Goal: Task Accomplishment & Management: Use online tool/utility

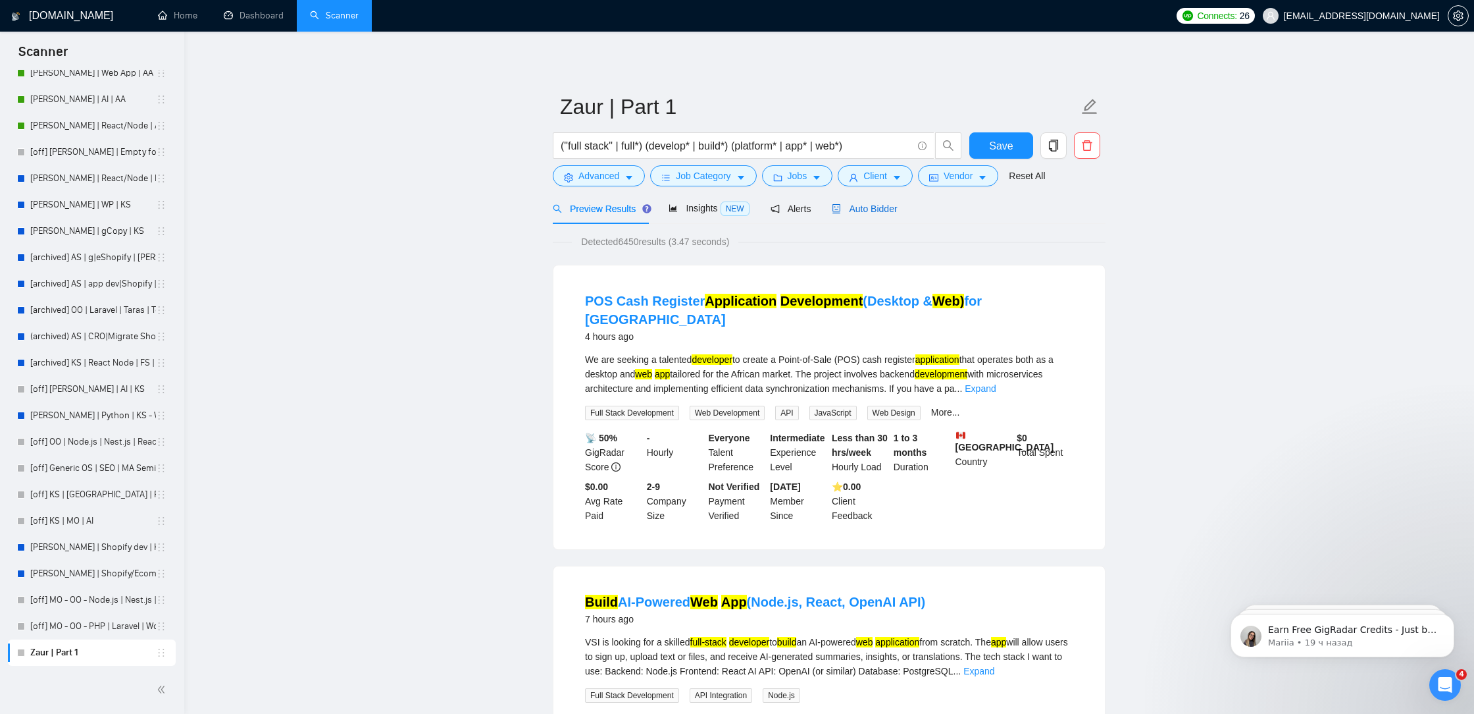
click at [891, 209] on span "Auto Bidder" at bounding box center [864, 208] width 65 height 11
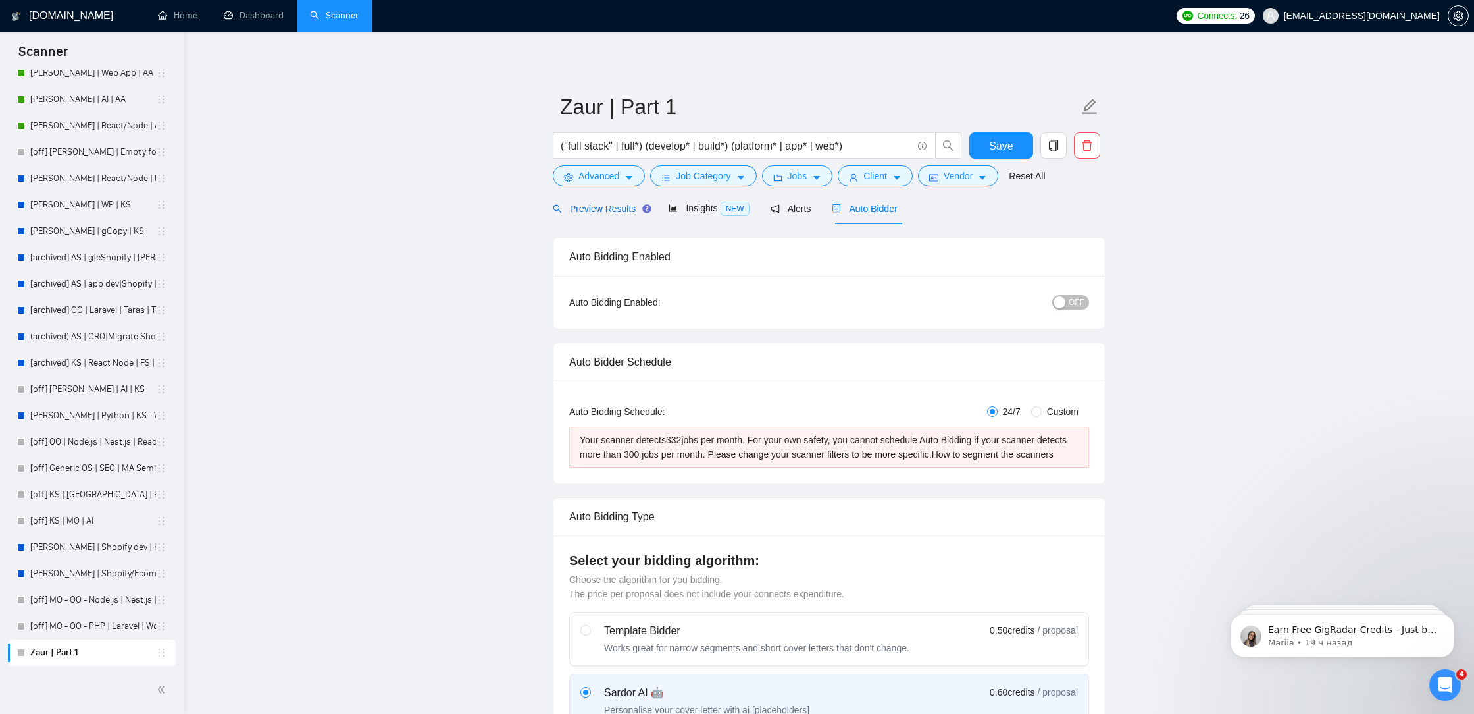
click at [624, 207] on span "Preview Results" at bounding box center [600, 208] width 95 height 11
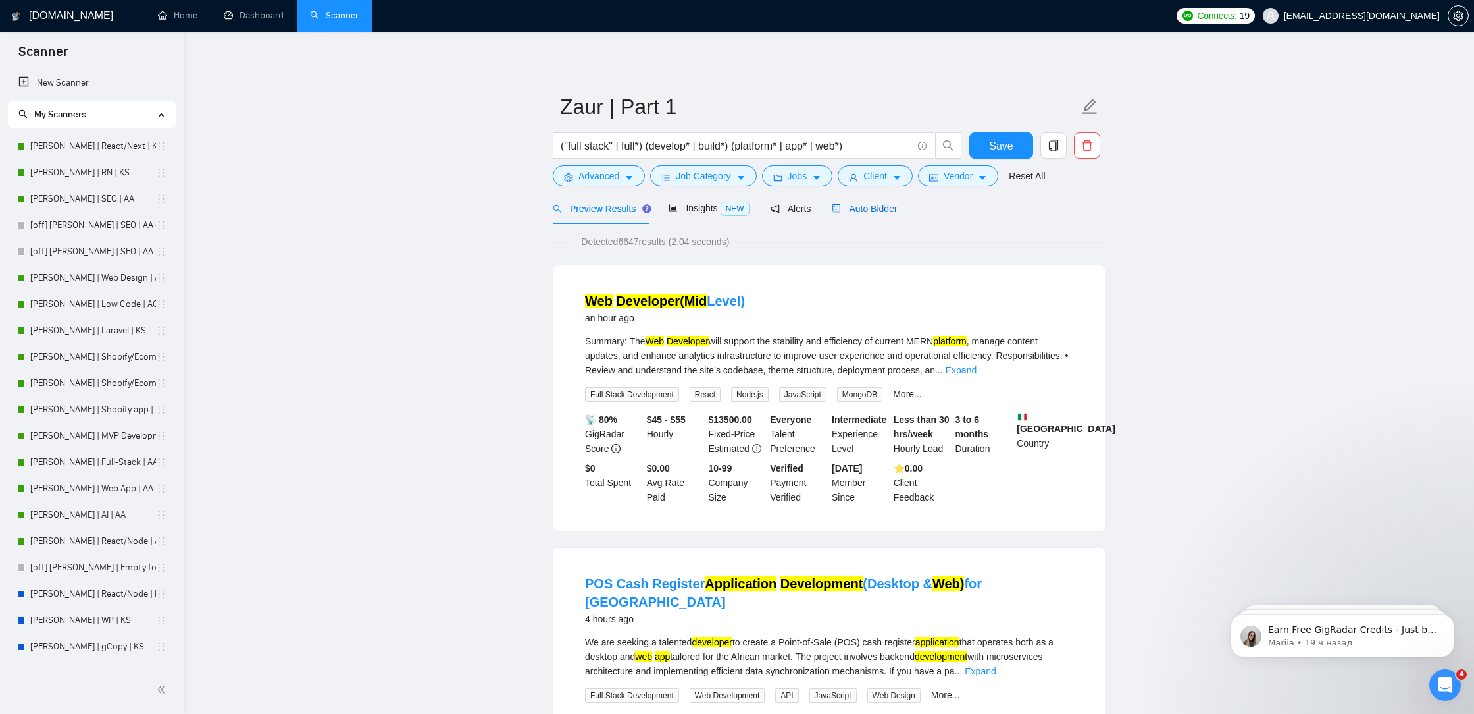
click at [872, 206] on span "Auto Bidder" at bounding box center [864, 208] width 65 height 11
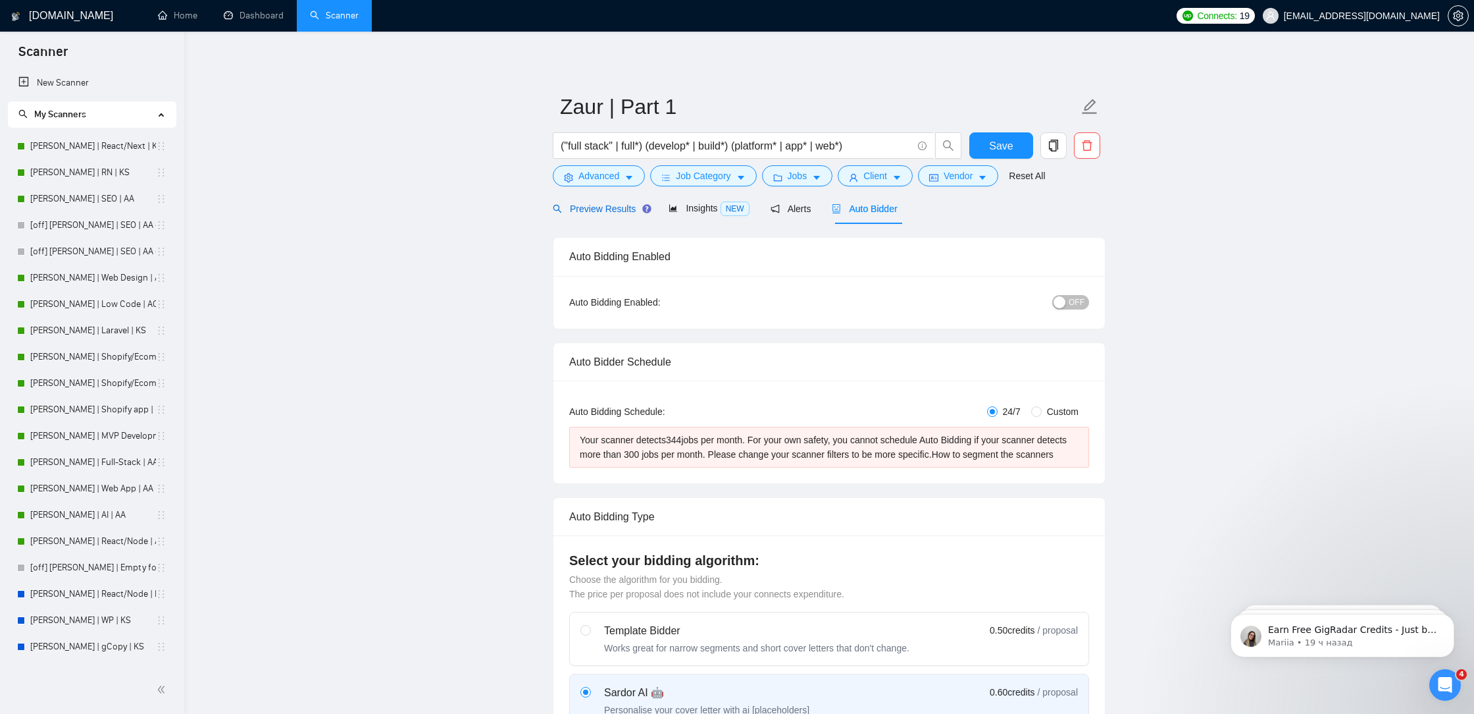
click at [612, 208] on span "Preview Results" at bounding box center [600, 208] width 95 height 11
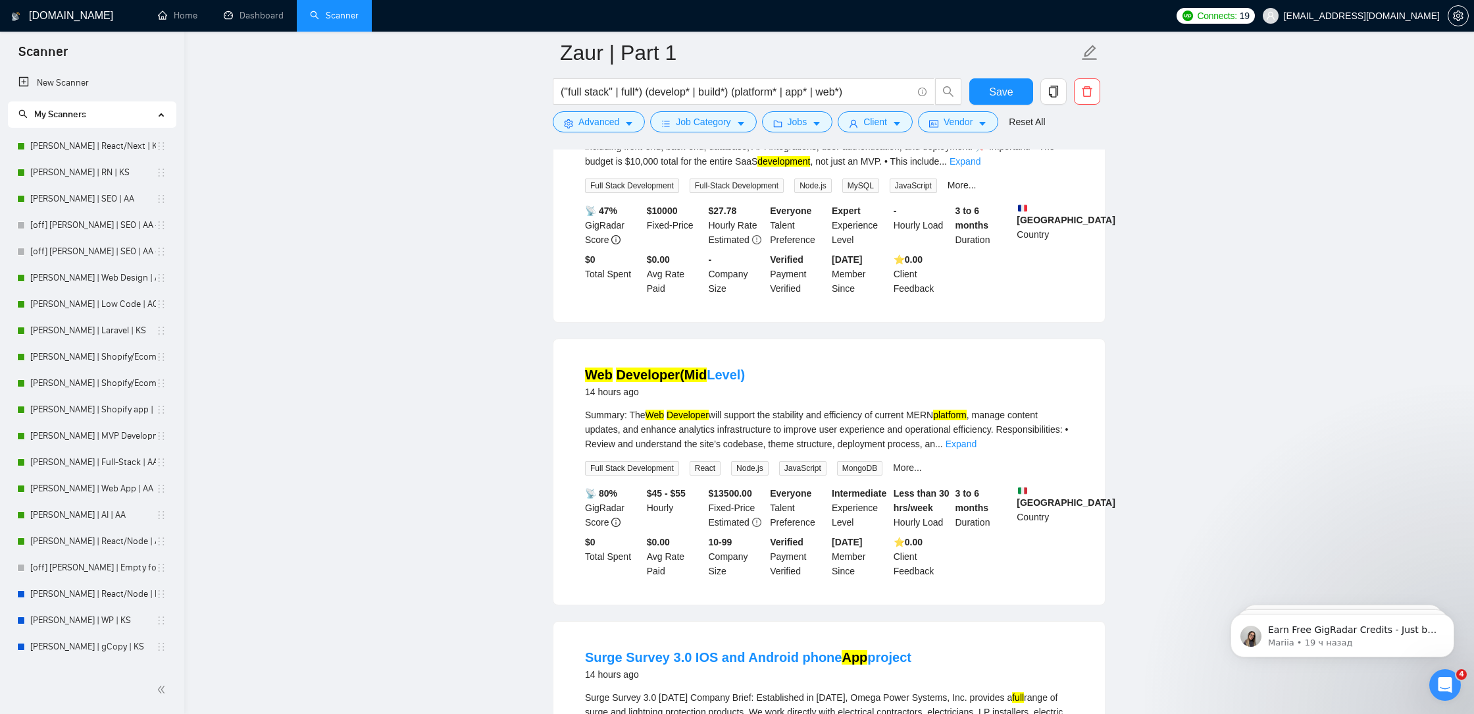
scroll to position [1478, 0]
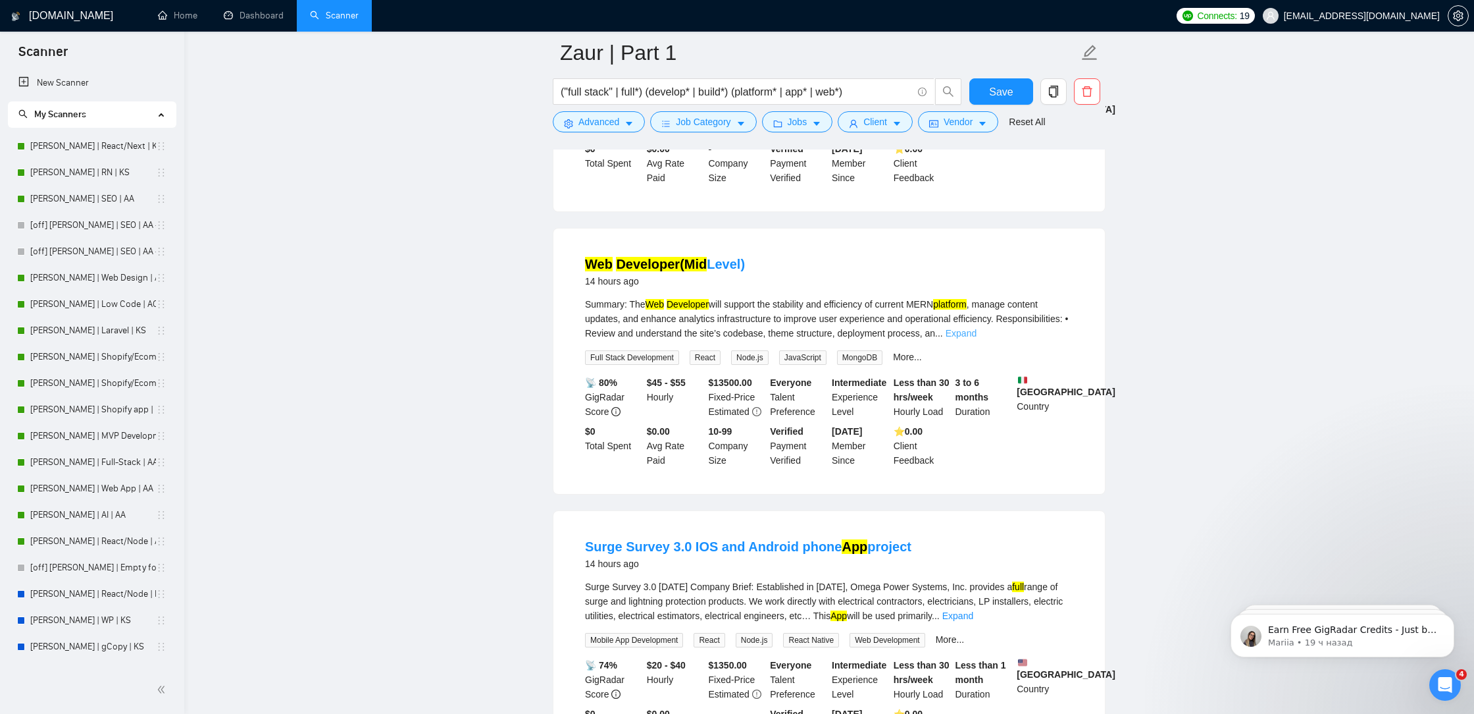
click at [977, 328] on link "Expand" at bounding box center [961, 333] width 31 height 11
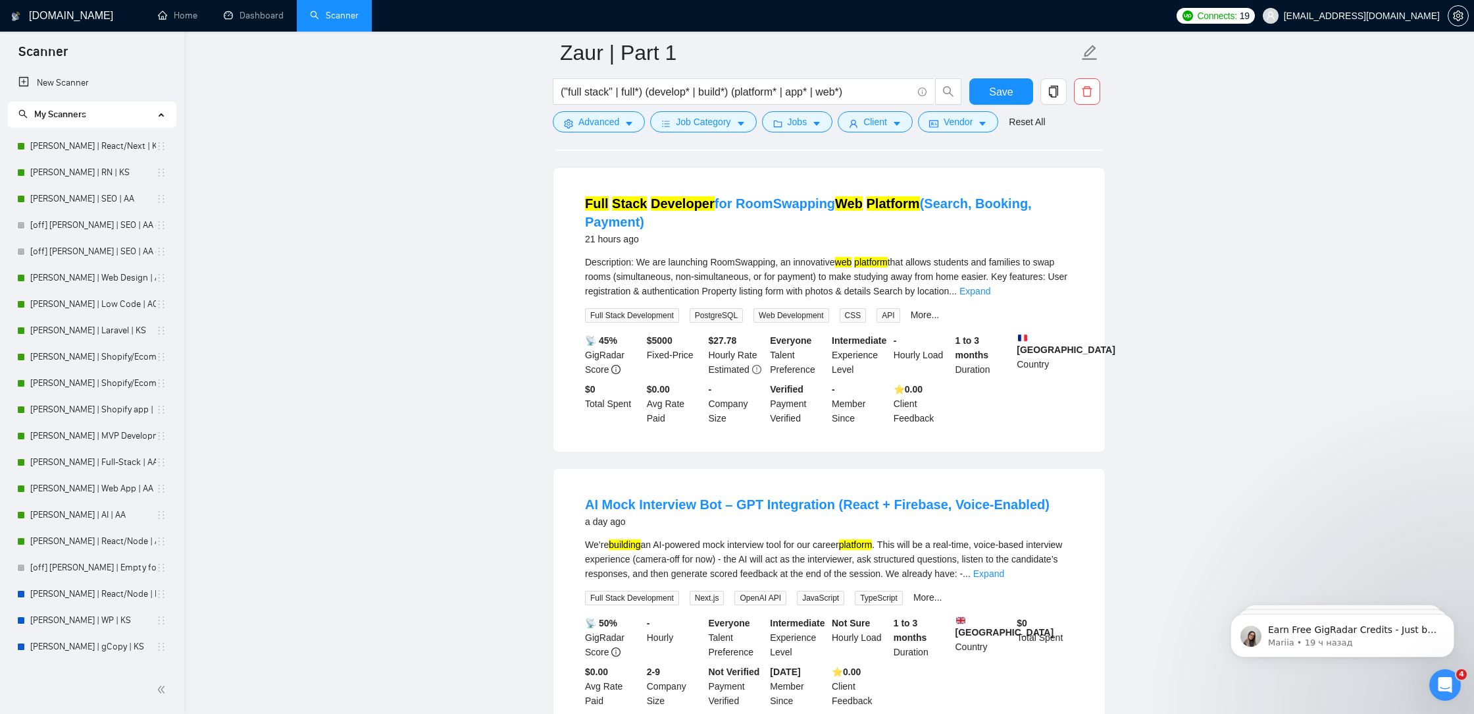
scroll to position [2701, 0]
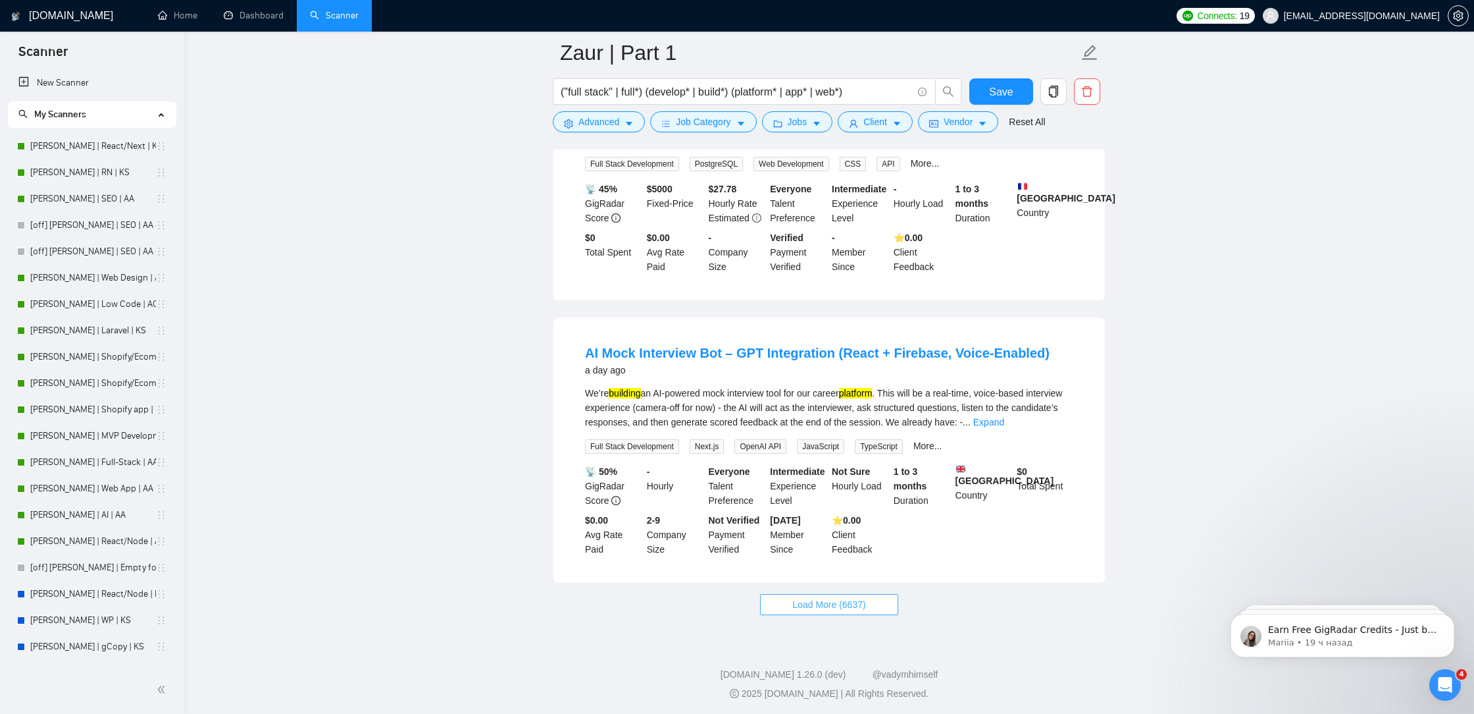
click at [845, 604] on span "Load More (6637)" at bounding box center [829, 604] width 73 height 14
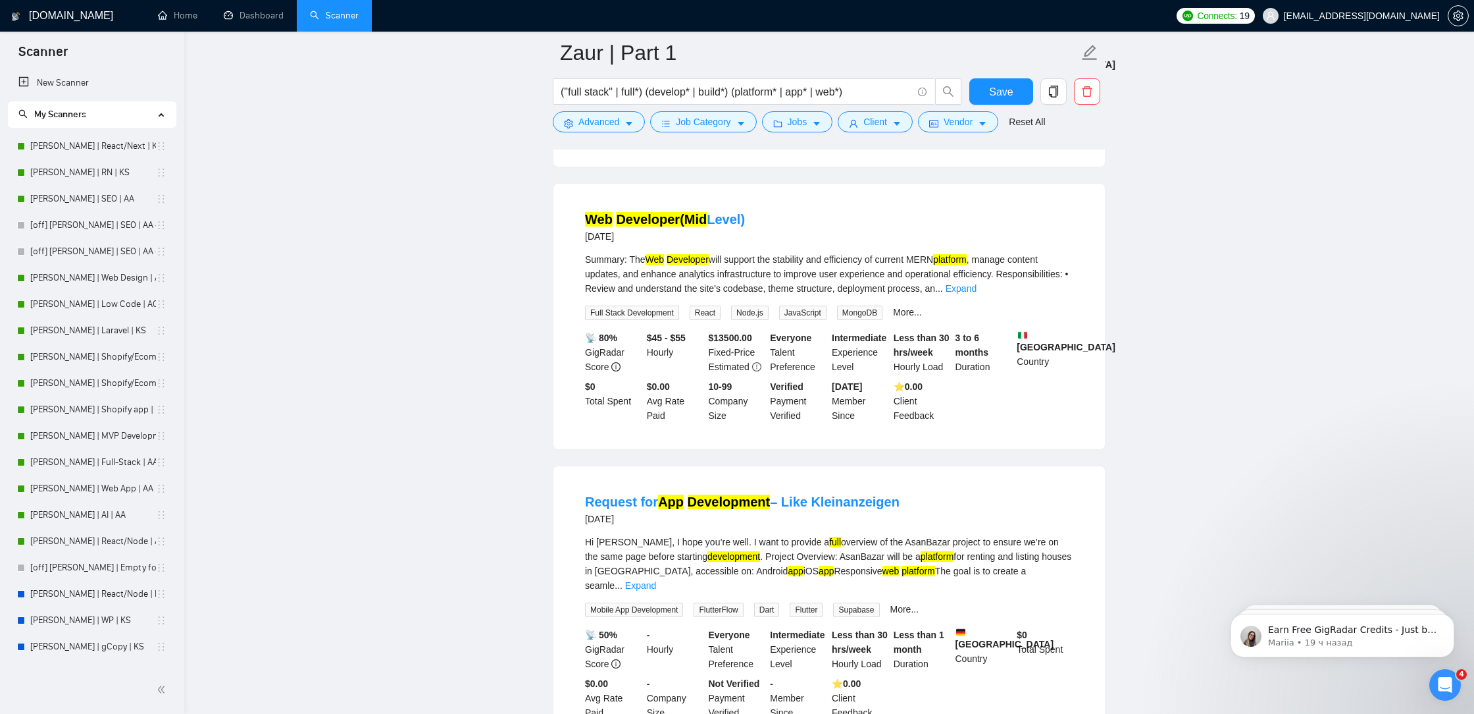
scroll to position [4261, 0]
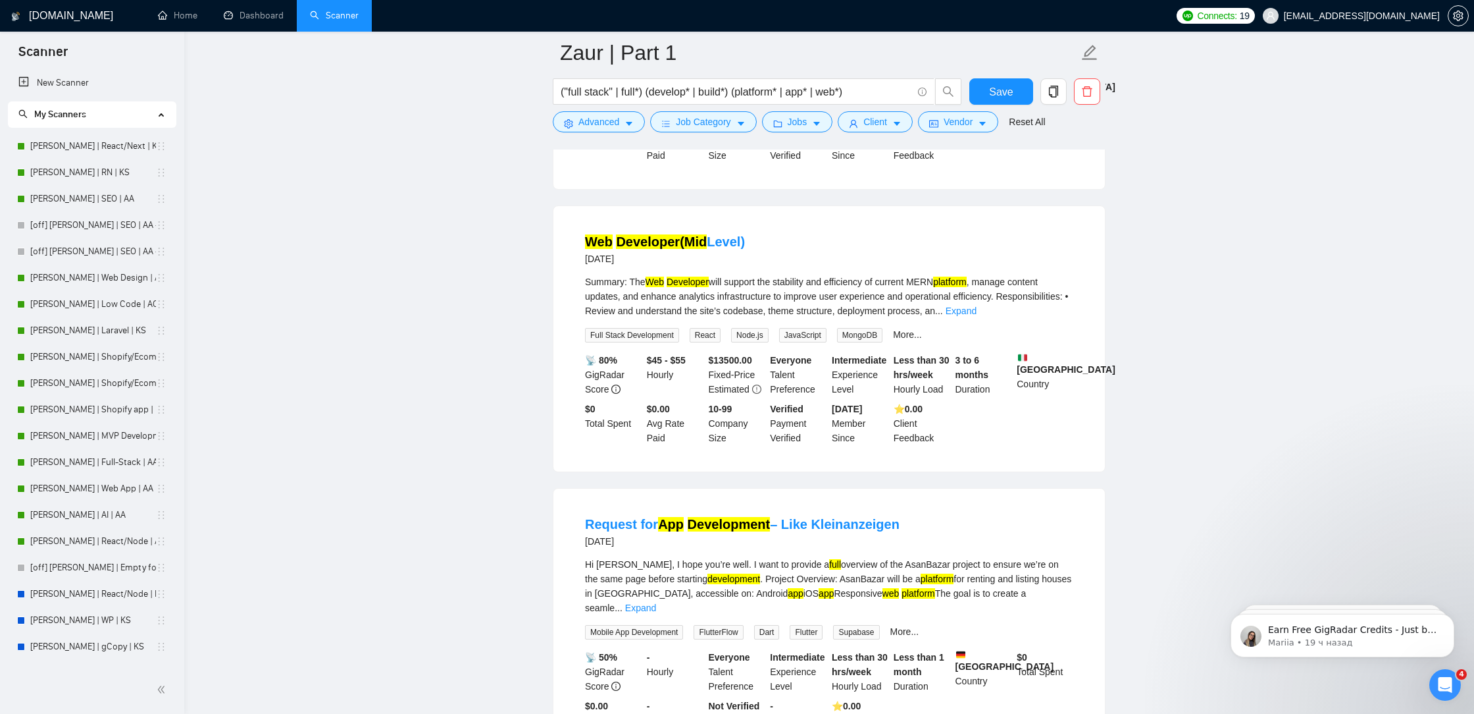
drag, startPoint x: 766, startPoint y: 244, endPoint x: 581, endPoint y: 242, distance: 184.3
click at [583, 242] on li "Web Developer(Mid Level) [DATE] Summary: The Web Developer will support the sta…" at bounding box center [829, 339] width 520 height 234
click at [783, 241] on div "Web Developer(Mid Level) [DATE]" at bounding box center [829, 249] width 488 height 34
click at [867, 119] on span "Client" at bounding box center [876, 122] width 24 height 14
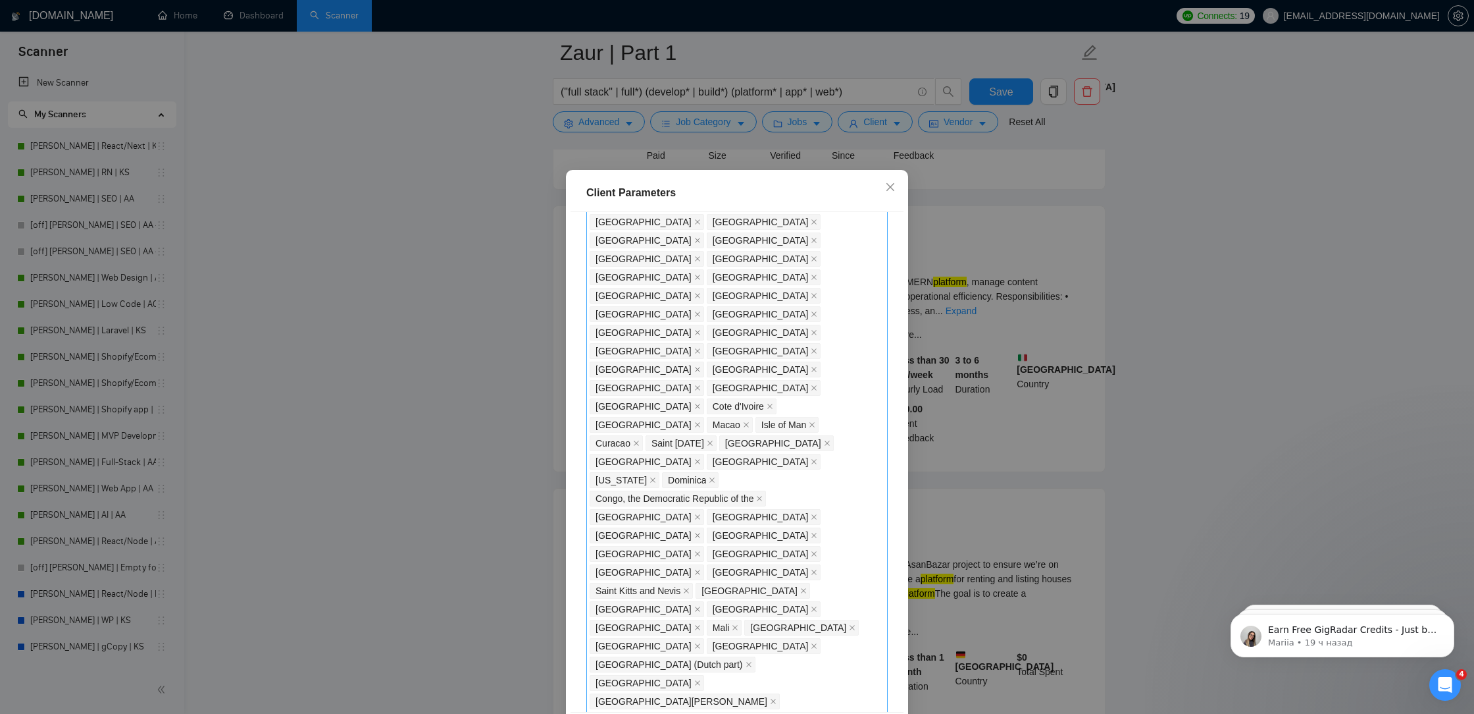
scroll to position [604, 0]
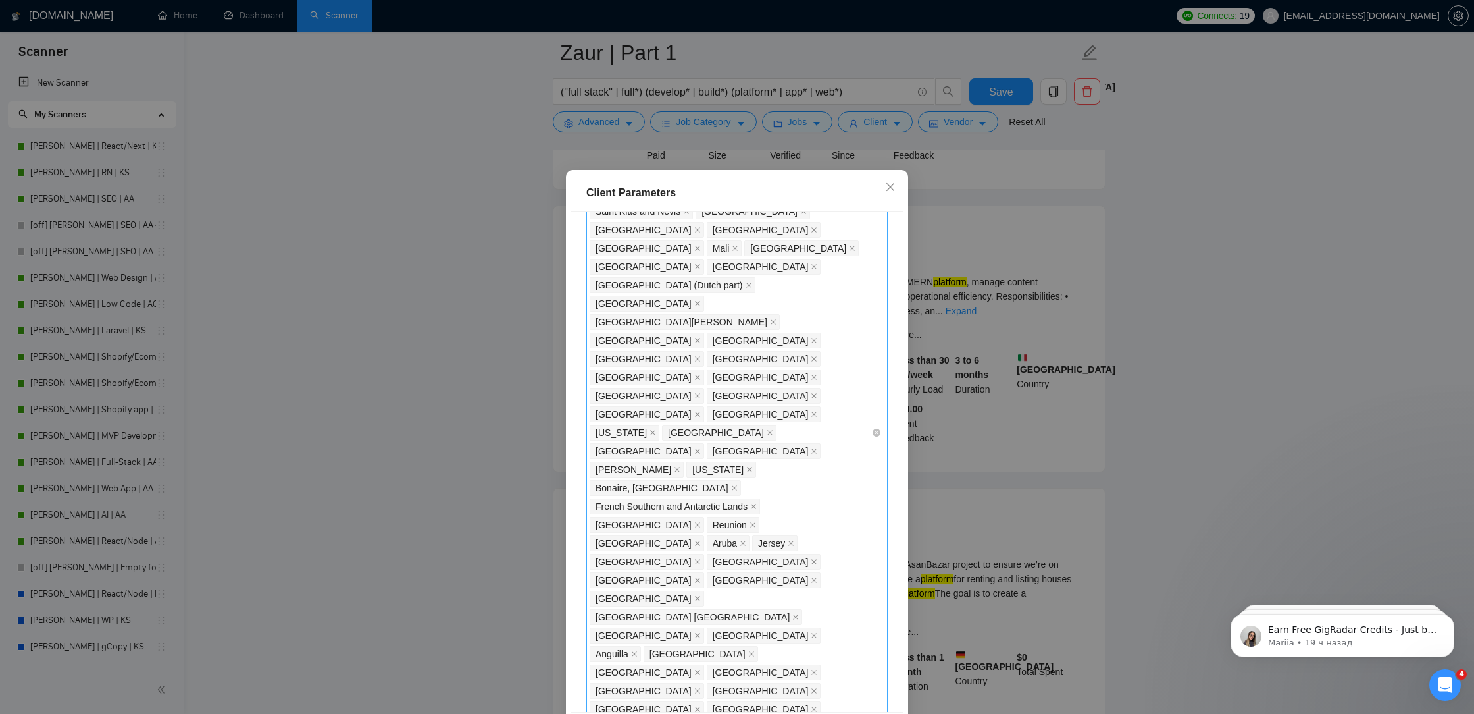
click at [798, 507] on div "[GEOGRAPHIC_DATA] [GEOGRAPHIC_DATA] [GEOGRAPHIC_DATA] [GEOGRAPHIC_DATA] [GEOGRA…" at bounding box center [731, 432] width 282 height 1419
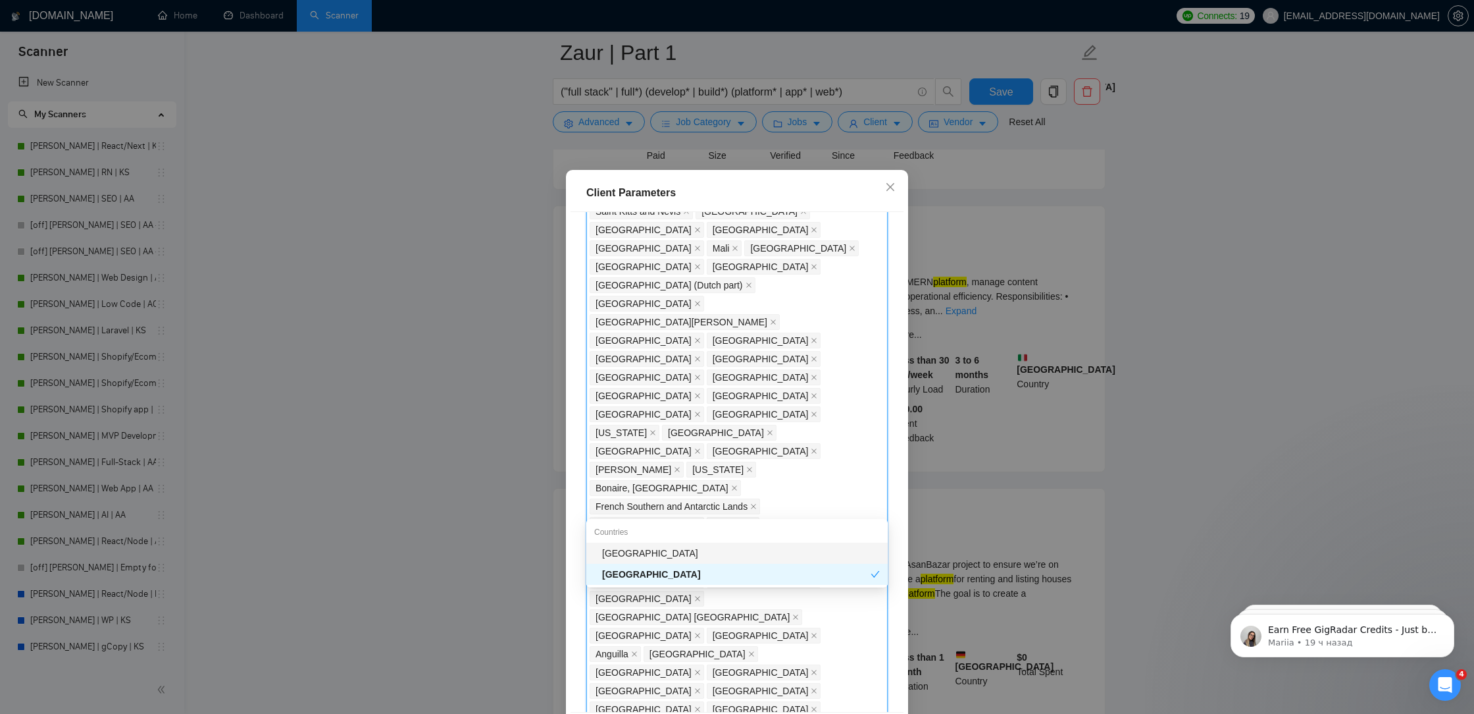
type input "ital"
click at [722, 556] on div "[GEOGRAPHIC_DATA]" at bounding box center [741, 553] width 278 height 14
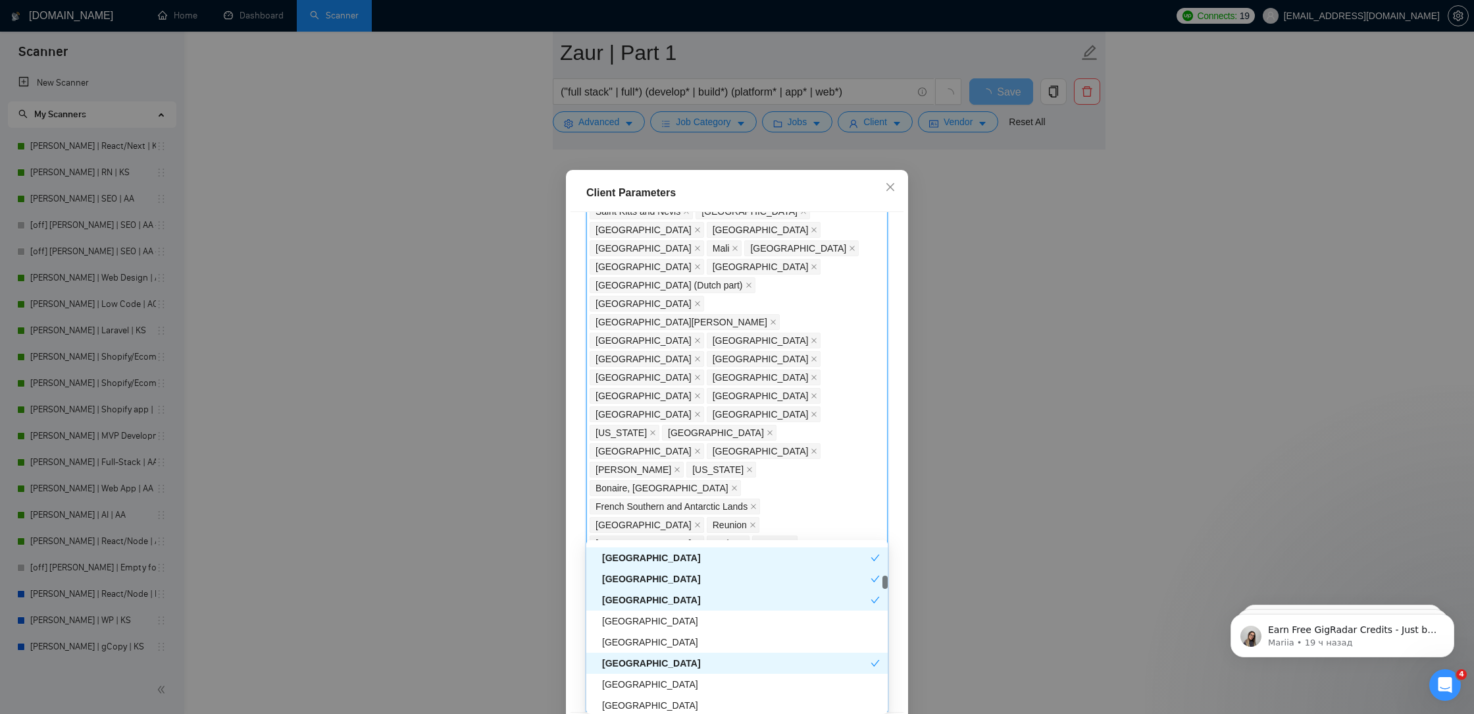
scroll to position [3286, 0]
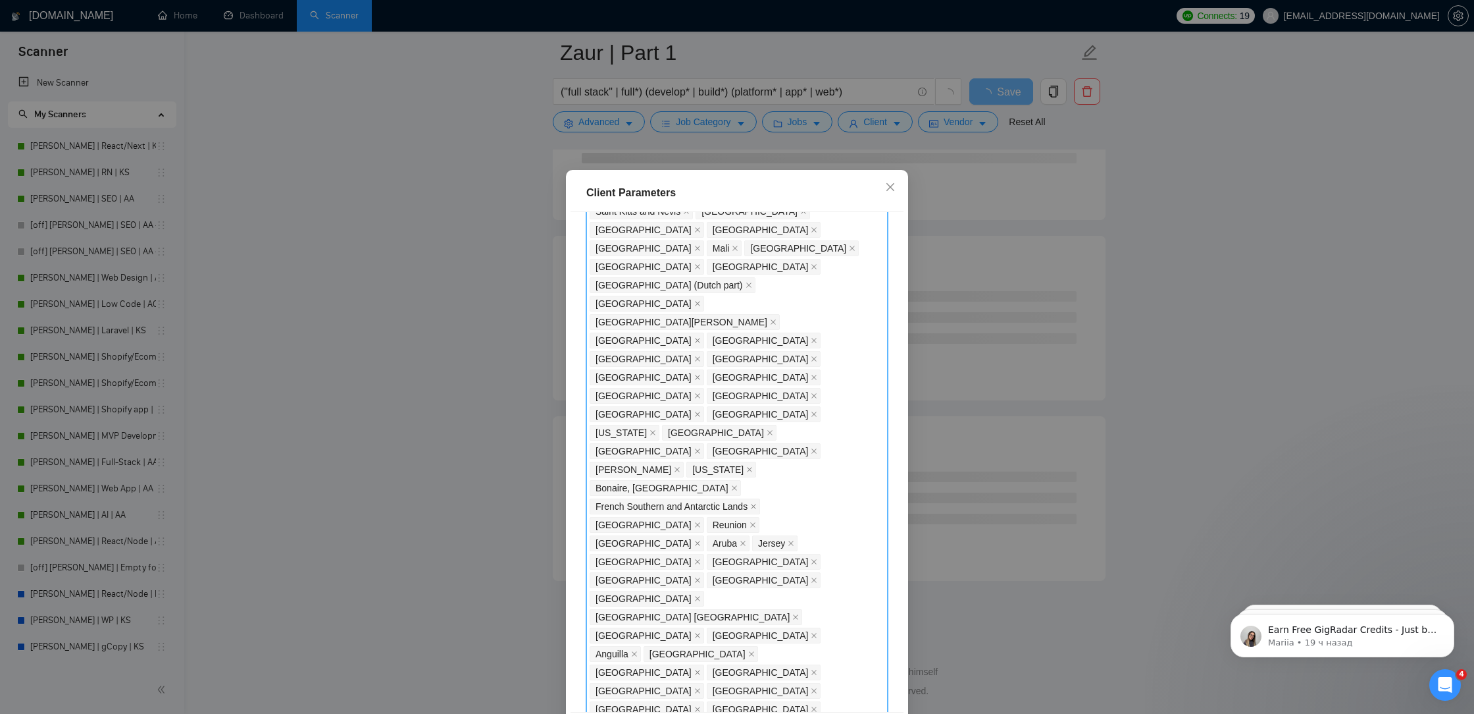
click at [902, 629] on div "Client Location Include Client Countries Select Exclude Client Countries [GEOGR…" at bounding box center [737, 462] width 333 height 500
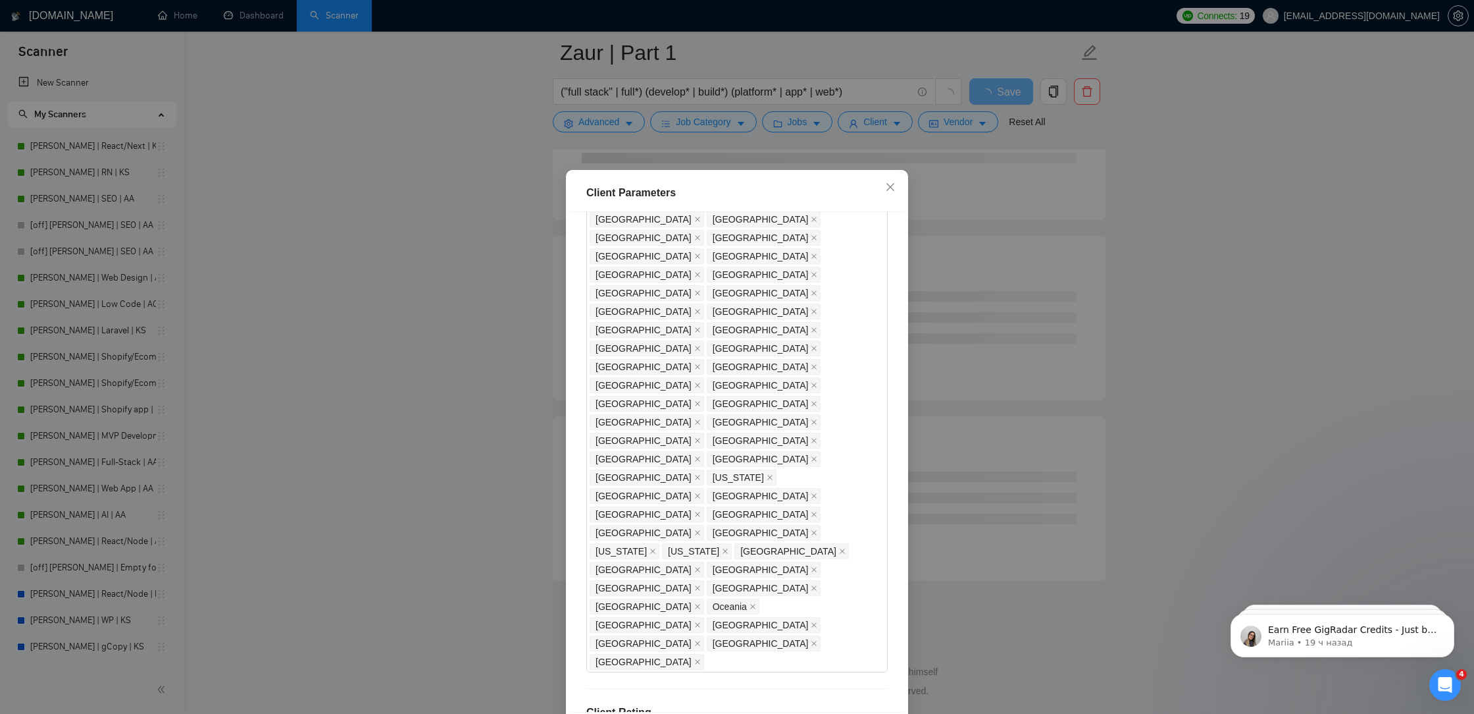
scroll to position [55, 0]
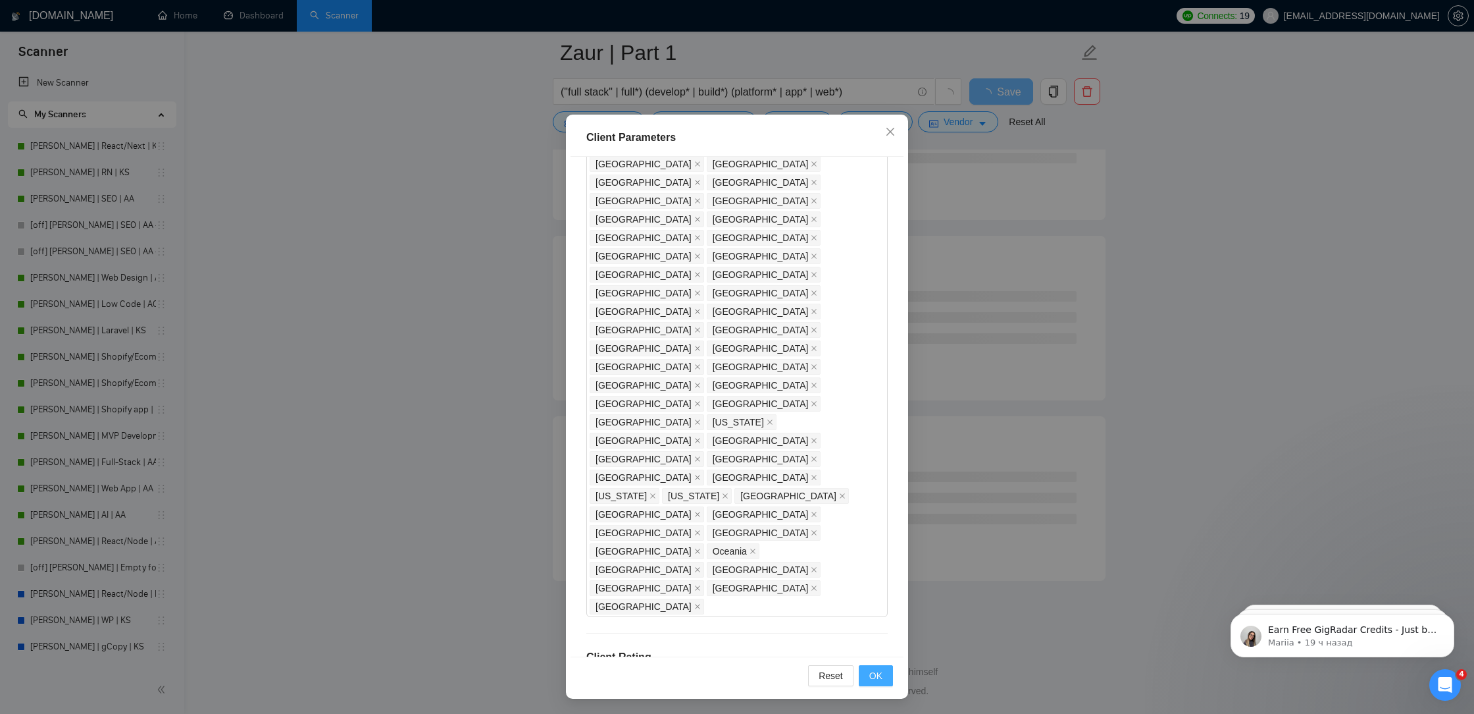
click at [878, 671] on span "OK" at bounding box center [876, 675] width 13 height 14
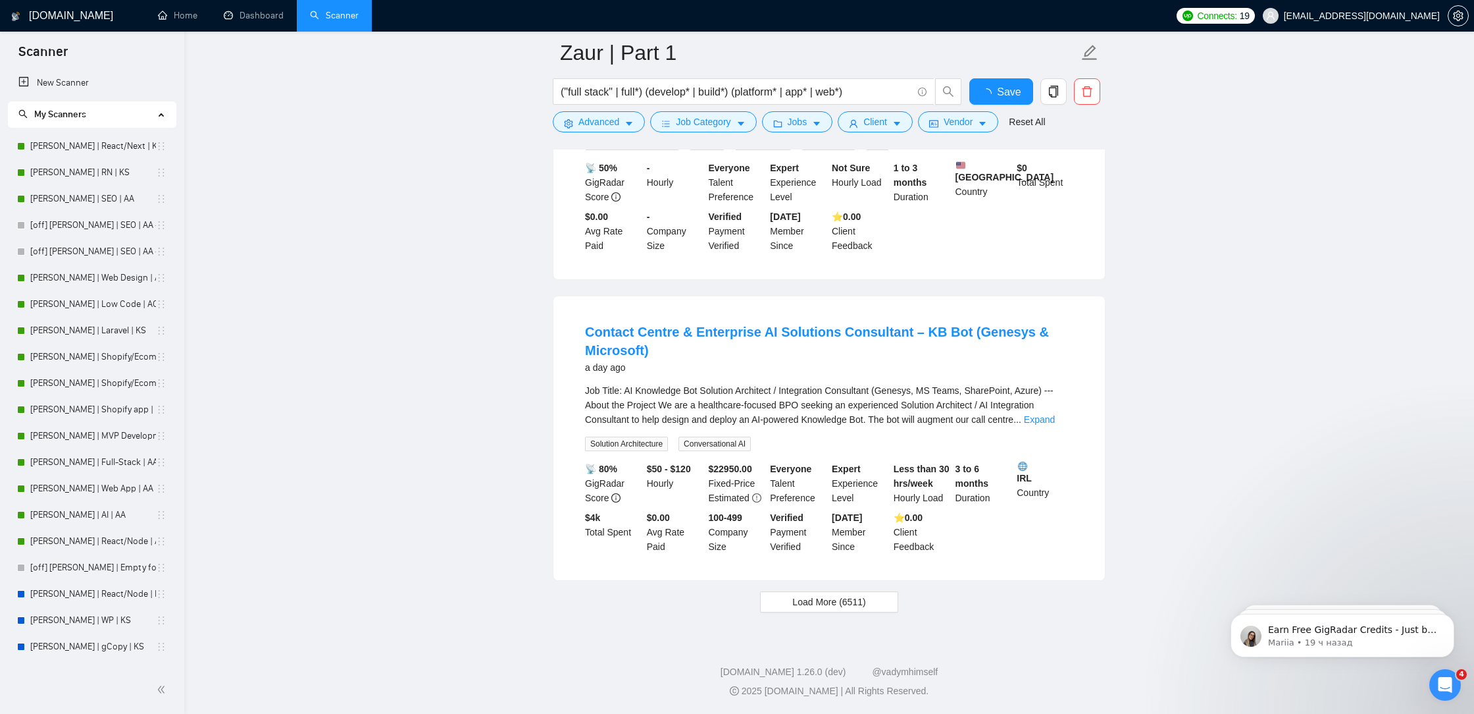
scroll to position [2617, 0]
click at [1008, 91] on span "Save" at bounding box center [1001, 92] width 24 height 16
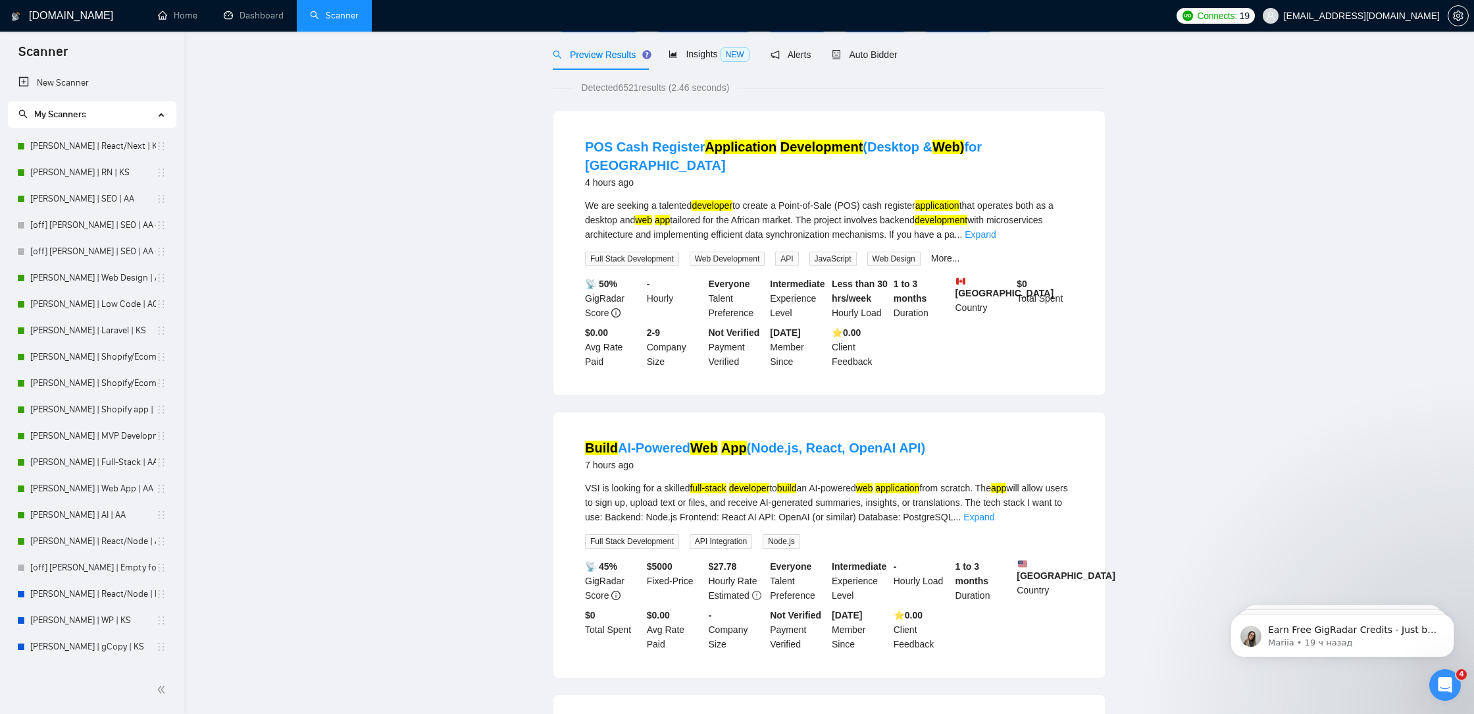
scroll to position [0, 0]
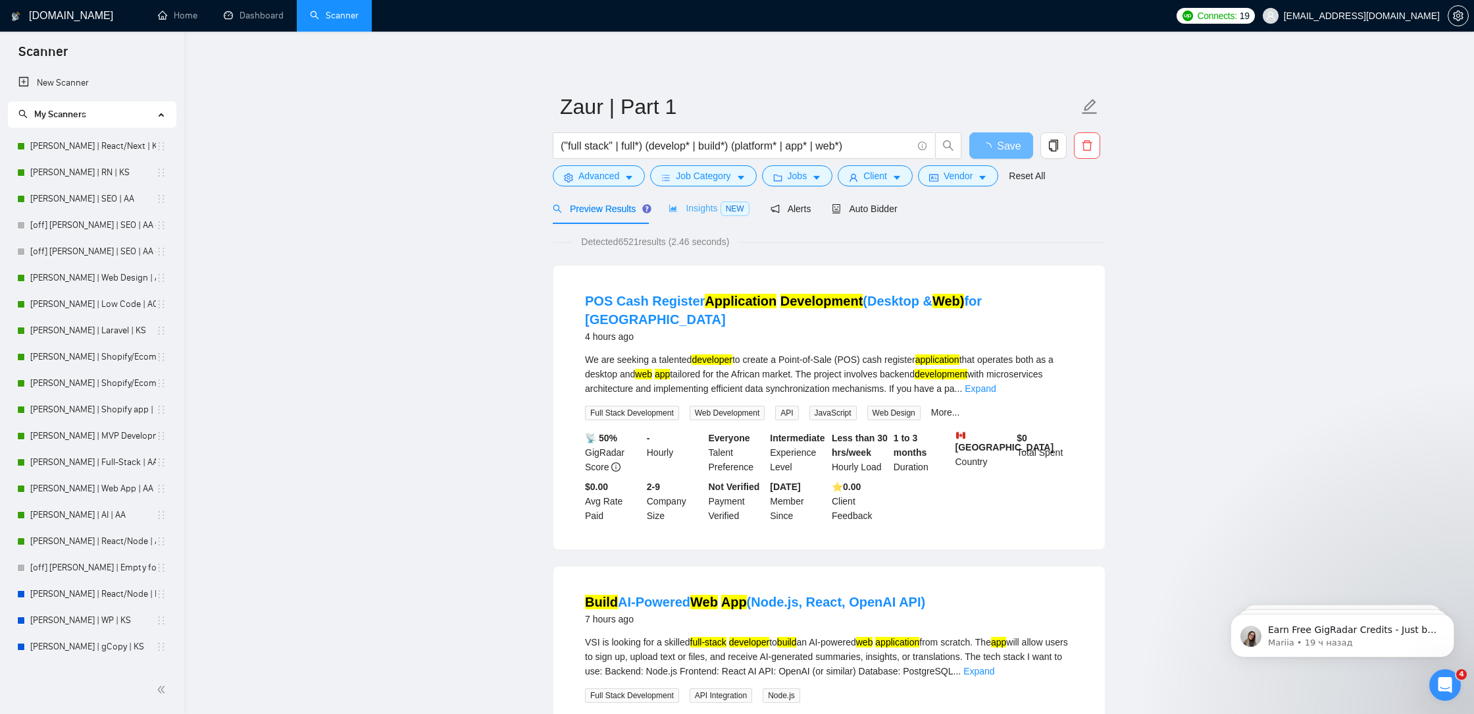
drag, startPoint x: 877, startPoint y: 218, endPoint x: 715, endPoint y: 217, distance: 161.9
click at [877, 217] on div "Auto Bidder" at bounding box center [864, 208] width 65 height 31
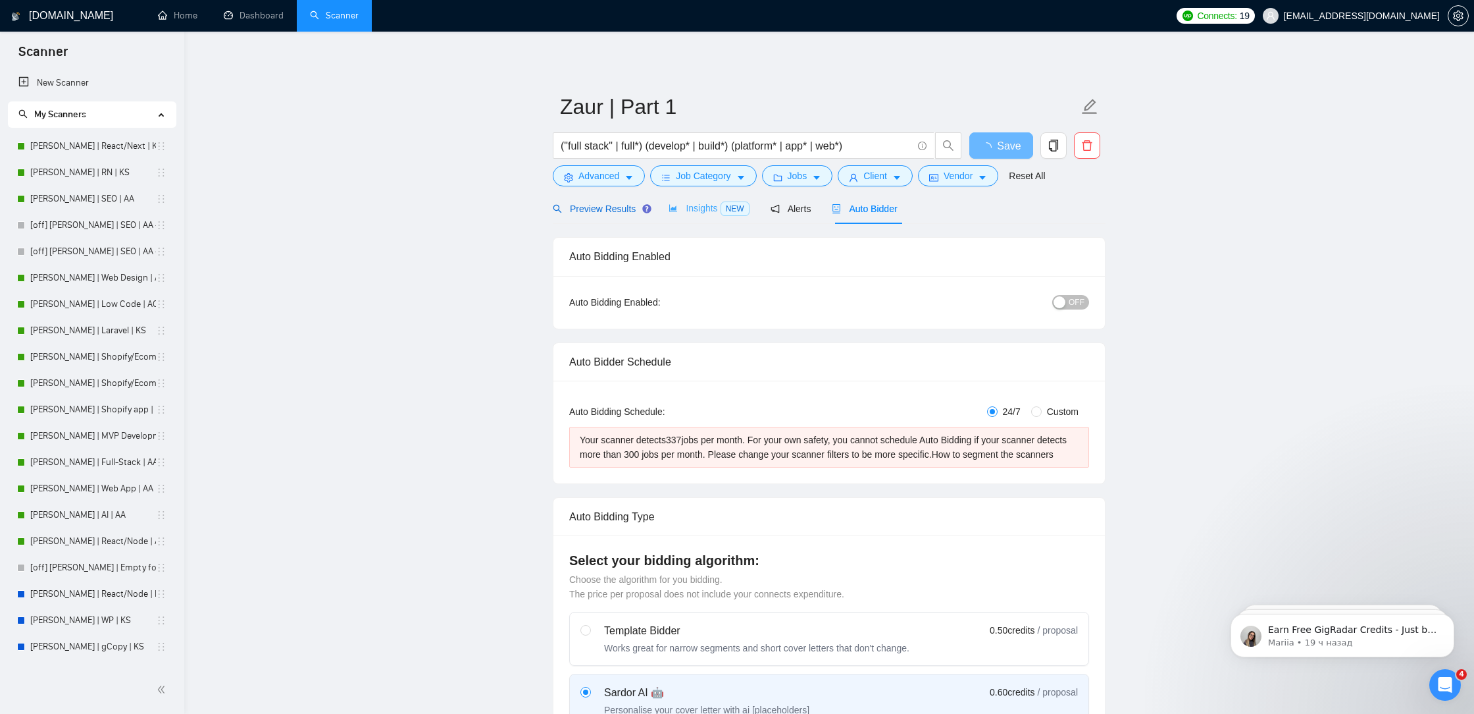
click at [617, 213] on span "Preview Results" at bounding box center [600, 208] width 95 height 11
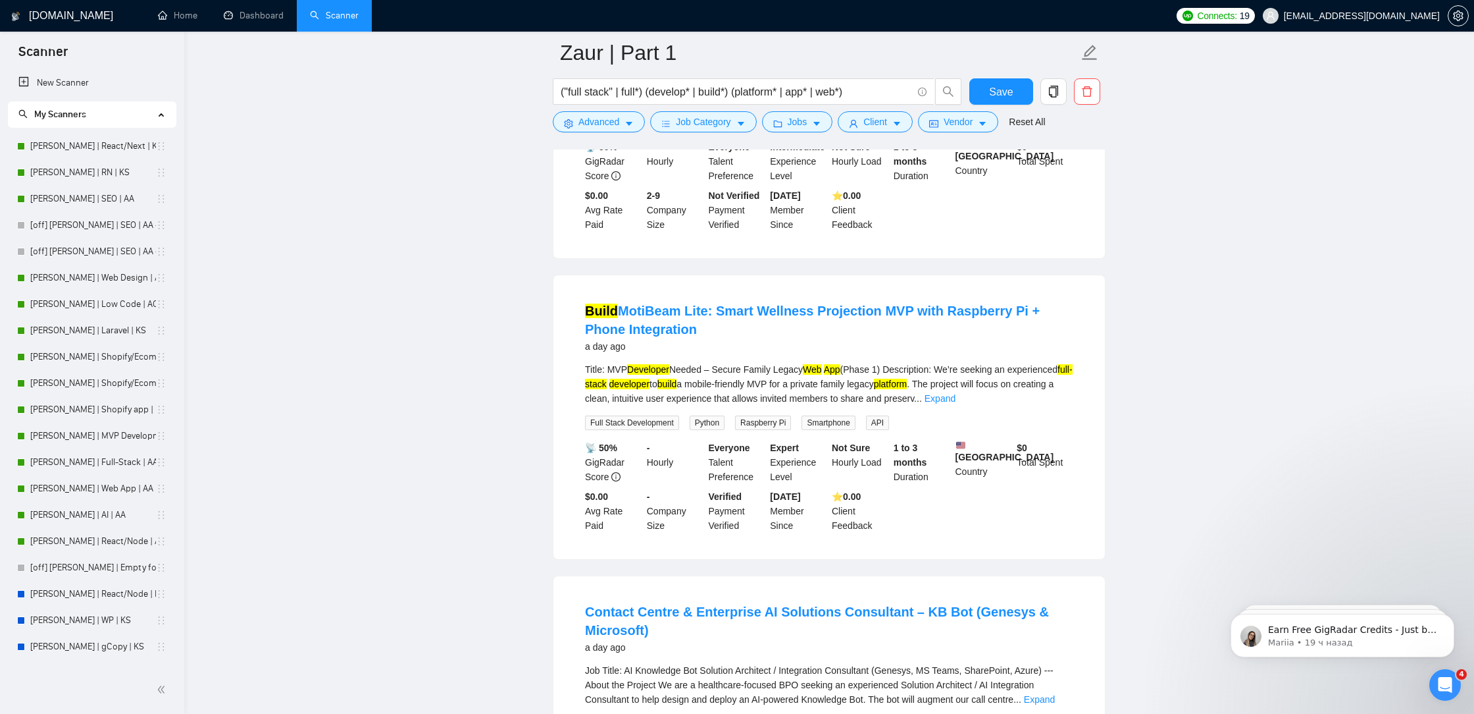
scroll to position [2617, 0]
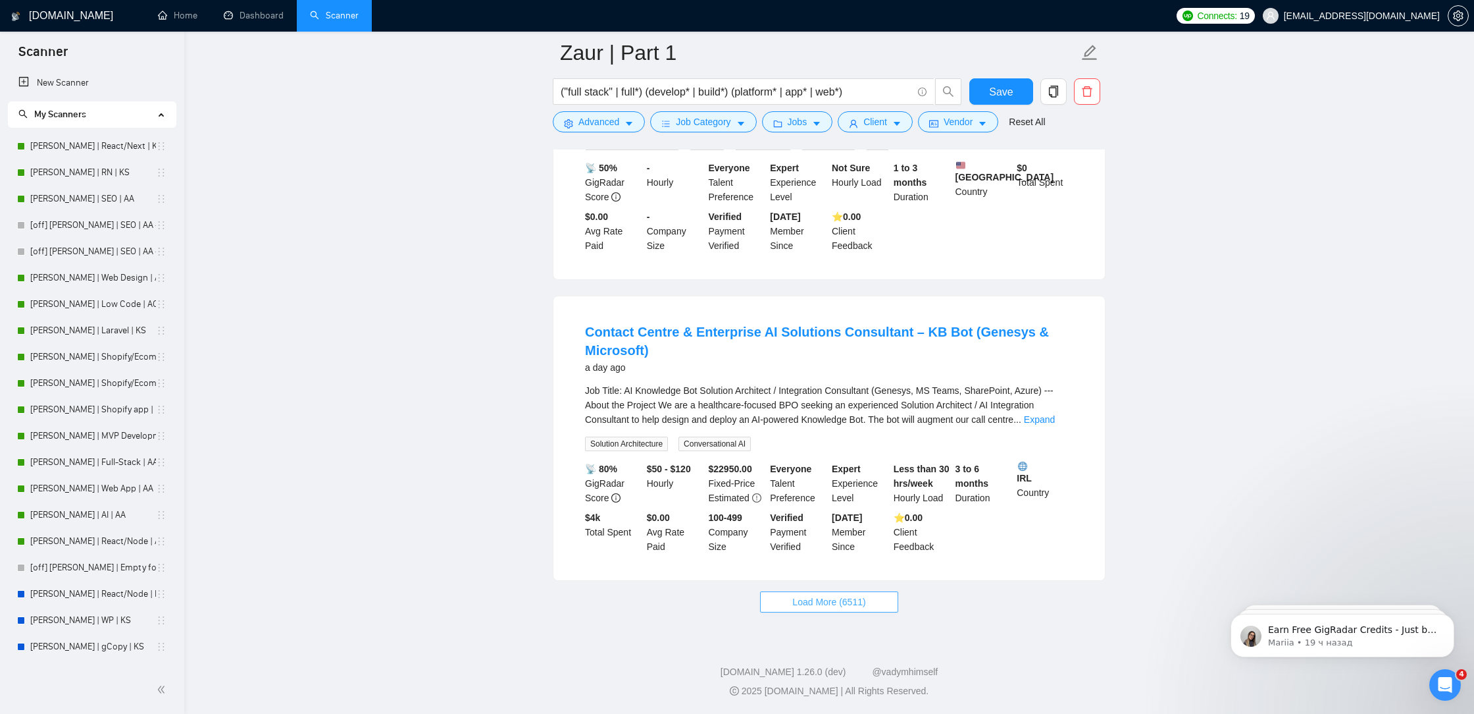
click at [782, 601] on button "Load More (6511)" at bounding box center [829, 601] width 138 height 21
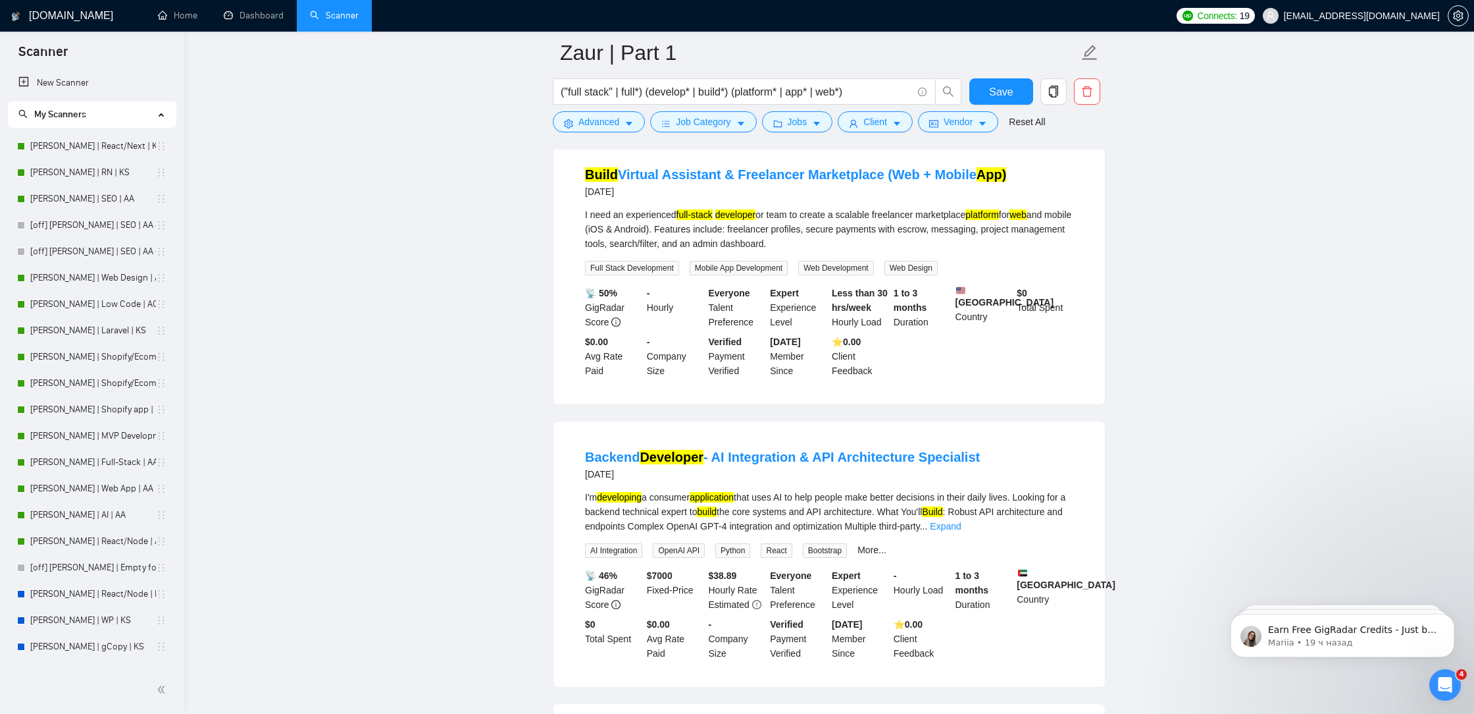
scroll to position [5457, 0]
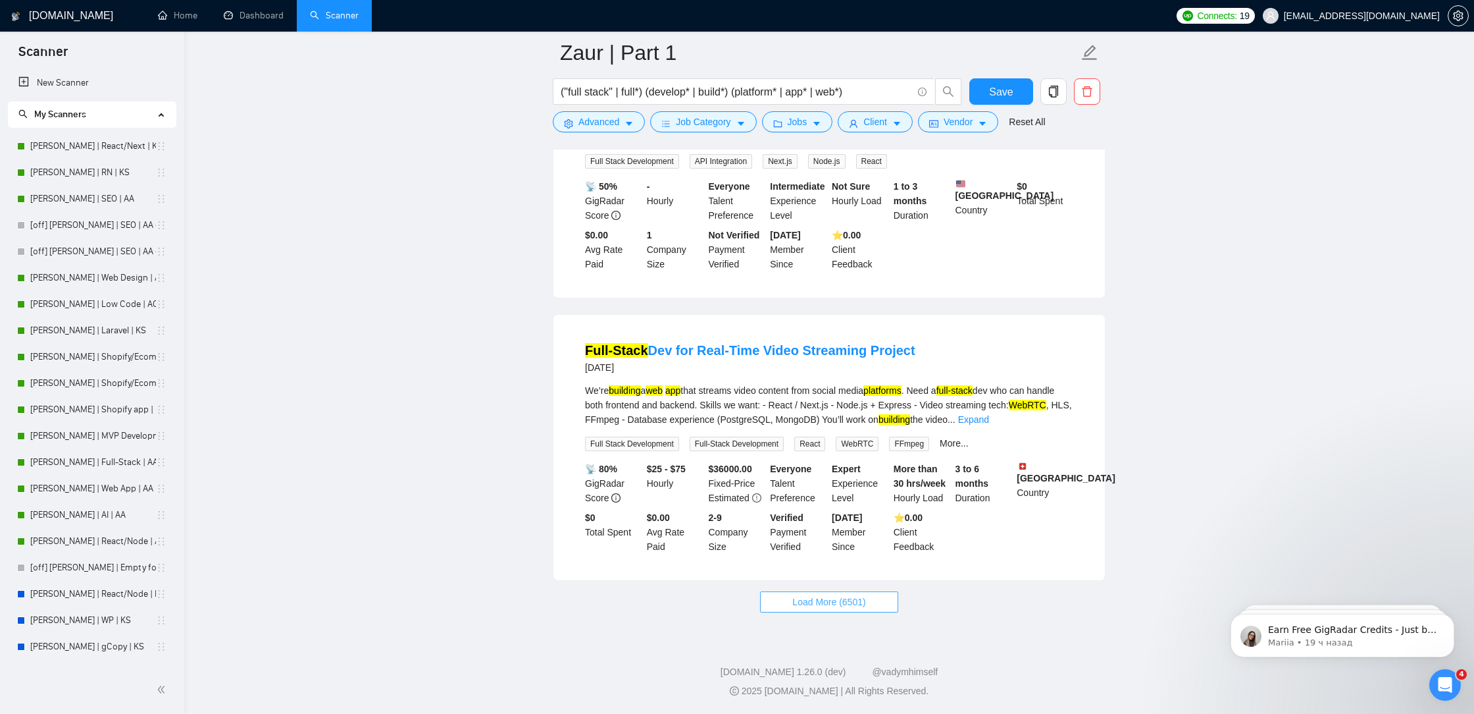
click at [856, 604] on span "Load More (6501)" at bounding box center [829, 601] width 73 height 14
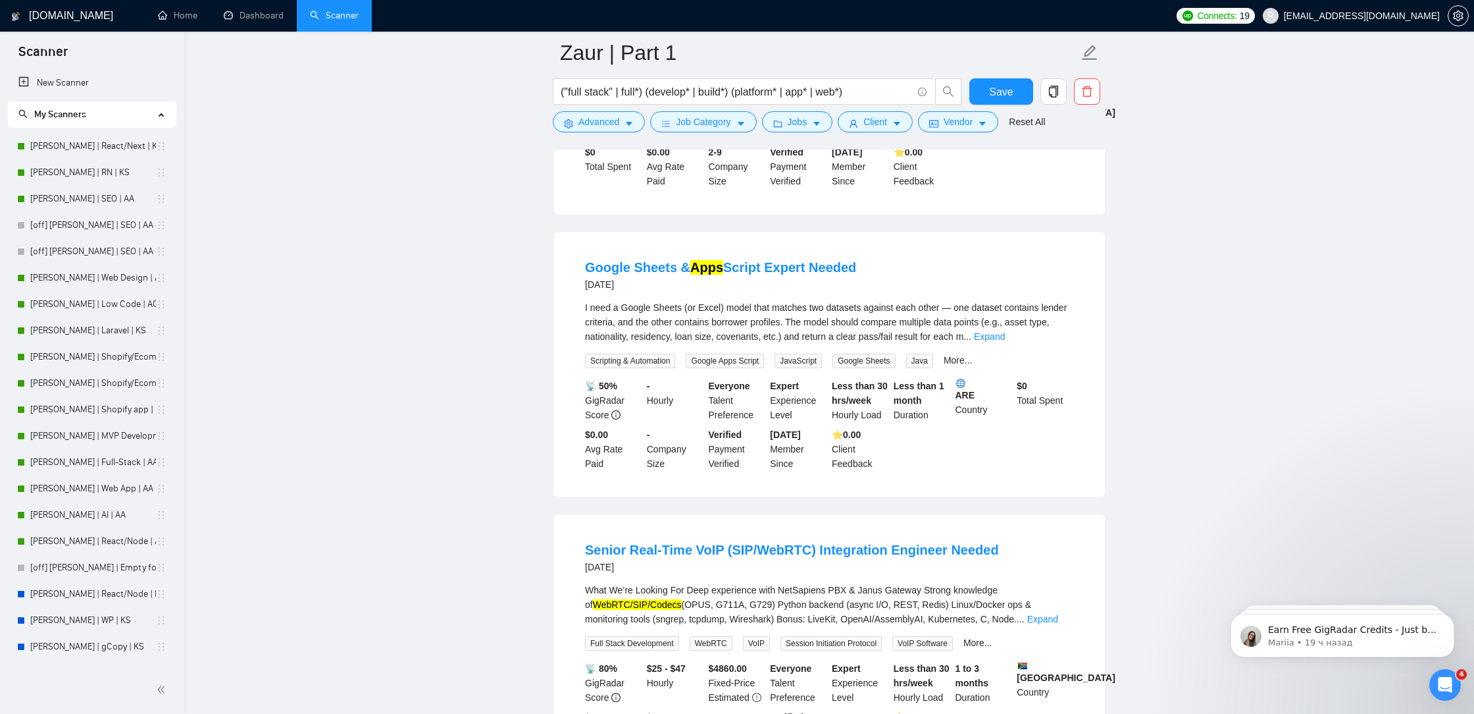
scroll to position [5882, 0]
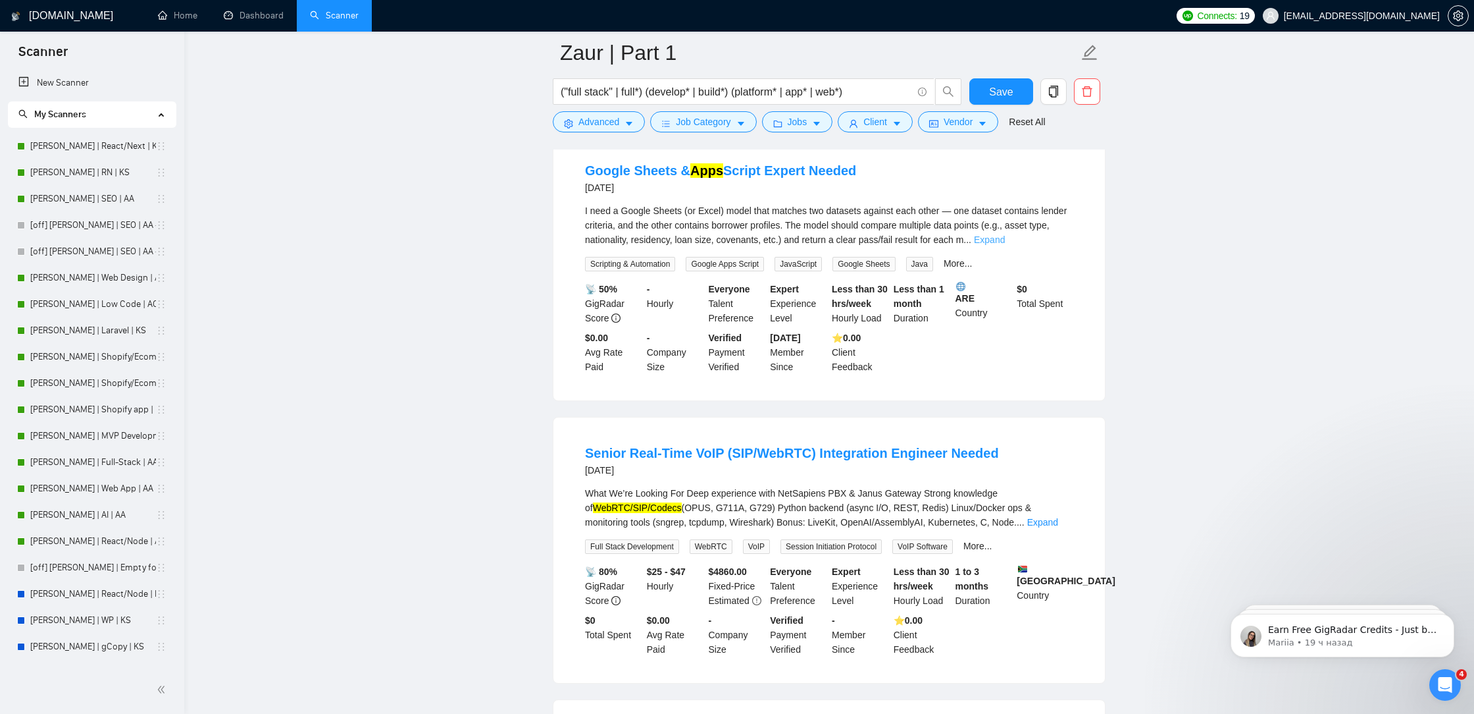
click at [1005, 245] on link "Expand" at bounding box center [989, 239] width 31 height 11
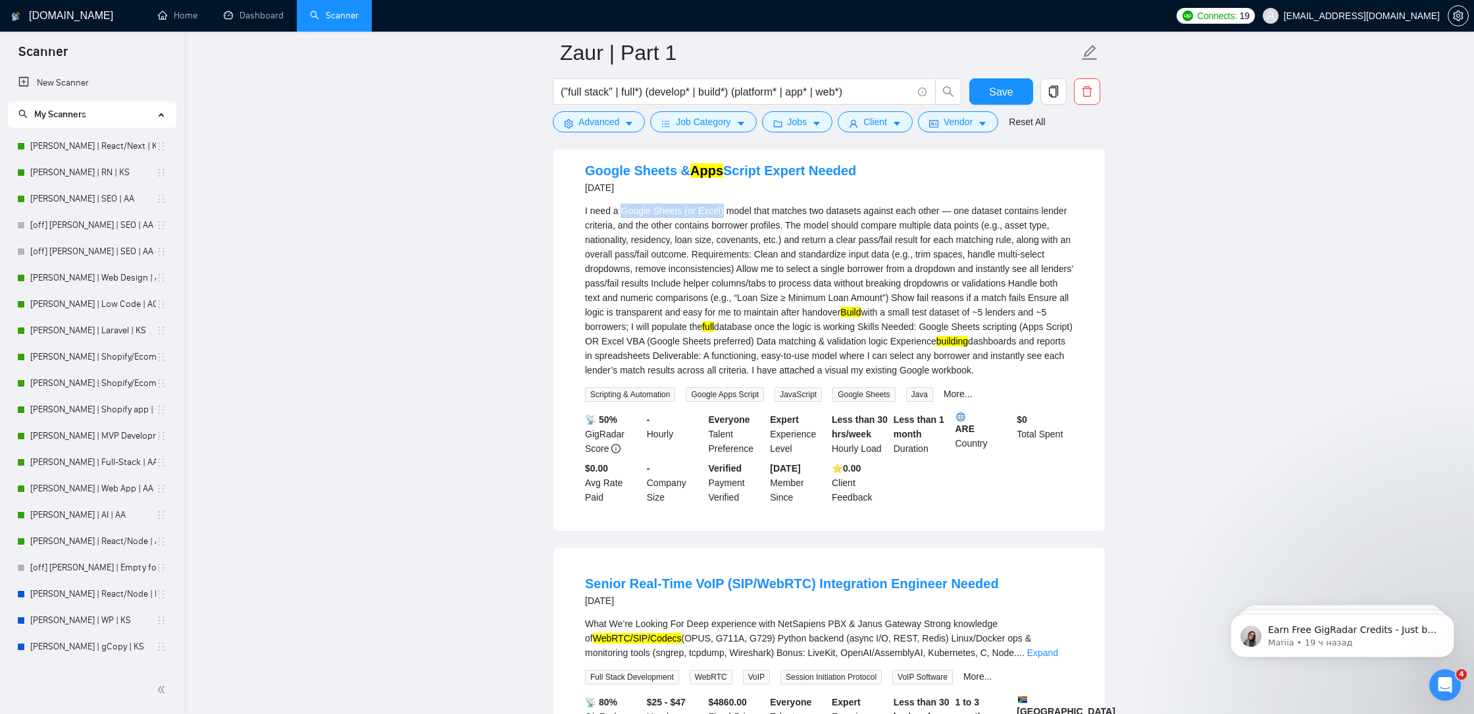
drag, startPoint x: 725, startPoint y: 246, endPoint x: 621, endPoint y: 251, distance: 103.5
click at [621, 251] on div "I need a Google Sheets (or Excel) model that matches two datasets against each …" at bounding box center [829, 290] width 488 height 174
copy div "Google Sheets (or Excel)"
click at [633, 124] on icon "caret-down" at bounding box center [629, 123] width 9 height 9
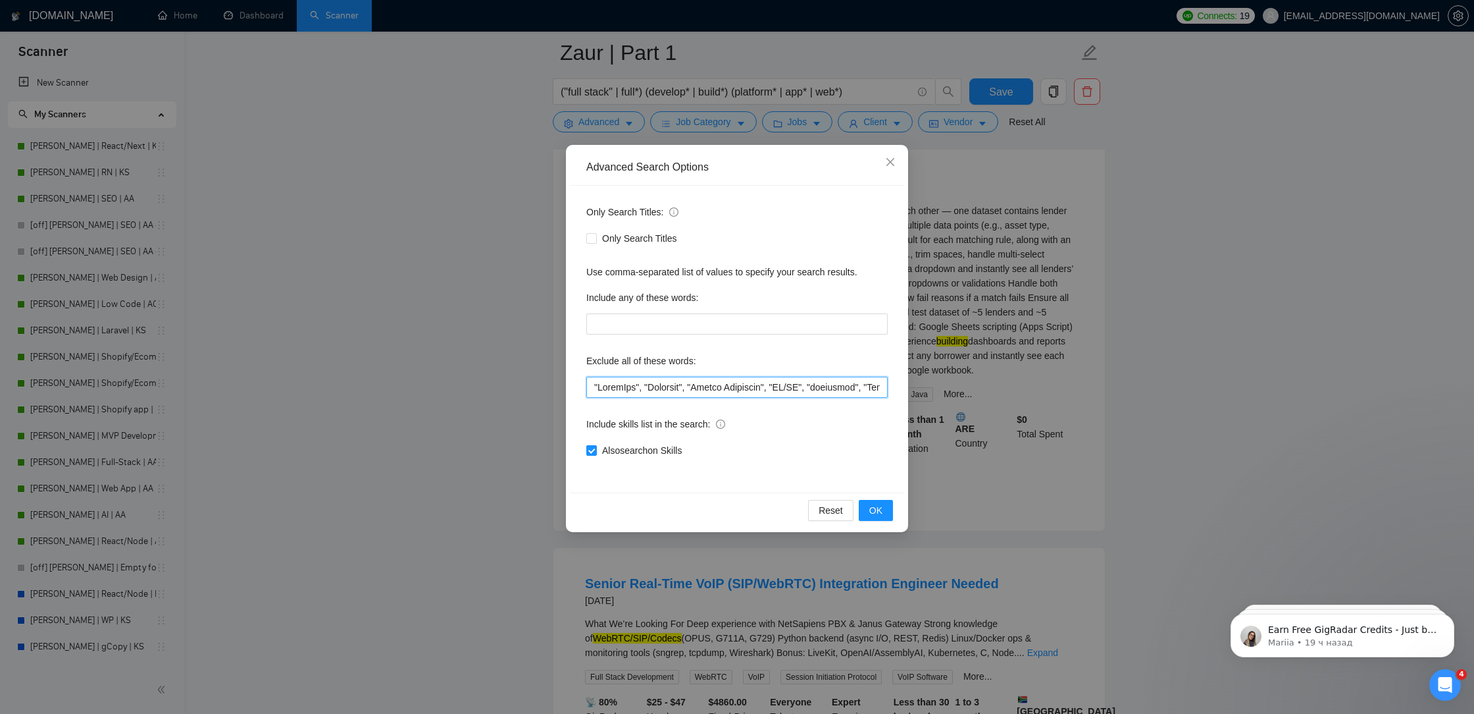
click at [592, 387] on input "text" at bounding box center [736, 387] width 301 height 21
paste input "Google Sheets (or Excel)"
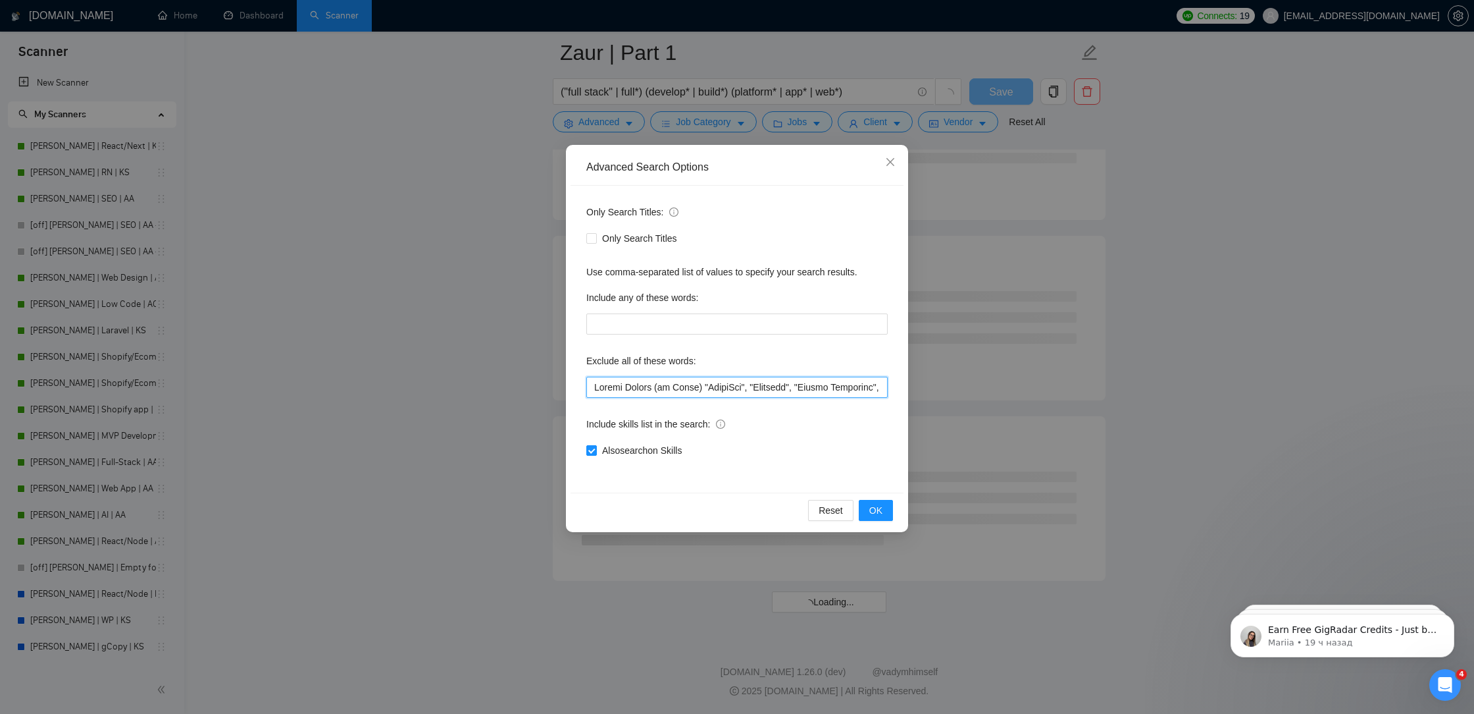
scroll to position [5090, 0]
drag, startPoint x: 754, startPoint y: 387, endPoint x: 712, endPoint y: 380, distance: 42.6
click at [712, 380] on input "text" at bounding box center [736, 387] width 301 height 21
drag, startPoint x: 710, startPoint y: 382, endPoint x: 702, endPoint y: 382, distance: 7.9
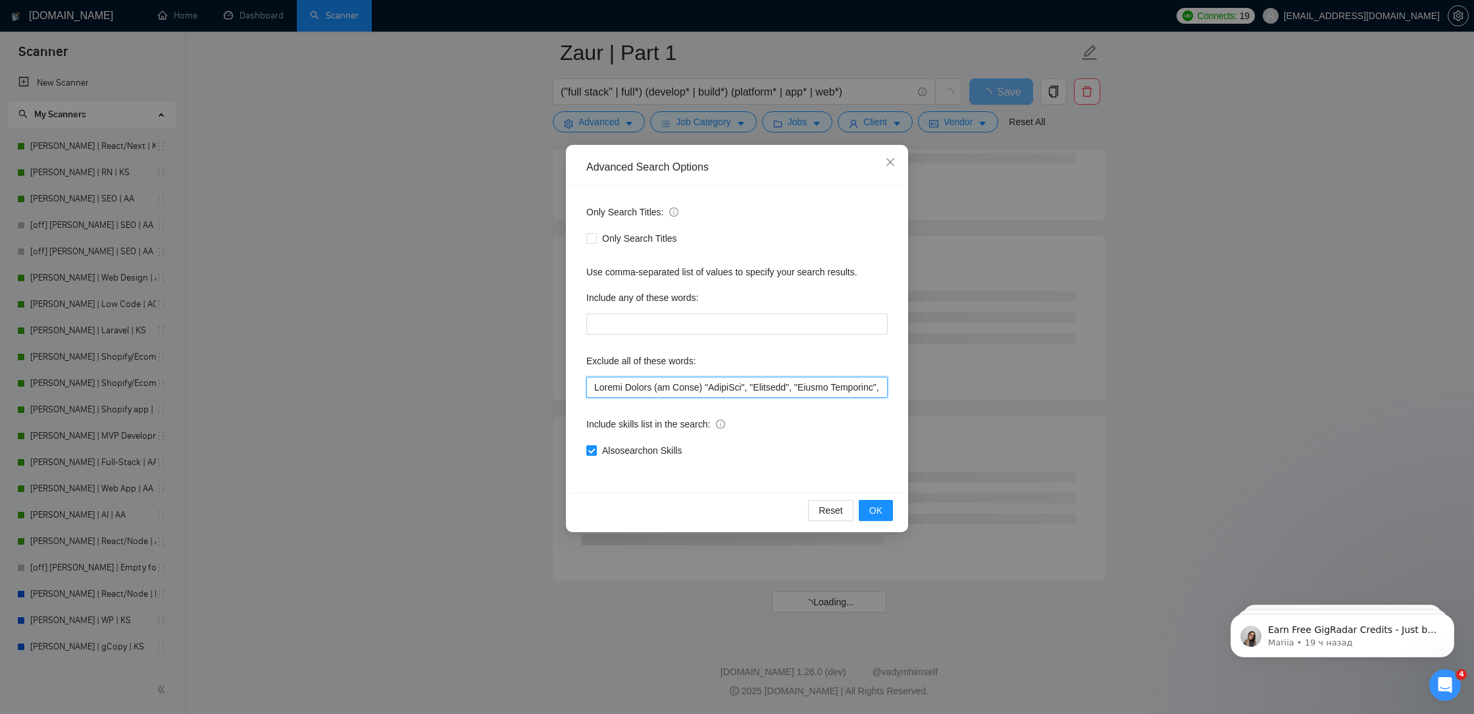
click at [702, 382] on input "text" at bounding box center [736, 387] width 301 height 21
click at [592, 386] on input "text" at bounding box center [736, 387] width 301 height 21
paste input """
click at [702, 386] on input "text" at bounding box center [736, 387] width 301 height 21
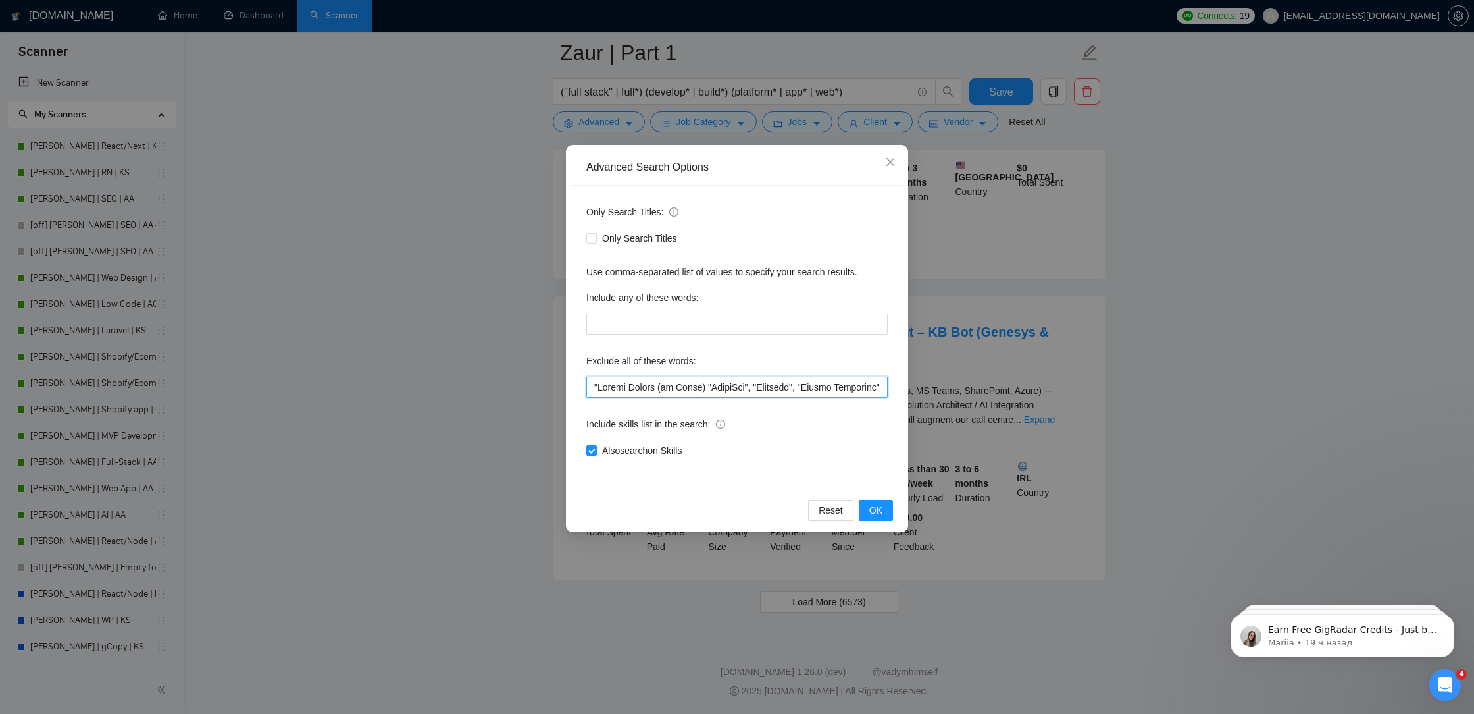
paste input """
drag, startPoint x: 802, startPoint y: 388, endPoint x: 820, endPoint y: 399, distance: 20.7
click at [820, 399] on div "Only Search Titles: Only Search Titles Use comma-separated list of values to sp…" at bounding box center [737, 339] width 333 height 307
click at [822, 391] on input "text" at bounding box center [736, 387] width 301 height 21
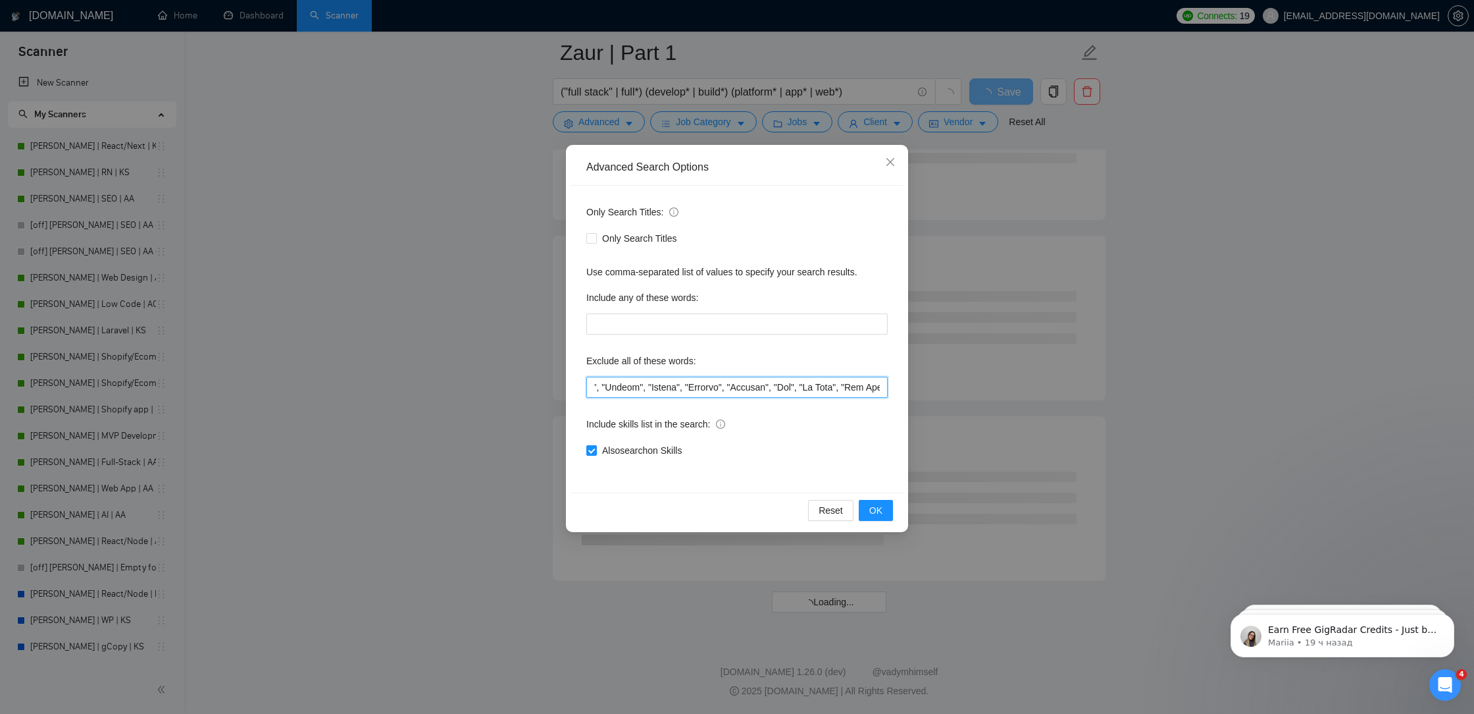
scroll to position [0, 0]
drag, startPoint x: 856, startPoint y: 389, endPoint x: 443, endPoint y: 363, distance: 413.5
click at [443, 363] on div "Advanced Search Options Only Search Titles: Only Search Titles Use comma-separa…" at bounding box center [737, 357] width 1474 height 714
click at [599, 390] on input "text" at bounding box center [736, 387] width 301 height 21
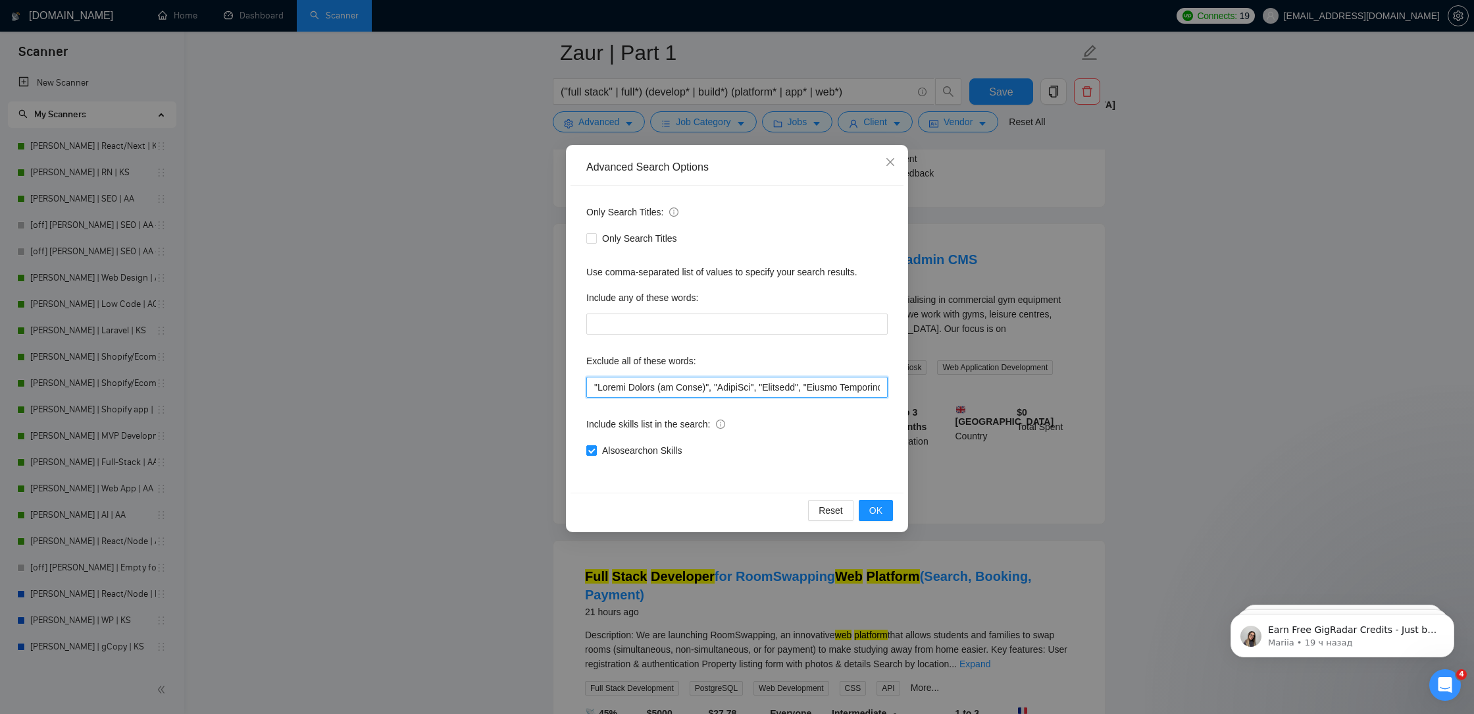
paste input """
click at [592, 388] on input "text" at bounding box center [736, 387] width 301 height 21
paste input """
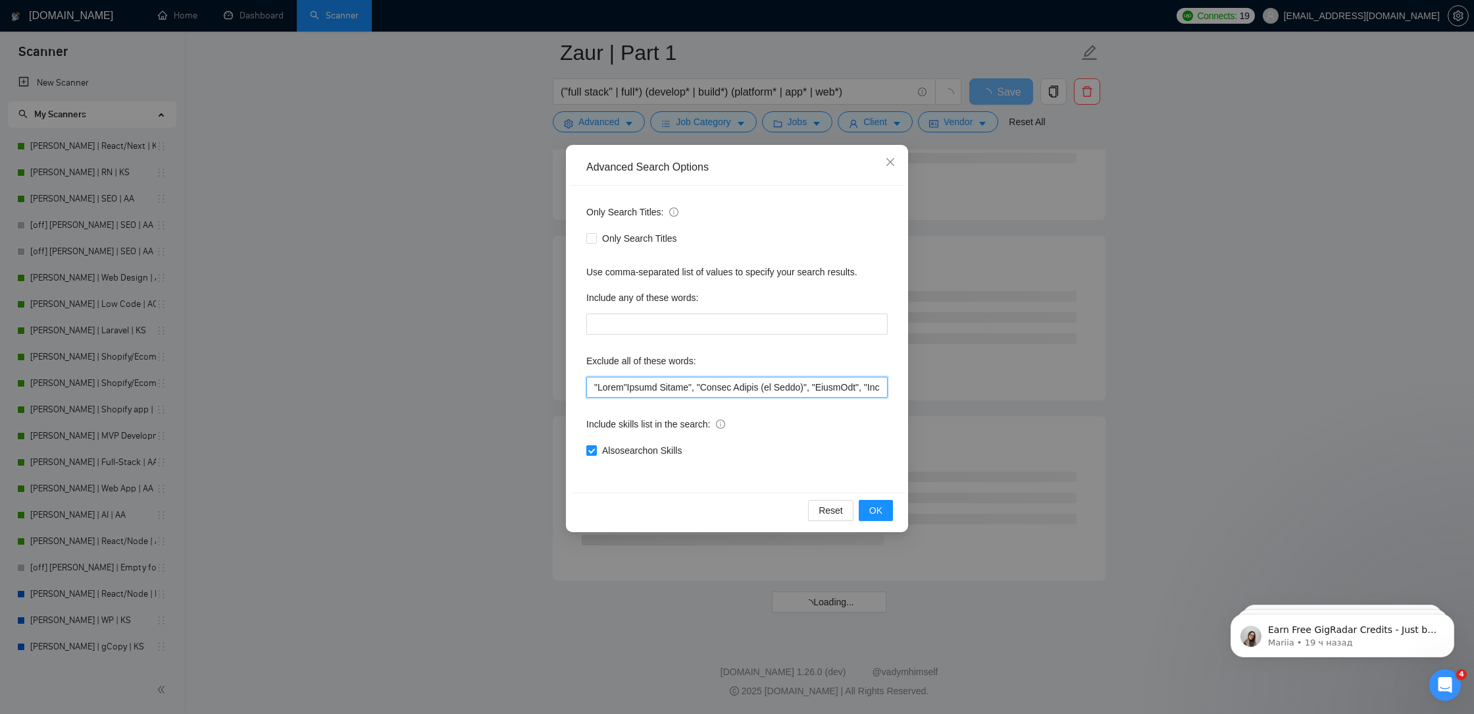
paste input """
click at [882, 509] on span "OK" at bounding box center [876, 510] width 13 height 14
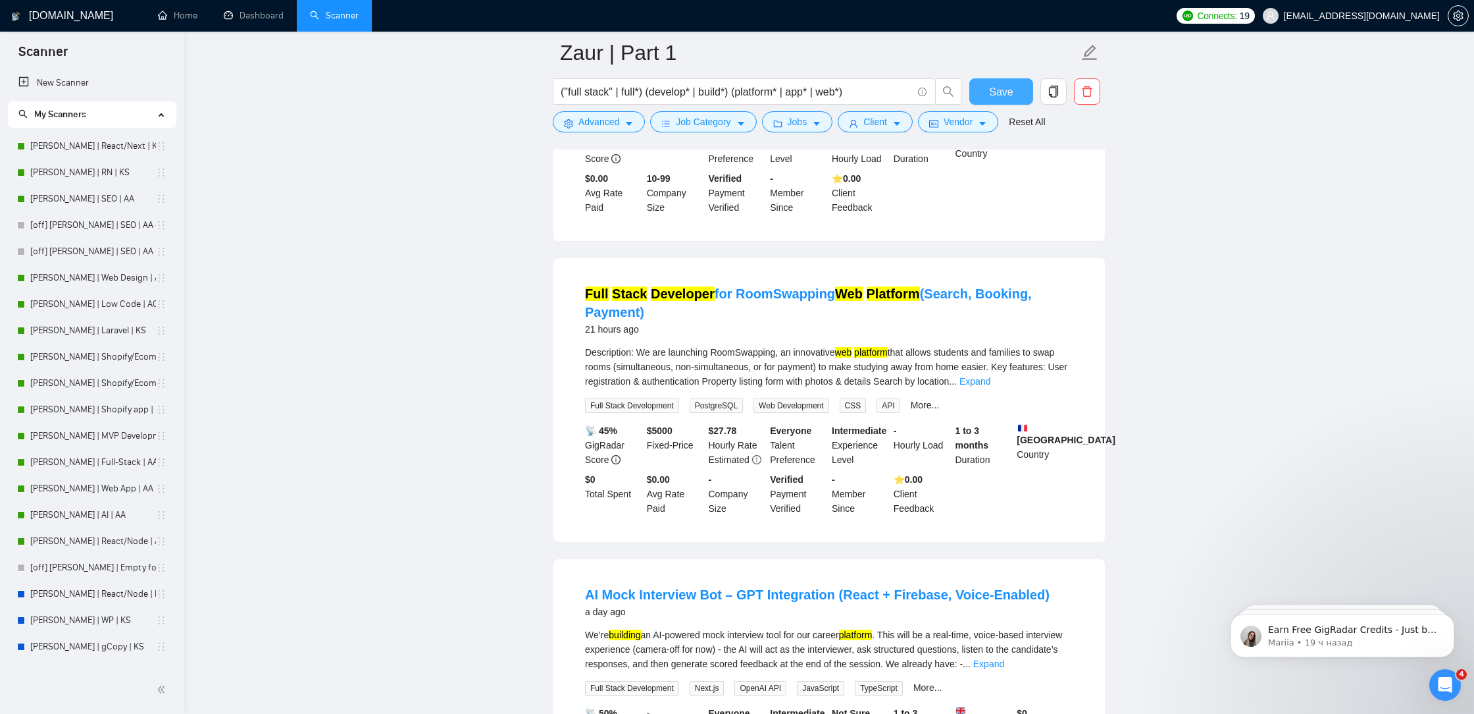
click at [1013, 86] on button "Save" at bounding box center [1002, 91] width 64 height 26
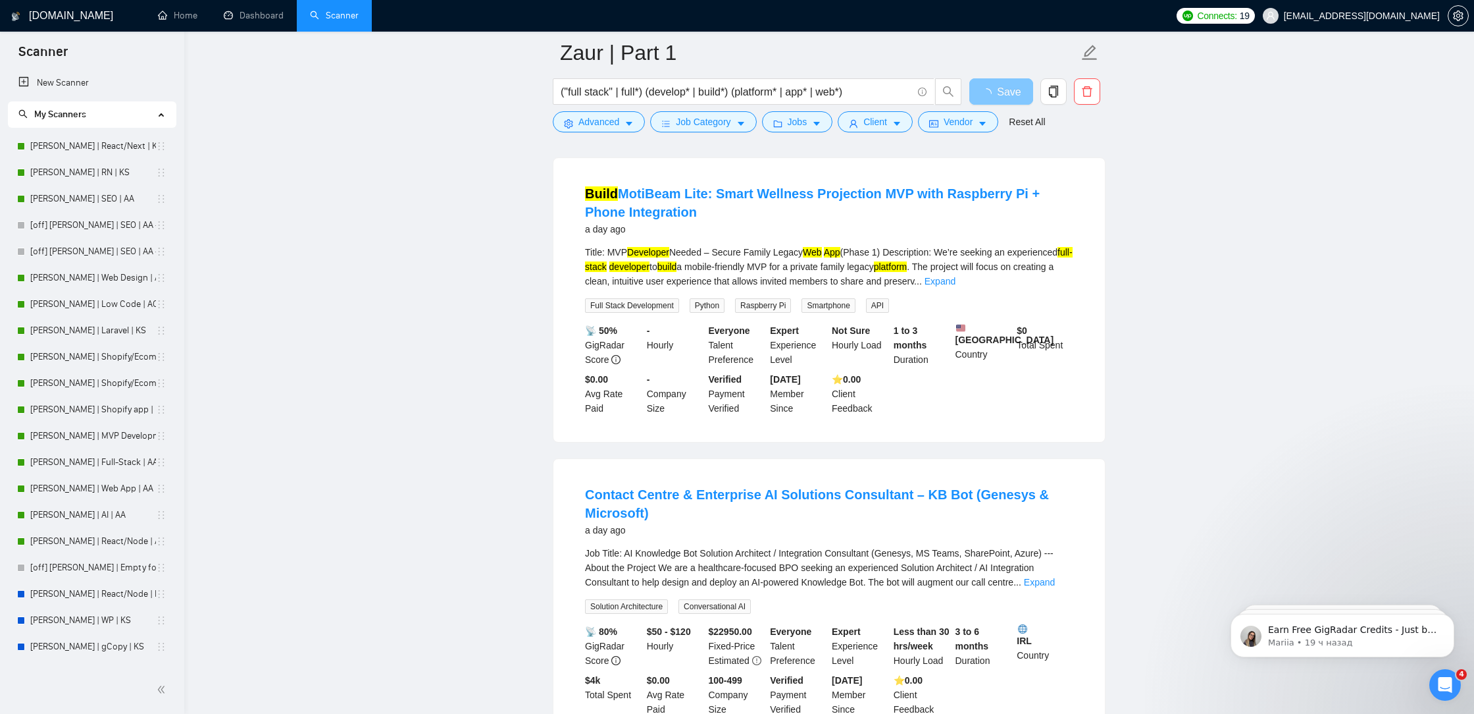
scroll to position [2608, 0]
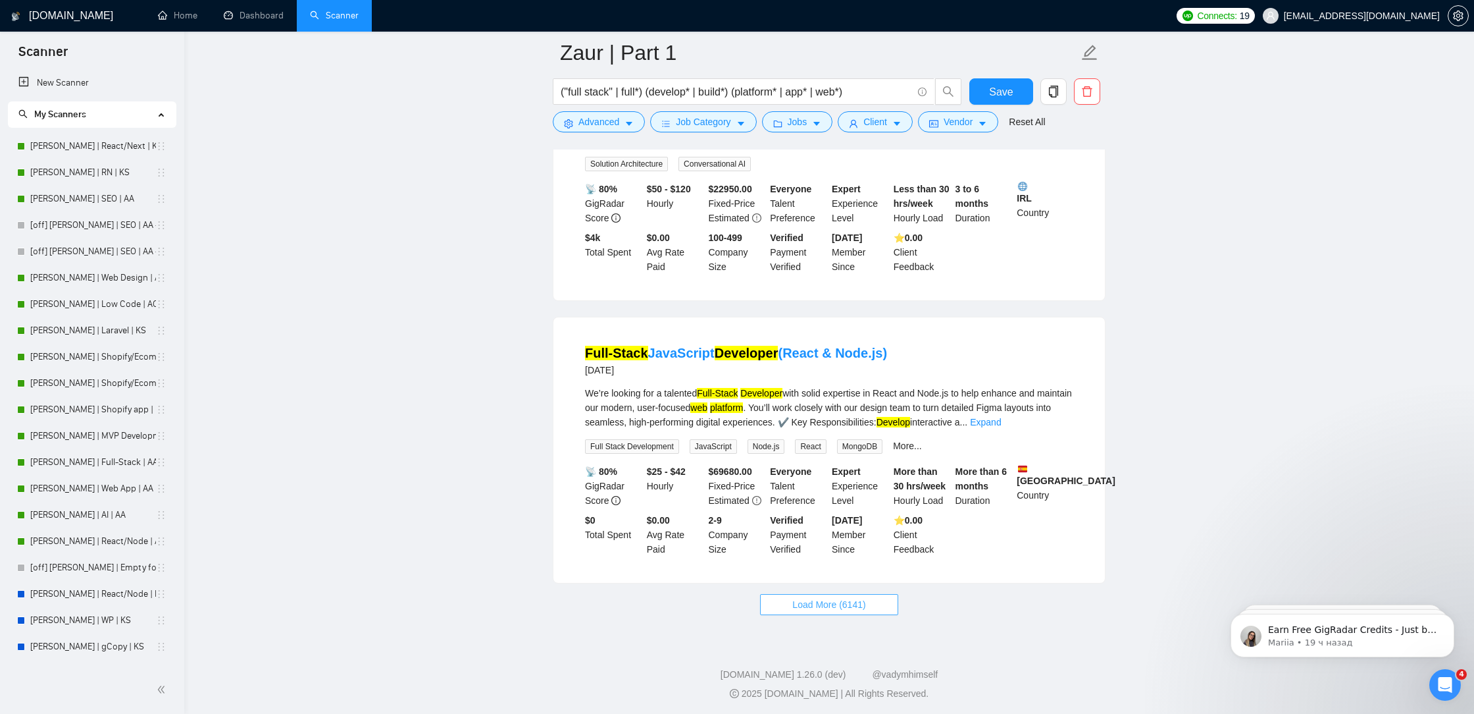
click at [841, 597] on span "Load More (6141)" at bounding box center [829, 604] width 73 height 14
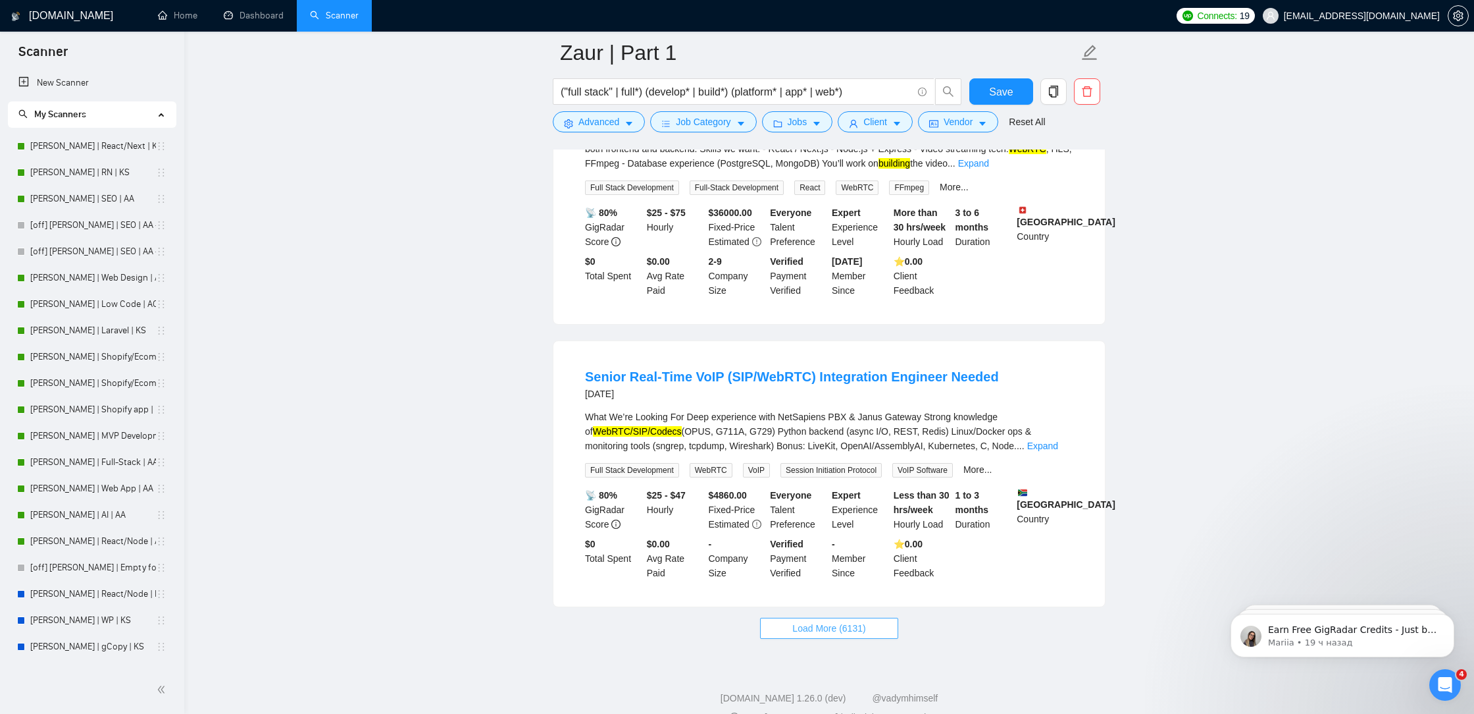
scroll to position [5448, 0]
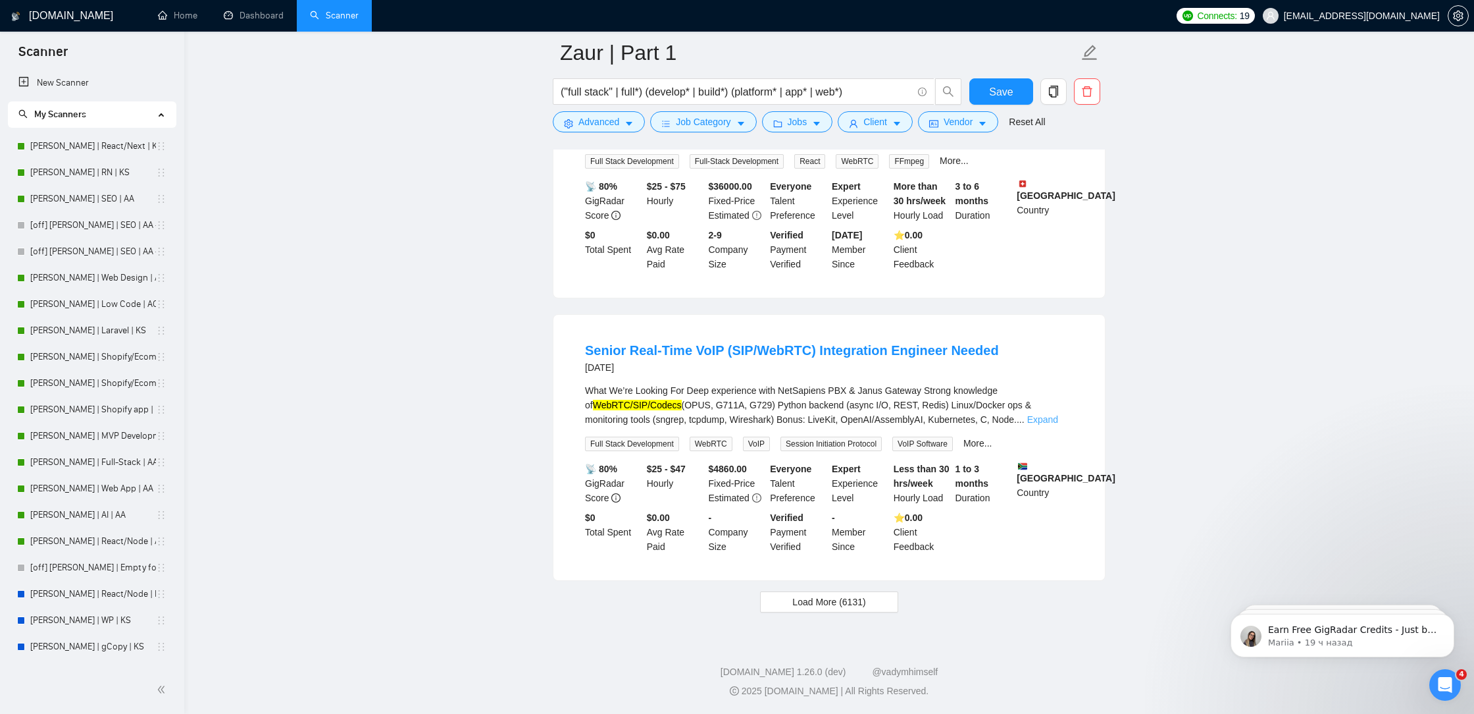
click at [1058, 419] on link "Expand" at bounding box center [1043, 419] width 31 height 11
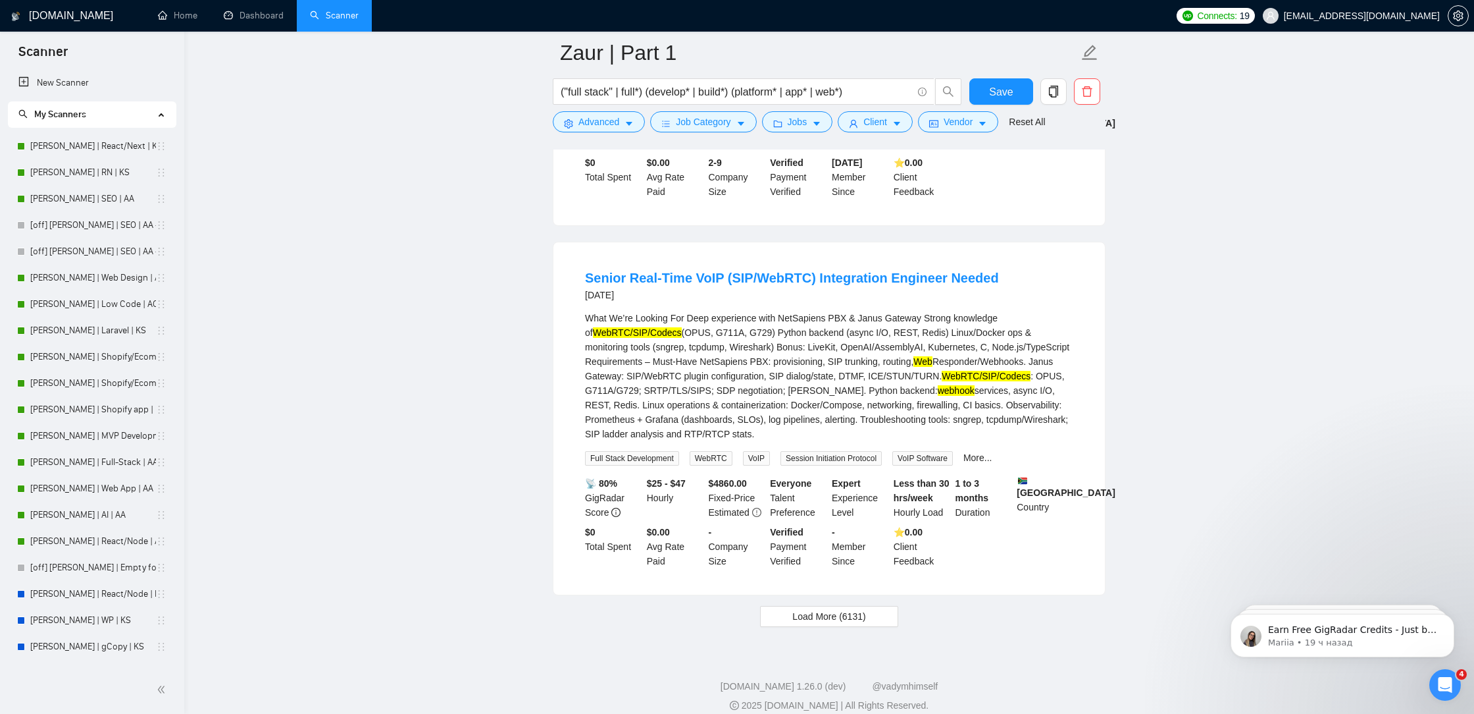
scroll to position [5518, 0]
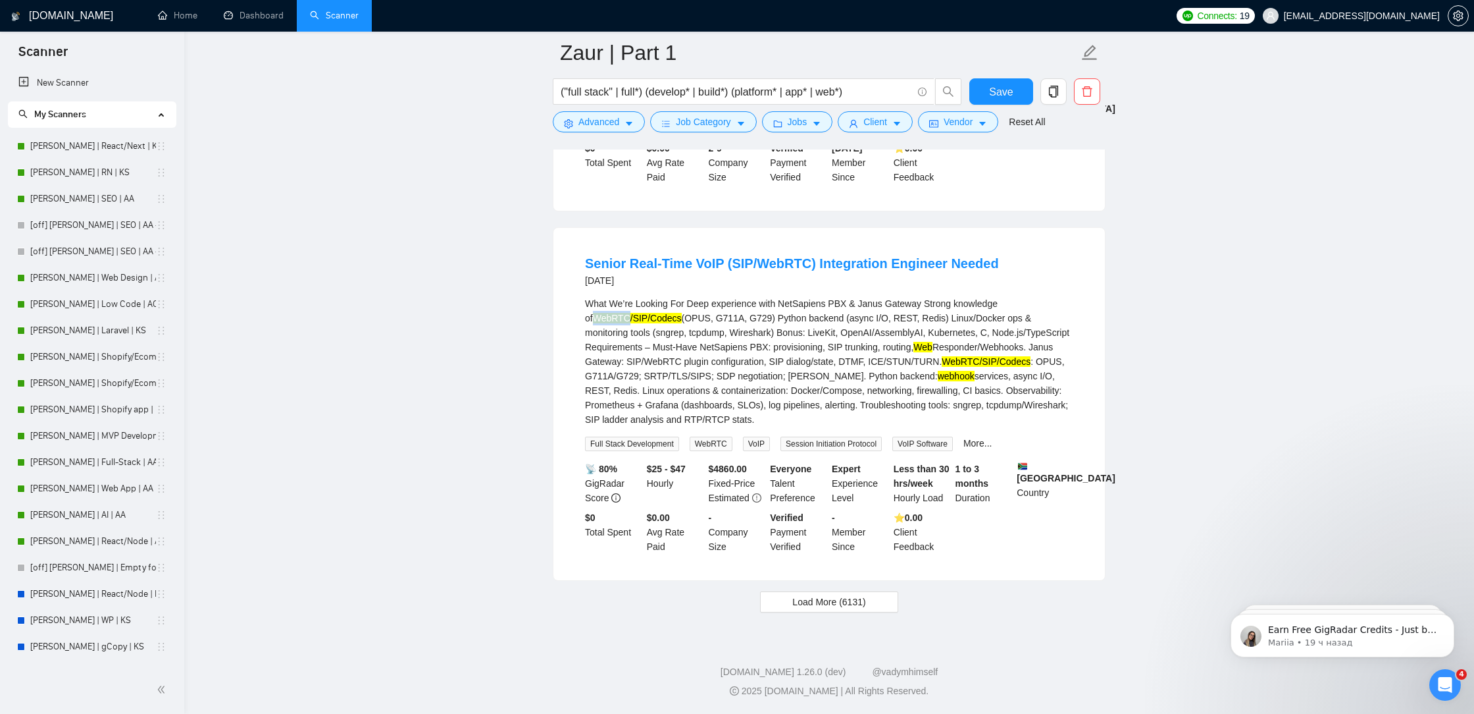
drag, startPoint x: 621, startPoint y: 334, endPoint x: 577, endPoint y: 334, distance: 44.1
click at [577, 334] on li "Senior Real-Time VoIP (SIP/WebRTC) Integration Engineer Needed [DATE] What We’r…" at bounding box center [829, 404] width 520 height 321
copy mark "WebRTC"
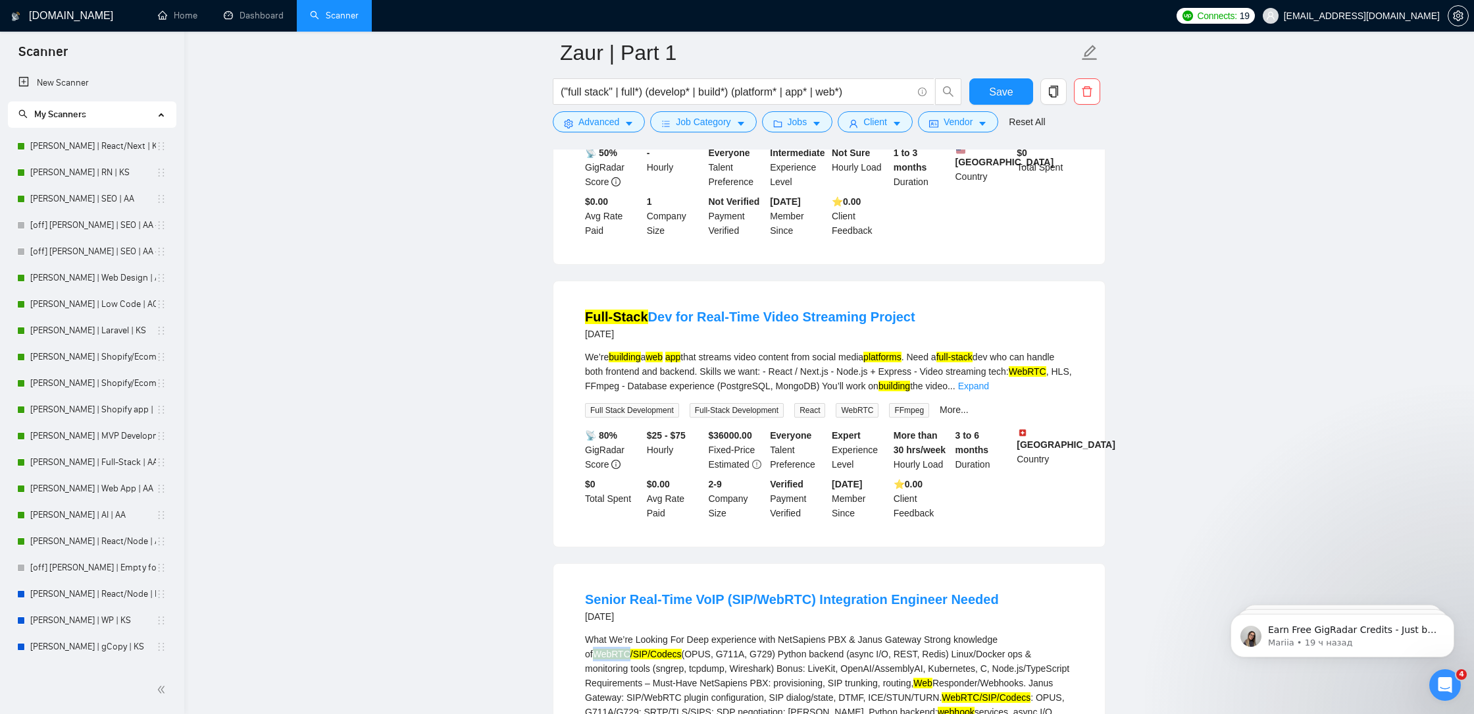
scroll to position [5535, 0]
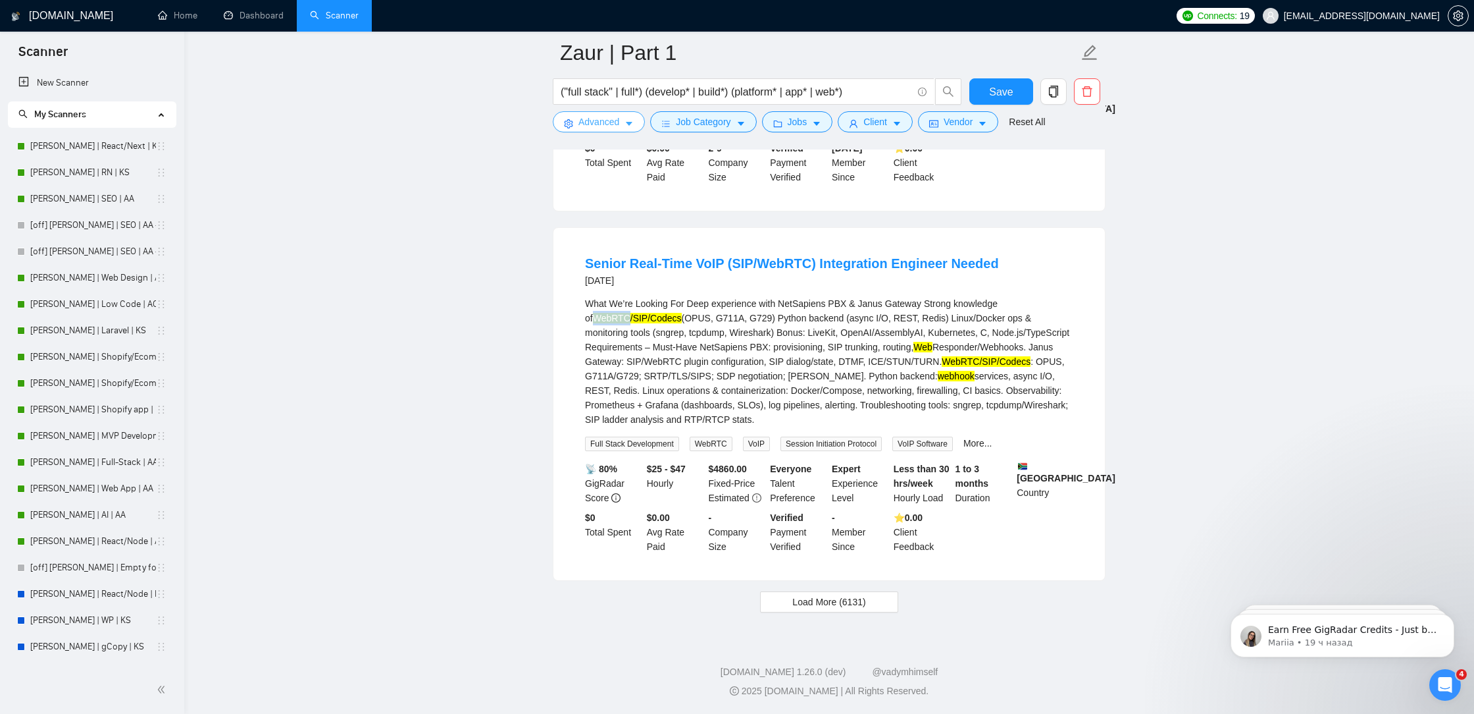
click at [607, 122] on span "Advanced" at bounding box center [599, 122] width 41 height 14
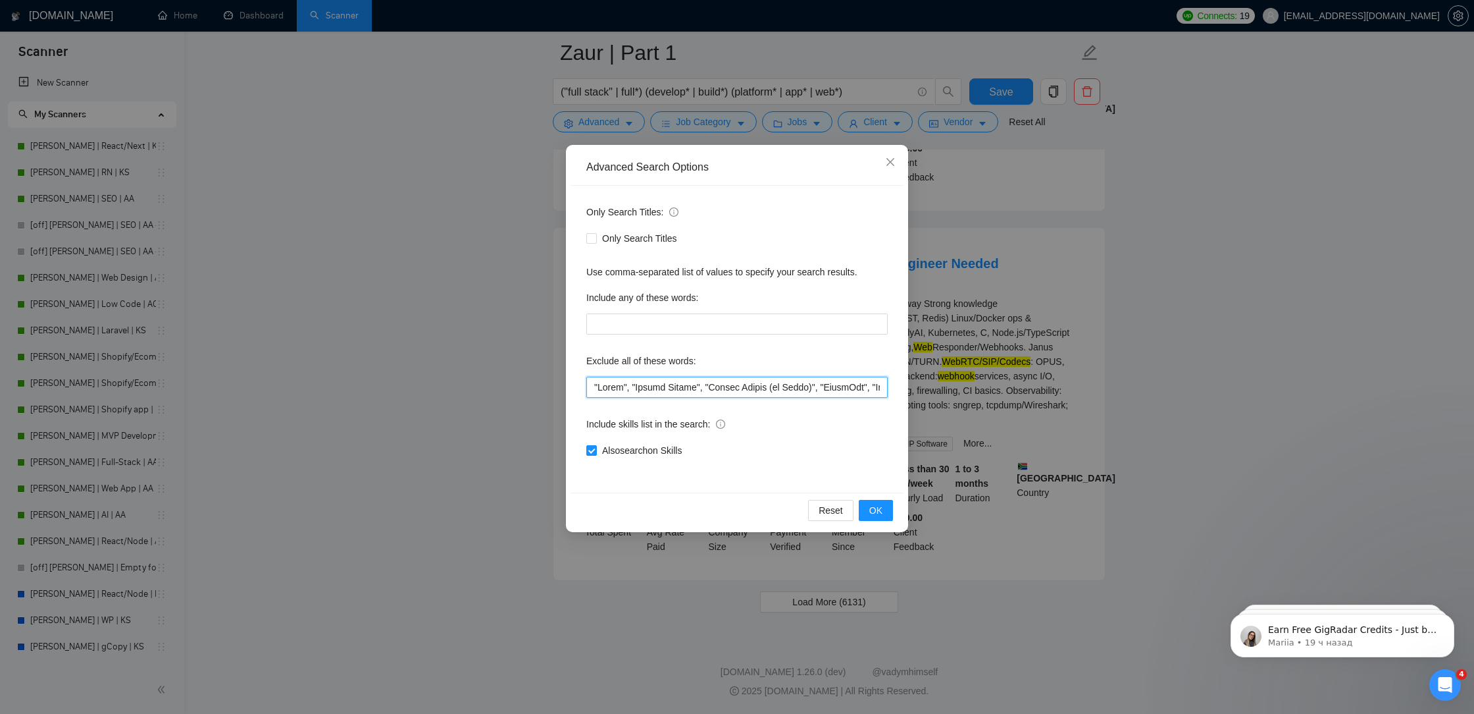
click at [592, 389] on input "text" at bounding box center [736, 387] width 301 height 21
paste input "WebRTC"
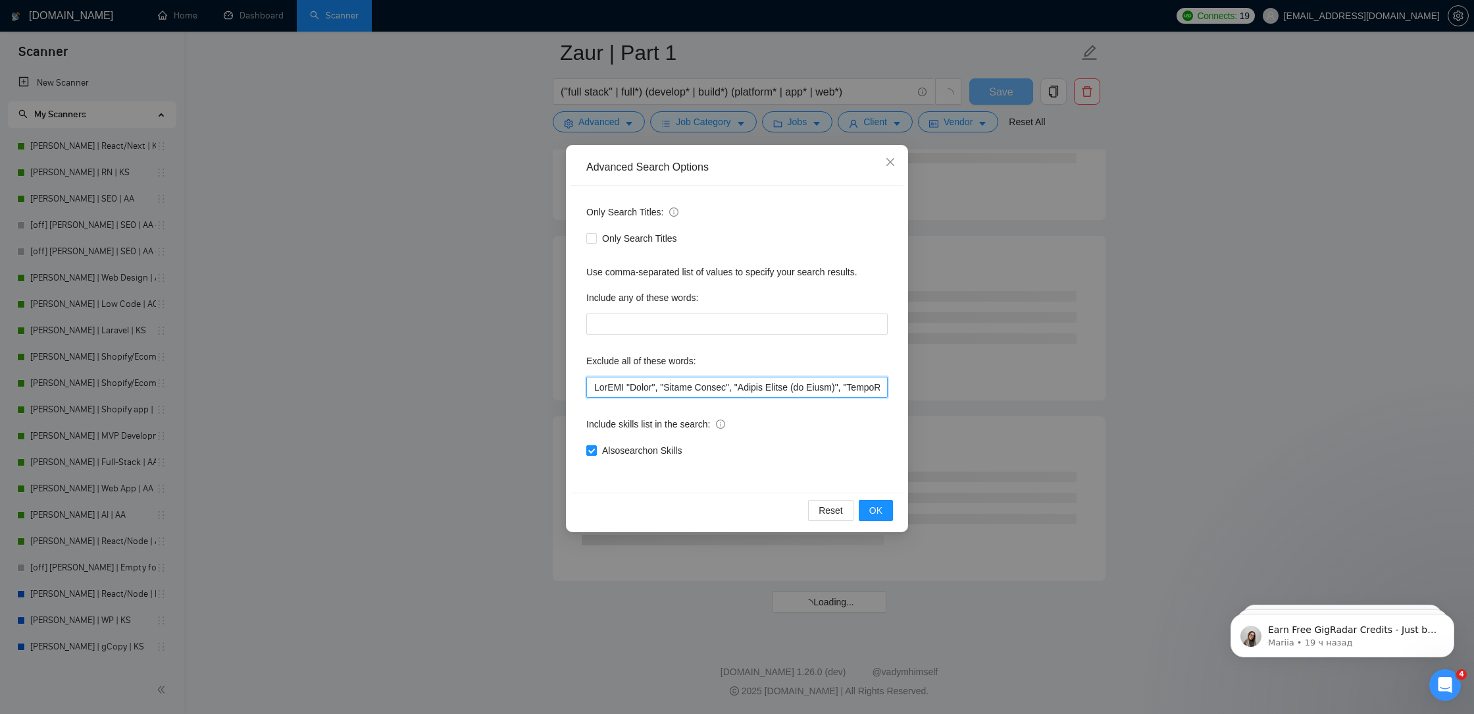
scroll to position [3286, 0]
click at [640, 385] on input "text" at bounding box center [736, 387] width 301 height 21
click at [635, 389] on input "text" at bounding box center [736, 387] width 301 height 21
click at [598, 389] on input "text" at bounding box center [736, 387] width 301 height 21
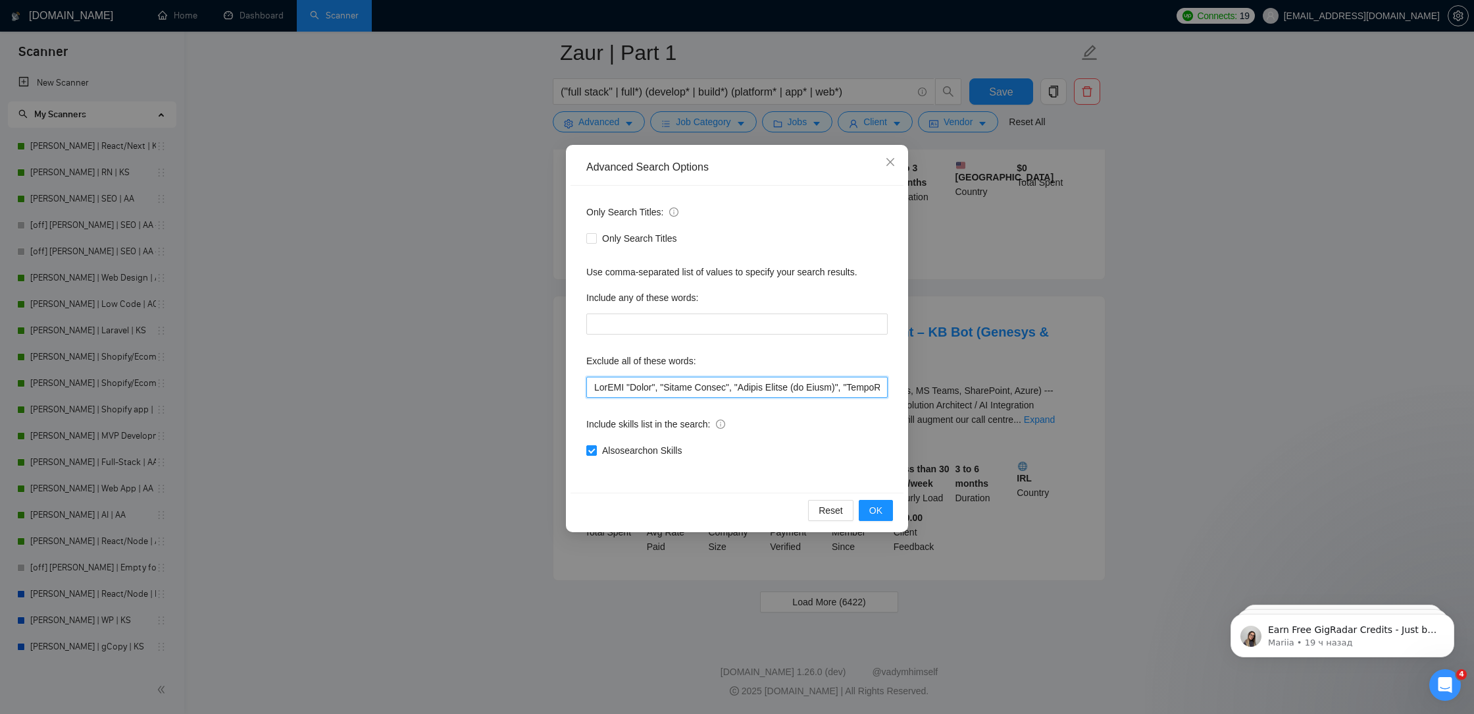
click at [595, 388] on input "text" at bounding box center [736, 387] width 301 height 21
paste input """
click at [636, 388] on input "text" at bounding box center [736, 387] width 301 height 21
paste input """
click at [868, 508] on button "OK" at bounding box center [876, 510] width 34 height 21
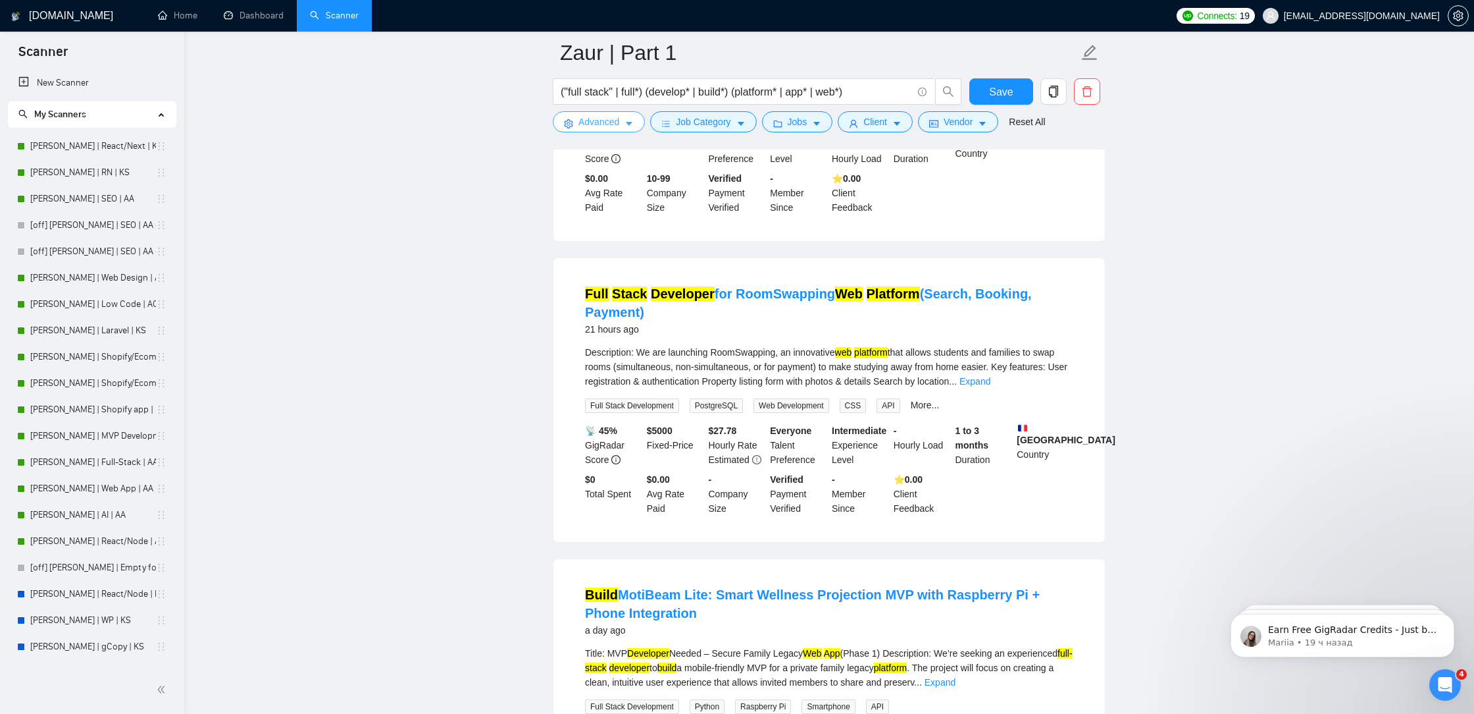
scroll to position [2599, 0]
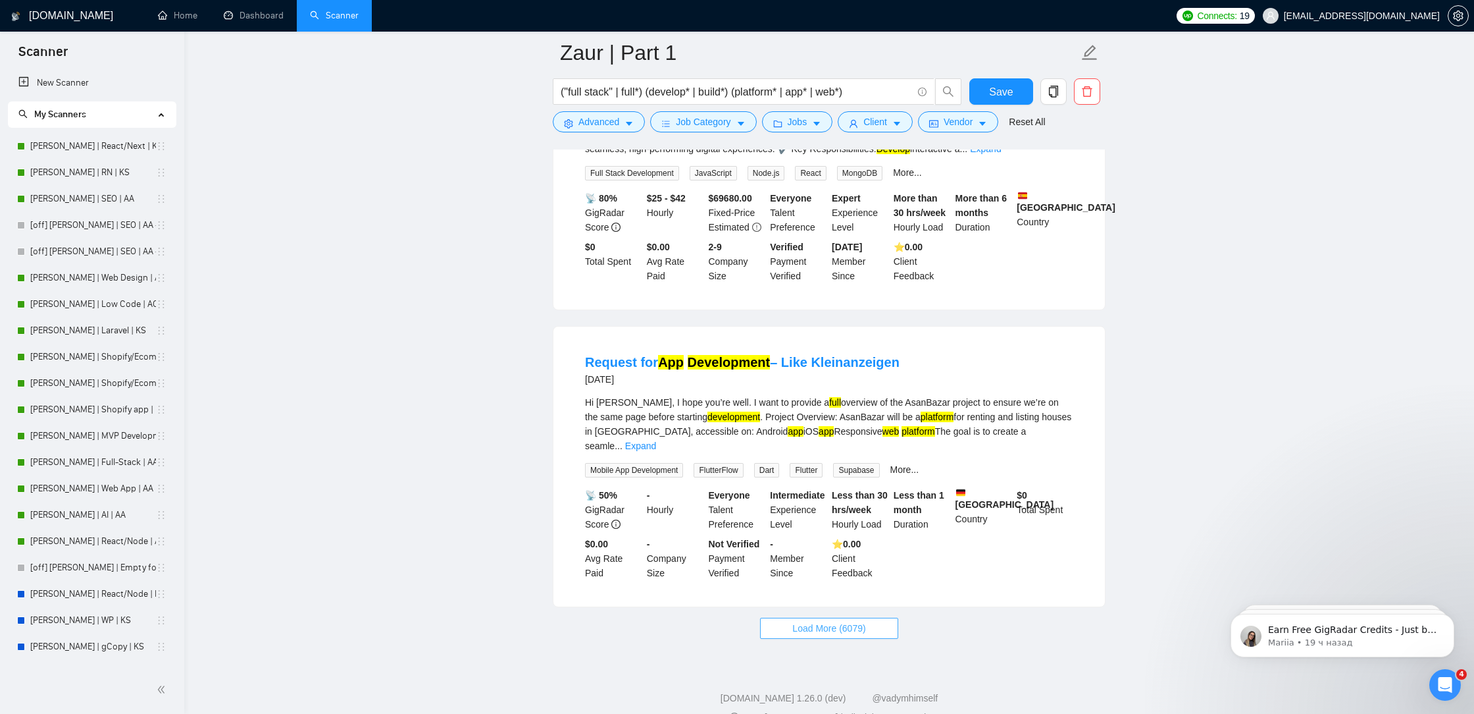
click at [843, 621] on span "Load More (6079)" at bounding box center [829, 628] width 73 height 14
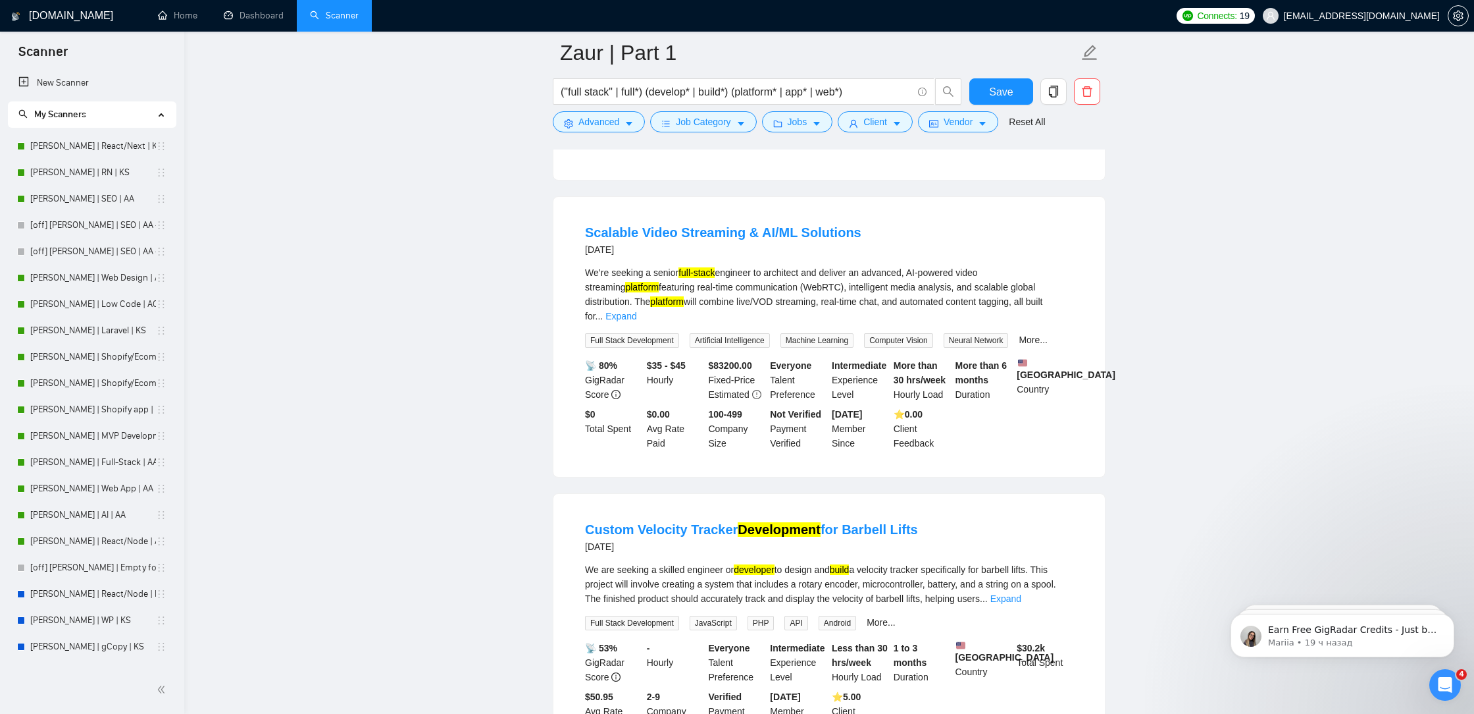
scroll to position [5477, 0]
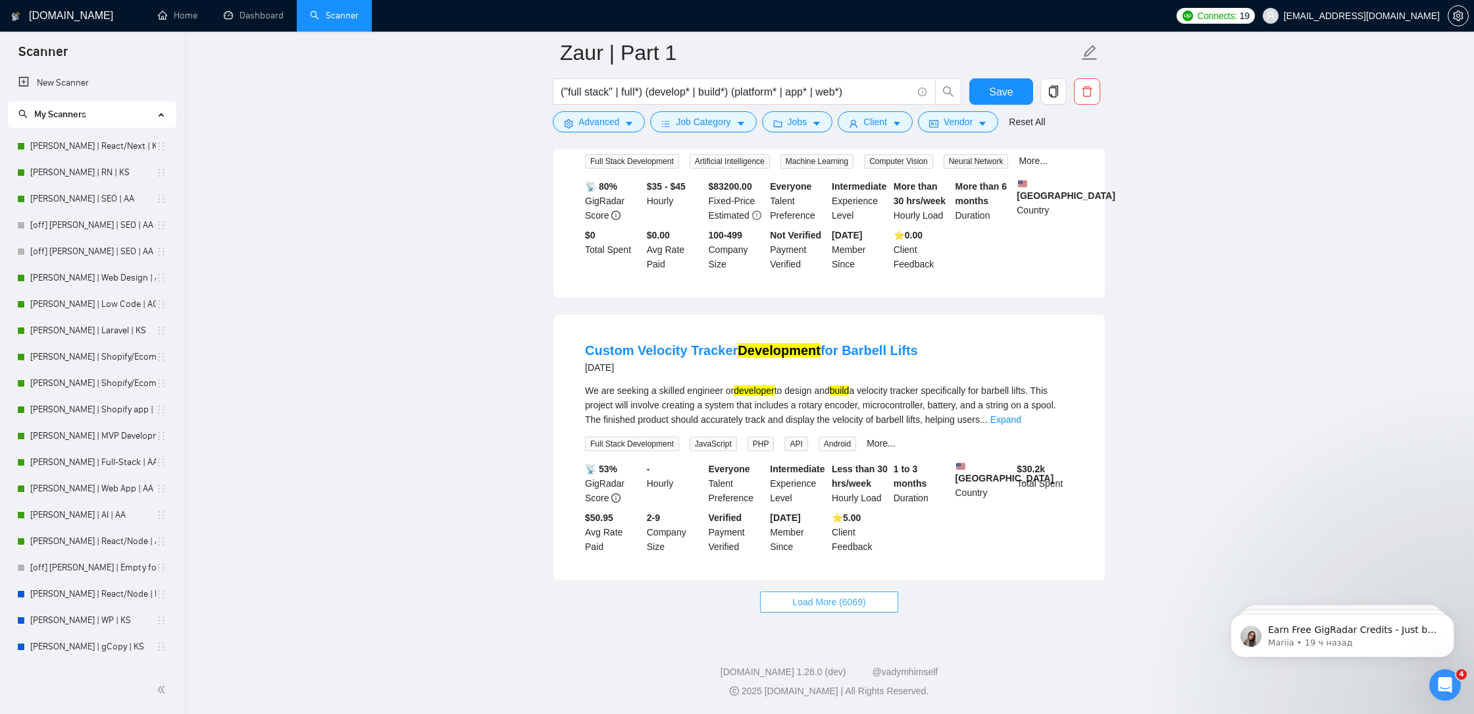
drag, startPoint x: 810, startPoint y: 600, endPoint x: 815, endPoint y: 586, distance: 14.6
click at [810, 600] on span "Load More (6069)" at bounding box center [829, 601] width 73 height 14
drag, startPoint x: 847, startPoint y: 599, endPoint x: 854, endPoint y: 592, distance: 10.2
click at [848, 599] on span "Loading..." at bounding box center [829, 601] width 50 height 14
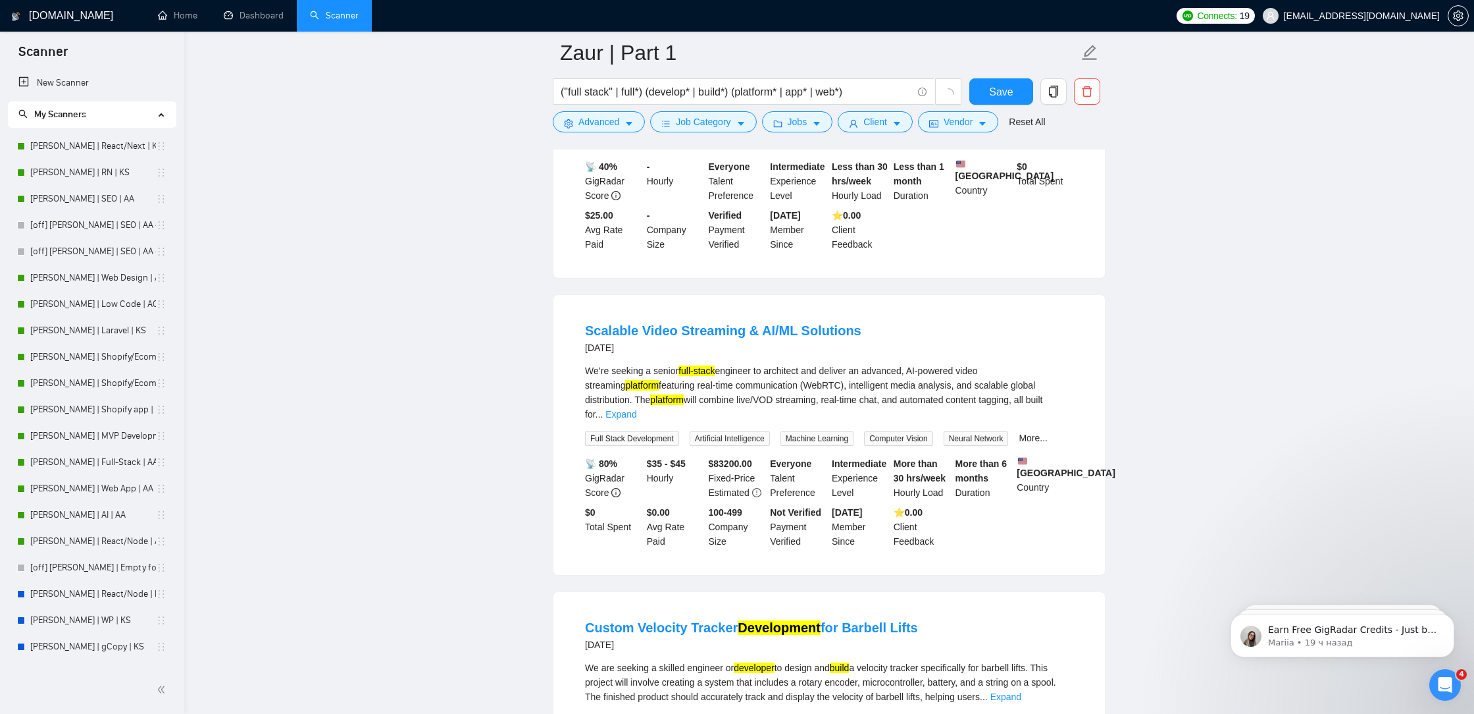
scroll to position [5058, 0]
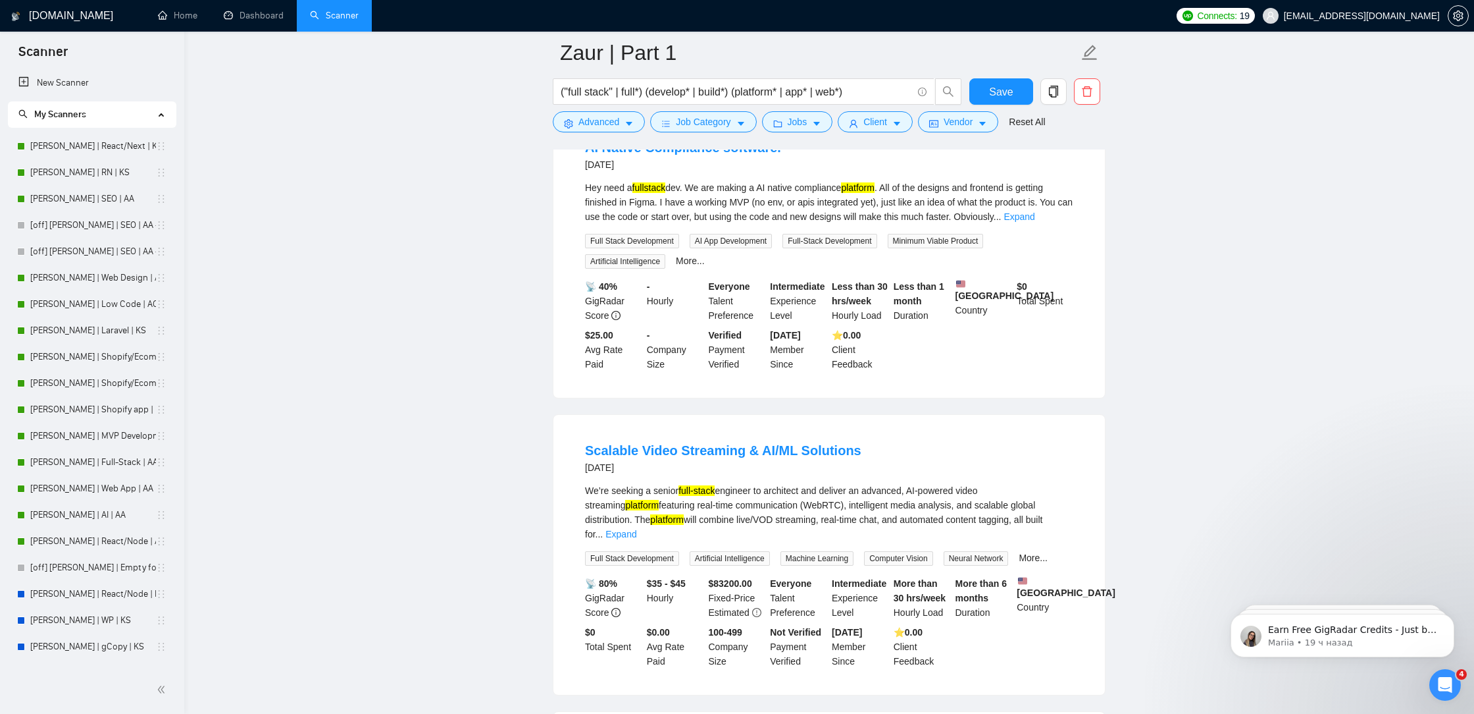
click at [637, 534] on link "Expand" at bounding box center [621, 534] width 31 height 11
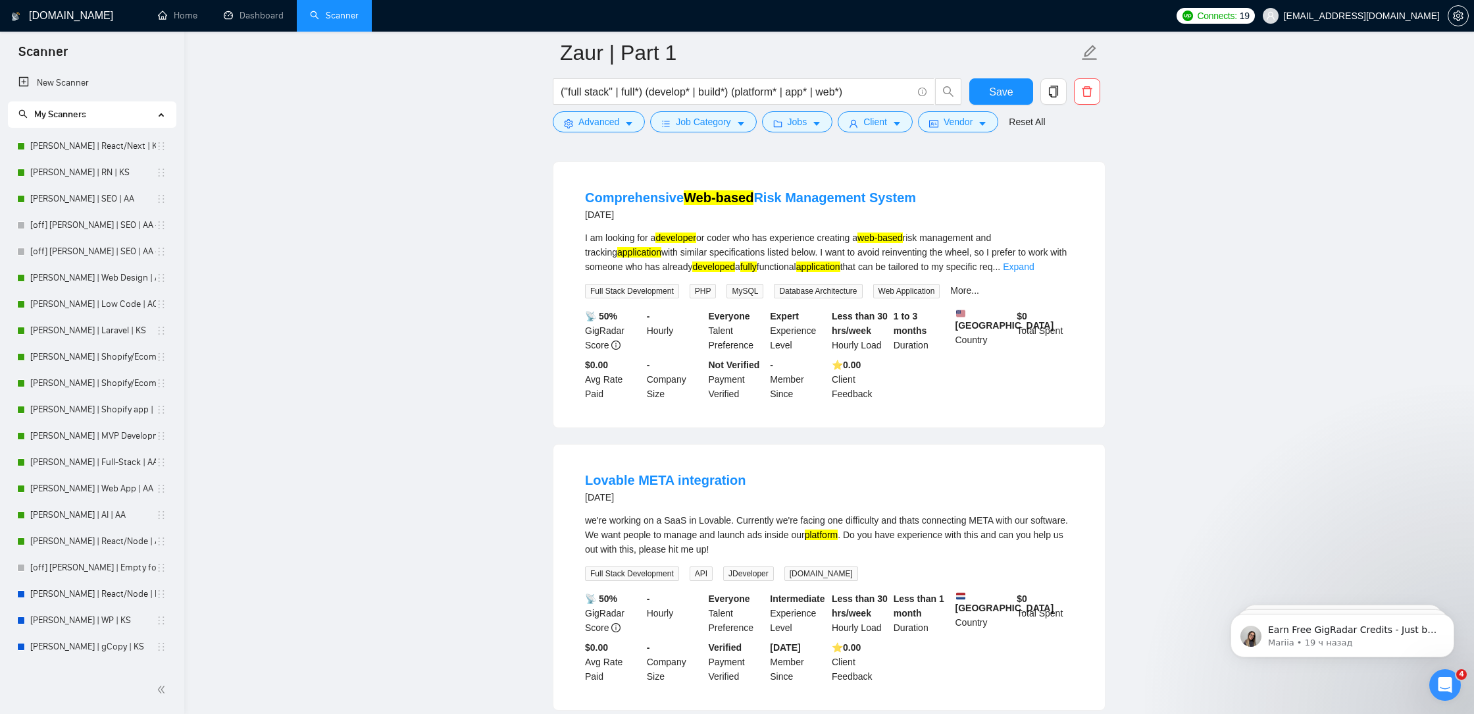
scroll to position [6731, 0]
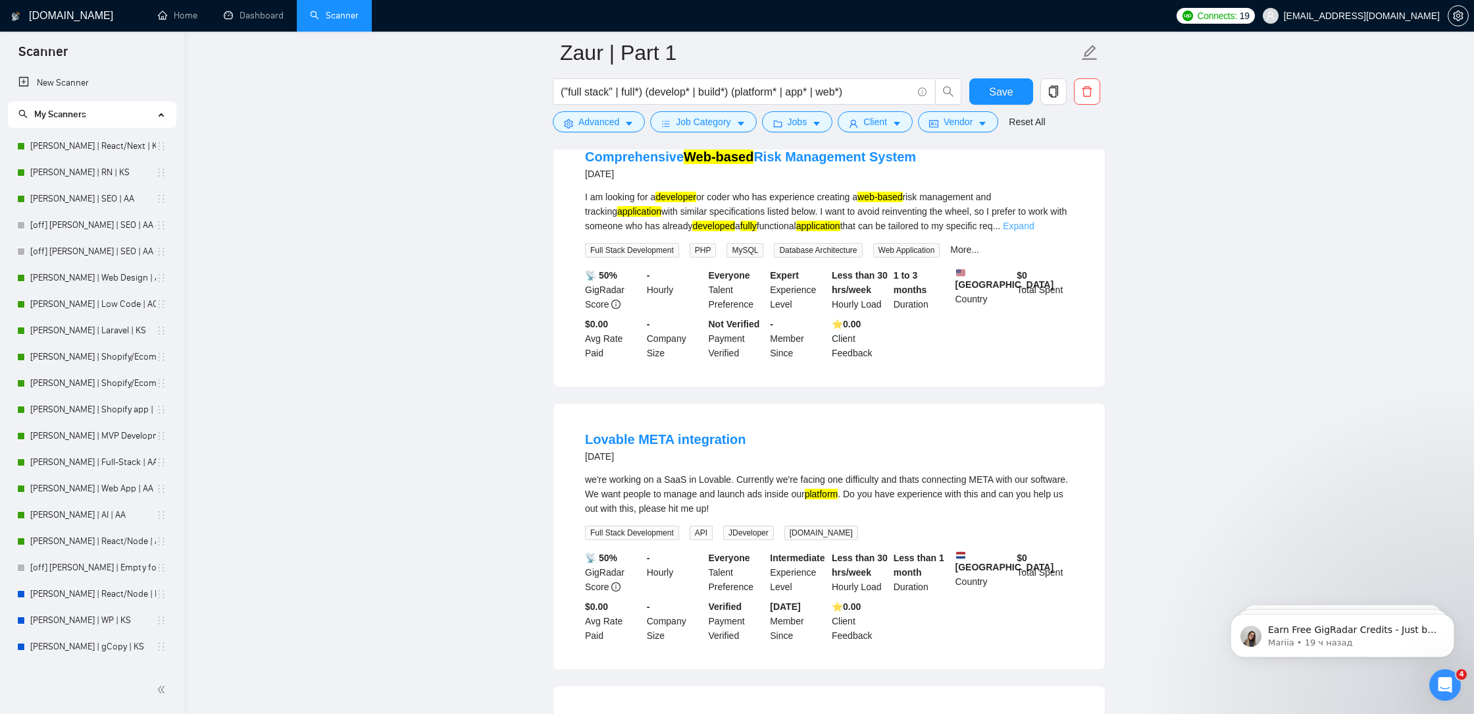
click at [1034, 231] on link "Expand" at bounding box center [1018, 226] width 31 height 11
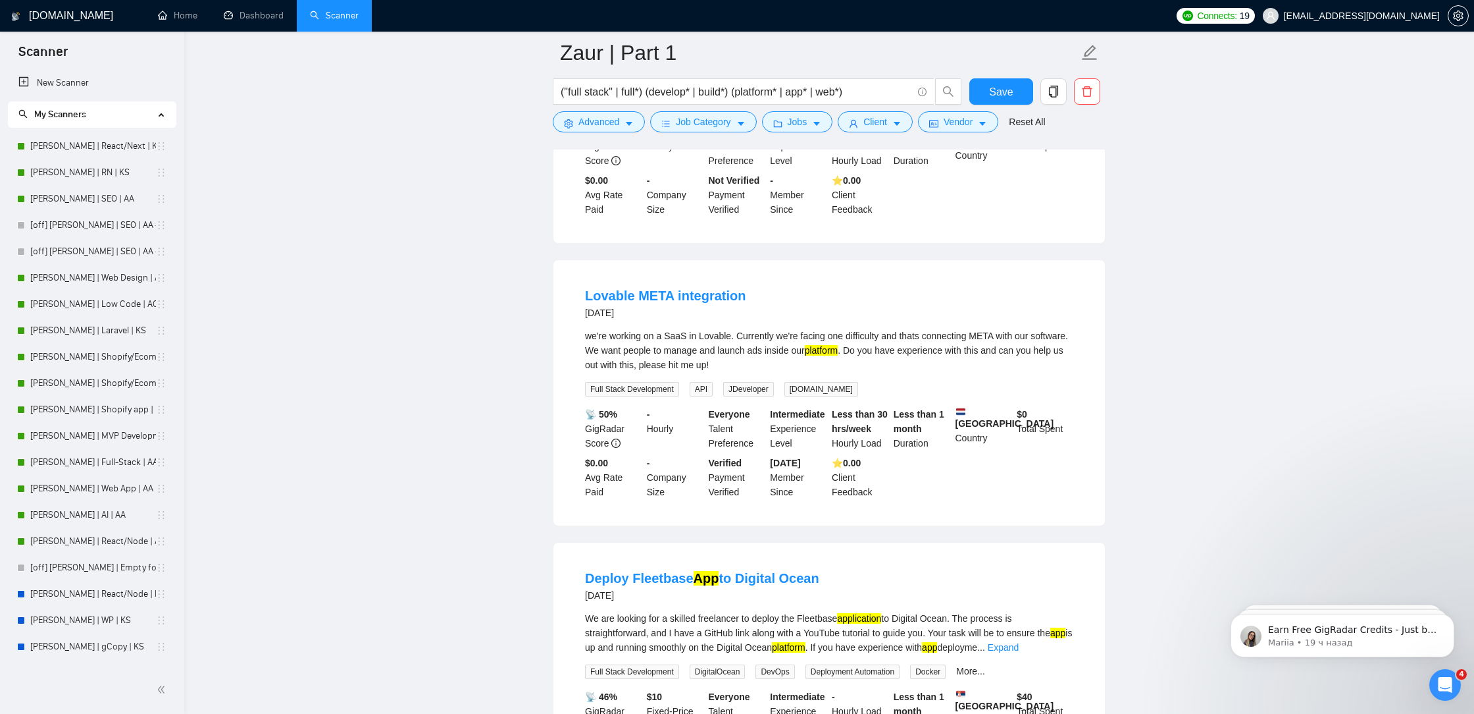
scroll to position [7094, 0]
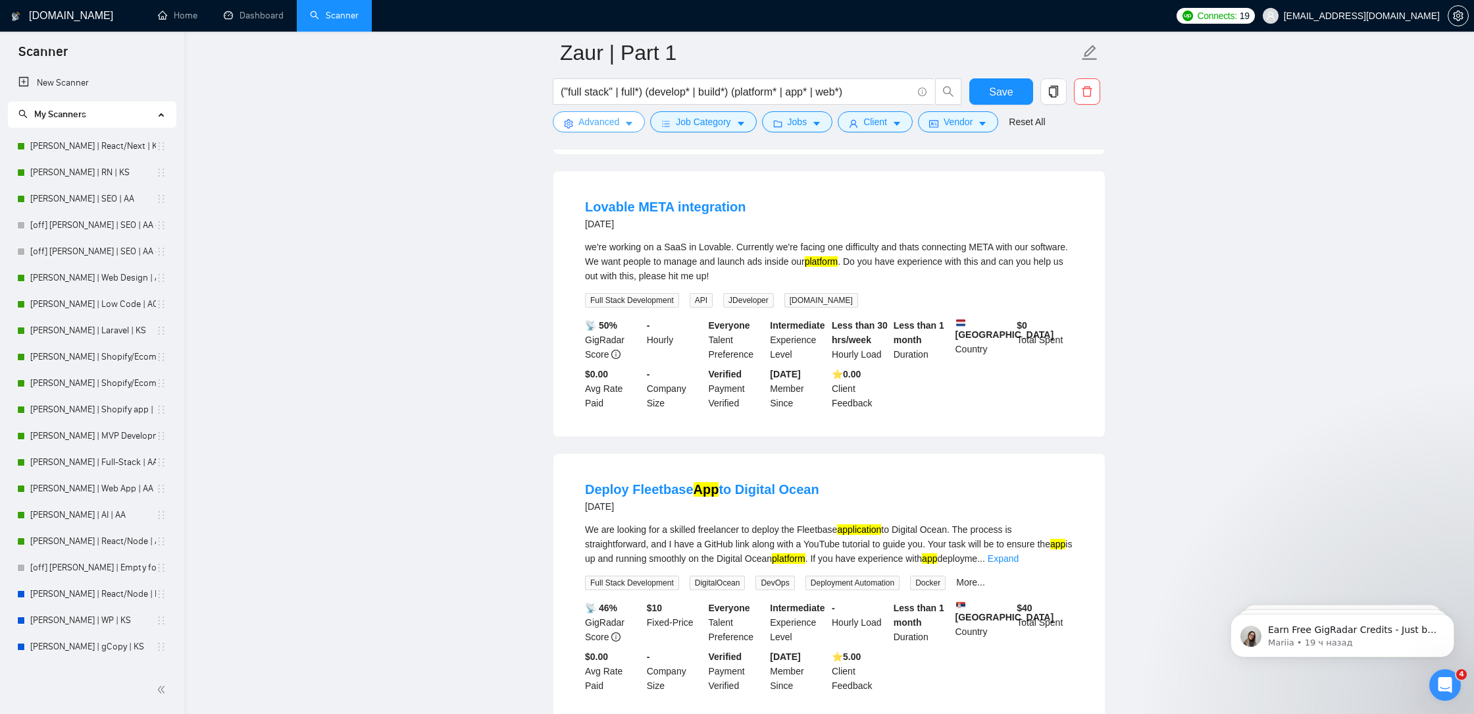
click at [594, 122] on span "Advanced" at bounding box center [599, 122] width 41 height 14
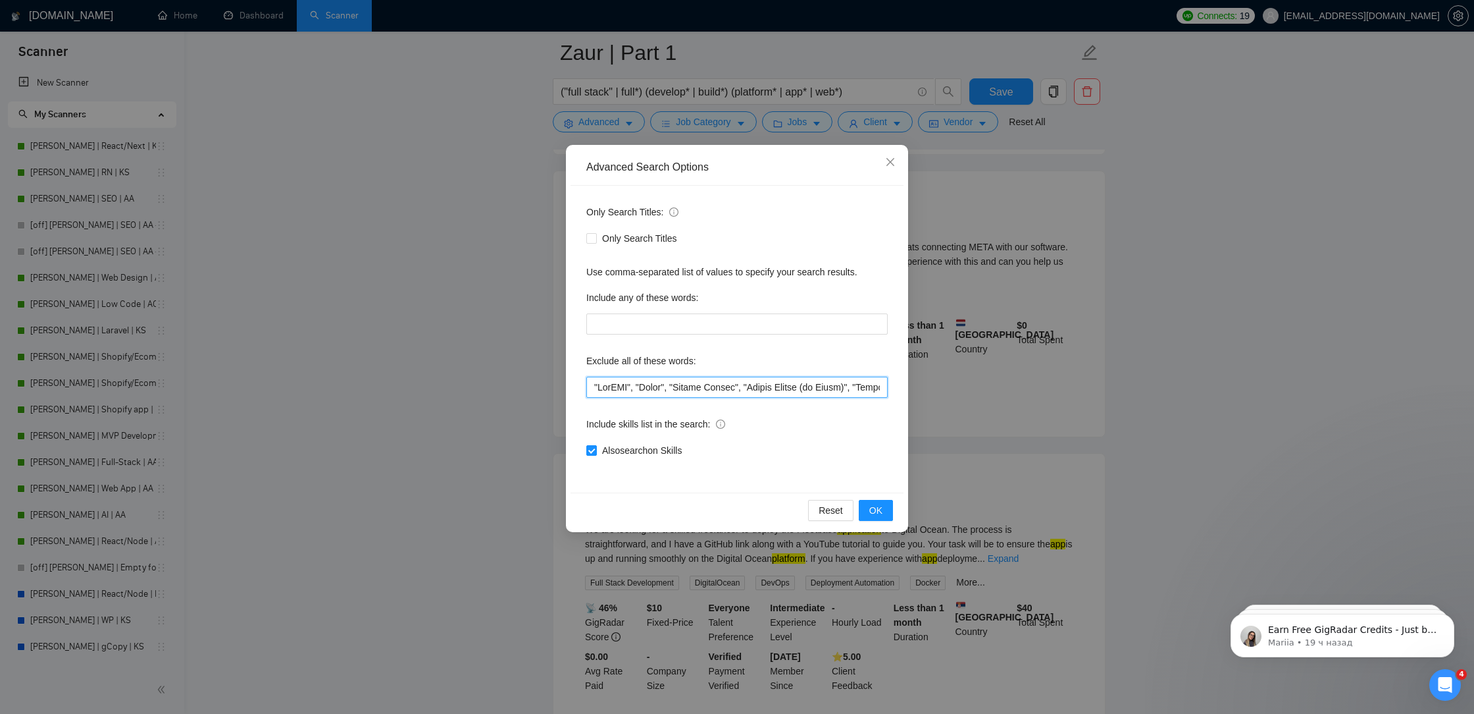
click at [591, 386] on input "text" at bounding box center [736, 387] width 301 height 21
paste input """
click at [887, 516] on button "OK" at bounding box center [876, 510] width 34 height 21
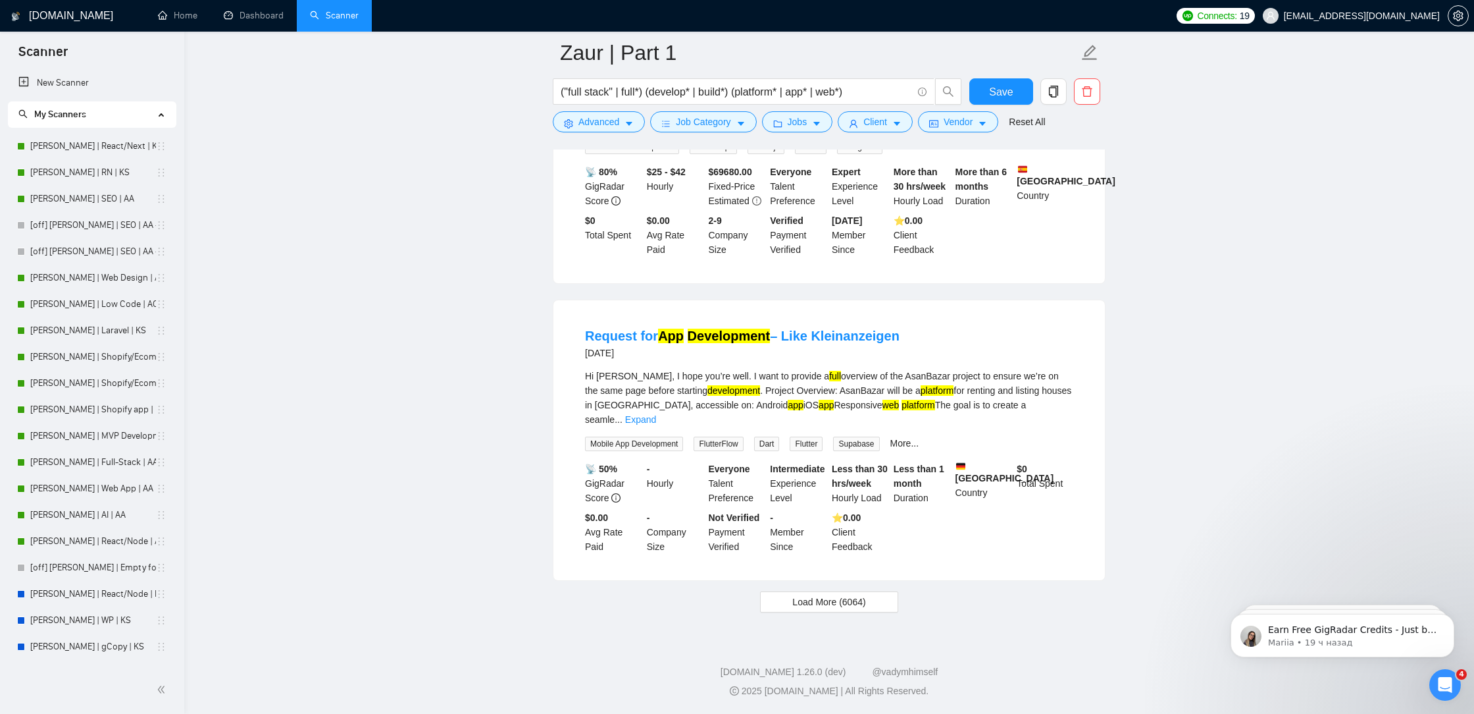
scroll to position [2599, 0]
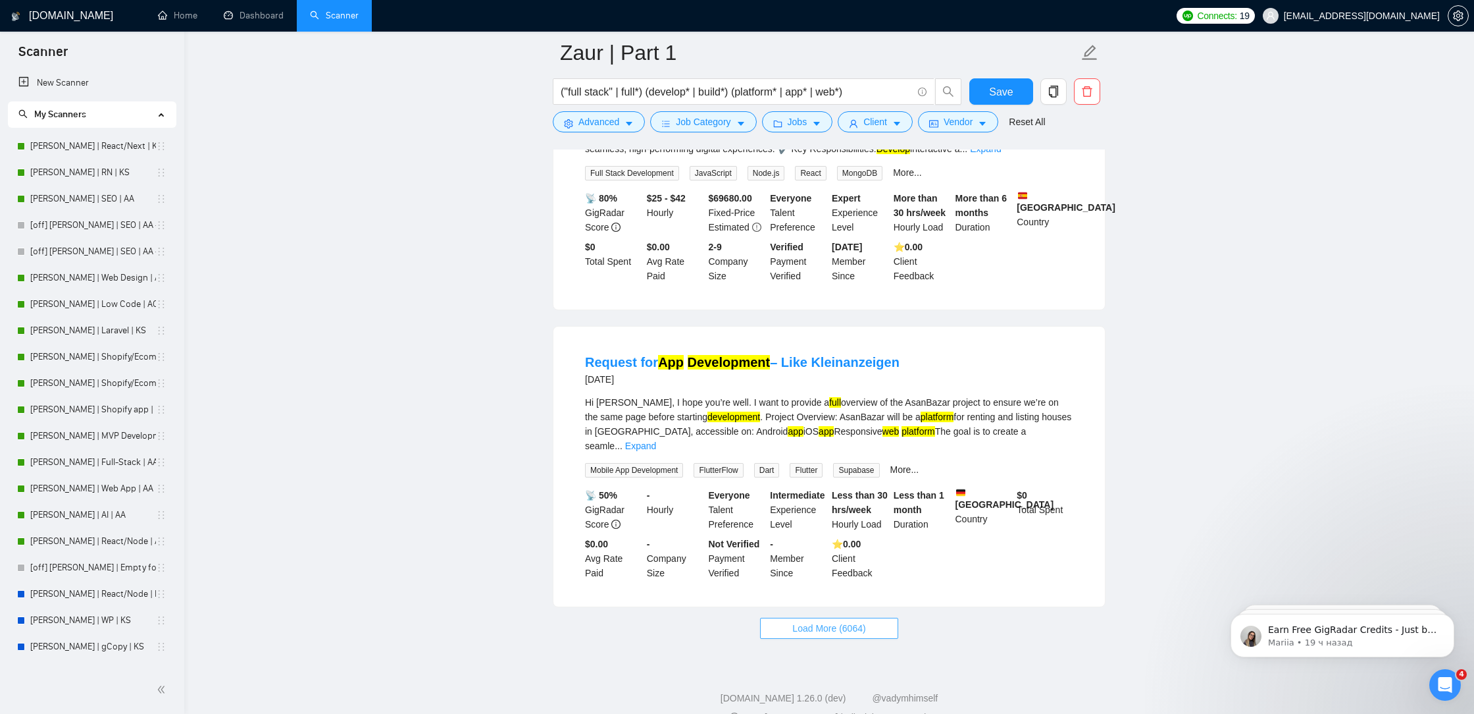
click at [804, 621] on span "Load More (6064)" at bounding box center [829, 628] width 73 height 14
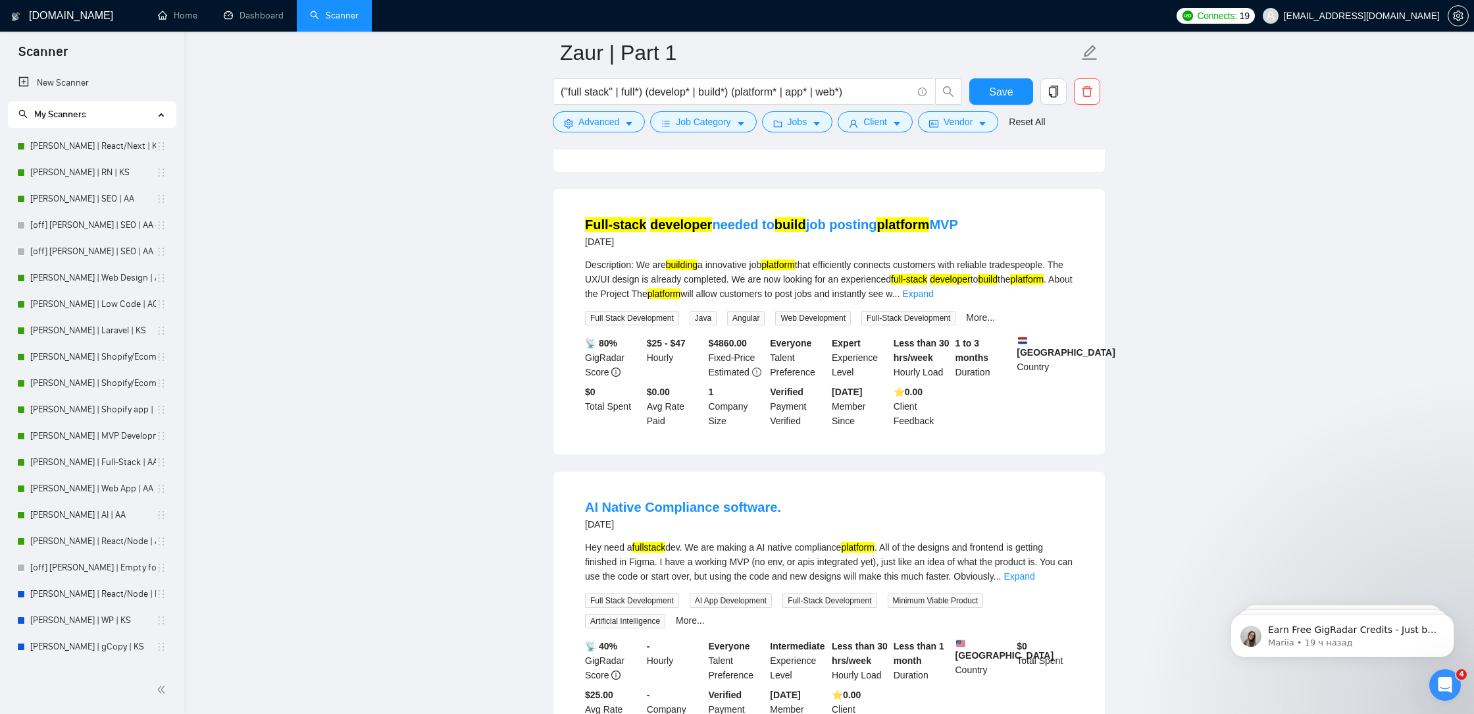
scroll to position [5477, 0]
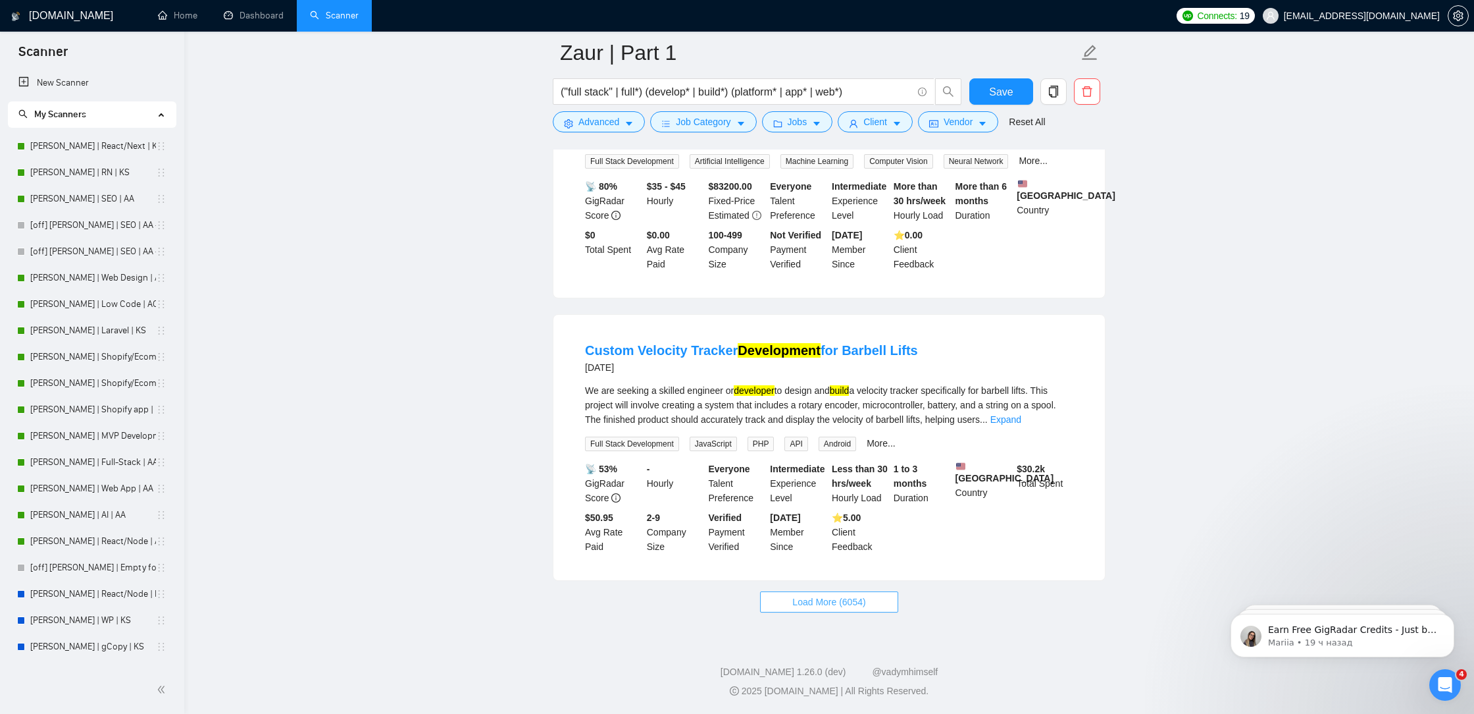
click at [823, 602] on span "Load More (6054)" at bounding box center [829, 601] width 73 height 14
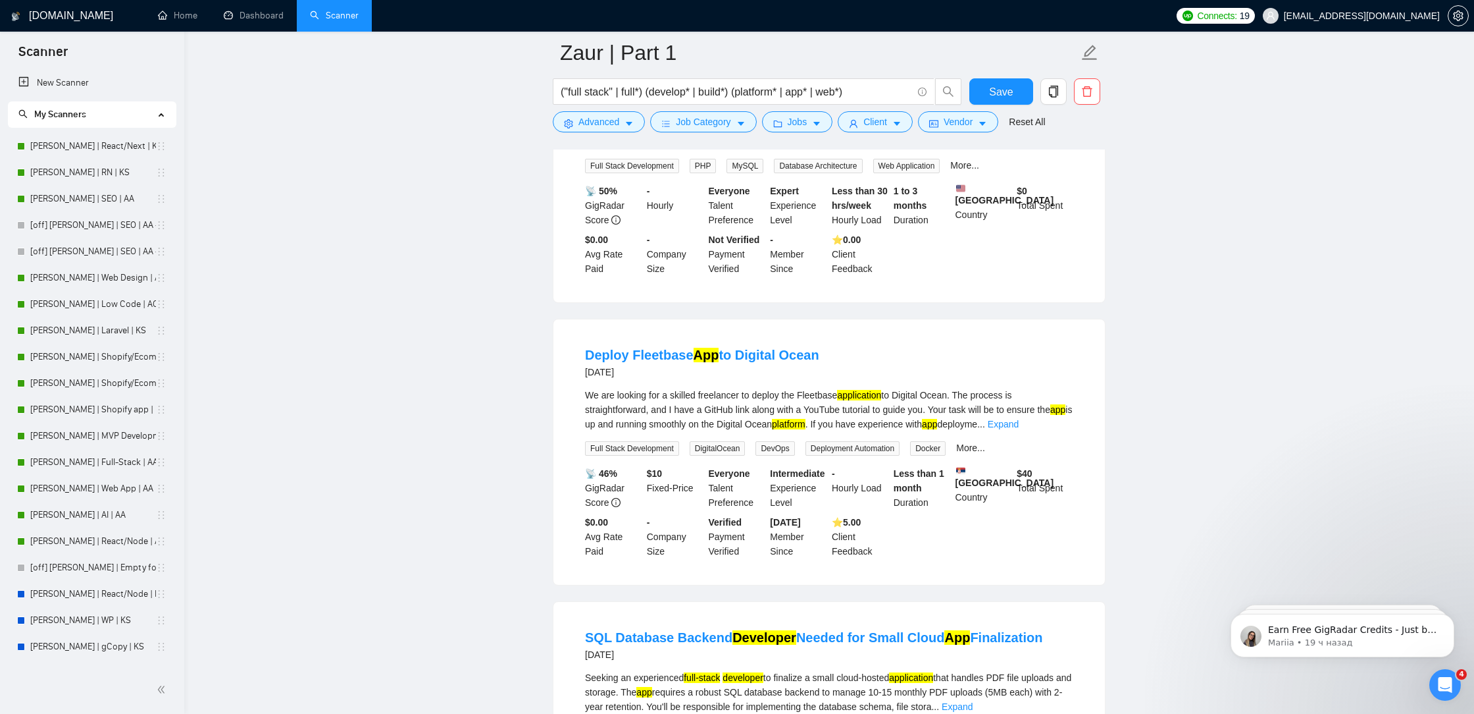
scroll to position [6689, 0]
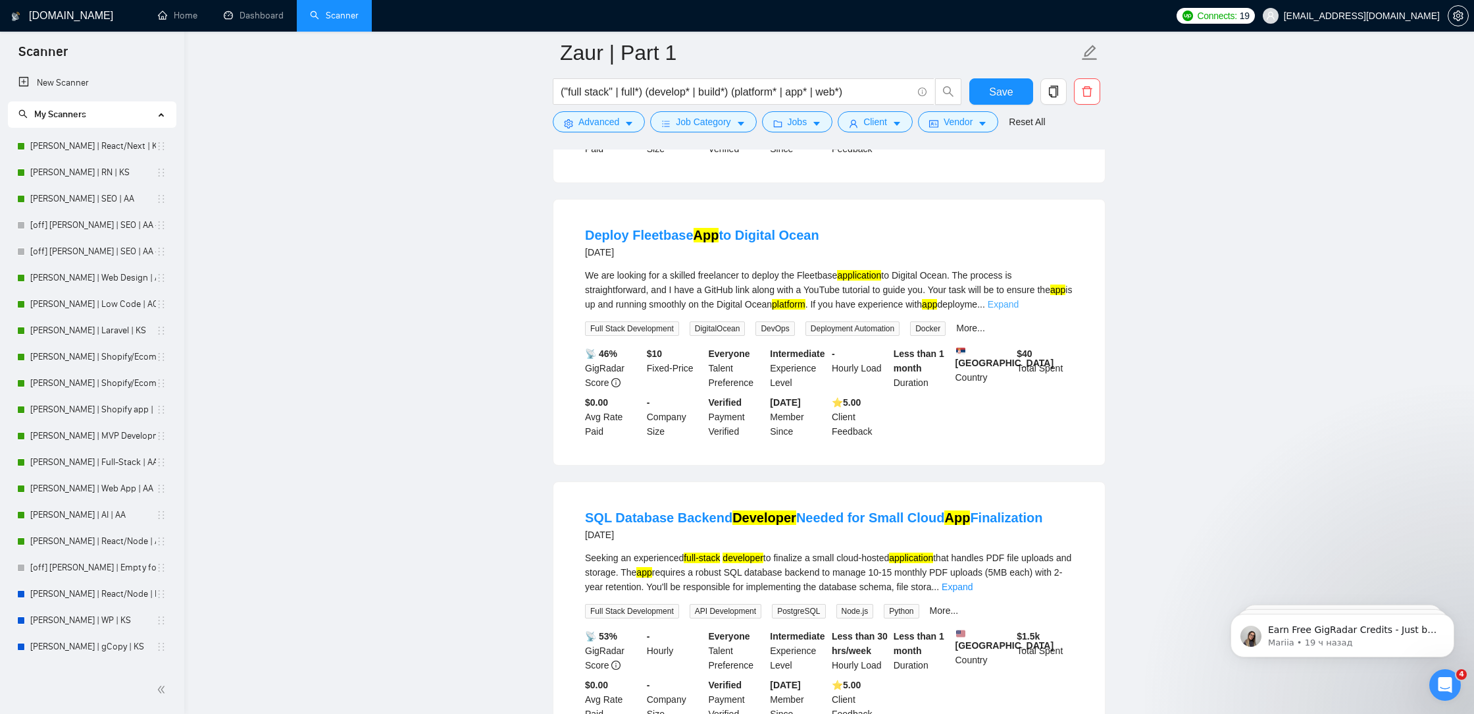
click at [1019, 309] on link "Expand" at bounding box center [1003, 304] width 31 height 11
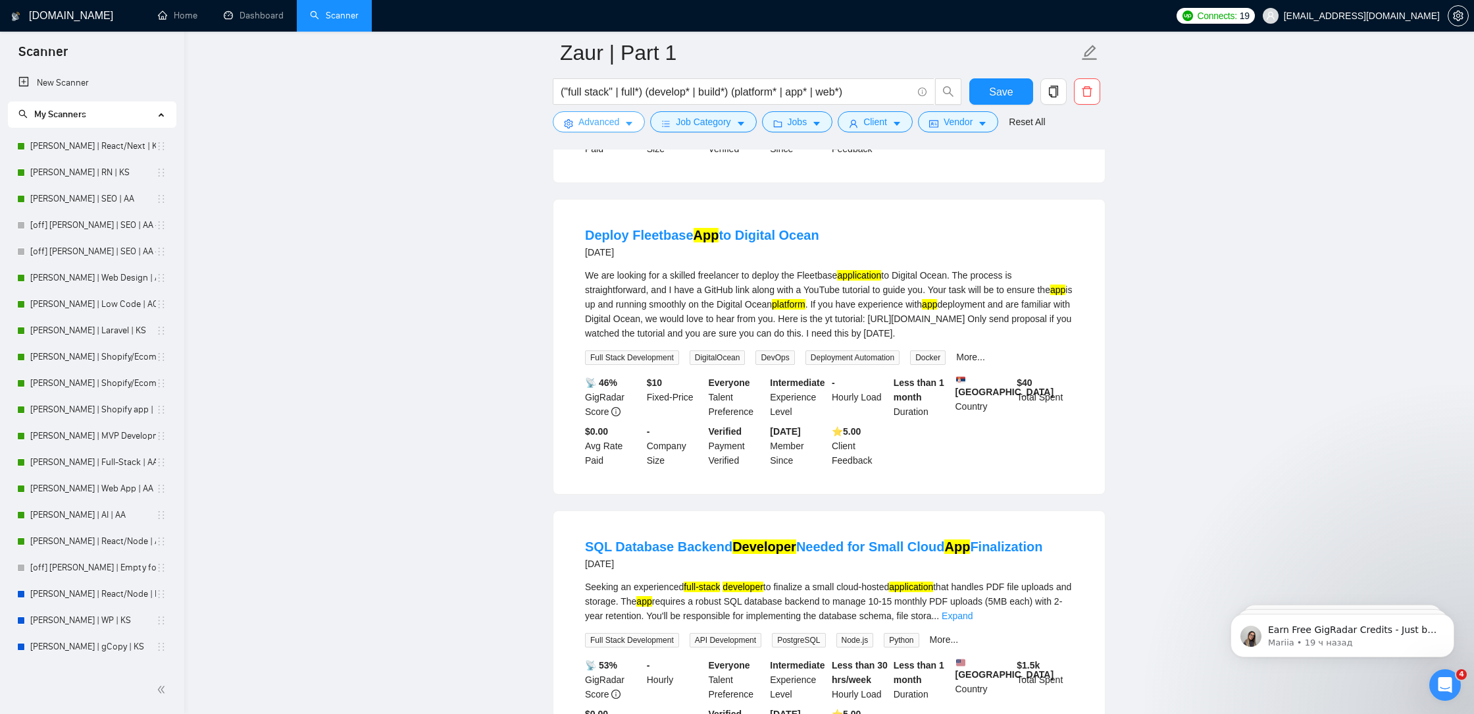
click at [615, 124] on span "Advanced" at bounding box center [599, 122] width 41 height 14
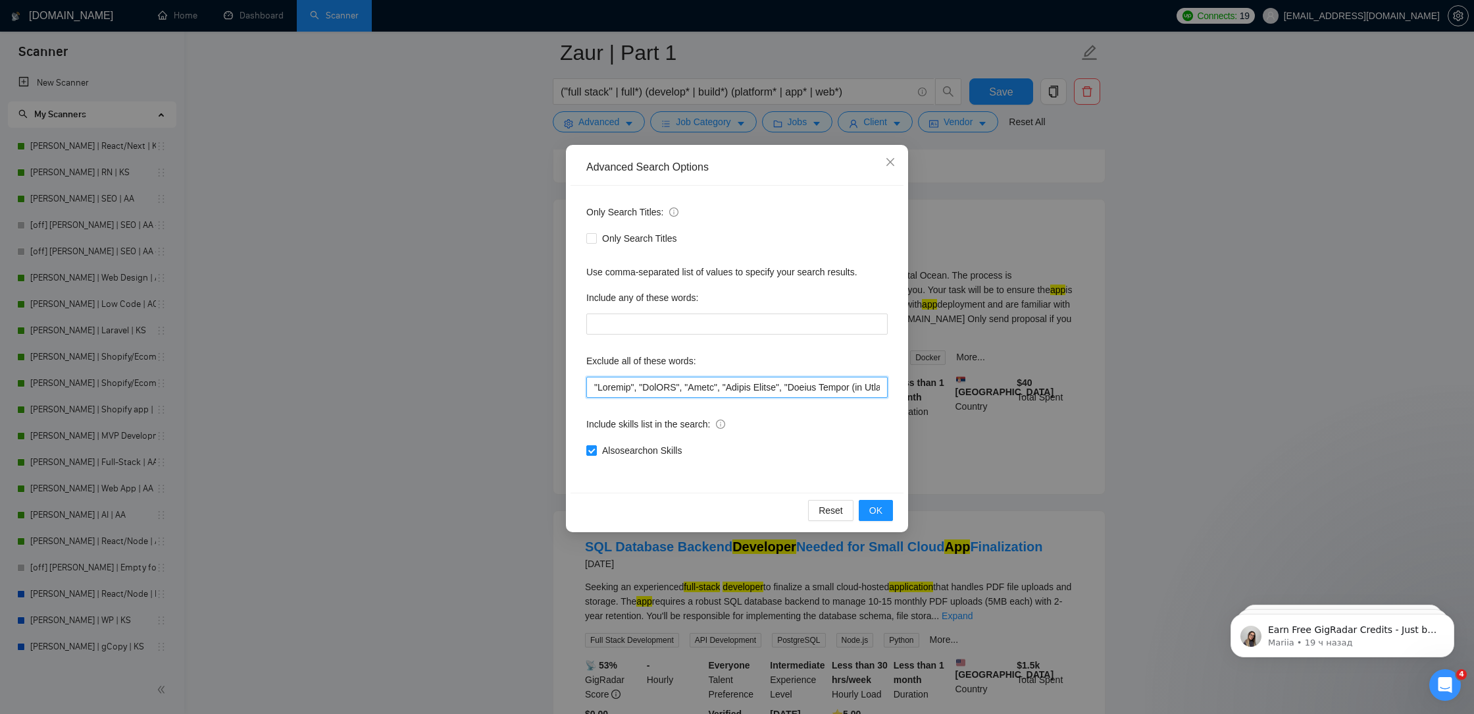
click at [590, 384] on input "text" at bounding box center [736, 387] width 301 height 21
paste input """
click at [593, 386] on input "text" at bounding box center [736, 387] width 301 height 21
paste input """
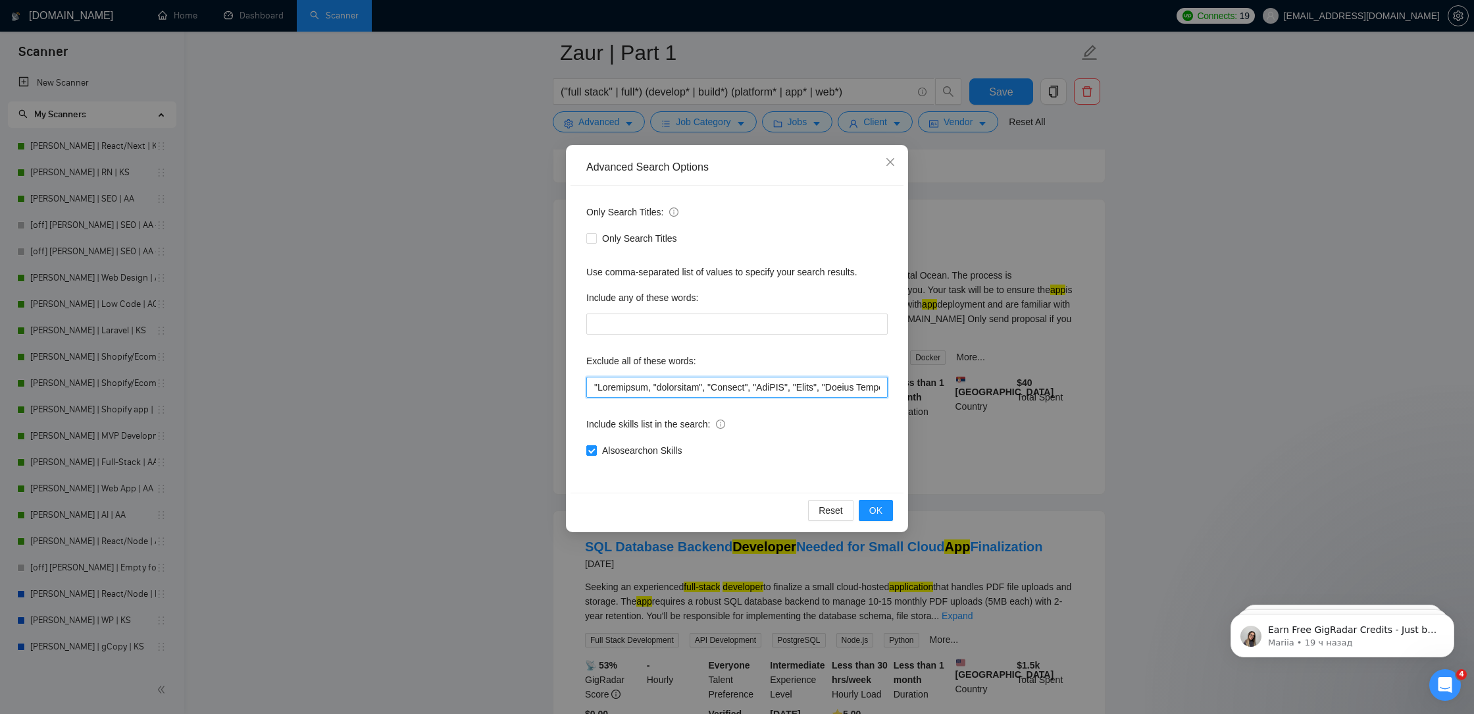
paste input """
click at [879, 511] on span "OK" at bounding box center [876, 510] width 13 height 14
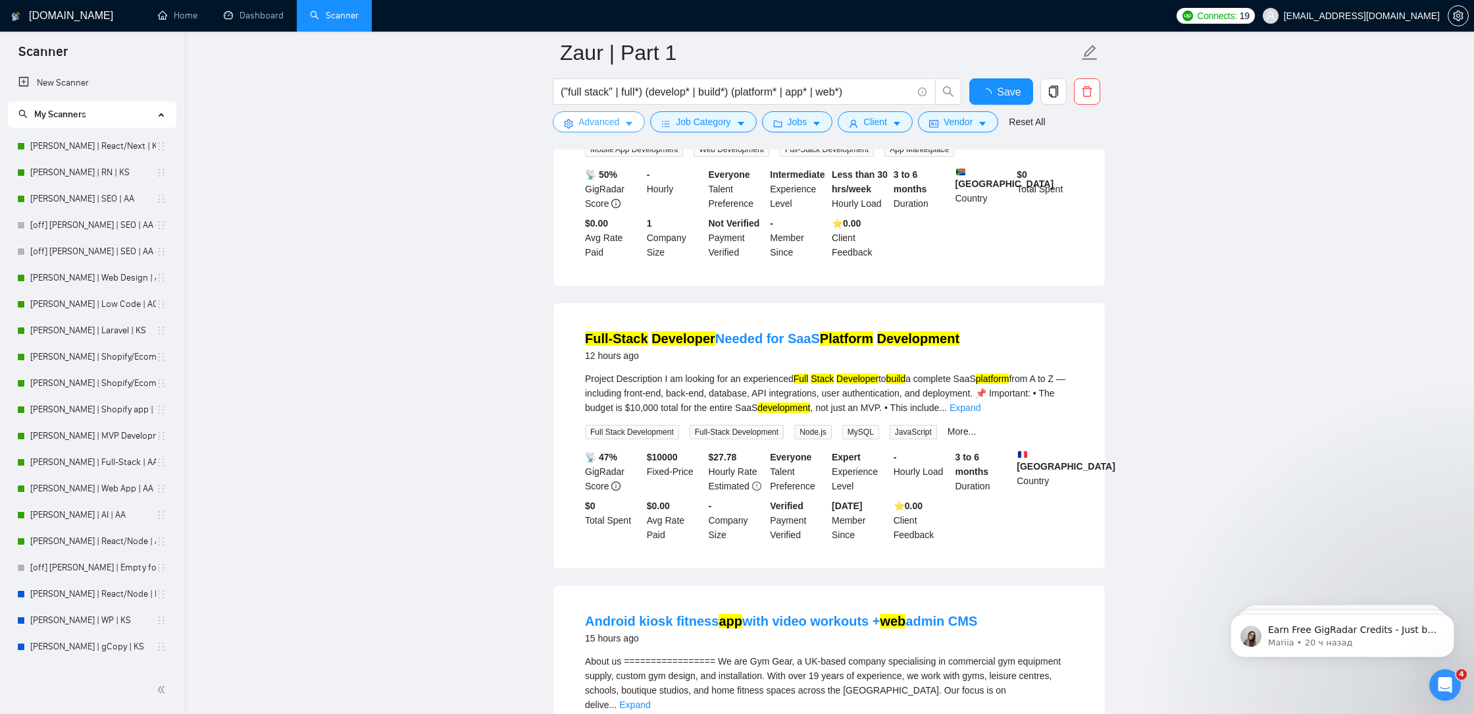
scroll to position [0, 0]
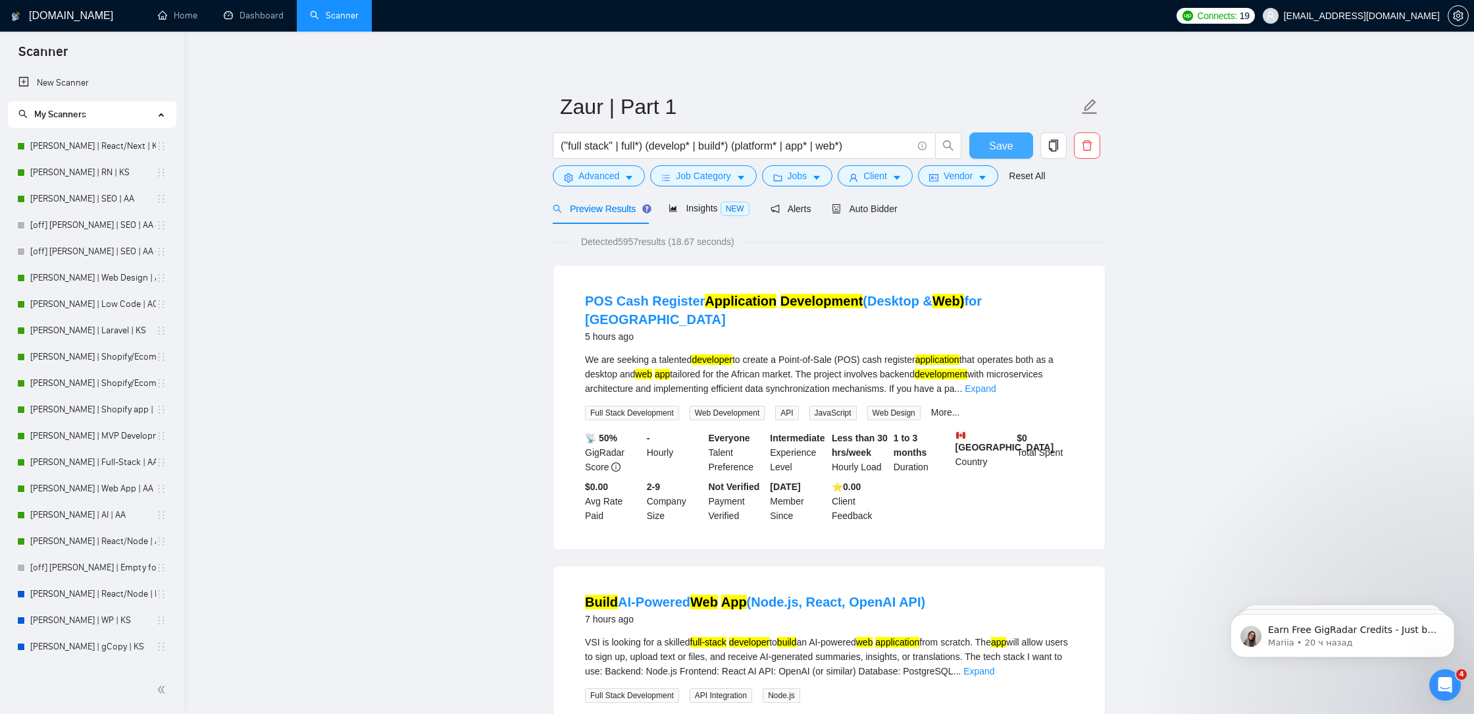
click at [1009, 142] on span "Save" at bounding box center [1001, 146] width 24 height 16
click at [623, 176] on button "Advanced" at bounding box center [599, 175] width 92 height 21
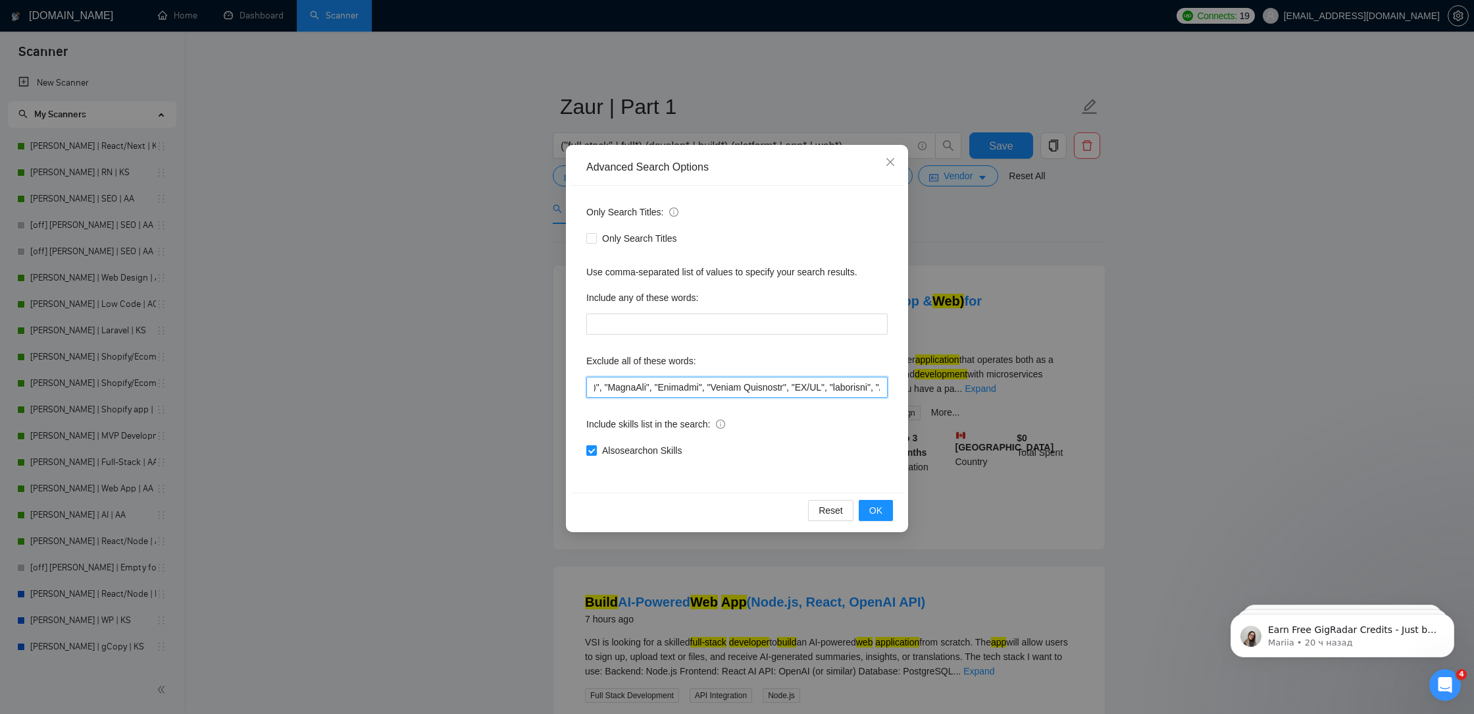
drag, startPoint x: 711, startPoint y: 389, endPoint x: 883, endPoint y: 380, distance: 172.0
click at [893, 380] on div "Only Search Titles: Only Search Titles Use comma-separated list of values to sp…" at bounding box center [737, 339] width 333 height 307
click at [815, 393] on input "text" at bounding box center [736, 387] width 301 height 21
drag, startPoint x: 800, startPoint y: 390, endPoint x: 879, endPoint y: 388, distance: 78.3
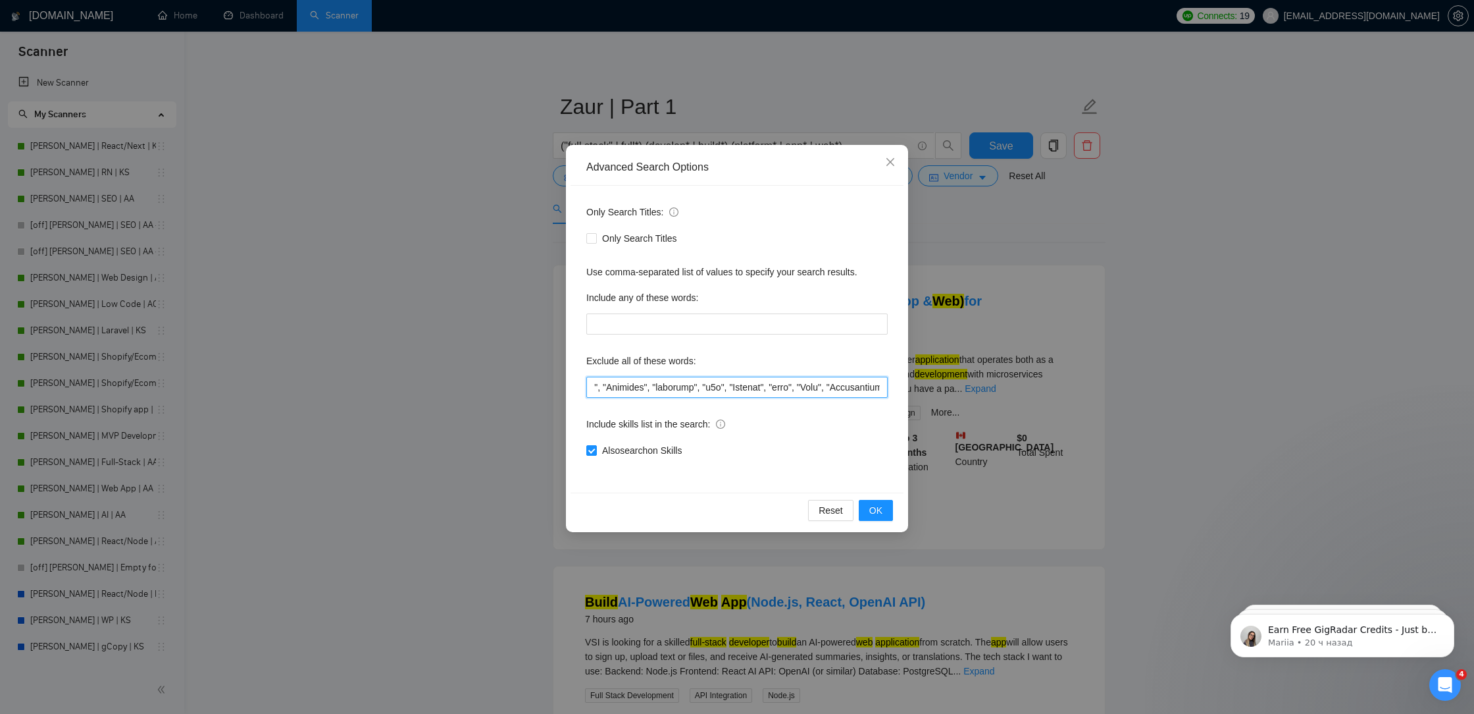
click at [879, 389] on input "text" at bounding box center [736, 387] width 301 height 21
click at [887, 163] on icon "close" at bounding box center [890, 162] width 11 height 11
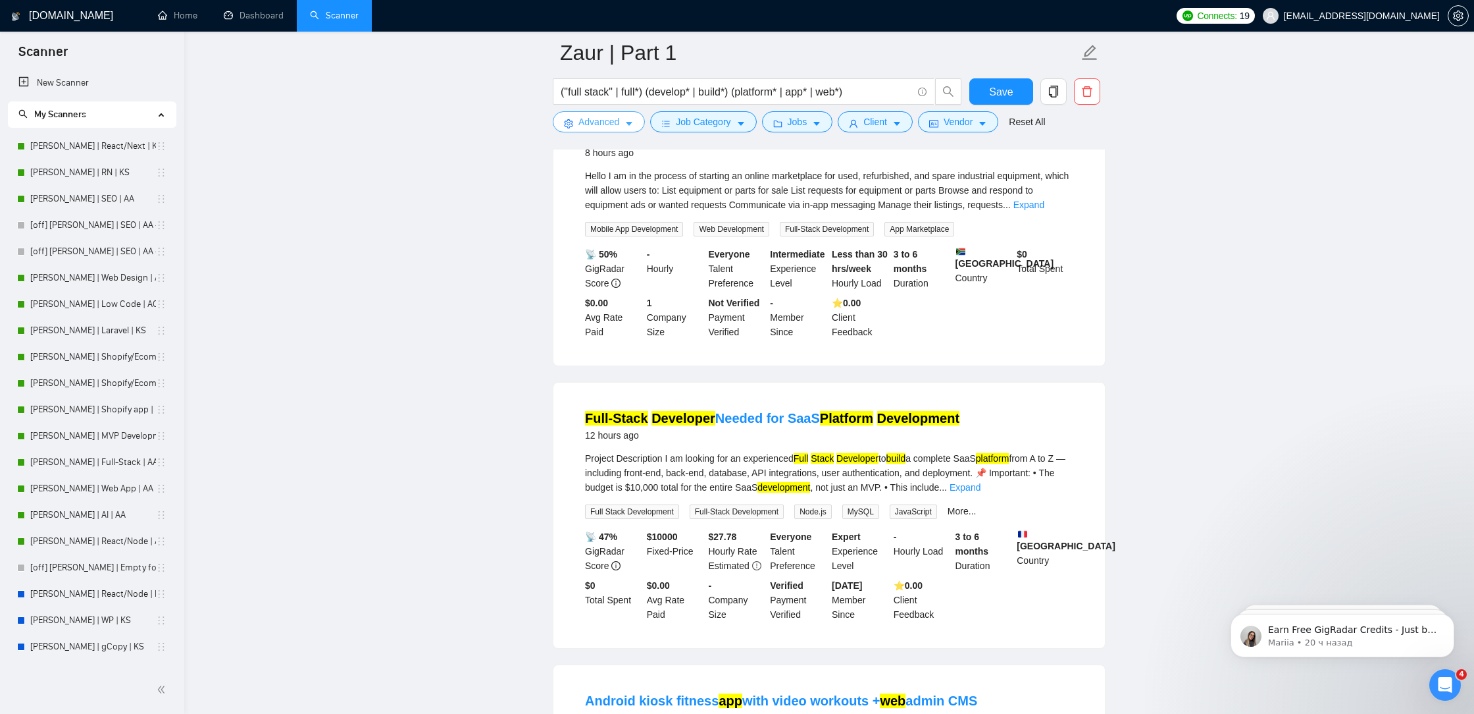
scroll to position [2584, 0]
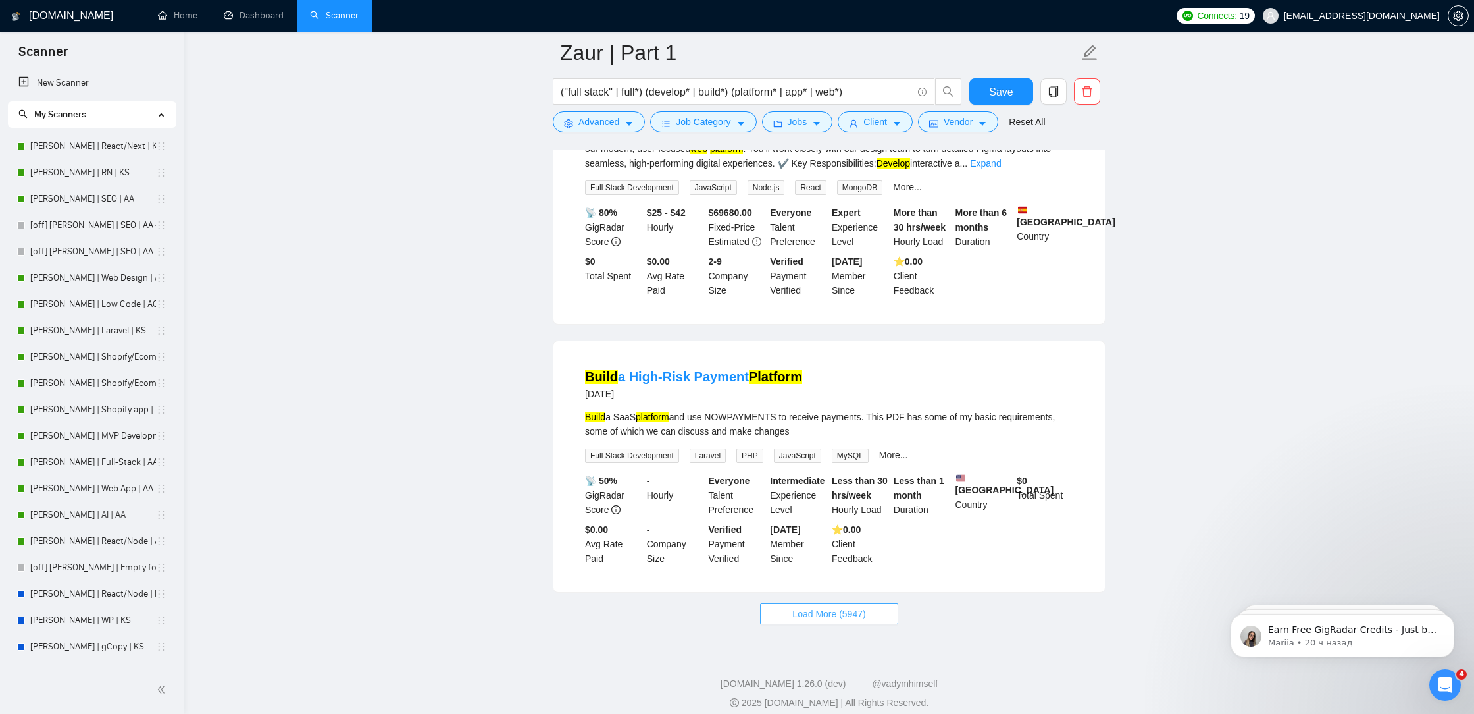
click at [790, 604] on button "Load More (5947)" at bounding box center [829, 613] width 138 height 21
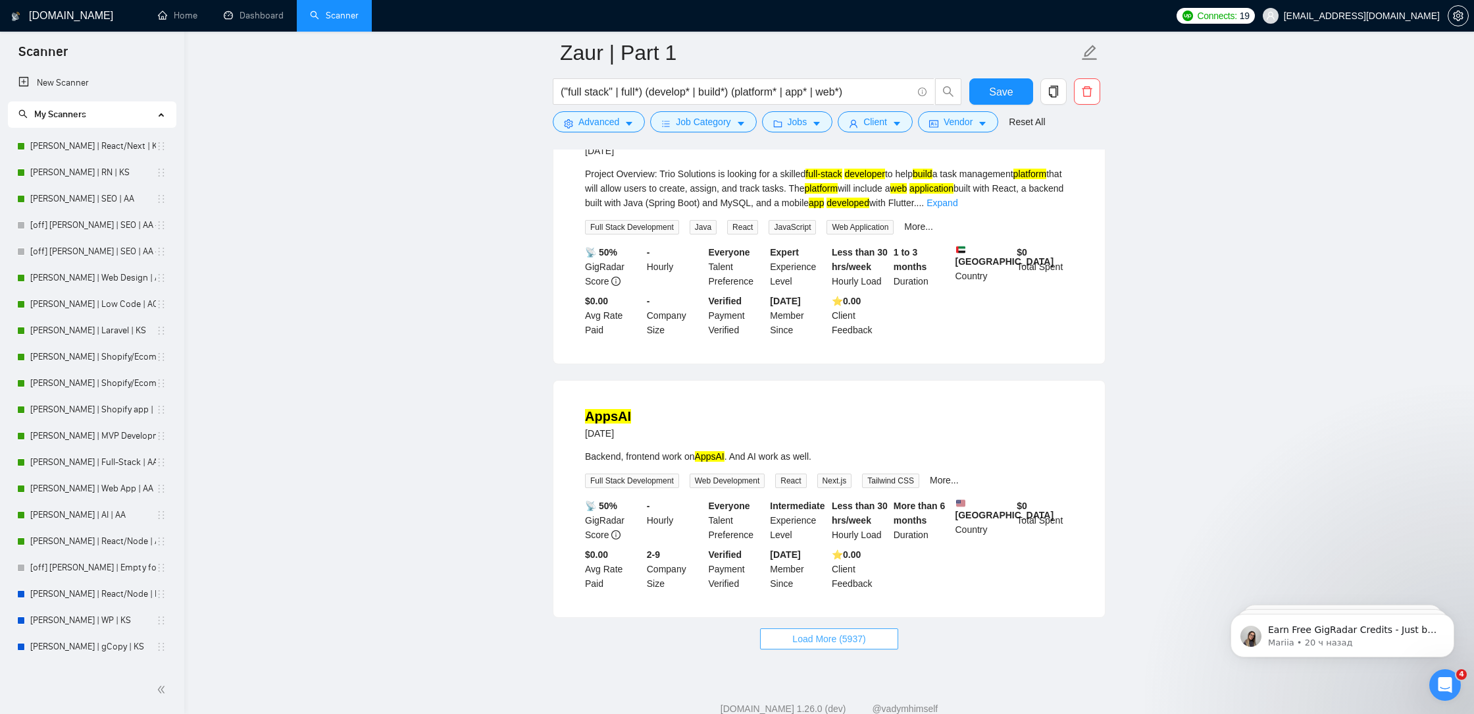
scroll to position [5457, 0]
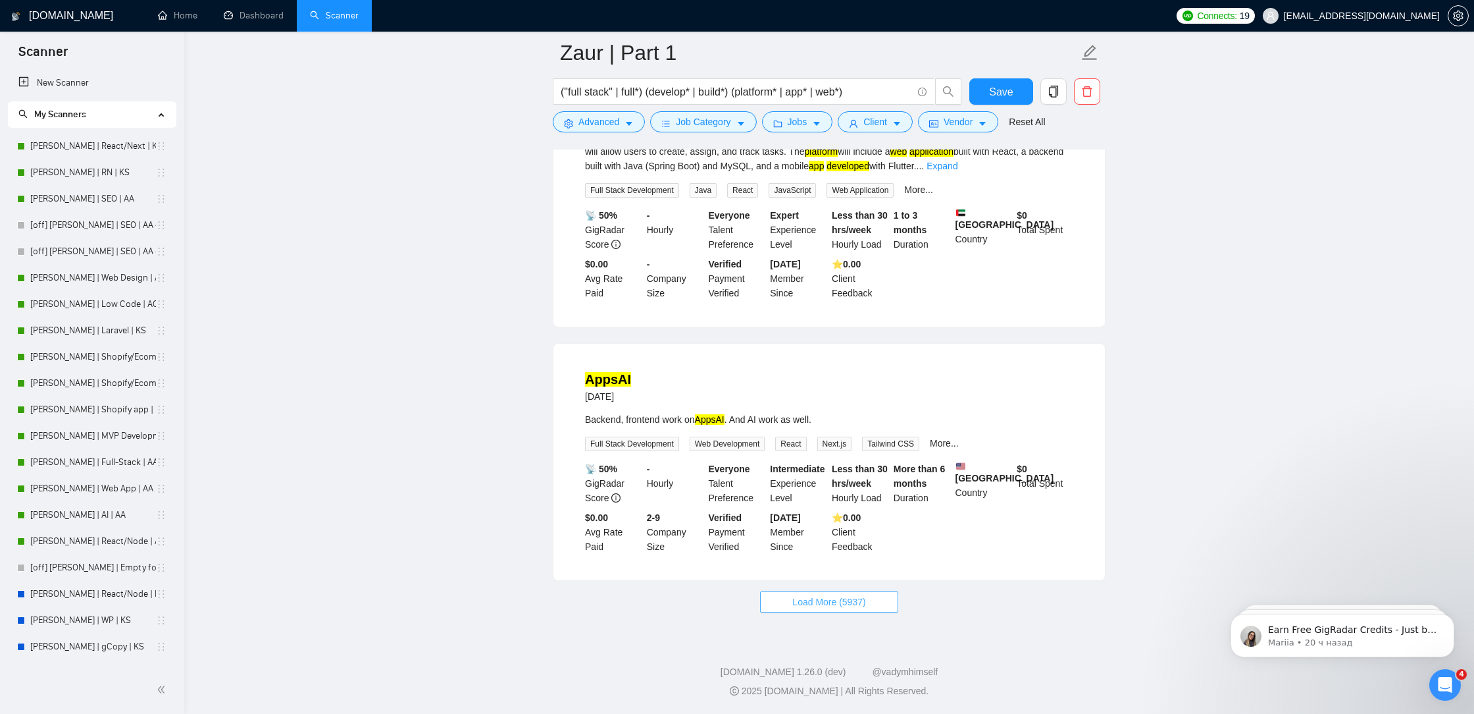
click at [827, 604] on span "Load More (5937)" at bounding box center [829, 601] width 73 height 14
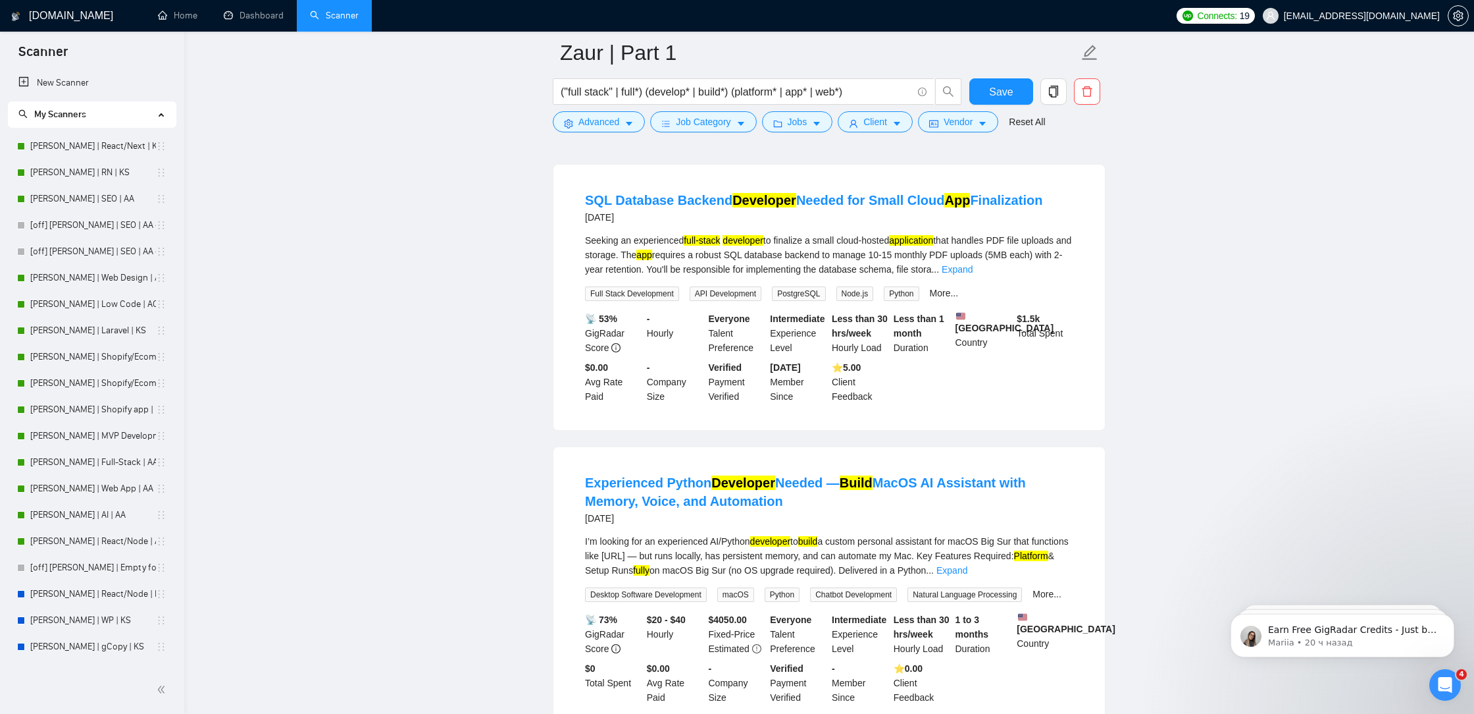
scroll to position [6137, 0]
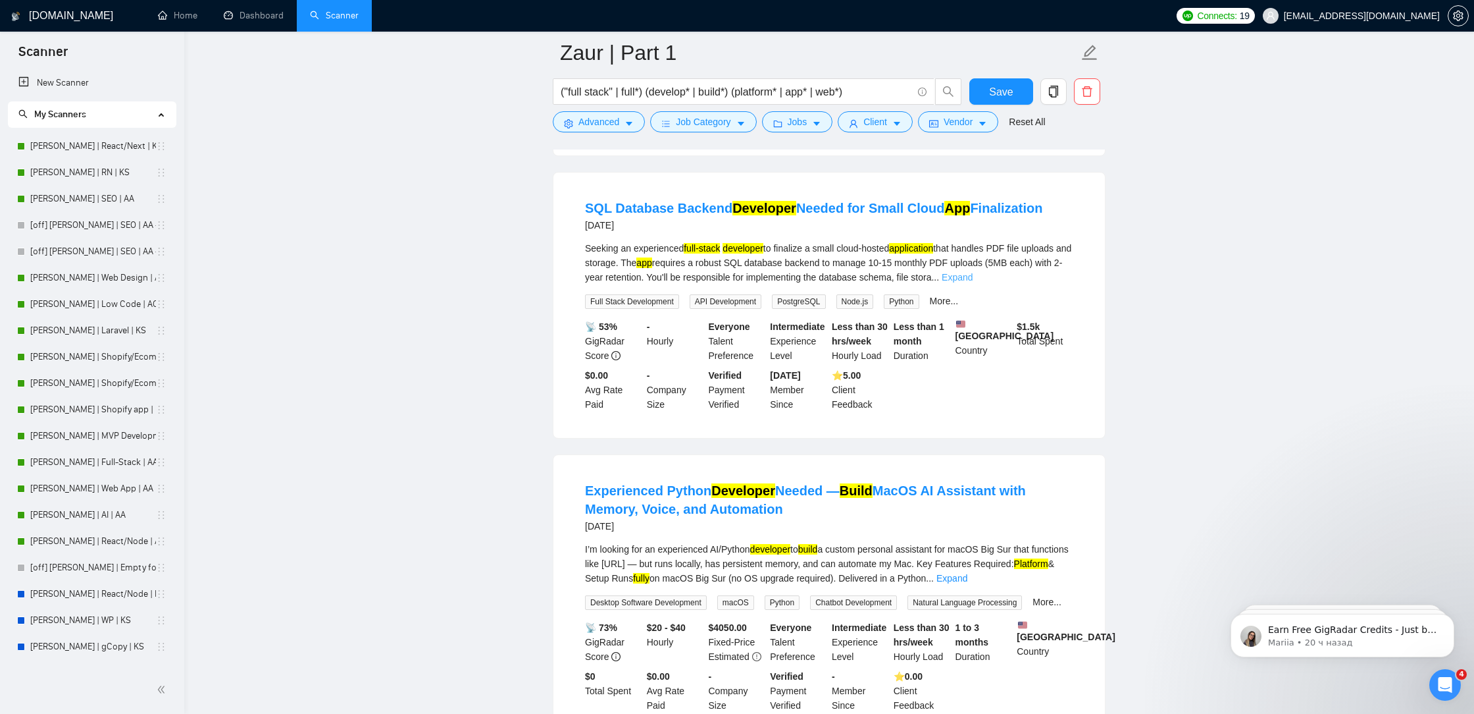
click at [973, 282] on link "Expand" at bounding box center [957, 277] width 31 height 11
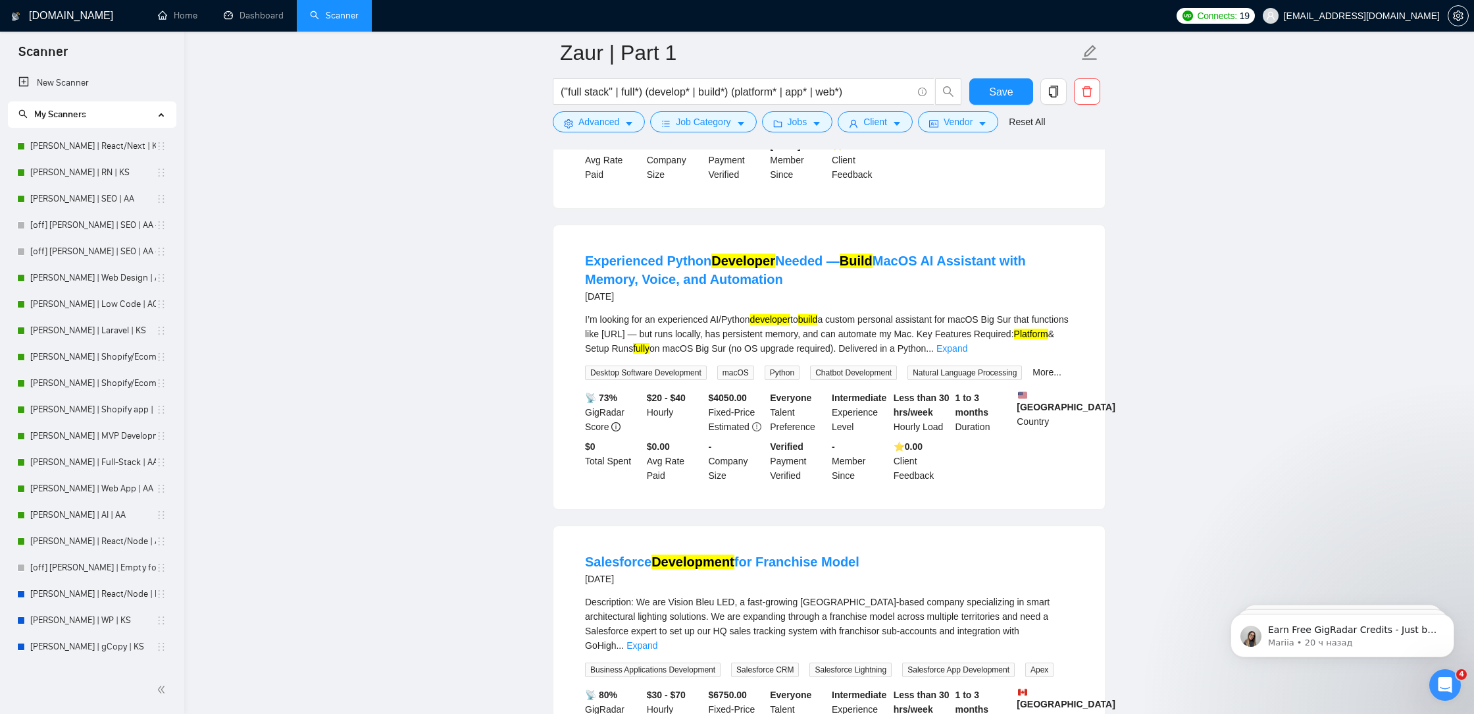
scroll to position [6482, 0]
click at [968, 354] on link "Expand" at bounding box center [952, 349] width 31 height 11
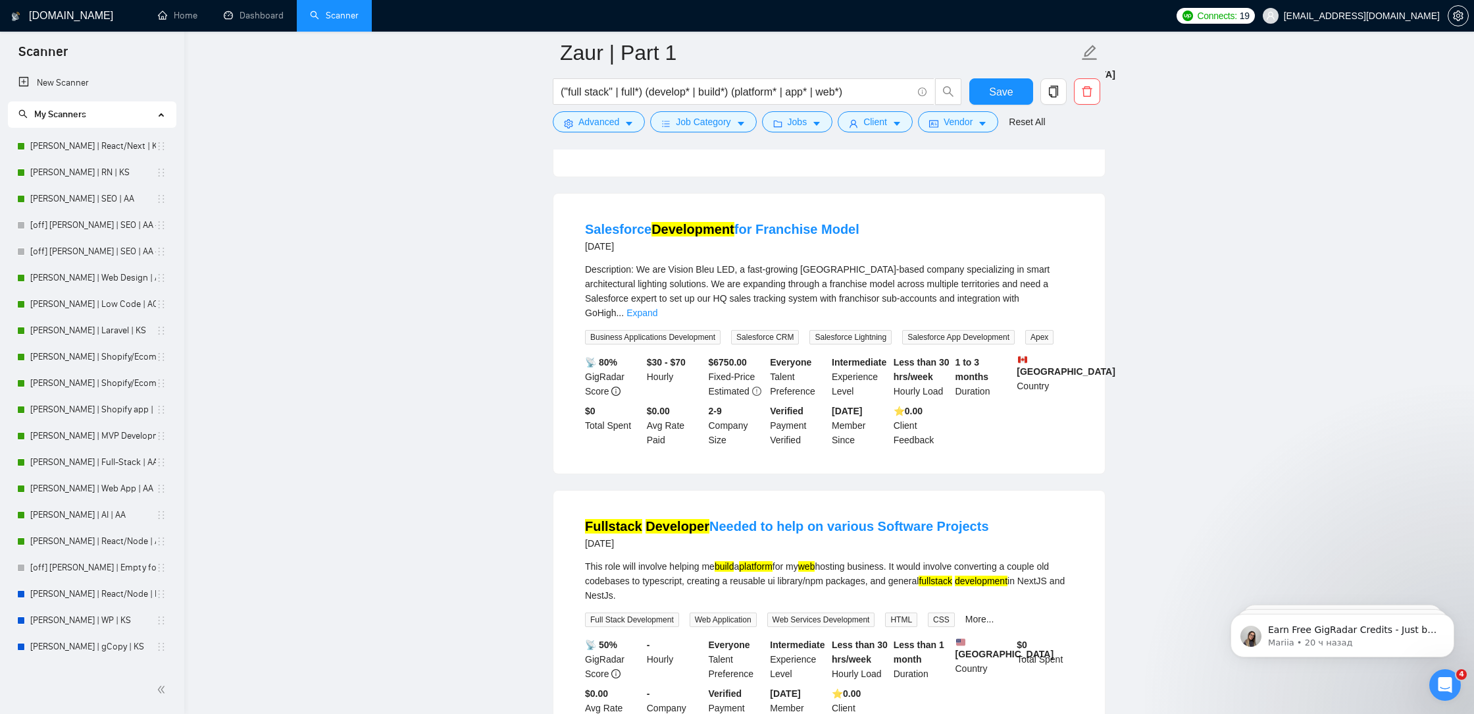
scroll to position [7061, 0]
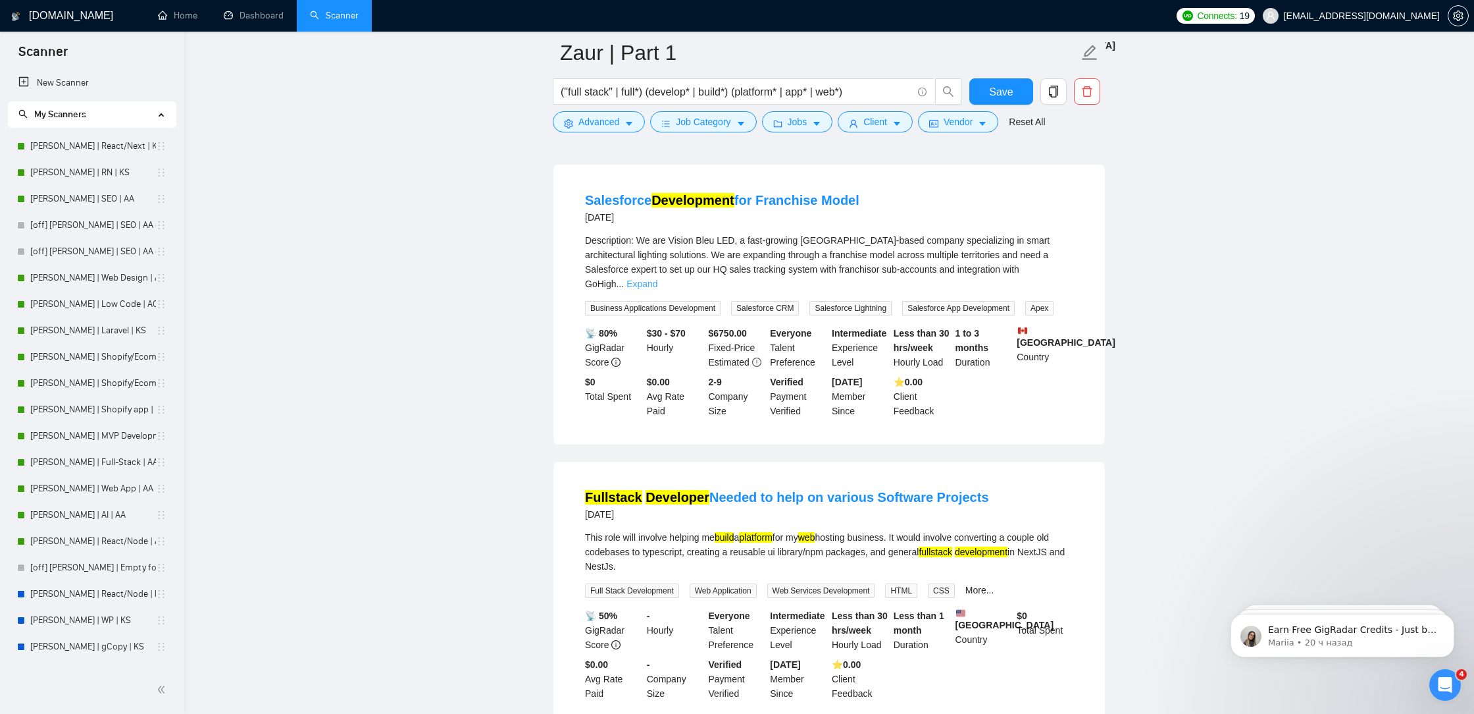
click at [658, 289] on link "Expand" at bounding box center [642, 283] width 31 height 11
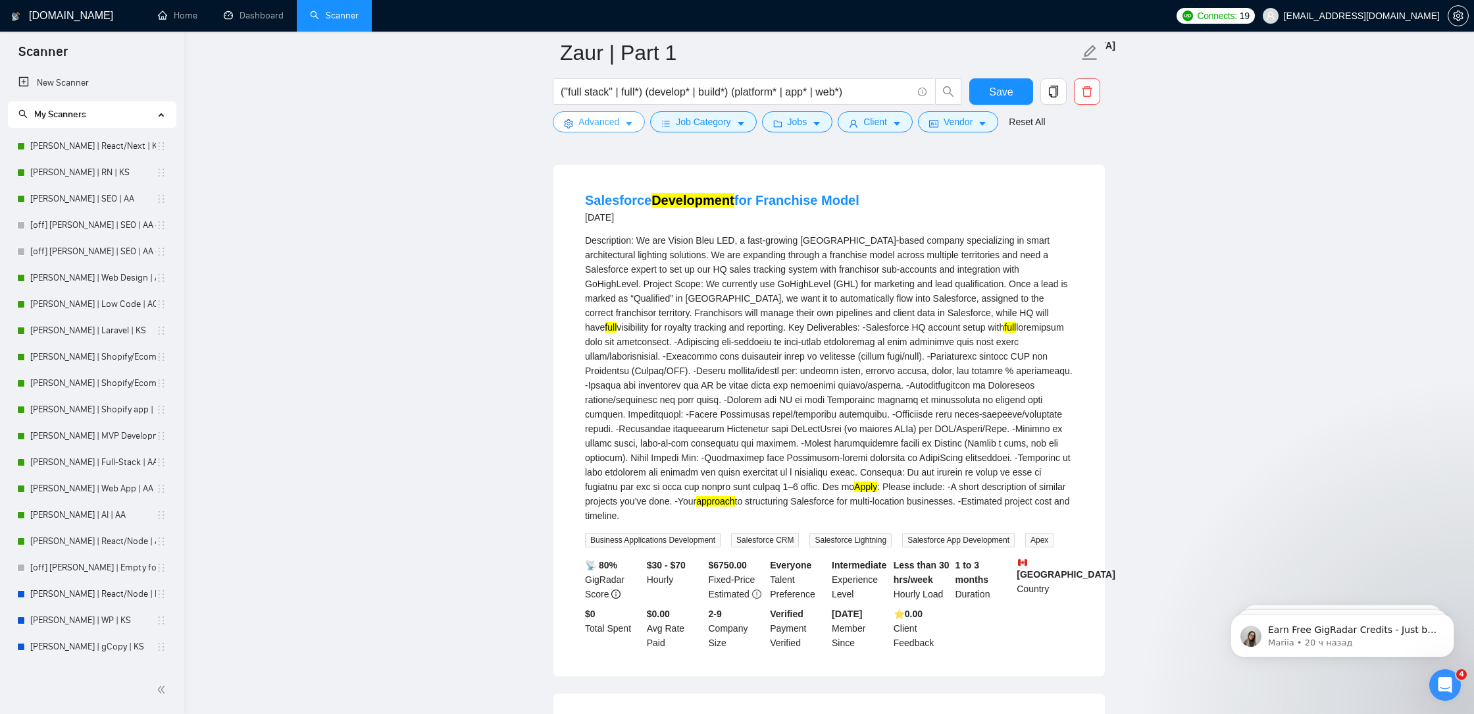
click at [627, 128] on icon "caret-down" at bounding box center [629, 123] width 9 height 9
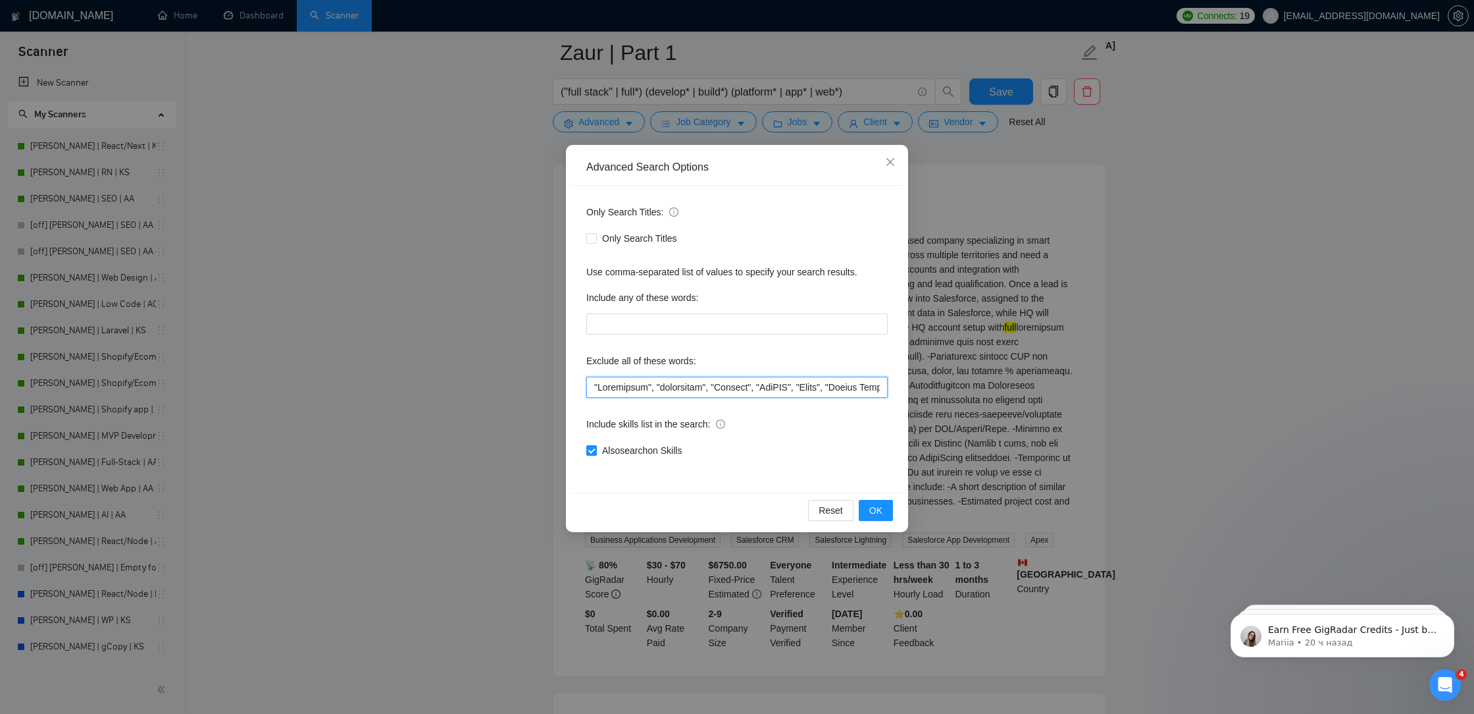
click at [592, 378] on input "text" at bounding box center [736, 387] width 301 height 21
paste input """
click at [596, 390] on input "text" at bounding box center [736, 387] width 301 height 21
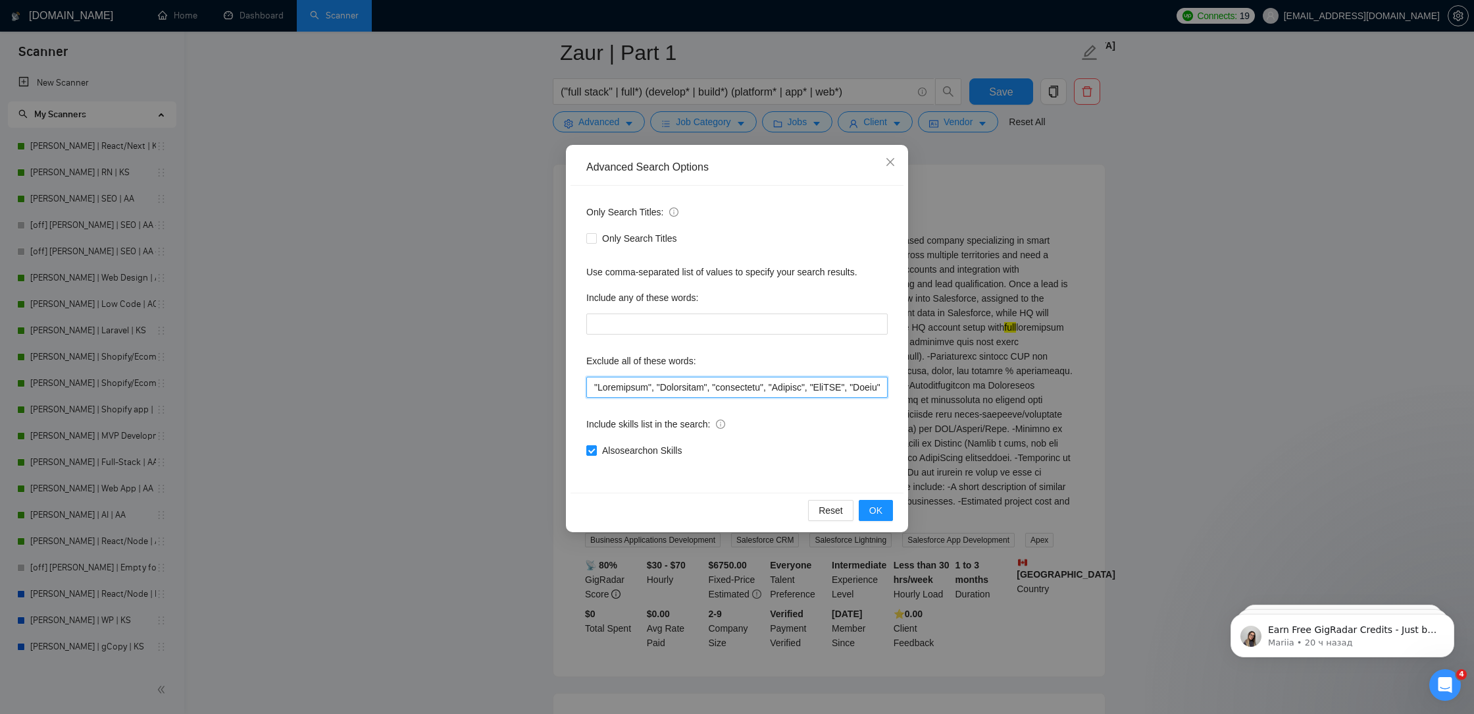
paste input """
click at [873, 508] on span "OK" at bounding box center [876, 510] width 13 height 14
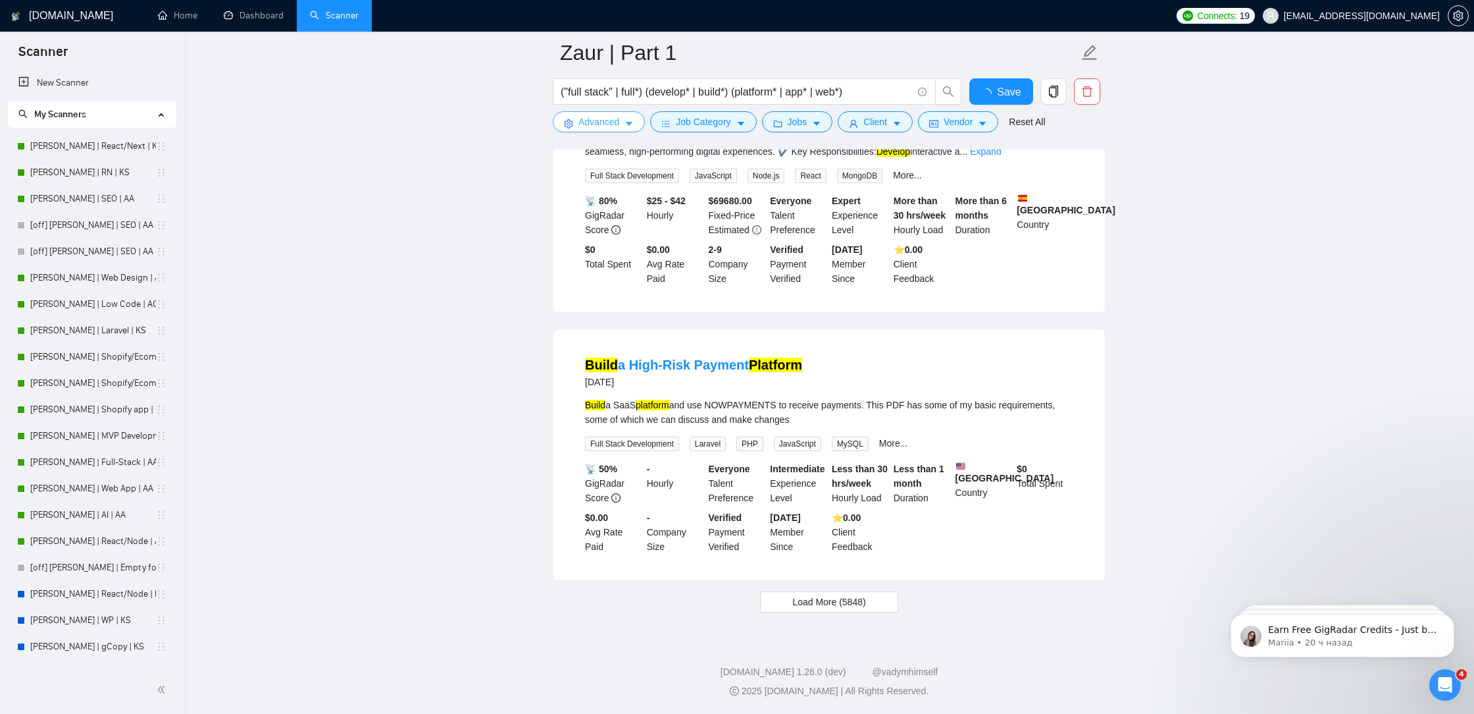
scroll to position [2584, 0]
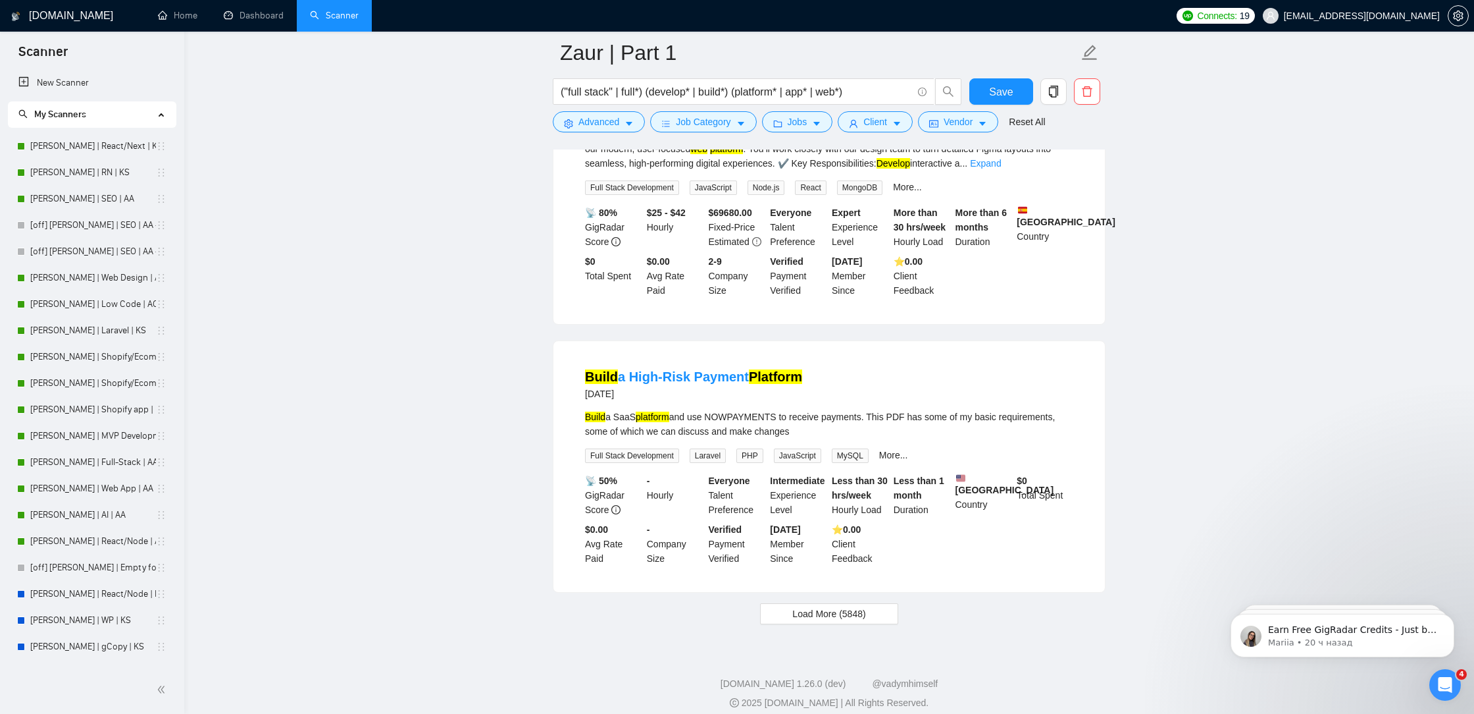
click at [831, 606] on span "Load More (5848)" at bounding box center [829, 613] width 73 height 14
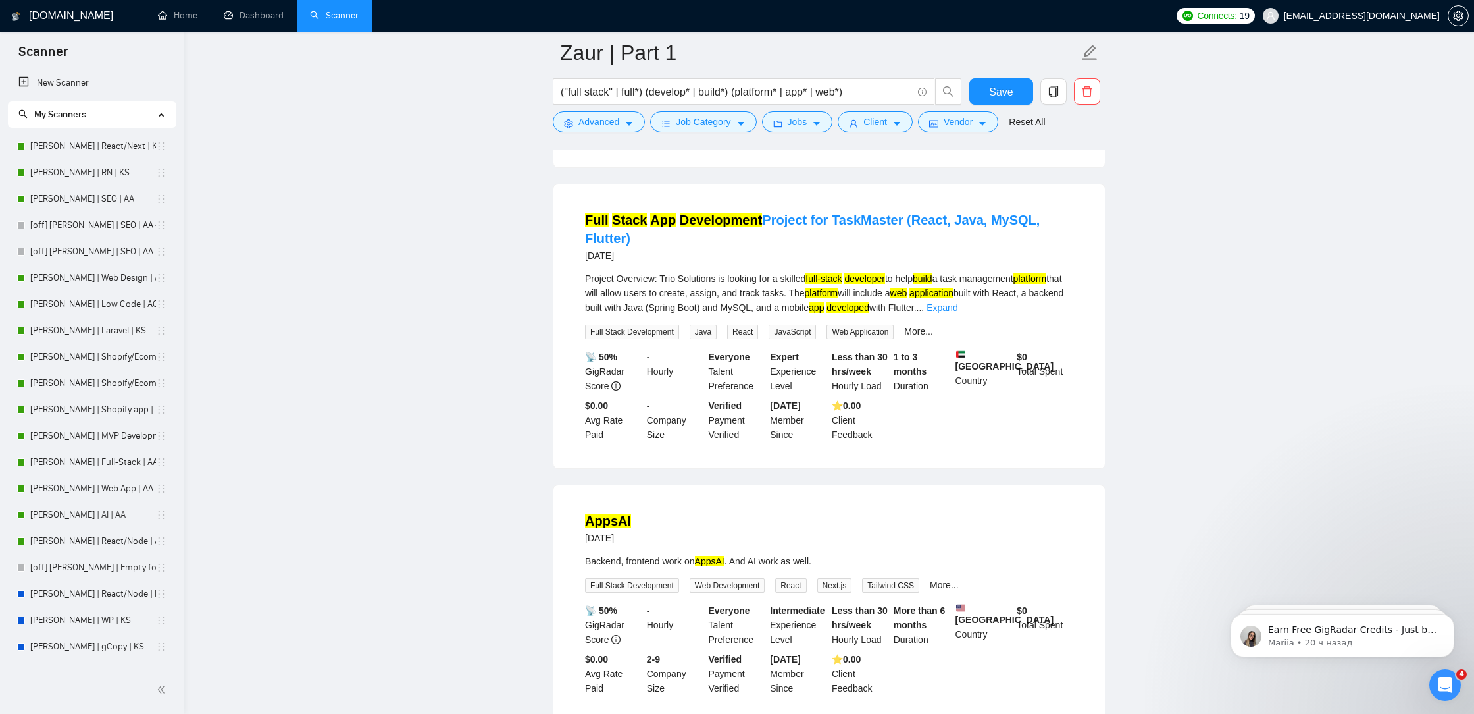
scroll to position [5457, 0]
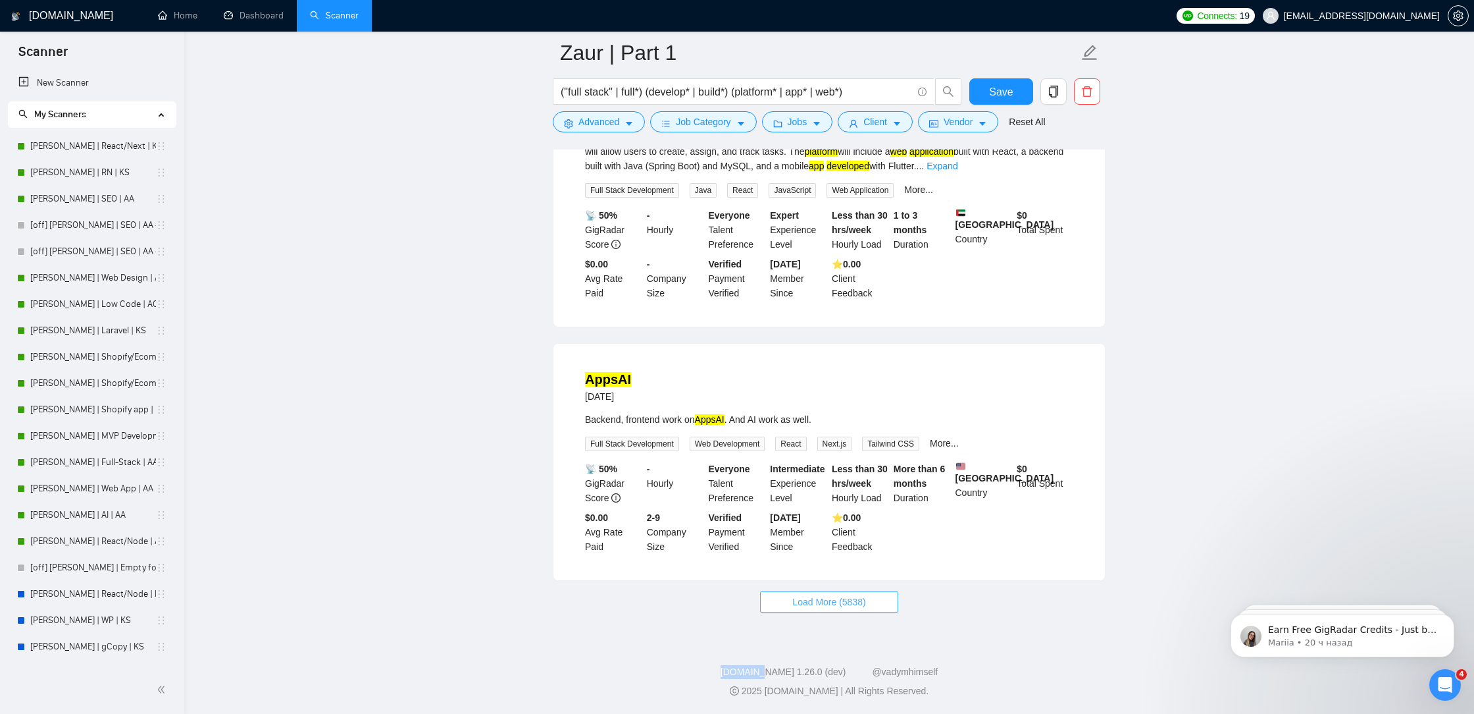
click at [821, 600] on span "Load More (5838)" at bounding box center [829, 601] width 73 height 14
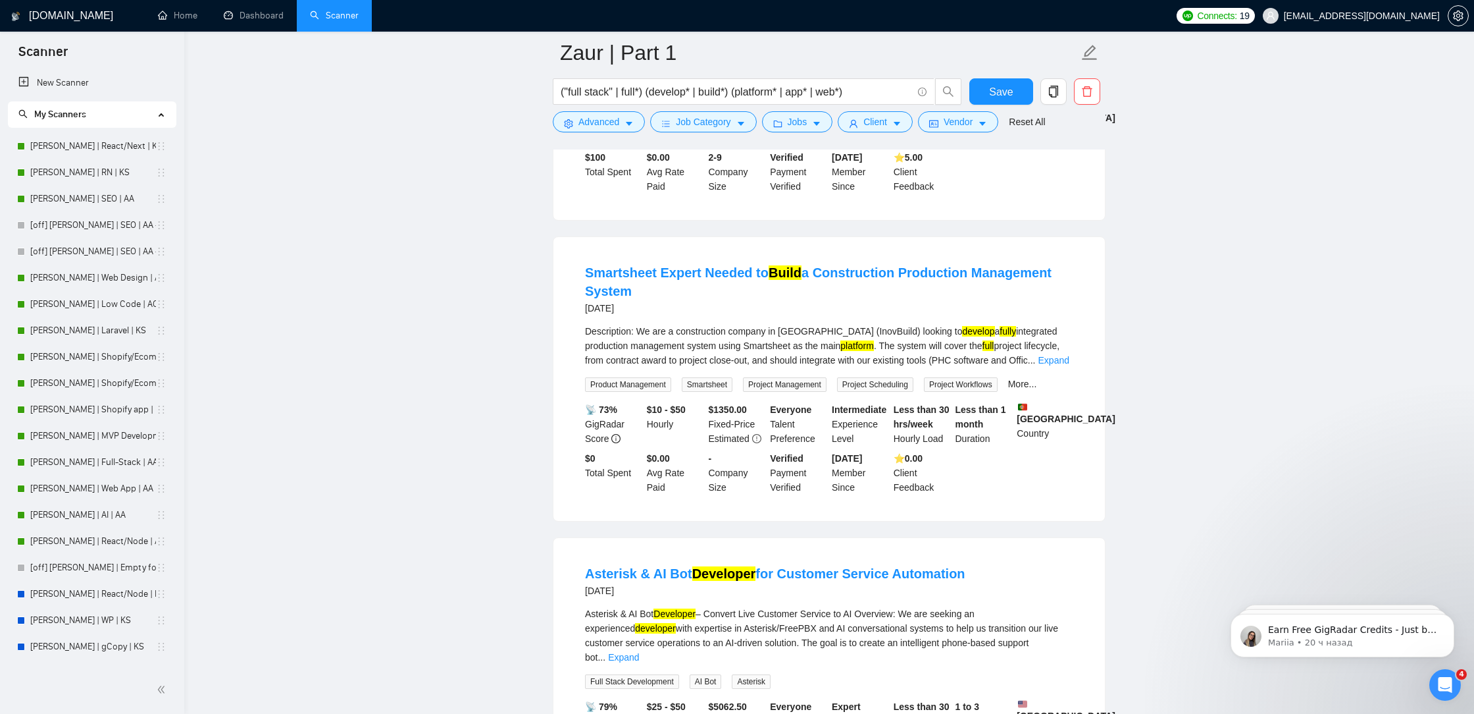
scroll to position [7482, 0]
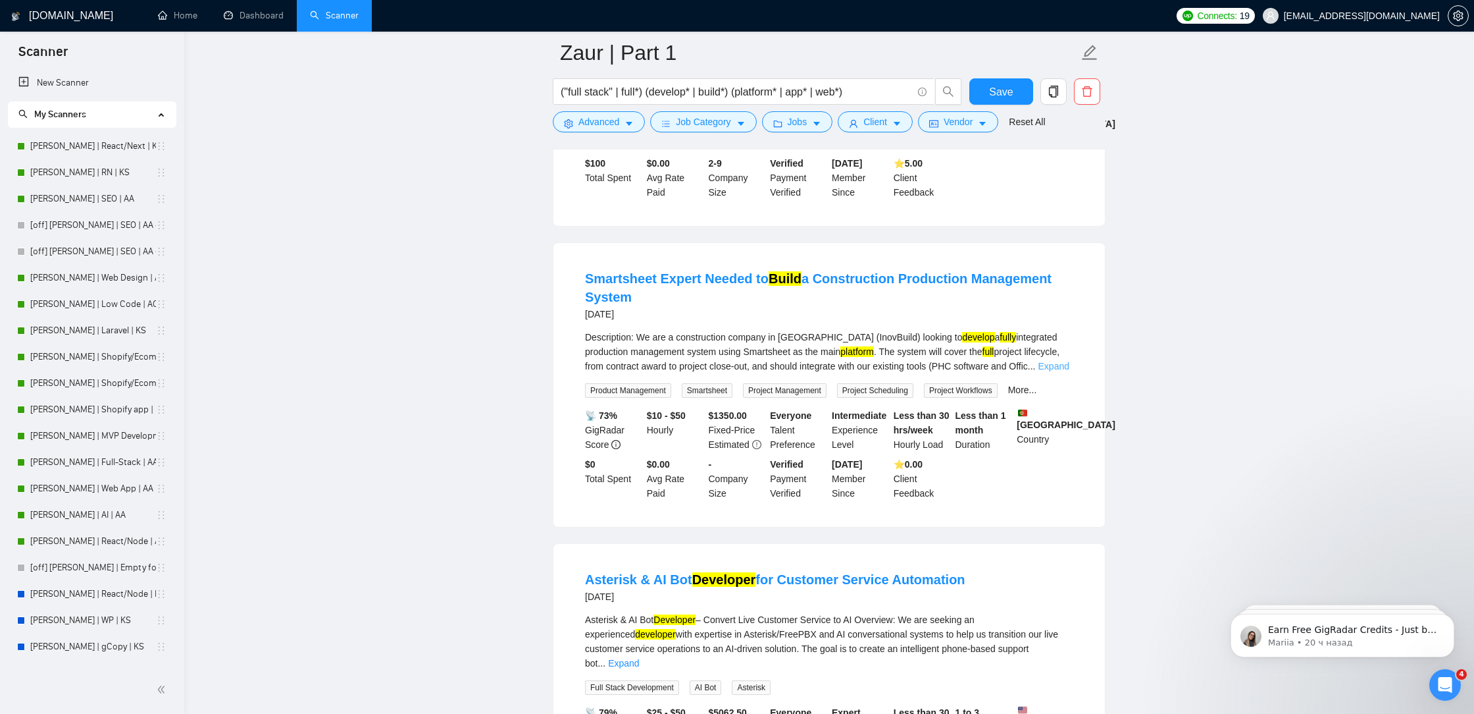
click at [1053, 371] on link "Expand" at bounding box center [1054, 366] width 31 height 11
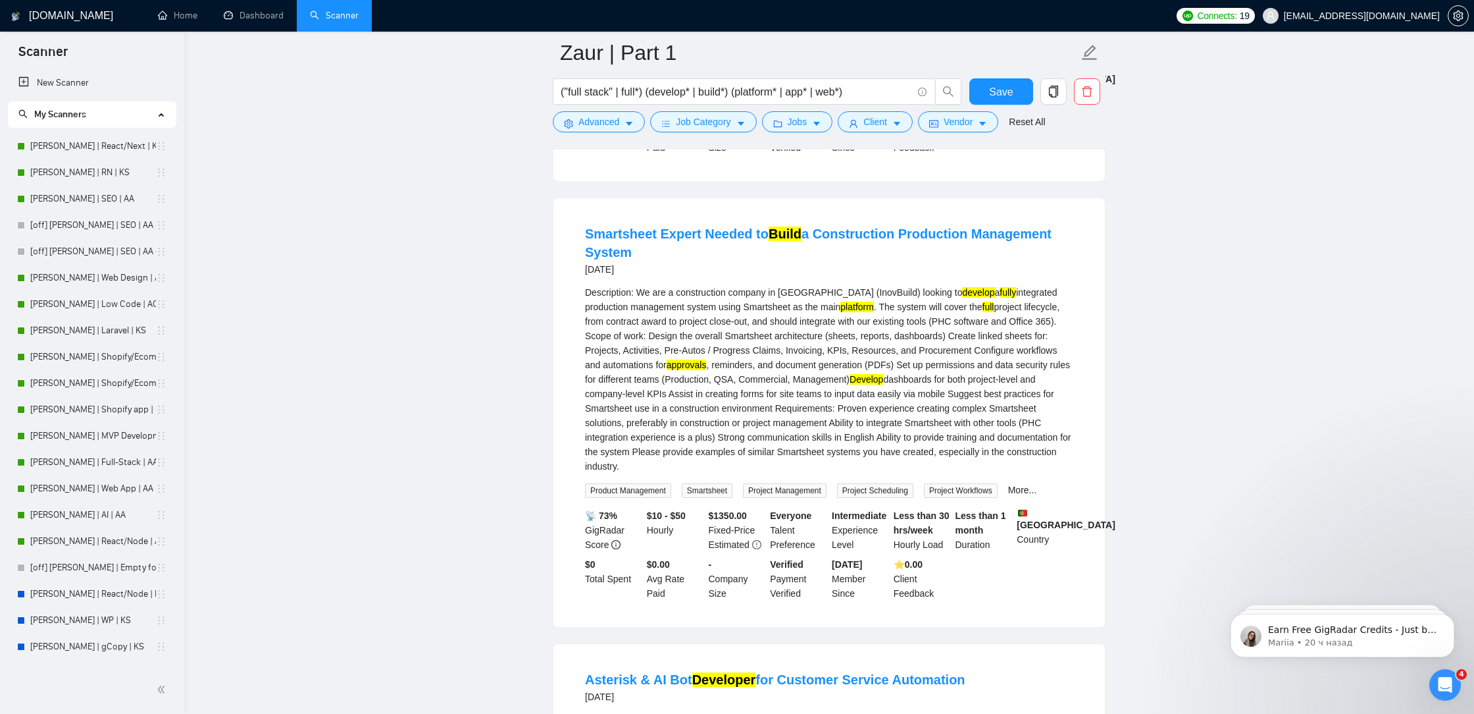
scroll to position [7529, 0]
click at [586, 122] on span "Advanced" at bounding box center [599, 122] width 41 height 14
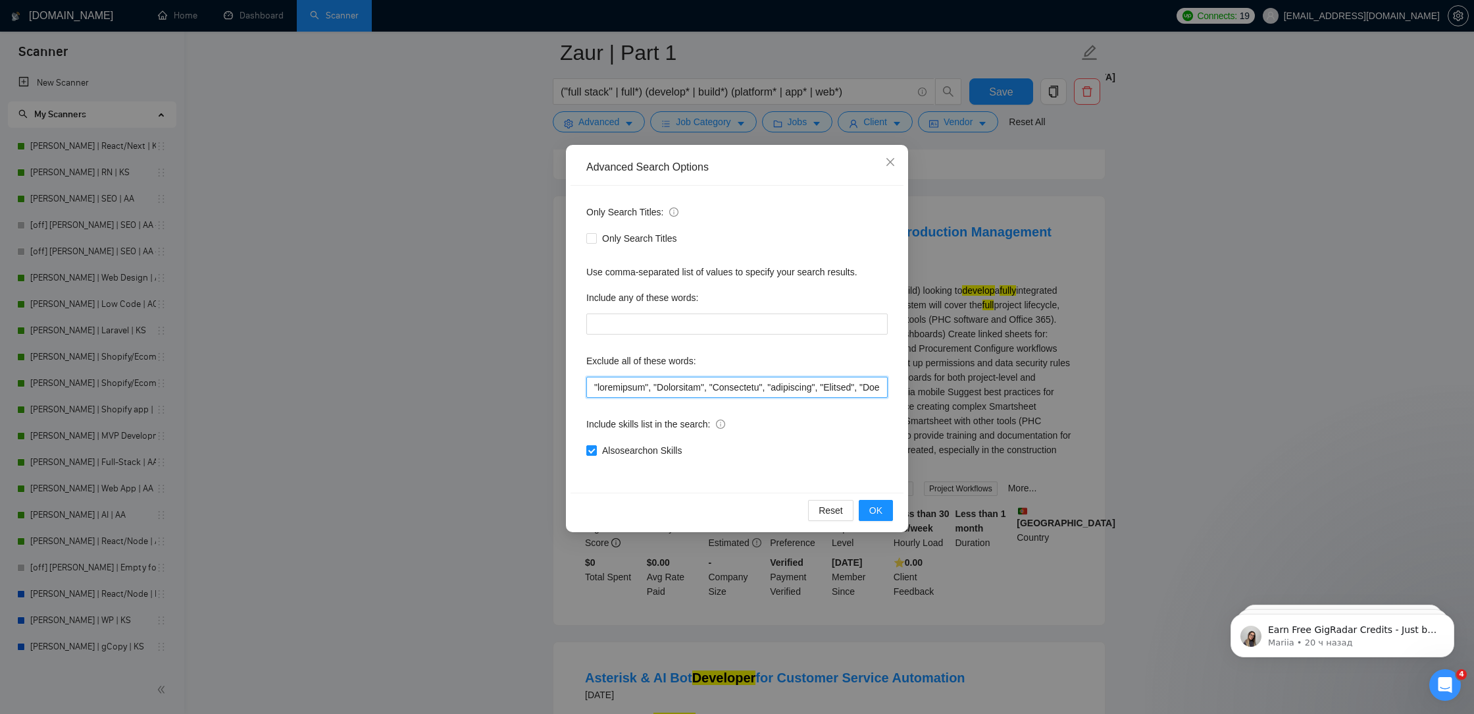
click at [594, 391] on input "text" at bounding box center [736, 387] width 301 height 21
paste input """
click at [589, 384] on input "text" at bounding box center [736, 387] width 301 height 21
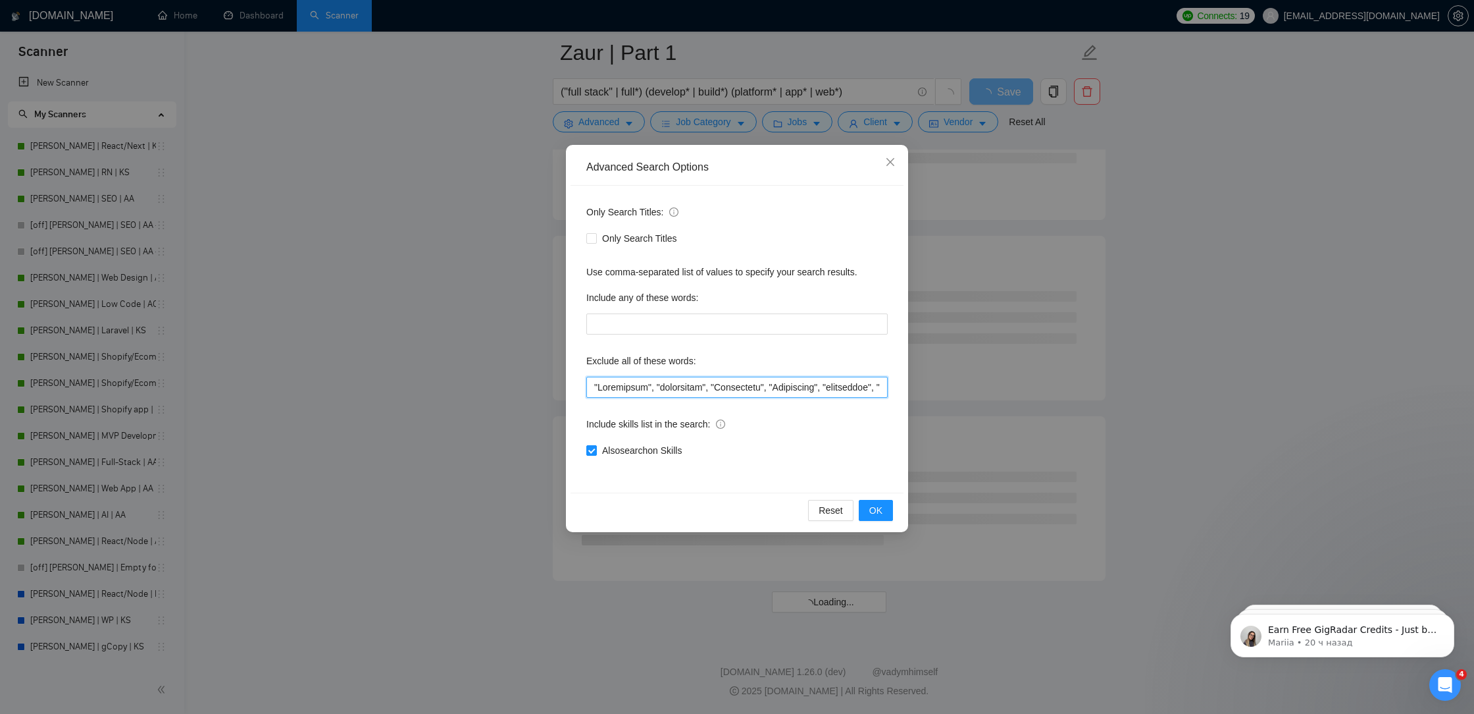
paste input """
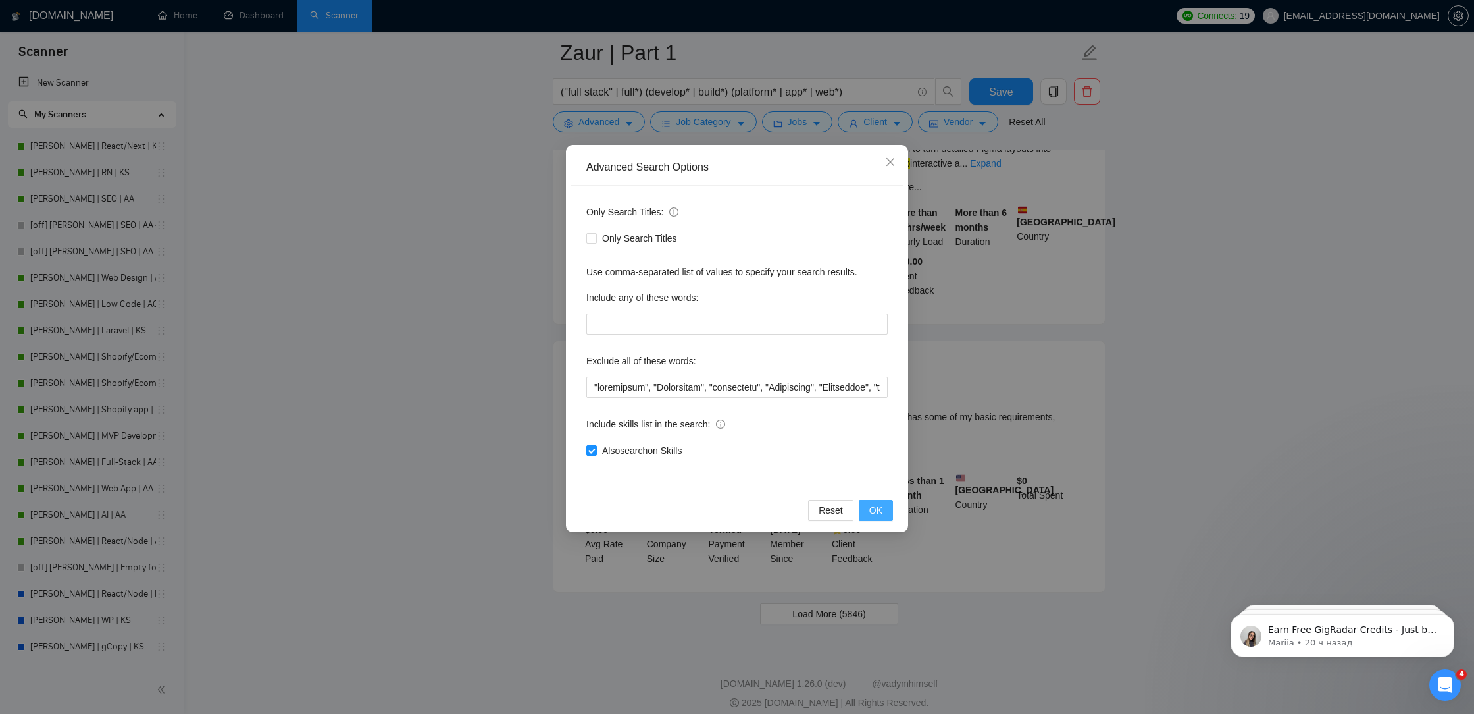
click at [875, 507] on span "OK" at bounding box center [876, 510] width 13 height 14
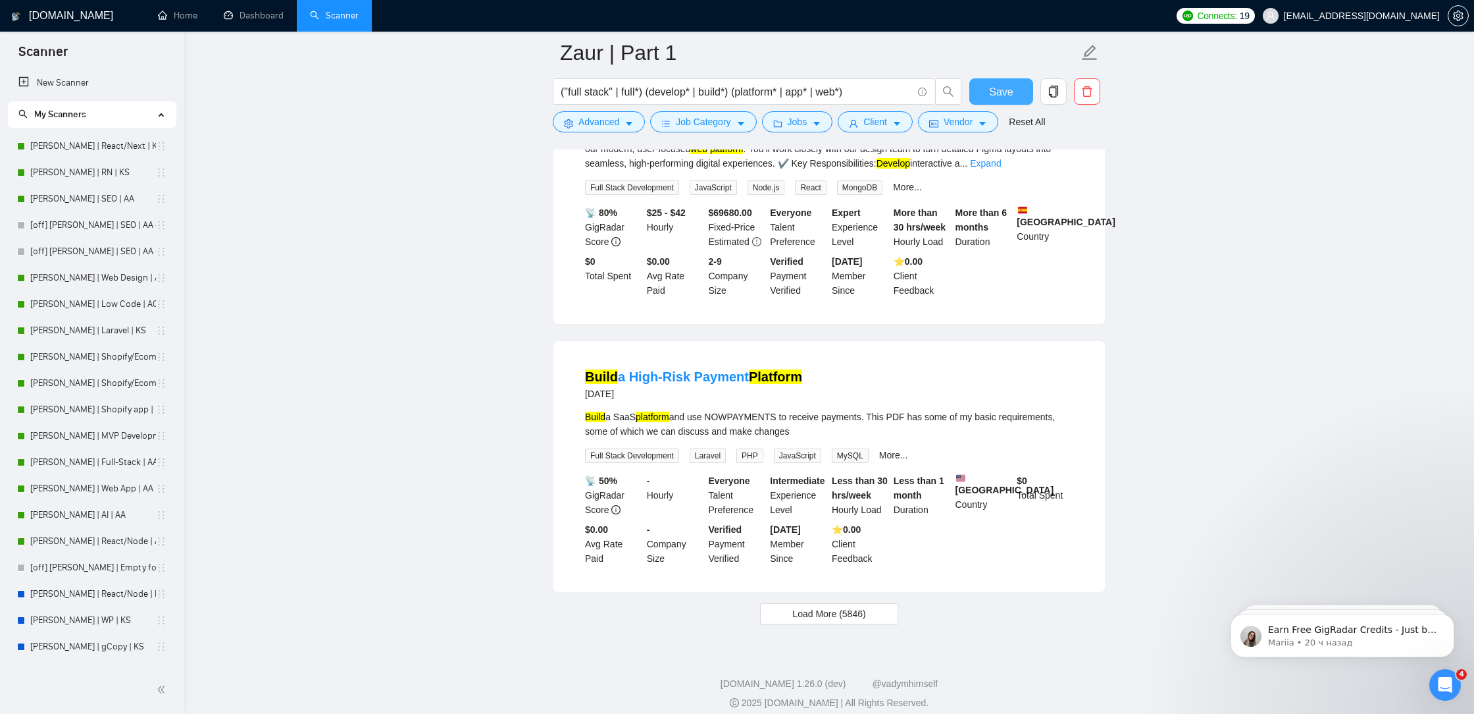
click at [993, 93] on span "Save" at bounding box center [1001, 92] width 24 height 16
click at [852, 603] on button "Load More (5846)" at bounding box center [829, 613] width 138 height 21
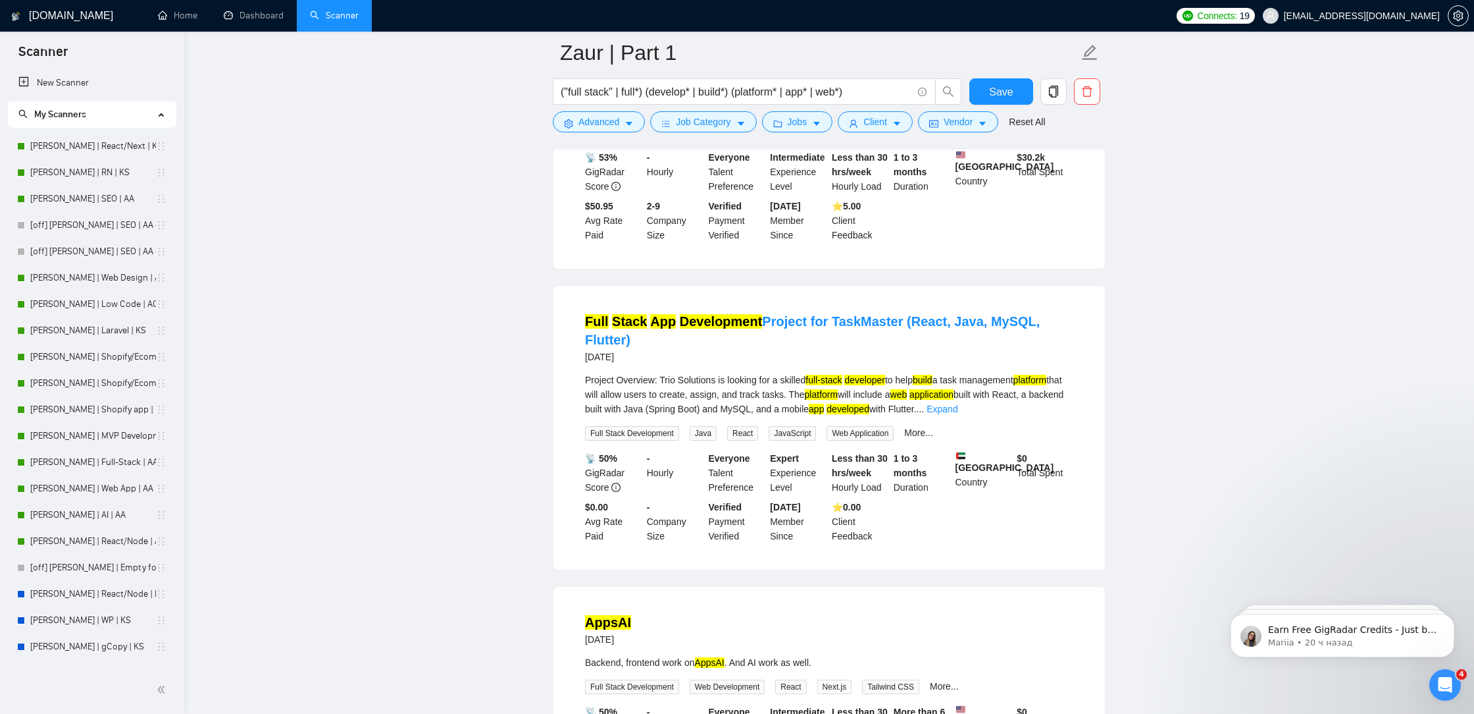
scroll to position [5457, 0]
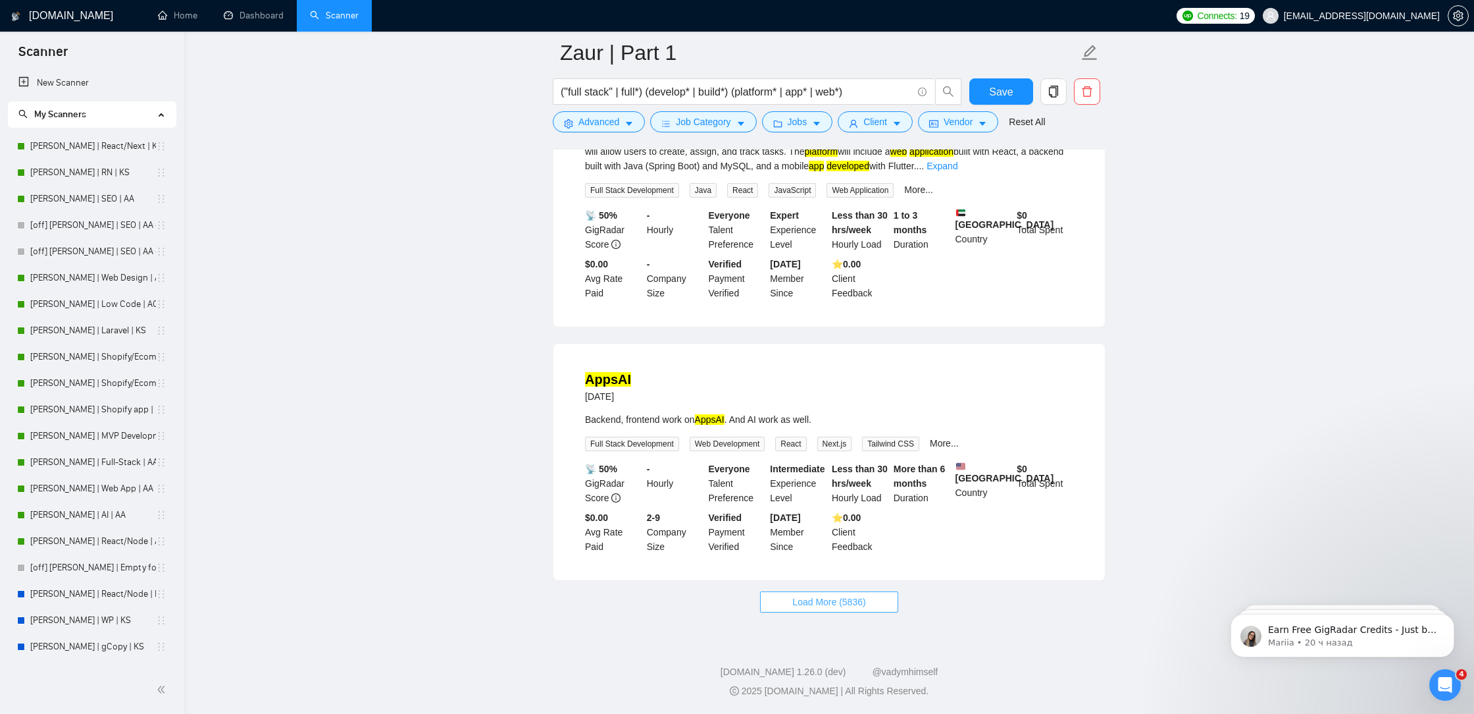
click at [831, 602] on span "Load More (5836)" at bounding box center [829, 601] width 73 height 14
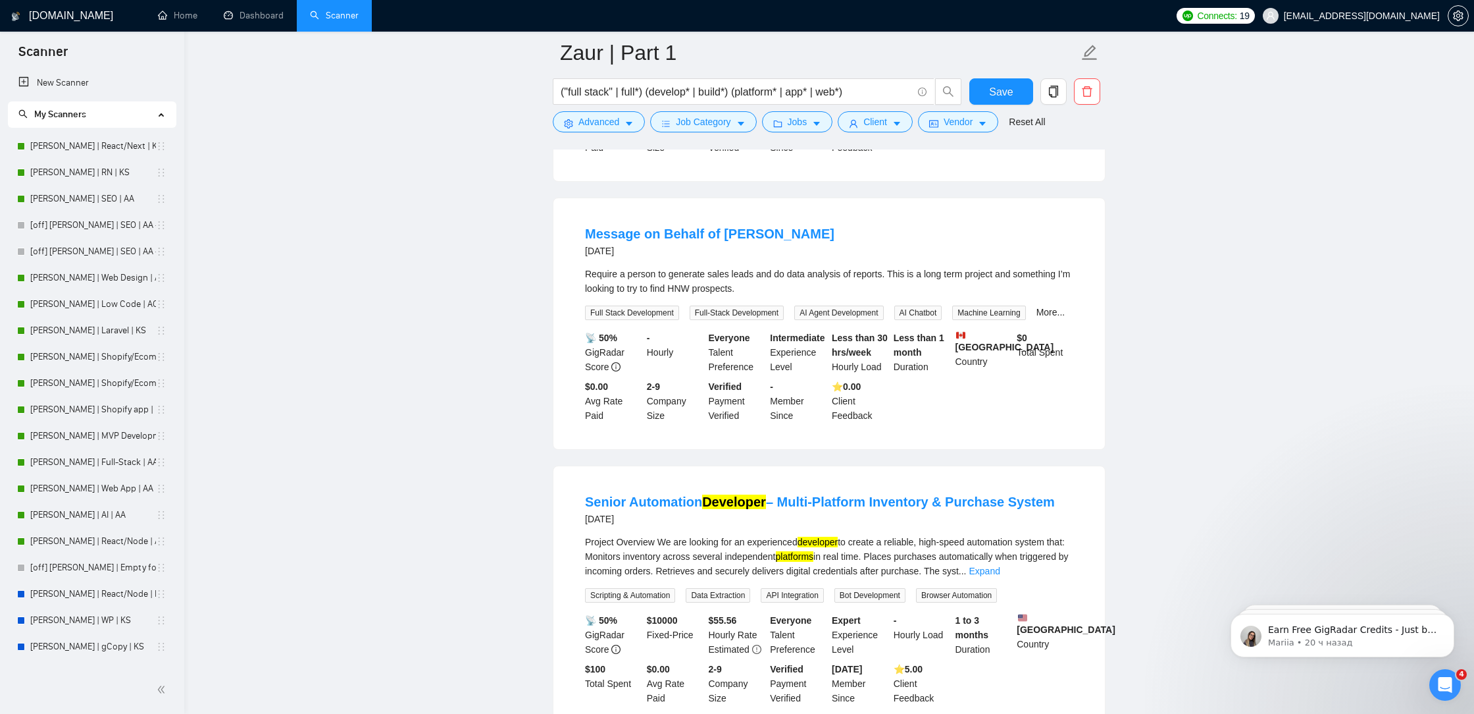
scroll to position [7010, 0]
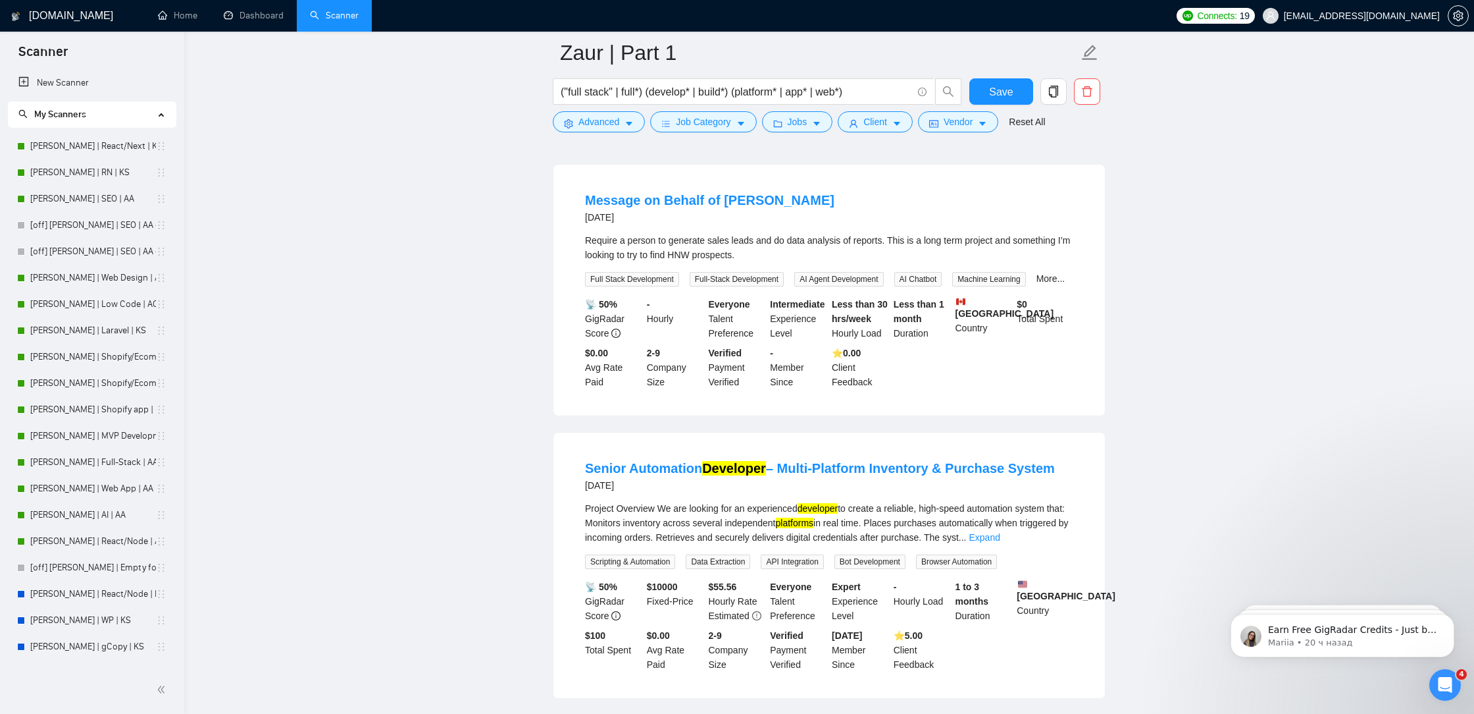
click at [859, 225] on div "Message on Behalf of [PERSON_NAME] [DATE]" at bounding box center [829, 208] width 488 height 34
drag, startPoint x: 759, startPoint y: 321, endPoint x: 670, endPoint y: 321, distance: 88.9
click at [670, 262] on div "Require a person to generate sales leads and do data analysis of reports. This …" at bounding box center [829, 247] width 488 height 29
click at [575, 127] on button "Advanced" at bounding box center [599, 121] width 92 height 21
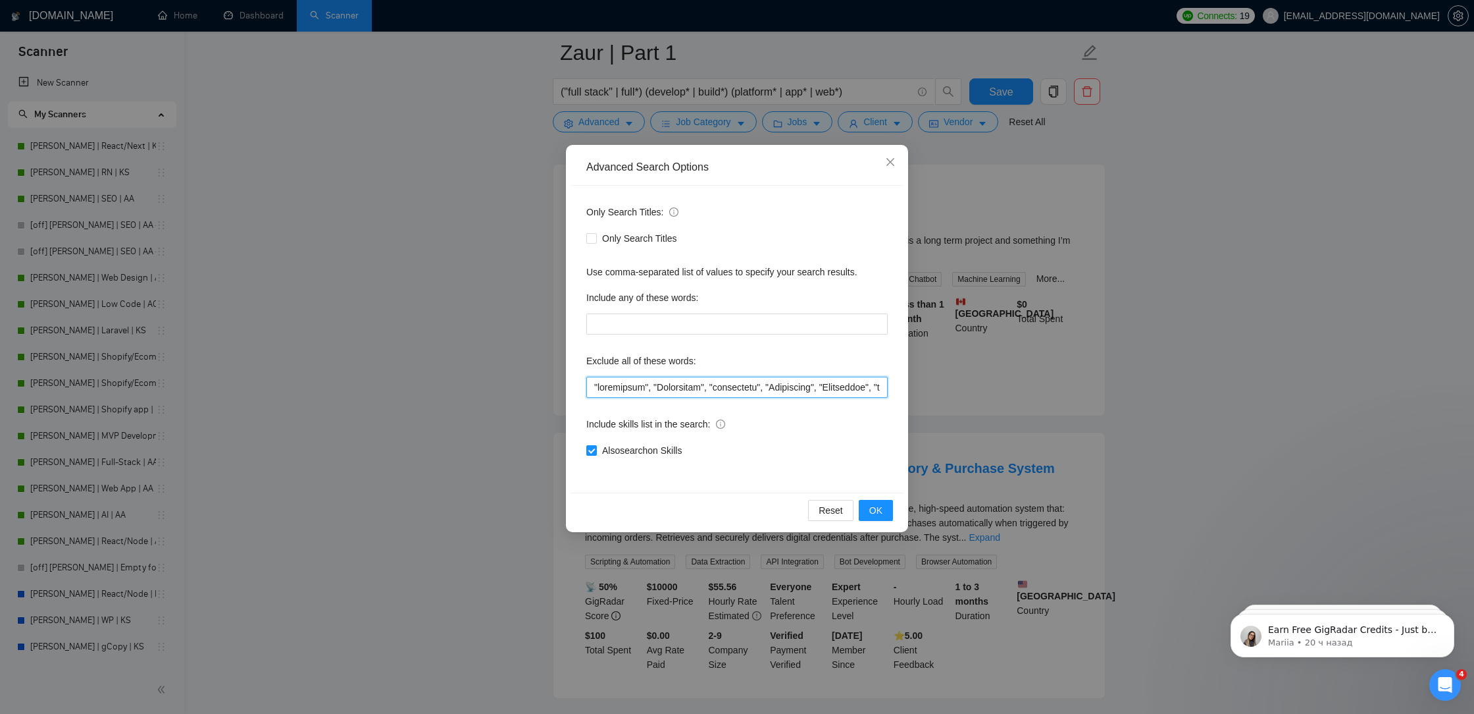
click at [588, 385] on input "text" at bounding box center [736, 387] width 301 height 21
paste input """
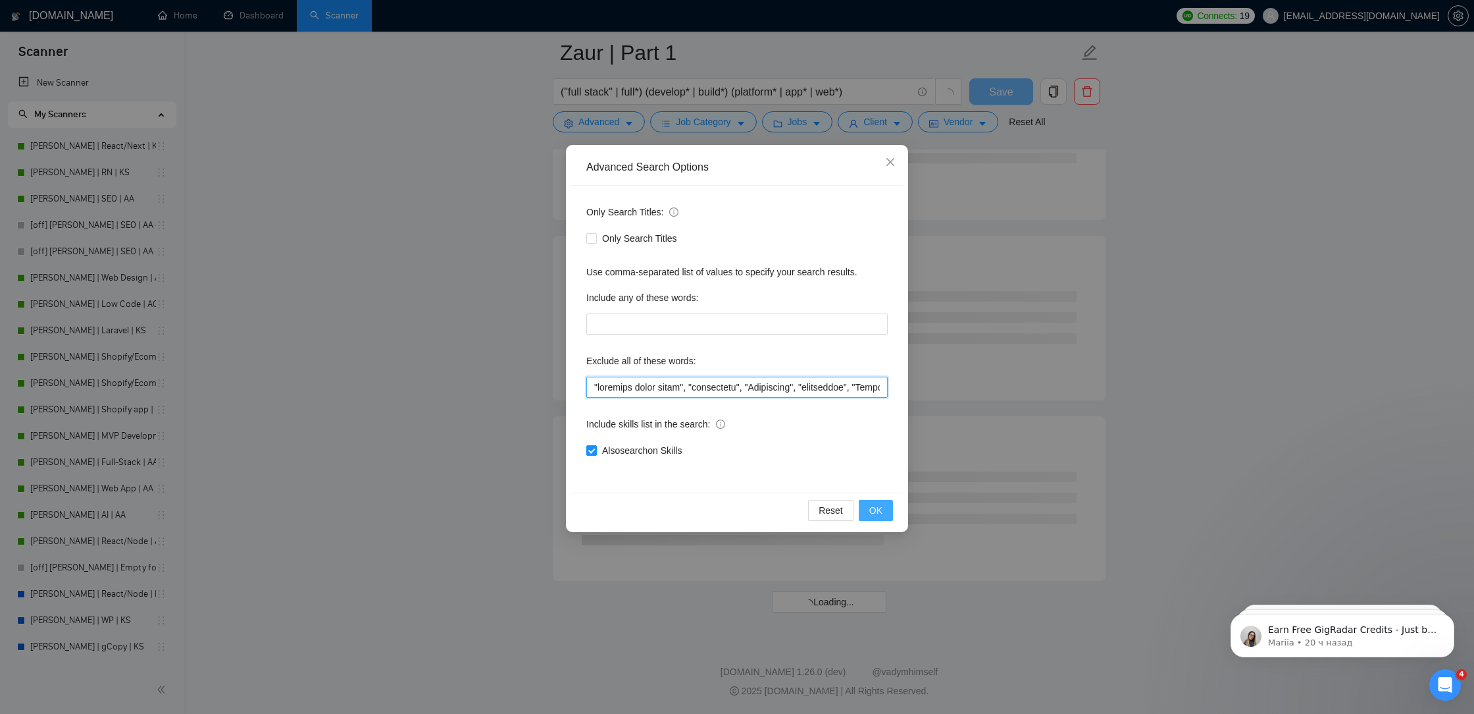
scroll to position [5090, 0]
click at [873, 508] on span "OK" at bounding box center [876, 510] width 13 height 14
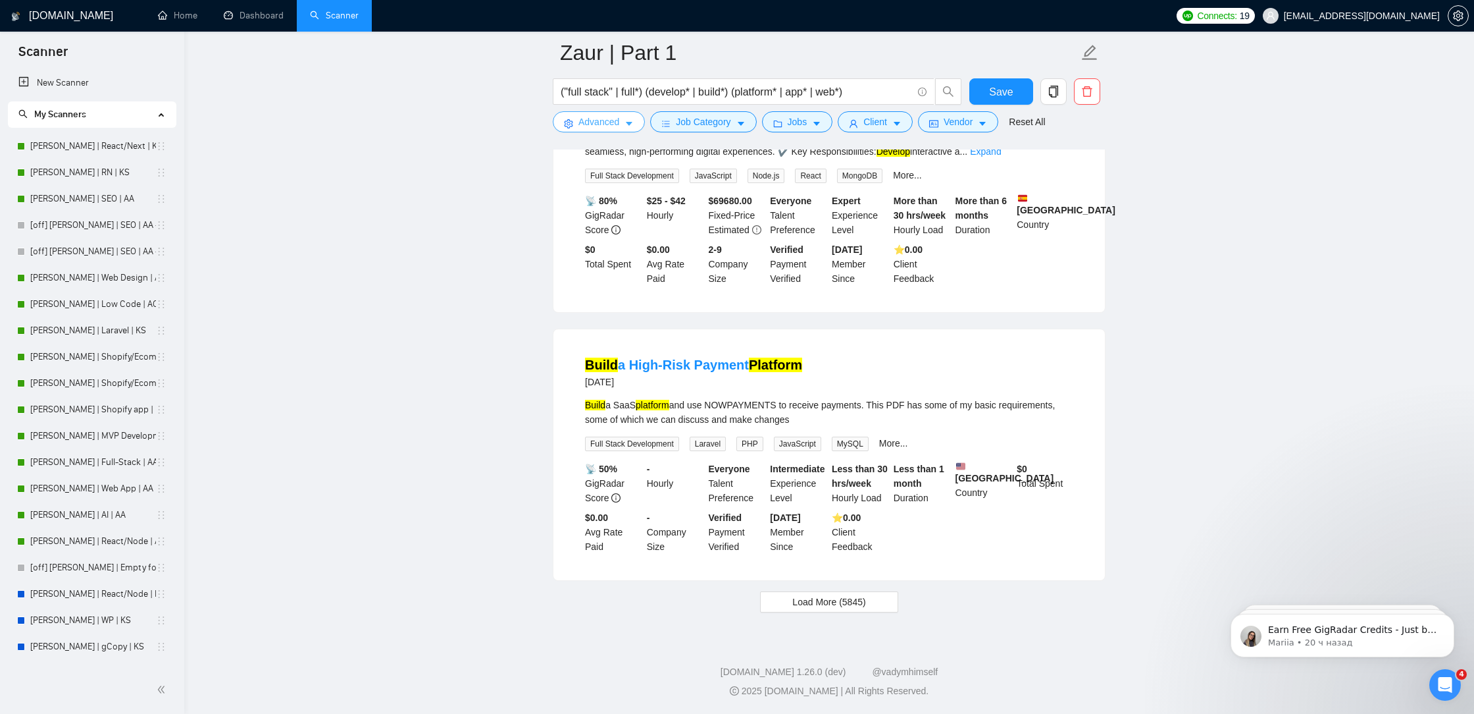
scroll to position [2584, 0]
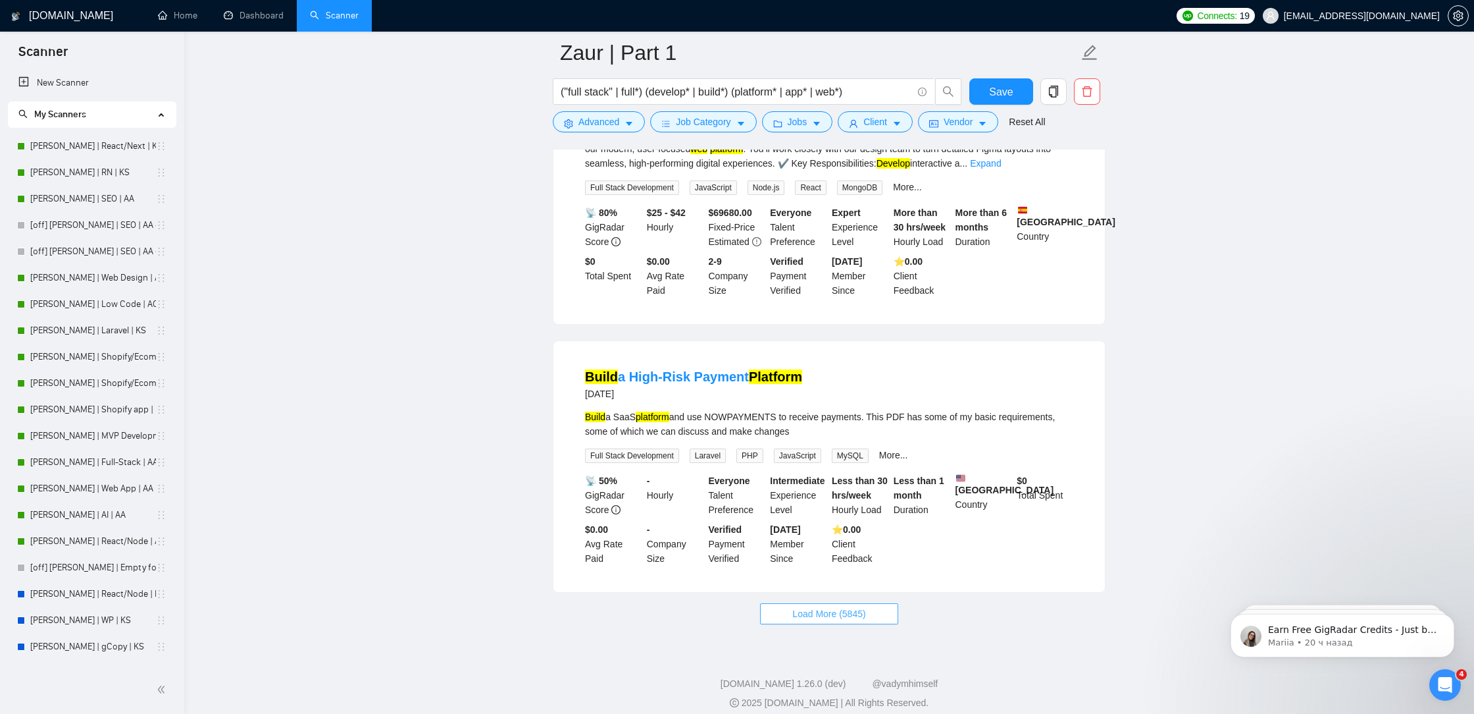
click at [821, 608] on span "Load More (5845)" at bounding box center [829, 613] width 73 height 14
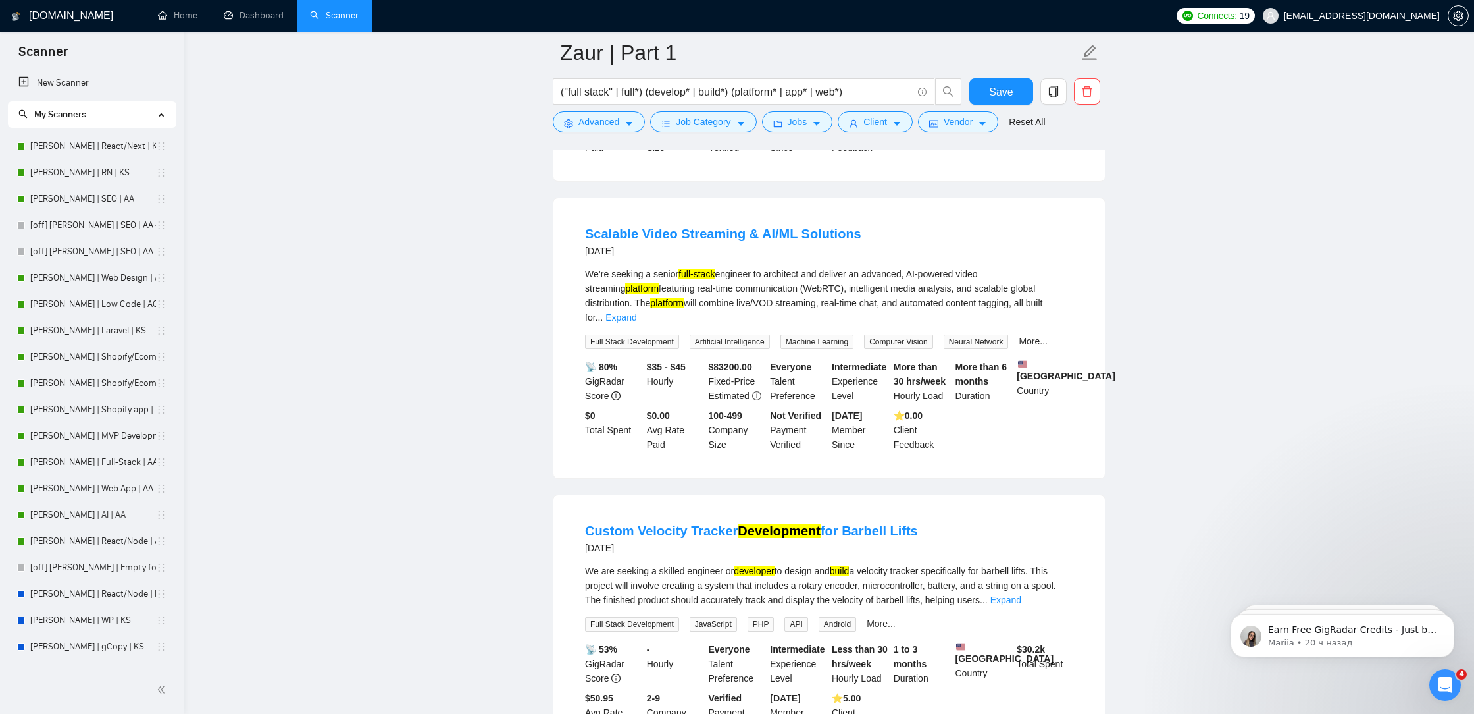
scroll to position [5457, 0]
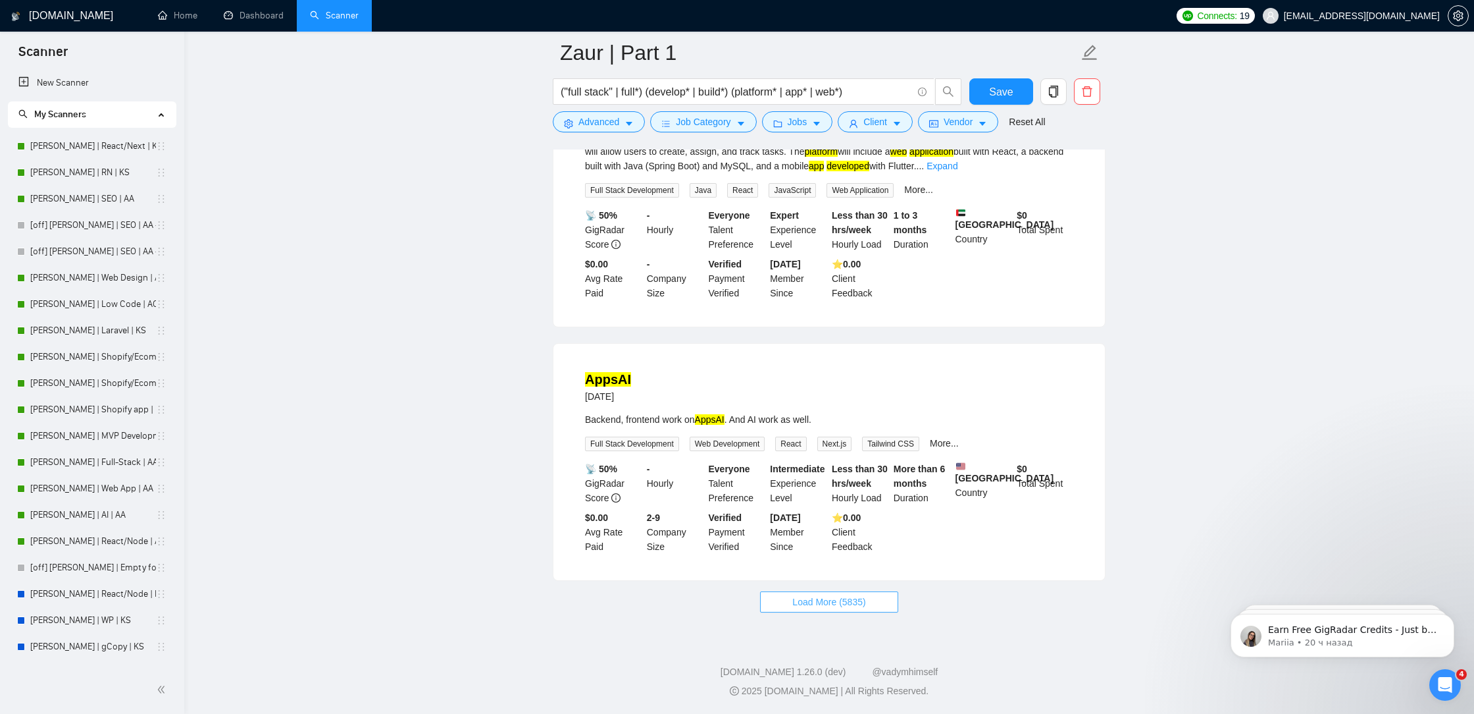
click at [790, 611] on button "Load More (5835)" at bounding box center [829, 601] width 138 height 21
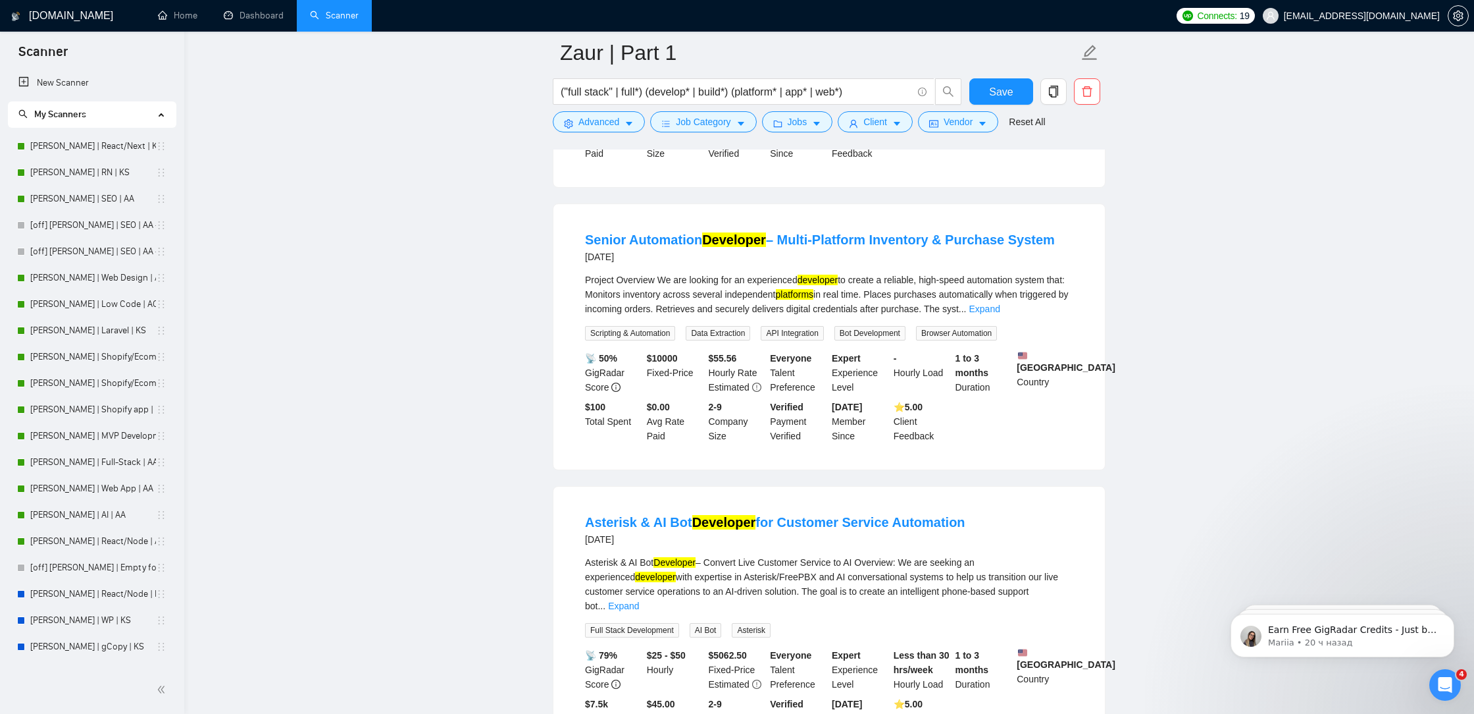
scroll to position [7006, 0]
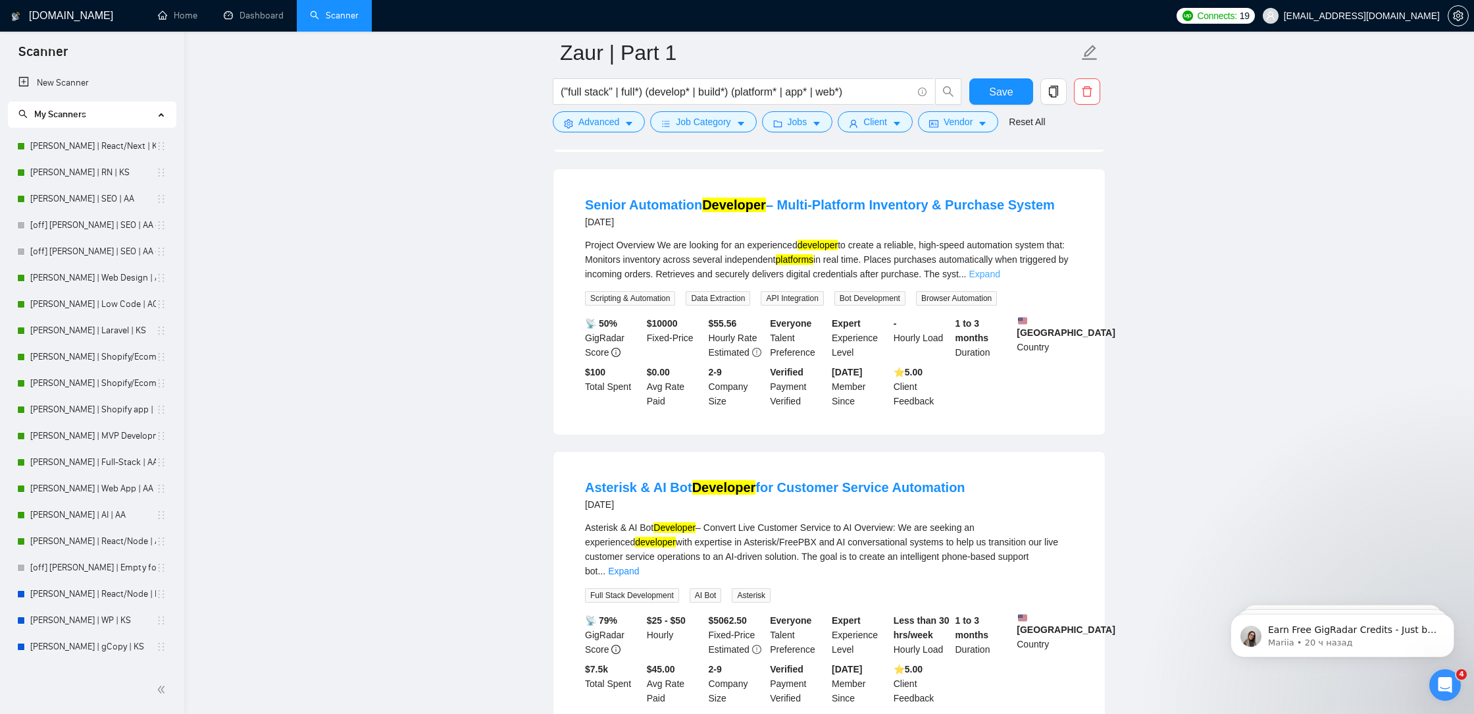
click at [1000, 279] on link "Expand" at bounding box center [984, 274] width 31 height 11
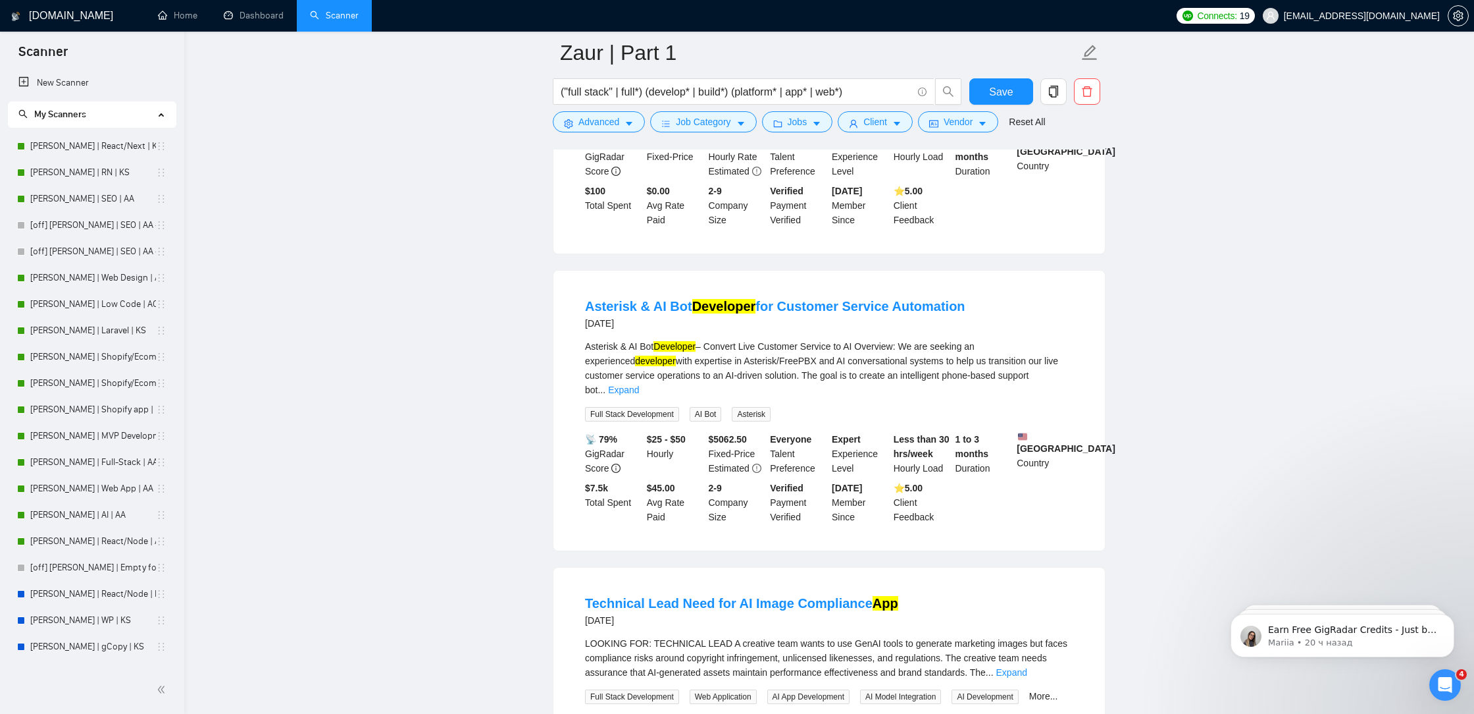
scroll to position [7709, 0]
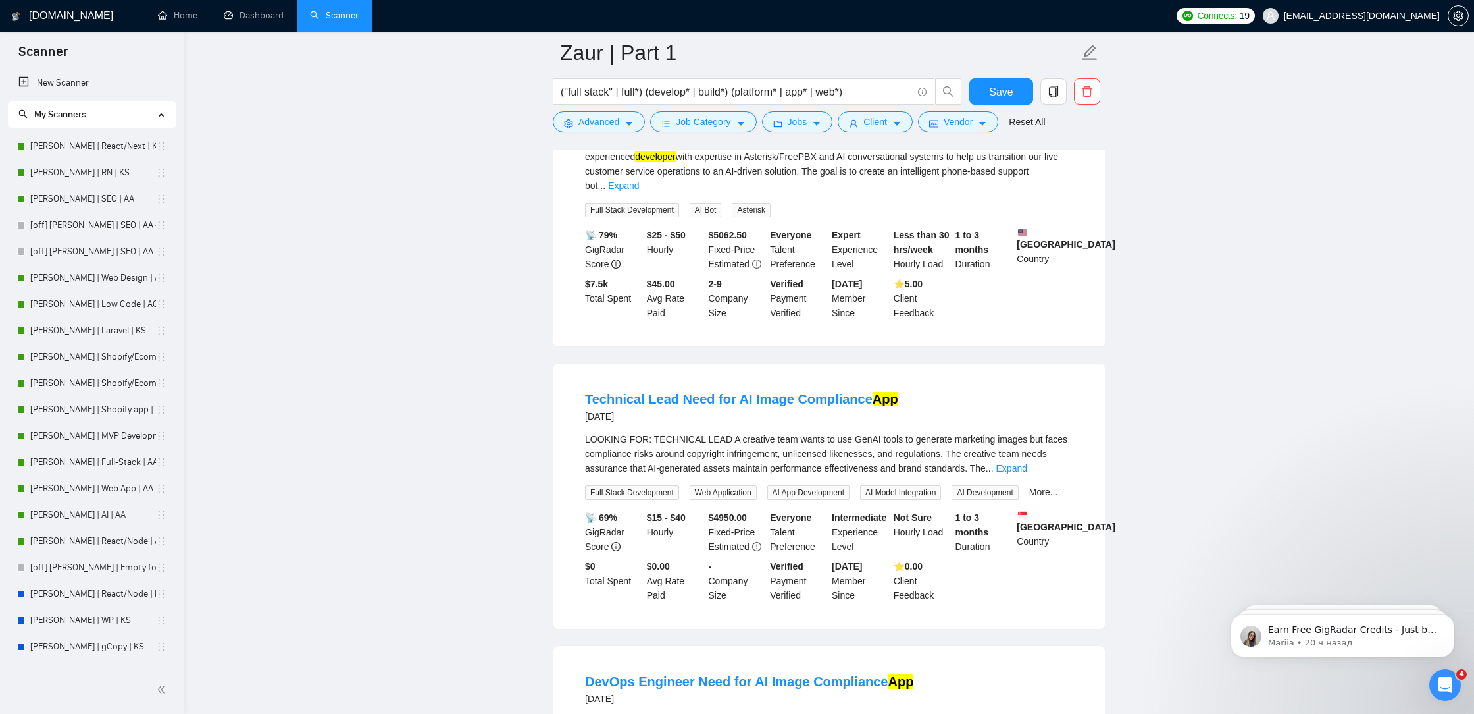
click at [1058, 193] on div "Asterisk & AI Bot Developer – Convert Live Customer Service to AI Overview: We …" at bounding box center [829, 164] width 488 height 58
click at [1041, 193] on div "Asterisk & AI Bot Developer – Convert Live Customer Service to AI Overview: We …" at bounding box center [829, 164] width 488 height 58
click at [639, 191] on link "Expand" at bounding box center [623, 185] width 31 height 11
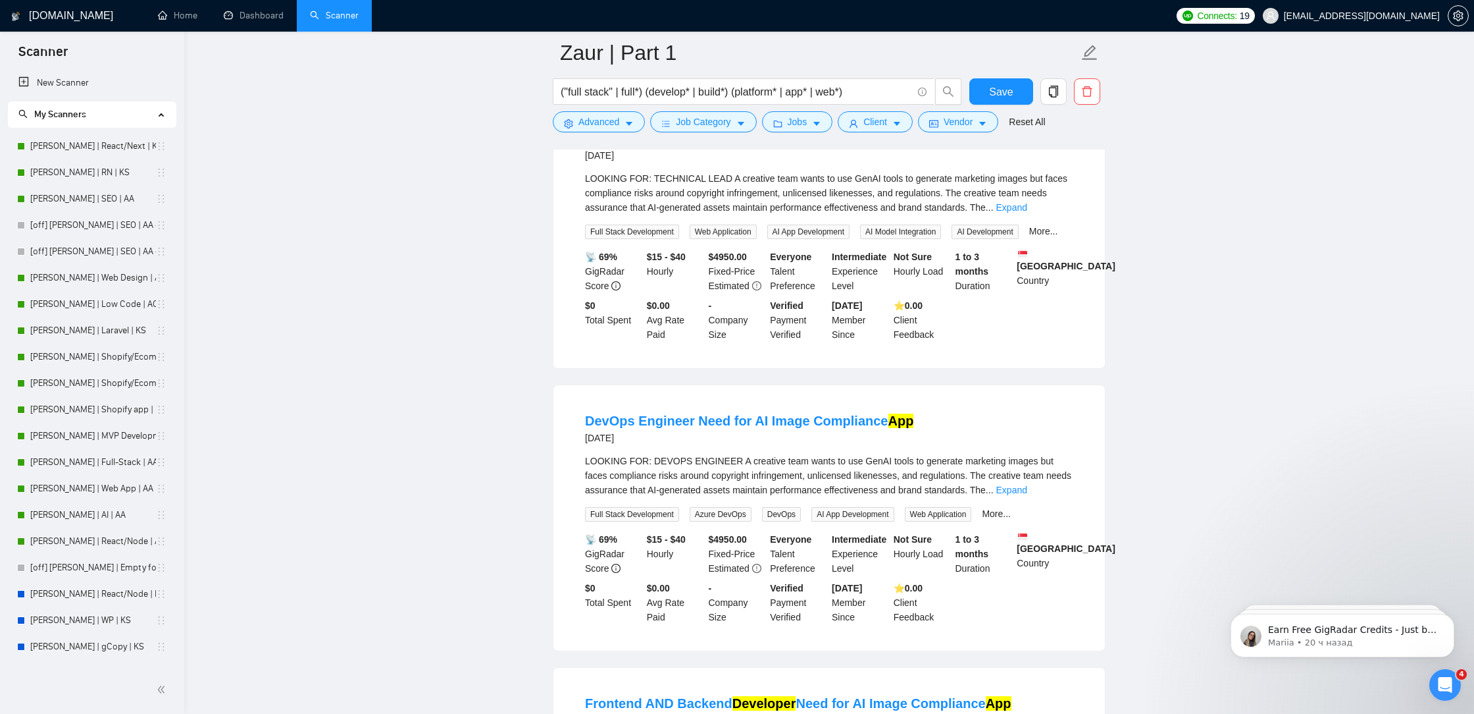
scroll to position [8146, 0]
click at [1028, 211] on link "Expand" at bounding box center [1012, 205] width 31 height 11
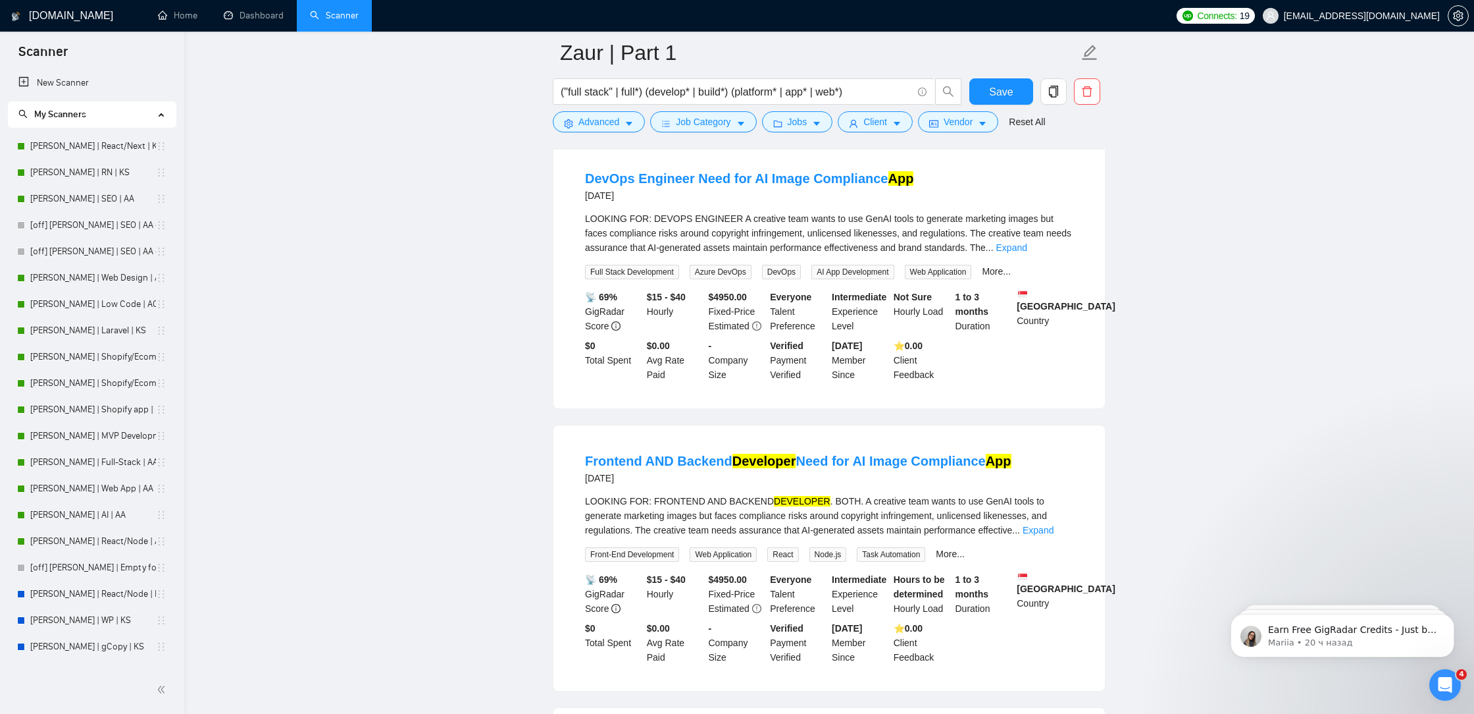
scroll to position [8554, 0]
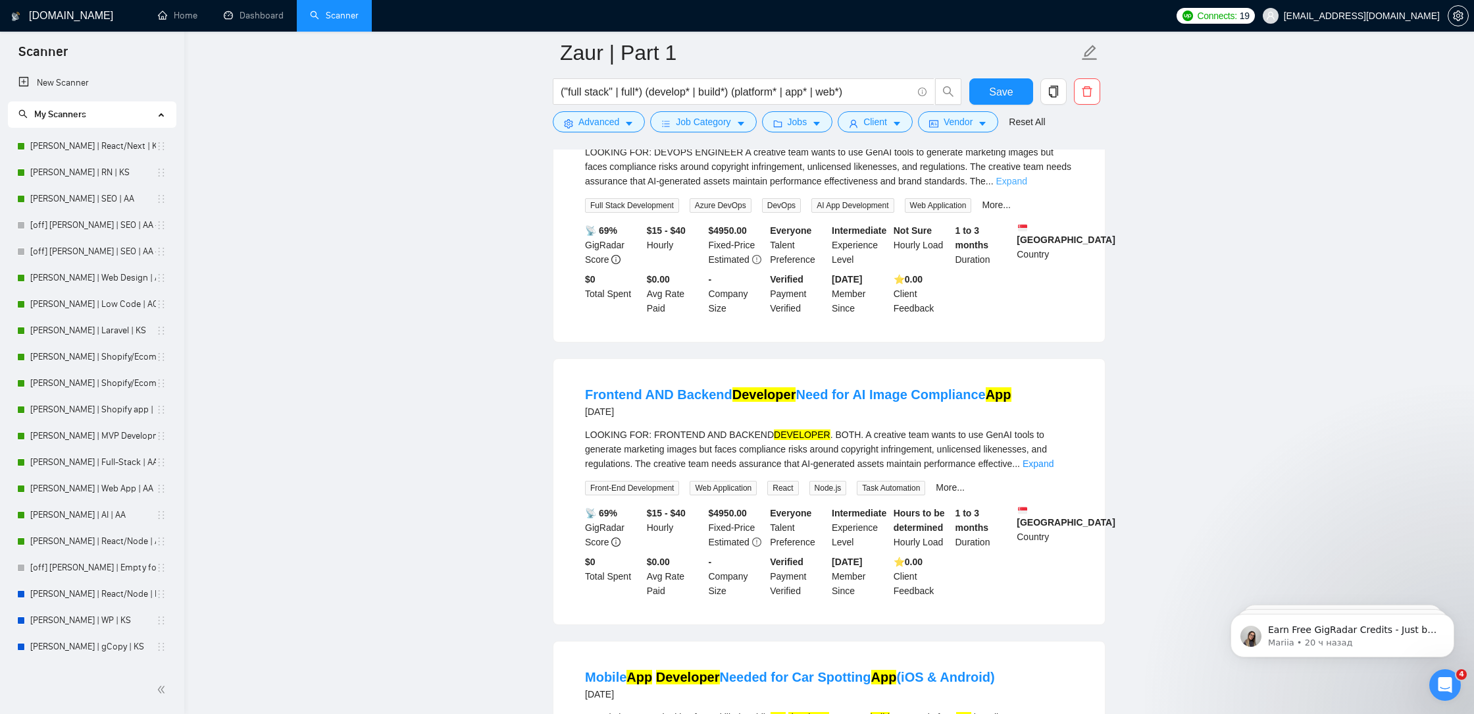
click at [1028, 186] on link "Expand" at bounding box center [1012, 181] width 31 height 11
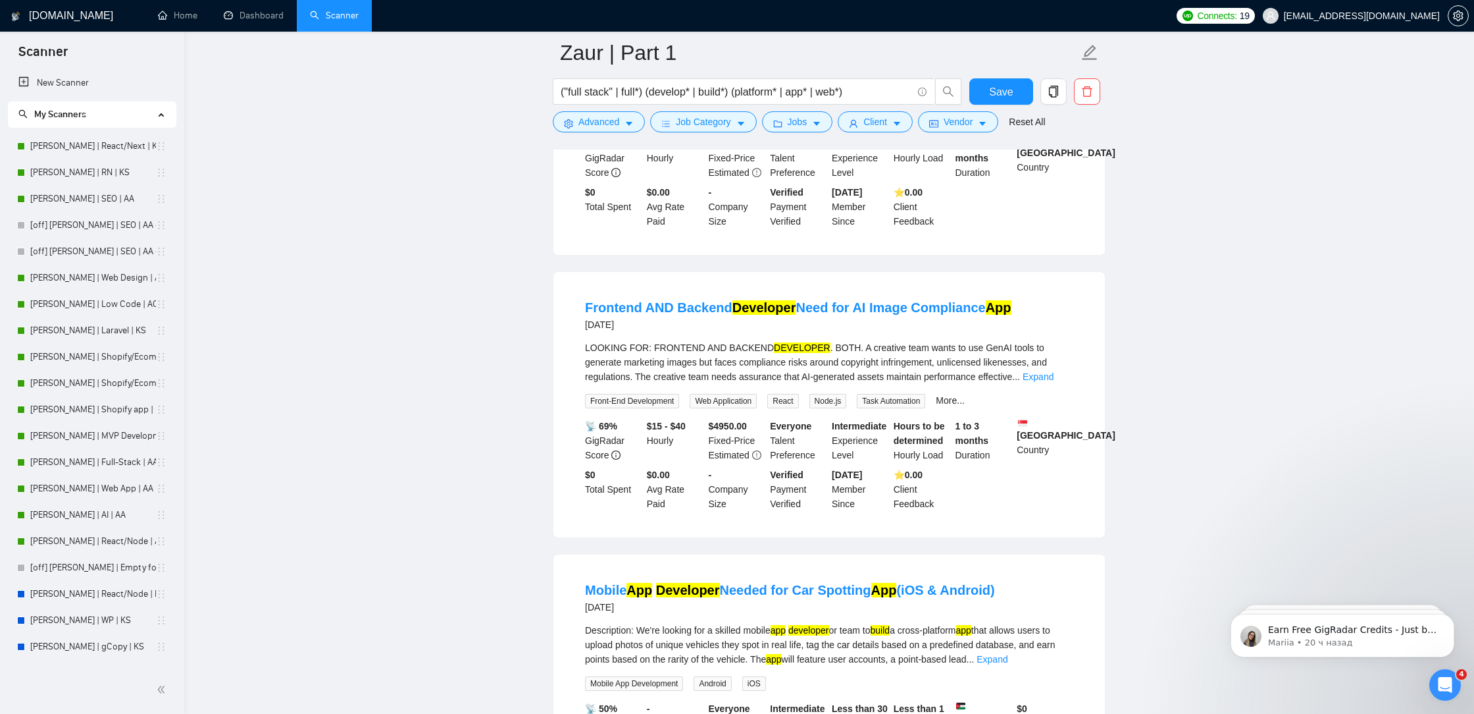
scroll to position [8865, 0]
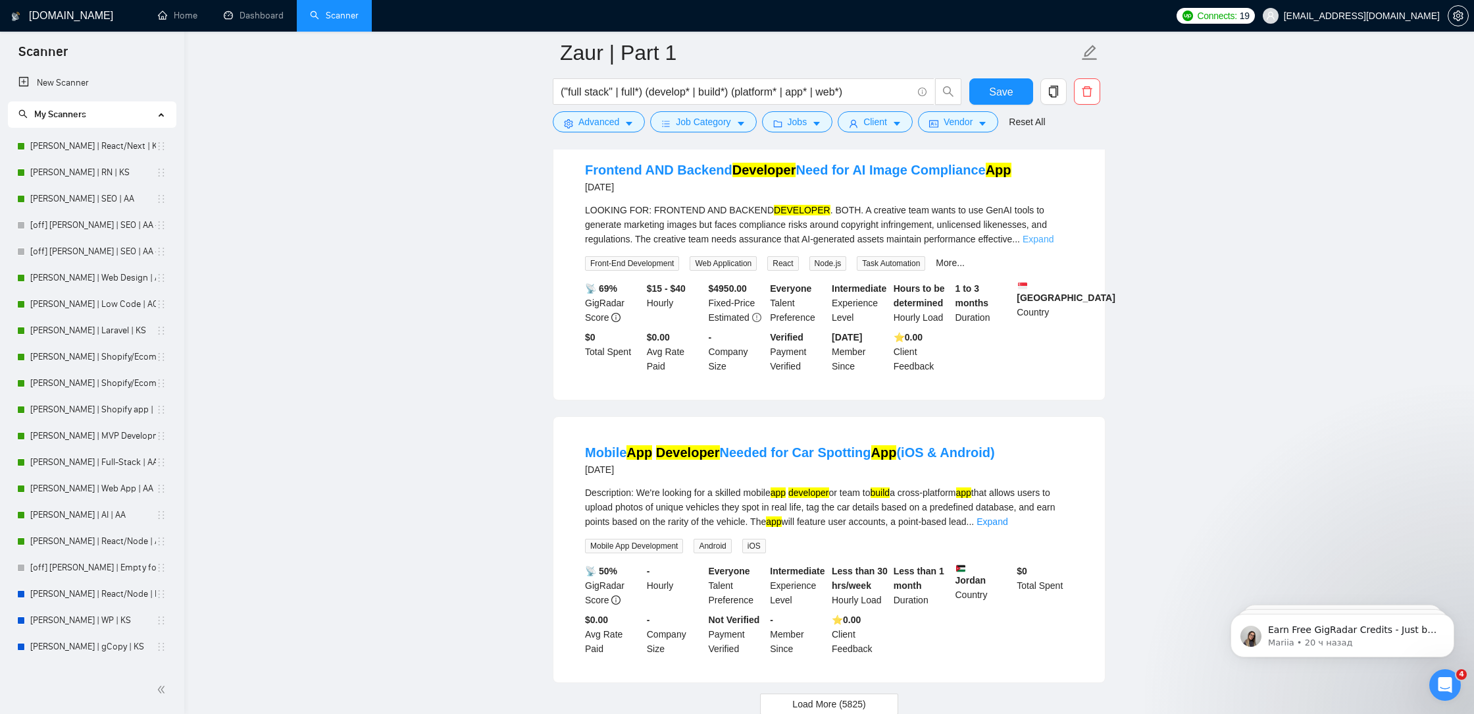
click at [1047, 244] on link "Expand" at bounding box center [1038, 239] width 31 height 11
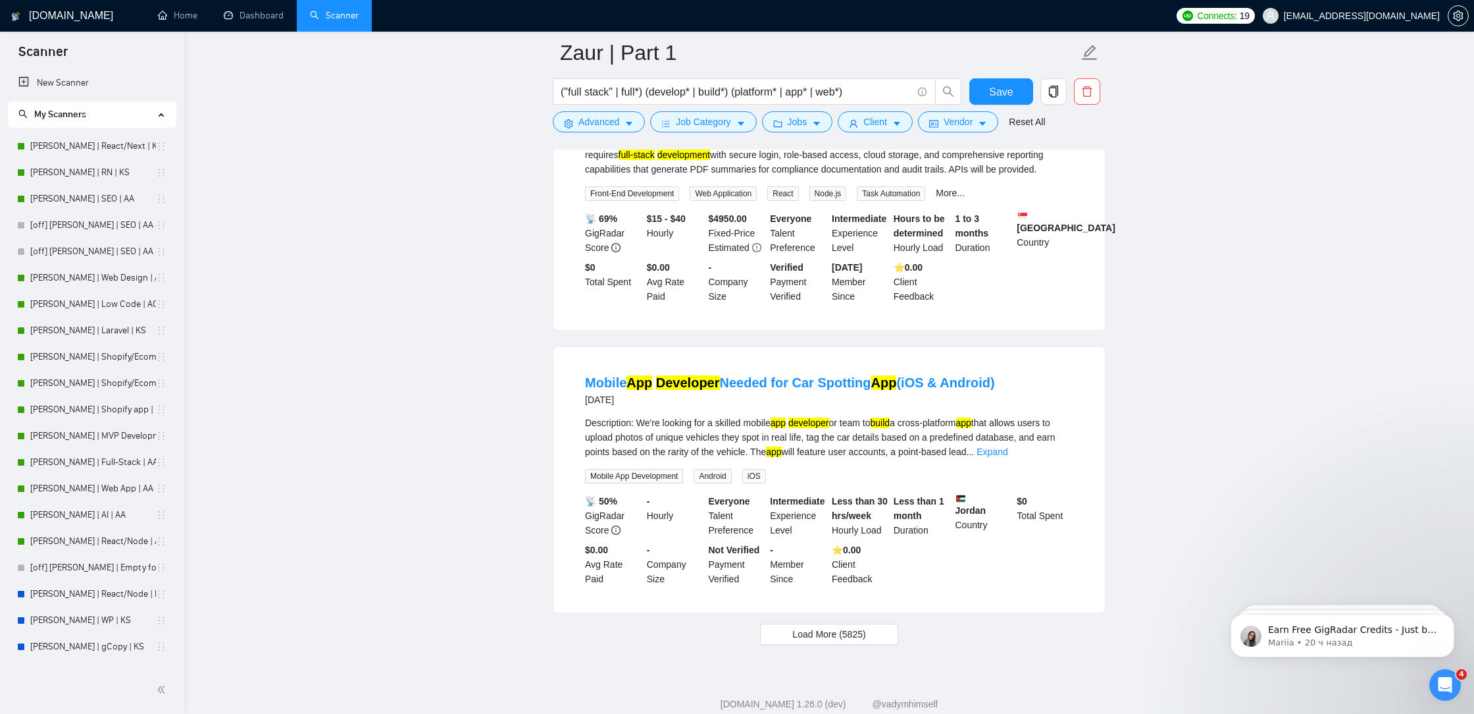
scroll to position [9175, 0]
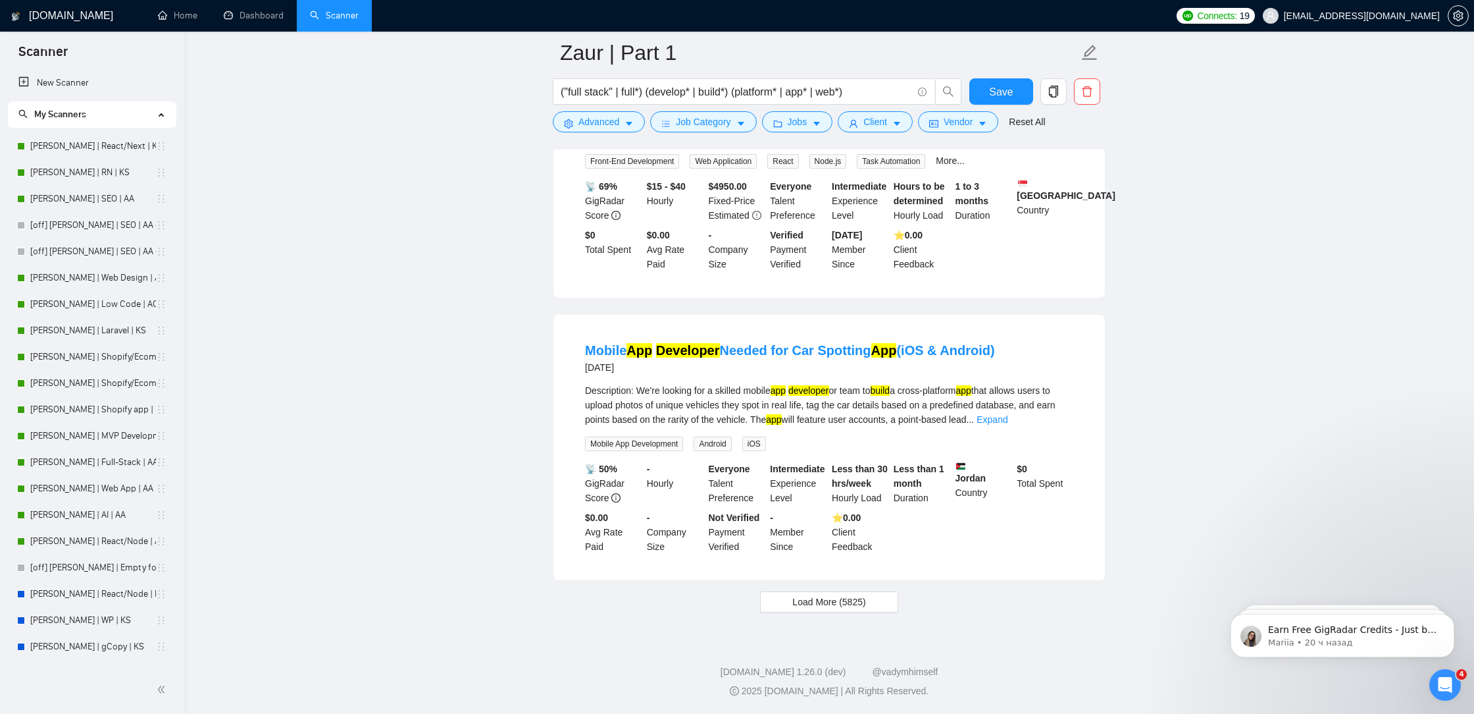
click at [1050, 427] on div "Description: We're looking for a skilled mobile app developer or team to build …" at bounding box center [829, 404] width 488 height 43
click at [1008, 415] on link "Expand" at bounding box center [992, 419] width 31 height 11
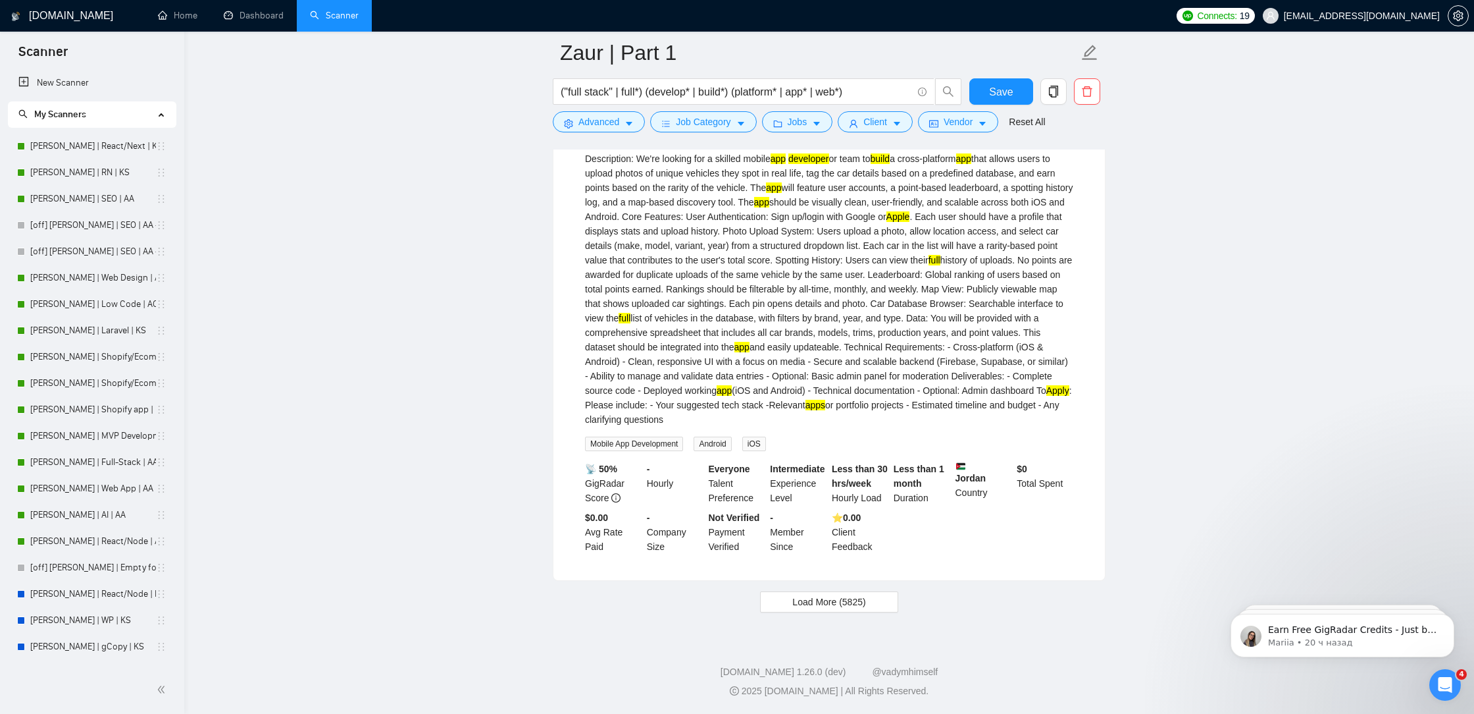
scroll to position [9407, 0]
click at [825, 608] on span "Load More (5825)" at bounding box center [829, 601] width 73 height 14
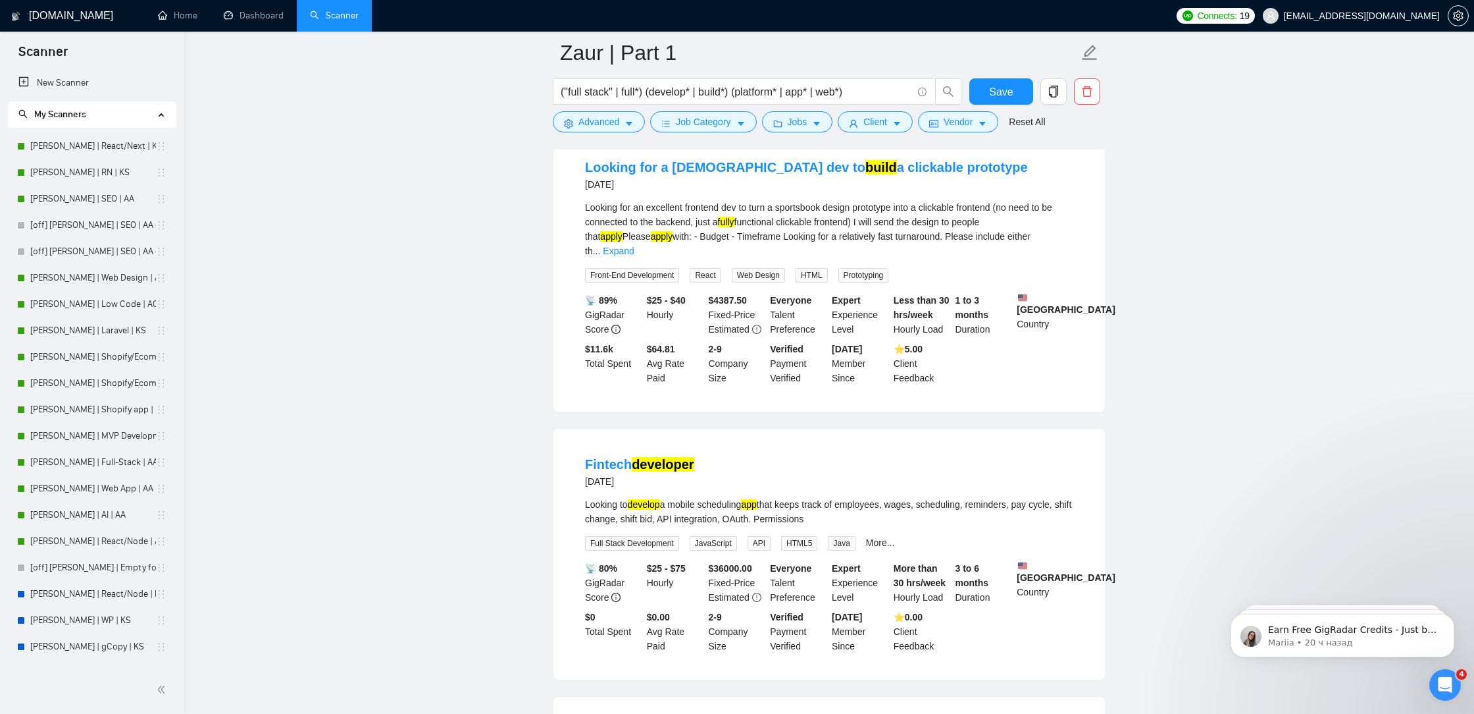
scroll to position [9797, 0]
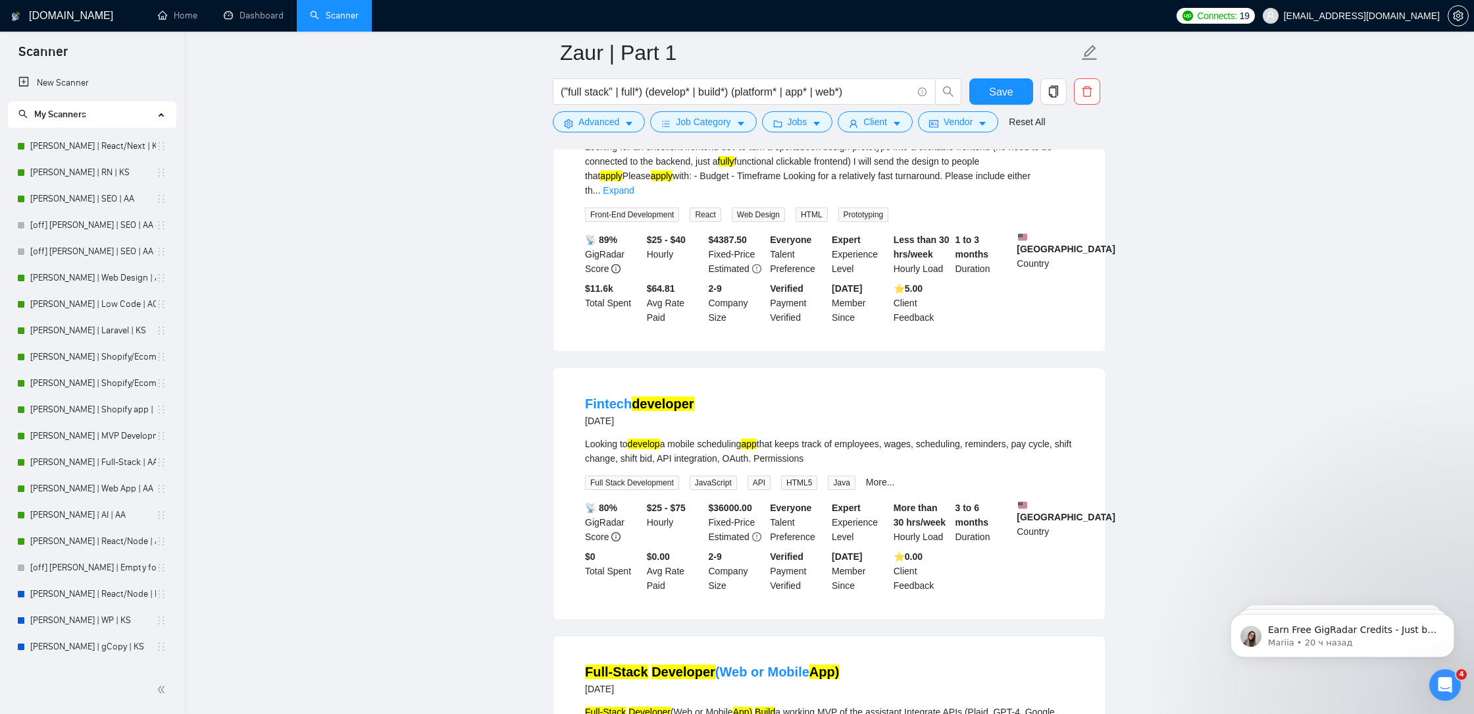
click at [1053, 197] on div "Looking for an excellent frontend dev to turn a sportsbook design prototype int…" at bounding box center [829, 169] width 488 height 58
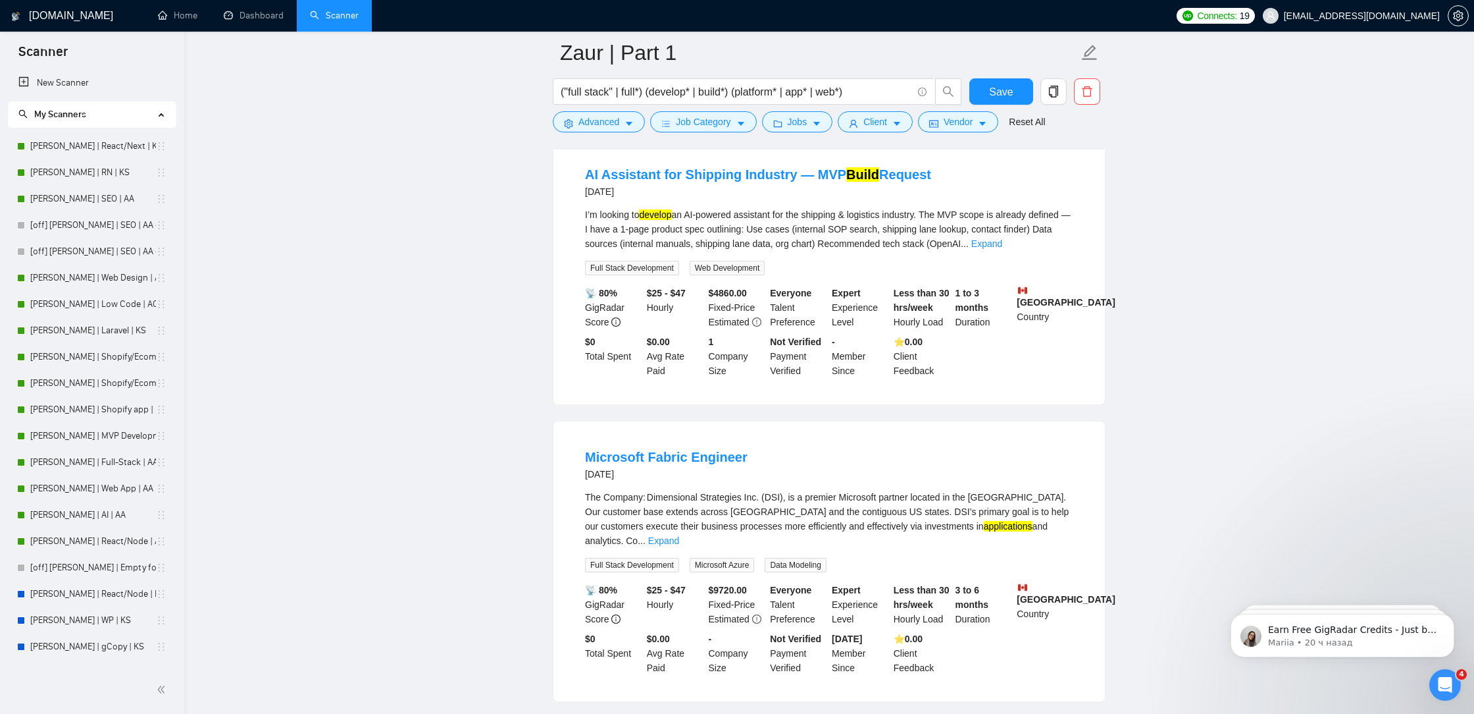
scroll to position [10603, 0]
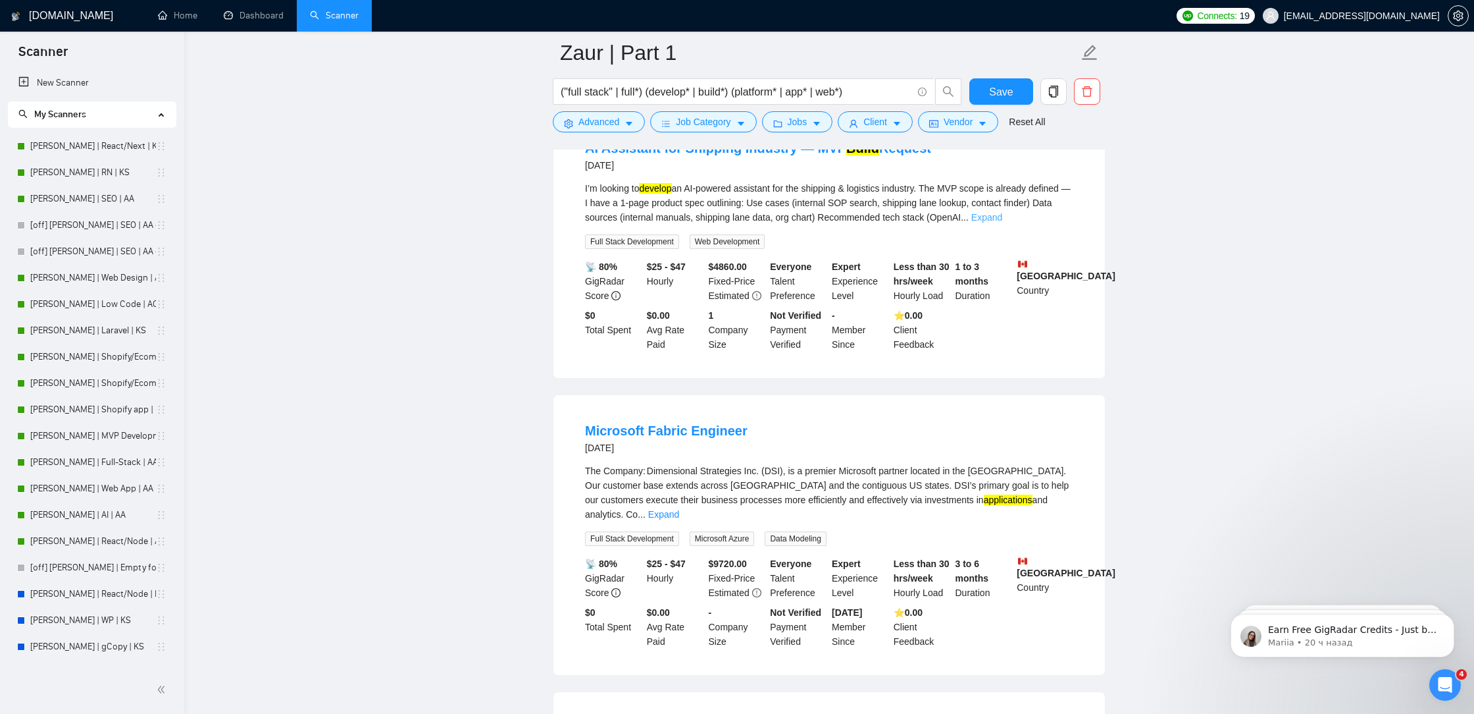
click at [1003, 222] on link "Expand" at bounding box center [987, 217] width 31 height 11
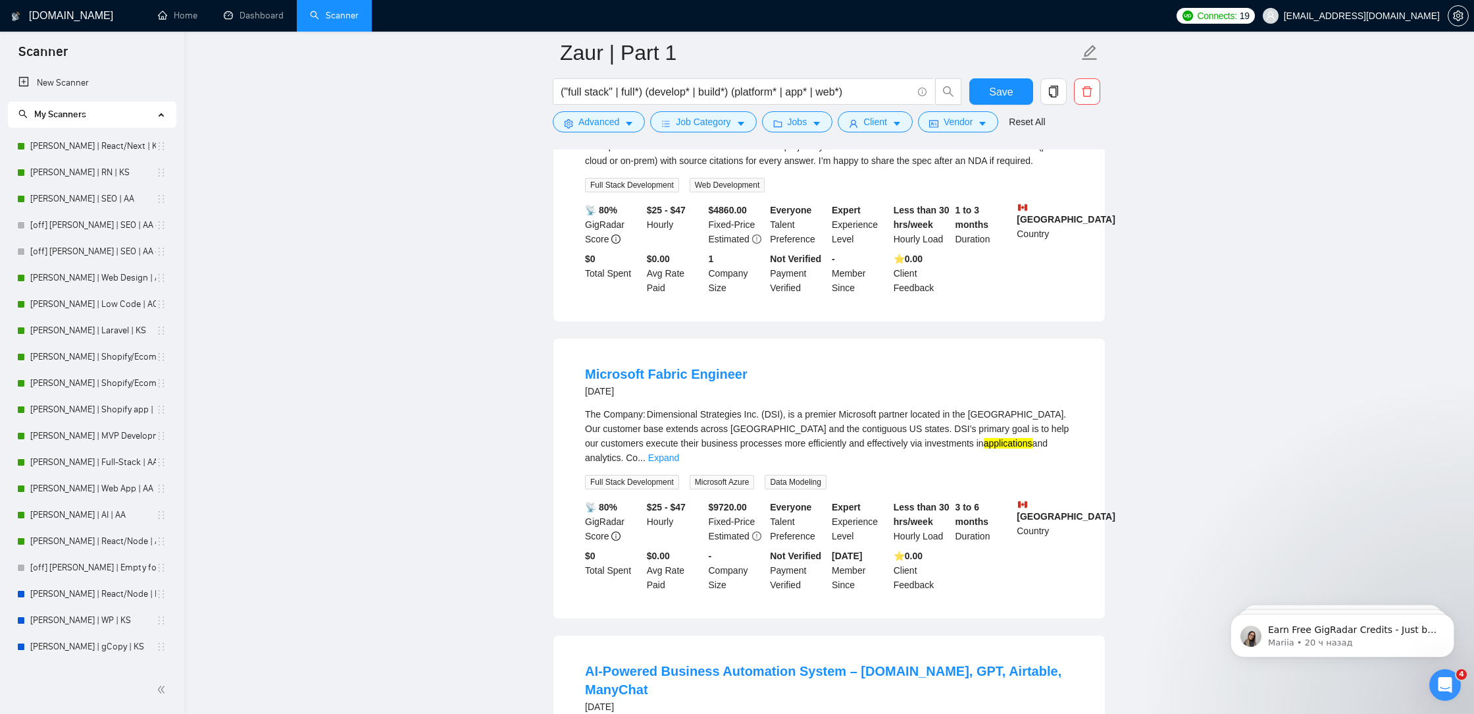
scroll to position [10929, 0]
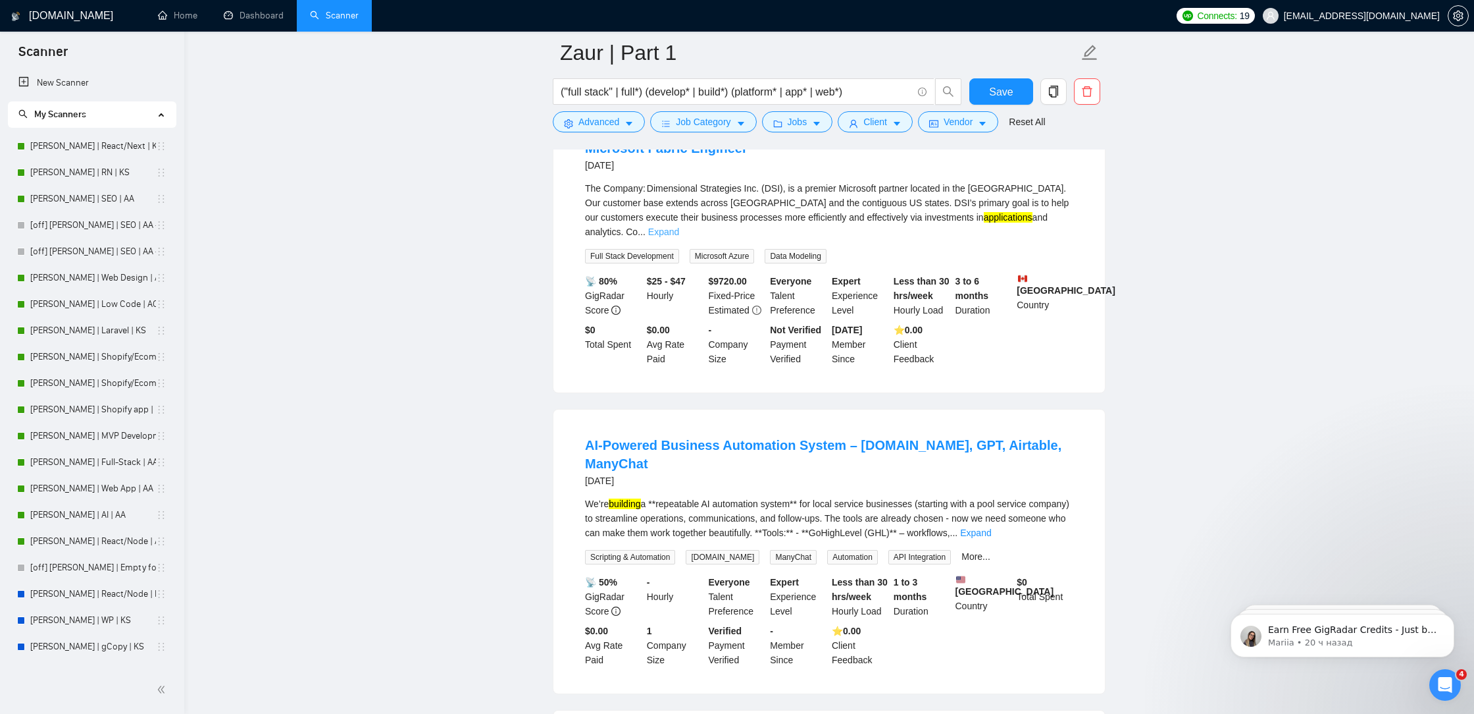
click at [679, 237] on link "Expand" at bounding box center [663, 231] width 31 height 11
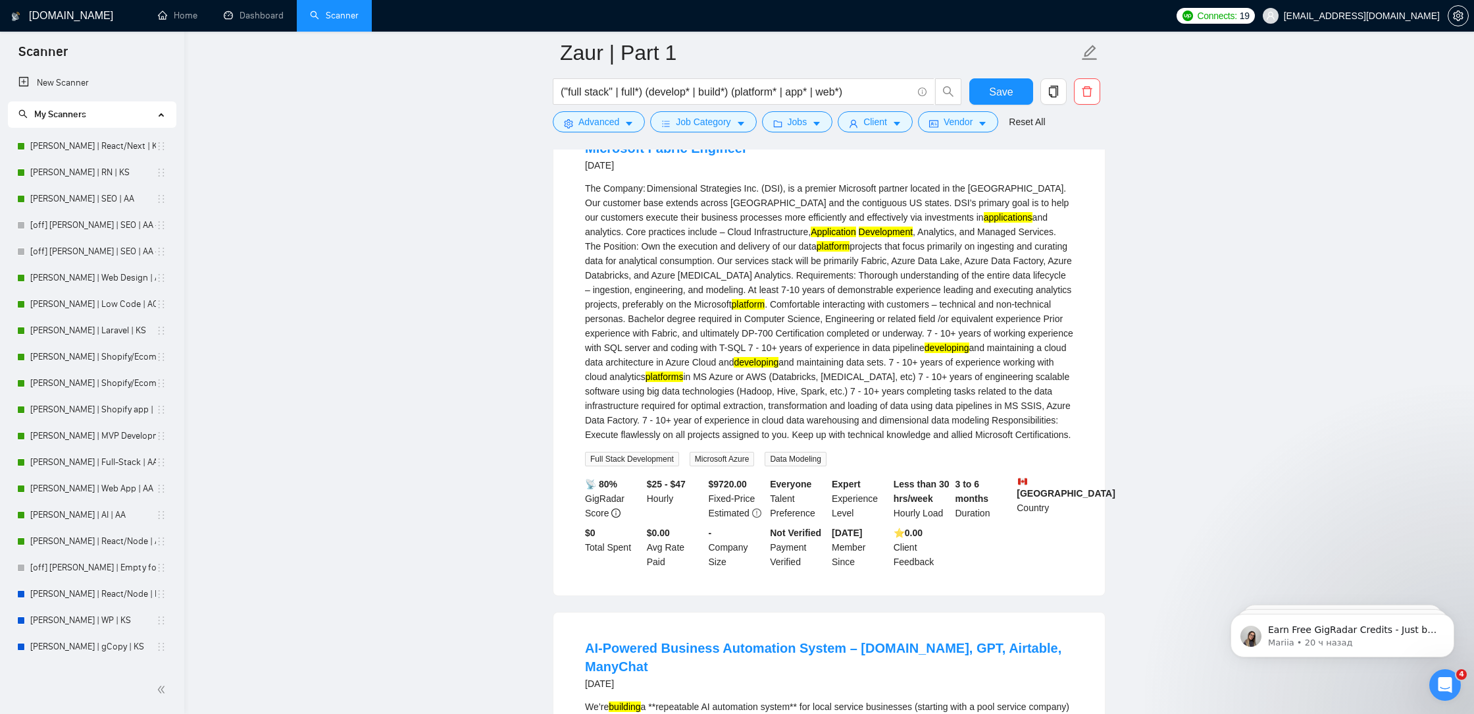
scroll to position [10966, 0]
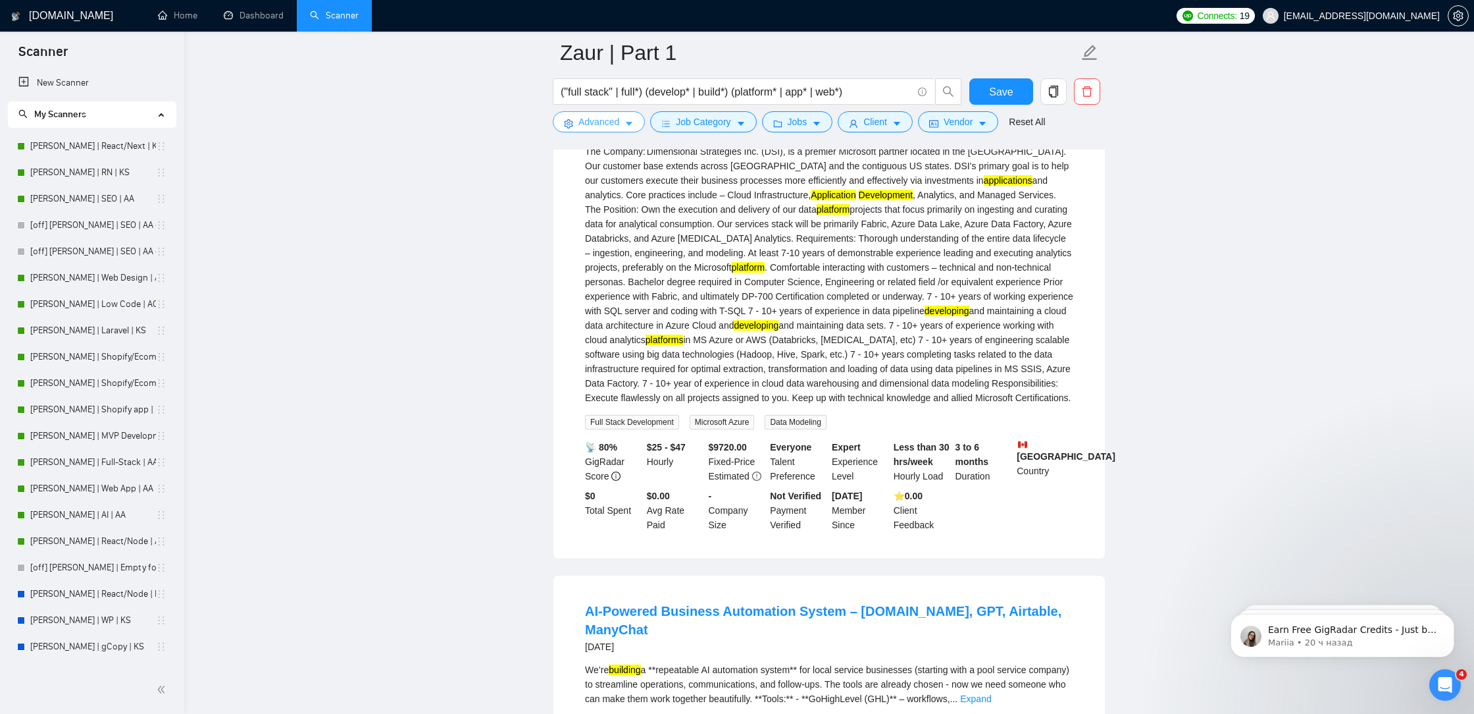
click at [611, 125] on span "Advanced" at bounding box center [599, 122] width 41 height 14
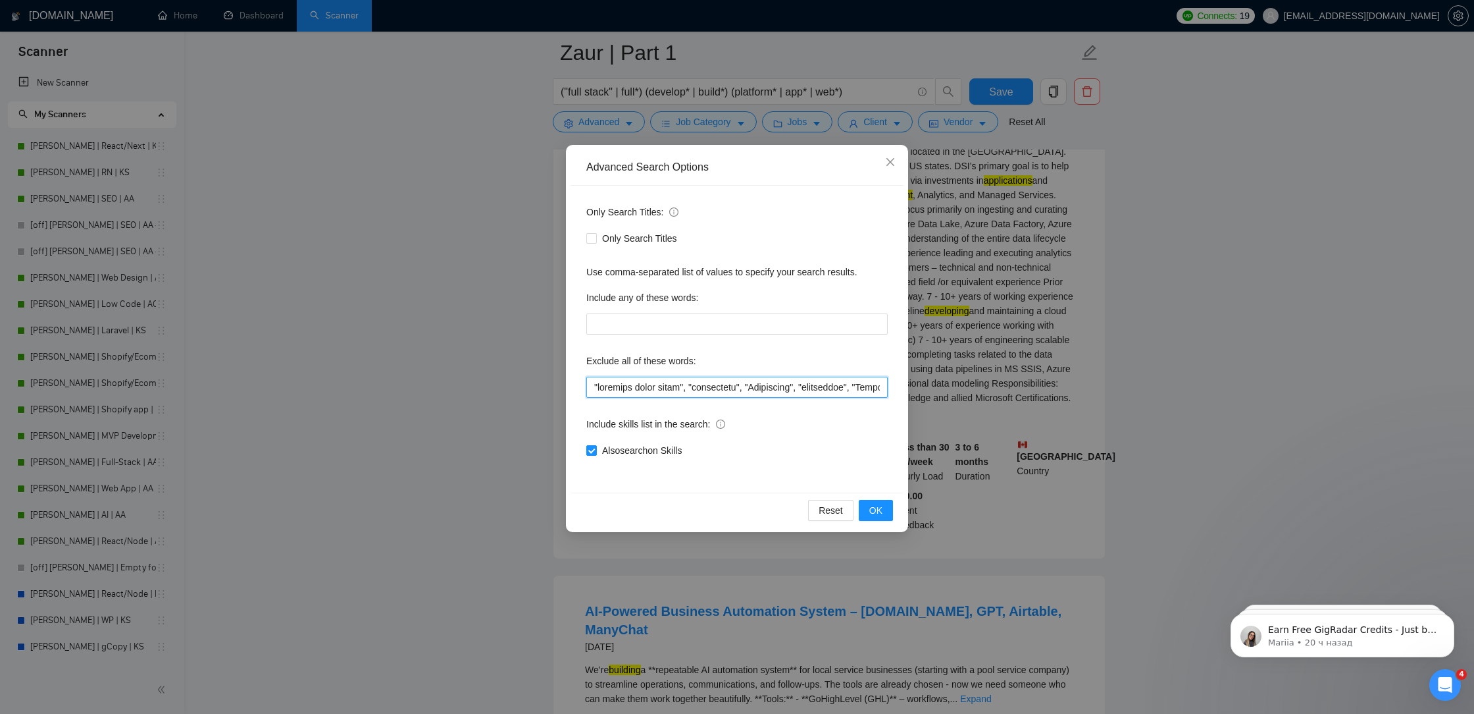
click at [592, 391] on input "text" at bounding box center [736, 387] width 301 height 21
paste input """
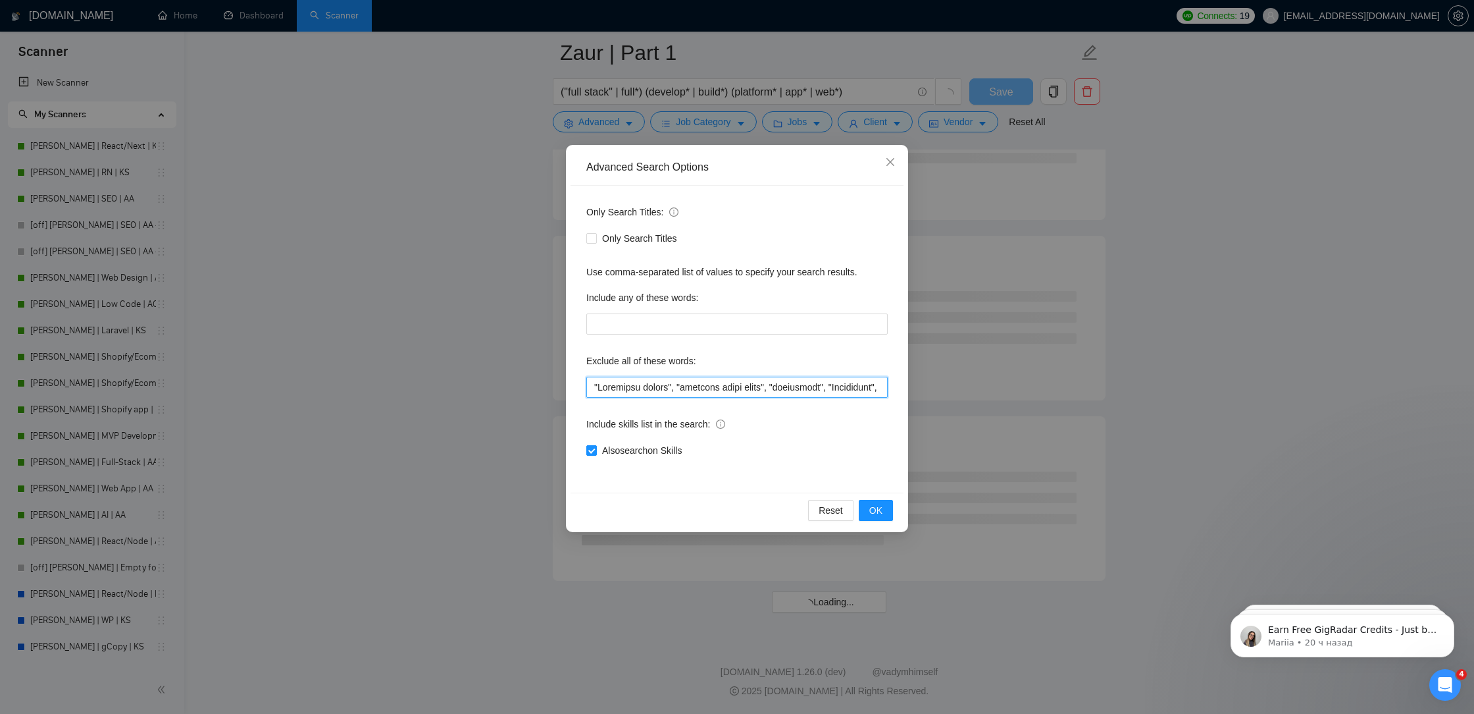
scroll to position [6893, 0]
click at [881, 507] on span "OK" at bounding box center [876, 510] width 13 height 14
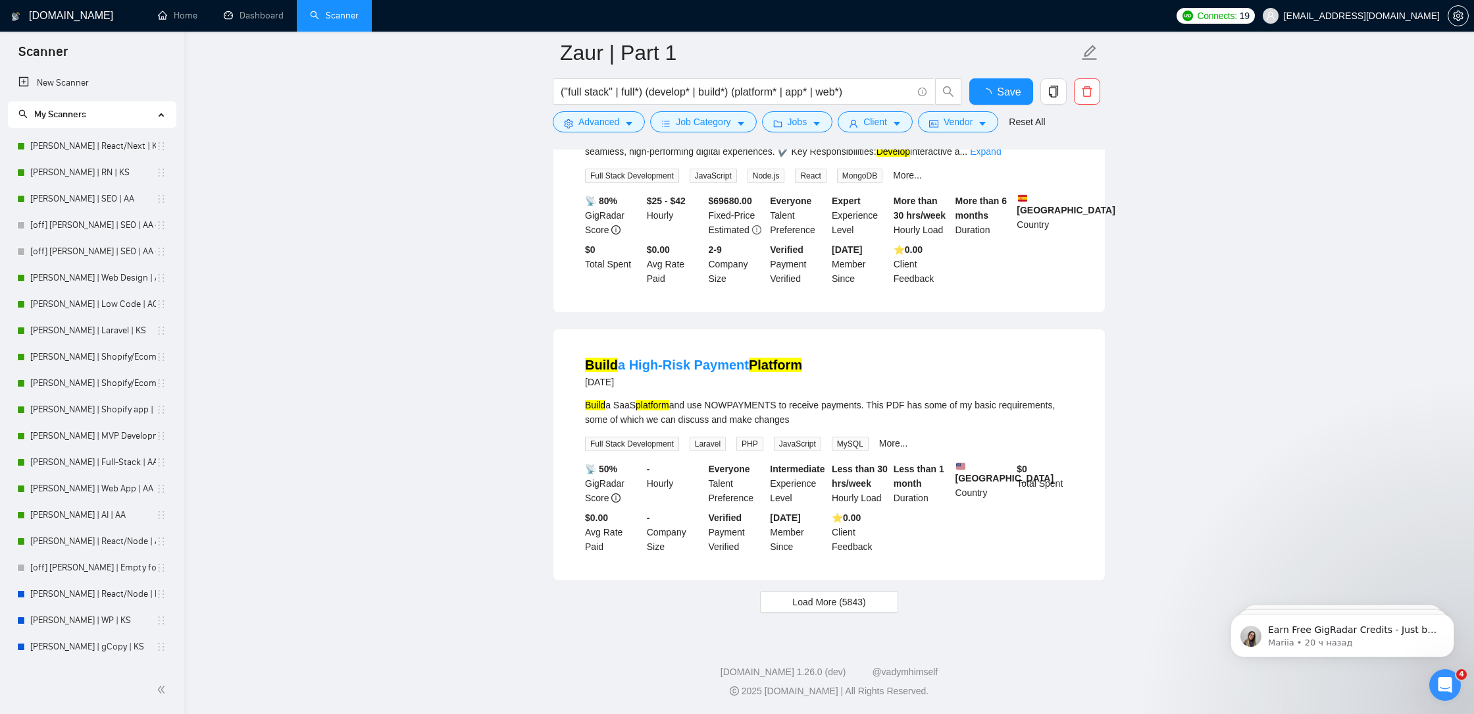
scroll to position [2584, 0]
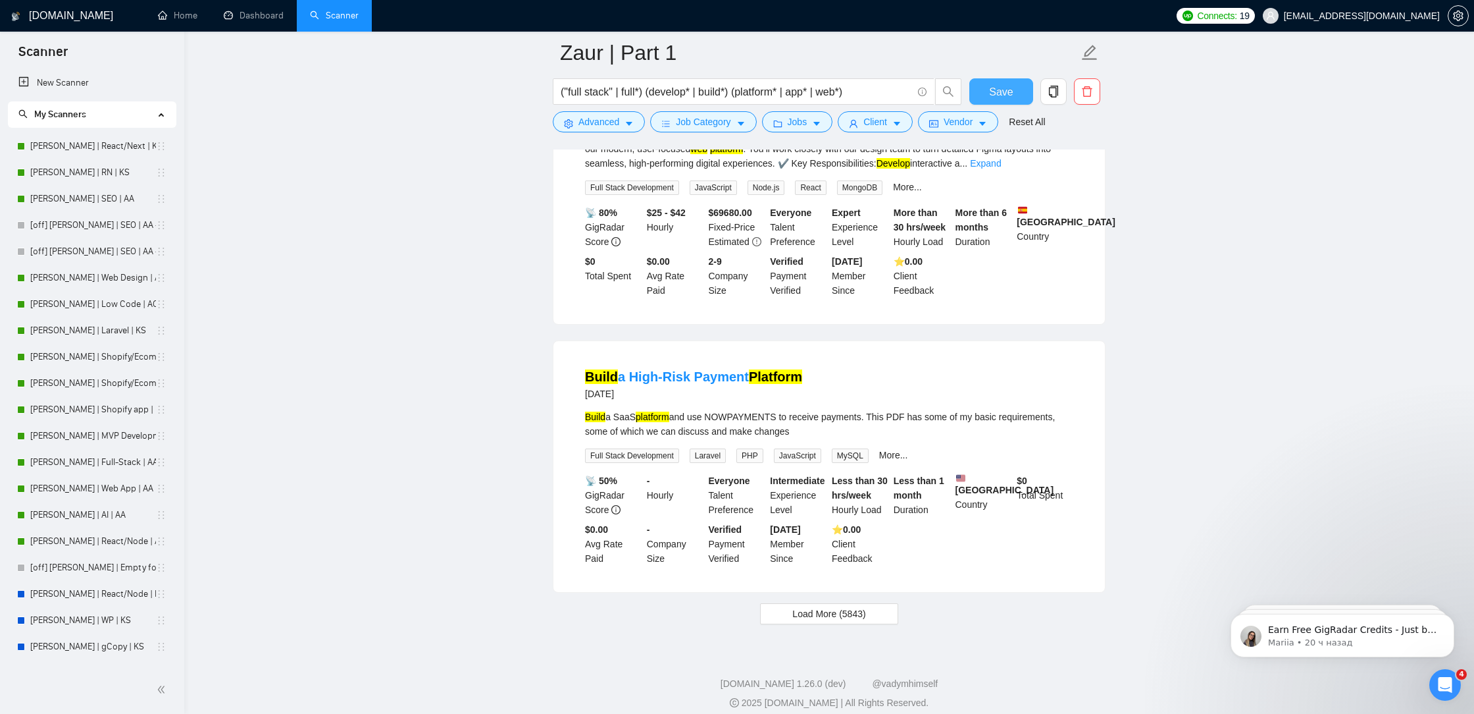
click at [987, 90] on button "Save" at bounding box center [1002, 91] width 64 height 26
click at [790, 605] on button "Load More (5843)" at bounding box center [829, 613] width 138 height 21
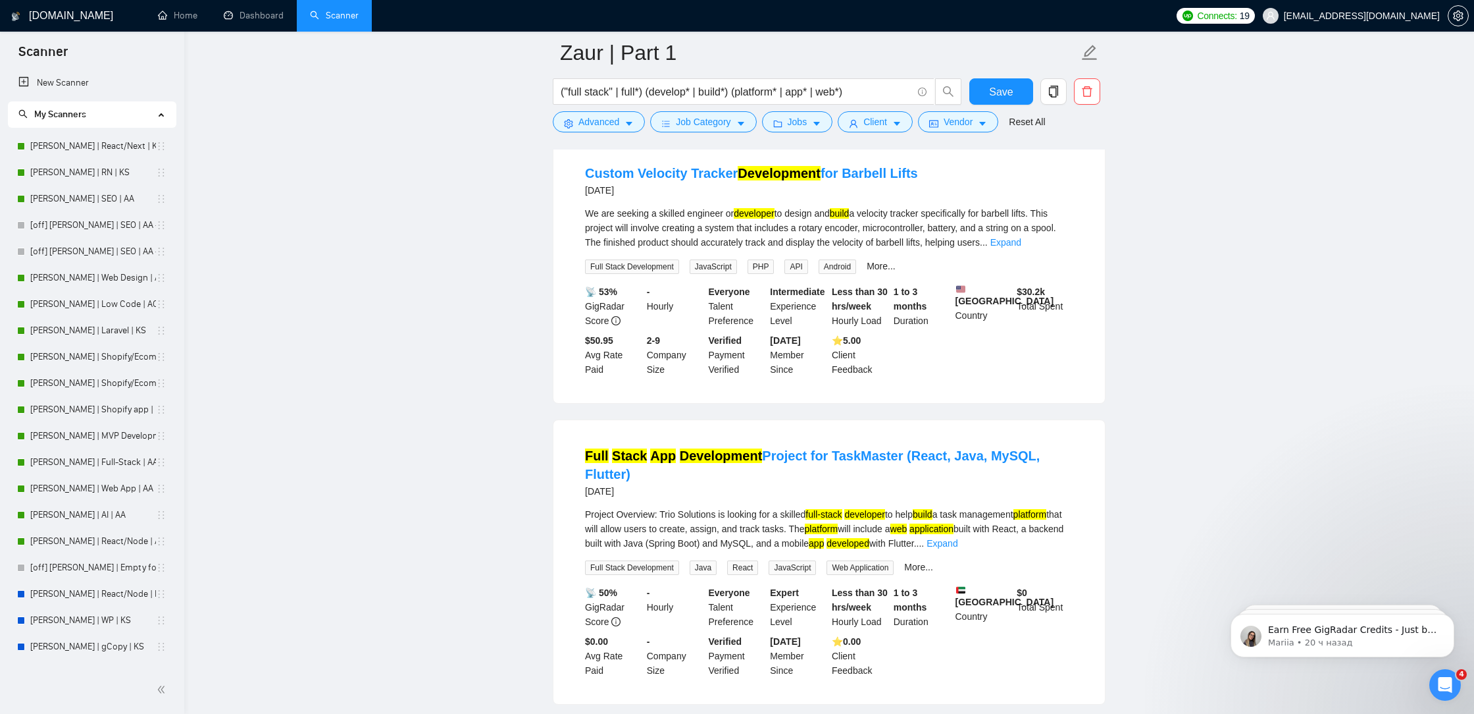
scroll to position [5457, 0]
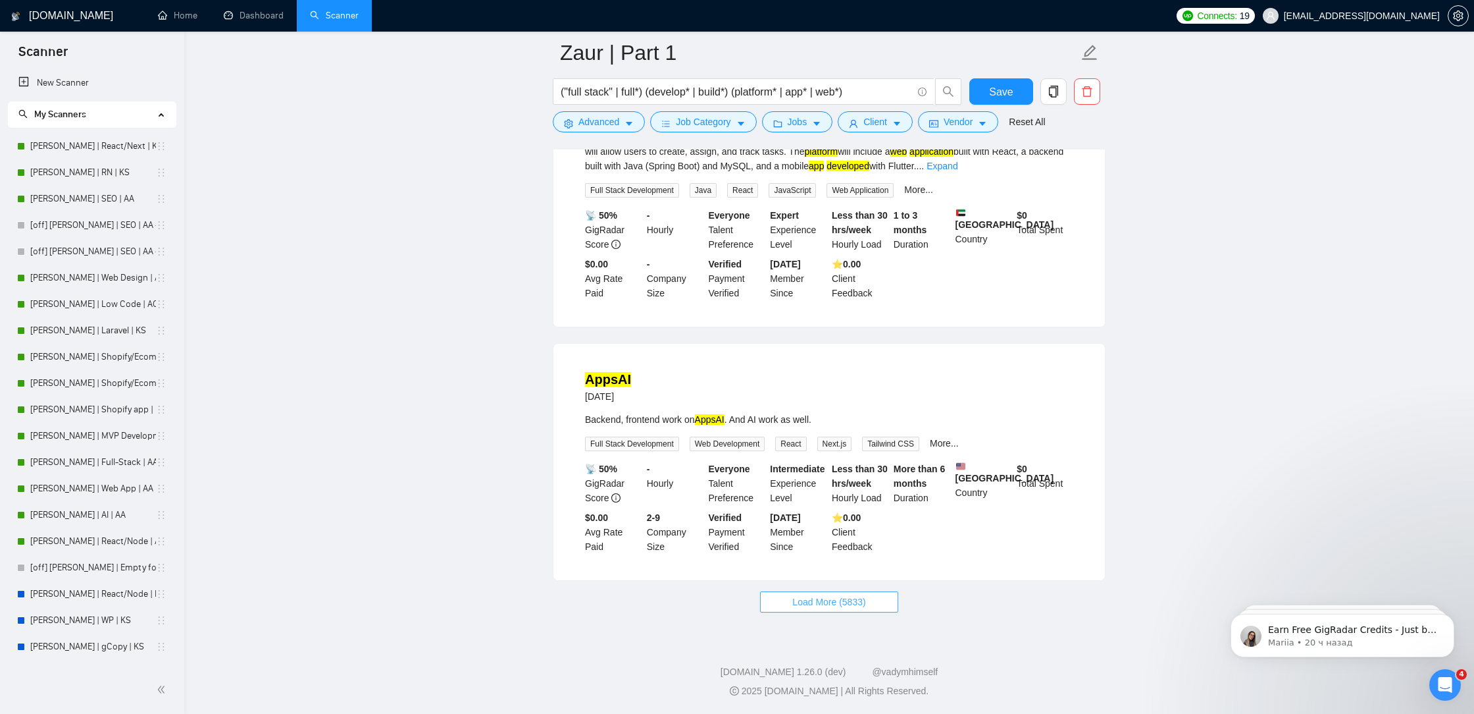
click at [837, 594] on span "Load More (5833)" at bounding box center [829, 601] width 73 height 14
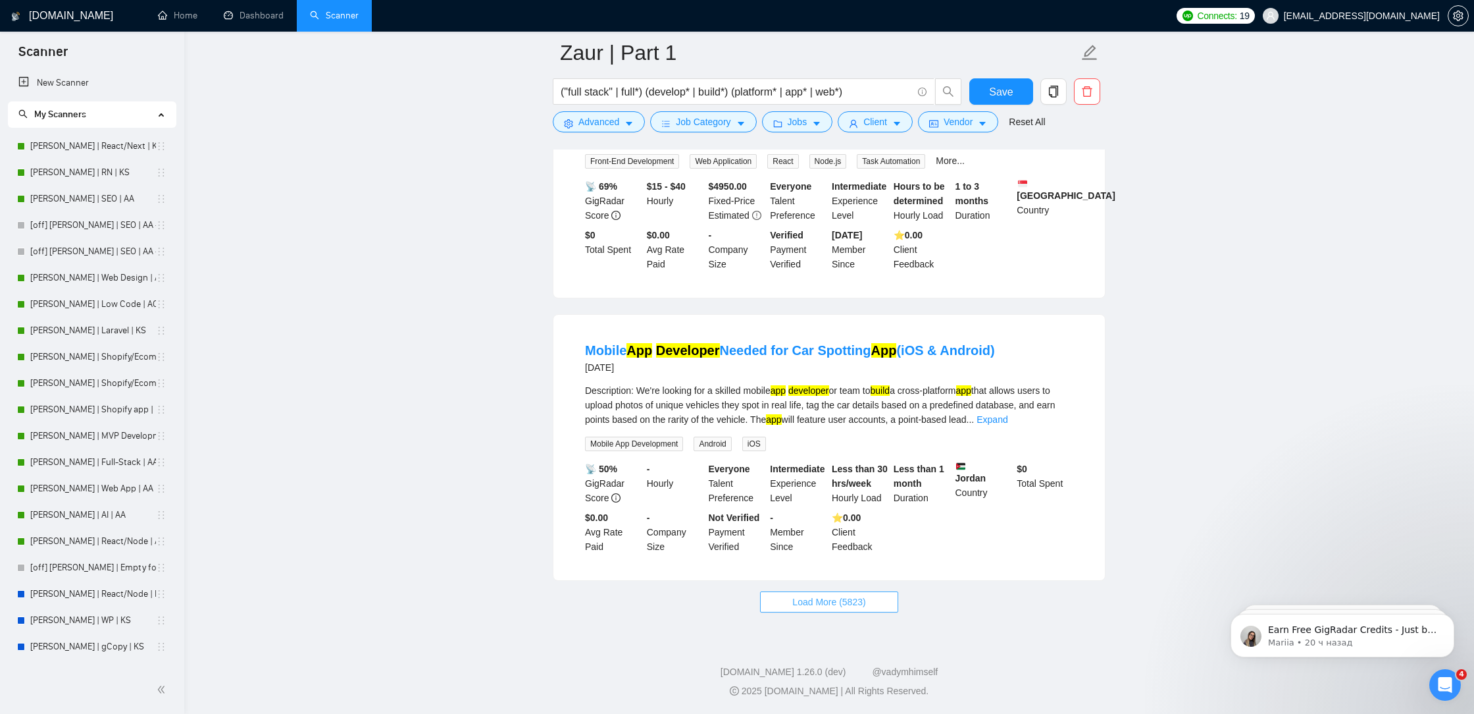
scroll to position [8365, 0]
drag, startPoint x: 860, startPoint y: 612, endPoint x: 851, endPoint y: 521, distance: 90.6
click at [860, 609] on span "Load More (5823)" at bounding box center [829, 601] width 73 height 14
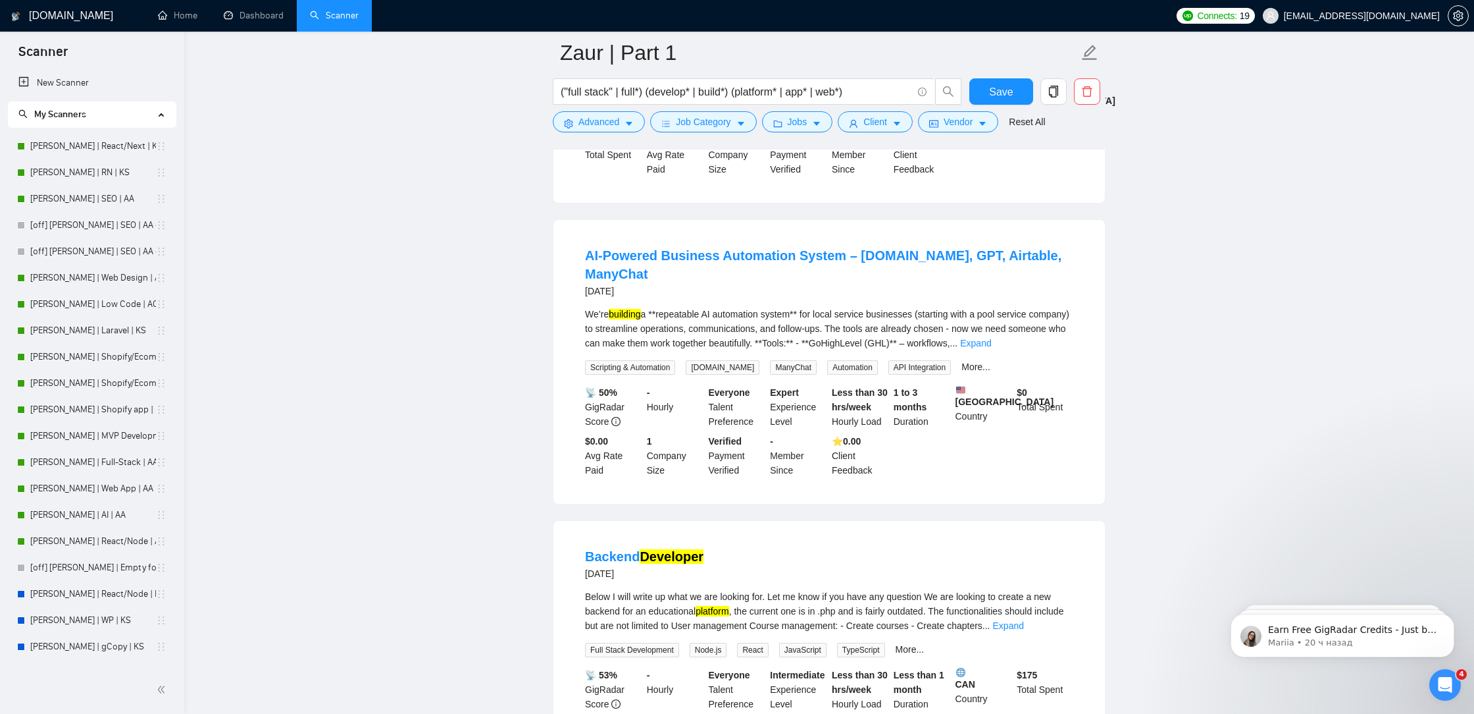
scroll to position [9880, 0]
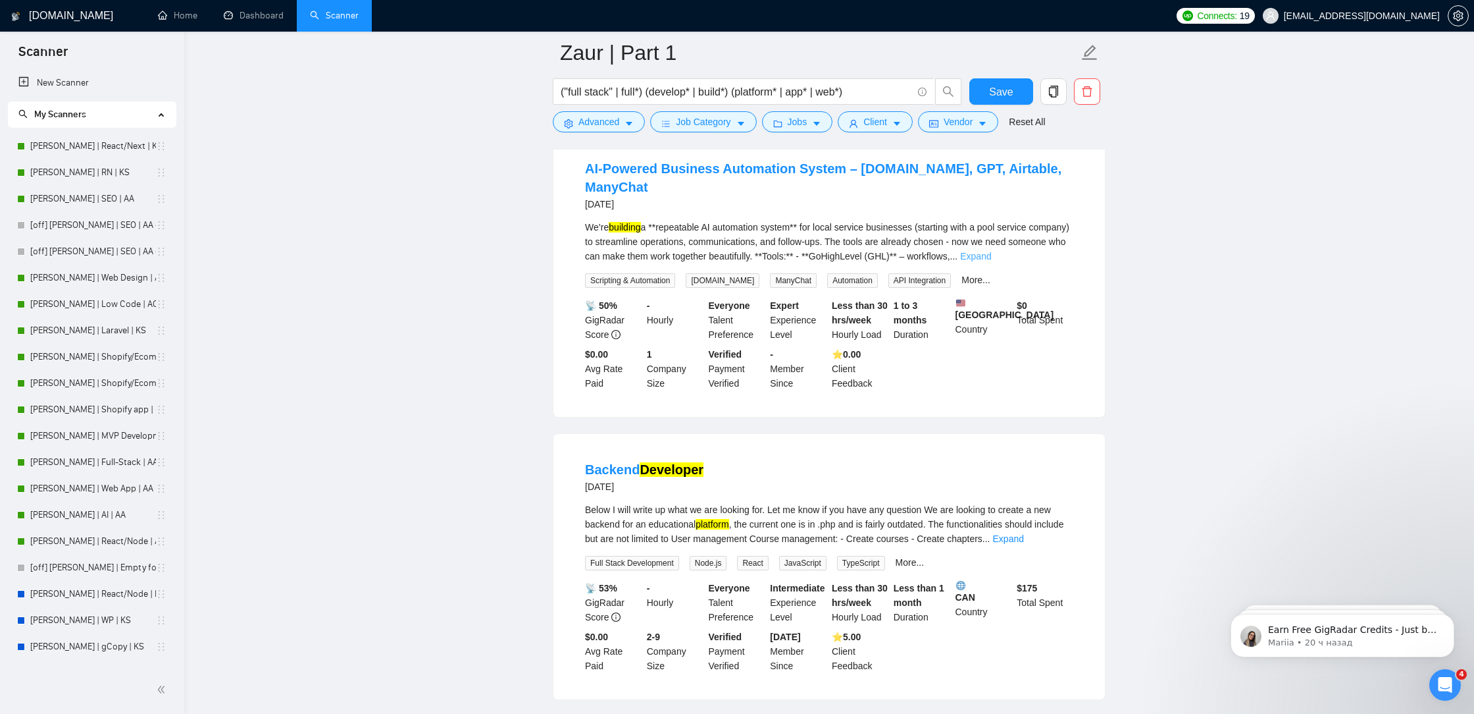
click at [991, 261] on link "Expand" at bounding box center [975, 256] width 31 height 11
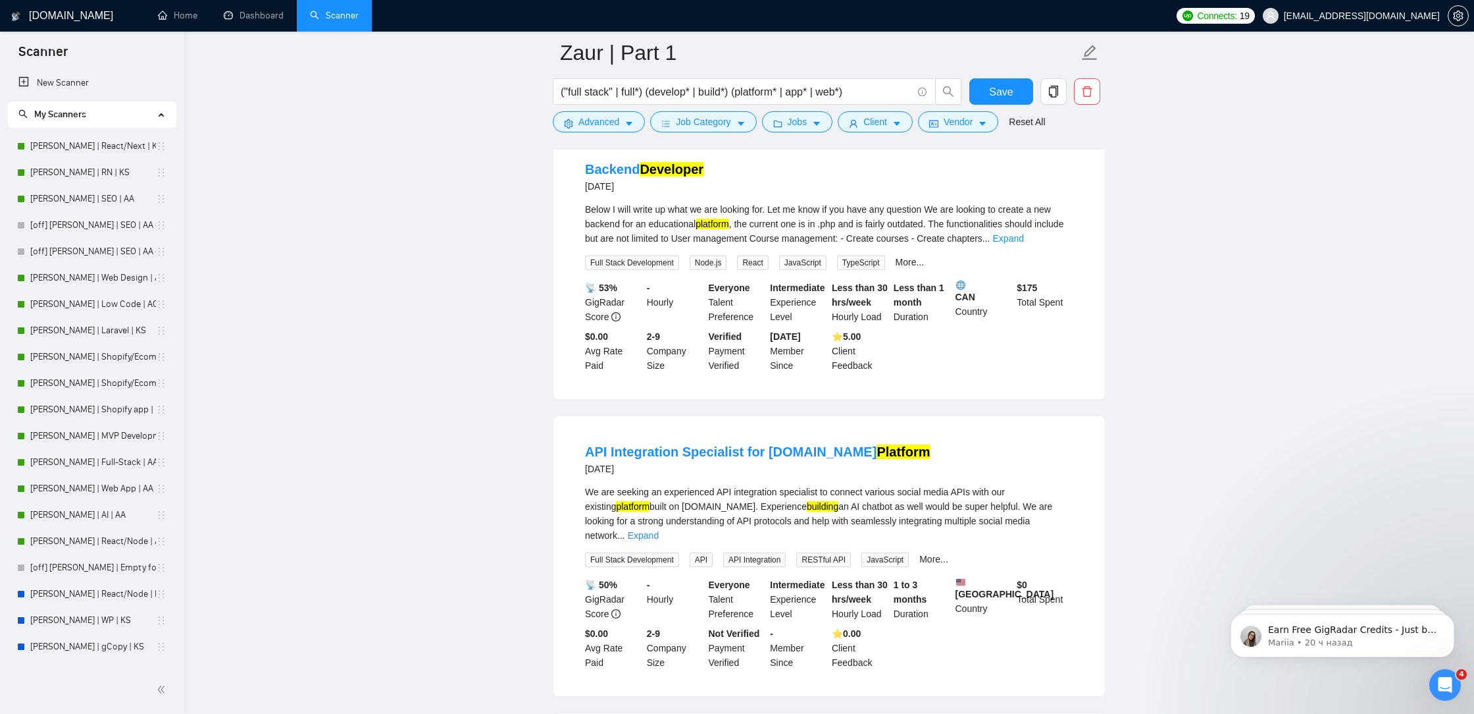
scroll to position [10297, 0]
click at [1024, 243] on link "Expand" at bounding box center [1008, 237] width 31 height 11
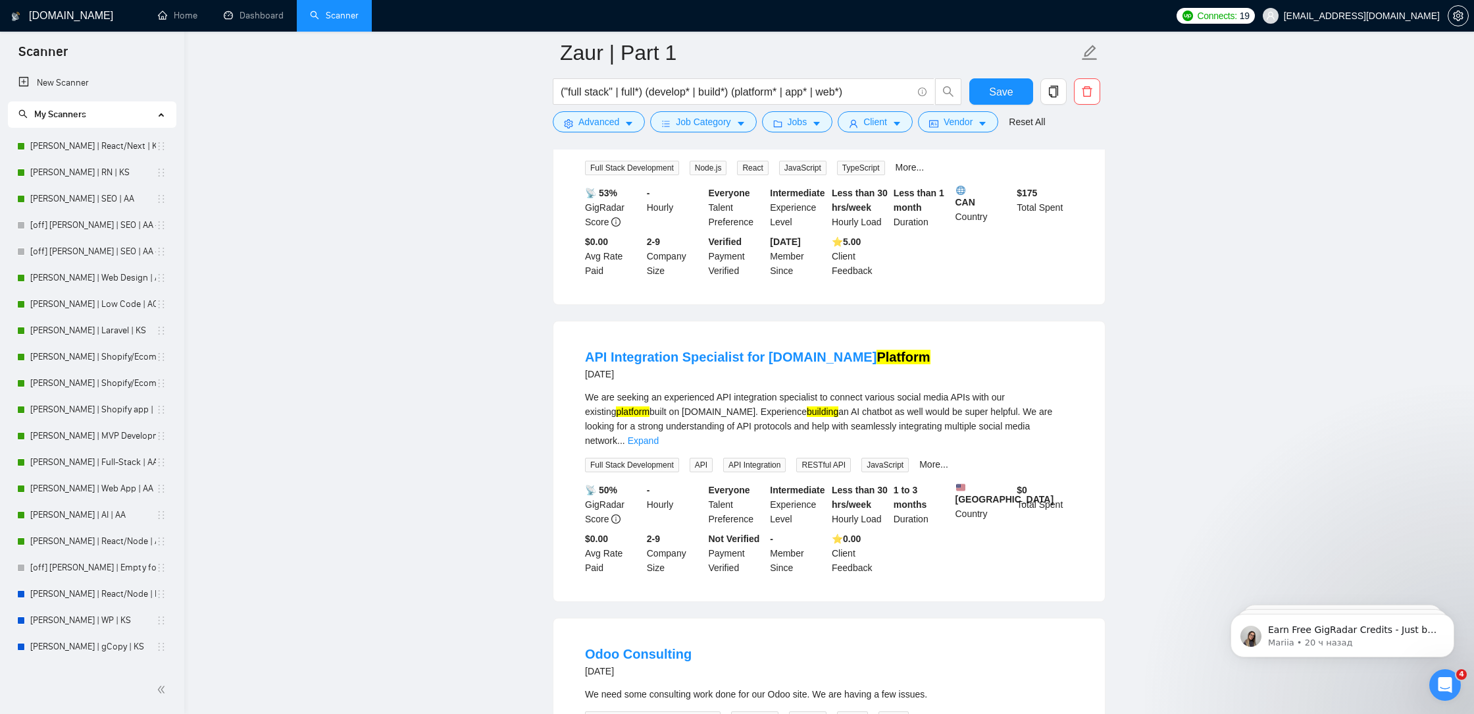
scroll to position [10603, 0]
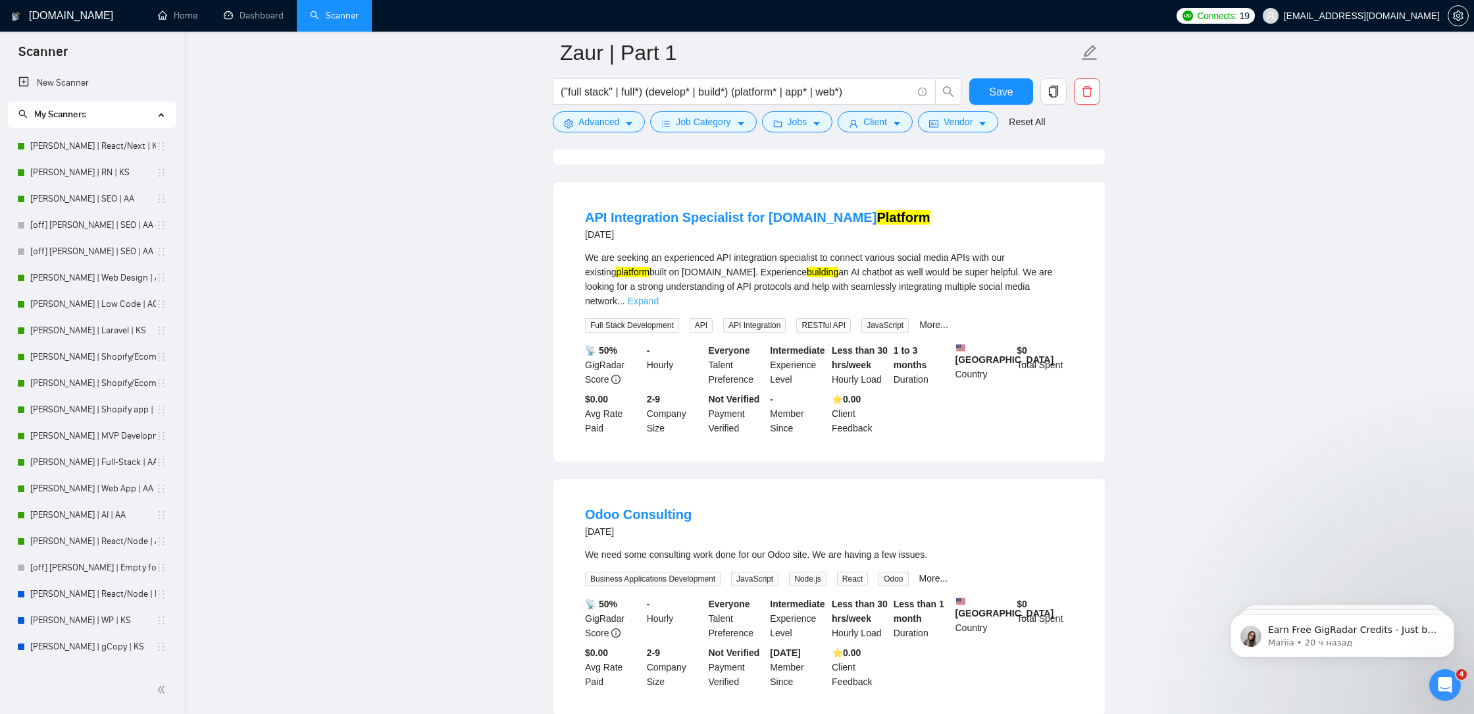
click at [659, 306] on link "Expand" at bounding box center [643, 301] width 31 height 11
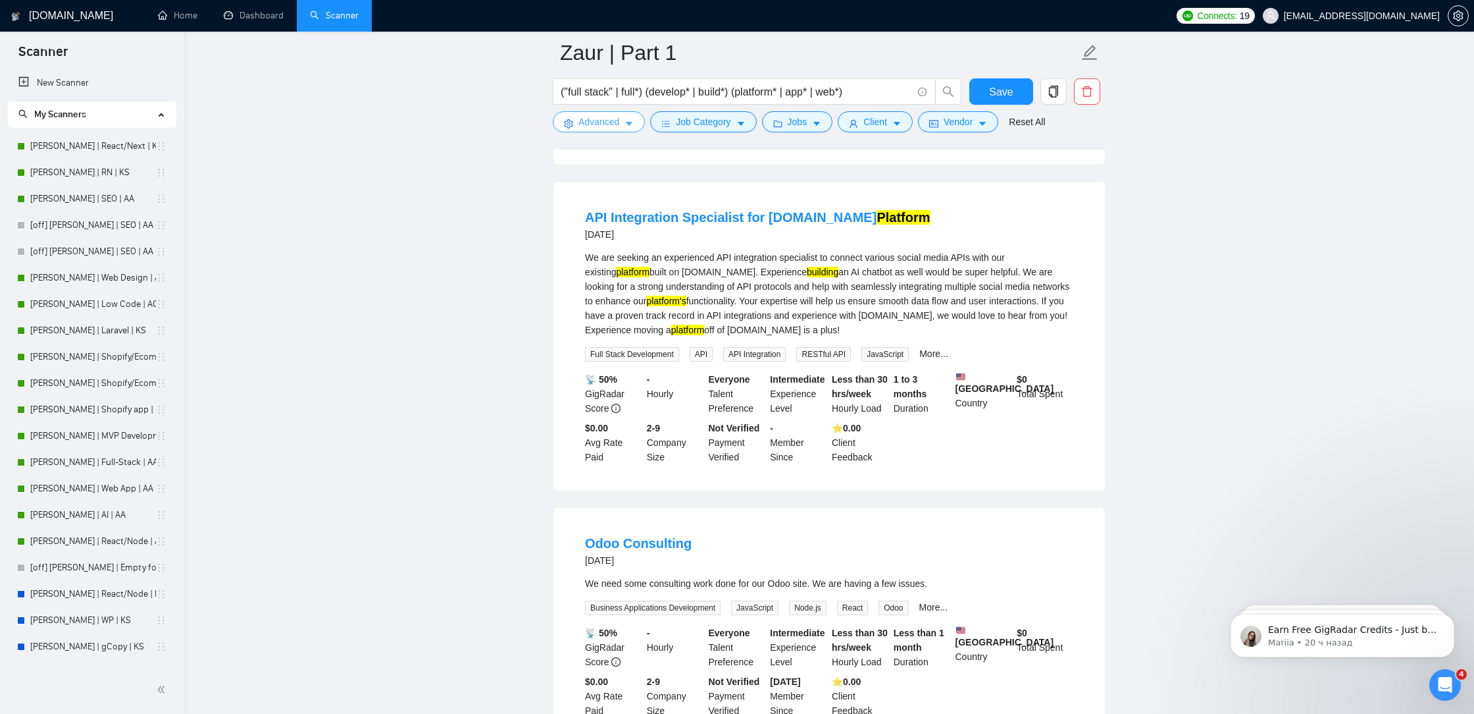
click at [609, 126] on span "Advanced" at bounding box center [599, 122] width 41 height 14
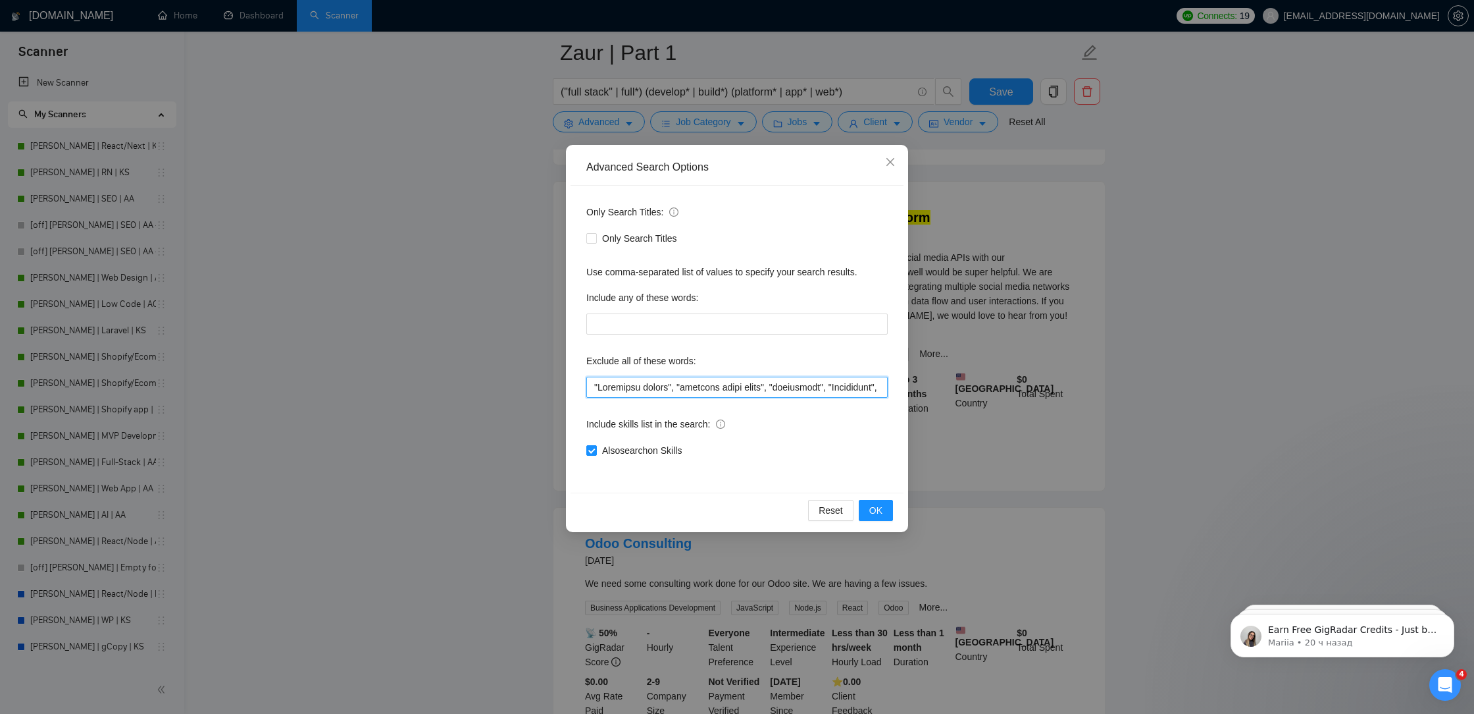
click at [590, 389] on input "text" at bounding box center [736, 387] width 301 height 21
paste input """
click at [593, 388] on input "text" at bounding box center [736, 387] width 301 height 21
paste input """
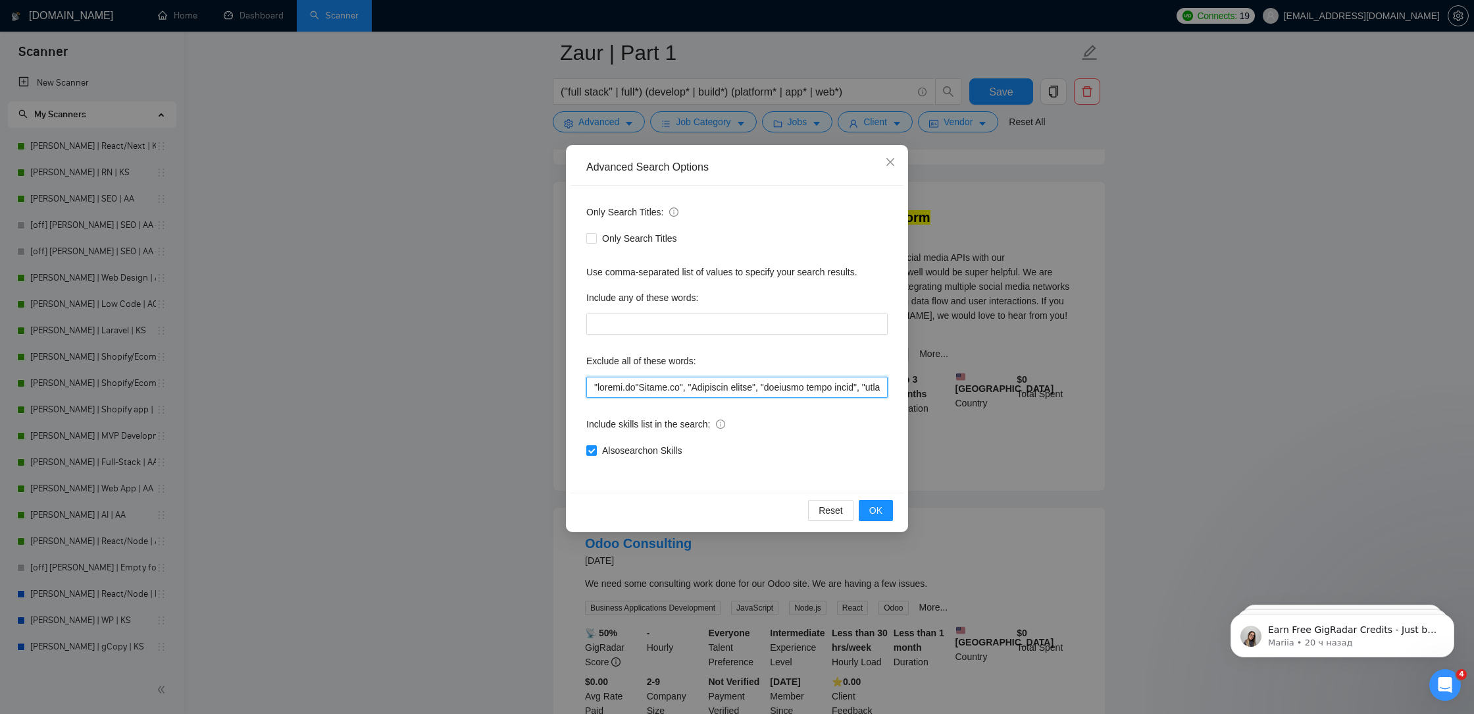
paste input """
click at [593, 386] on input "text" at bounding box center [736, 387] width 301 height 21
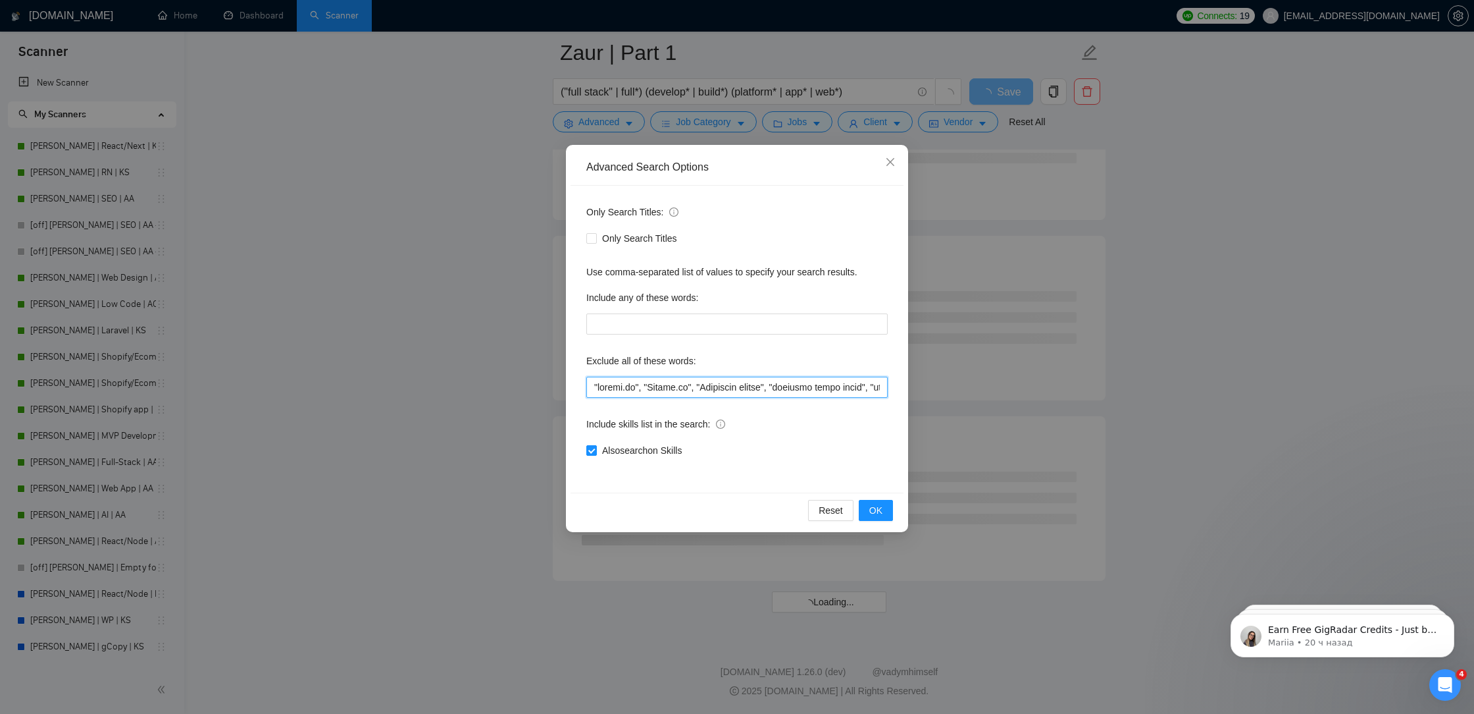
scroll to position [6893, 0]
type input ""loremi.do", "Sitame.co", "Adipiscin elitse", "doeiusmo tempo incid", "utlabore…"
click at [870, 509] on span "OK" at bounding box center [876, 510] width 13 height 14
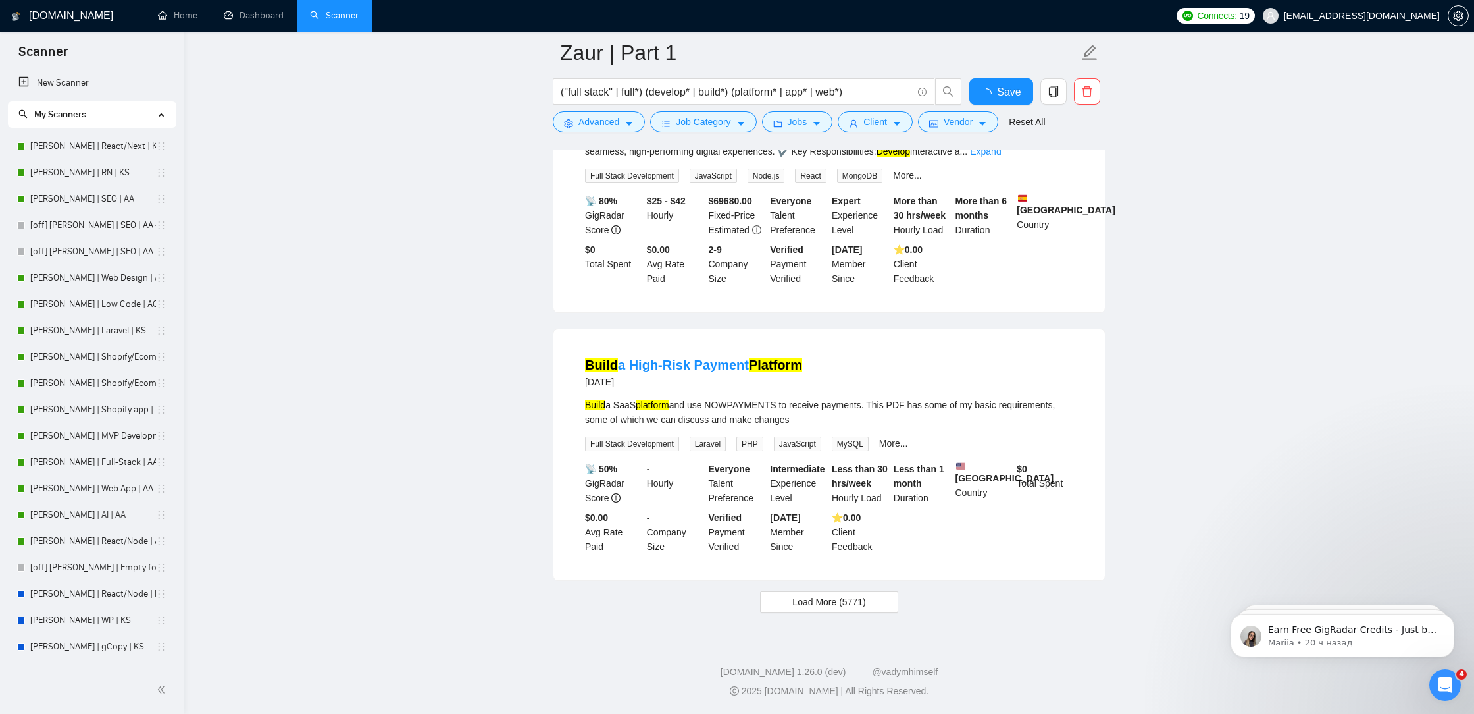
scroll to position [2584, 0]
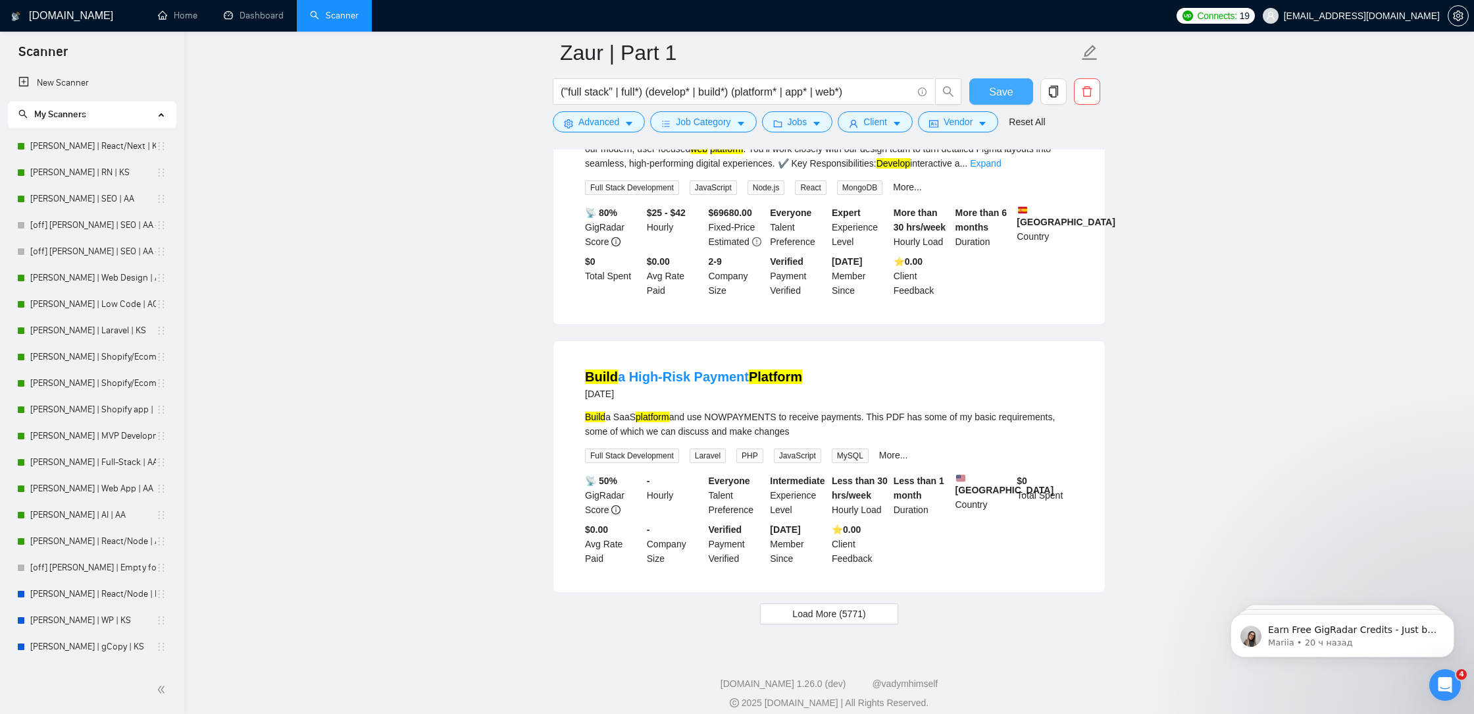
click at [997, 101] on button "Save" at bounding box center [1002, 91] width 64 height 26
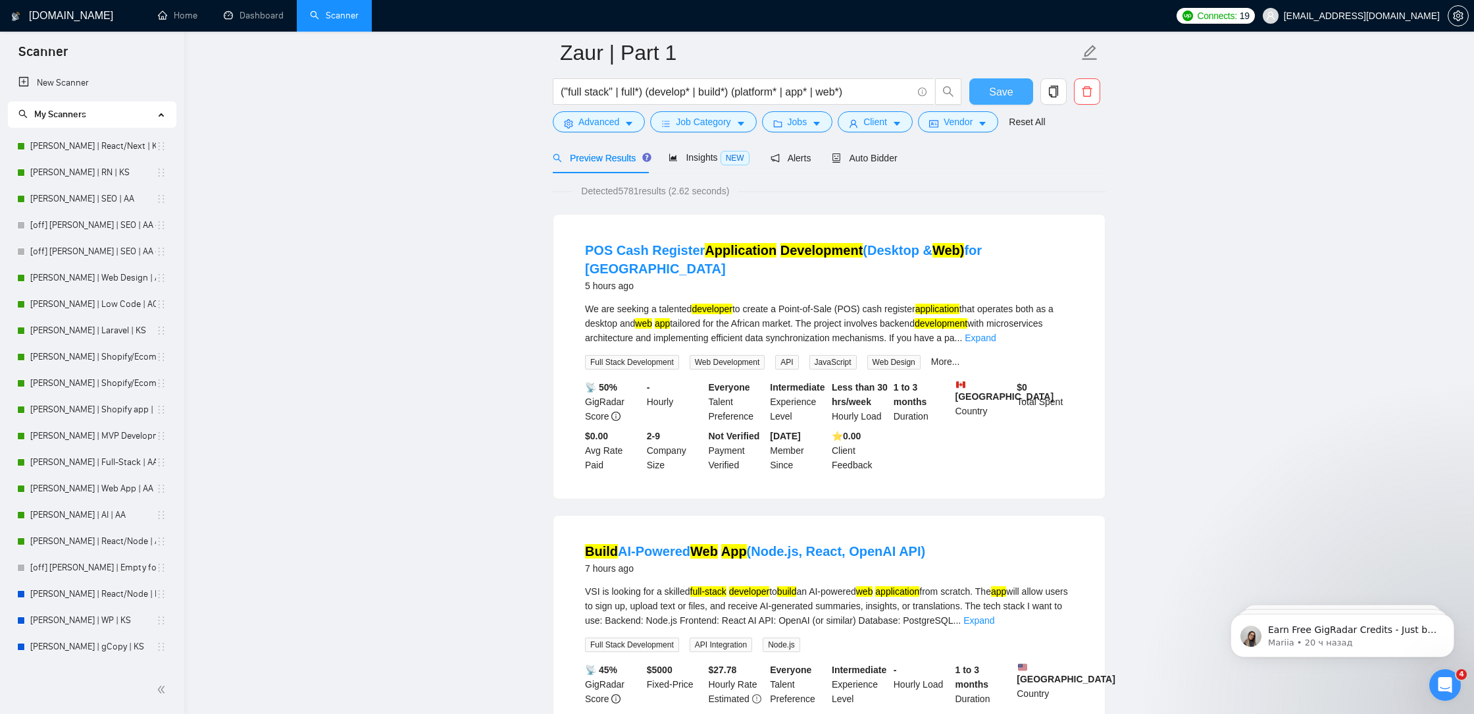
scroll to position [0, 0]
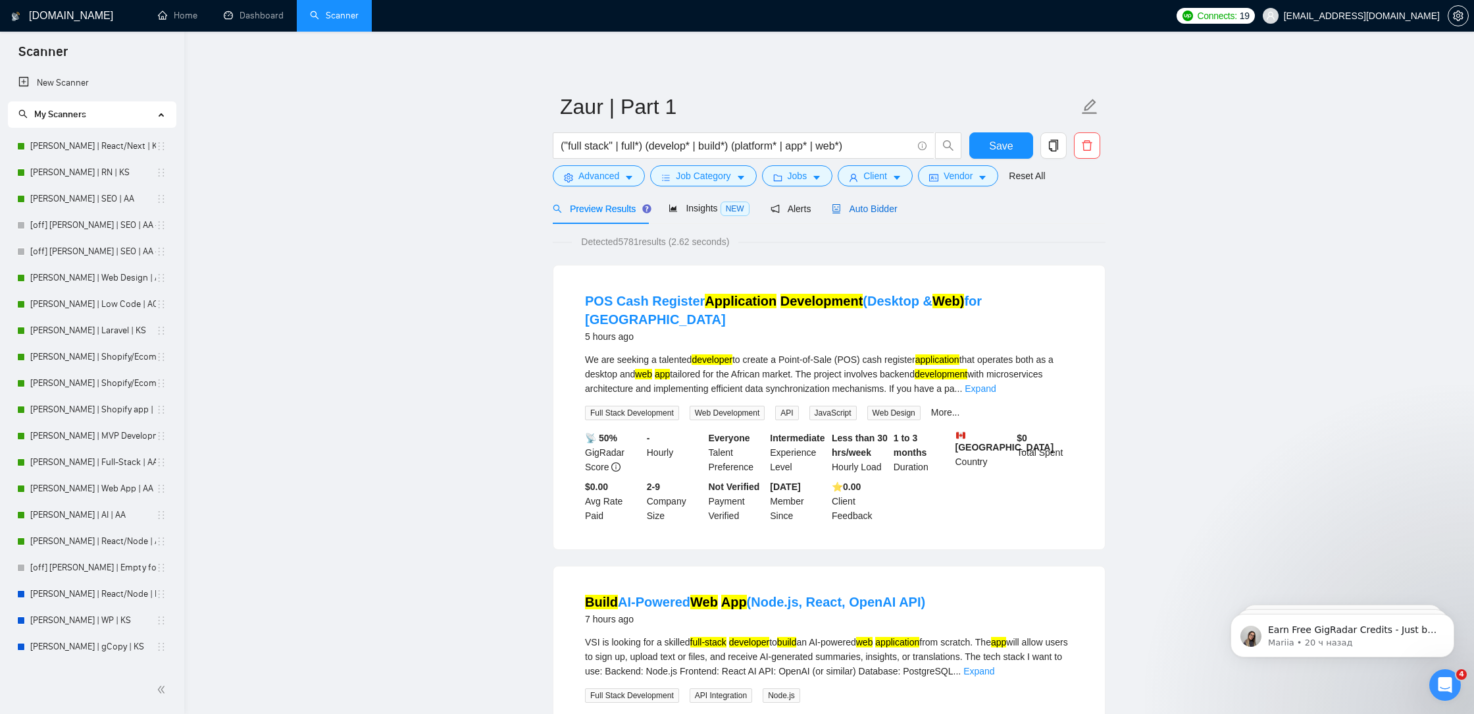
click at [875, 205] on span "Auto Bidder" at bounding box center [864, 208] width 65 height 11
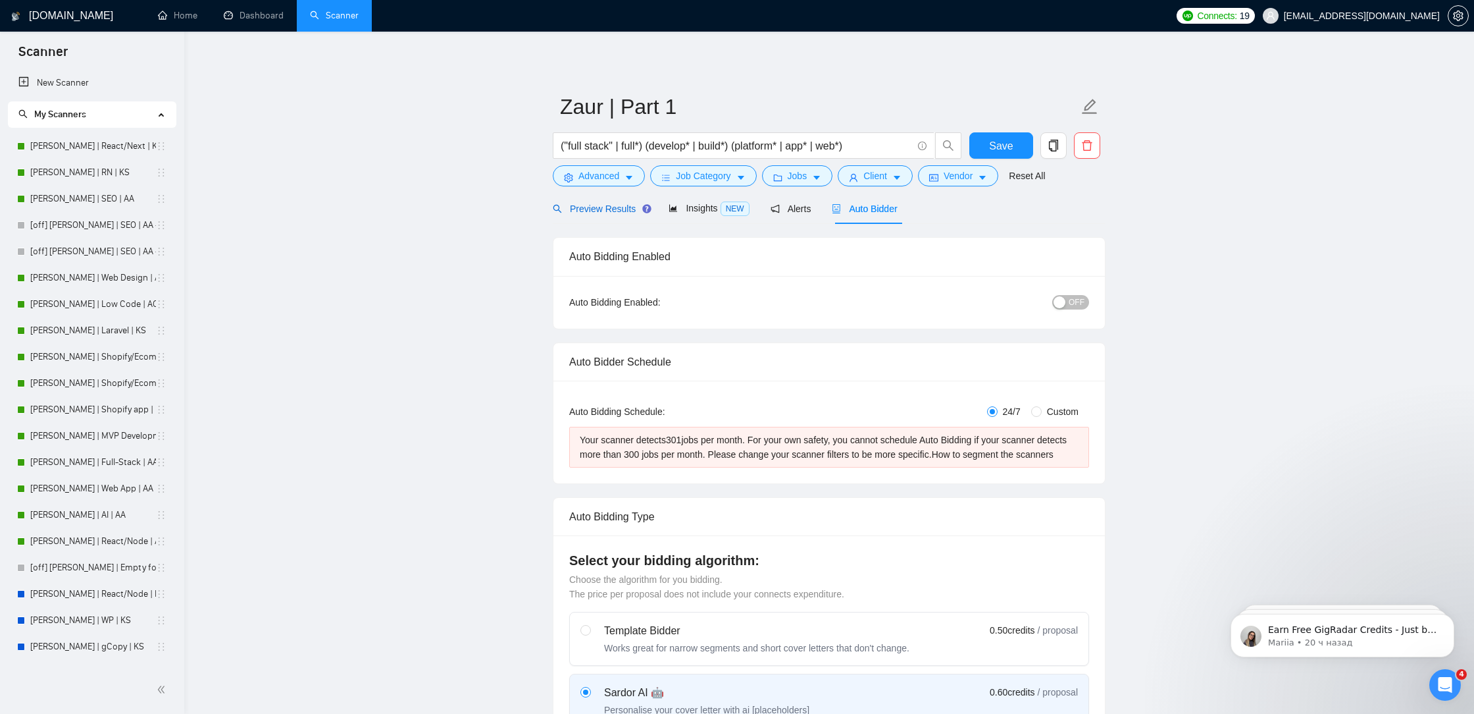
click at [591, 211] on span "Preview Results" at bounding box center [600, 208] width 95 height 11
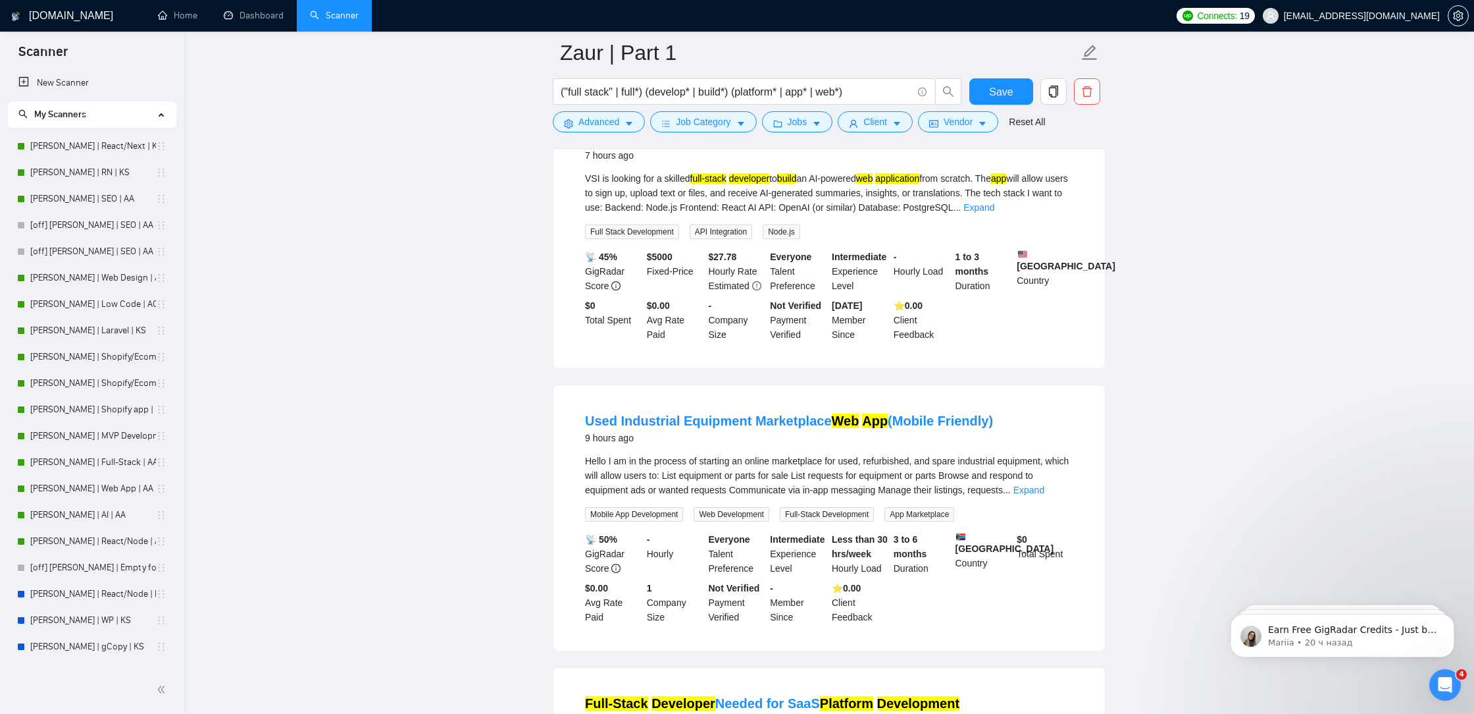
scroll to position [2584, 0]
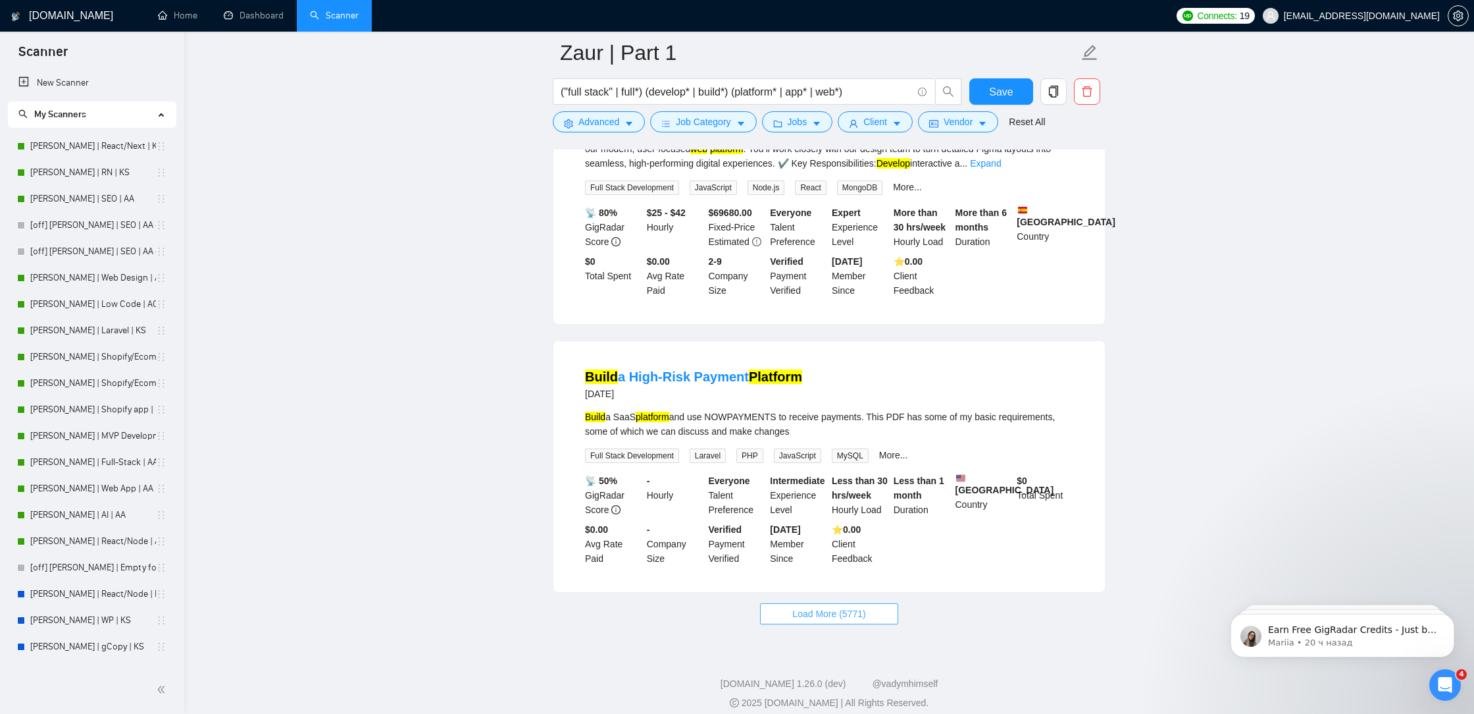
click at [829, 606] on span "Load More (5771)" at bounding box center [829, 613] width 73 height 14
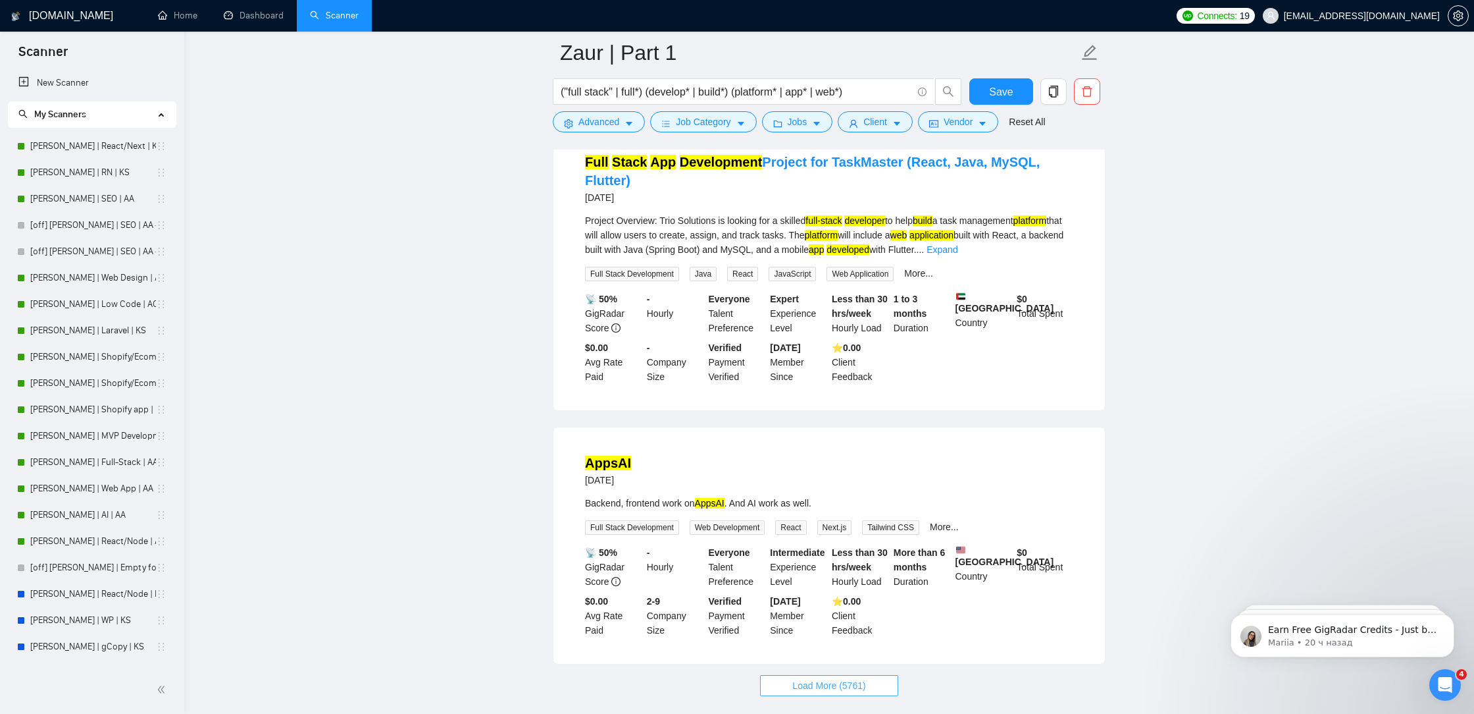
scroll to position [5457, 0]
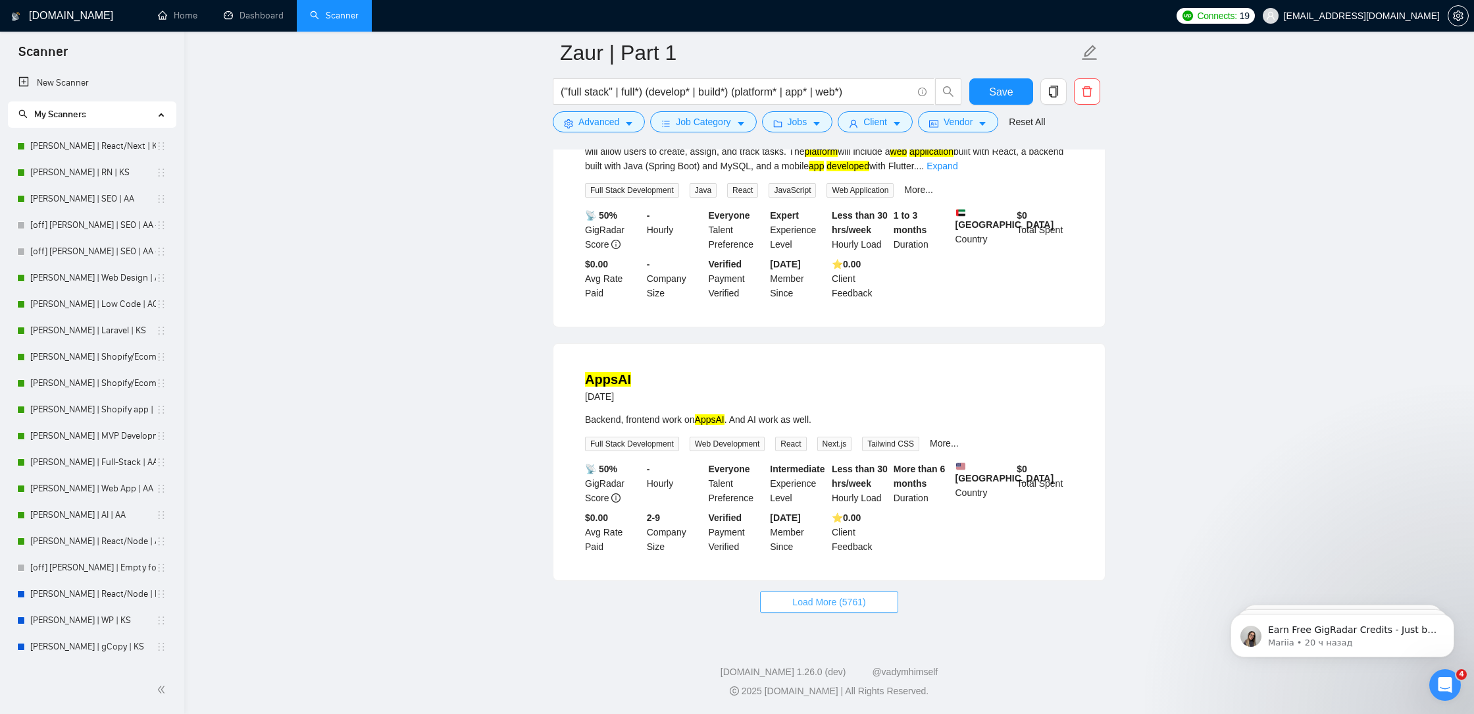
click at [847, 600] on span "Load More (5761)" at bounding box center [829, 601] width 73 height 14
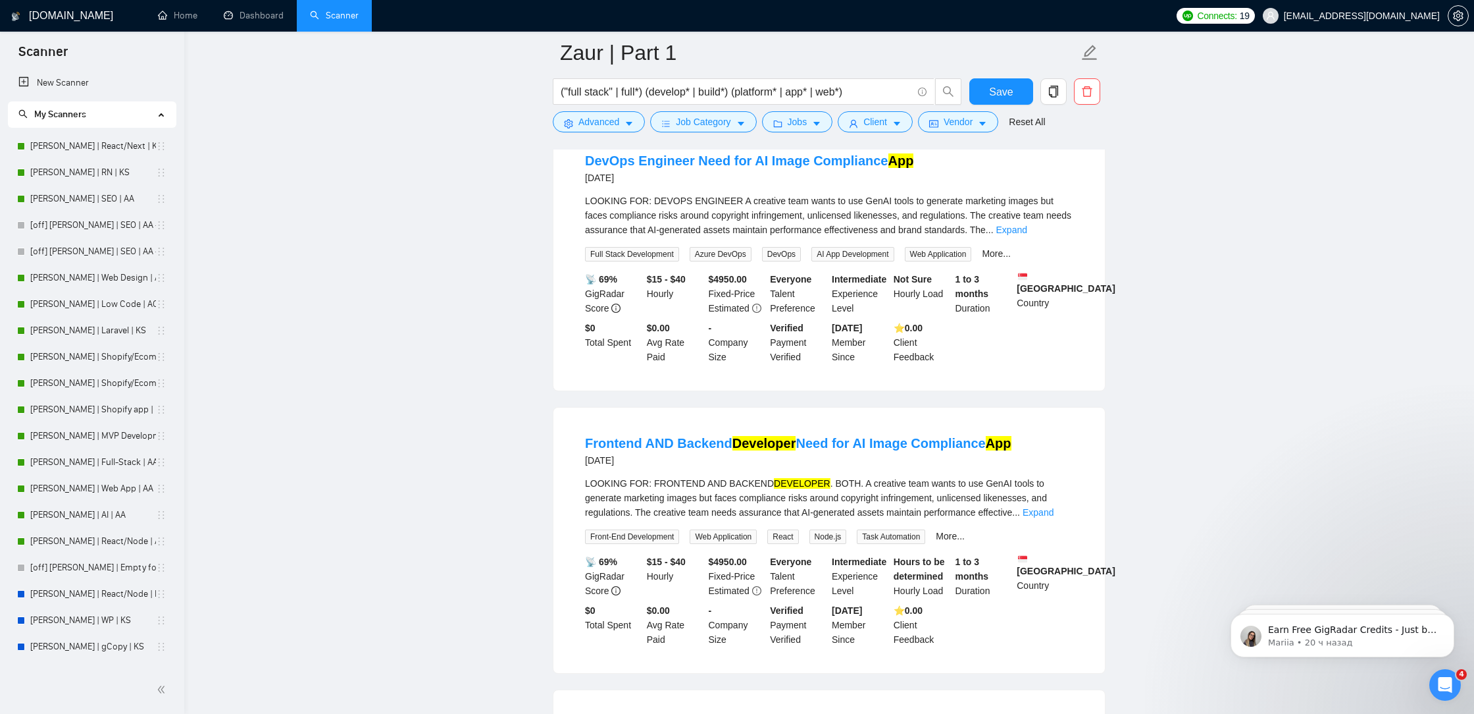
scroll to position [8379, 0]
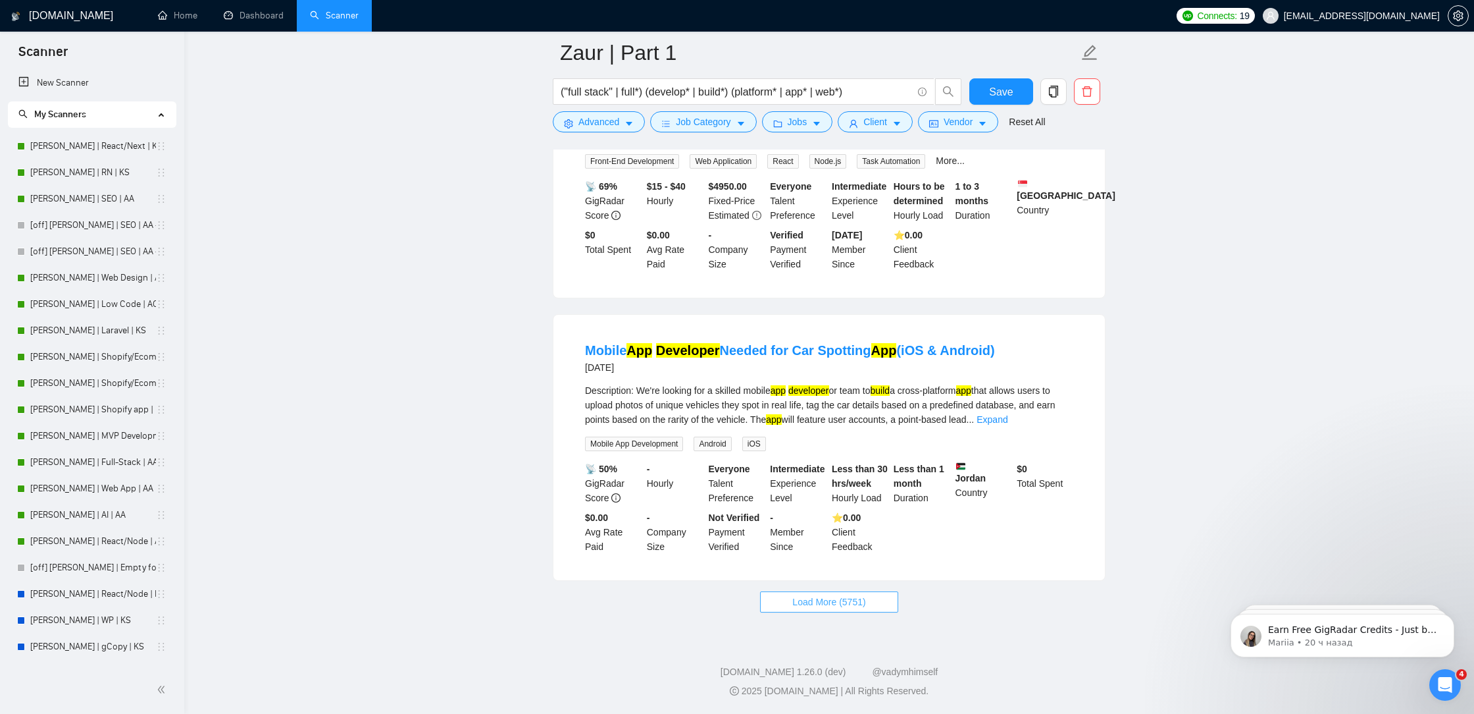
click at [855, 598] on span "Load More (5751)" at bounding box center [829, 601] width 73 height 14
click at [866, 122] on button "Client" at bounding box center [875, 121] width 75 height 21
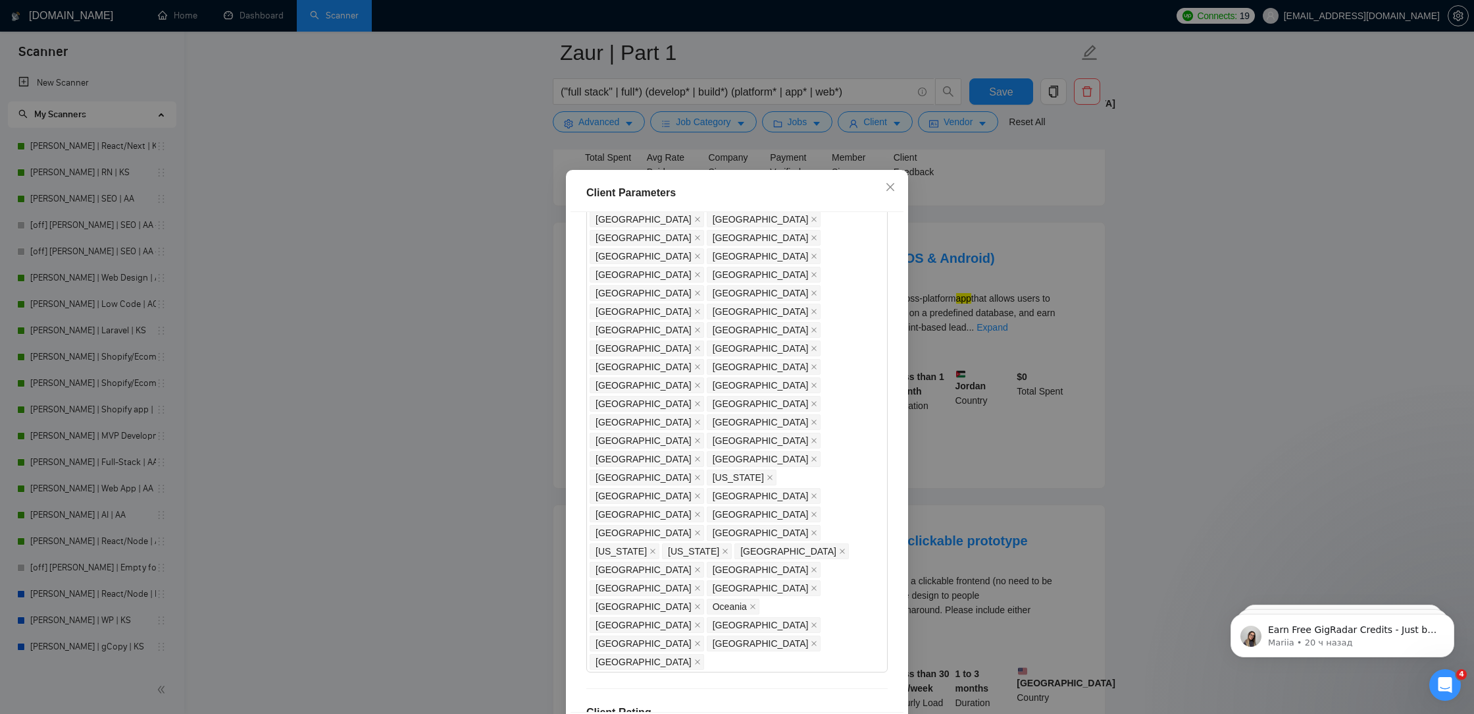
scroll to position [55, 0]
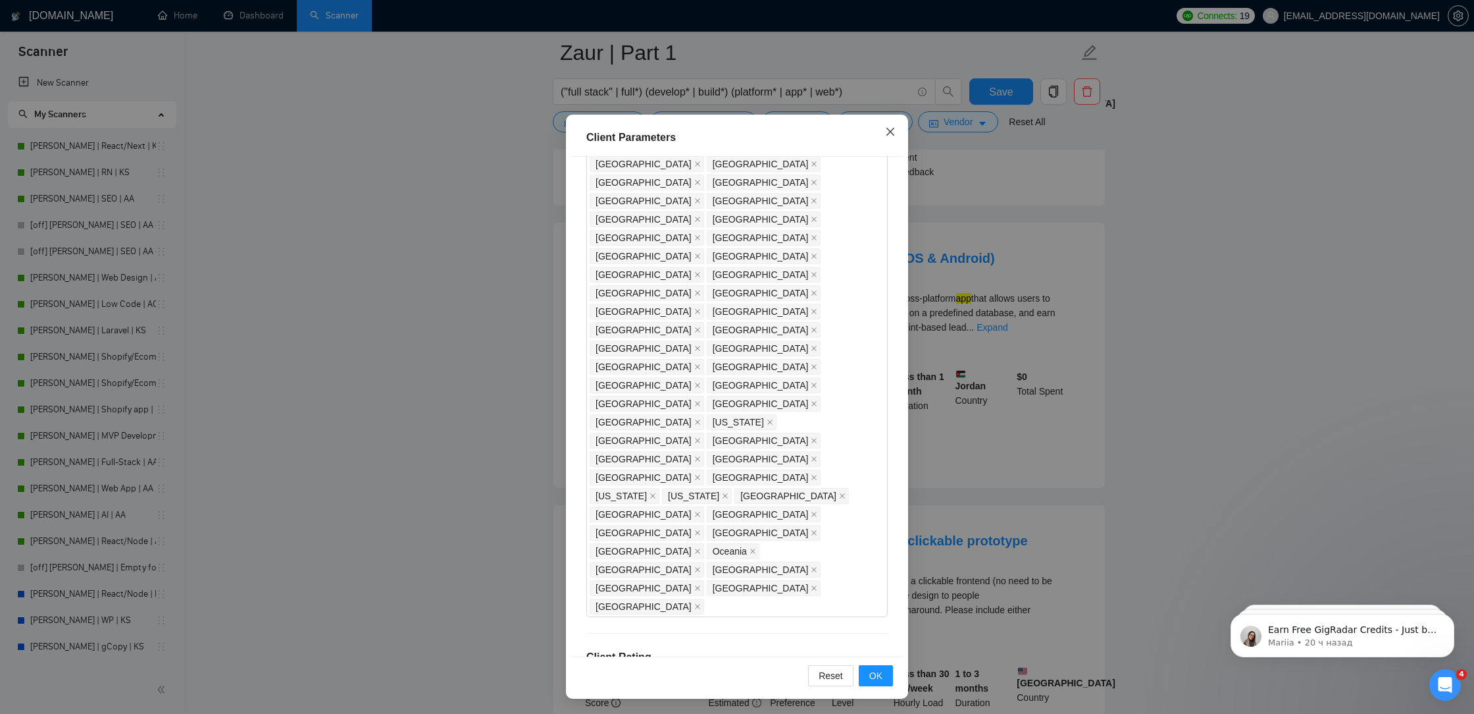
click at [891, 138] on span "Close" at bounding box center [891, 133] width 36 height 36
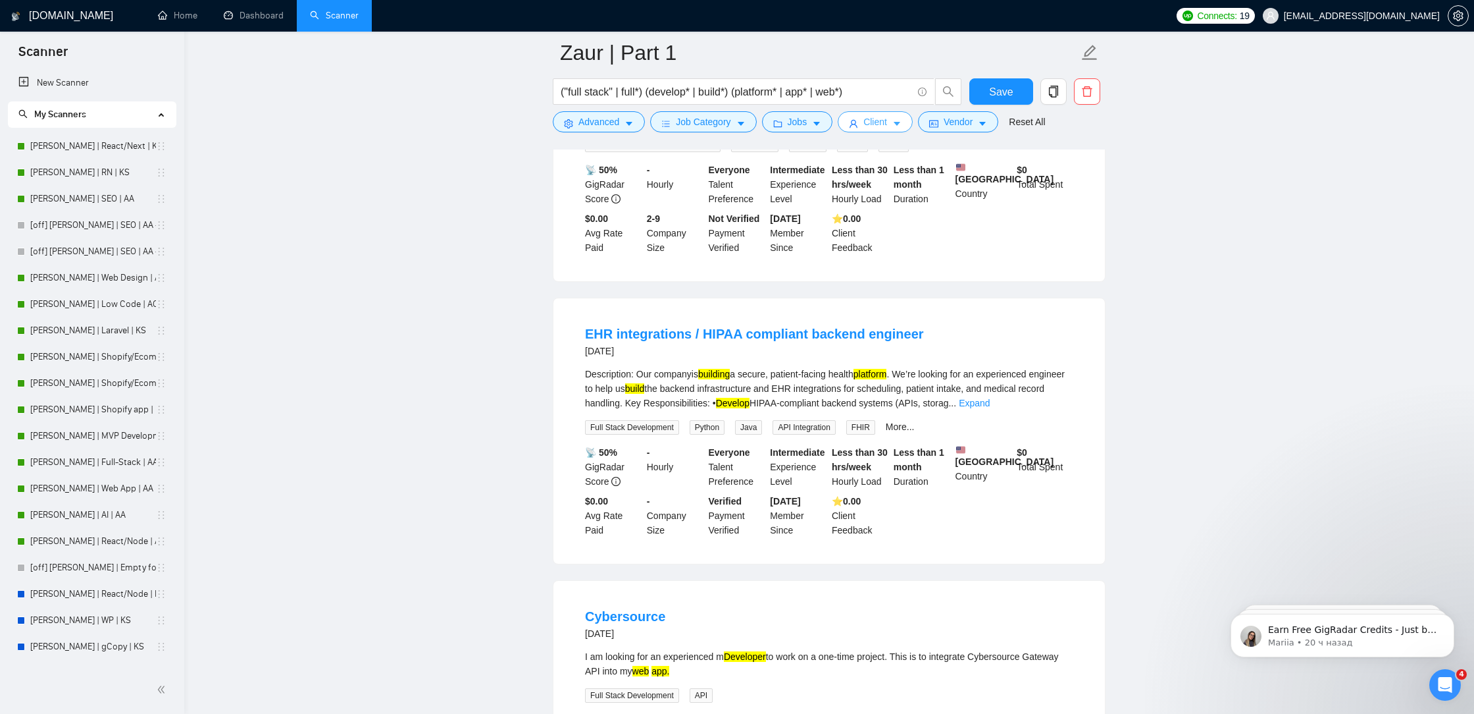
scroll to position [10416, 0]
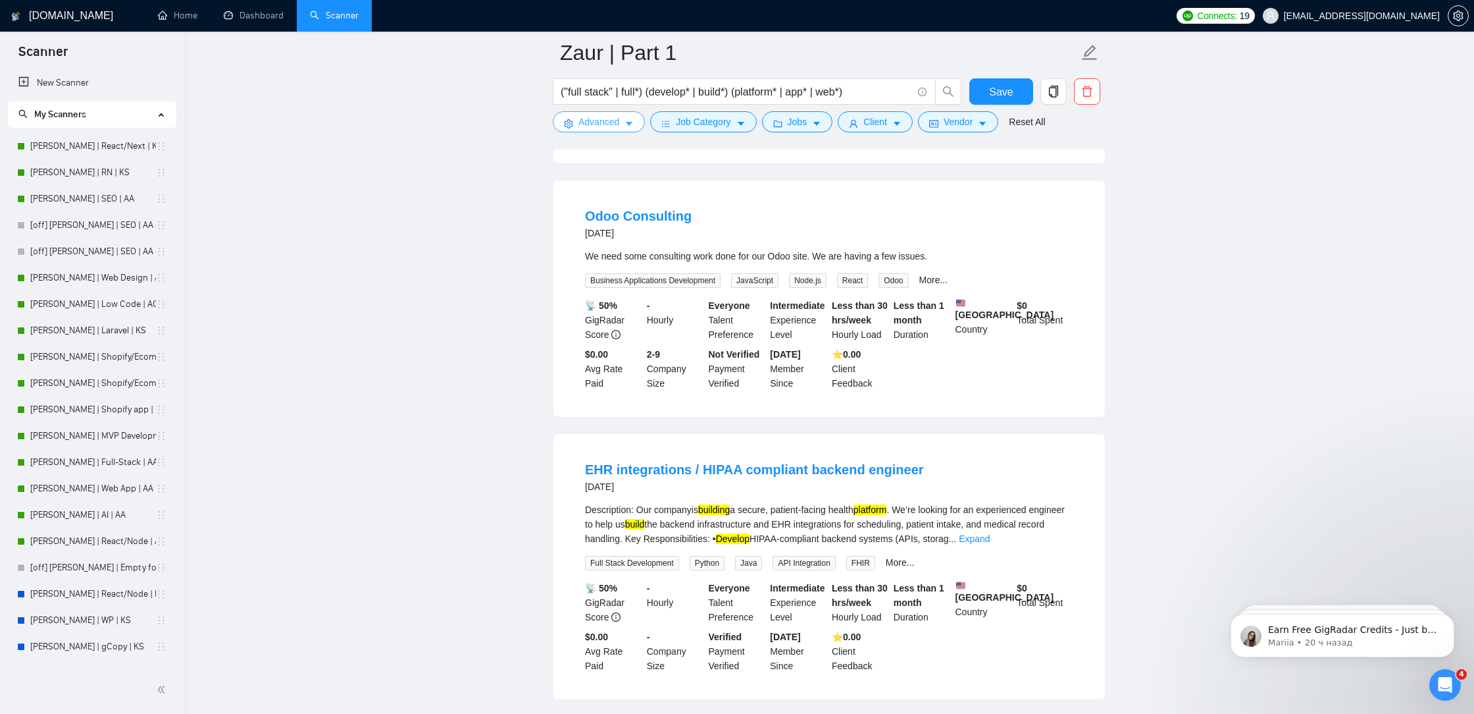
click at [611, 126] on span "Advanced" at bounding box center [599, 122] width 41 height 14
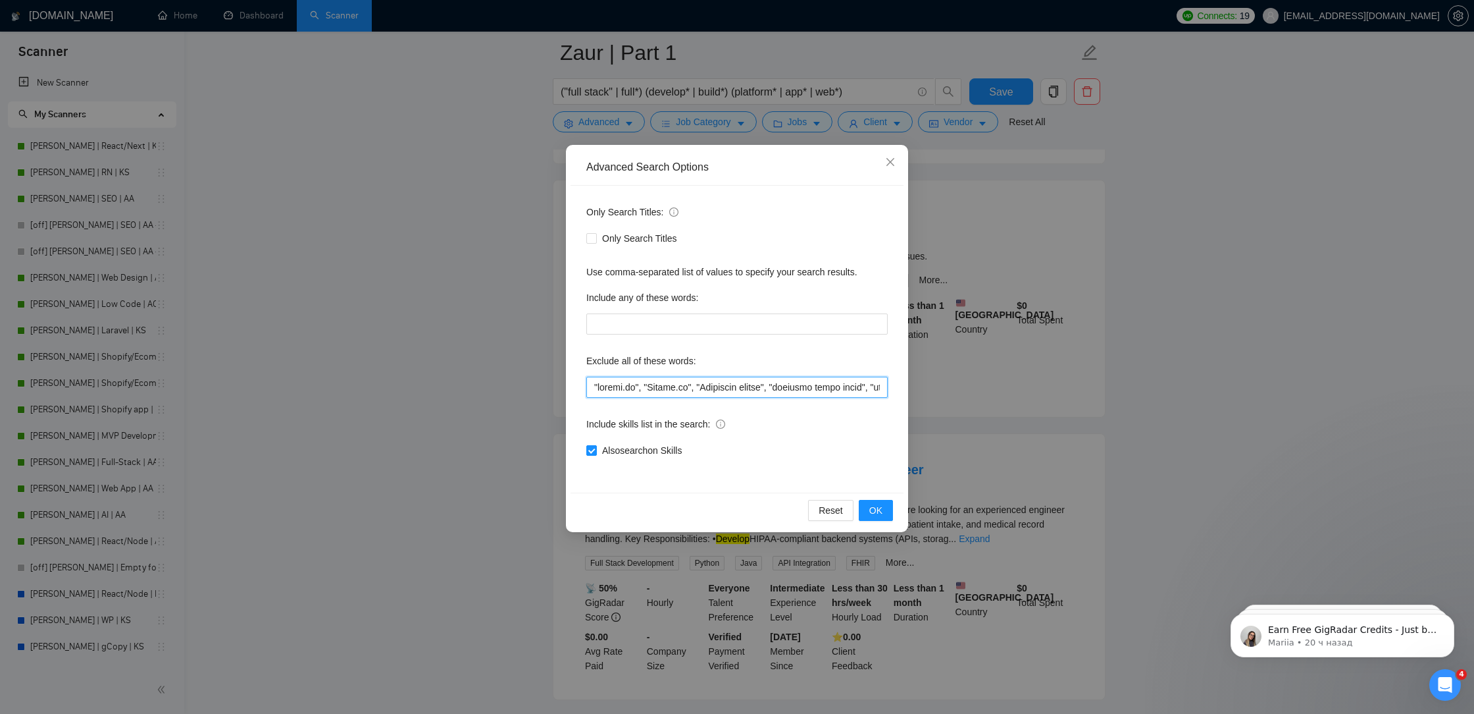
click at [592, 386] on input "text" at bounding box center [736, 387] width 301 height 21
paste input """
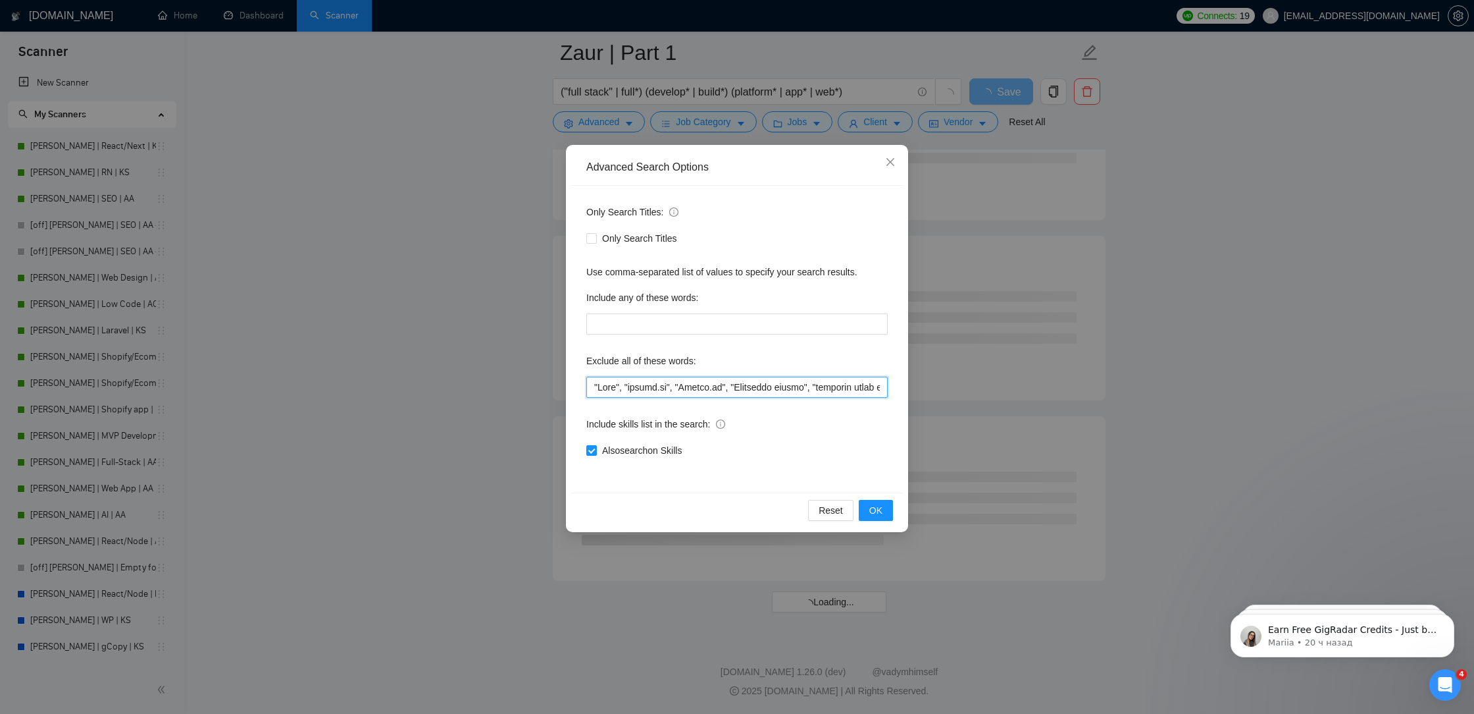
click at [592, 388] on input "text" at bounding box center [736, 387] width 301 height 21
paste input """
type input ""lore", "Ipsu", "dolors.am", "Consec.ad", "Elitseddo eiusmo", "temporin utlab e…"
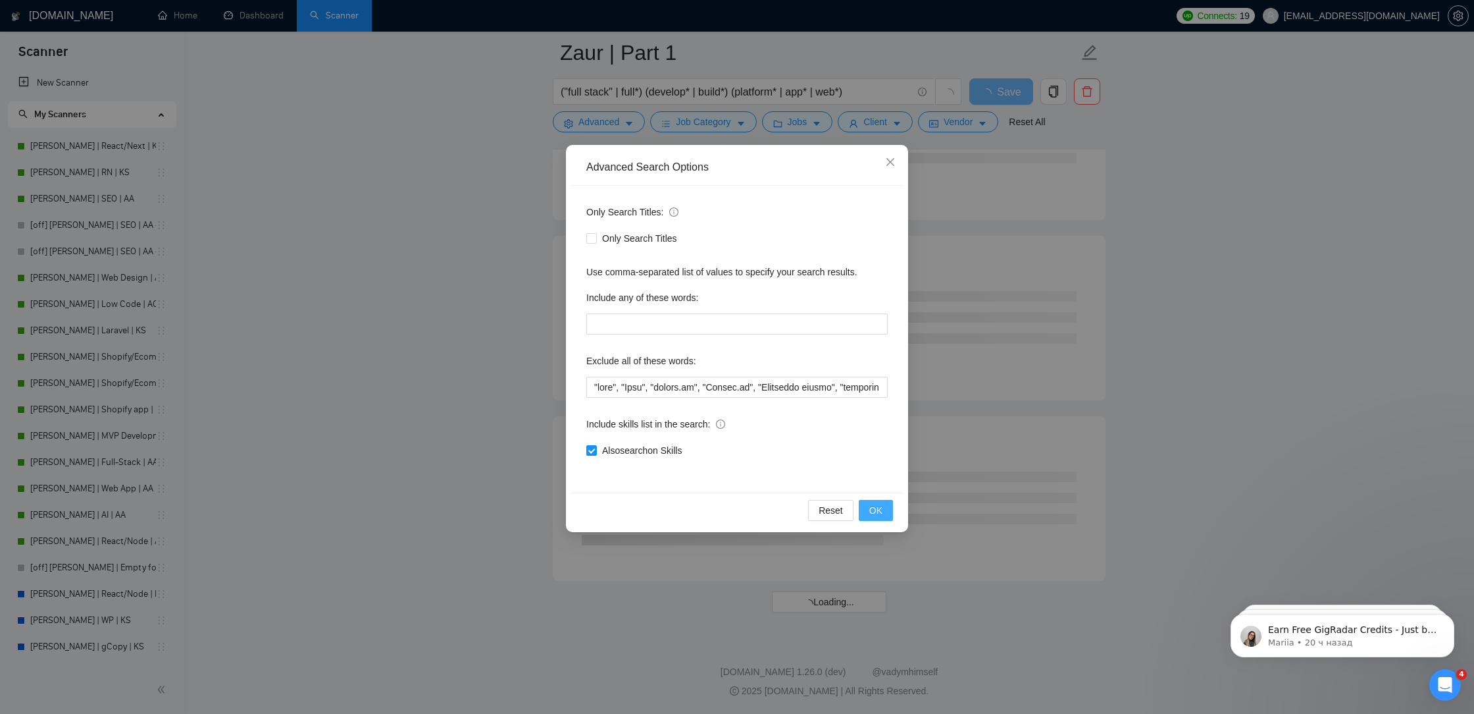
click at [878, 509] on span "OK" at bounding box center [876, 510] width 13 height 14
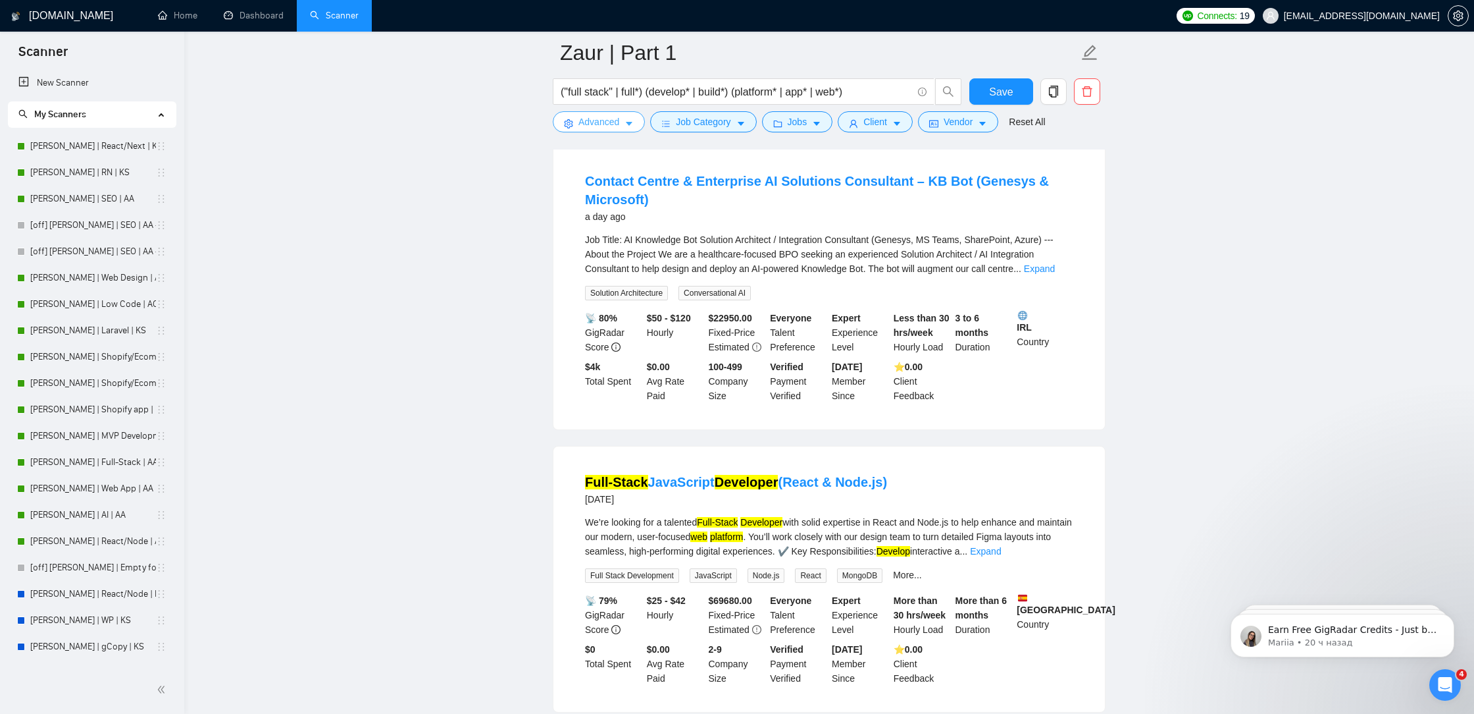
scroll to position [2584, 0]
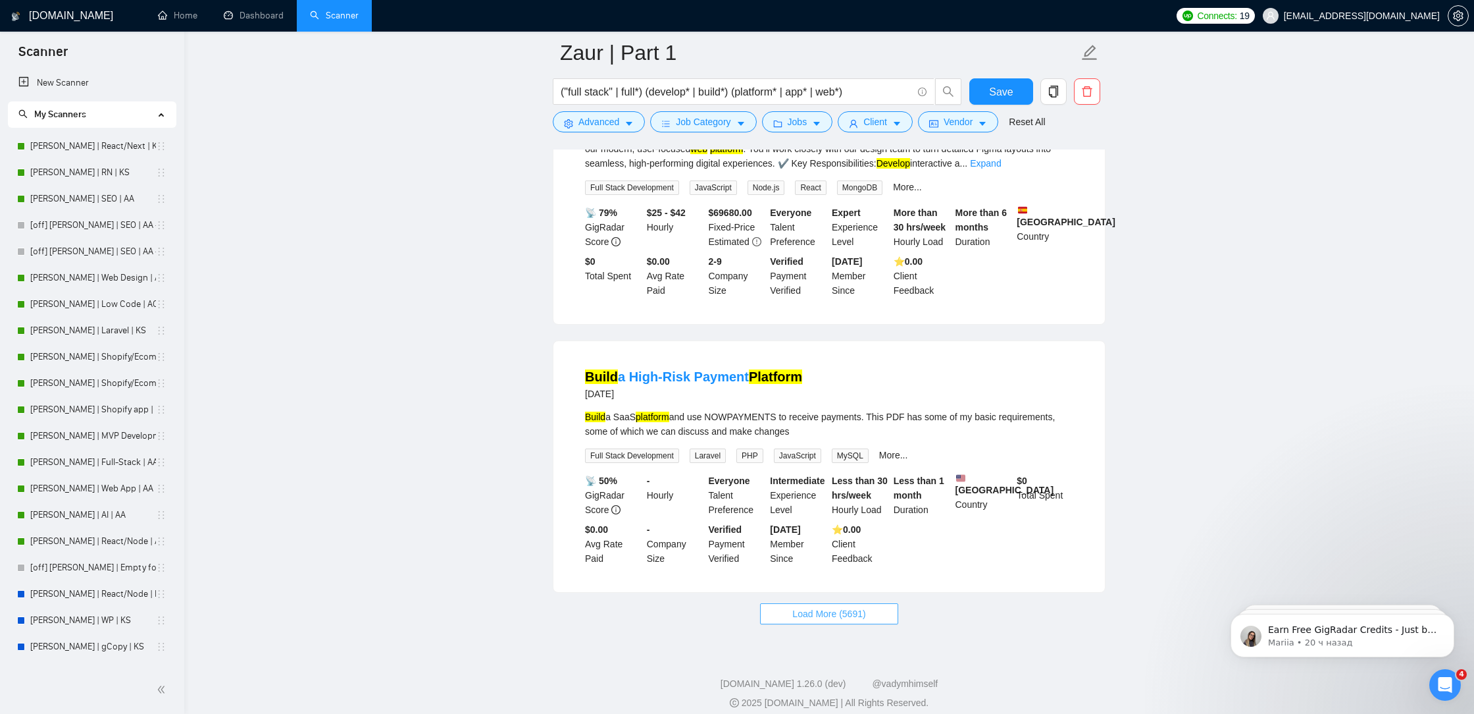
click at [843, 603] on button "Load More (5691)" at bounding box center [829, 613] width 138 height 21
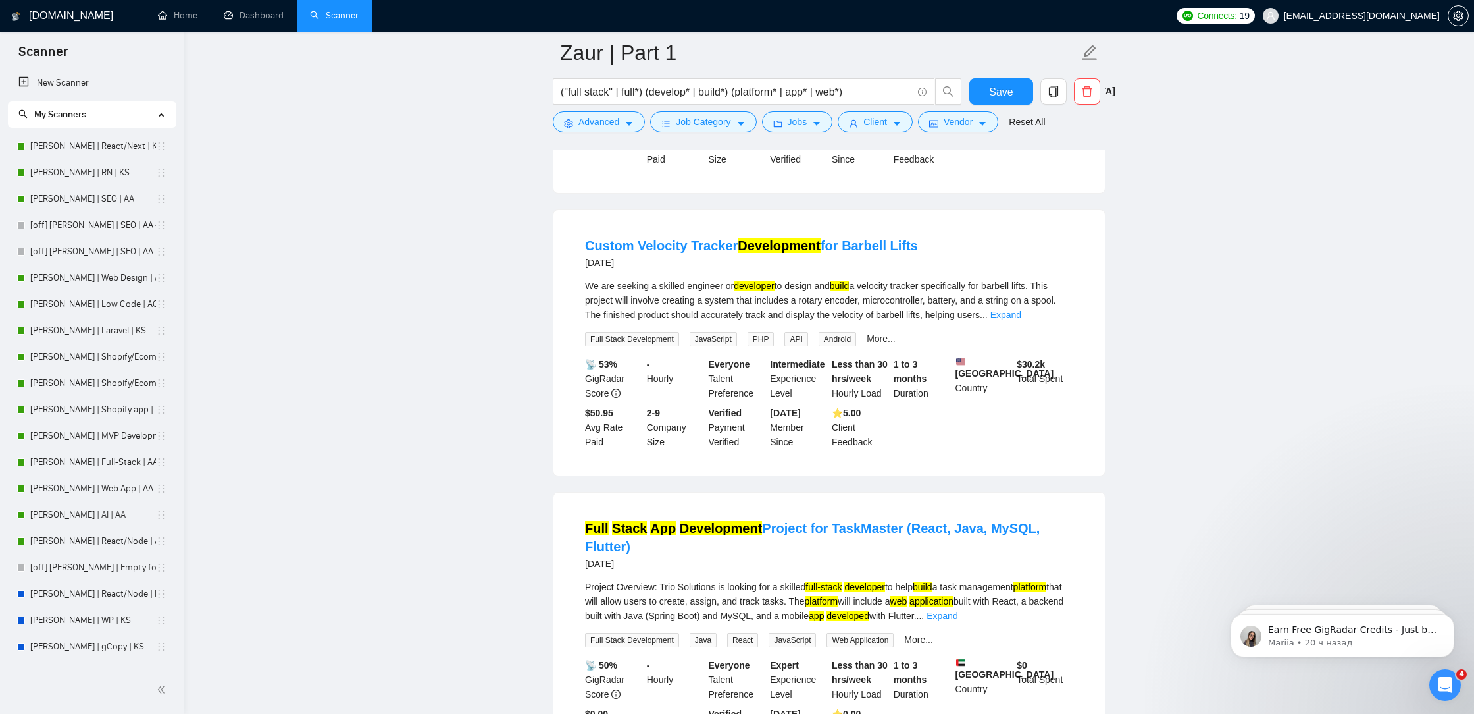
scroll to position [5457, 0]
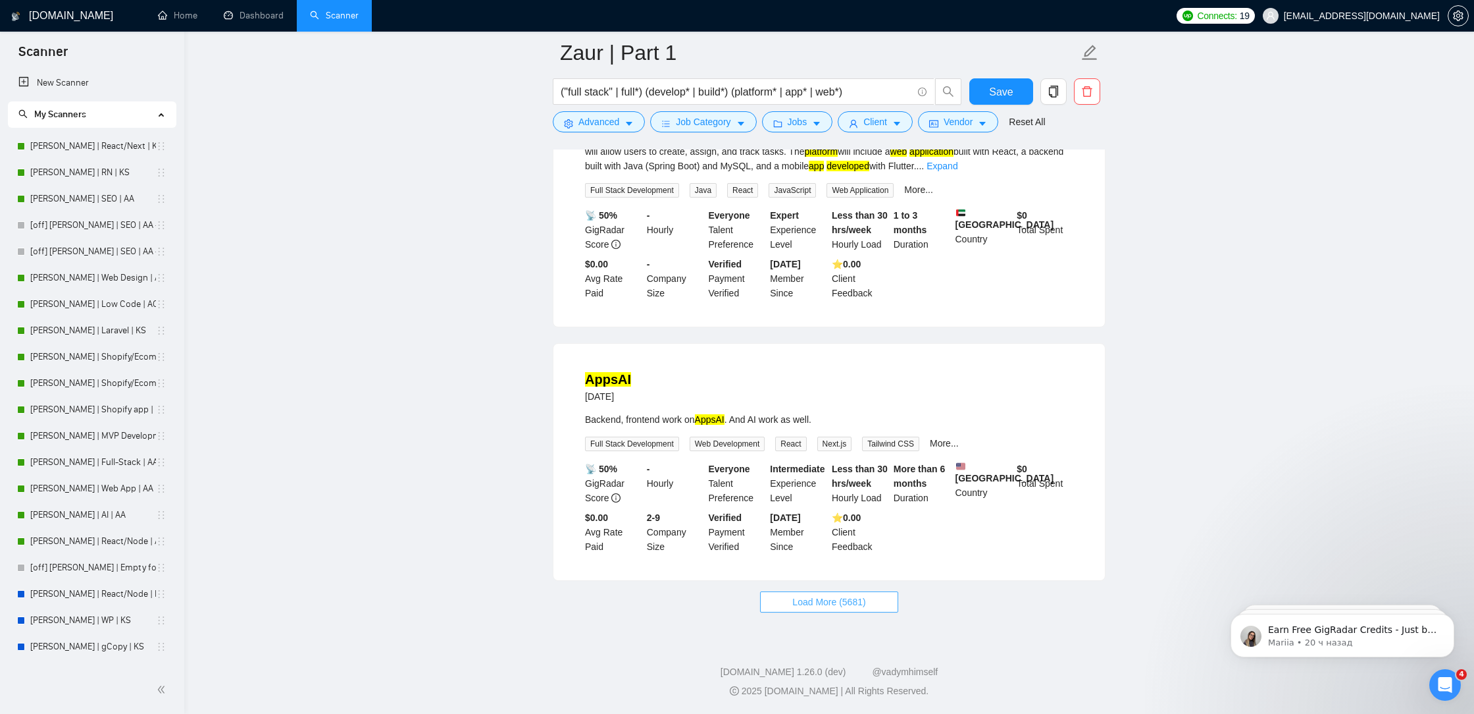
click at [831, 605] on span "Load More (5681)" at bounding box center [829, 601] width 73 height 14
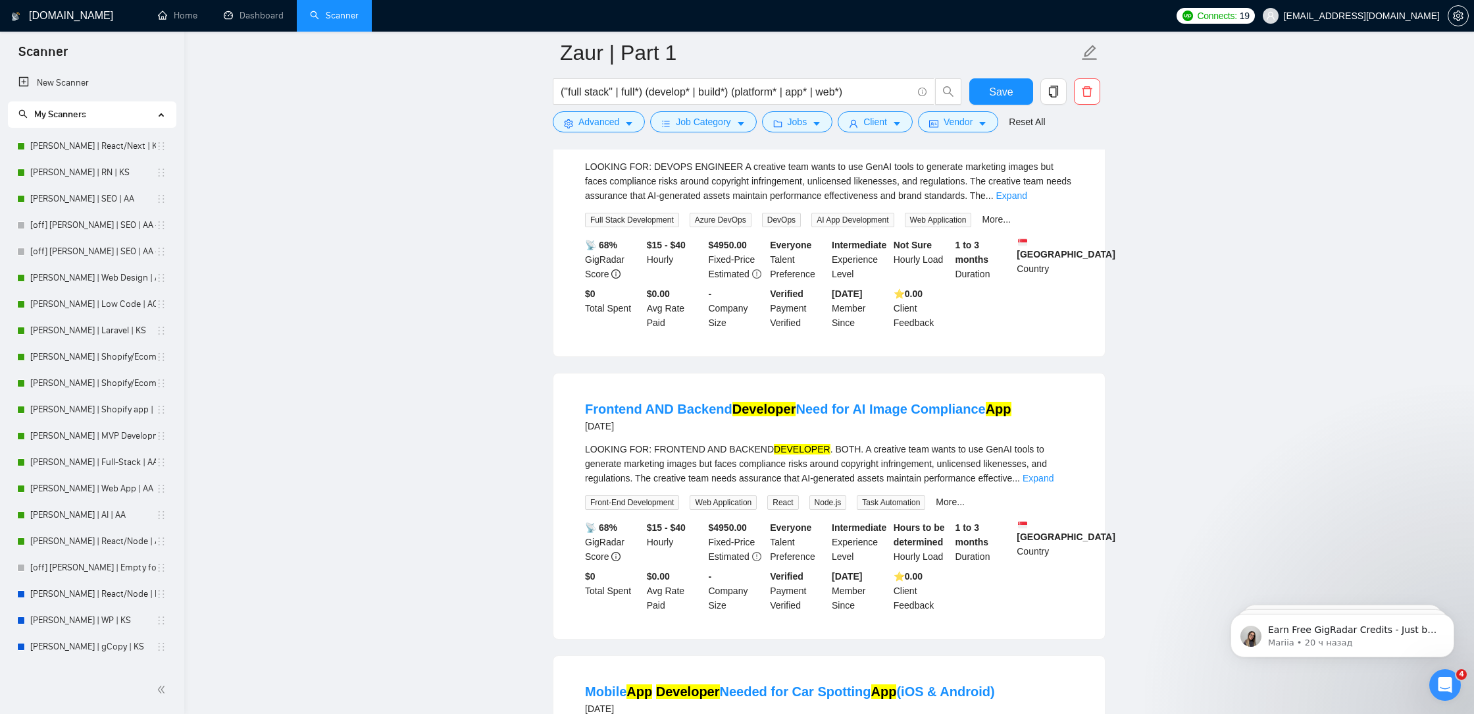
scroll to position [8379, 0]
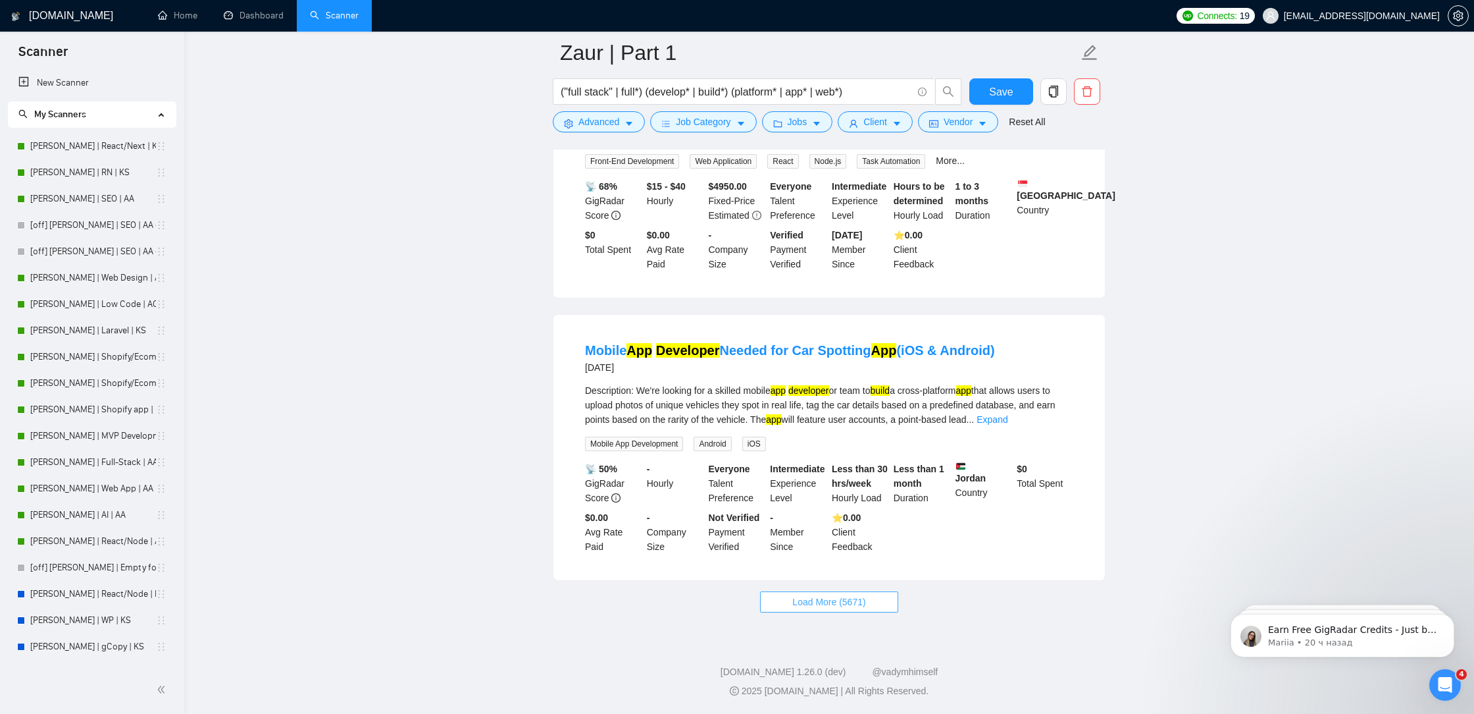
click at [862, 600] on span "Load More (5671)" at bounding box center [829, 601] width 73 height 14
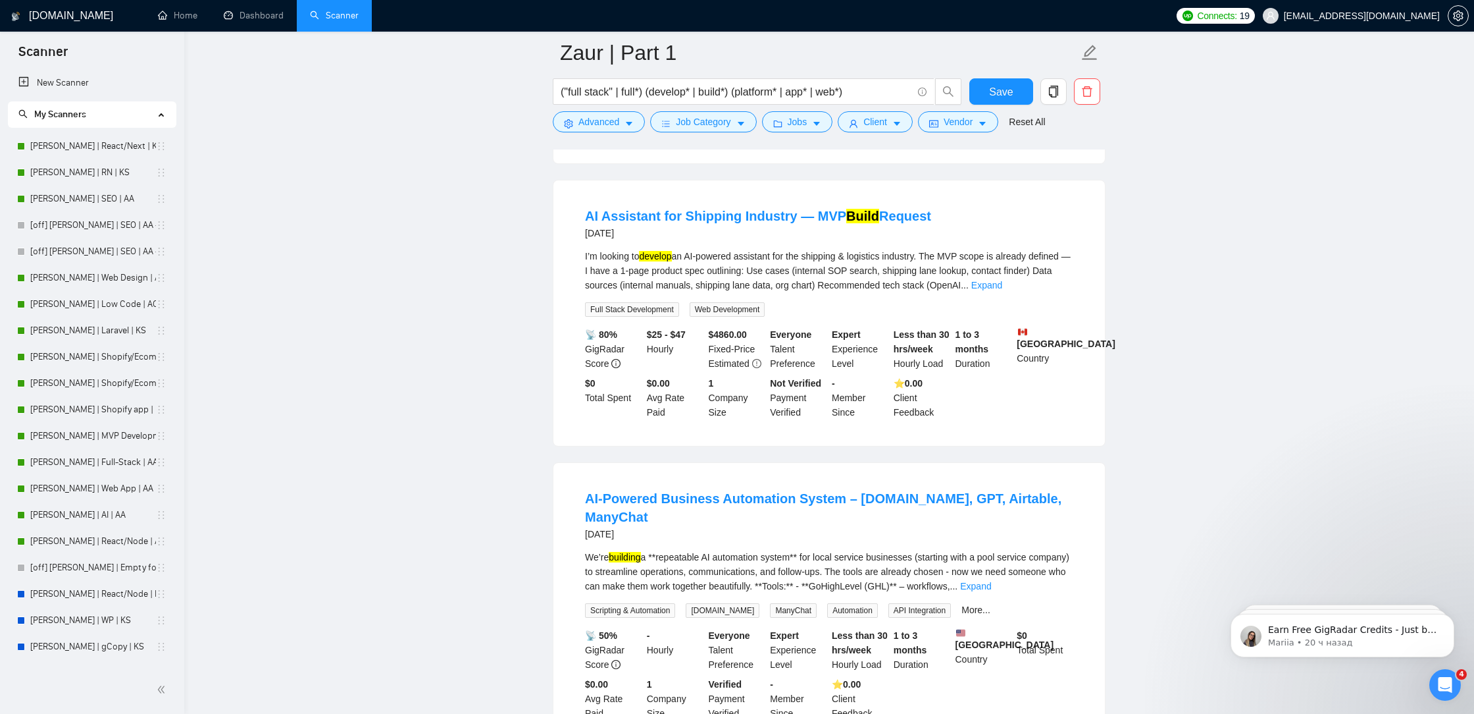
scroll to position [9564, 0]
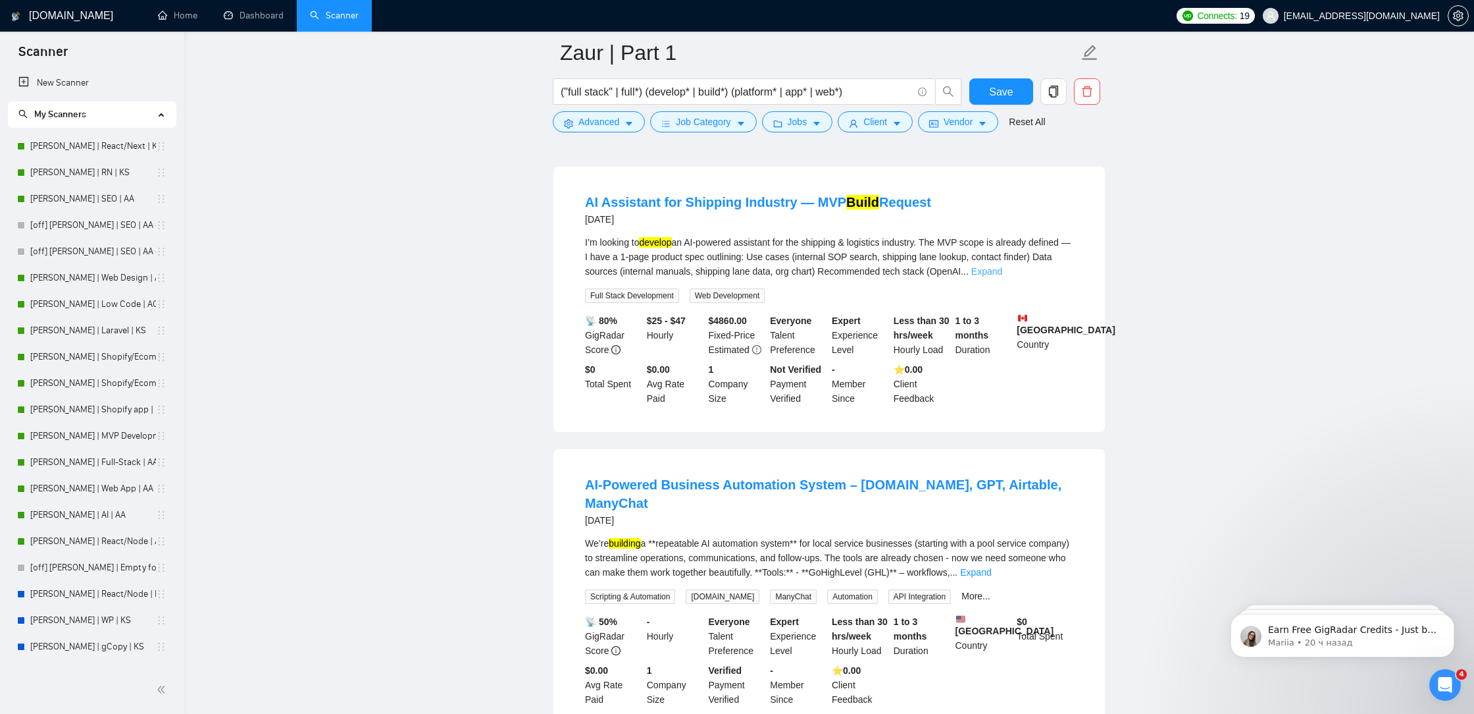
click at [1003, 276] on link "Expand" at bounding box center [987, 271] width 31 height 11
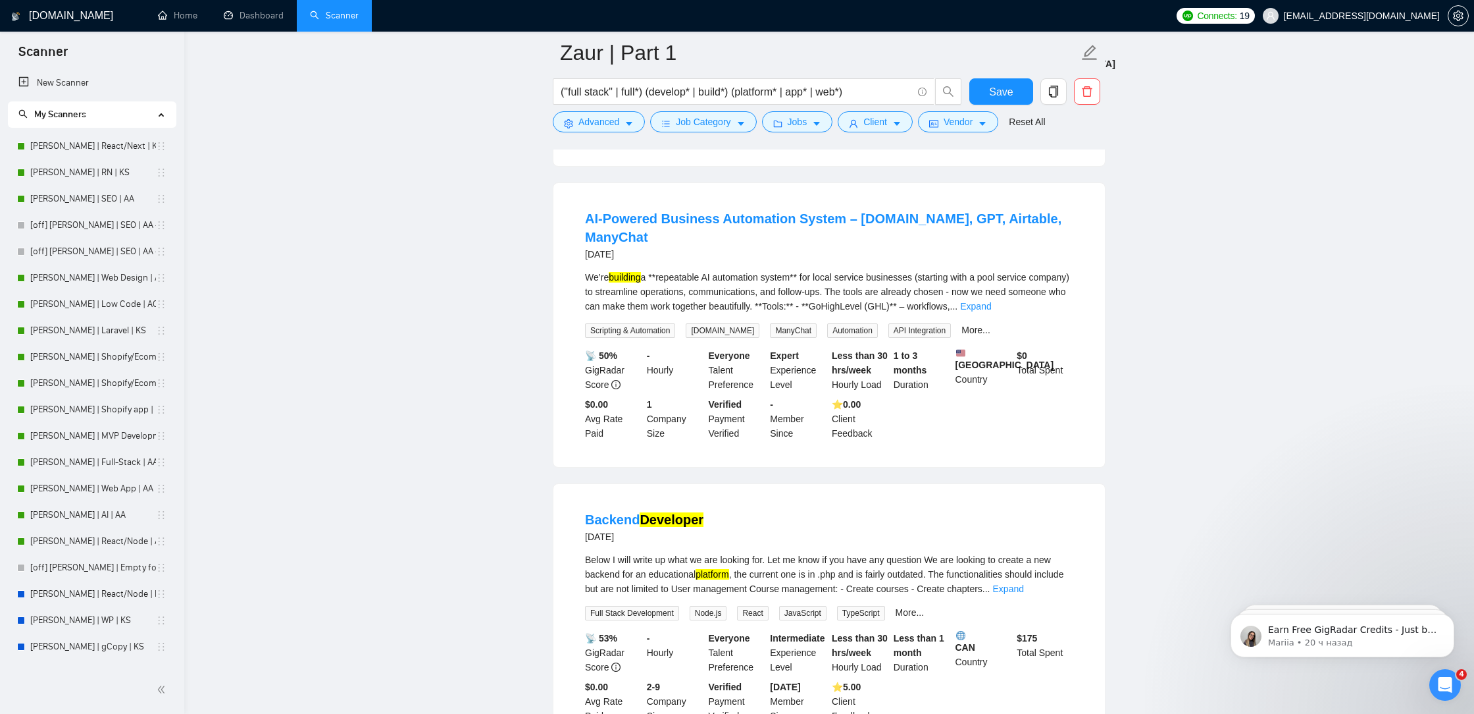
scroll to position [9874, 0]
click at [991, 311] on link "Expand" at bounding box center [975, 305] width 31 height 11
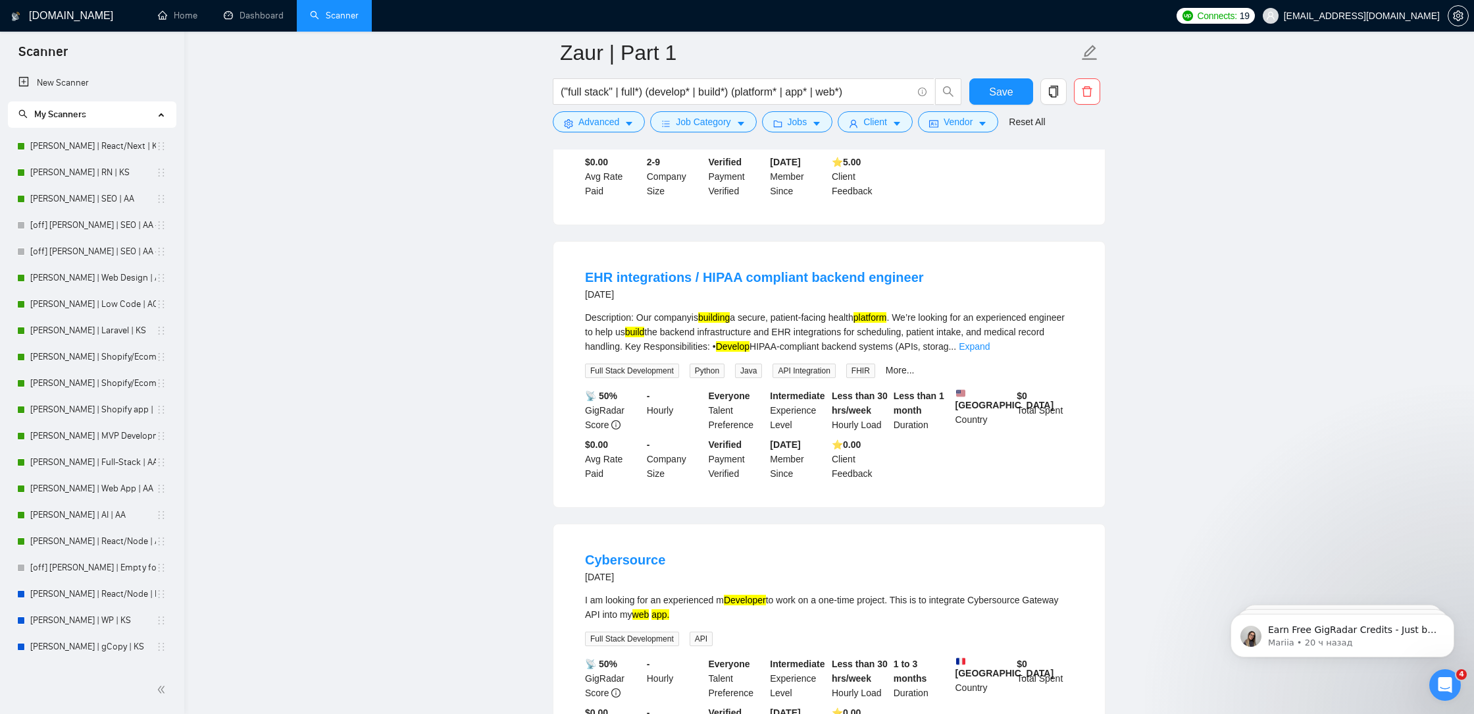
scroll to position [10519, 0]
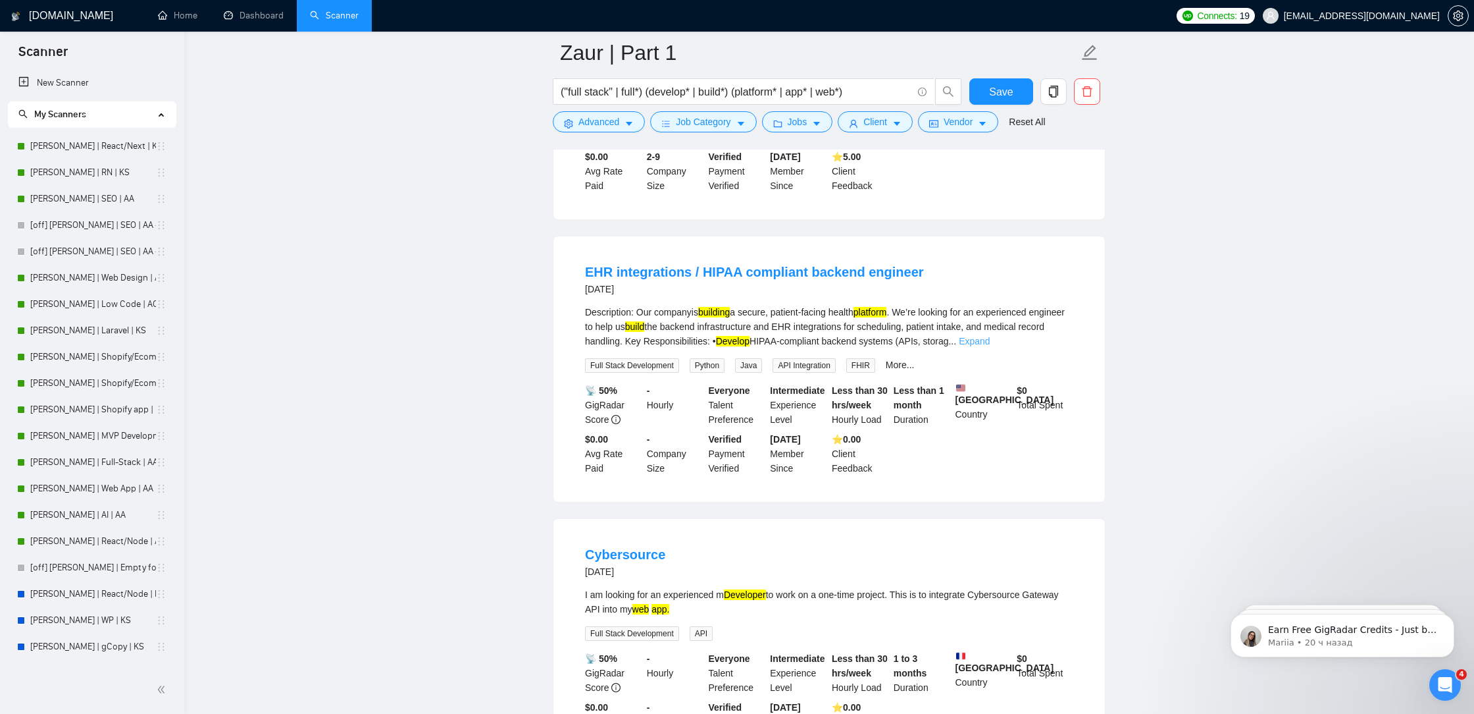
click at [990, 346] on link "Expand" at bounding box center [974, 341] width 31 height 11
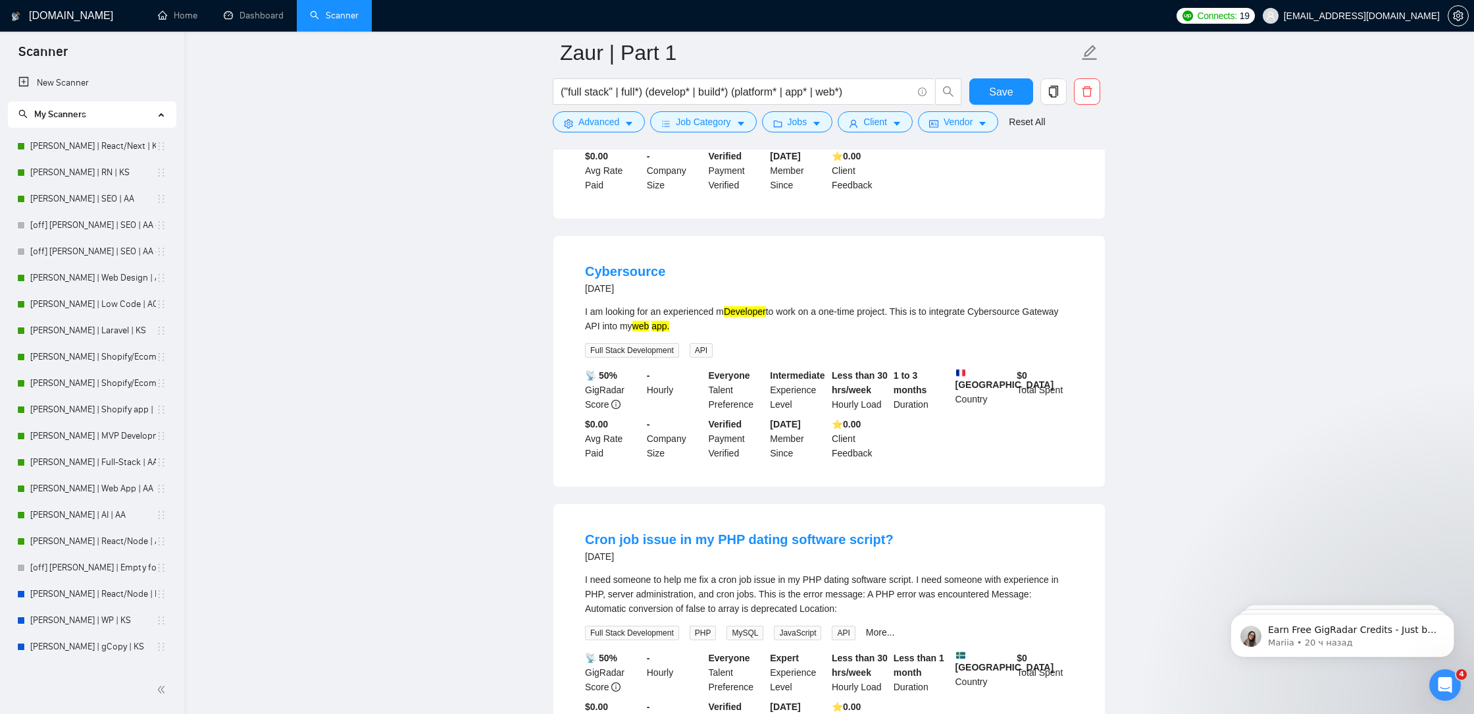
scroll to position [10976, 0]
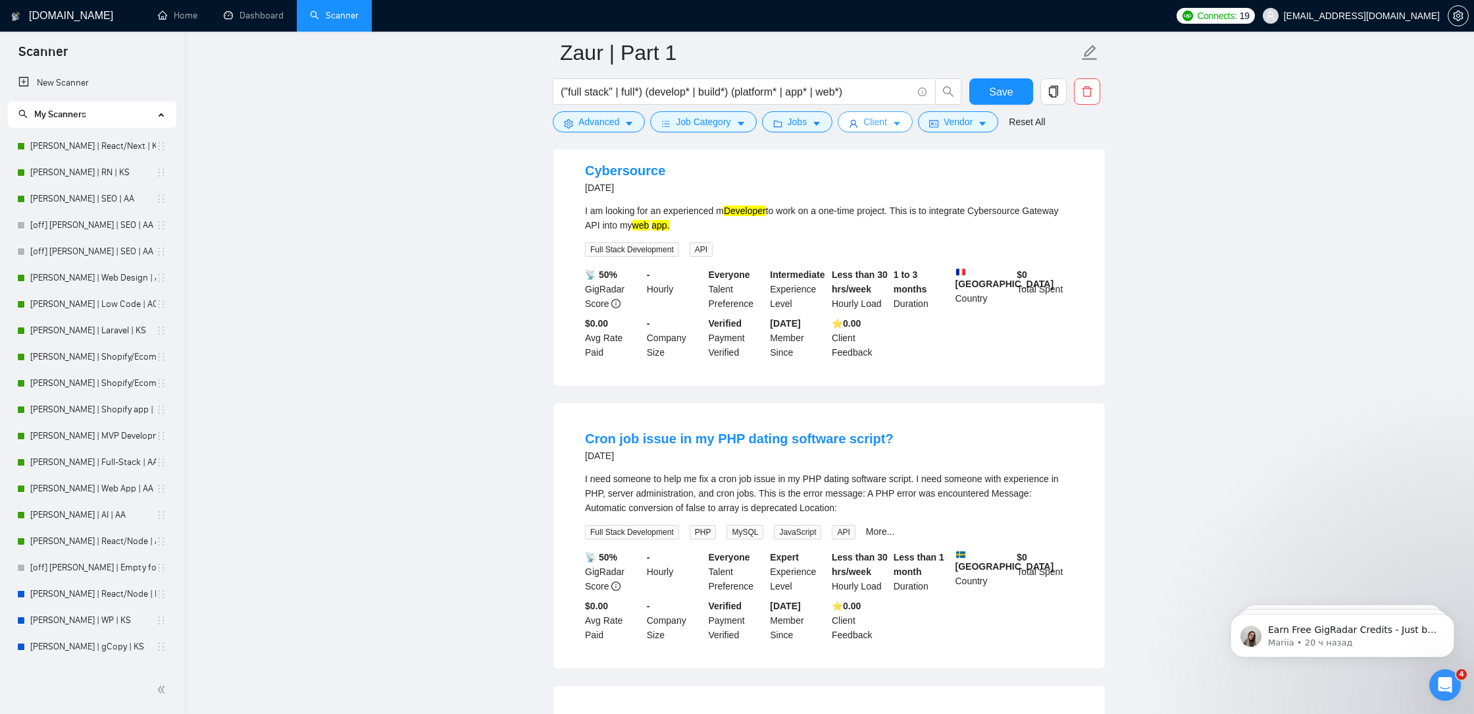
click at [899, 128] on button "Client" at bounding box center [875, 121] width 75 height 21
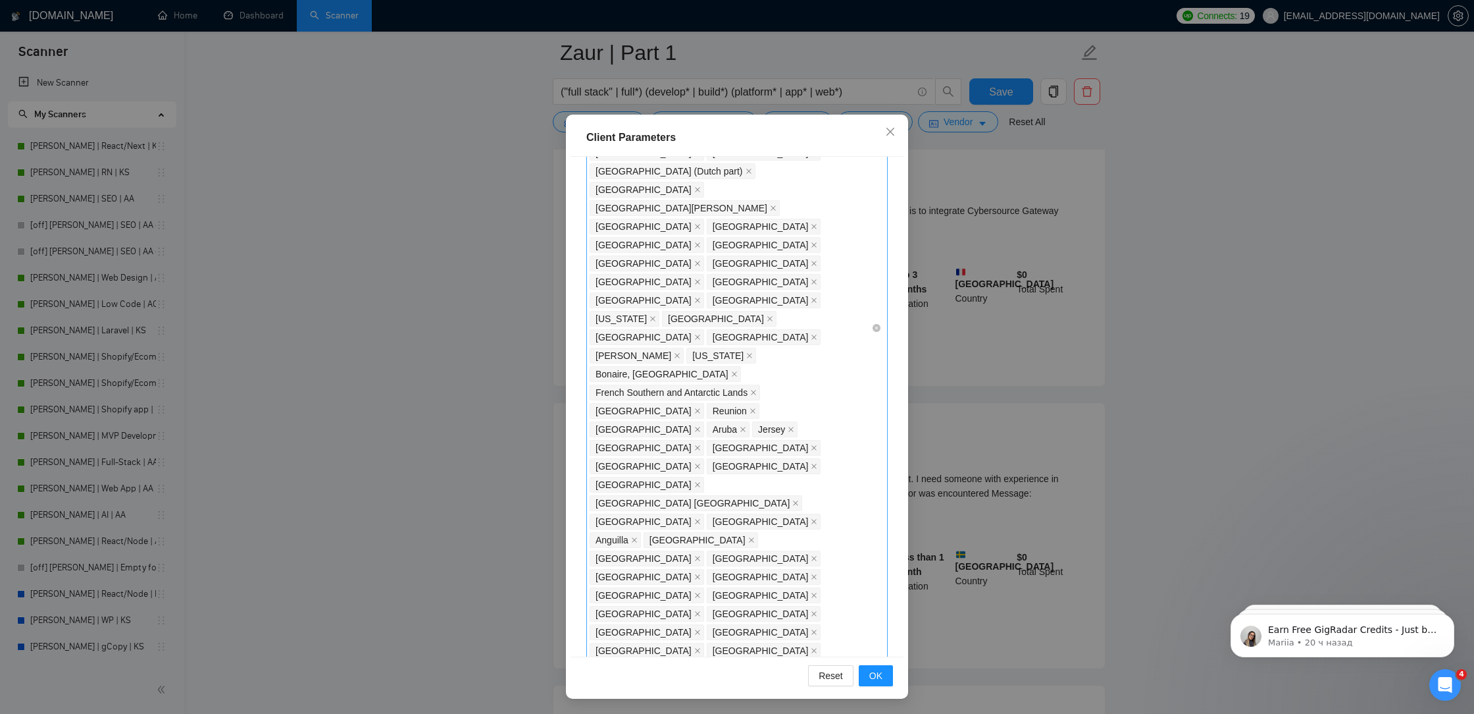
scroll to position [659, 0]
click at [780, 400] on div "[GEOGRAPHIC_DATA] [GEOGRAPHIC_DATA] [GEOGRAPHIC_DATA] [GEOGRAPHIC_DATA] [GEOGRA…" at bounding box center [731, 331] width 282 height 1438
type input "[GEOGRAPHIC_DATA]"
click at [767, 443] on div "[GEOGRAPHIC_DATA]" at bounding box center [741, 442] width 278 height 14
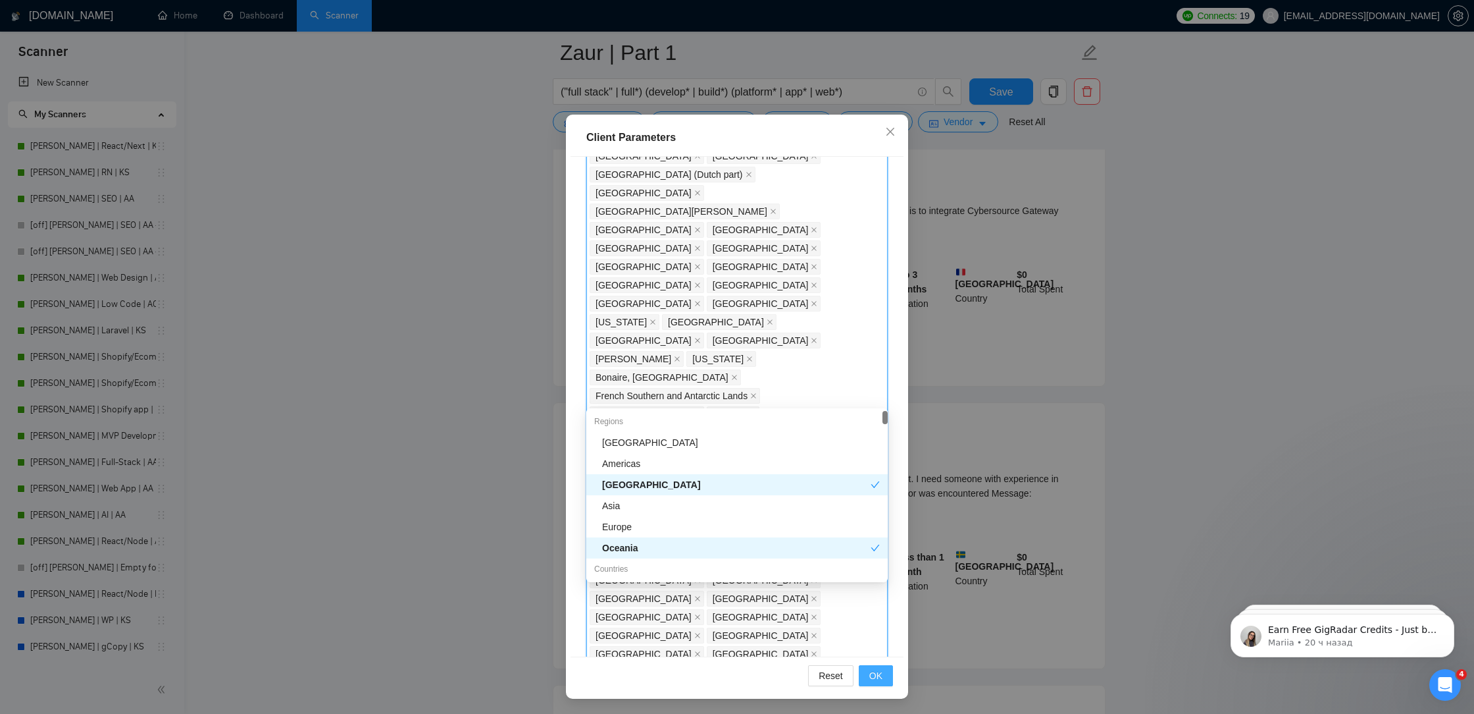
scroll to position [10844, 0]
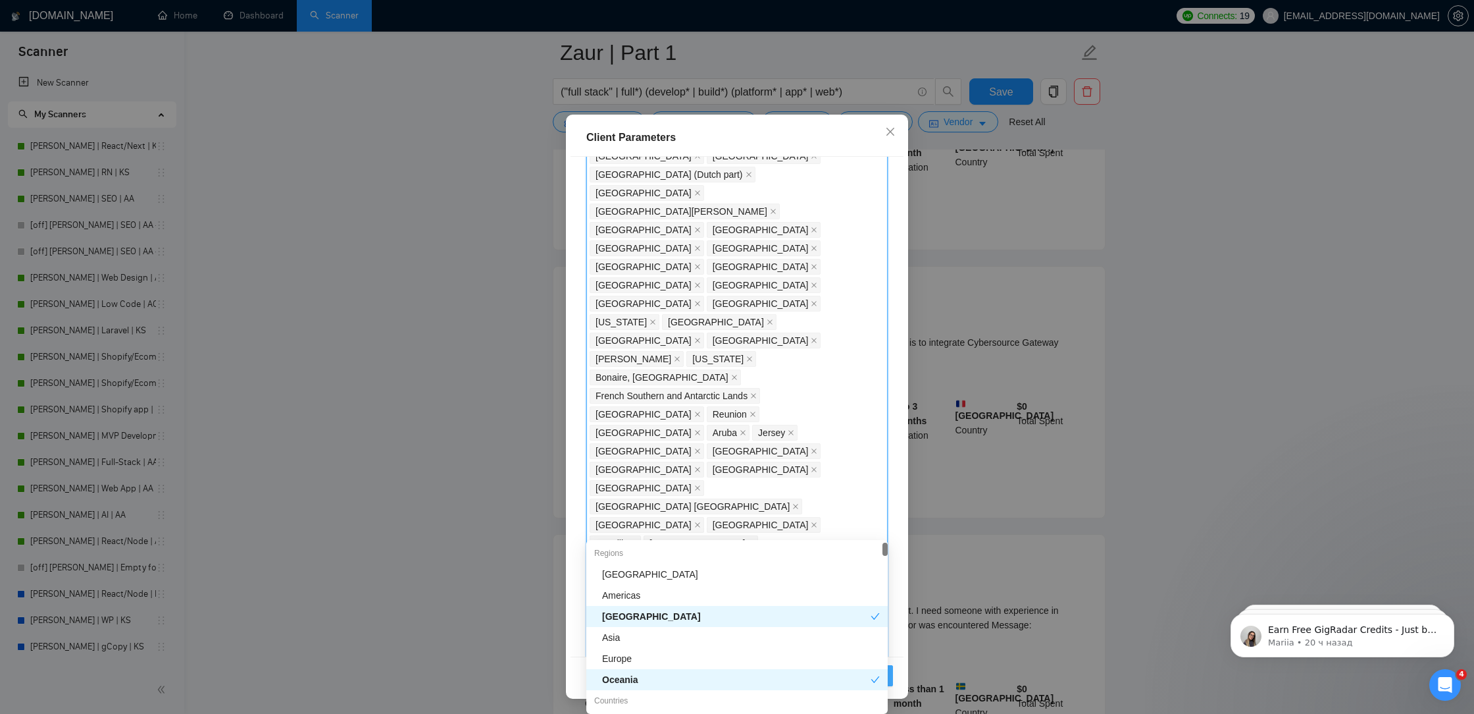
click at [869, 670] on div "Oceania" at bounding box center [736, 679] width 301 height 21
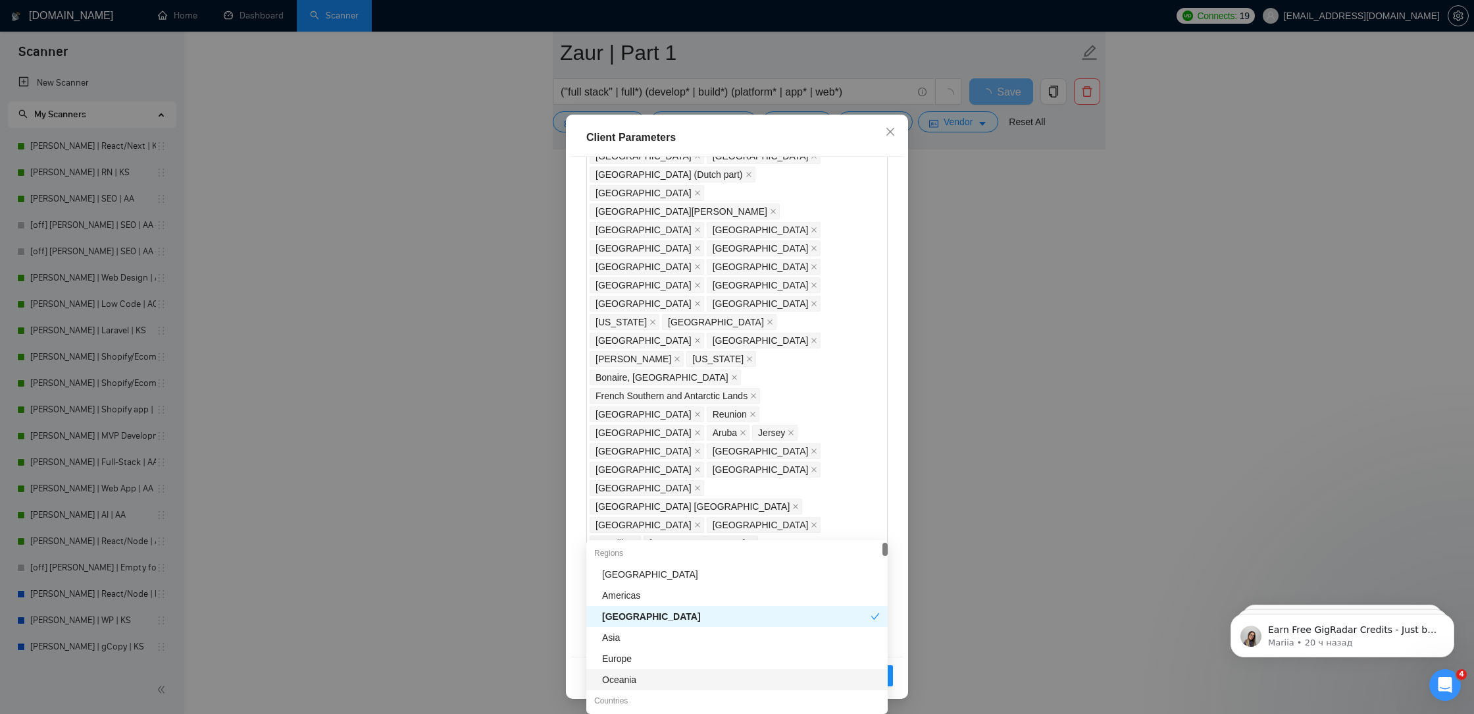
click at [893, 673] on div "Reset OK" at bounding box center [737, 675] width 333 height 38
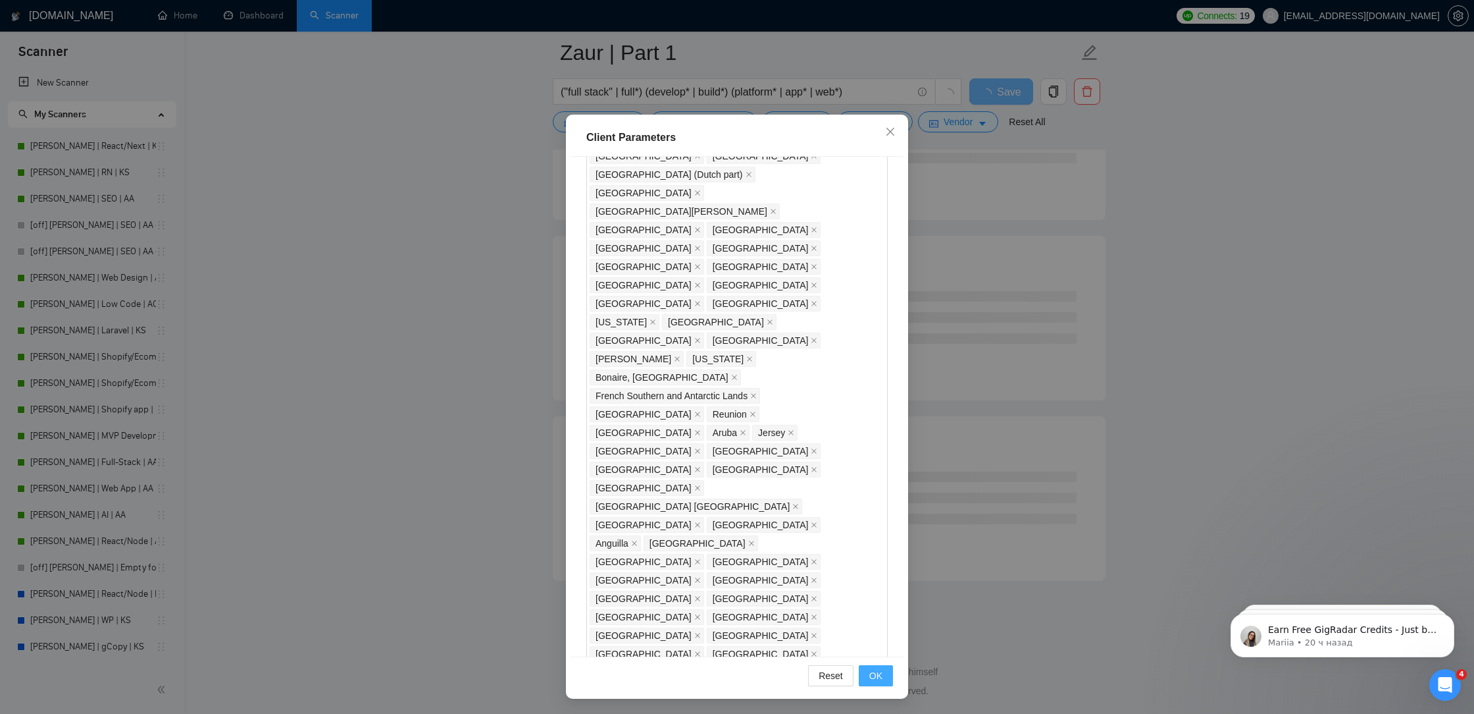
click at [878, 679] on span "OK" at bounding box center [876, 675] width 13 height 14
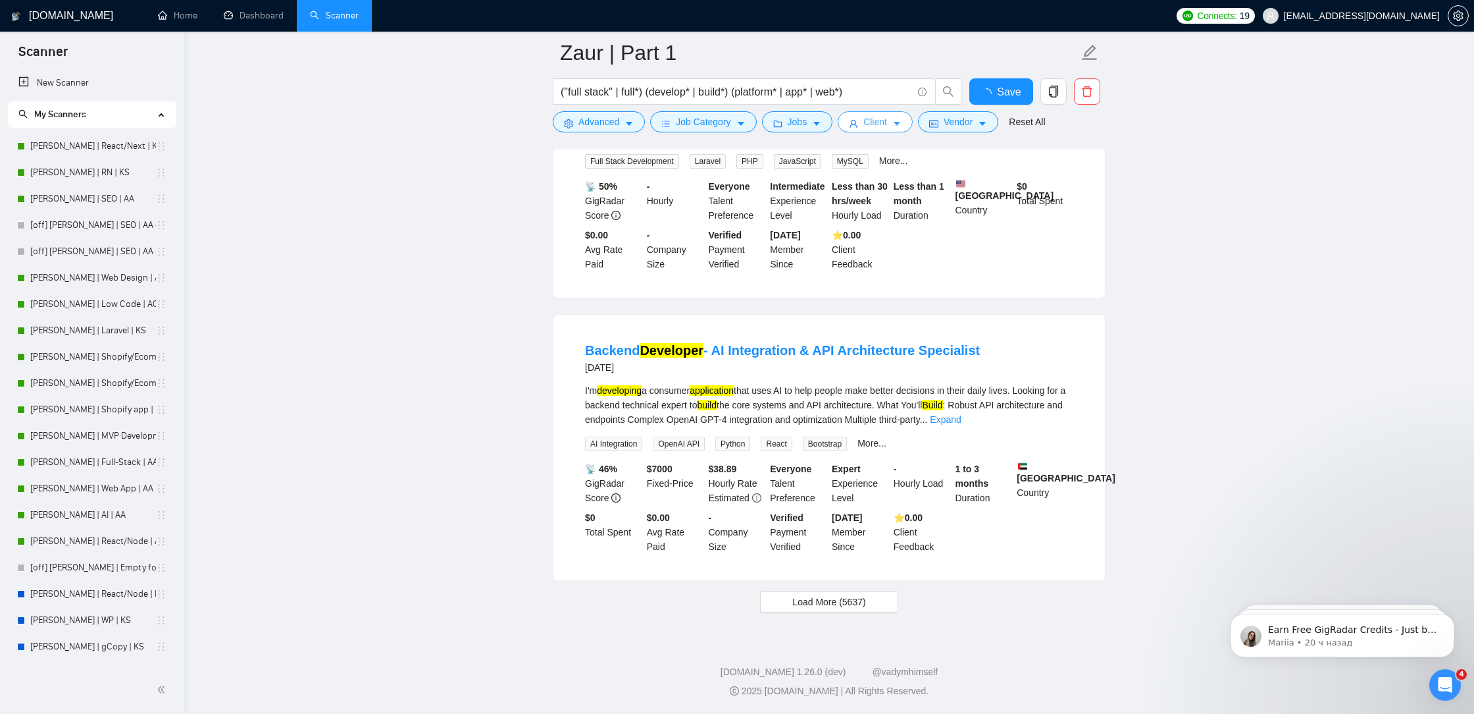
scroll to position [2575, 0]
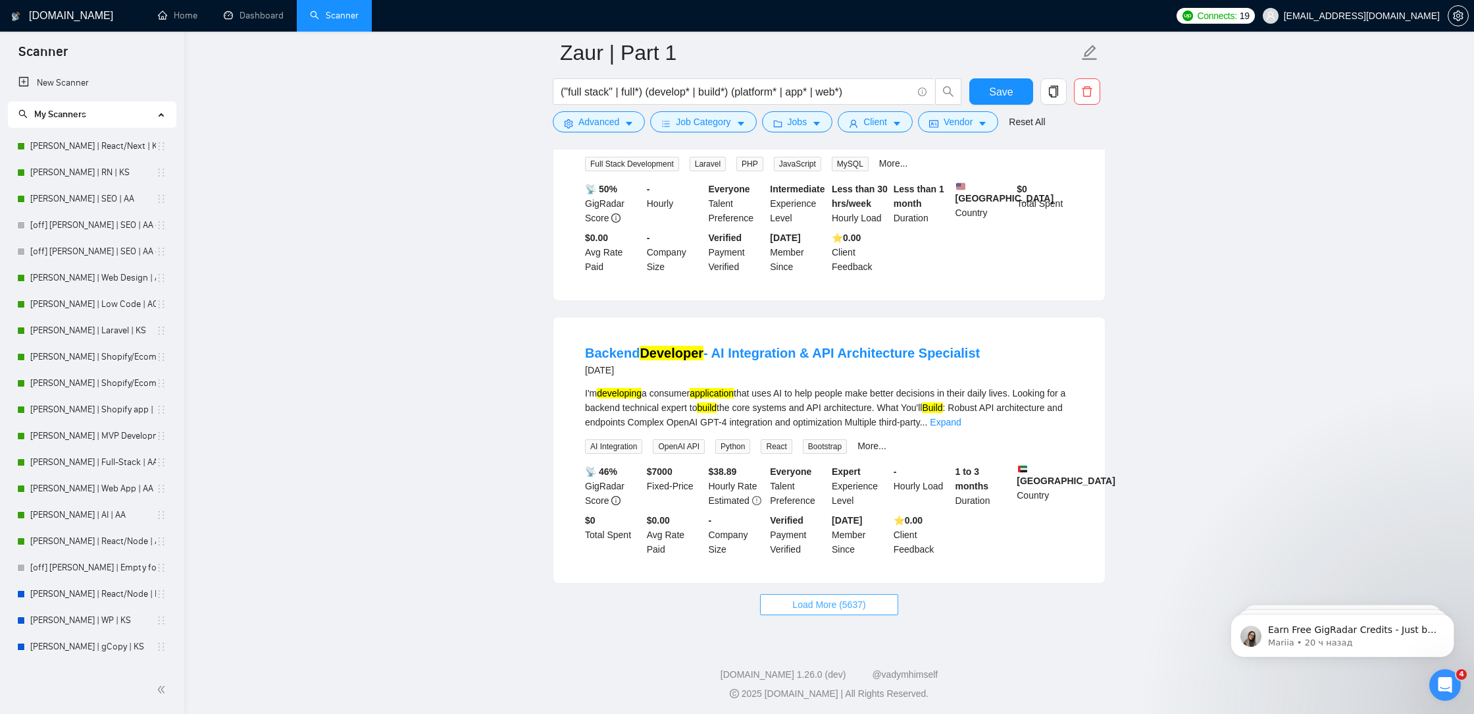
click at [840, 605] on span "Load More (5637)" at bounding box center [829, 604] width 73 height 14
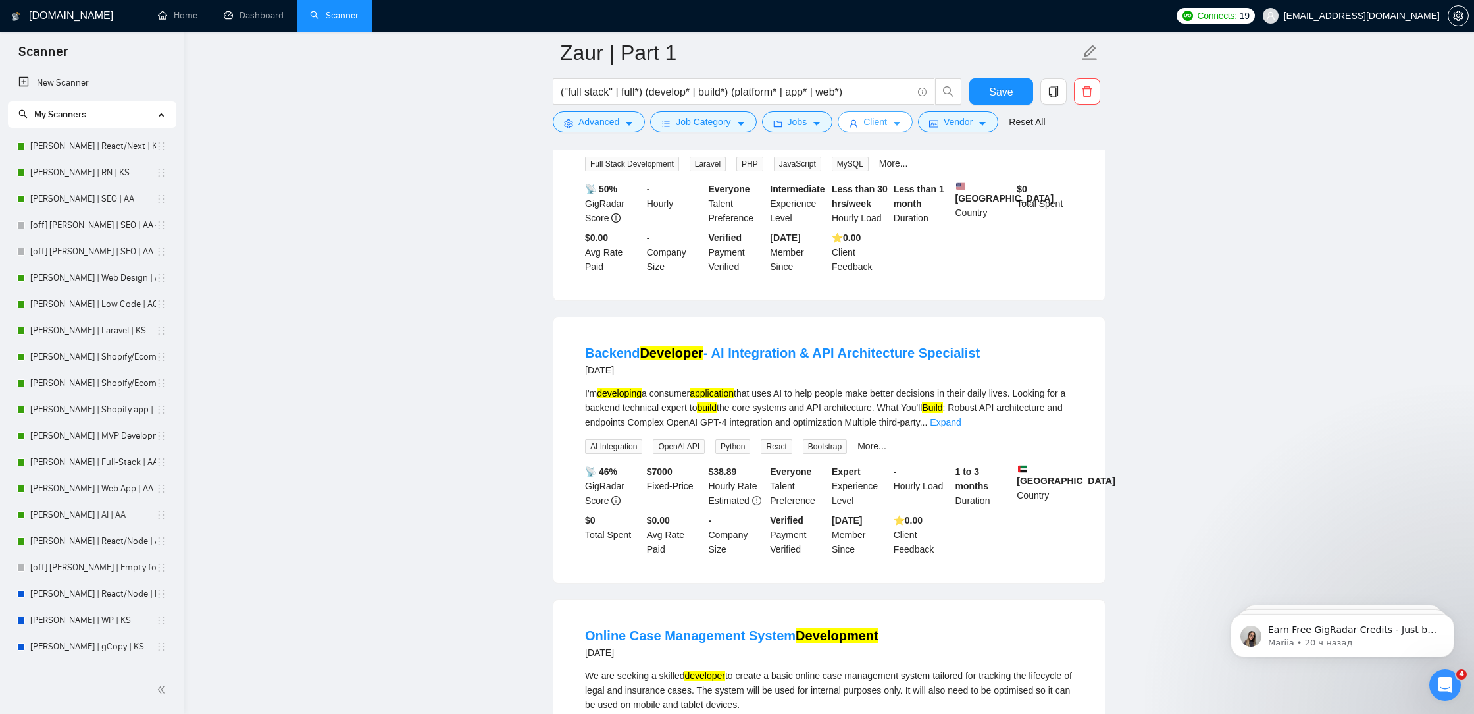
click at [895, 126] on button "Client" at bounding box center [875, 121] width 75 height 21
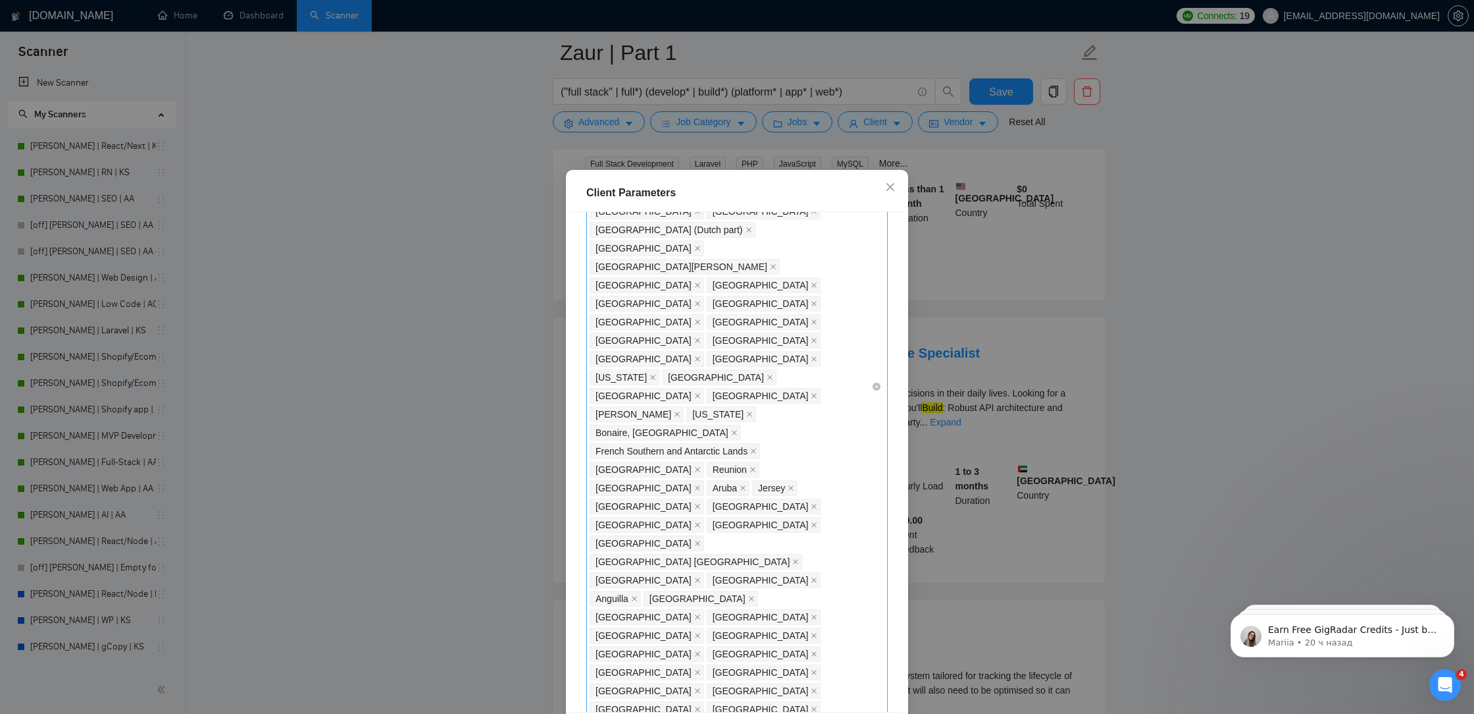
click at [762, 454] on div "[GEOGRAPHIC_DATA] [GEOGRAPHIC_DATA] [GEOGRAPHIC_DATA] [GEOGRAPHIC_DATA] [GEOGRA…" at bounding box center [731, 387] width 282 height 1438
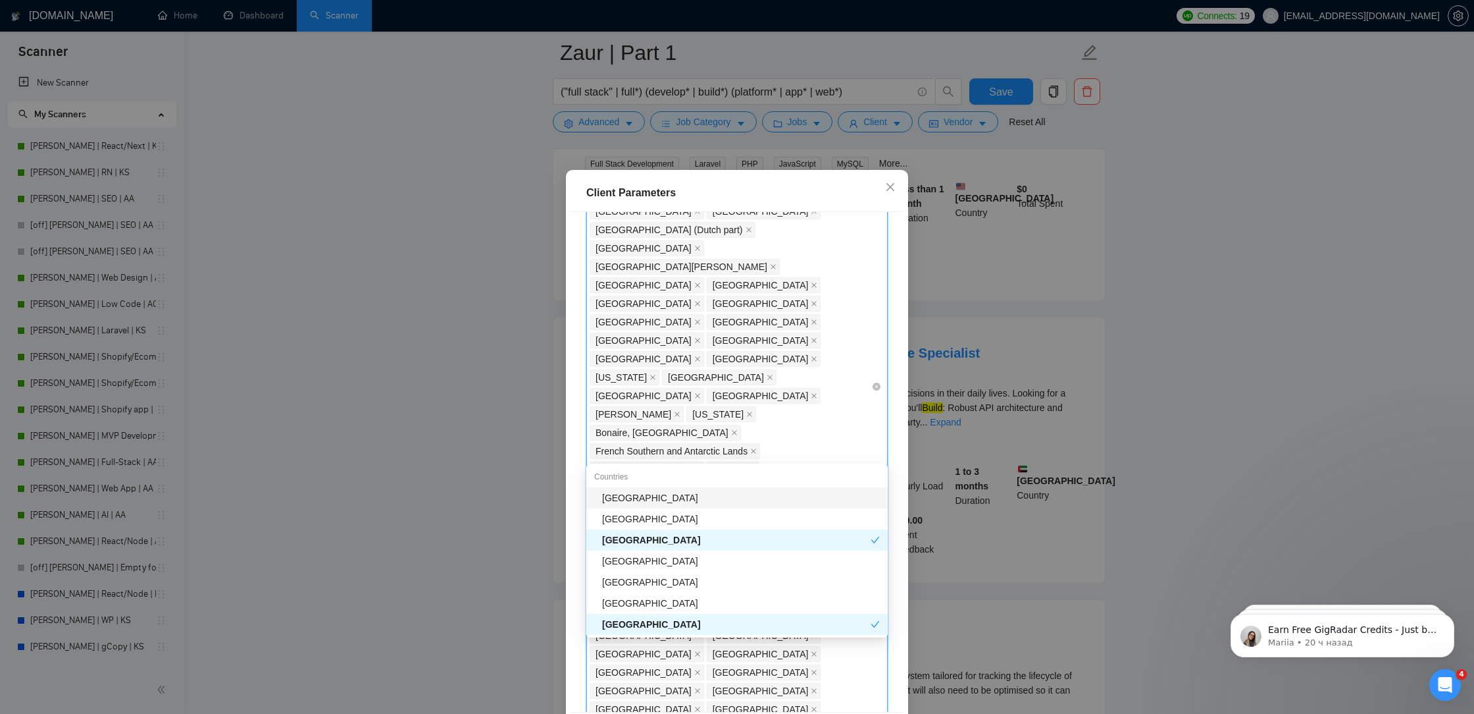
type input "uni"
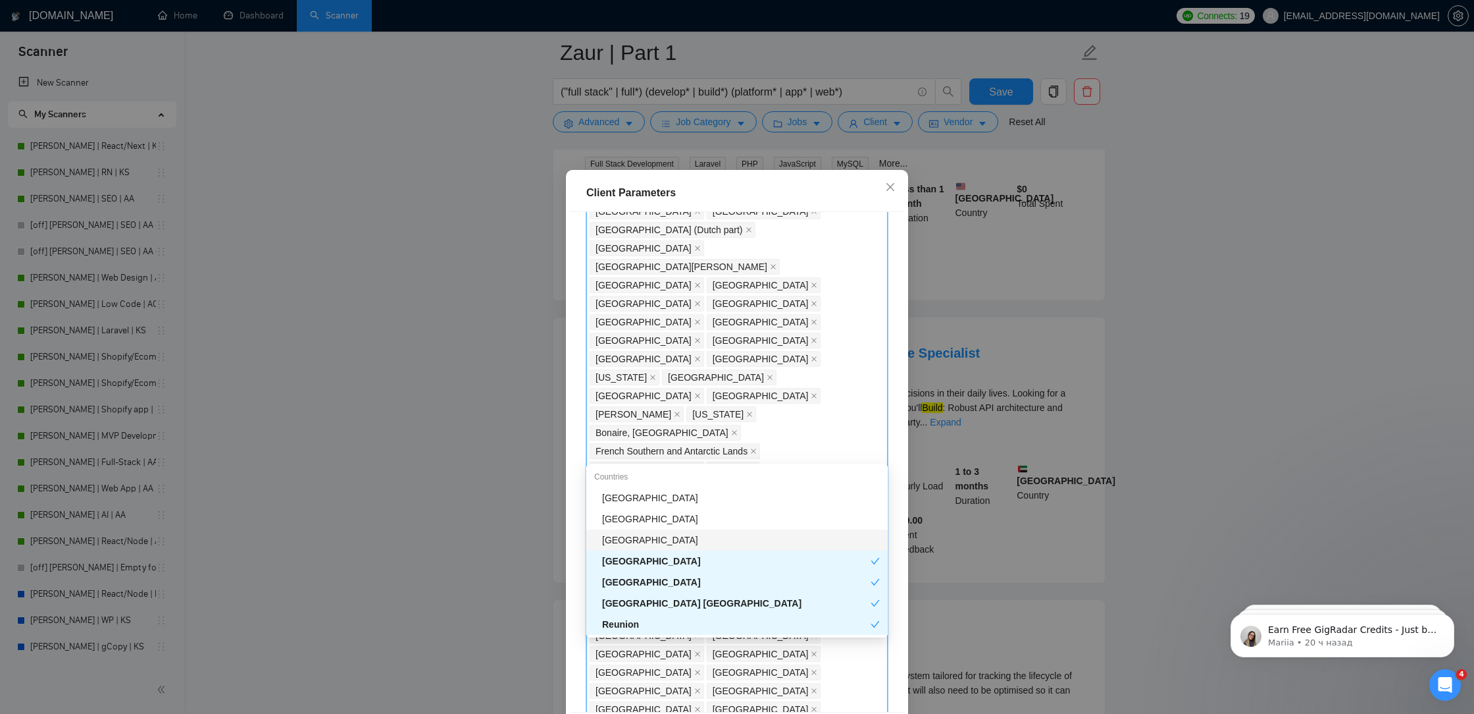
click at [743, 544] on div "[GEOGRAPHIC_DATA]" at bounding box center [741, 540] width 278 height 14
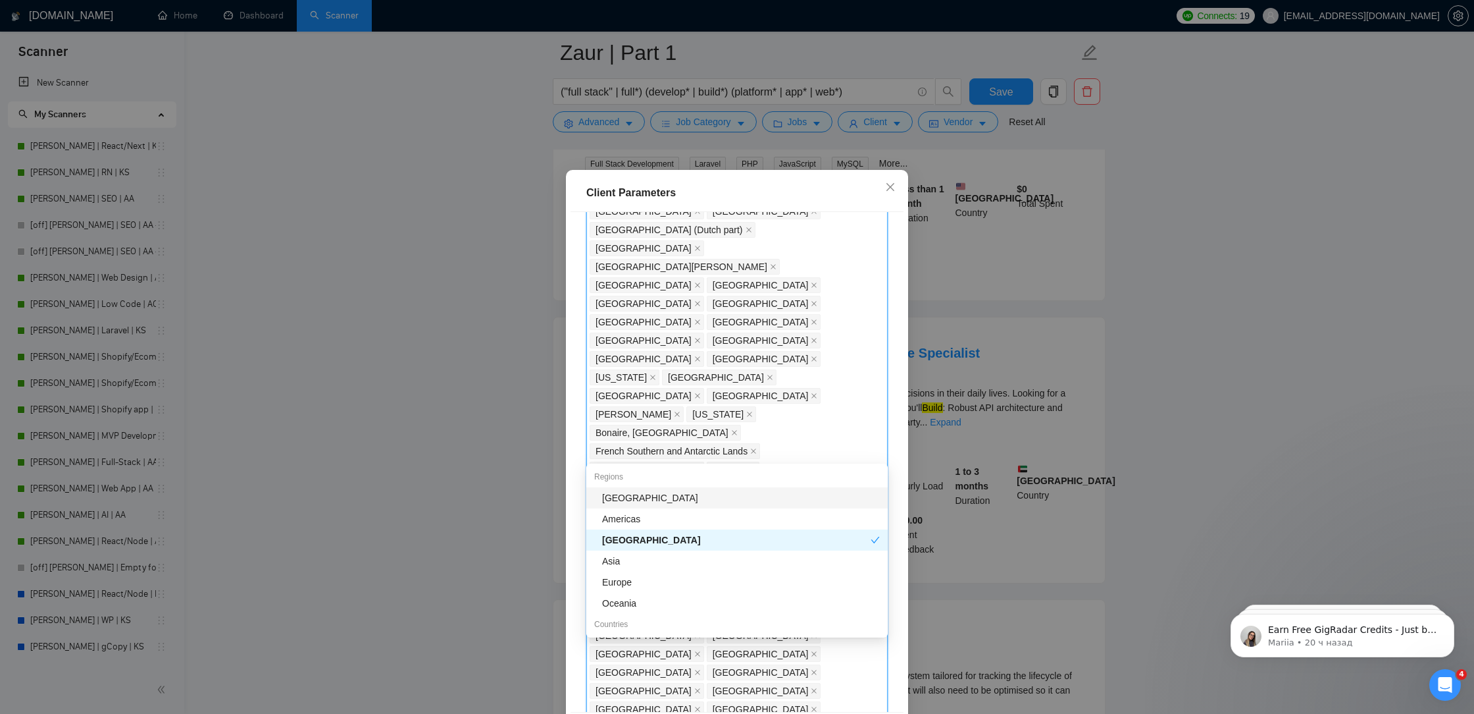
click at [895, 371] on div "Client Location Include Client Countries Select Exclude Client Countries [GEOGR…" at bounding box center [737, 462] width 333 height 500
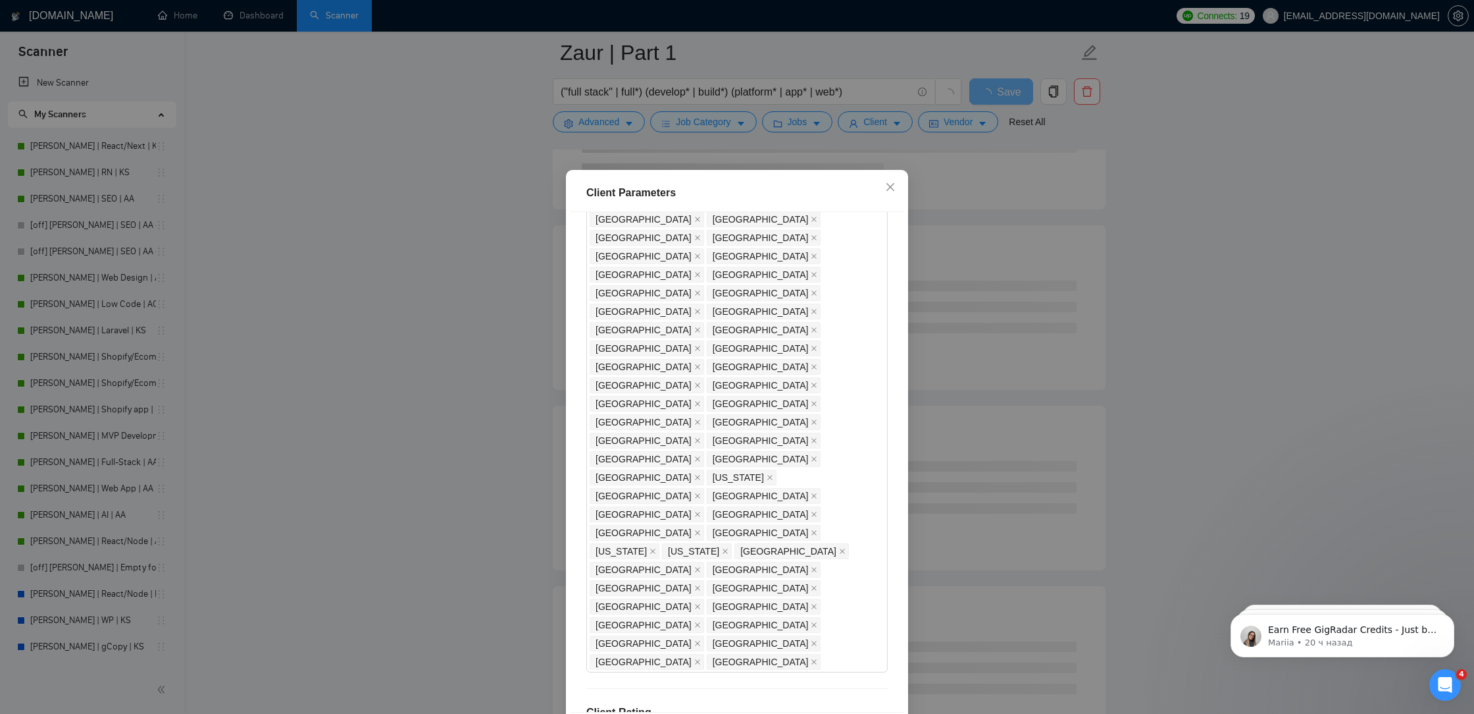
scroll to position [55, 0]
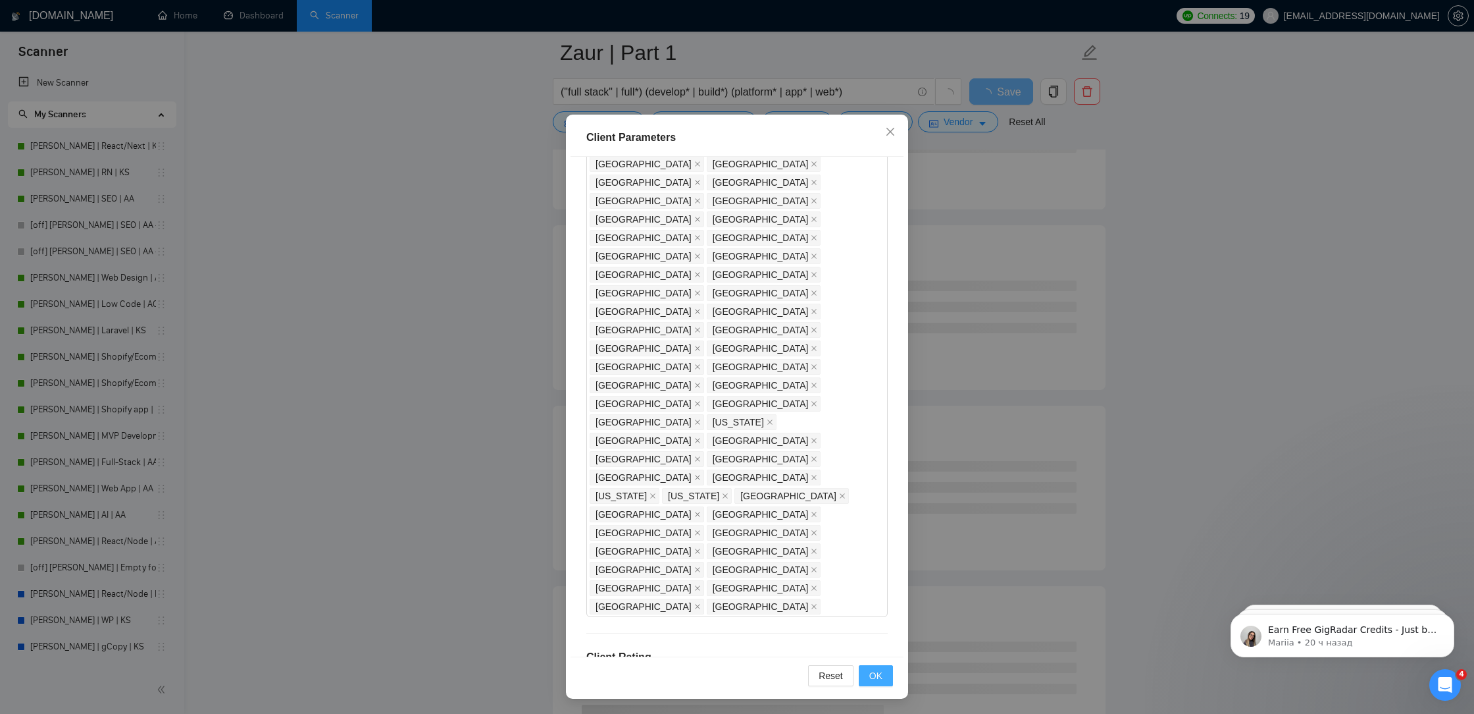
click at [872, 678] on span "OK" at bounding box center [876, 675] width 13 height 14
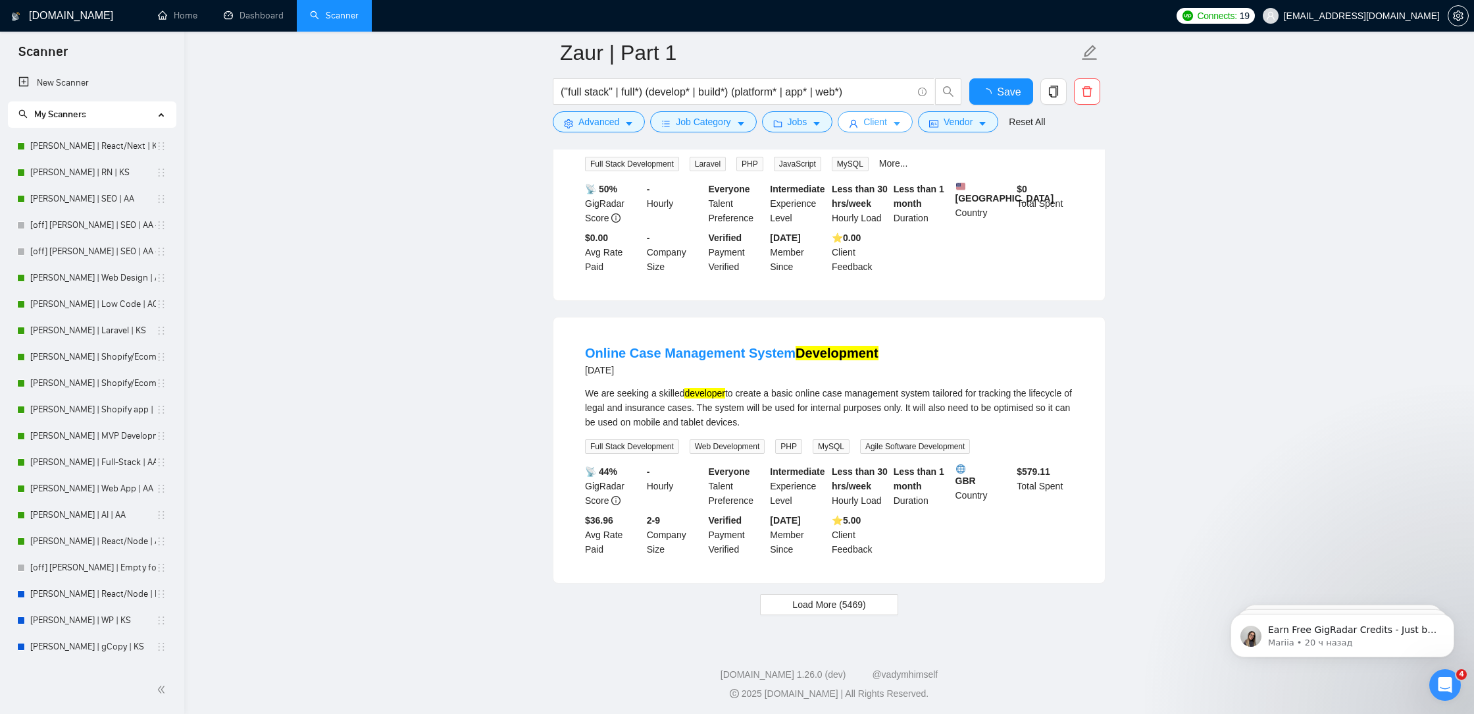
scroll to position [2566, 0]
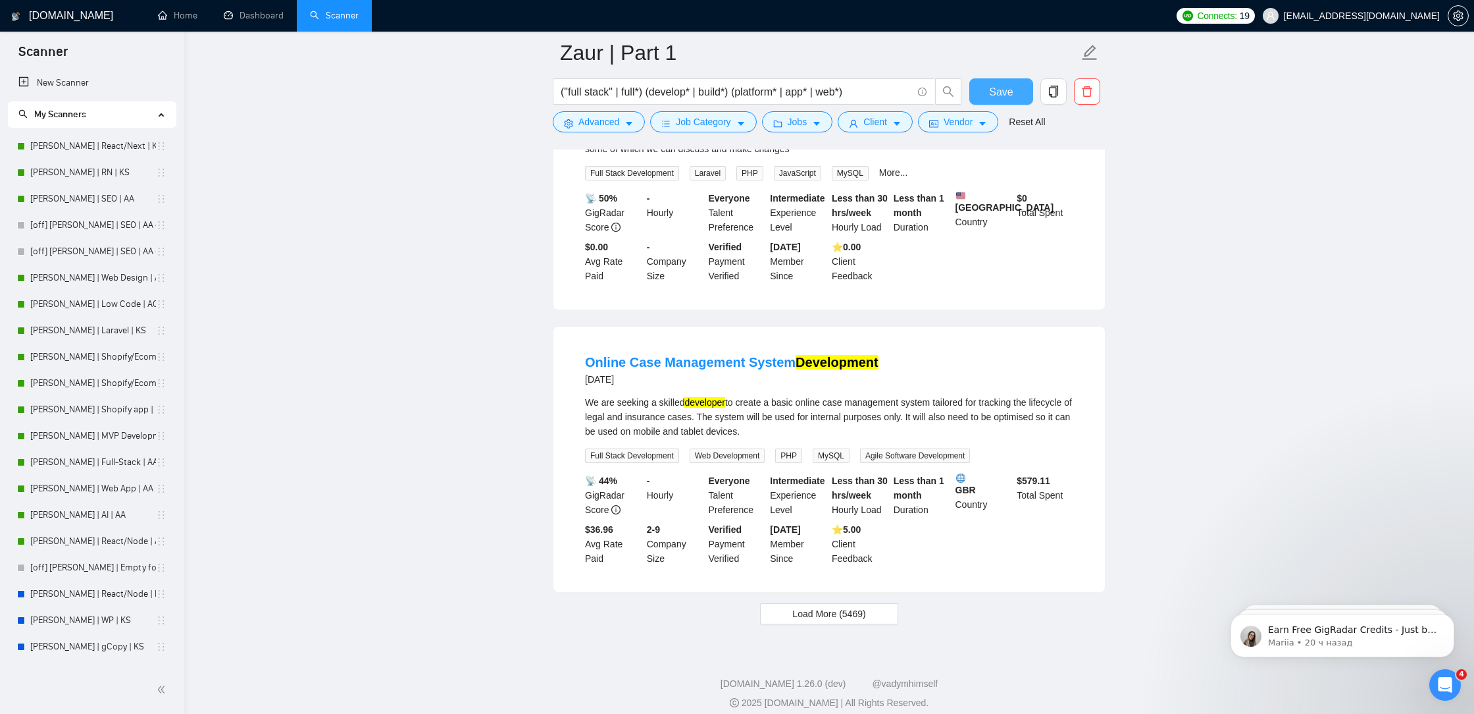
click at [1002, 88] on span "Save" at bounding box center [1001, 92] width 24 height 16
click at [872, 607] on button "Load More (5469)" at bounding box center [829, 613] width 138 height 21
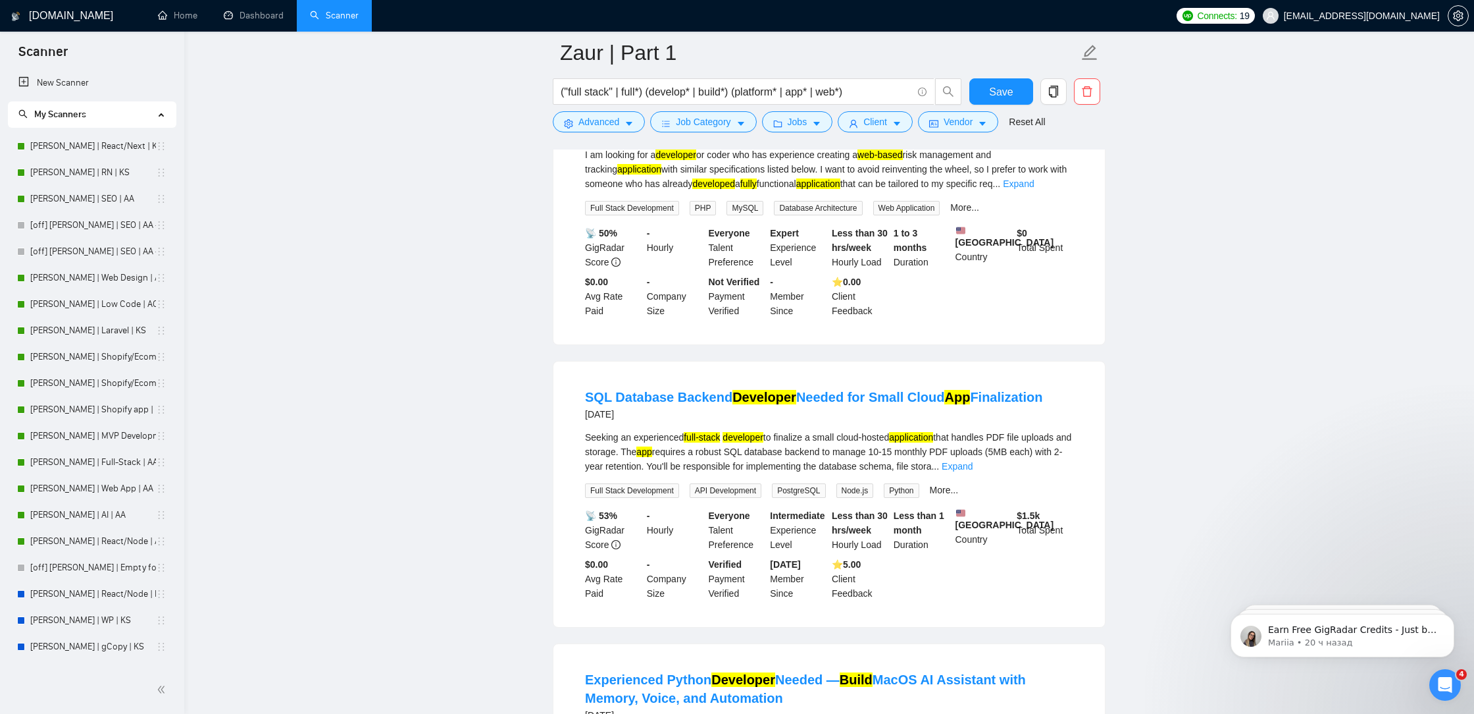
scroll to position [5486, 0]
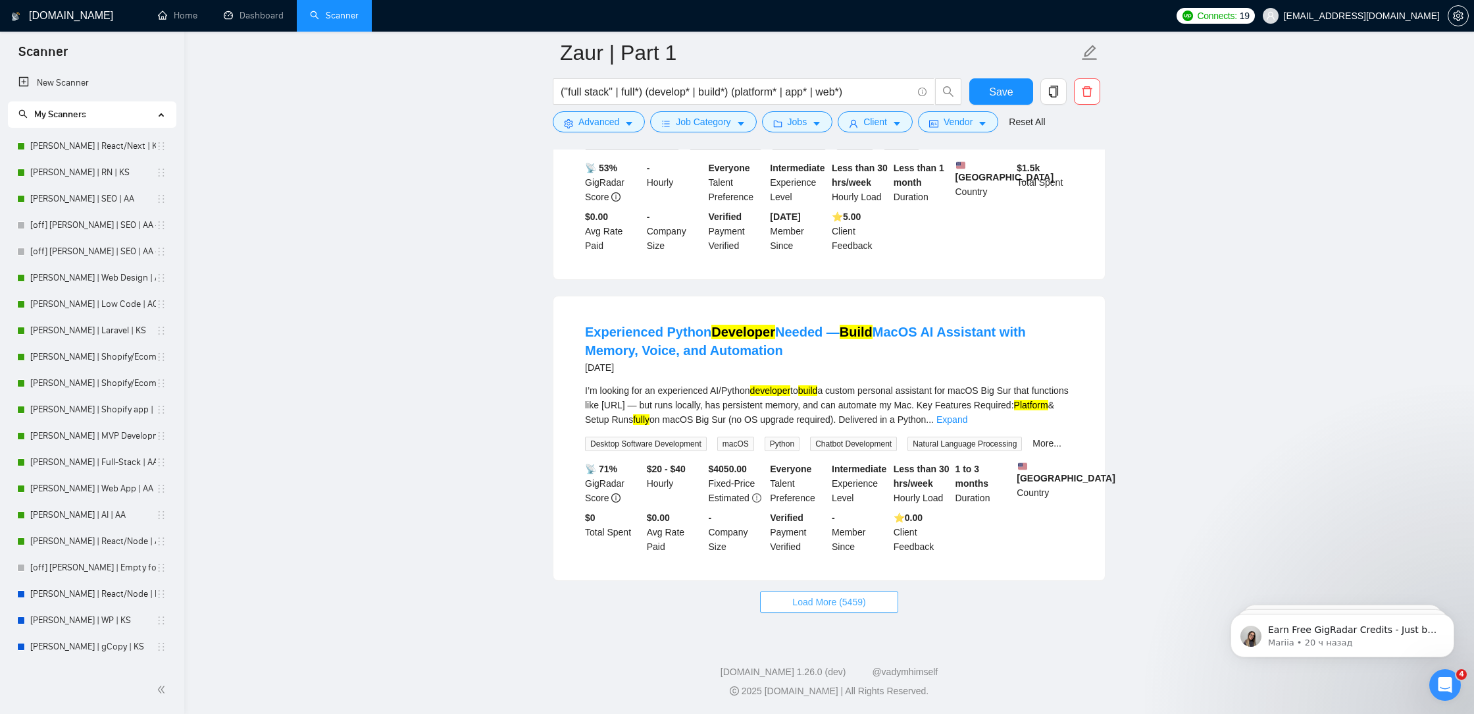
click at [879, 596] on button "Load More (5459)" at bounding box center [829, 601] width 138 height 21
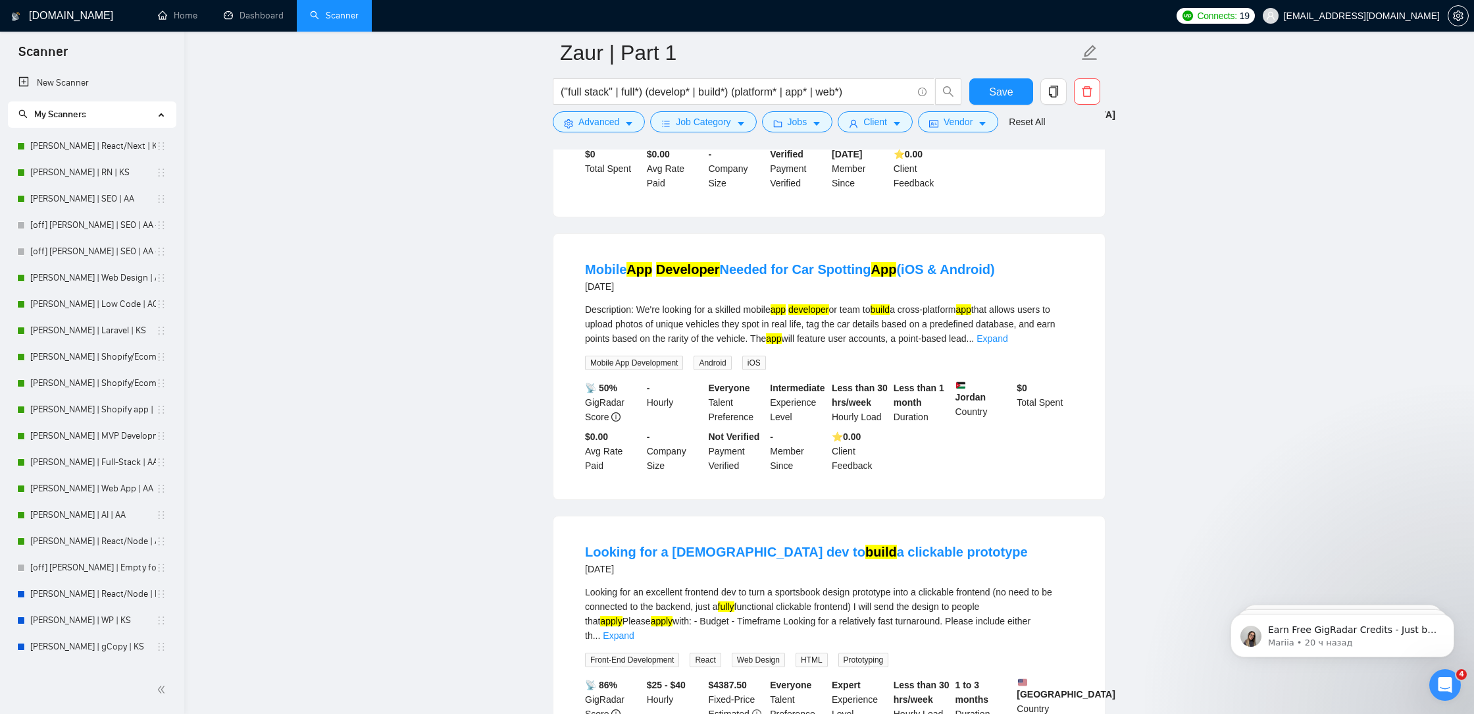
scroll to position [8040, 0]
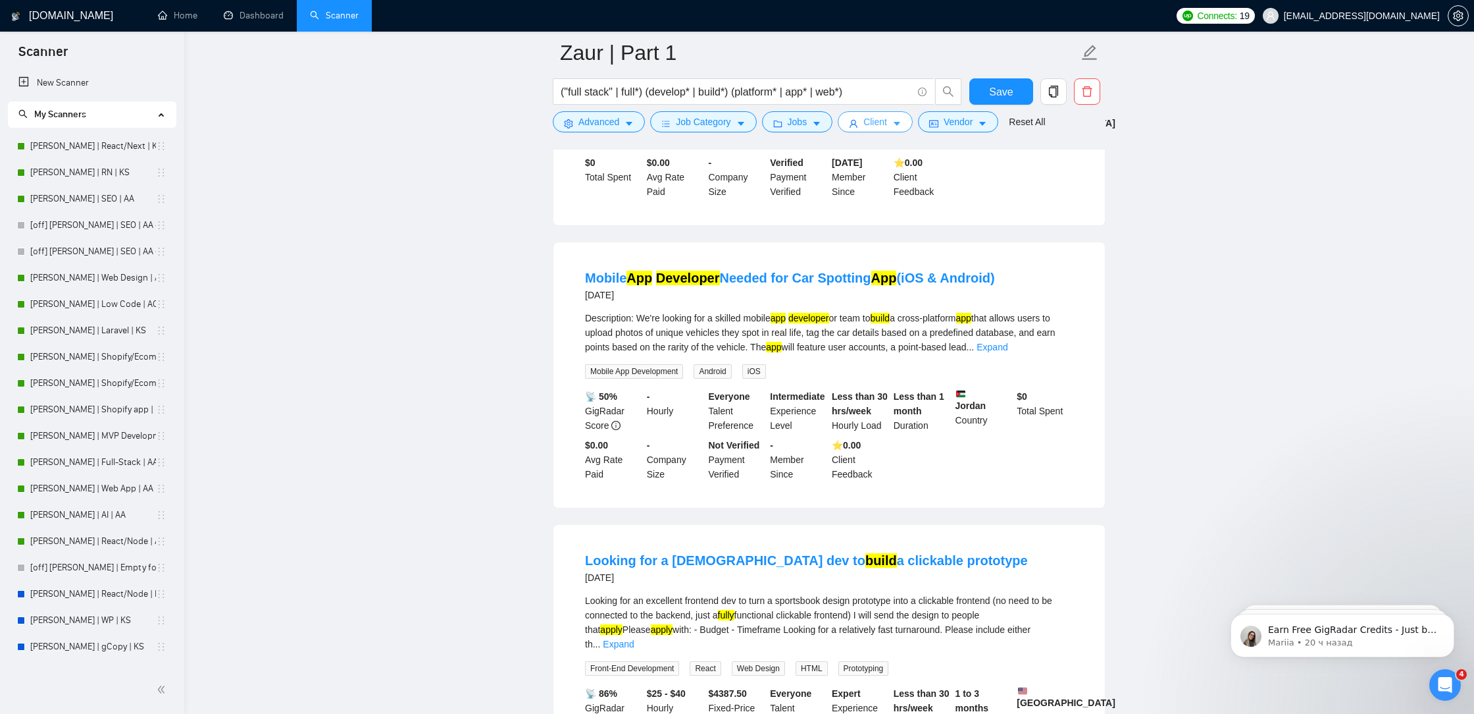
click at [887, 124] on span "Client" at bounding box center [876, 122] width 24 height 14
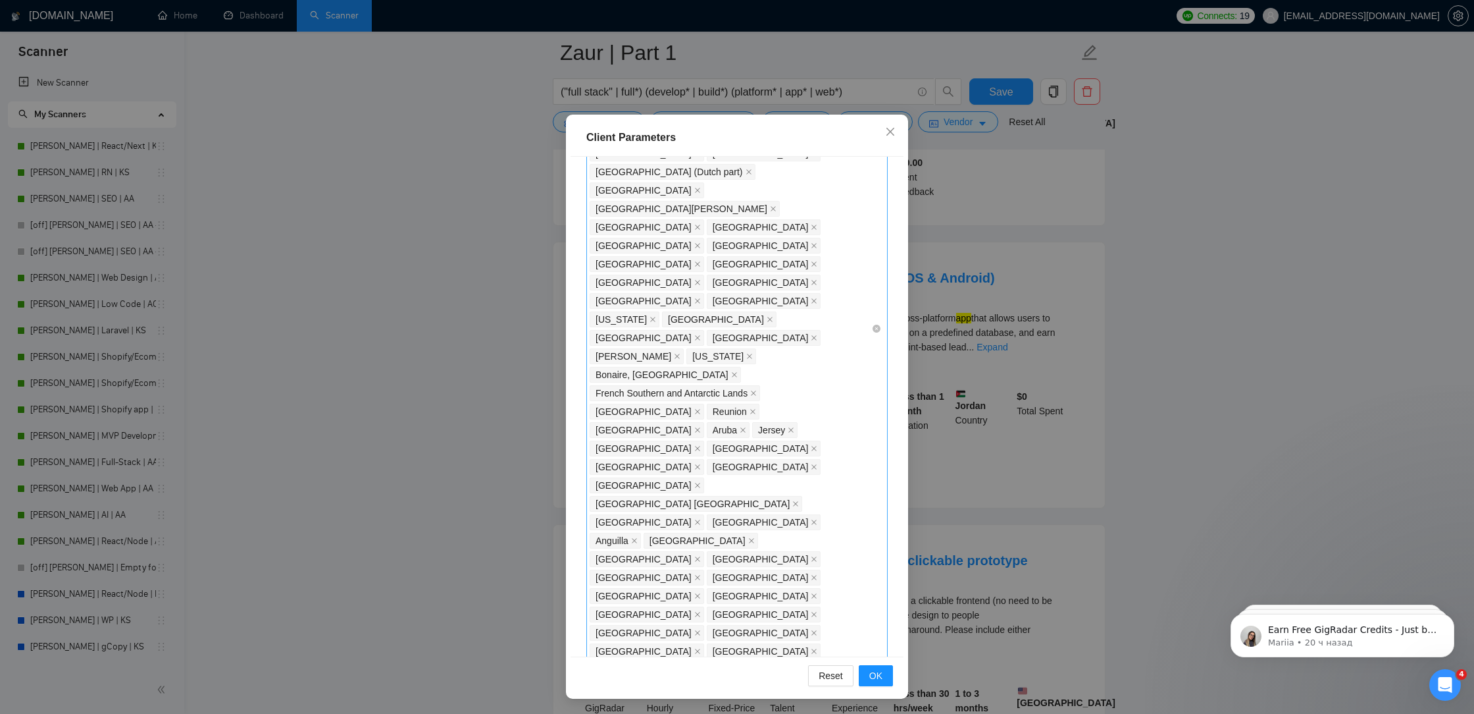
scroll to position [667, 0]
click at [861, 394] on div "[GEOGRAPHIC_DATA] [GEOGRAPHIC_DATA] [GEOGRAPHIC_DATA] [GEOGRAPHIC_DATA] [GEOGRA…" at bounding box center [731, 323] width 282 height 1438
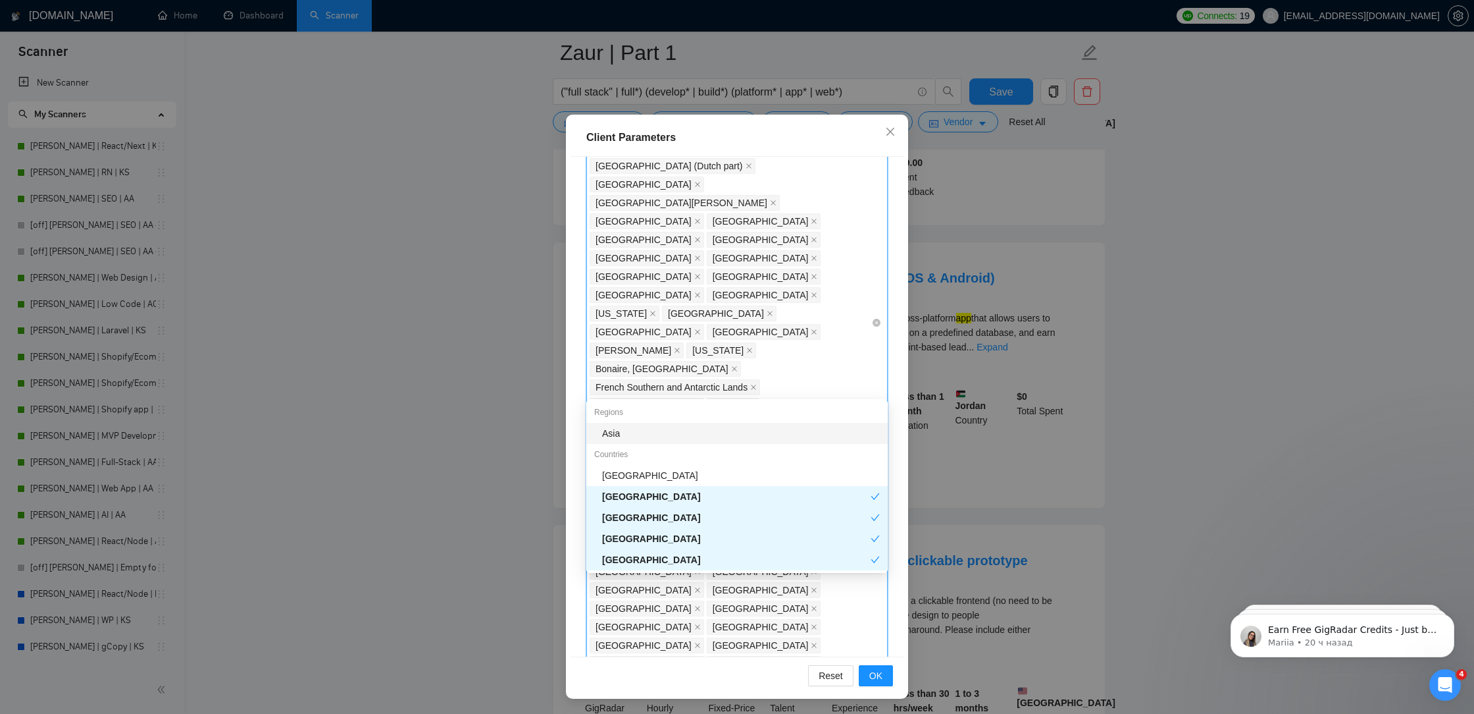
type input "sing"
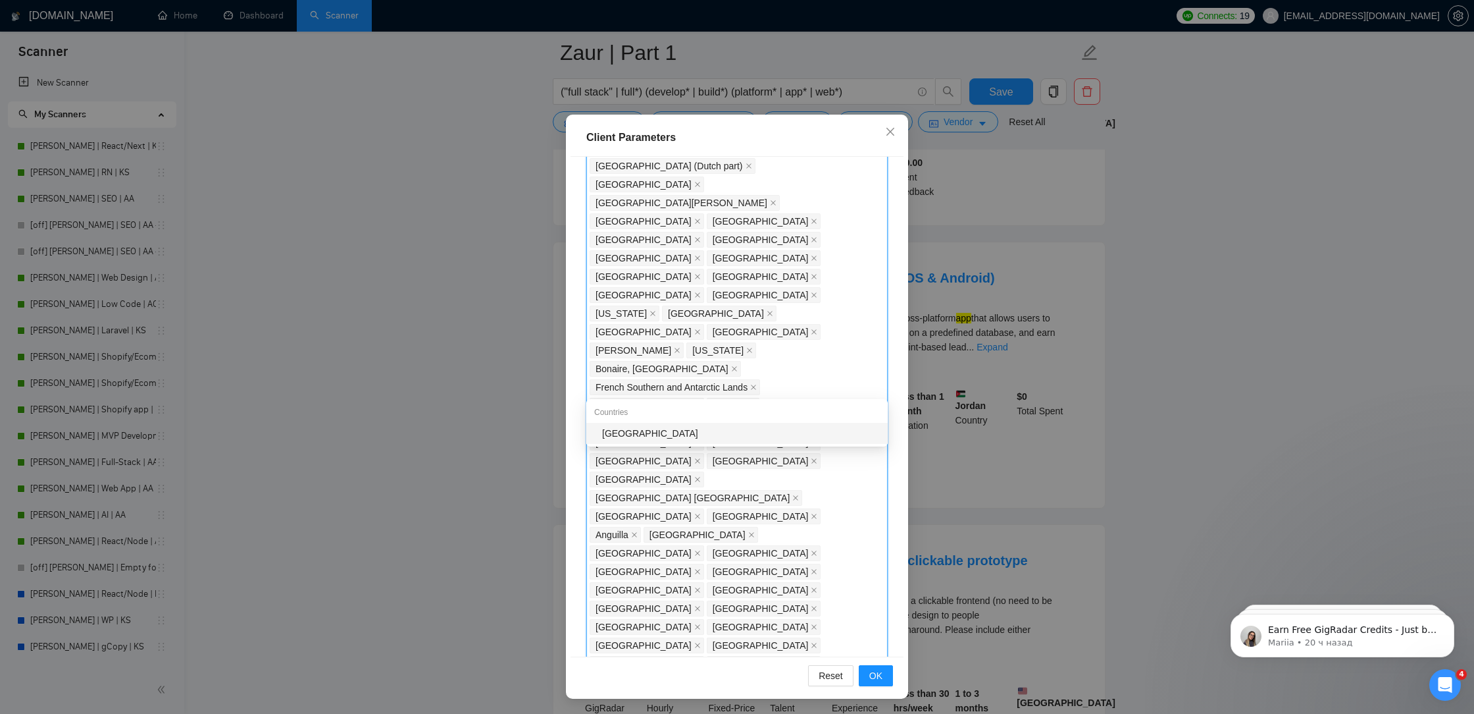
click at [777, 435] on div "[GEOGRAPHIC_DATA]" at bounding box center [741, 433] width 278 height 14
click at [831, 407] on div "[GEOGRAPHIC_DATA] [GEOGRAPHIC_DATA] [GEOGRAPHIC_DATA] [GEOGRAPHIC_DATA] [GEOGRA…" at bounding box center [731, 332] width 282 height 1456
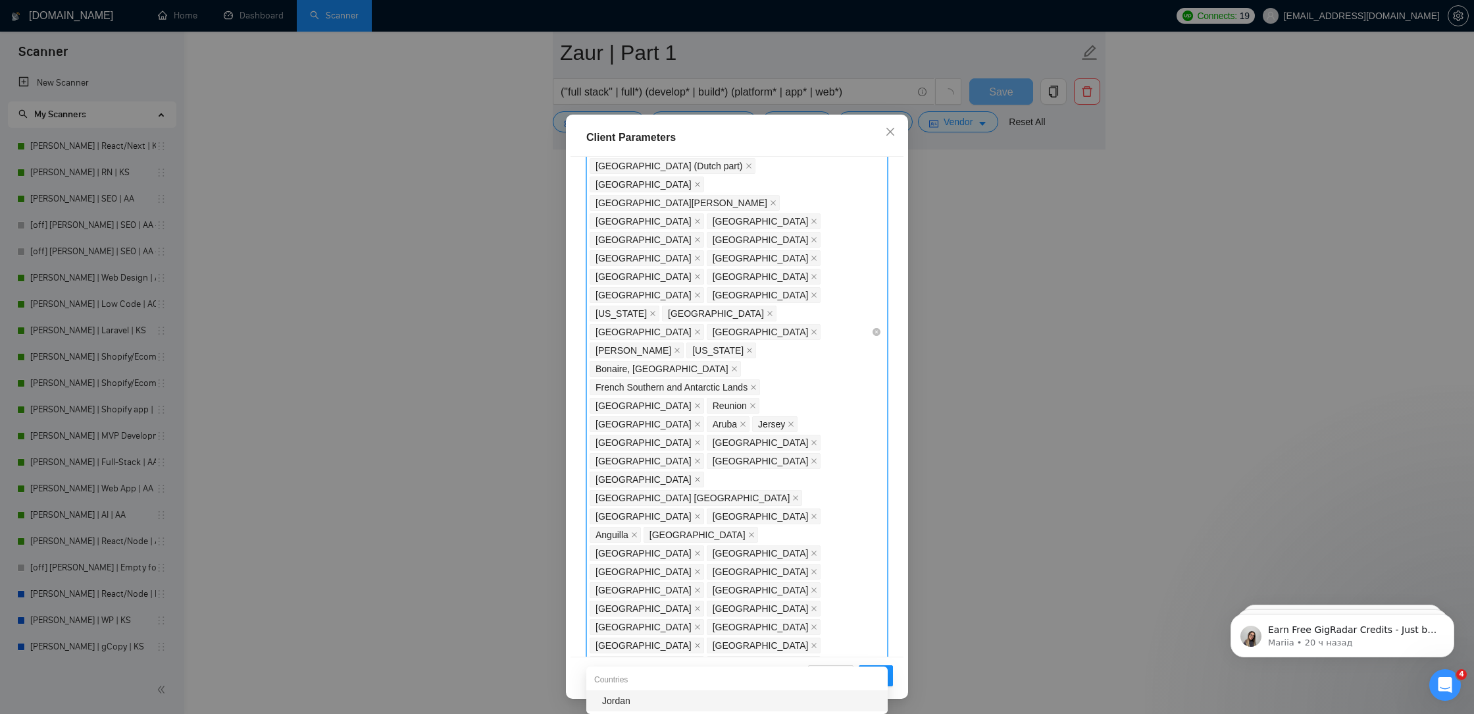
scroll to position [7791, 0]
type input "jord"
click at [660, 696] on div "Jordan" at bounding box center [741, 700] width 278 height 14
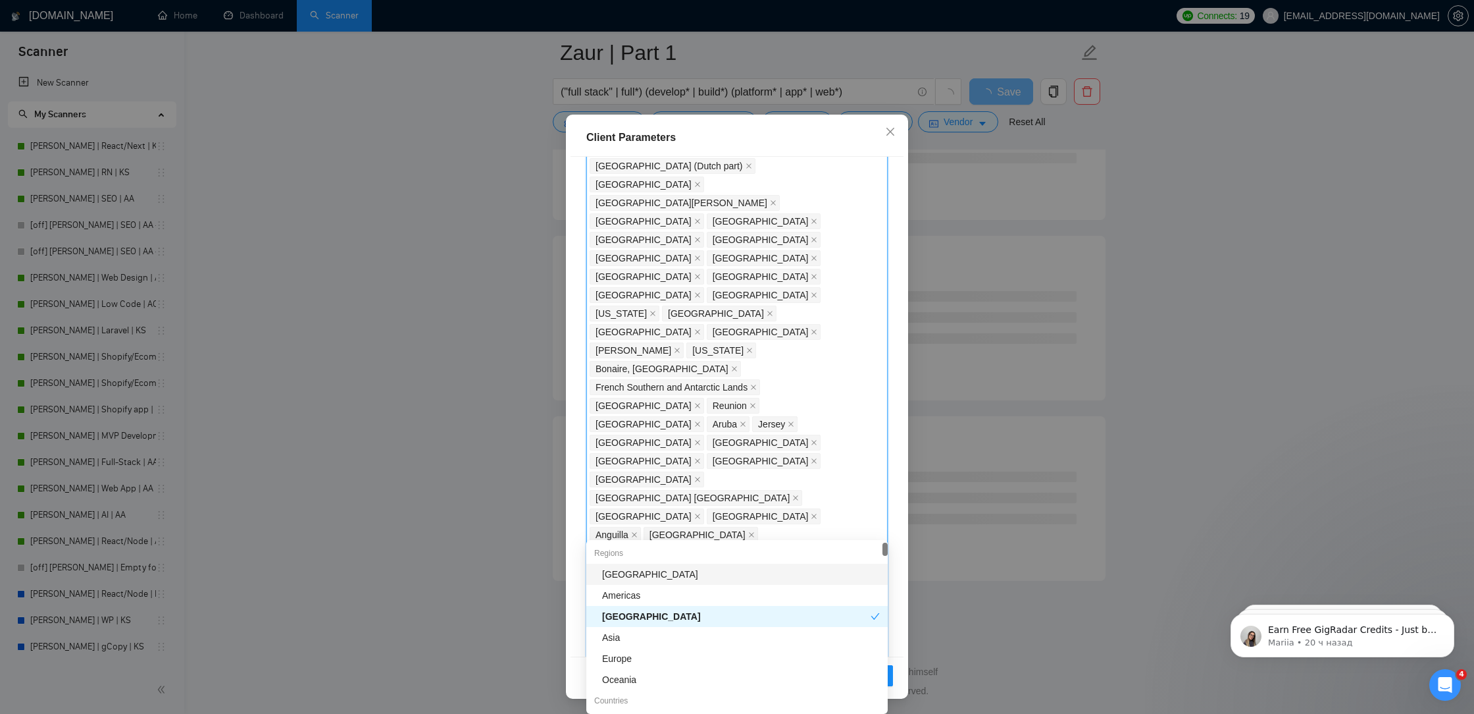
scroll to position [5090, 0]
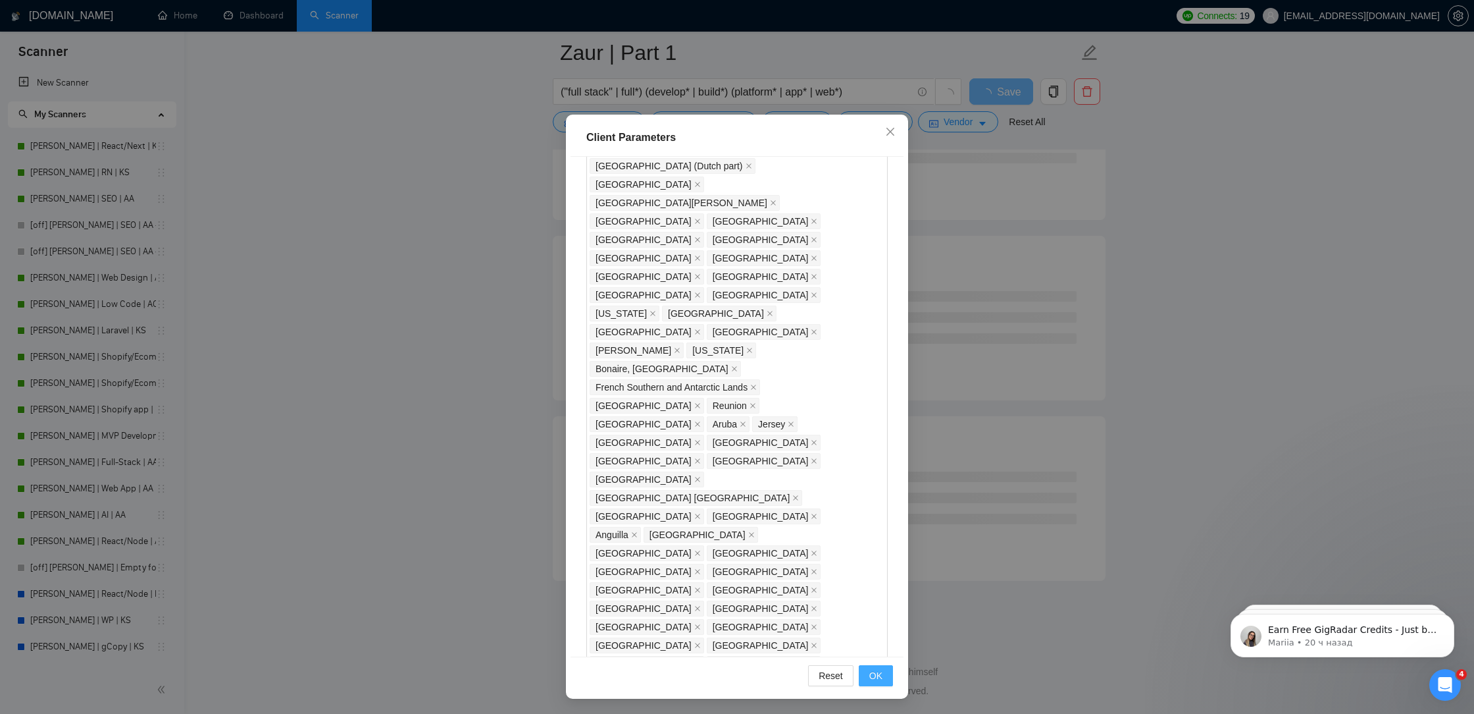
click at [872, 673] on span "OK" at bounding box center [876, 675] width 13 height 14
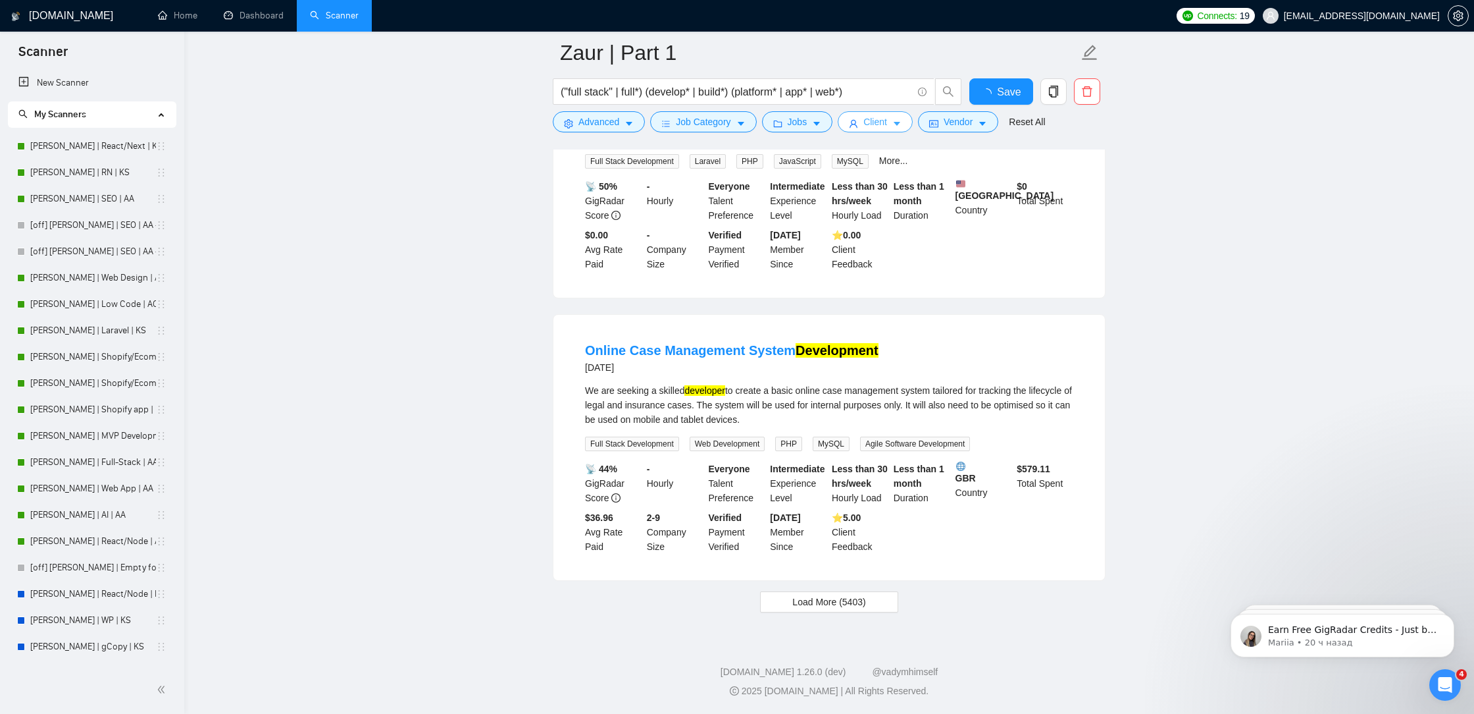
scroll to position [2566, 0]
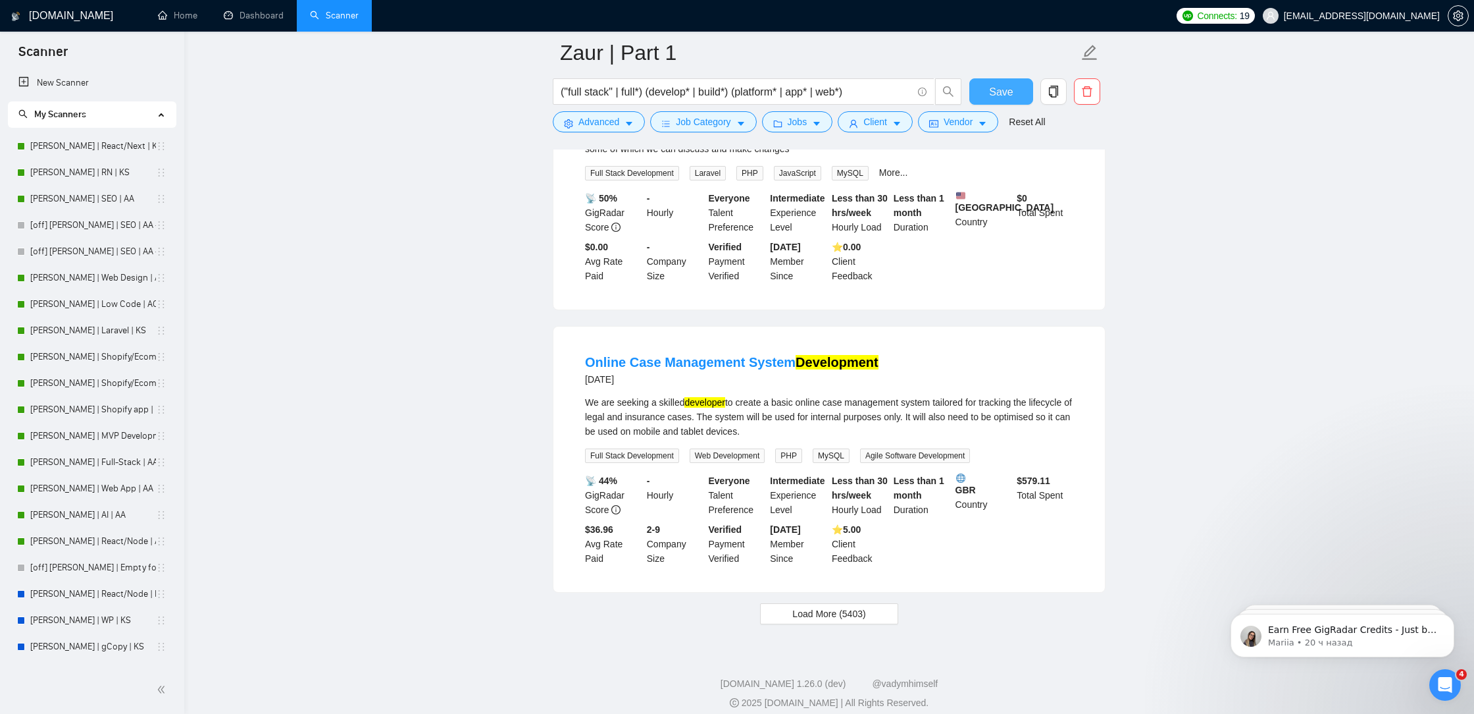
click at [989, 100] on button "Save" at bounding box center [1002, 91] width 64 height 26
click at [845, 606] on span "Load More (5403)" at bounding box center [829, 613] width 73 height 14
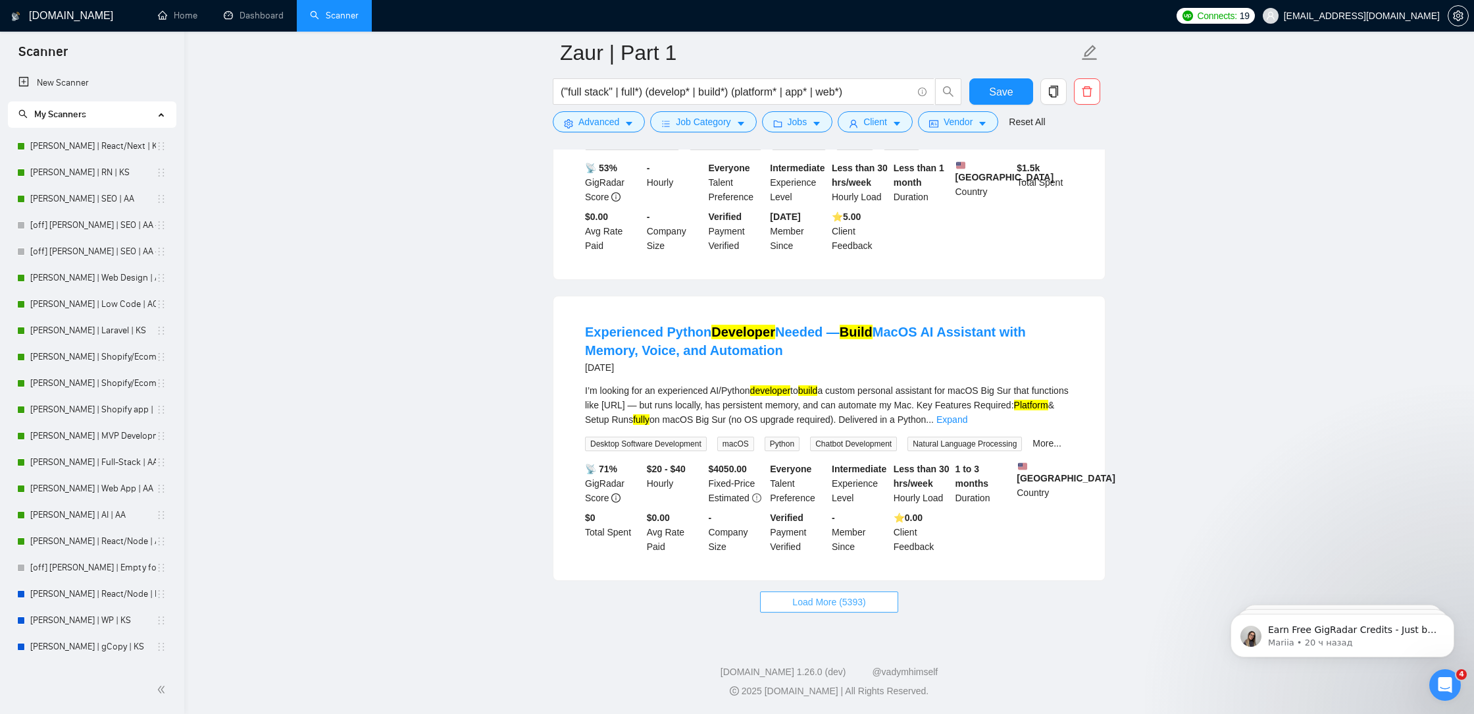
scroll to position [5486, 0]
click at [848, 600] on span "Load More (5393)" at bounding box center [829, 601] width 73 height 14
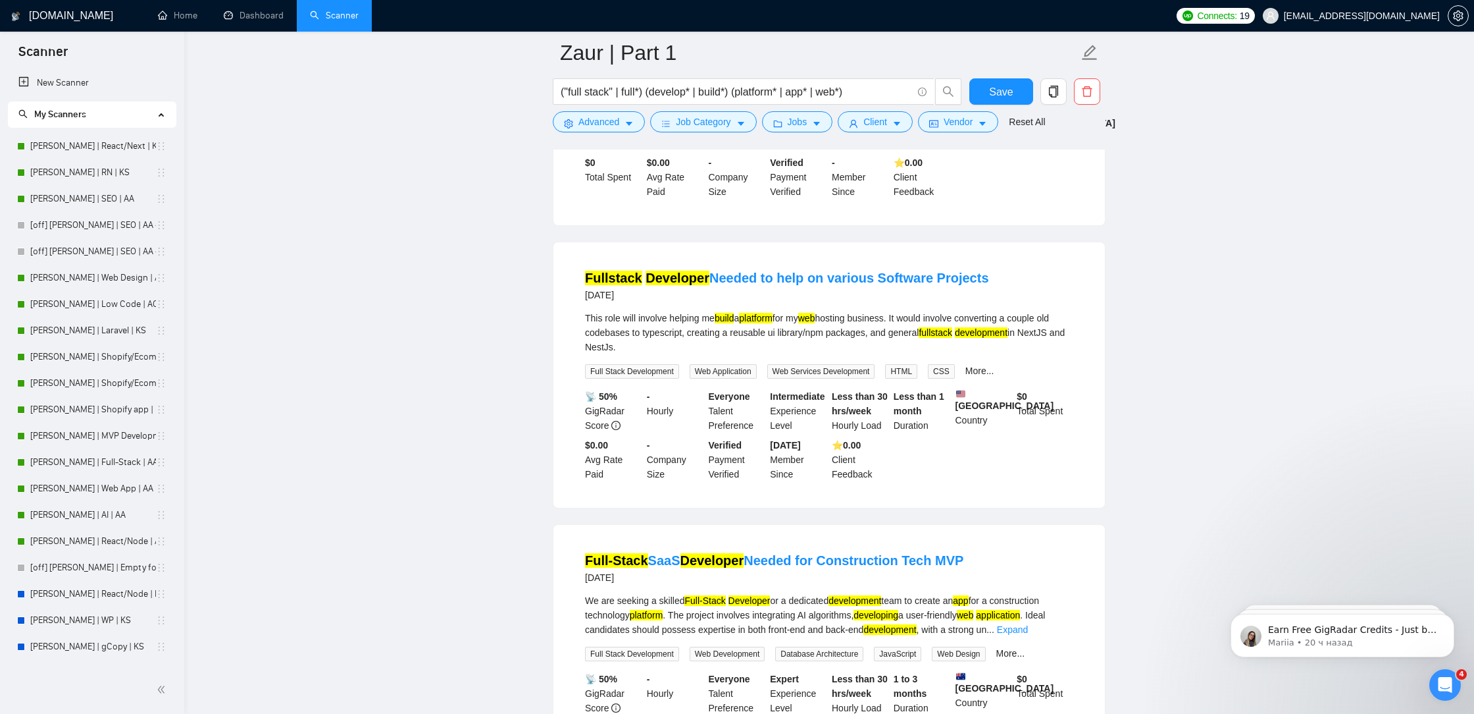
scroll to position [5771, 0]
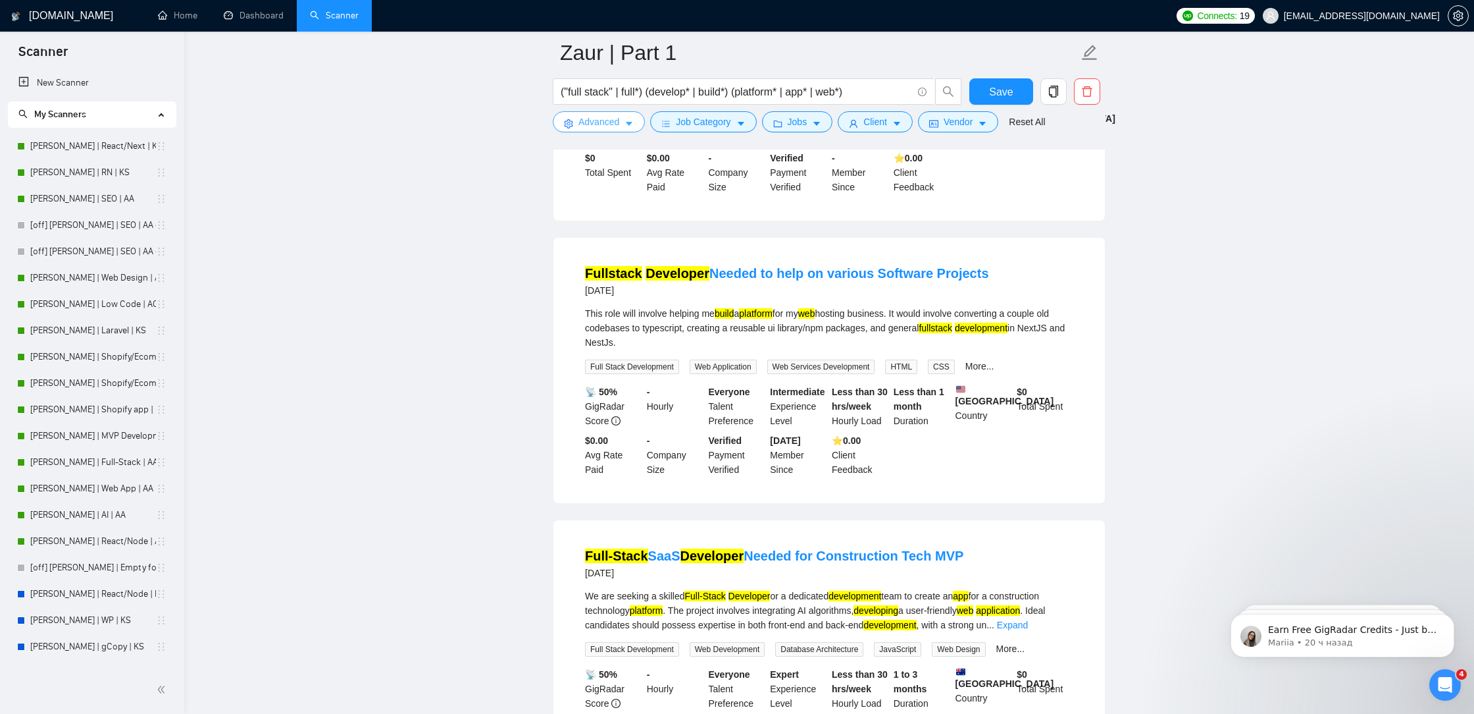
click at [588, 126] on span "Advanced" at bounding box center [599, 122] width 41 height 14
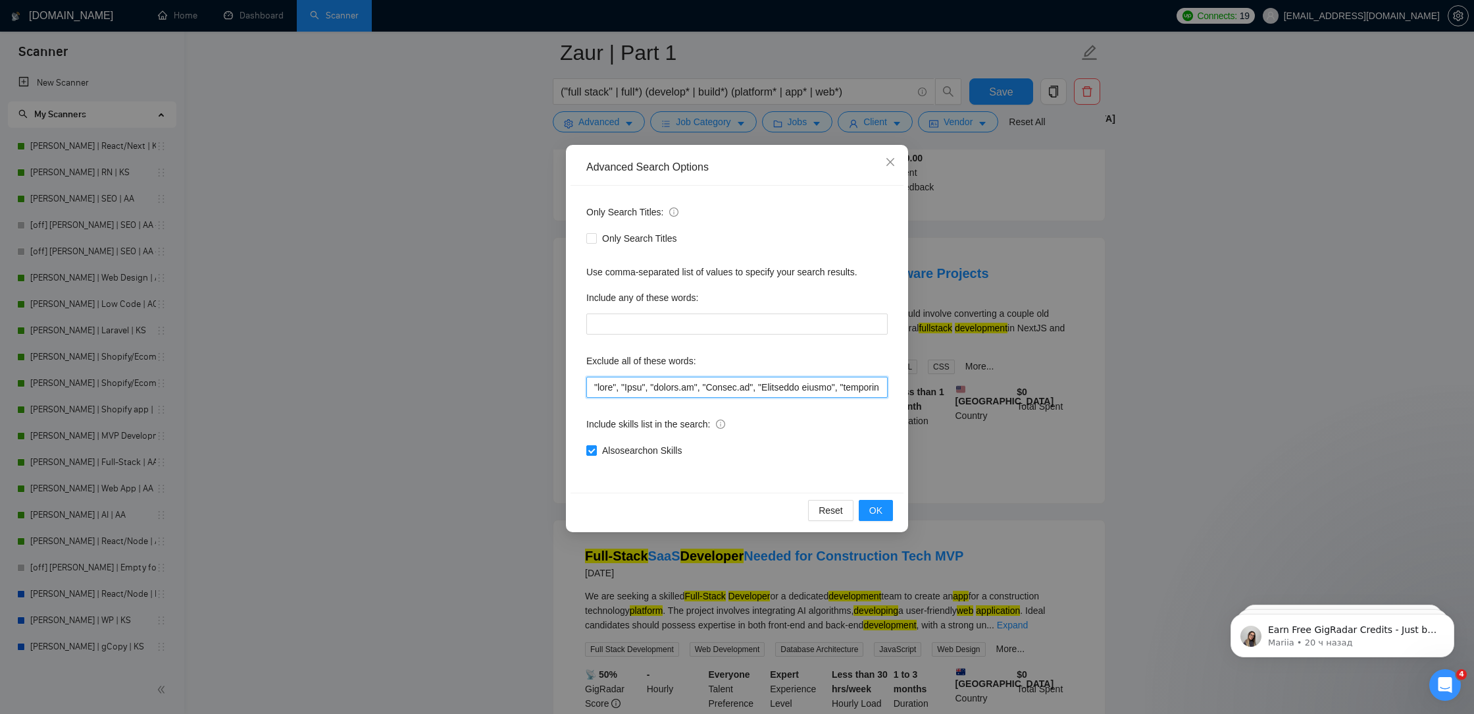
drag, startPoint x: 601, startPoint y: 388, endPoint x: 575, endPoint y: 388, distance: 25.7
click at [575, 388] on div "Only Search Titles: Only Search Titles Use comma-separated list of values to sp…" at bounding box center [737, 339] width 333 height 307
click at [592, 387] on input "text" at bounding box center [736, 387] width 301 height 21
paste input """
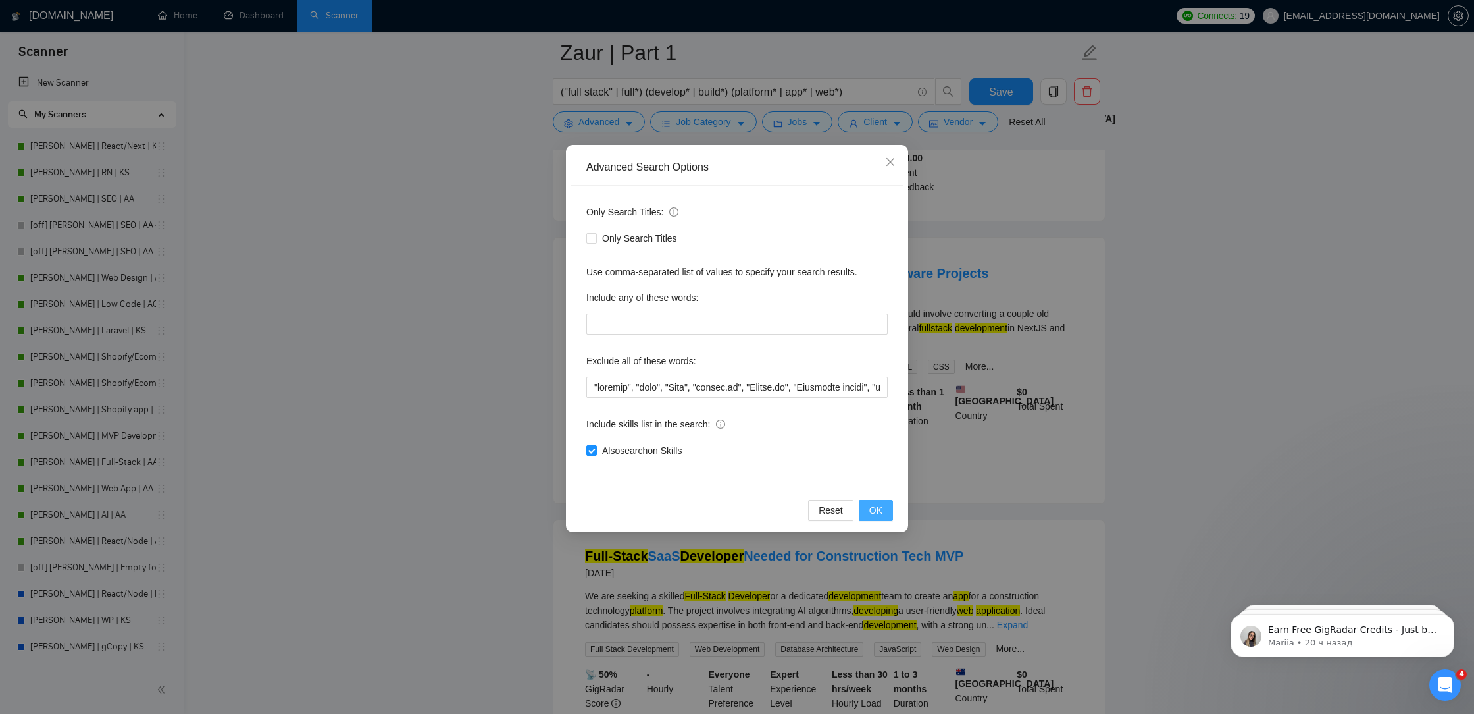
click at [883, 509] on button "OK" at bounding box center [876, 510] width 34 height 21
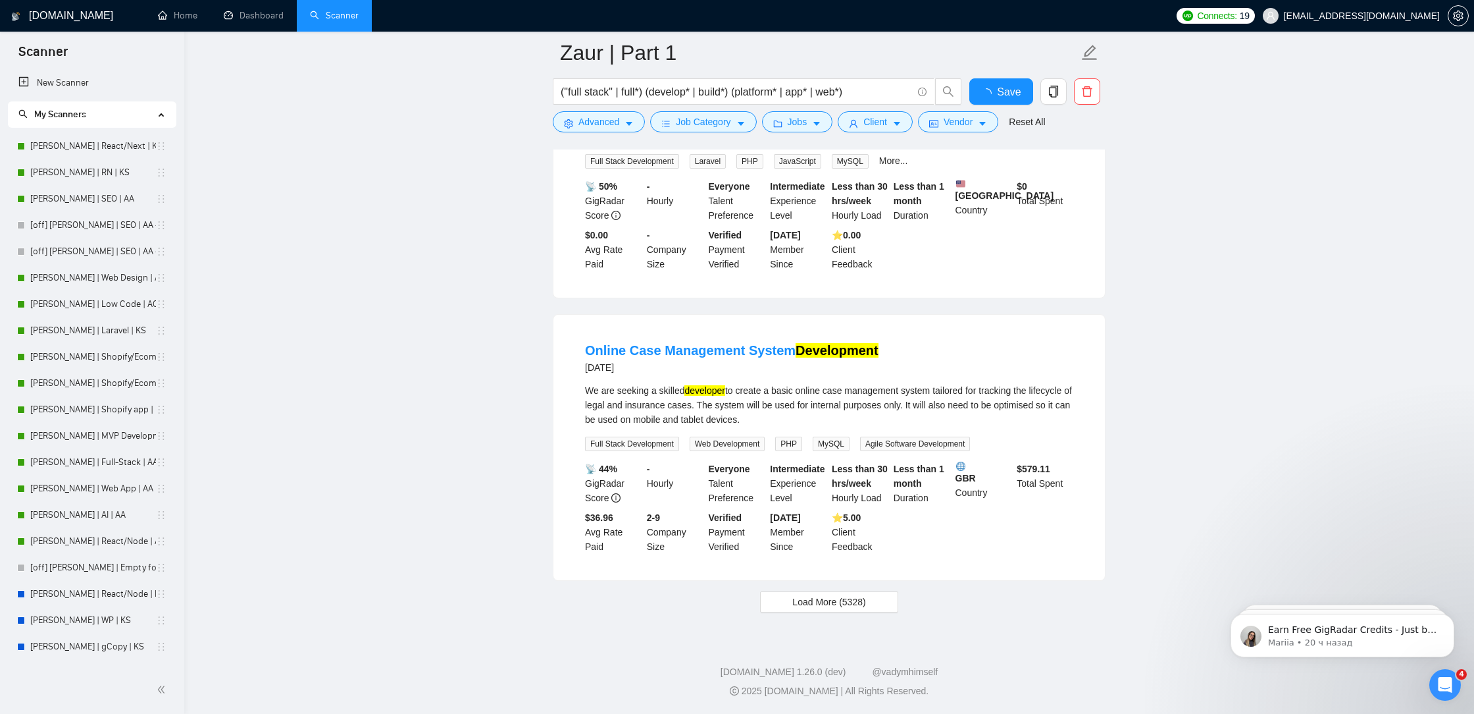
scroll to position [2566, 0]
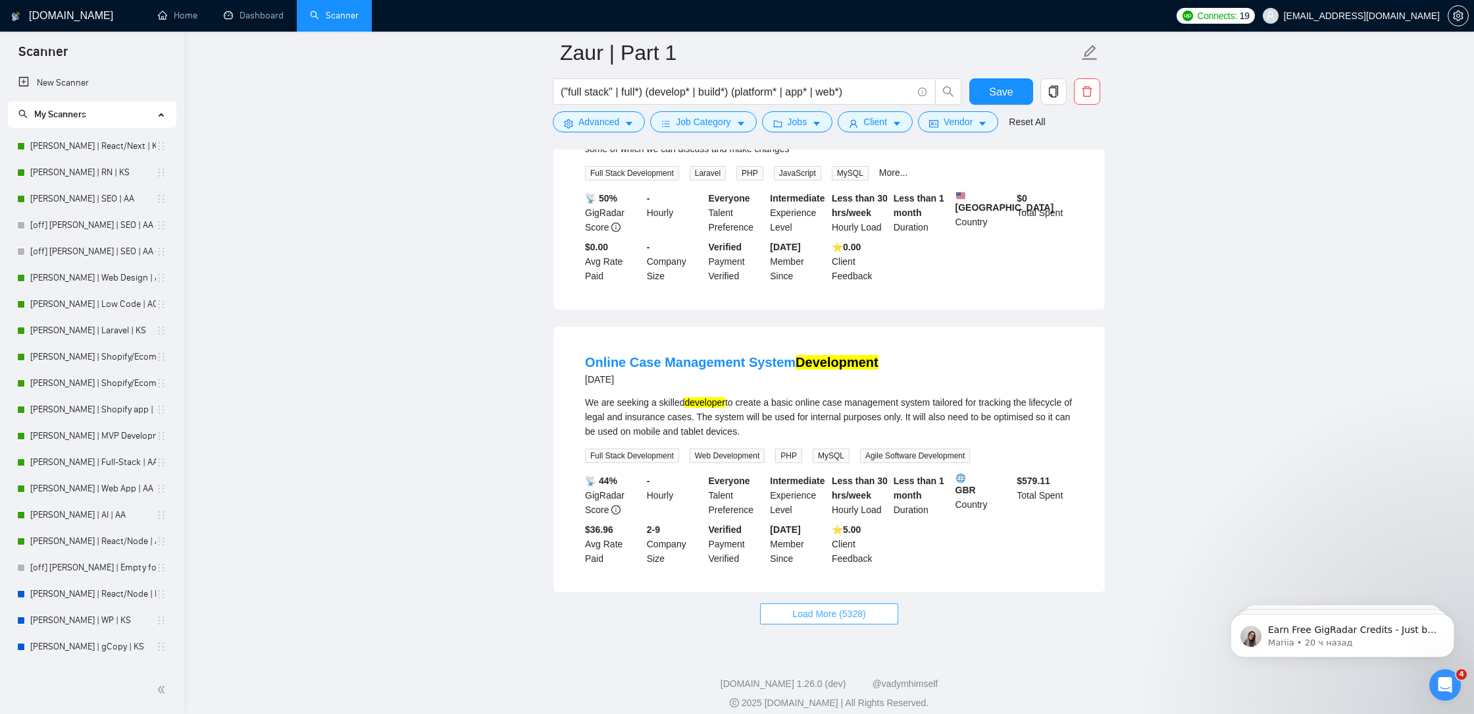
click at [827, 606] on span "Load More (5328)" at bounding box center [829, 613] width 73 height 14
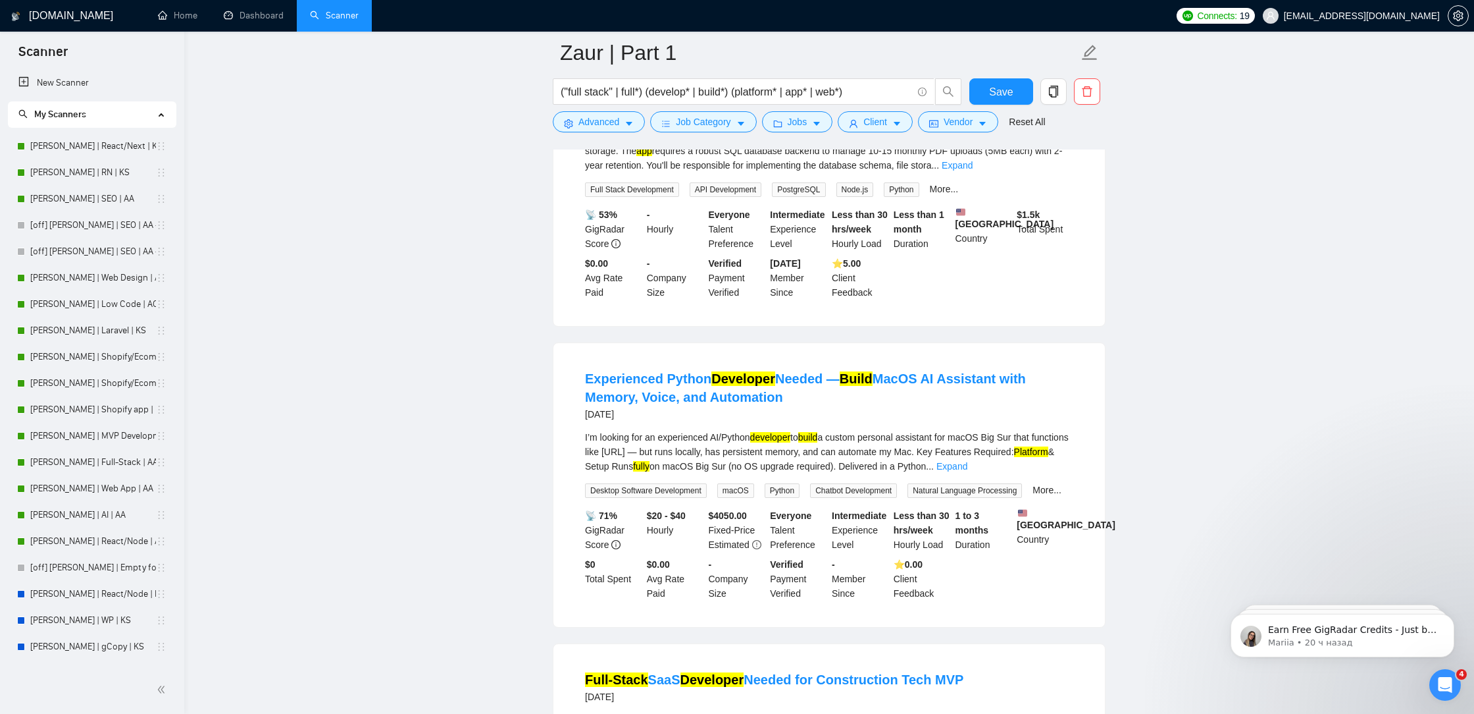
scroll to position [5477, 0]
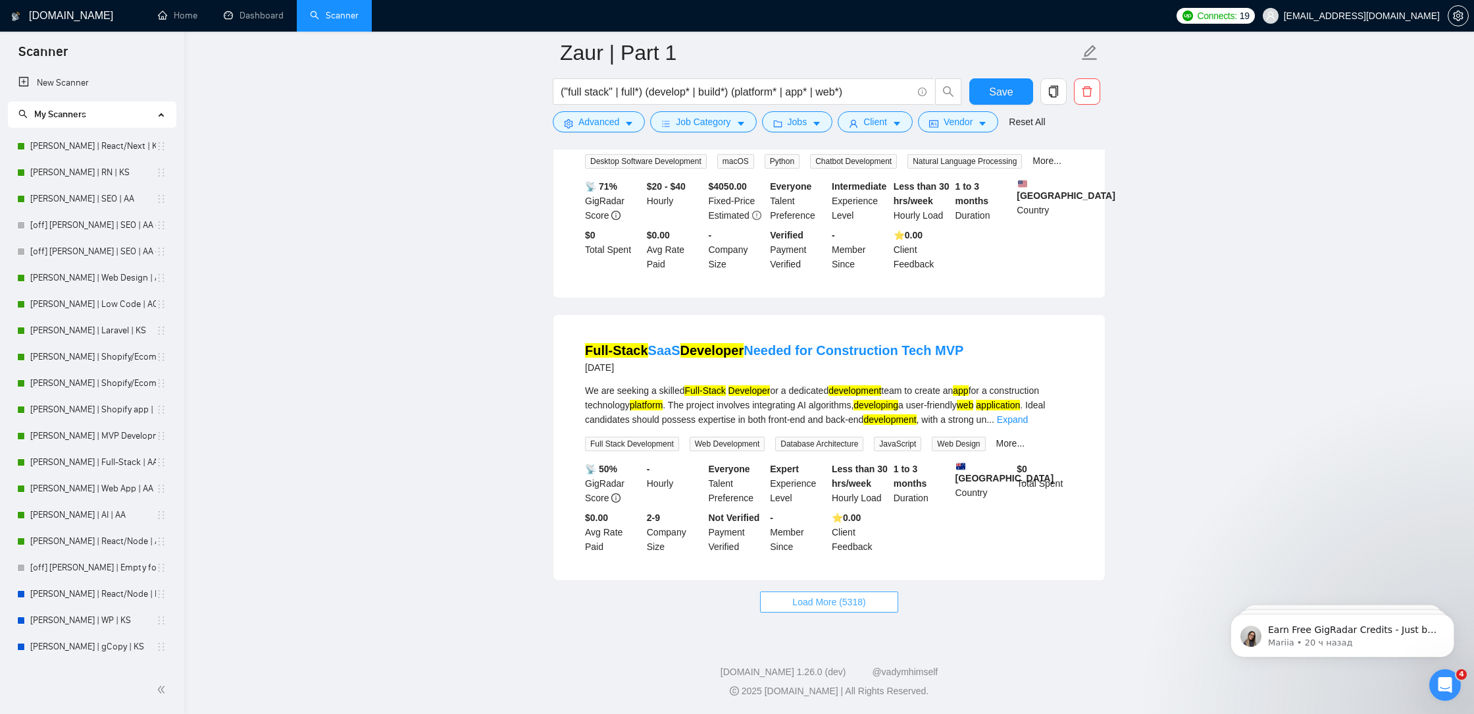
click at [813, 596] on span "Load More (5318)" at bounding box center [829, 601] width 73 height 14
click at [578, 130] on button "Advanced" at bounding box center [599, 121] width 92 height 21
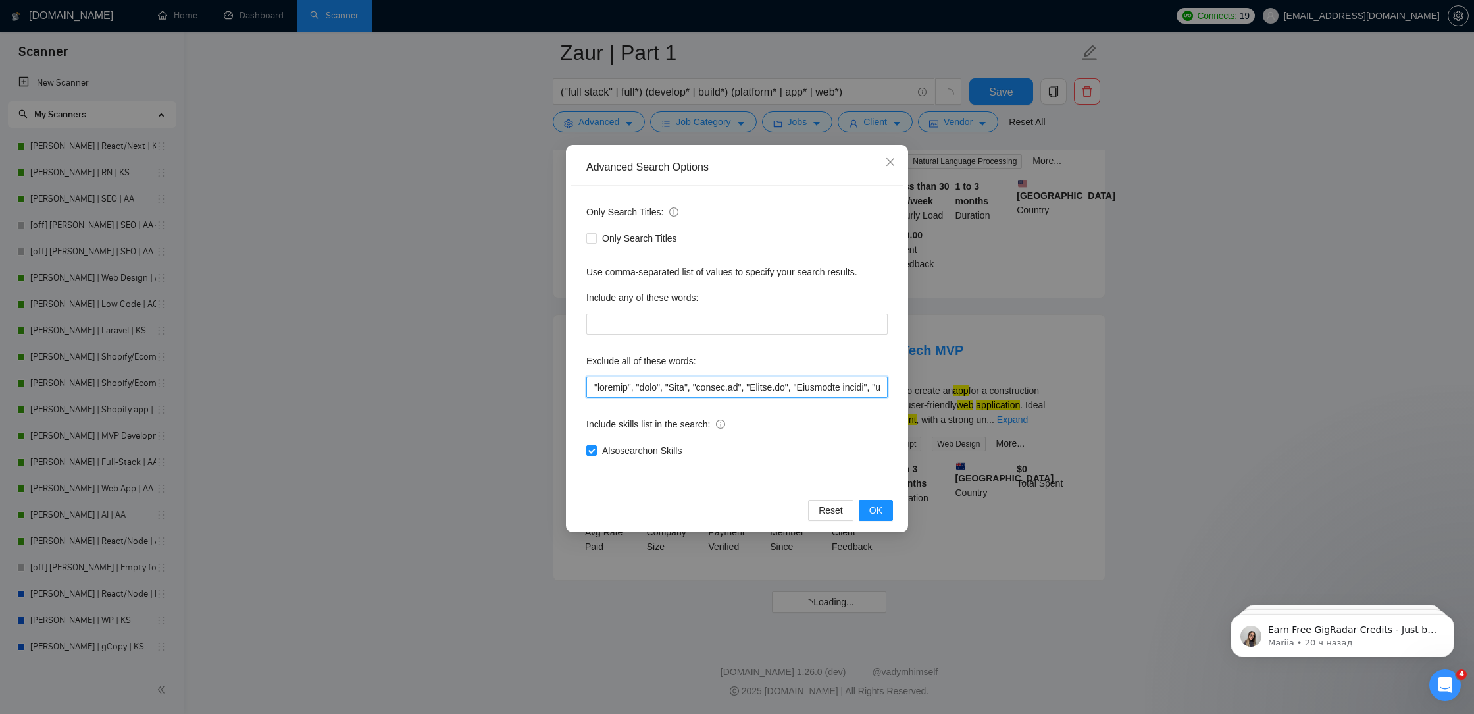
click at [588, 388] on input "text" at bounding box center [736, 387] width 301 height 21
paste input """
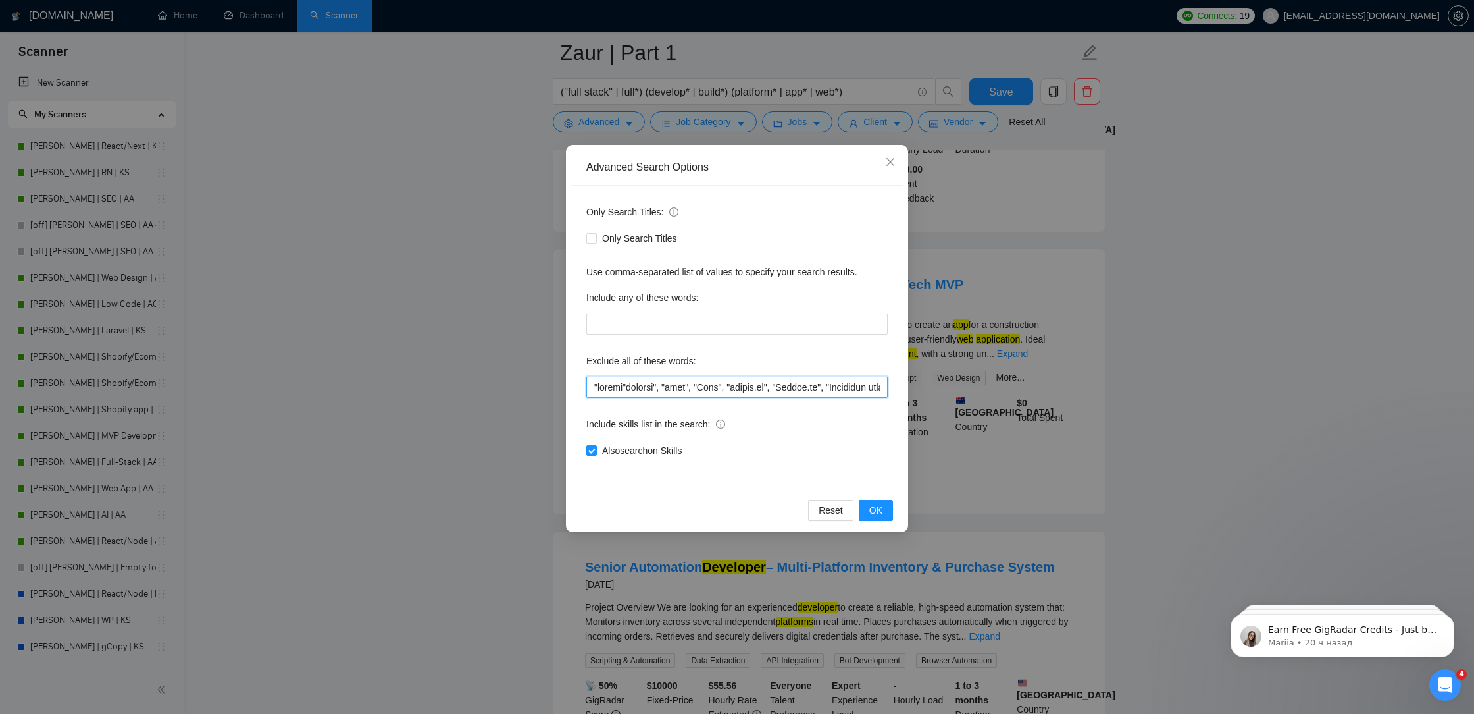
paste input """
click at [592, 389] on input "text" at bounding box center [736, 387] width 301 height 21
paste input """
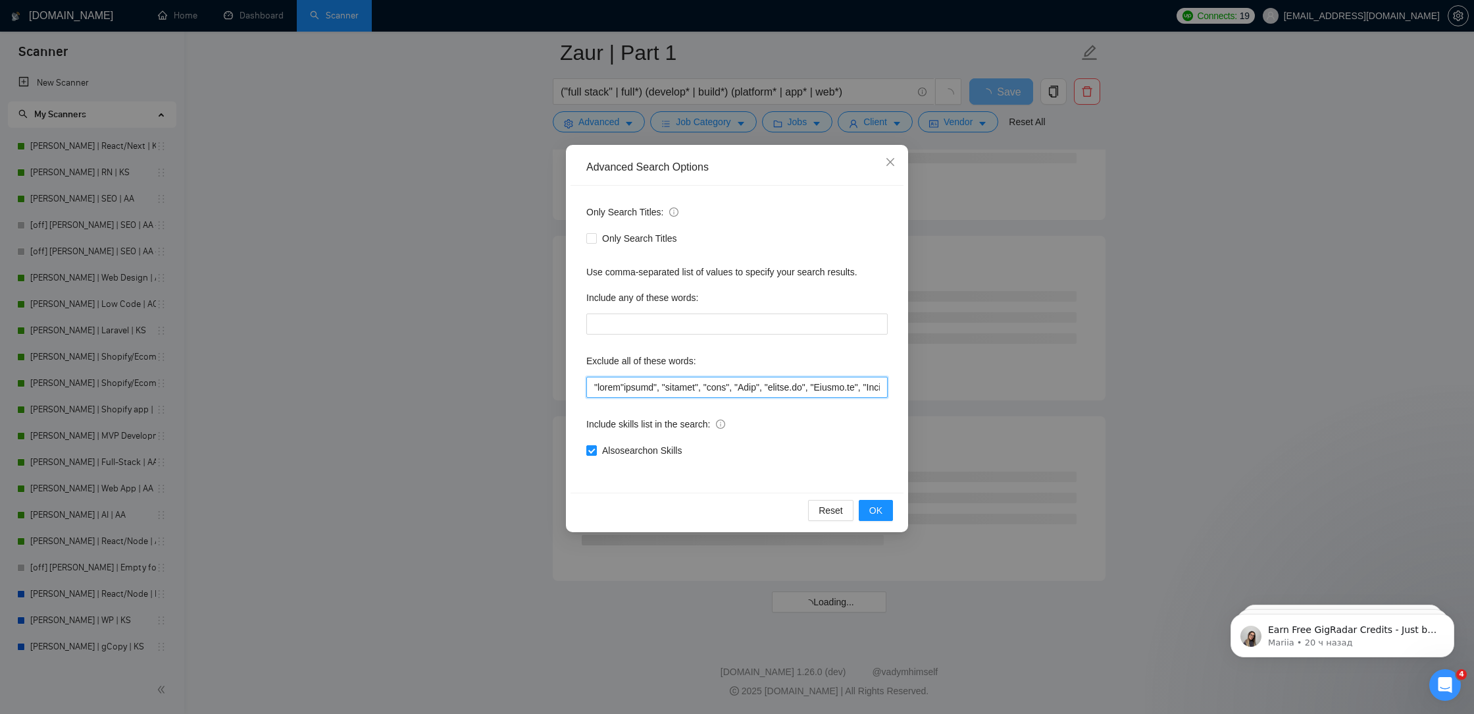
paste input """
click at [590, 390] on input "text" at bounding box center [736, 387] width 301 height 21
type input ""lorem", "ipsumd", "sitamet", "cons", "Adip", "elitse.do", "Eiusmo.te", "Incidi…"
click at [866, 507] on button "OK" at bounding box center [876, 510] width 34 height 21
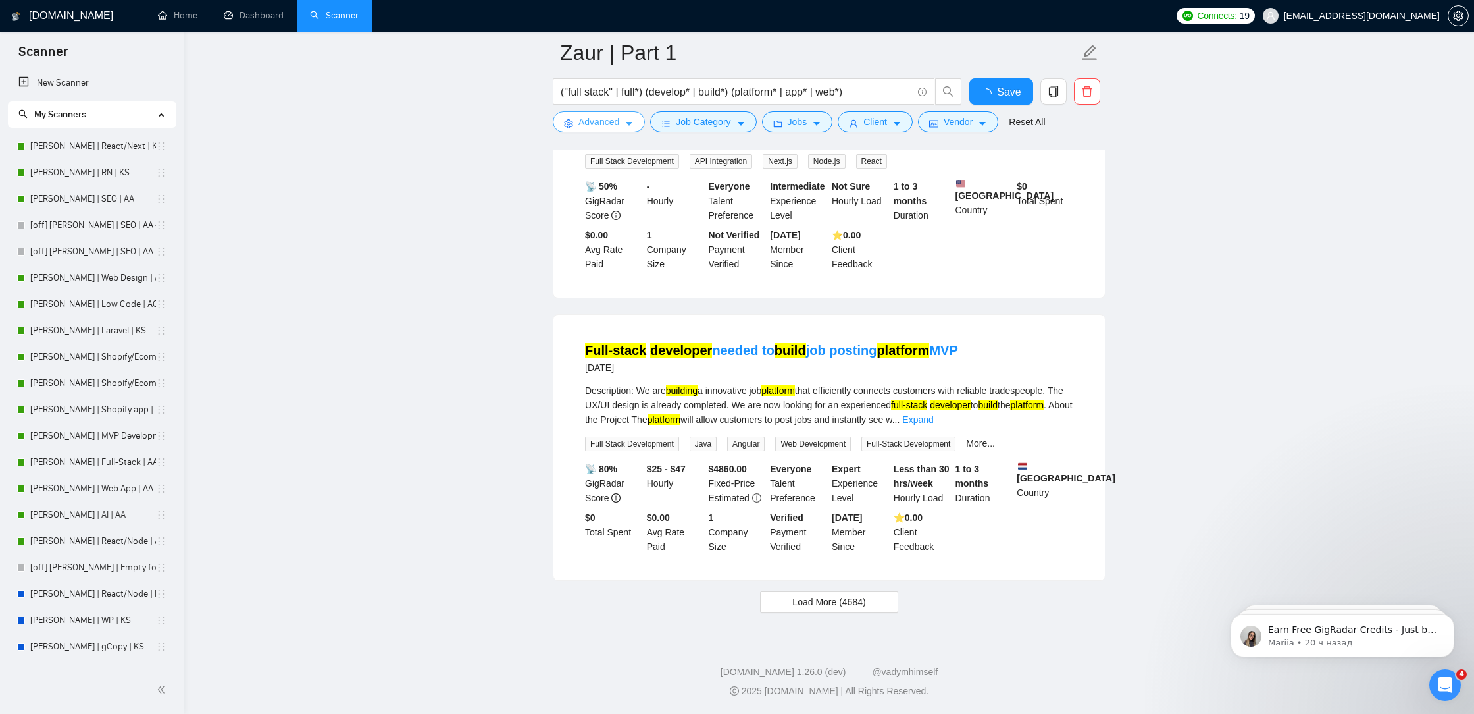
scroll to position [2571, 0]
click at [993, 91] on span "Save" at bounding box center [1001, 92] width 24 height 16
click at [876, 597] on button "Load More (4684)" at bounding box center [829, 601] width 138 height 21
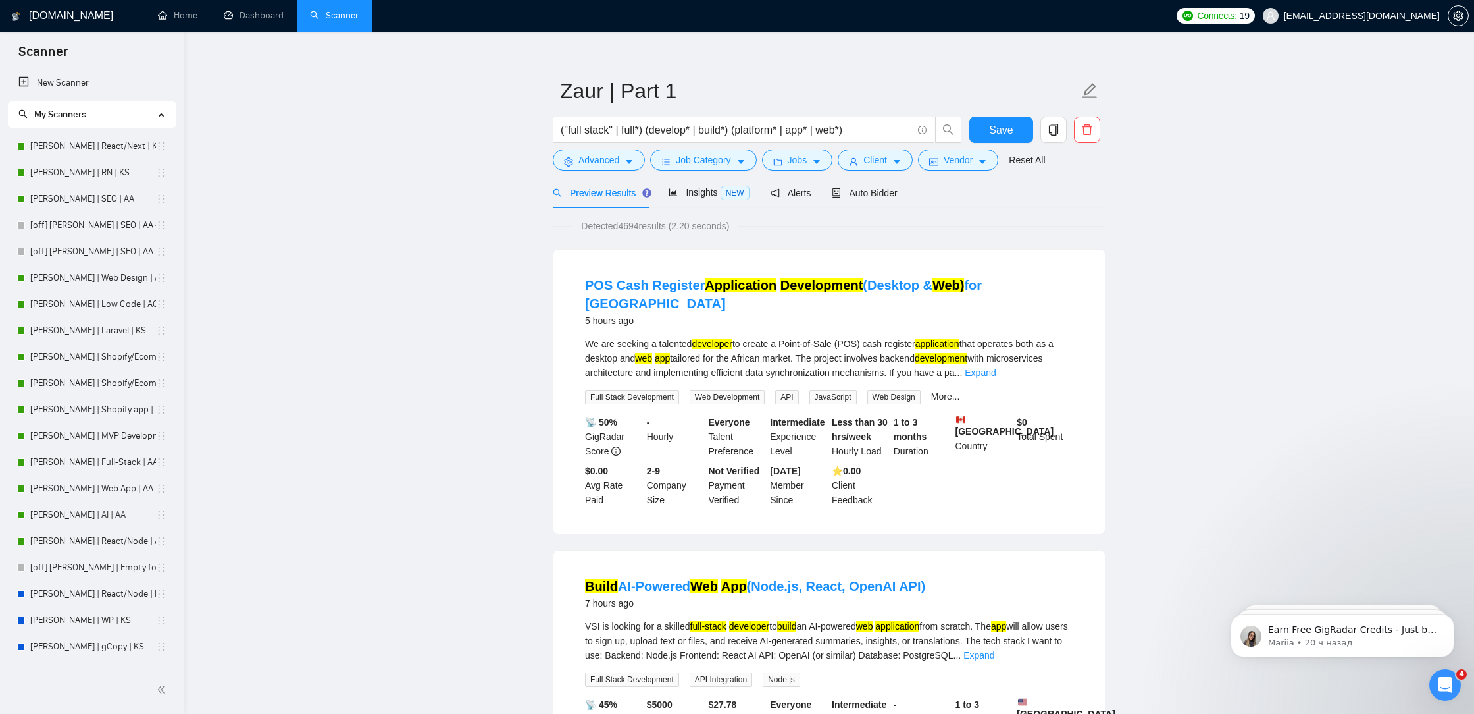
scroll to position [0, 0]
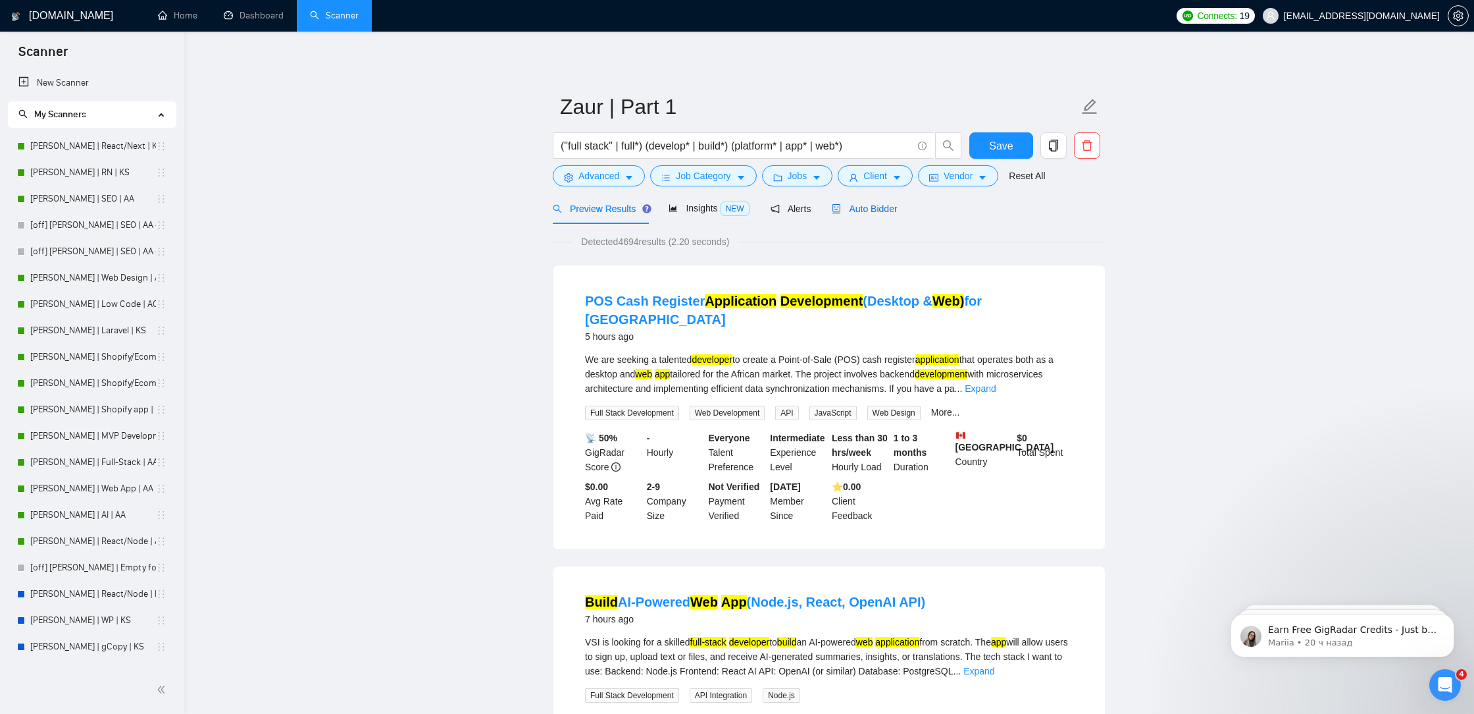
click at [884, 215] on div "Auto Bidder" at bounding box center [864, 208] width 65 height 14
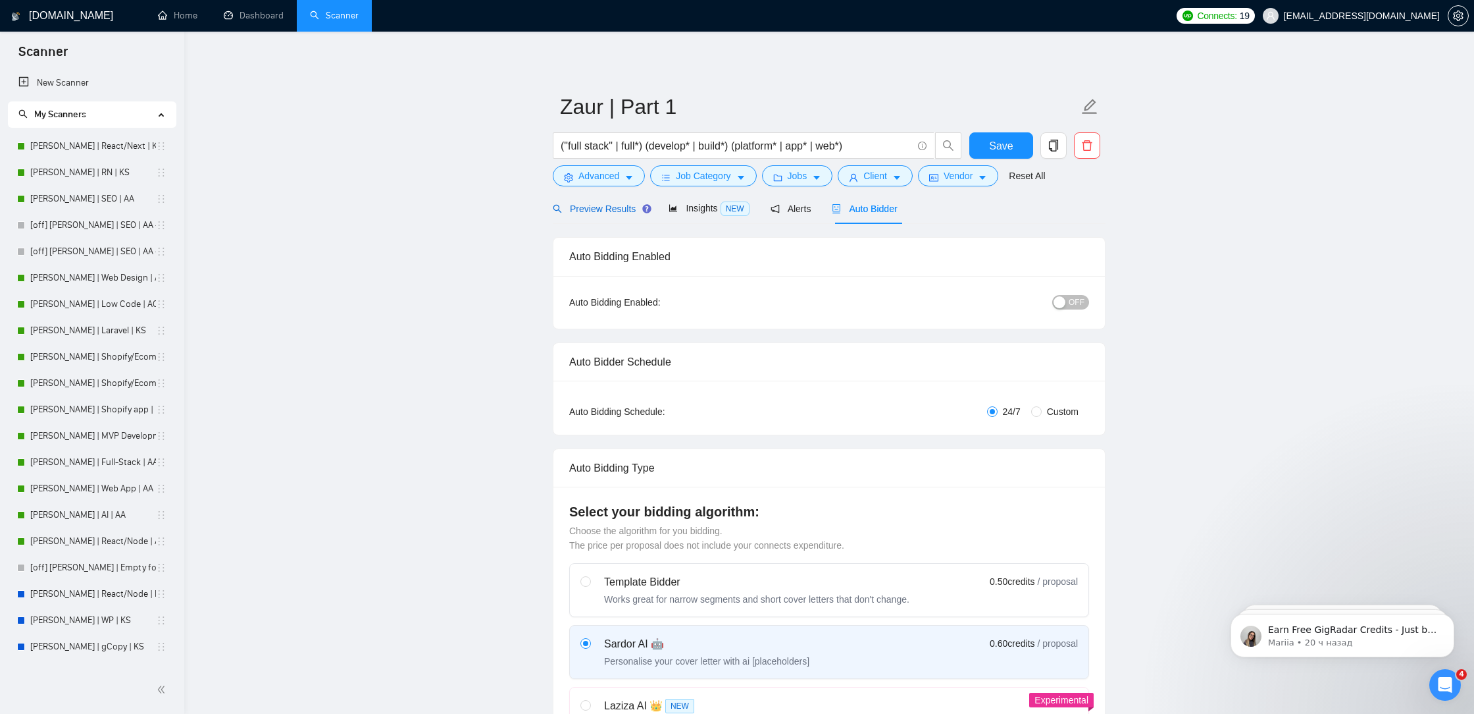
click at [615, 211] on span "Preview Results" at bounding box center [600, 208] width 95 height 11
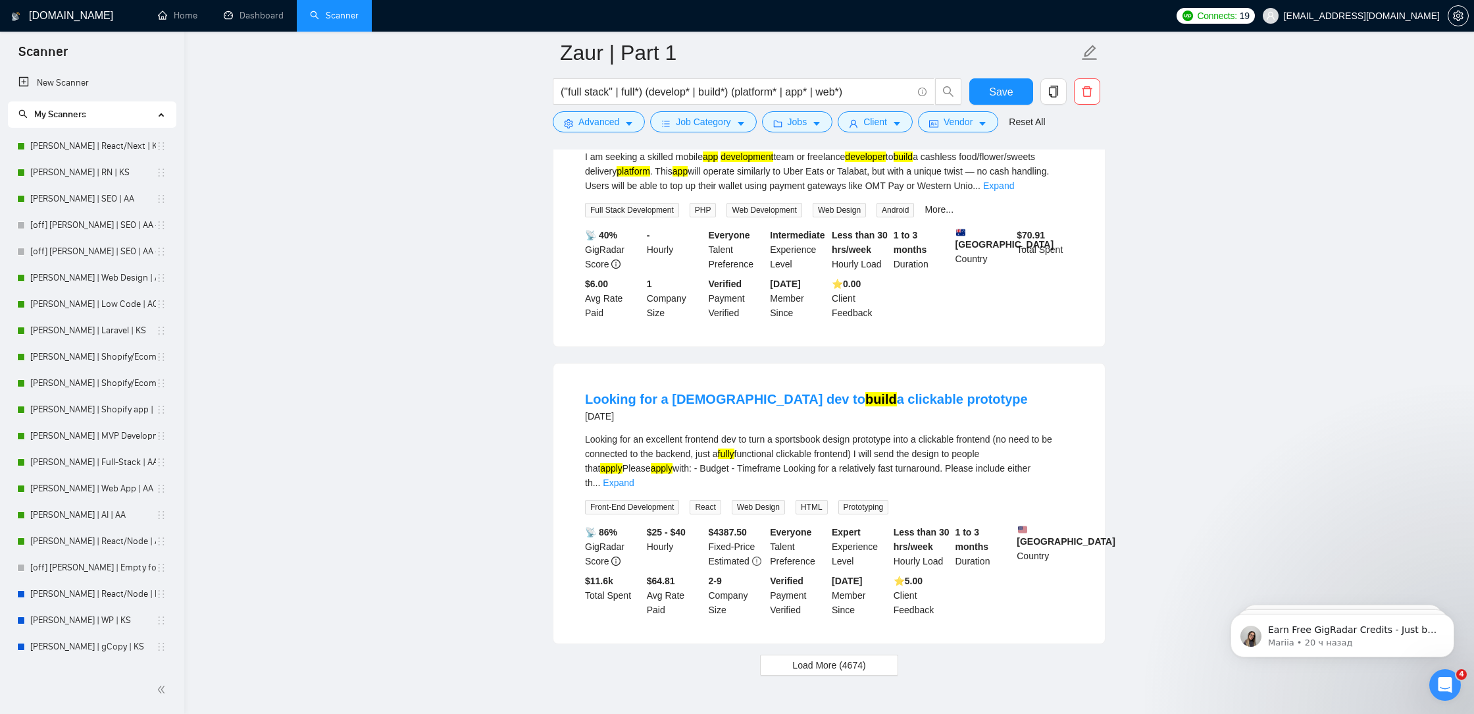
scroll to position [5464, 0]
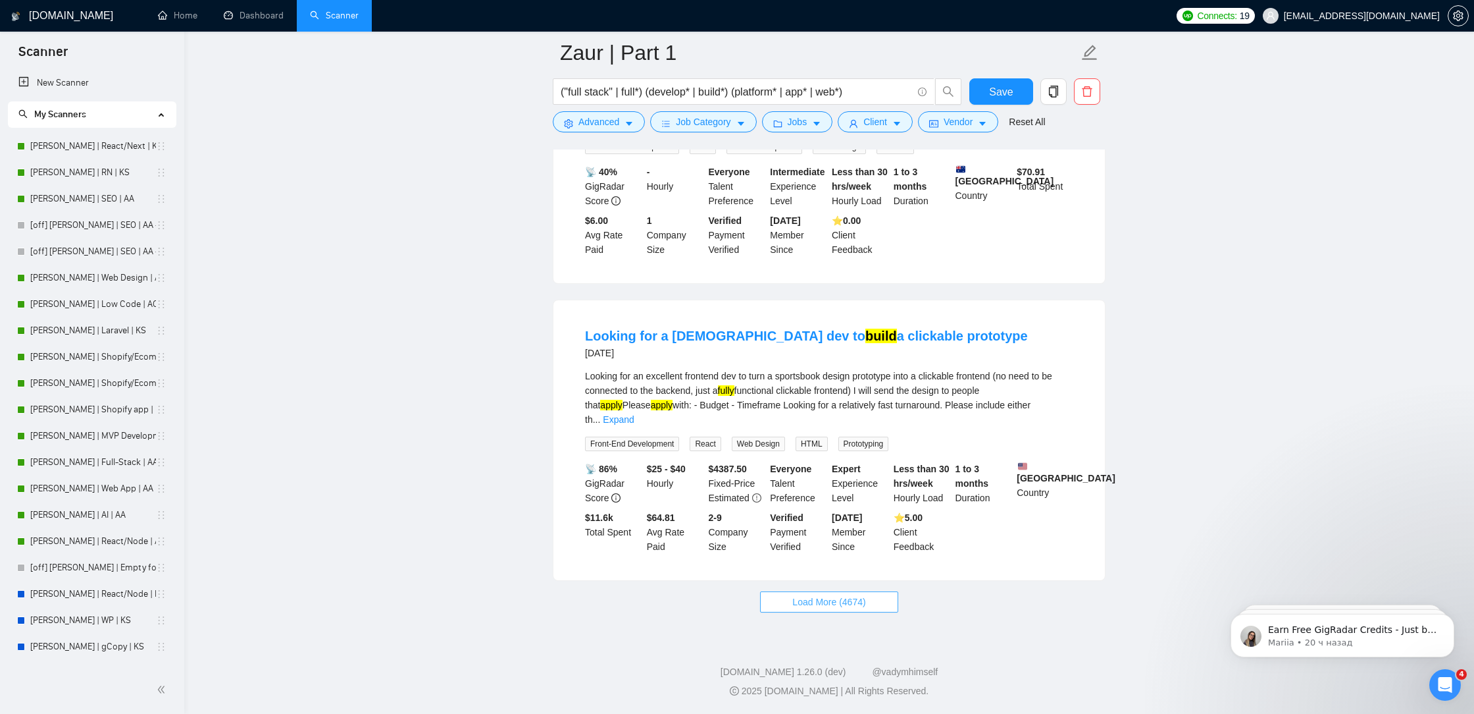
click at [841, 605] on span "Load More (4674)" at bounding box center [829, 601] width 73 height 14
click at [634, 420] on link "Expand" at bounding box center [618, 419] width 31 height 11
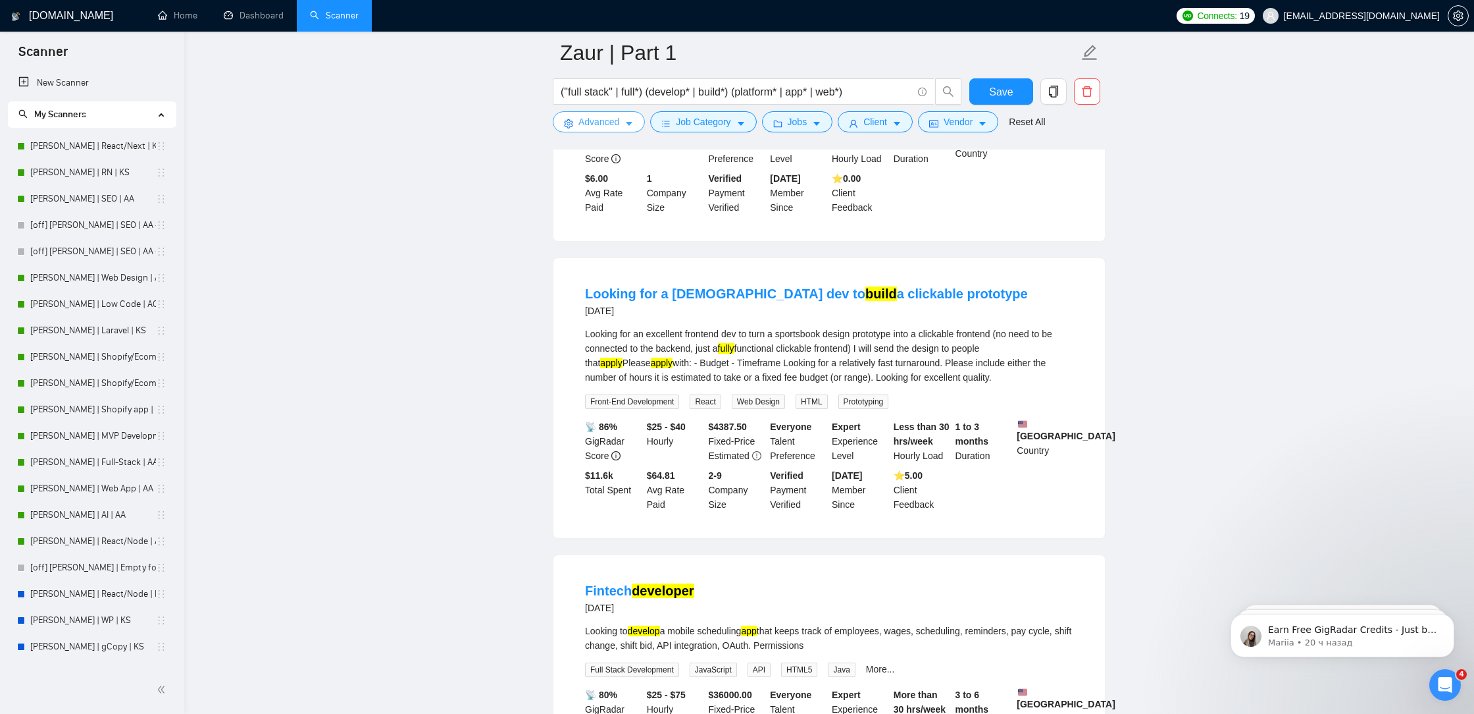
click at [619, 119] on span "Advanced" at bounding box center [599, 122] width 41 height 14
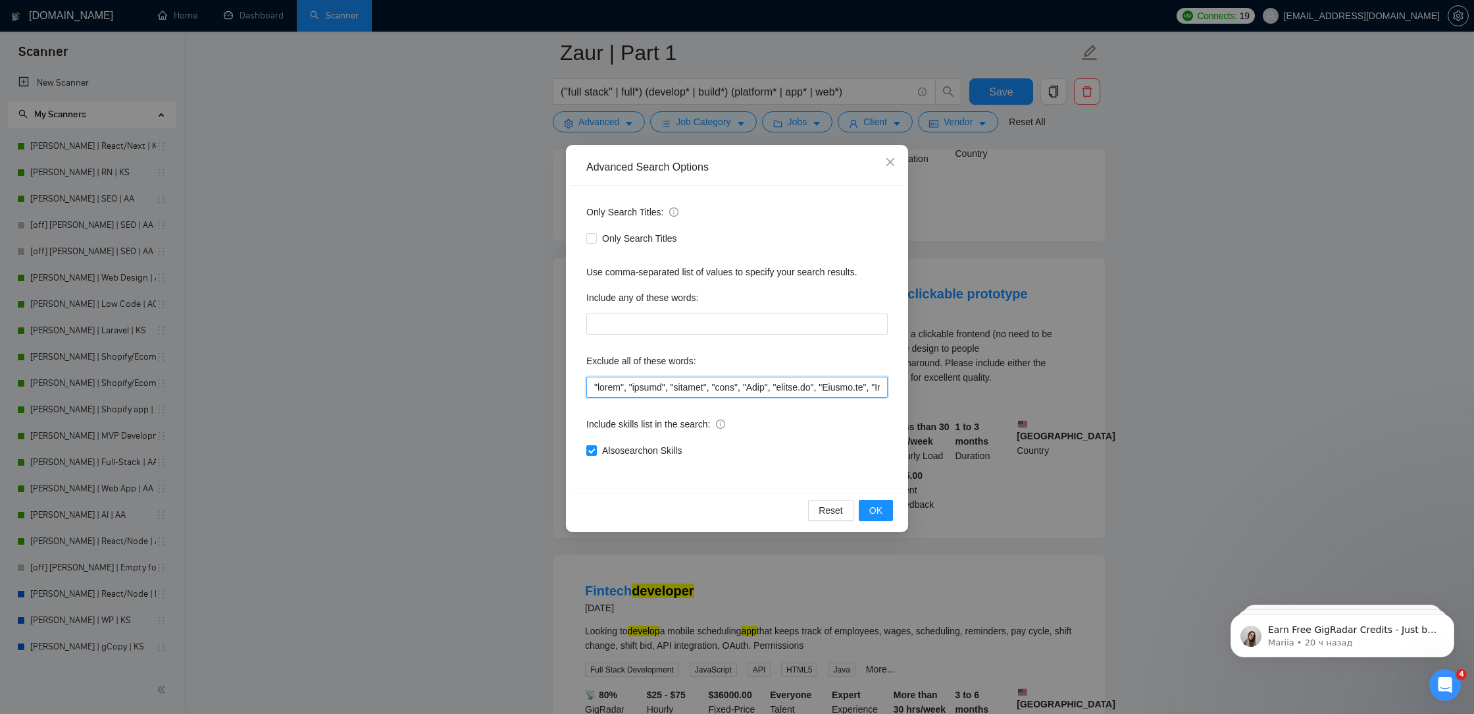
click at [592, 388] on input "text" at bounding box center [736, 387] width 301 height 21
paste input """
click at [590, 390] on input "text" at bounding box center [736, 387] width 301 height 21
paste input """
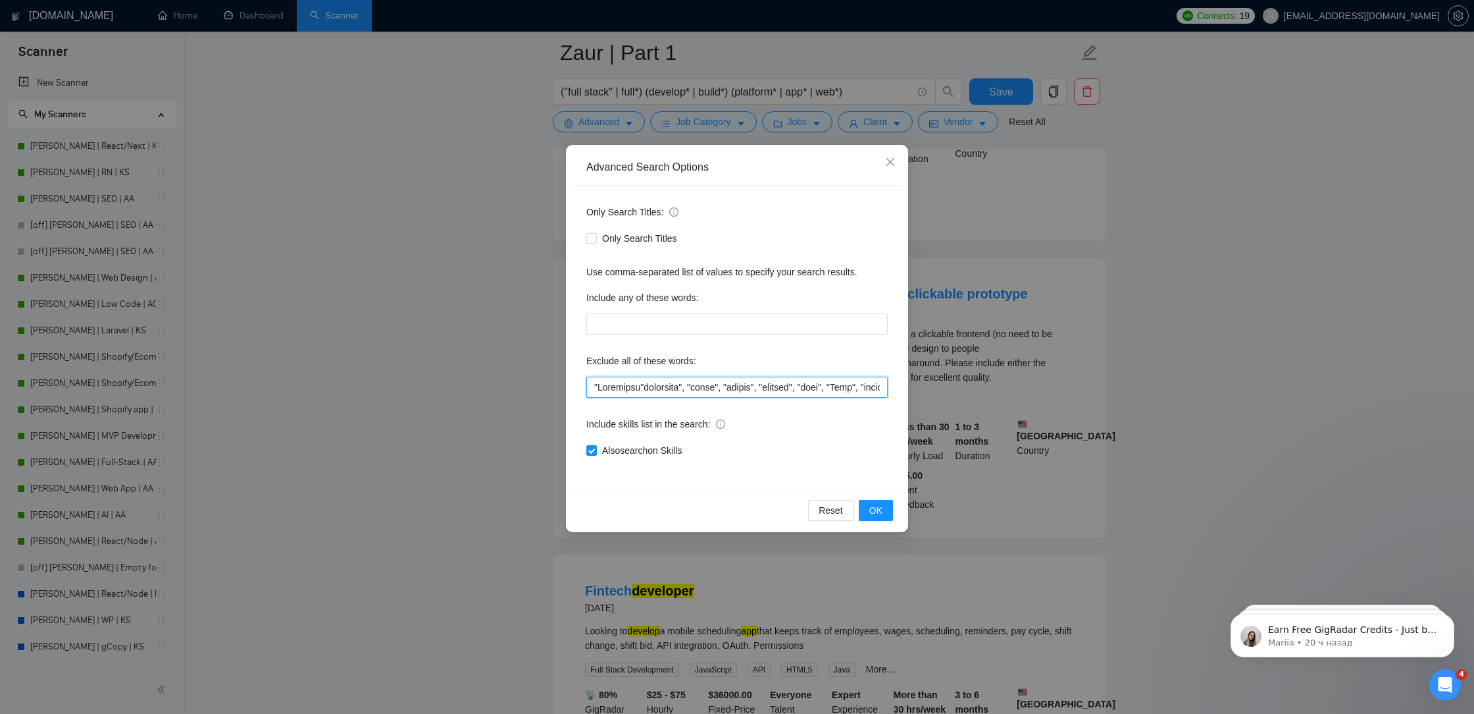
paste input """
click at [877, 516] on span "OK" at bounding box center [876, 510] width 13 height 14
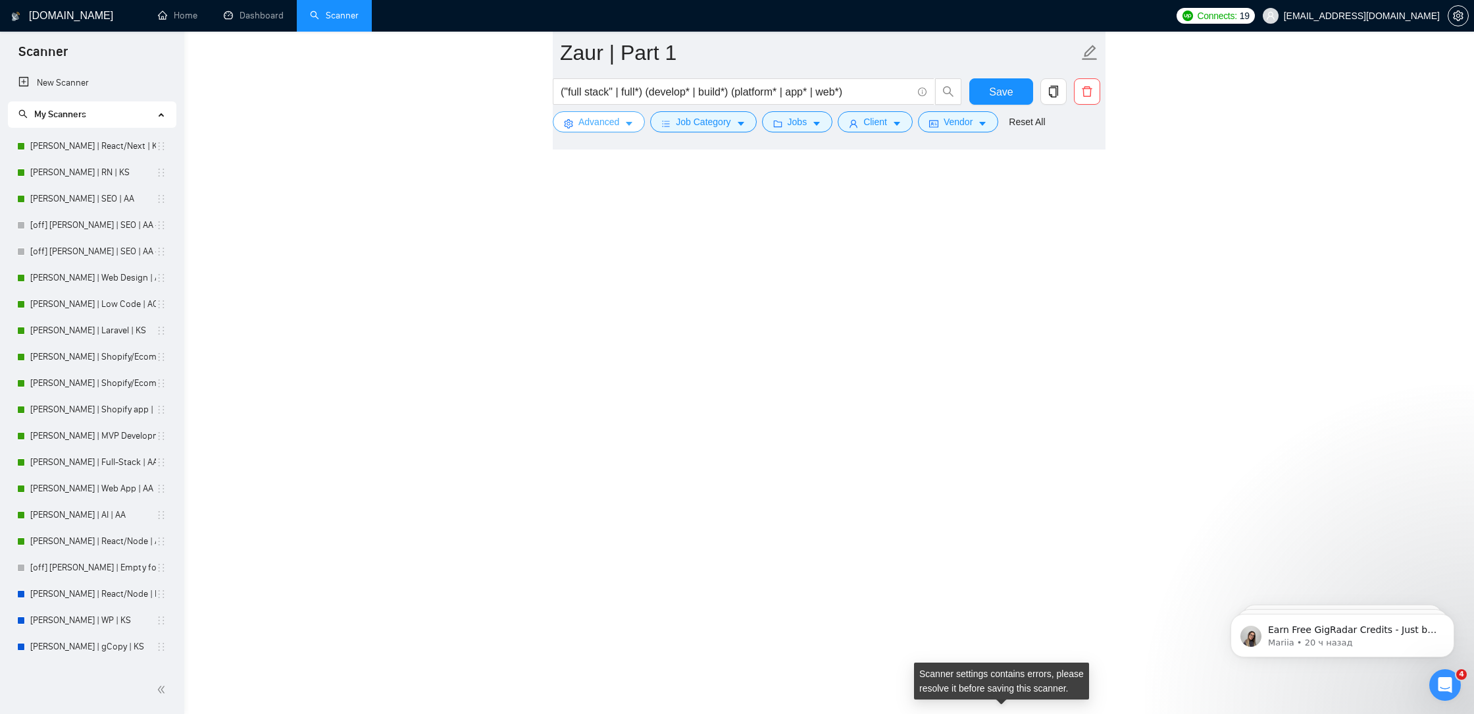
scroll to position [2573, 0]
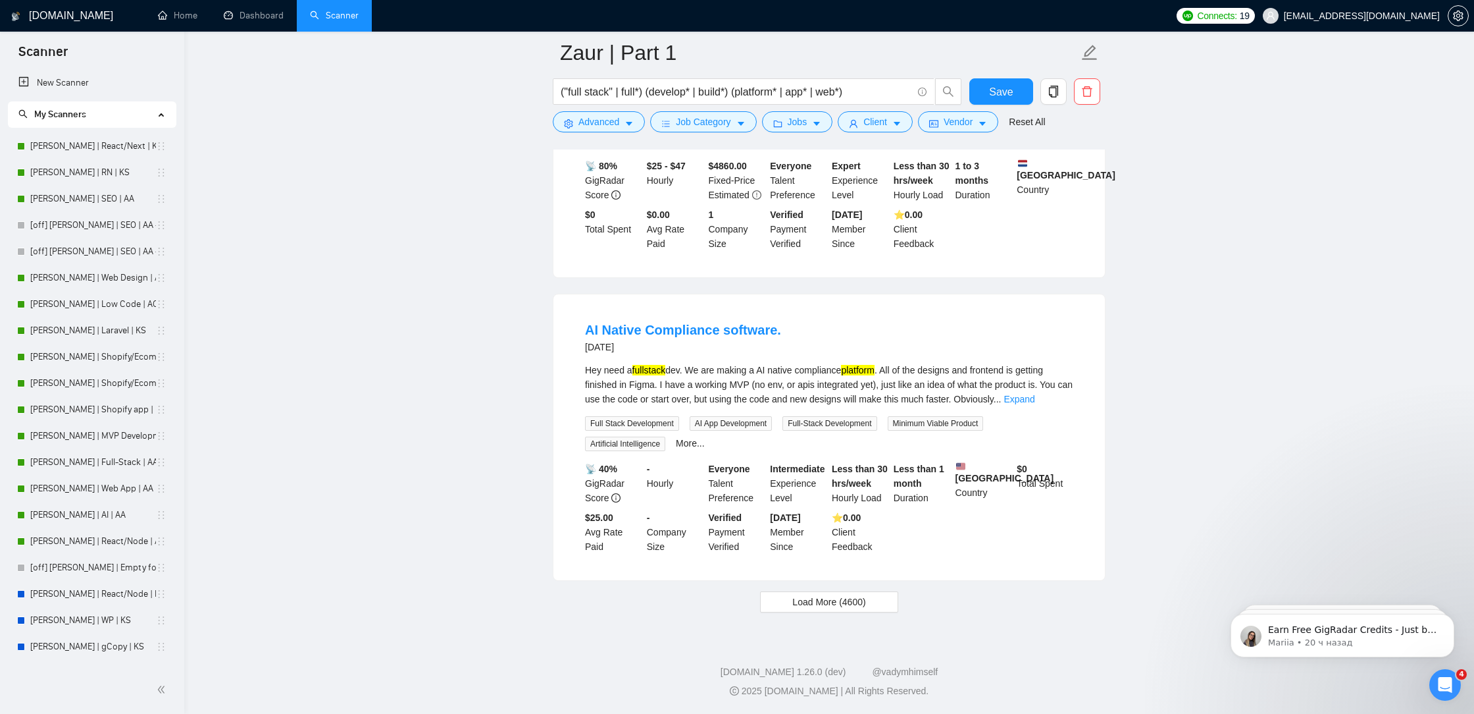
click at [612, 108] on div "("full stack" | full*) (develop* | build*) (platform* | app* | web*)" at bounding box center [757, 94] width 415 height 33
click at [611, 118] on span "Advanced" at bounding box center [599, 122] width 41 height 14
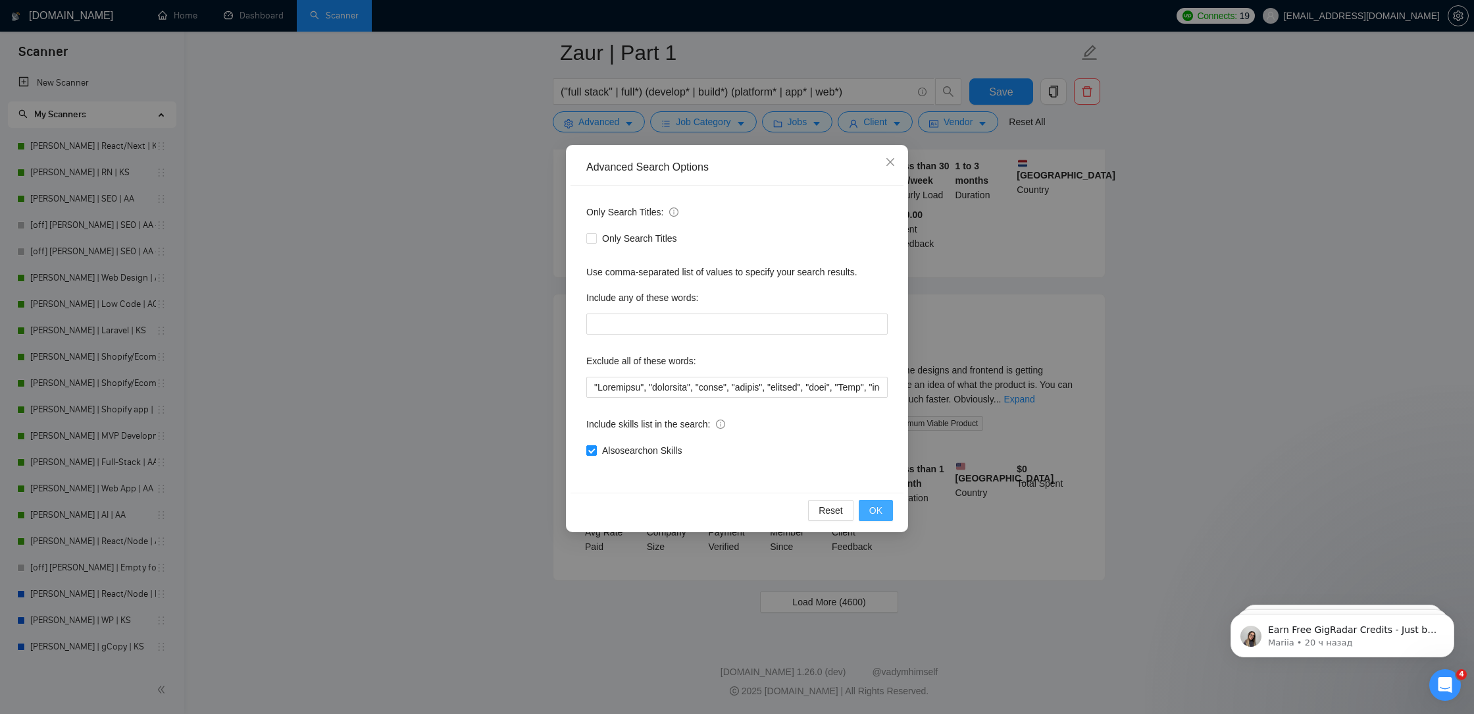
click at [875, 508] on span "OK" at bounding box center [876, 510] width 13 height 14
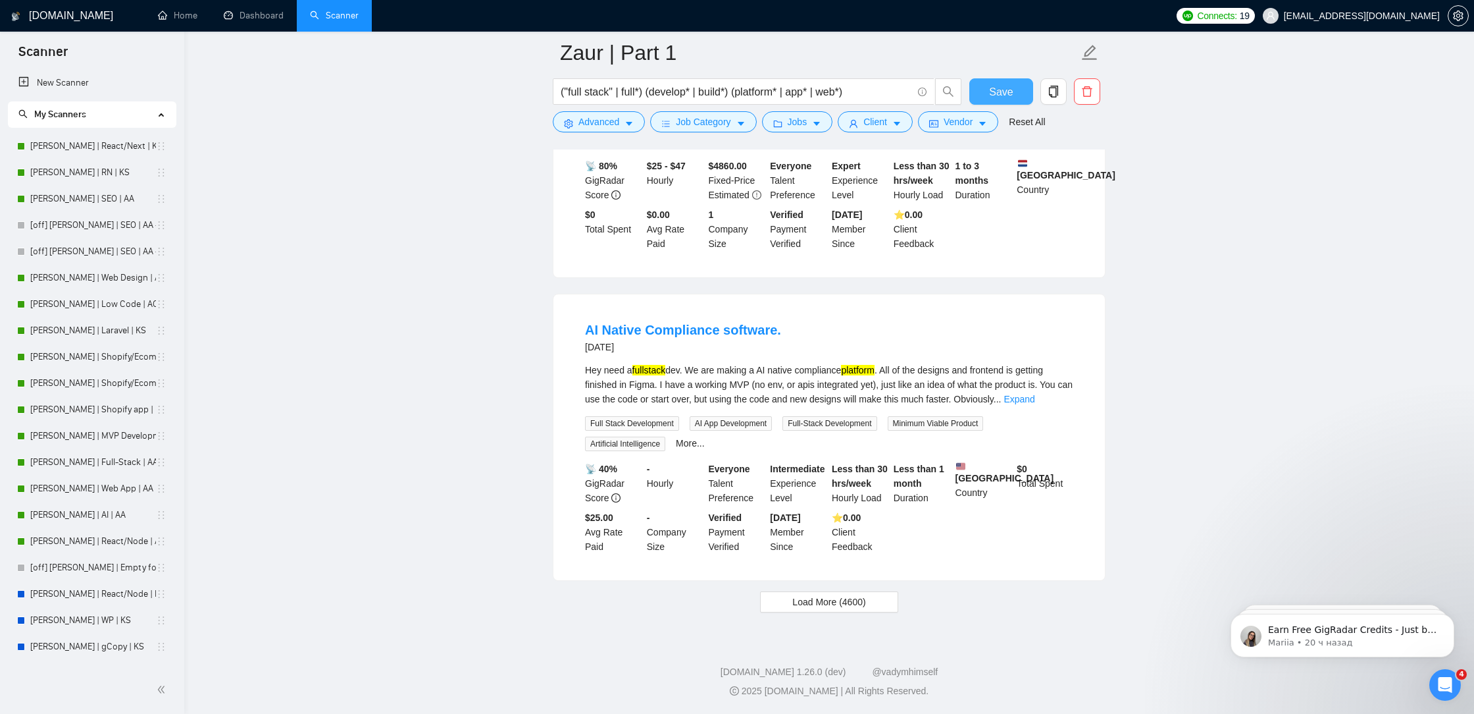
click at [991, 90] on span "Save" at bounding box center [1001, 92] width 24 height 16
click at [835, 591] on button "Load More (4600)" at bounding box center [829, 601] width 138 height 21
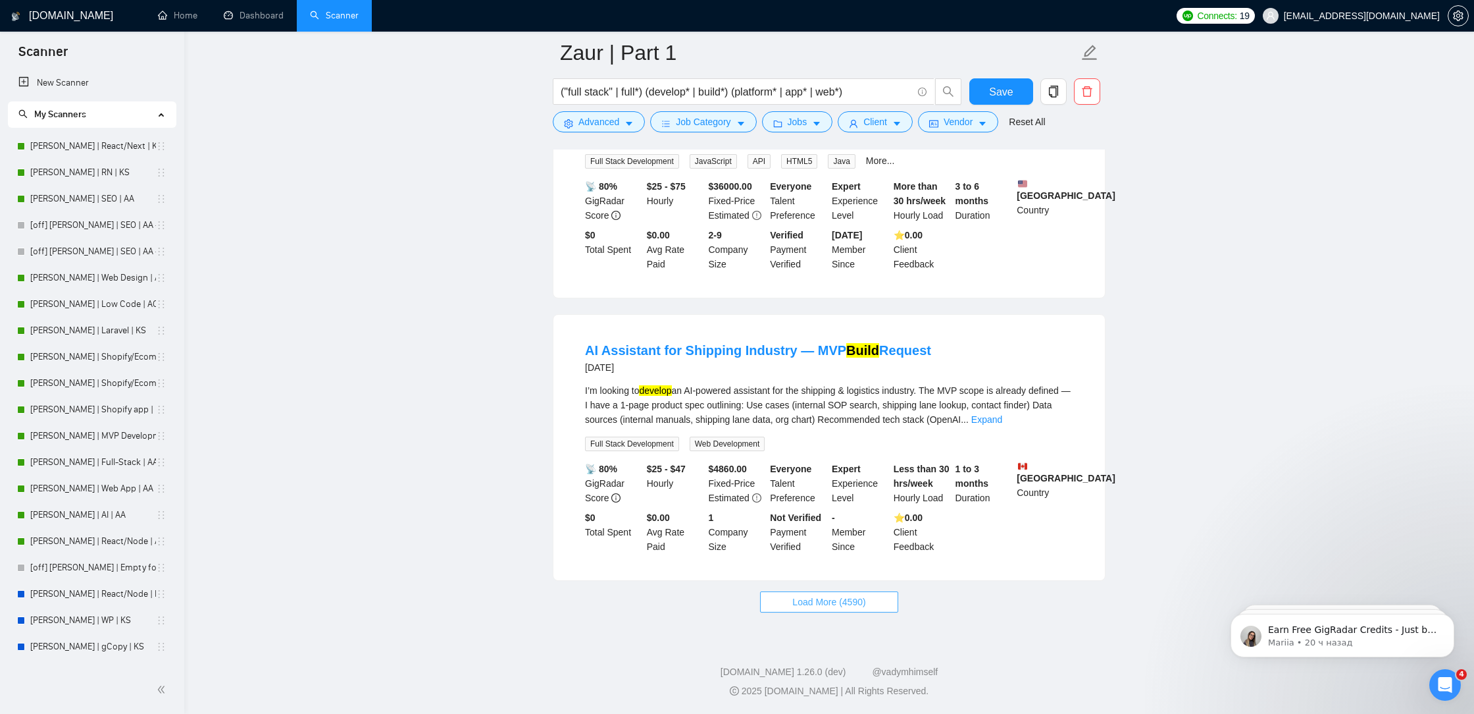
scroll to position [5431, 0]
click at [868, 597] on button "Load More (4590)" at bounding box center [829, 601] width 138 height 21
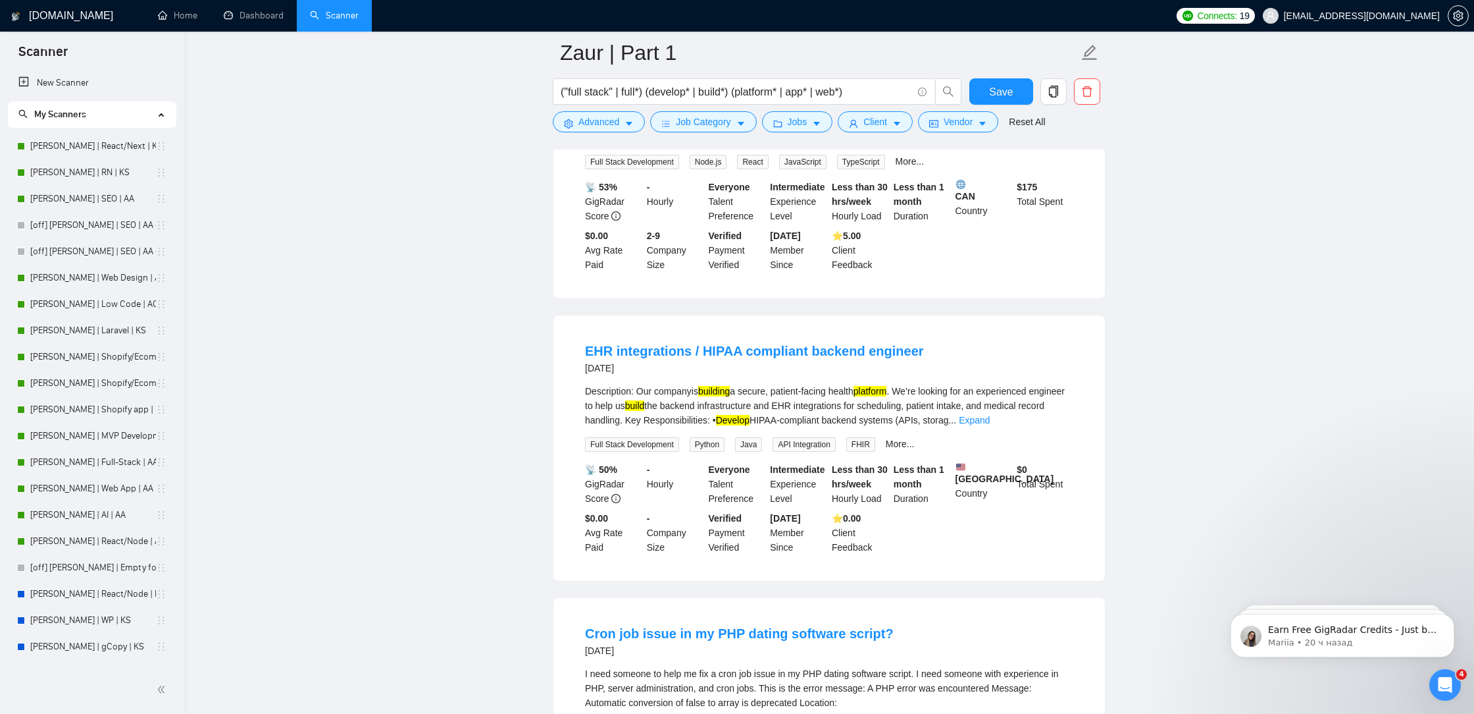
scroll to position [6600, 0]
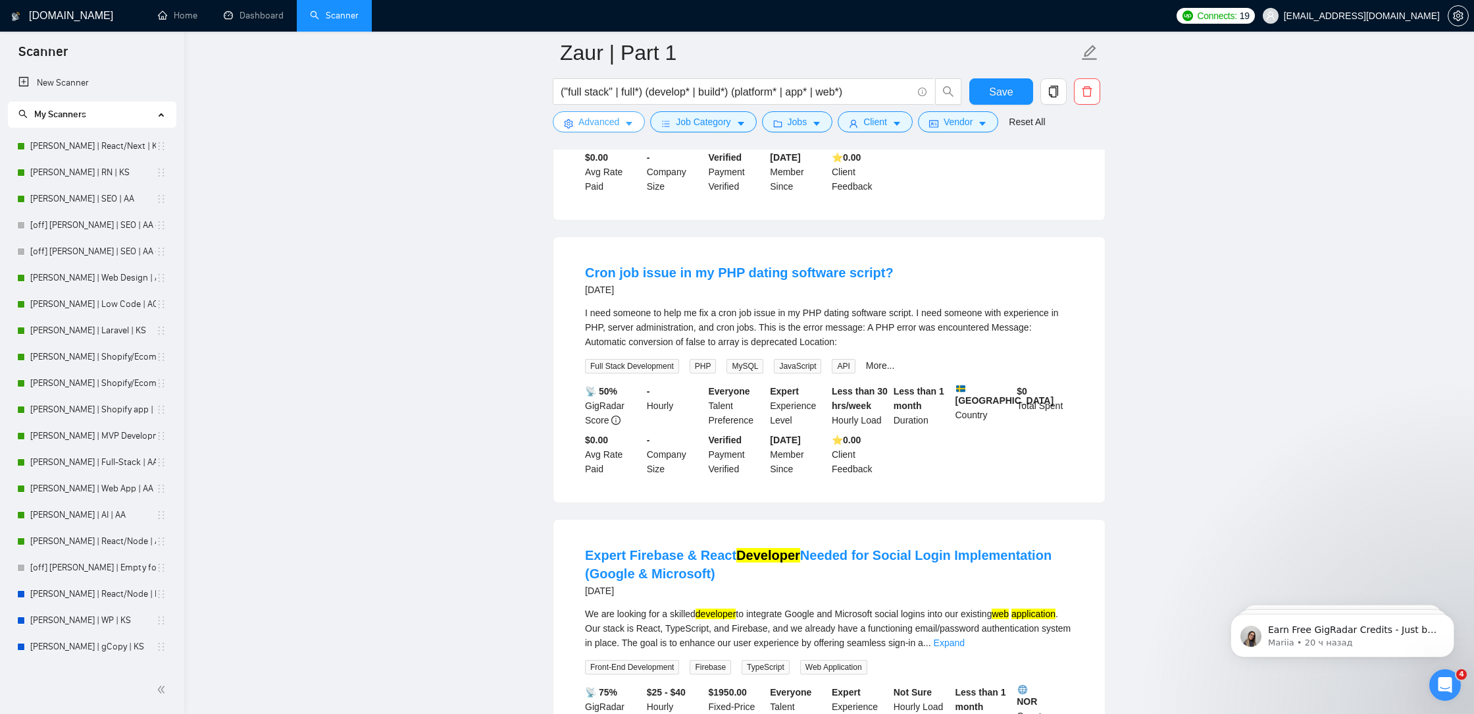
click at [575, 115] on button "Advanced" at bounding box center [599, 121] width 92 height 21
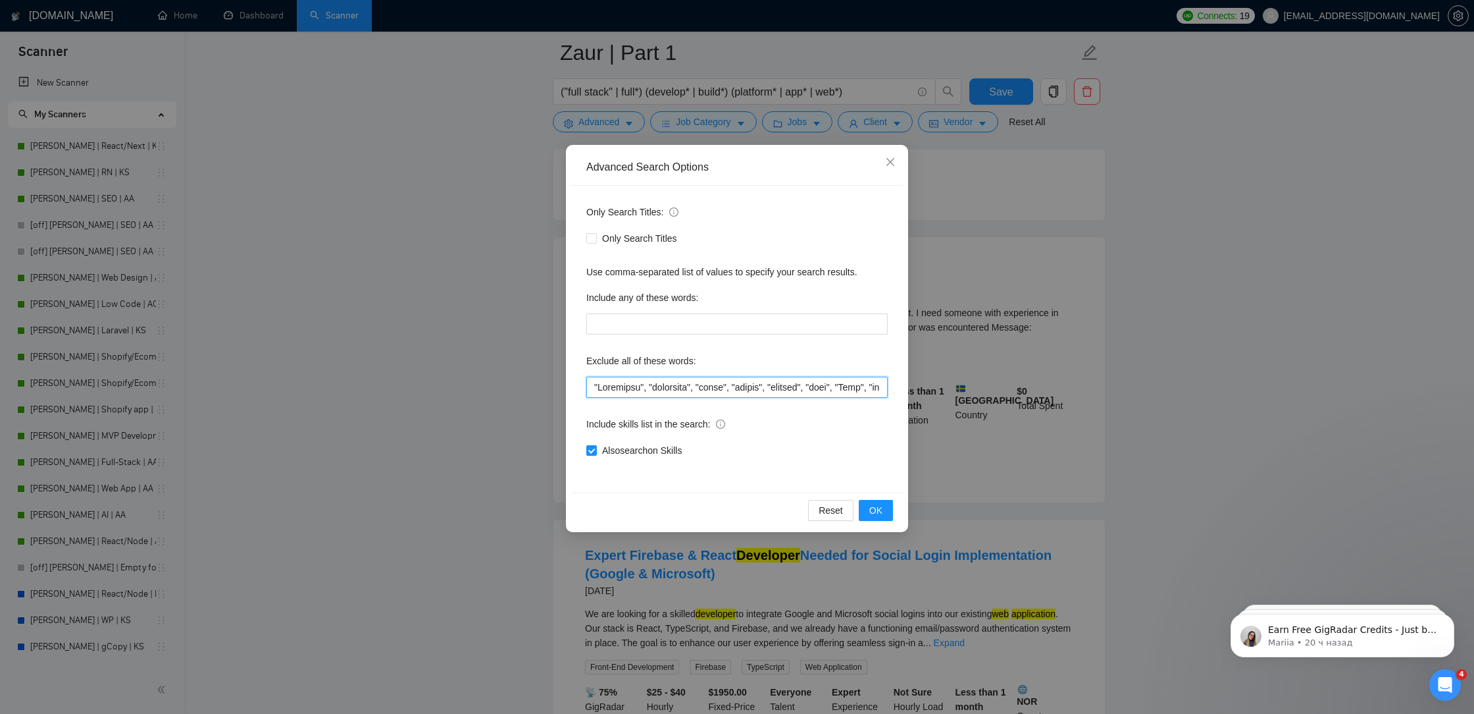
click at [590, 378] on input "text" at bounding box center [736, 387] width 301 height 21
paste input """
click at [592, 387] on input "text" at bounding box center [736, 387] width 301 height 21
paste input """
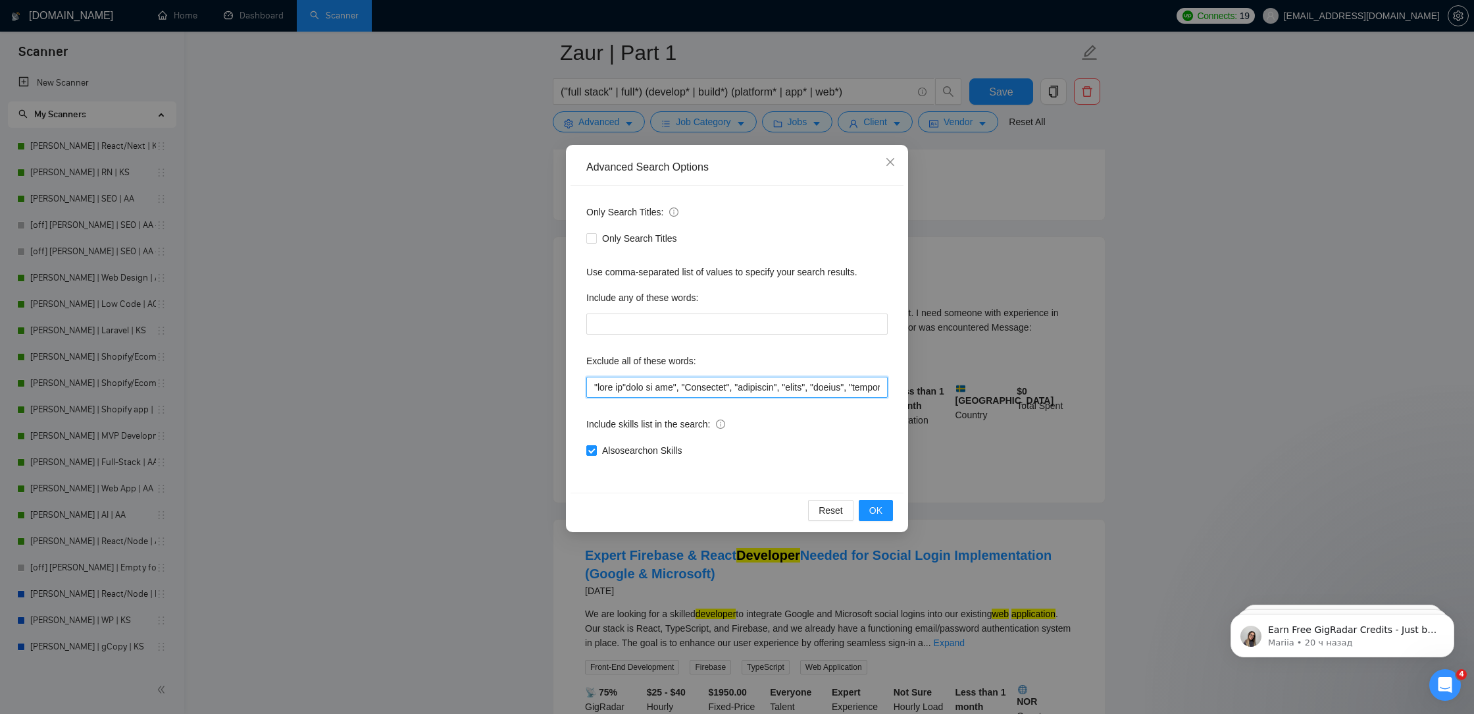
paste input """
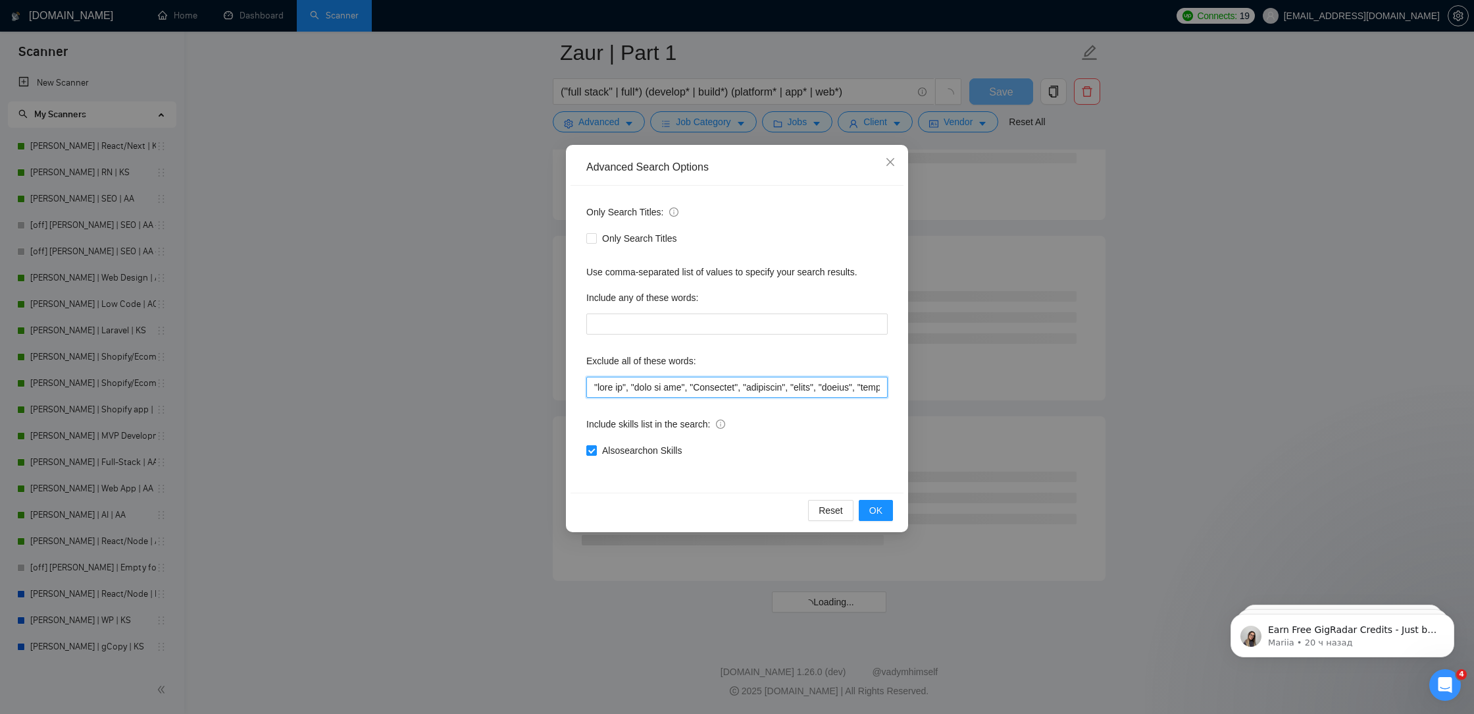
scroll to position [5090, 0]
click at [875, 507] on span "OK" at bounding box center [876, 510] width 13 height 14
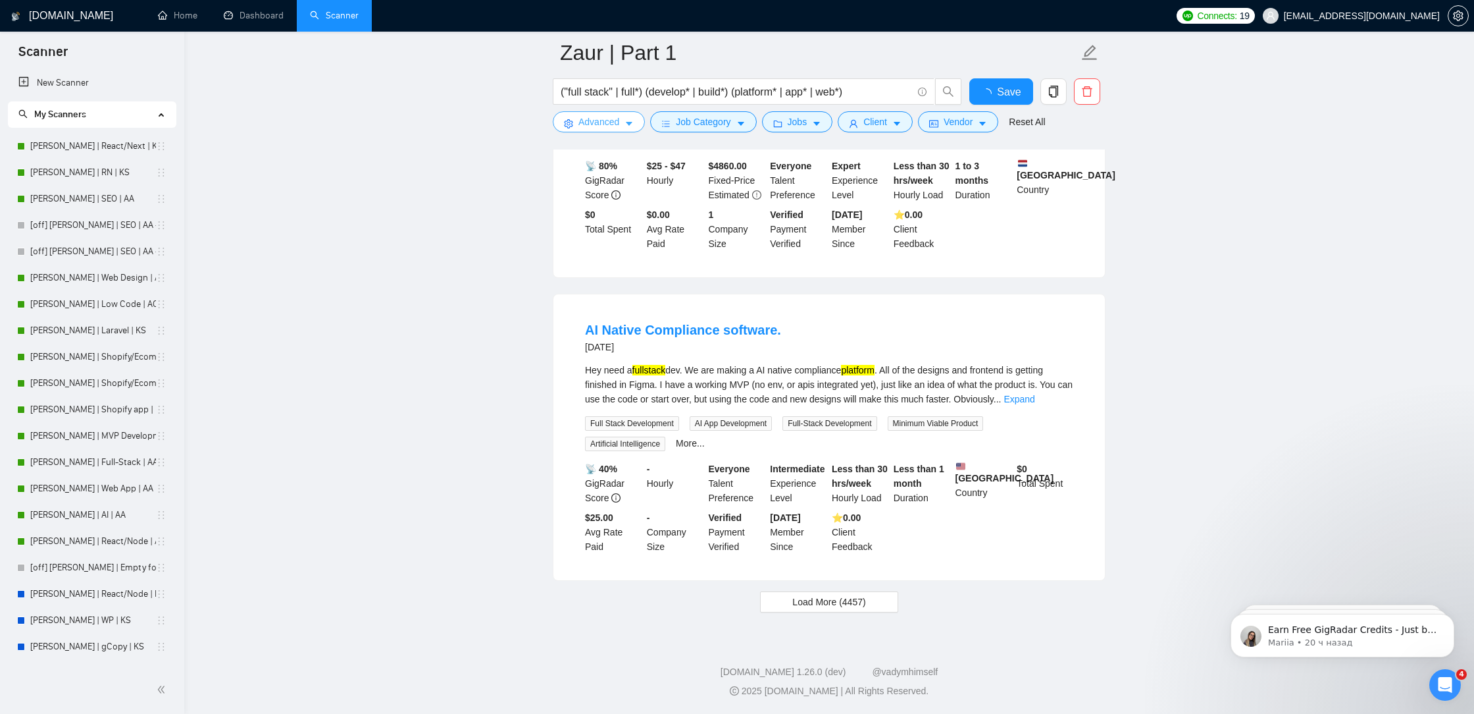
scroll to position [2573, 0]
click at [991, 86] on span "Save" at bounding box center [1001, 92] width 24 height 16
click at [835, 605] on span "Load More (4457)" at bounding box center [829, 601] width 73 height 14
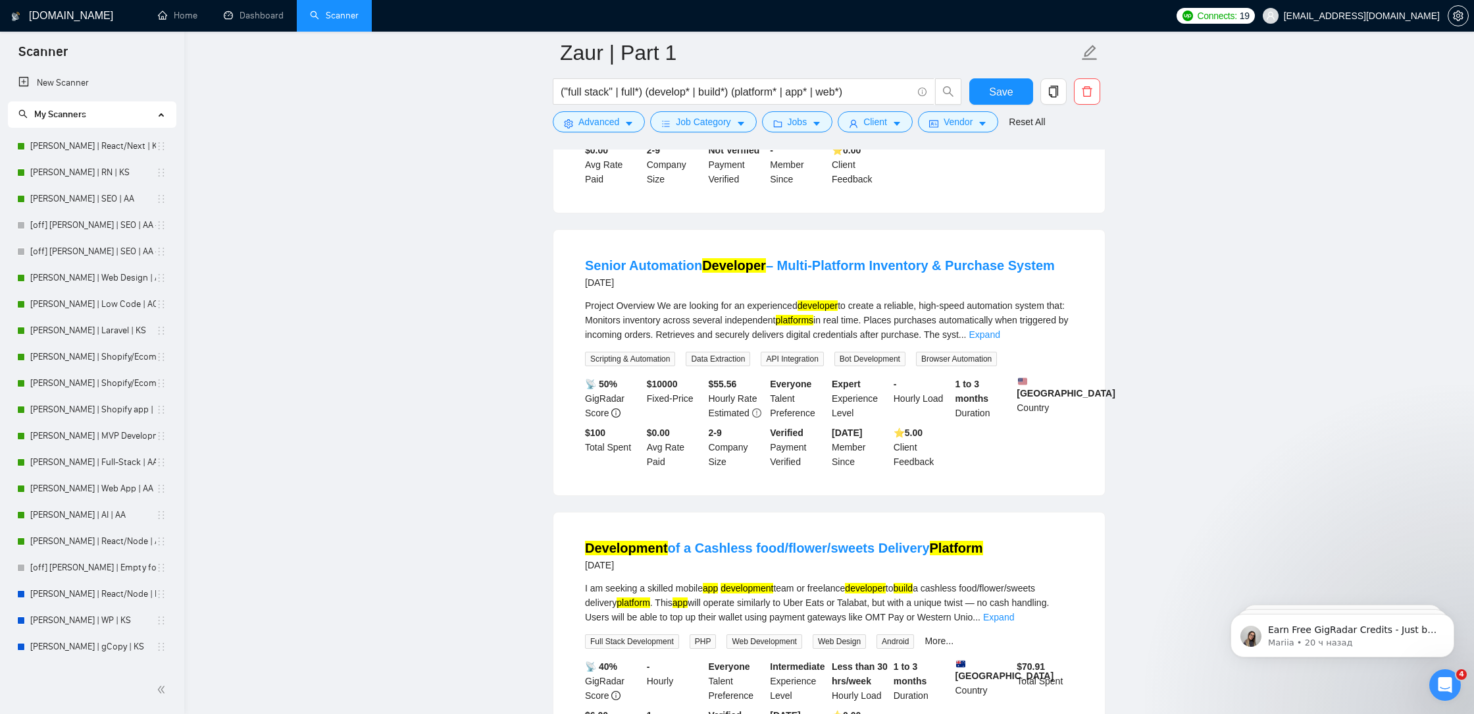
scroll to position [5431, 0]
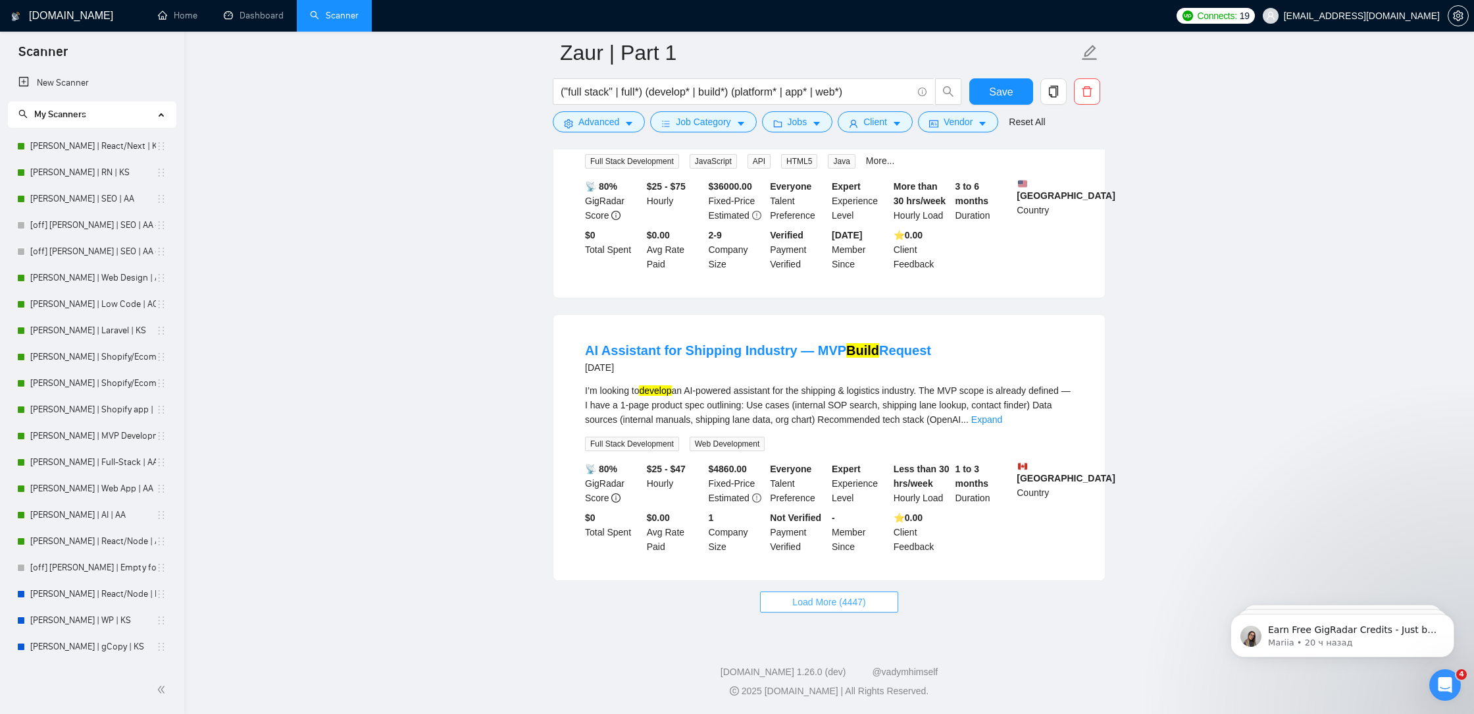
click at [852, 592] on button "Load More (4447)" at bounding box center [829, 601] width 138 height 21
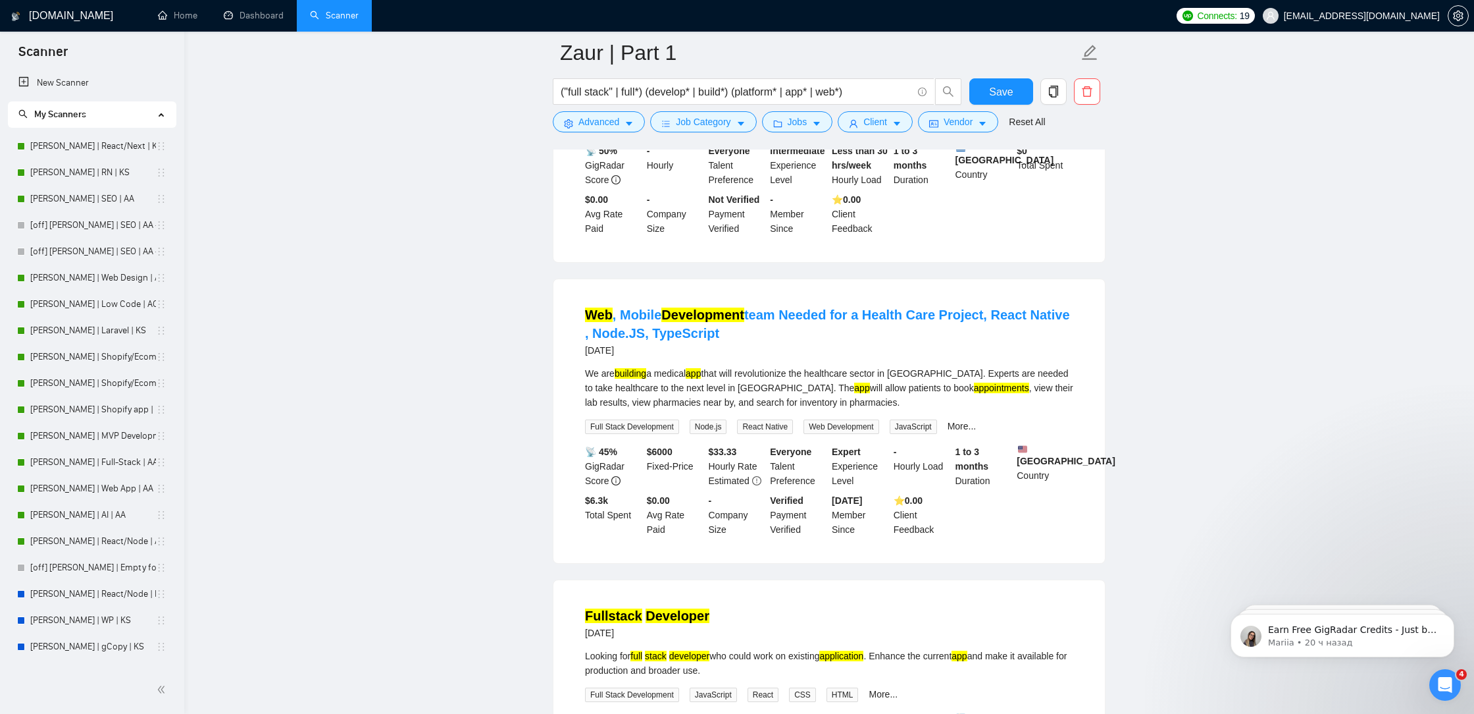
scroll to position [8288, 0]
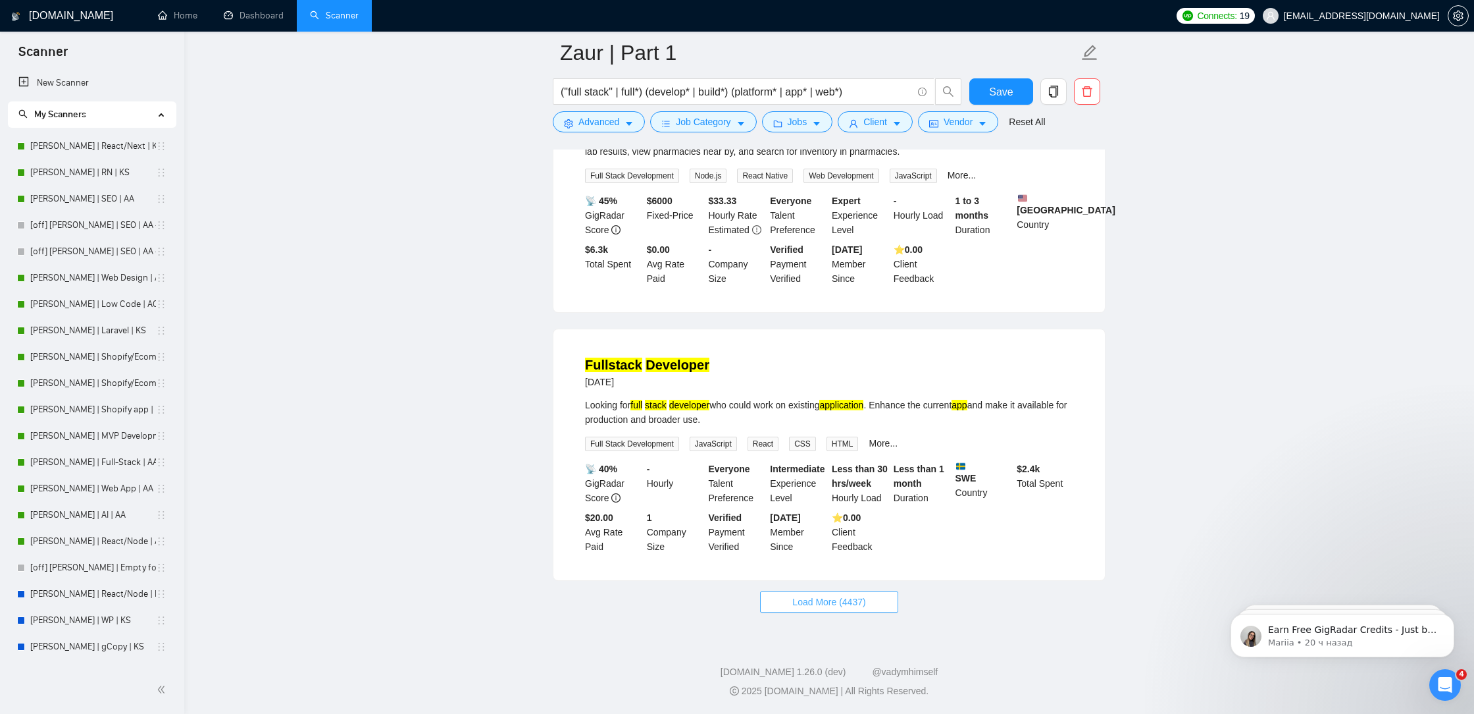
click at [851, 604] on span "Load More (4437)" at bounding box center [829, 601] width 73 height 14
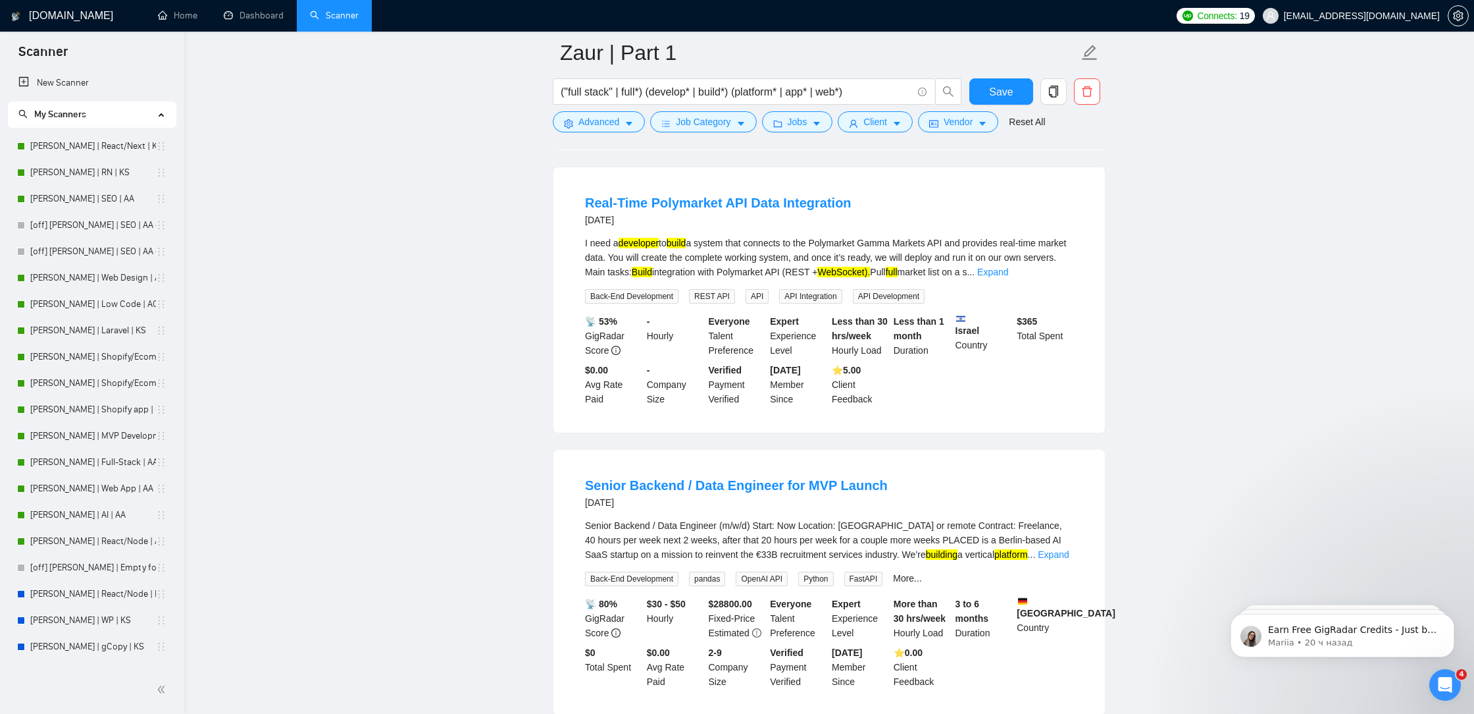
scroll to position [8689, 0]
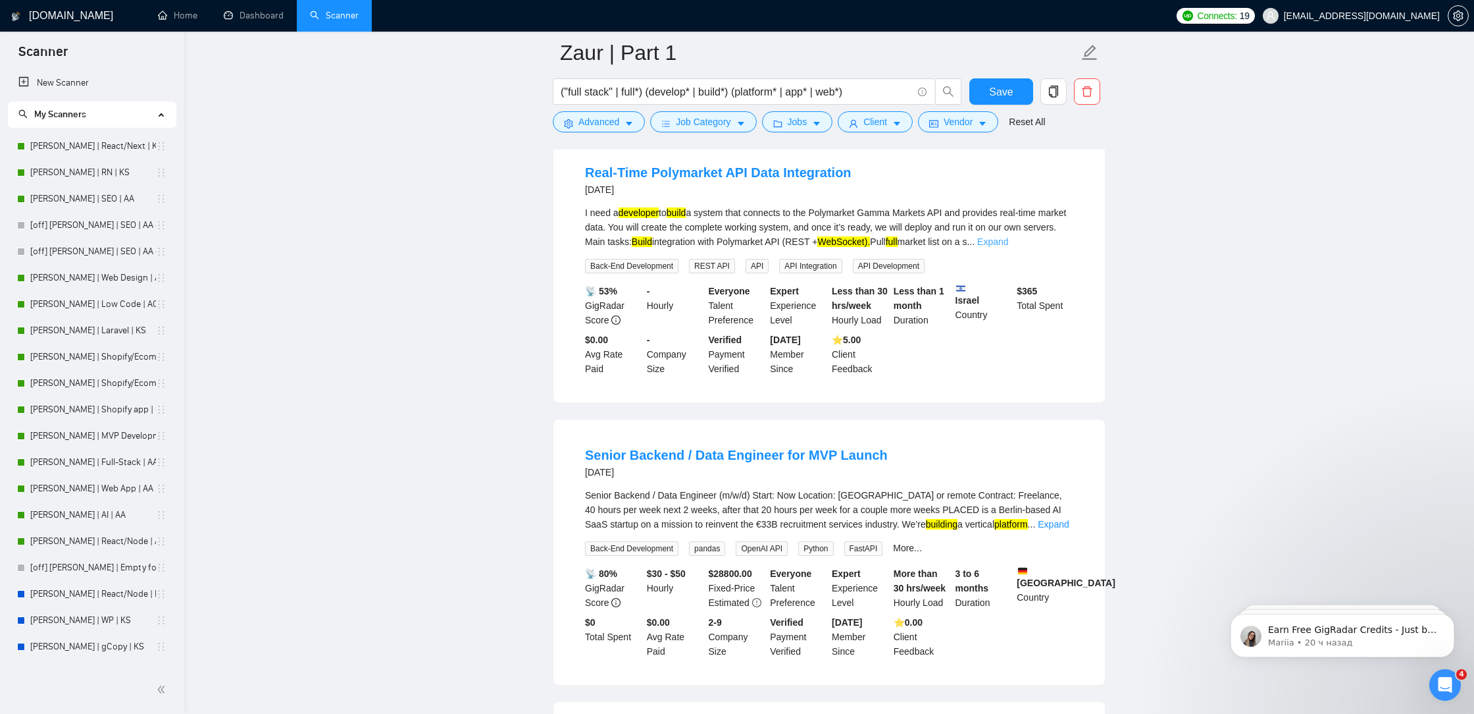
click at [1008, 247] on link "Expand" at bounding box center [992, 241] width 31 height 11
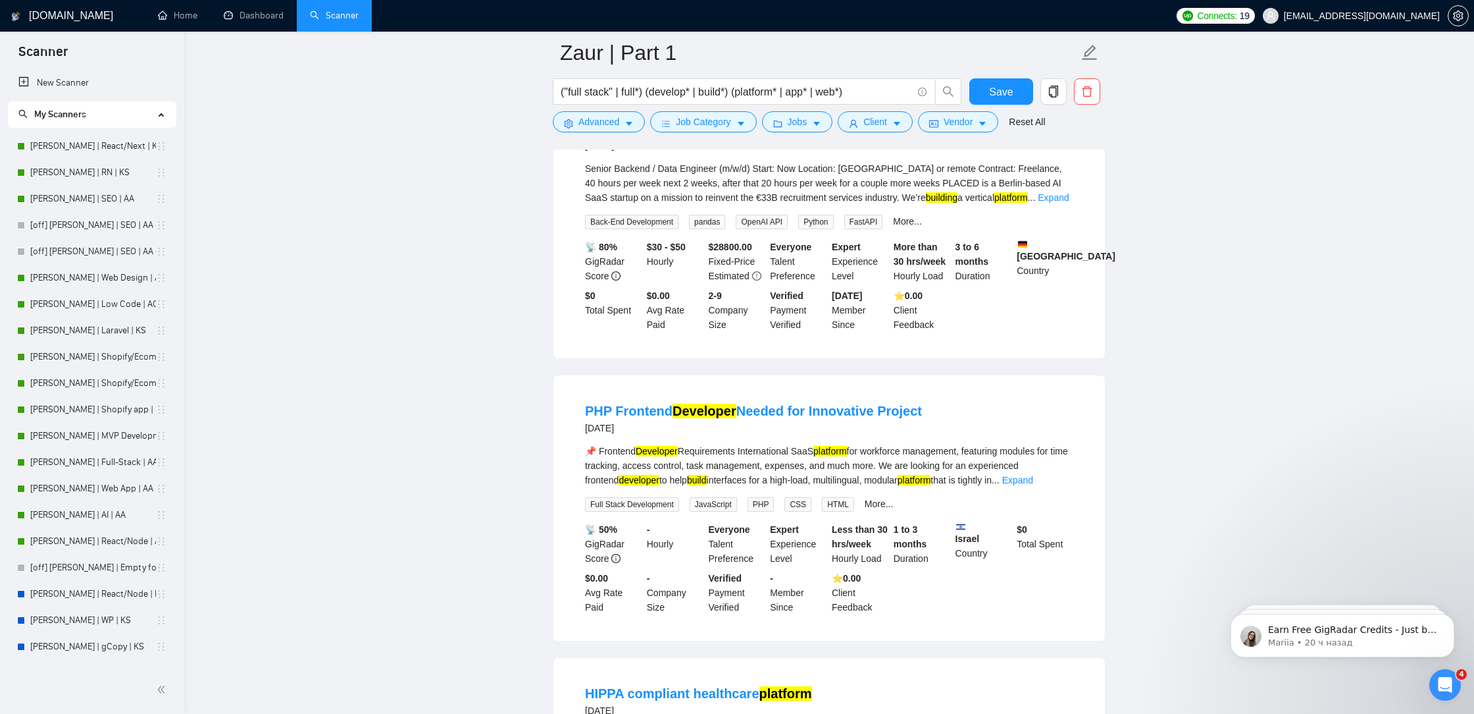
scroll to position [9109, 0]
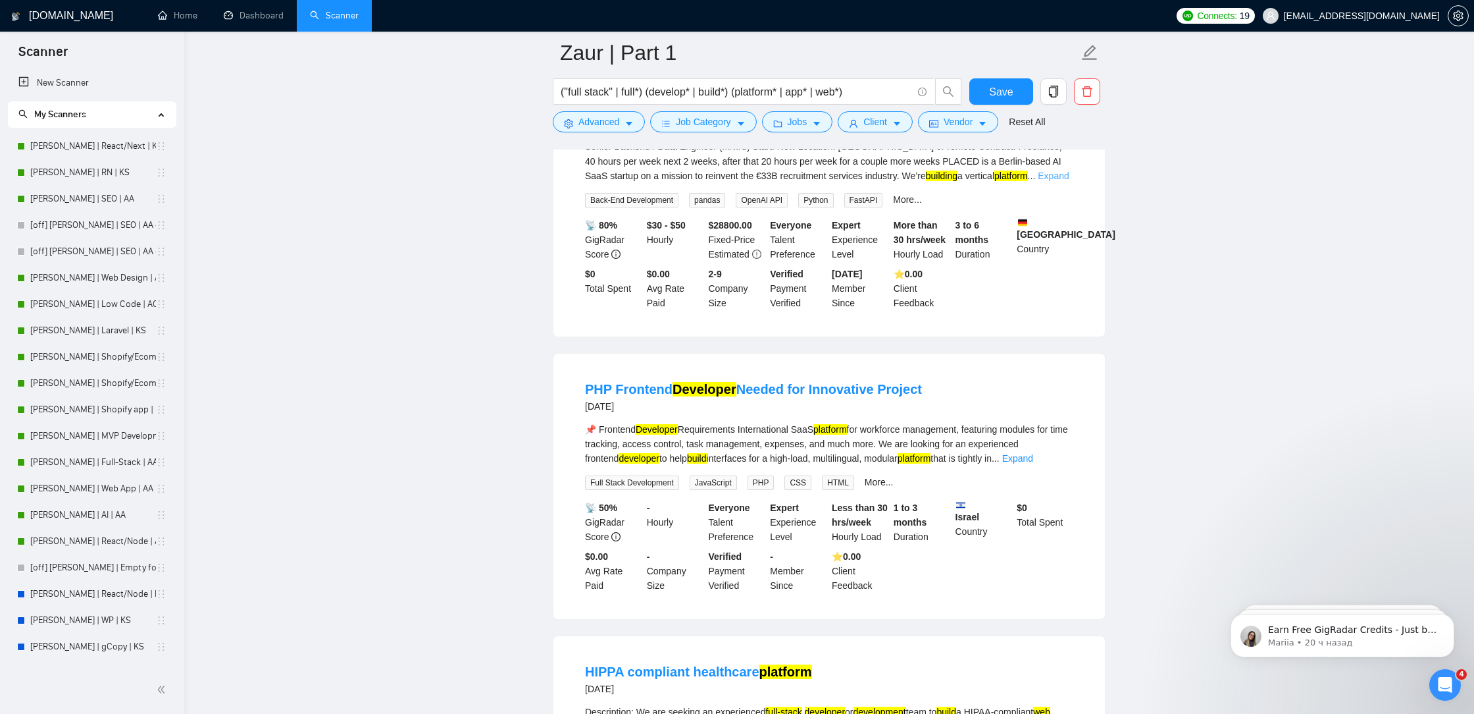
click at [1046, 181] on link "Expand" at bounding box center [1053, 175] width 31 height 11
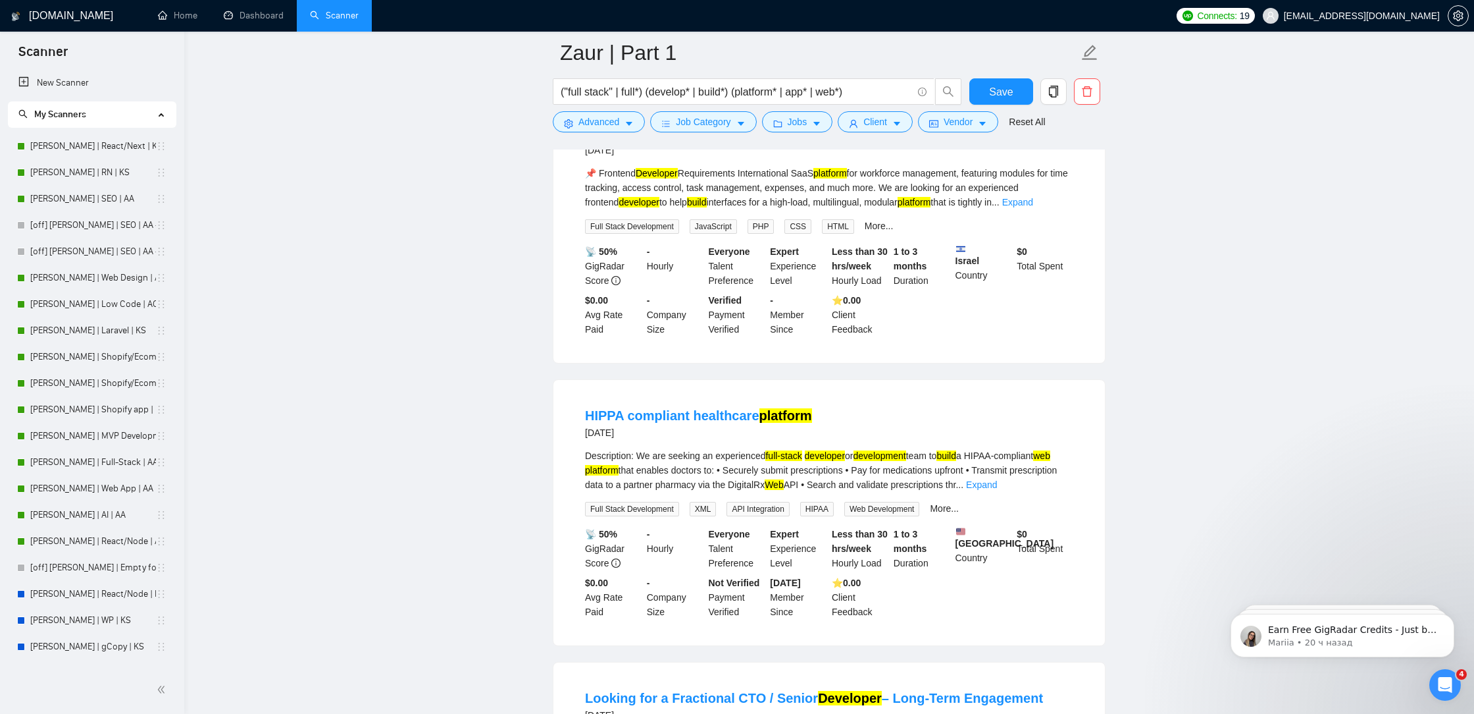
scroll to position [9792, 0]
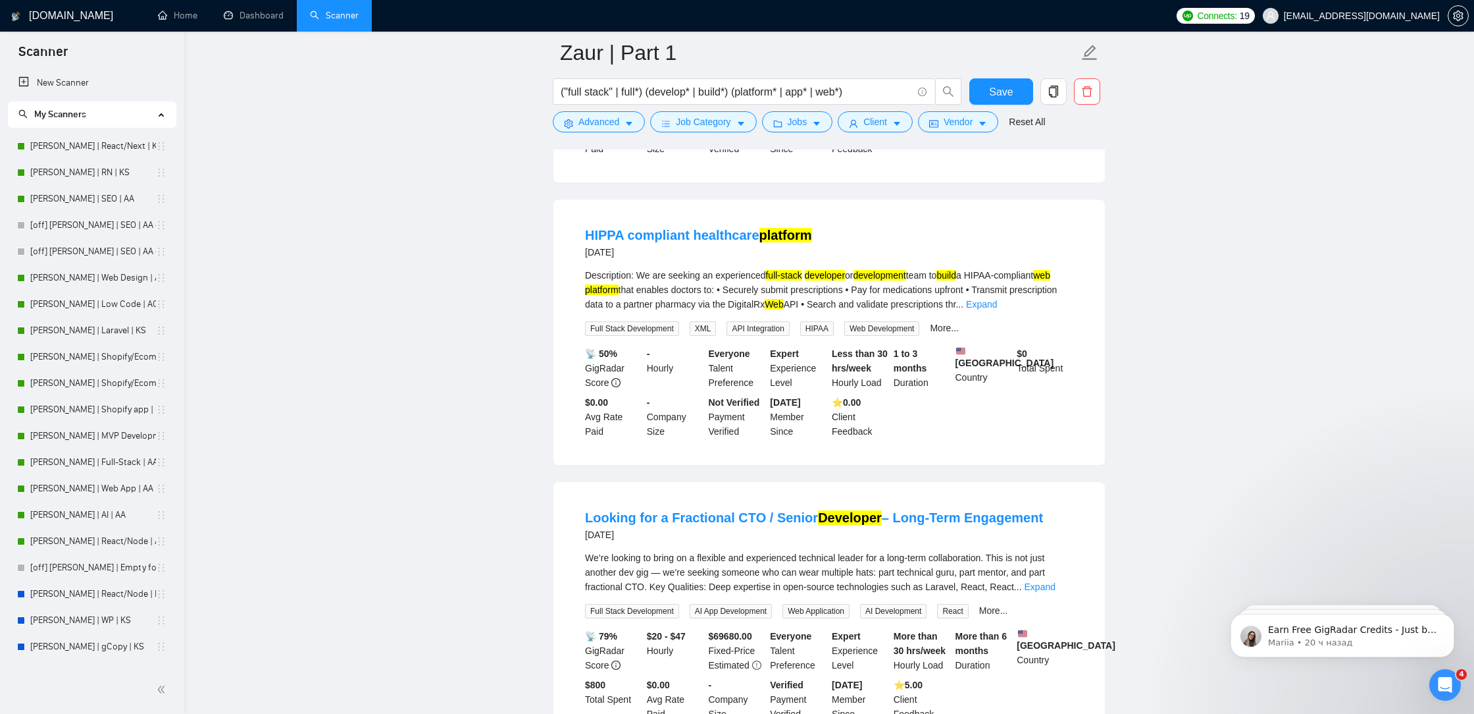
click at [596, 135] on form "Zaur | Part 1 ("full stack" | full*) (develop* | build*) (platform* | app* | we…" at bounding box center [829, 85] width 553 height 107
click at [594, 125] on span "Advanced" at bounding box center [599, 122] width 41 height 14
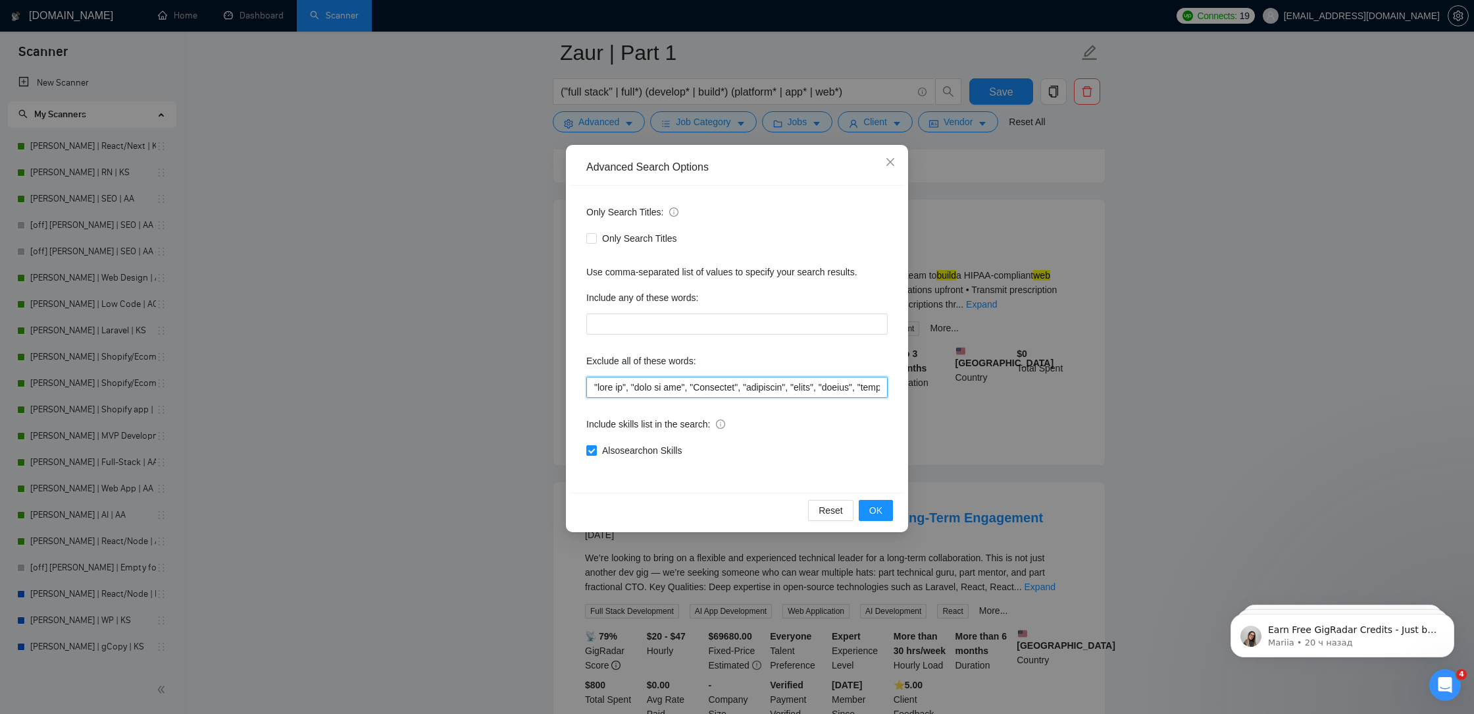
click at [588, 382] on input "text" at bounding box center [736, 387] width 301 height 21
paste input """
click at [589, 387] on input "text" at bounding box center [736, 387] width 301 height 21
paste input """
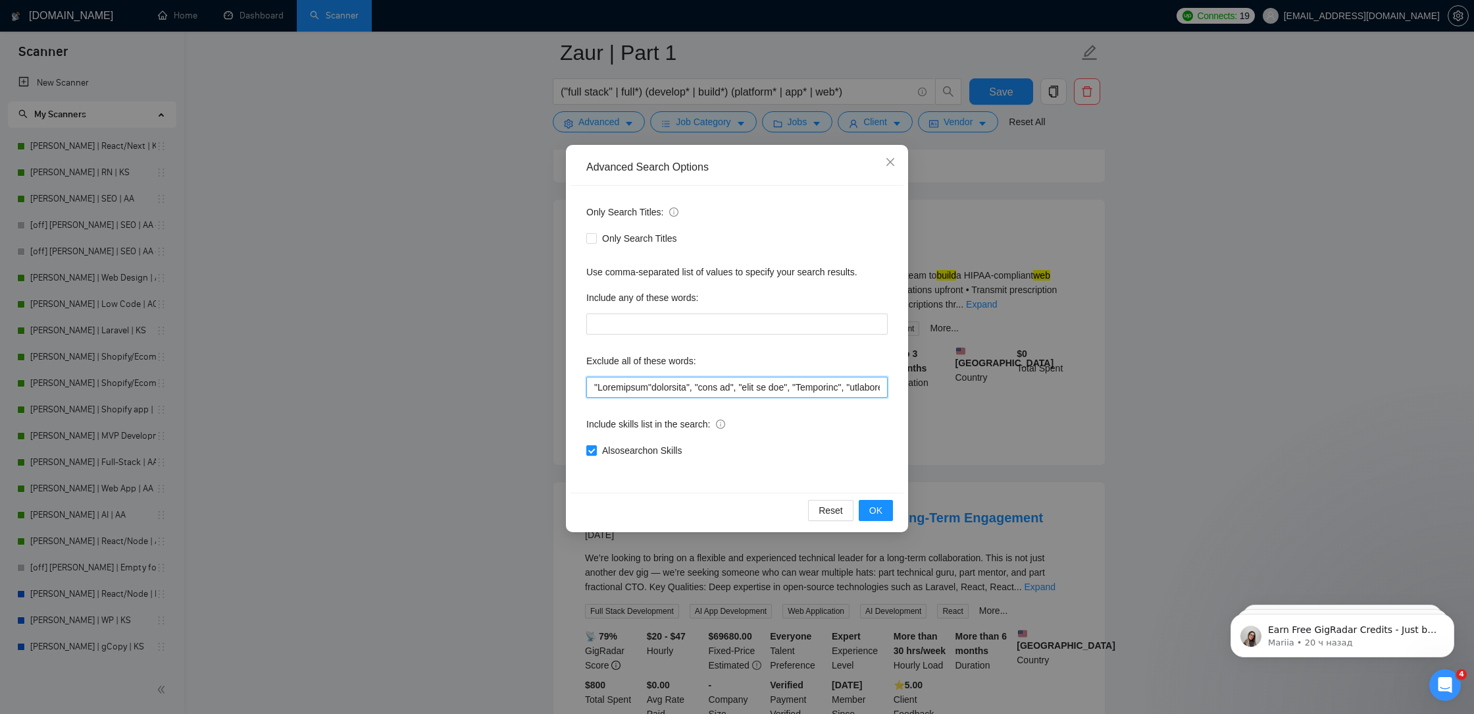
paste input """
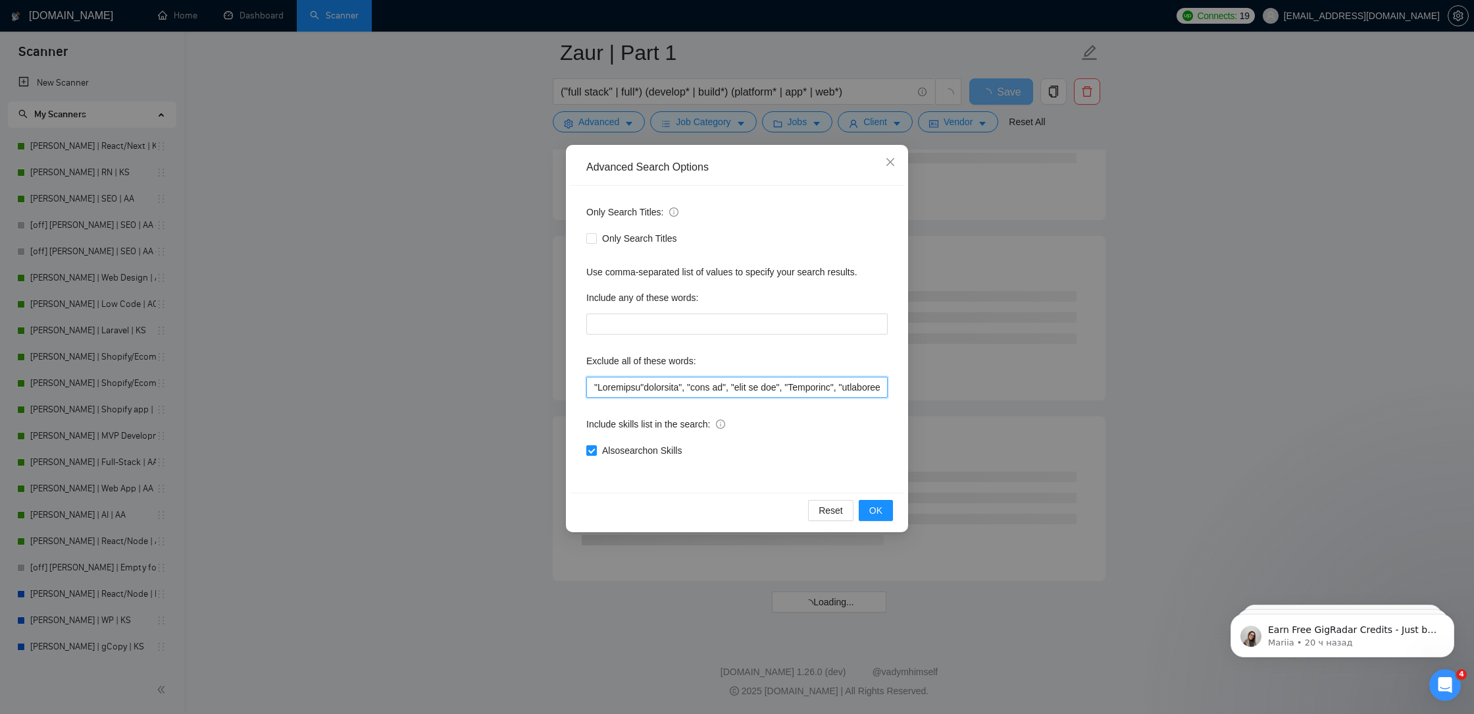
paste input """
click at [589, 387] on input "text" at bounding box center [736, 387] width 301 height 21
paste input """
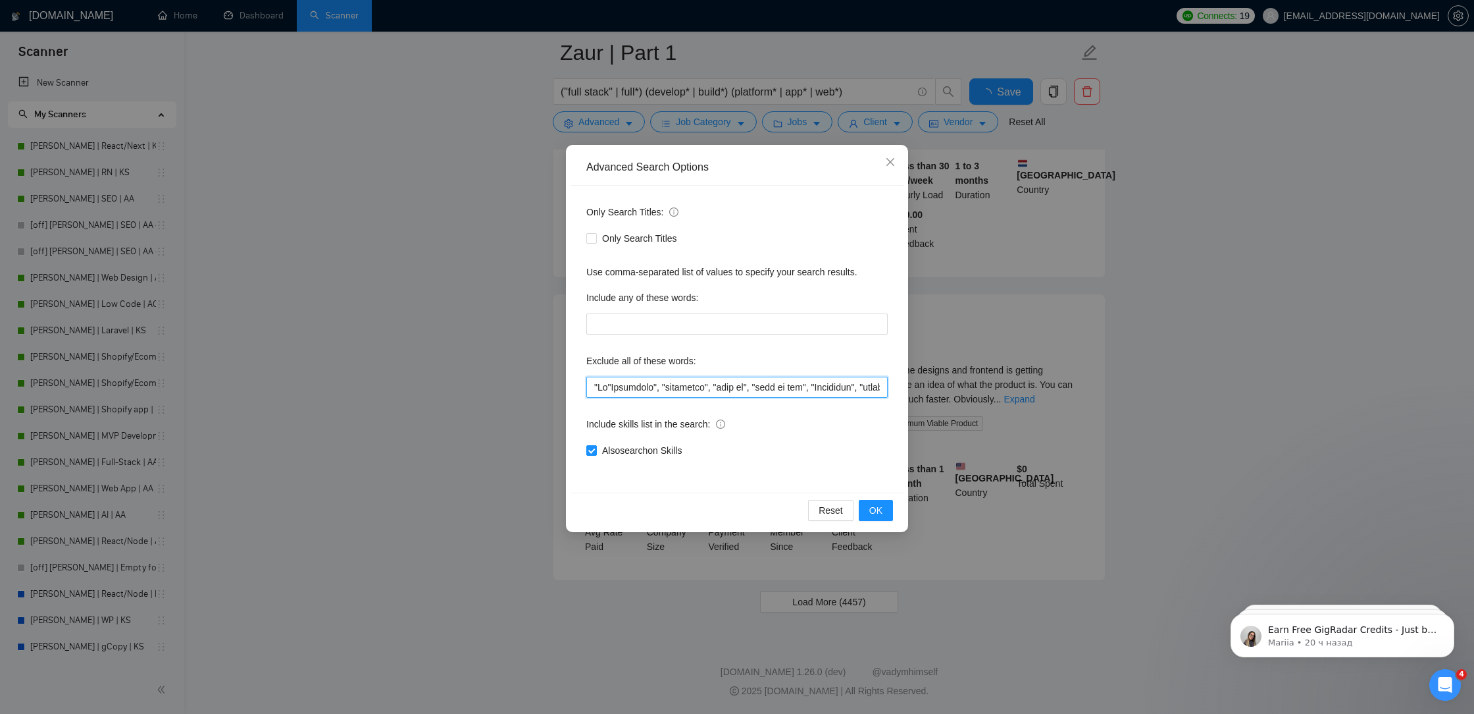
scroll to position [2573, 0]
paste input """
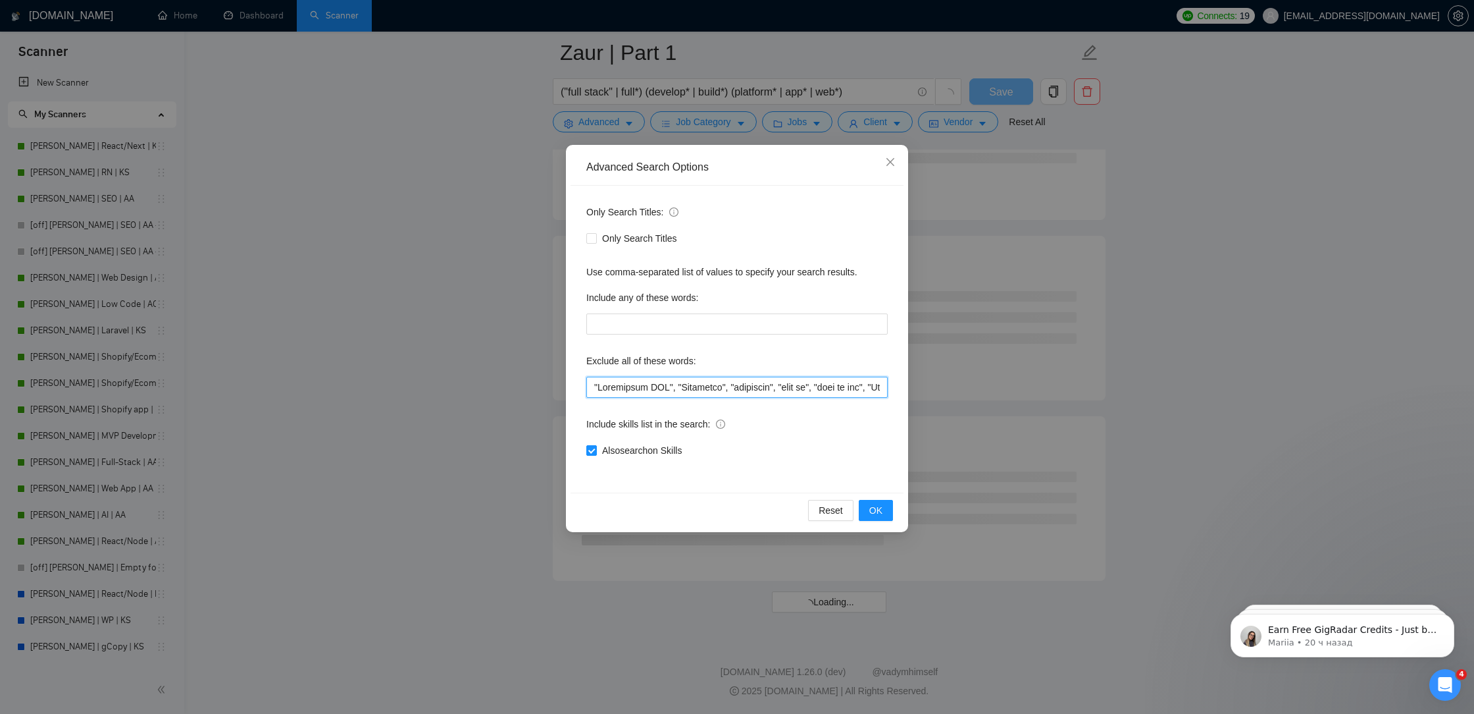
scroll to position [1482, 0]
click at [589, 385] on input "text" at bounding box center [736, 387] width 301 height 21
paste input """
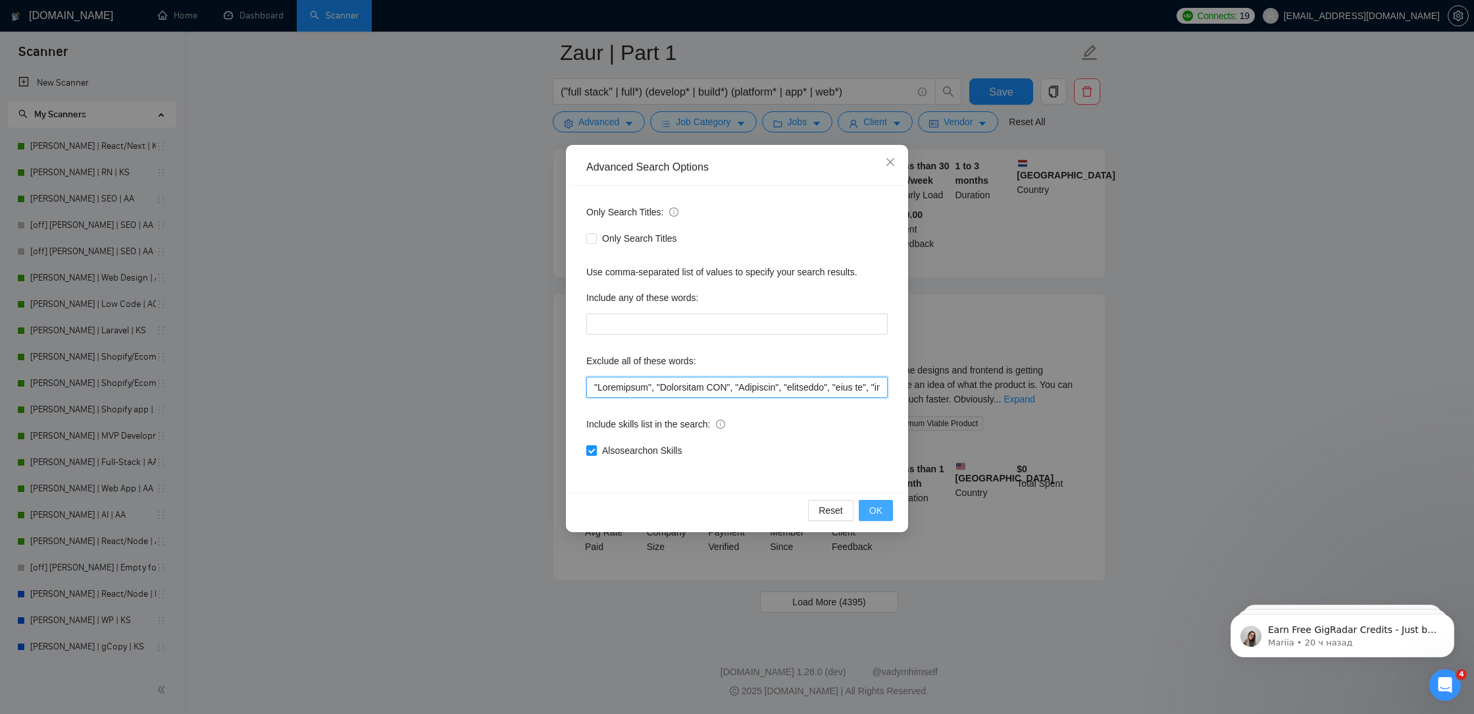
type input ""Loremipsum", "Dolorsitam CON", "Adipiscin", "elitseddo", "eius te", "inci ut l…"
click at [871, 500] on button "OK" at bounding box center [876, 510] width 34 height 21
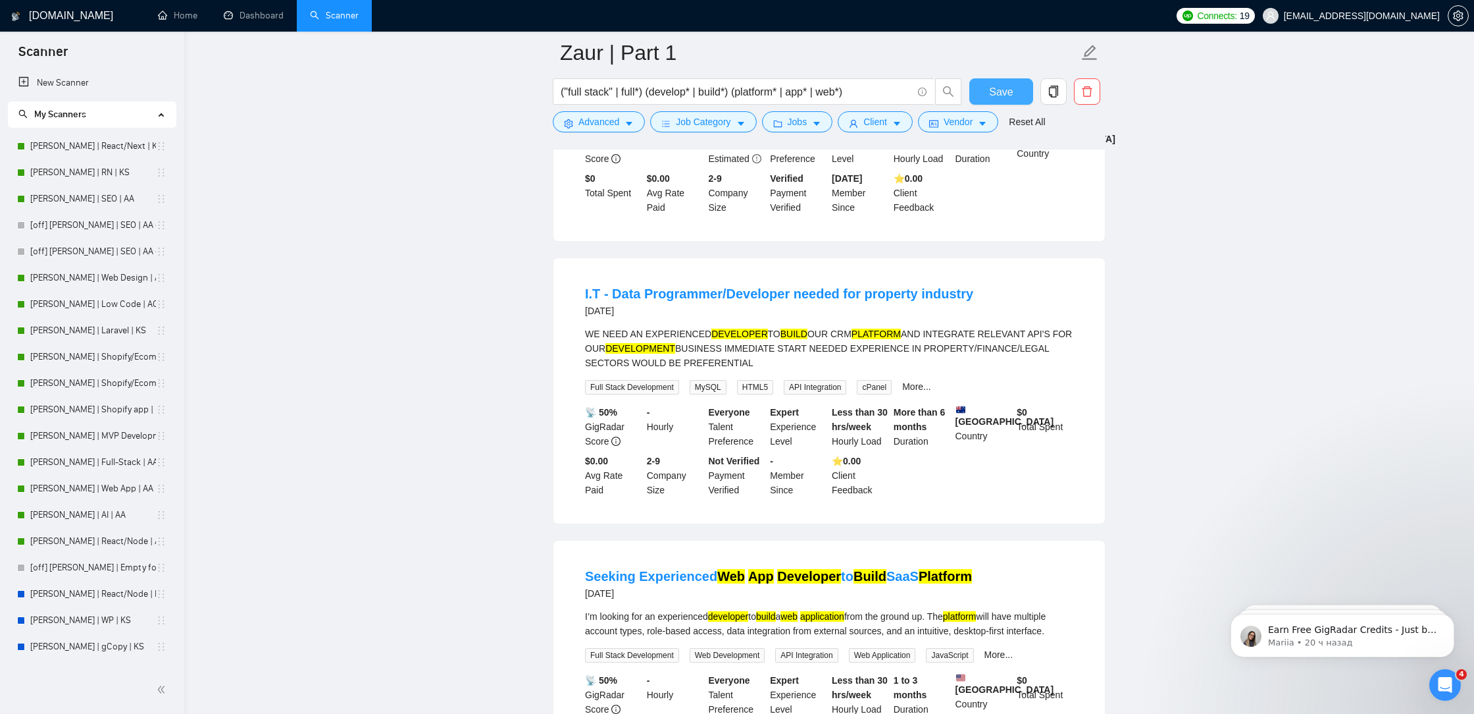
click at [1018, 88] on button "Save" at bounding box center [1002, 91] width 64 height 26
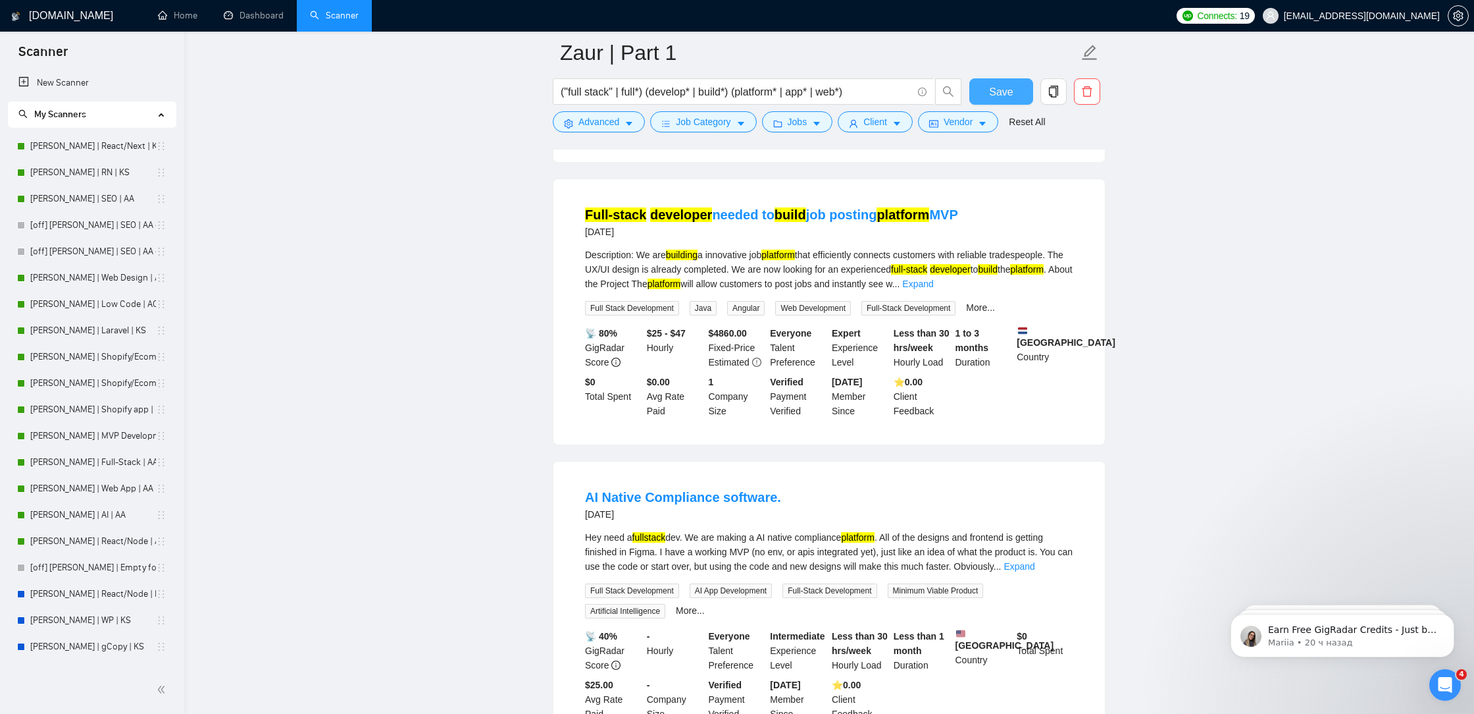
scroll to position [2573, 0]
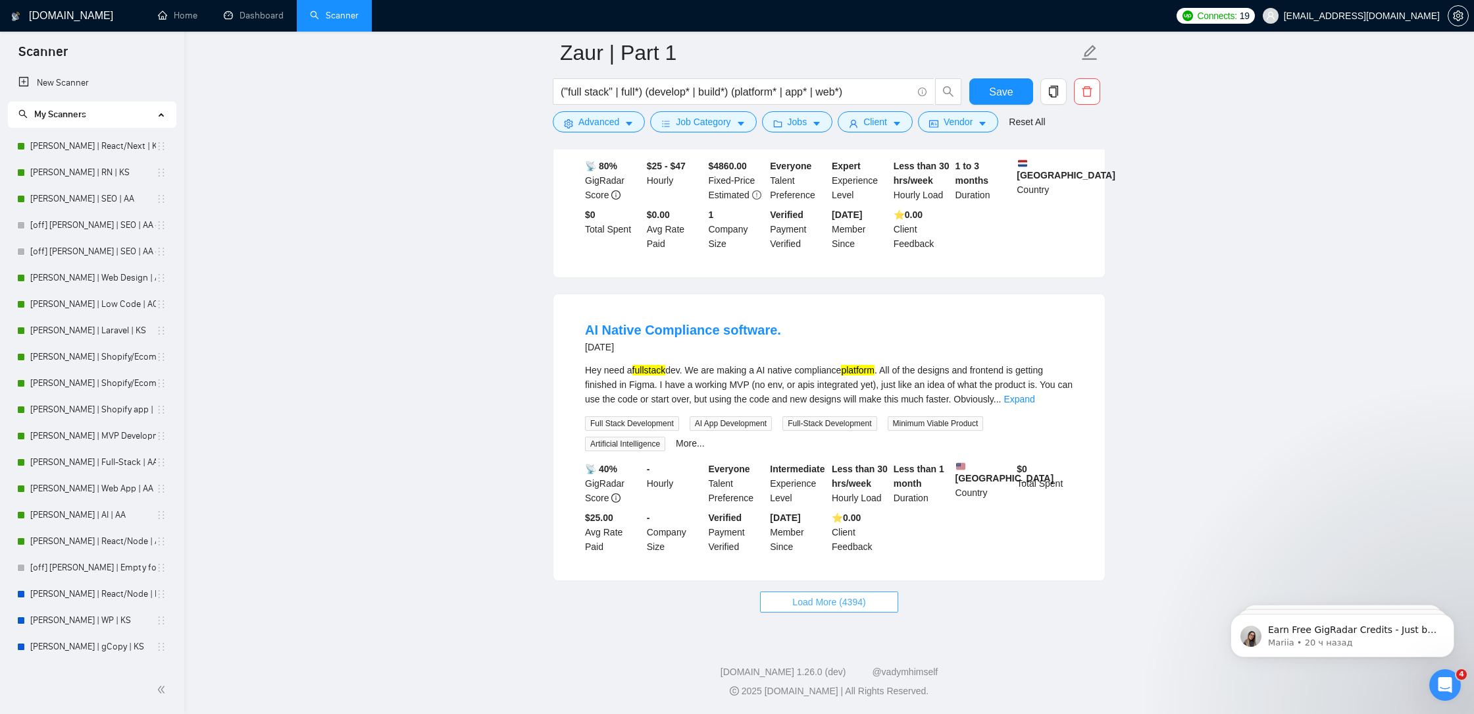
click at [827, 608] on span "Load More (4394)" at bounding box center [829, 601] width 73 height 14
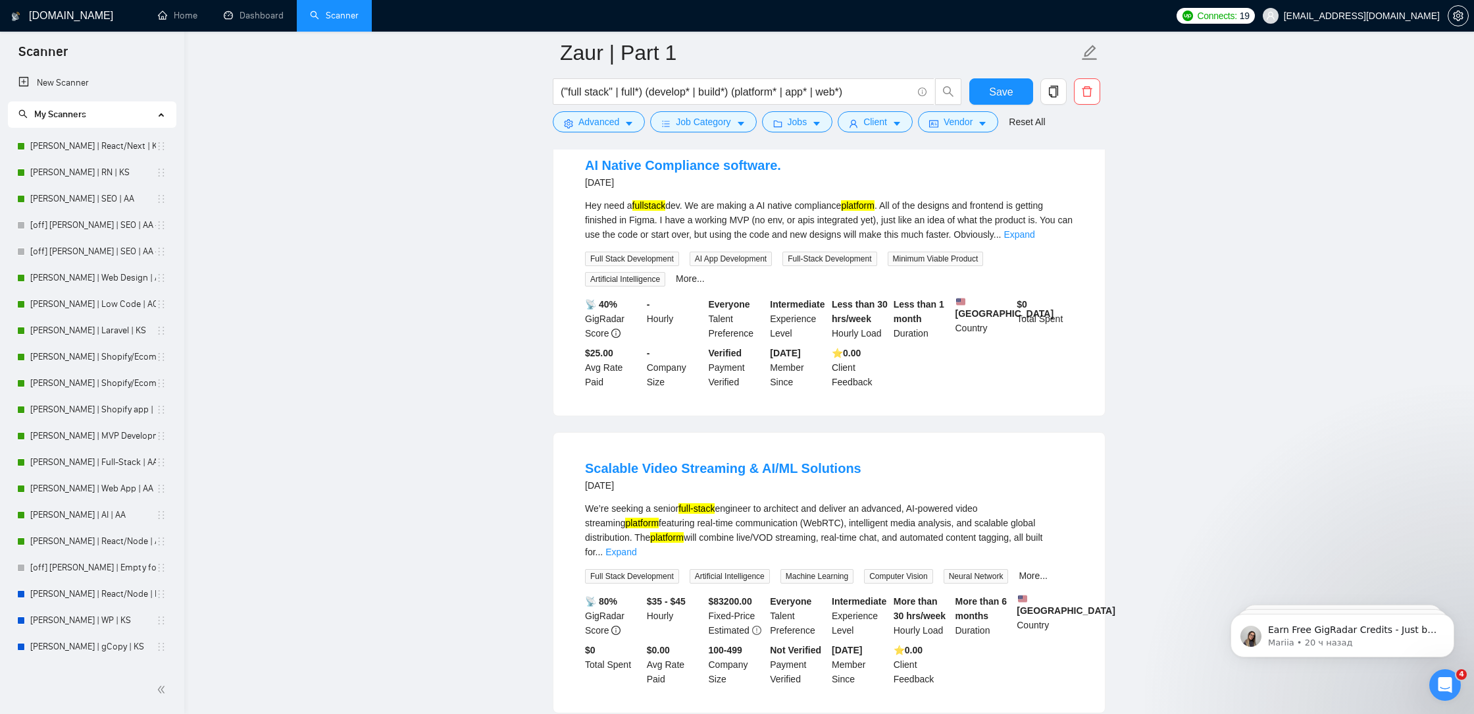
scroll to position [2774, 0]
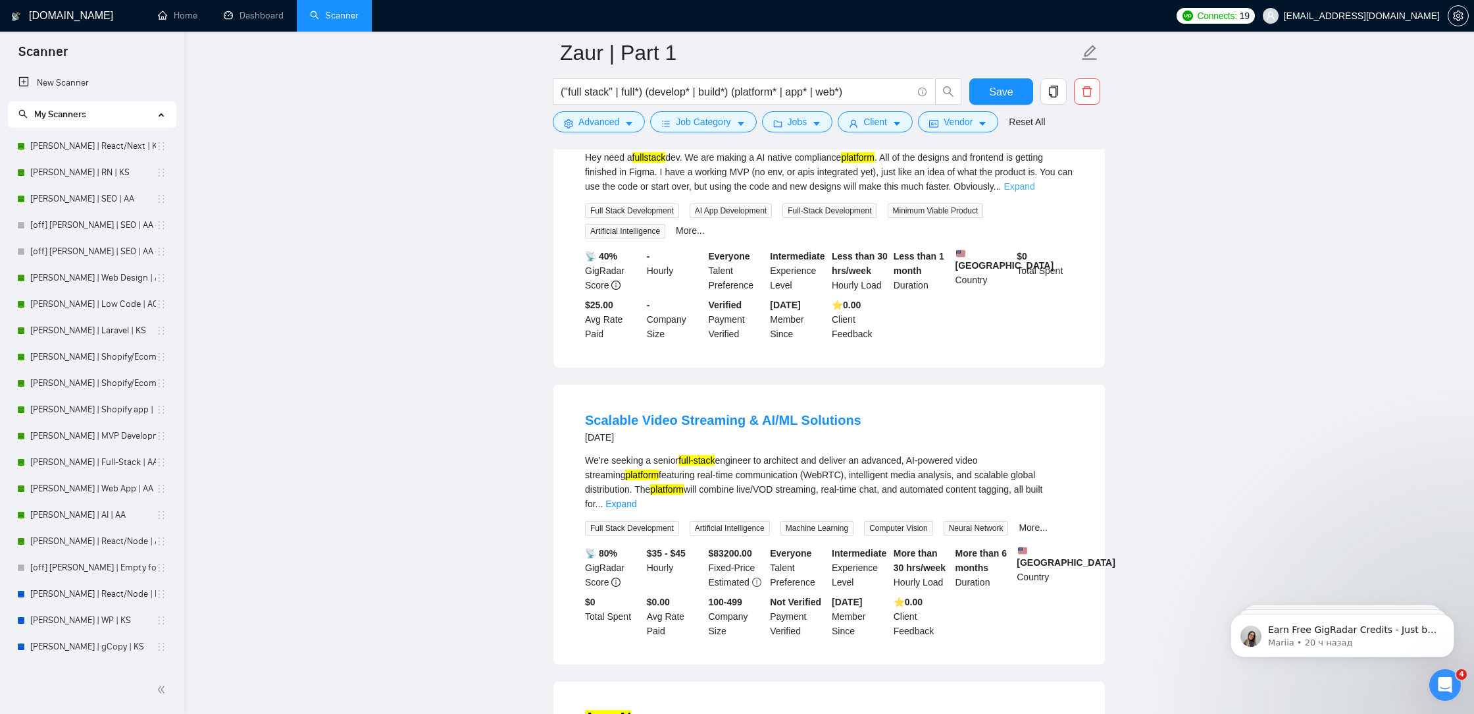
click at [1035, 192] on link "Expand" at bounding box center [1019, 186] width 31 height 11
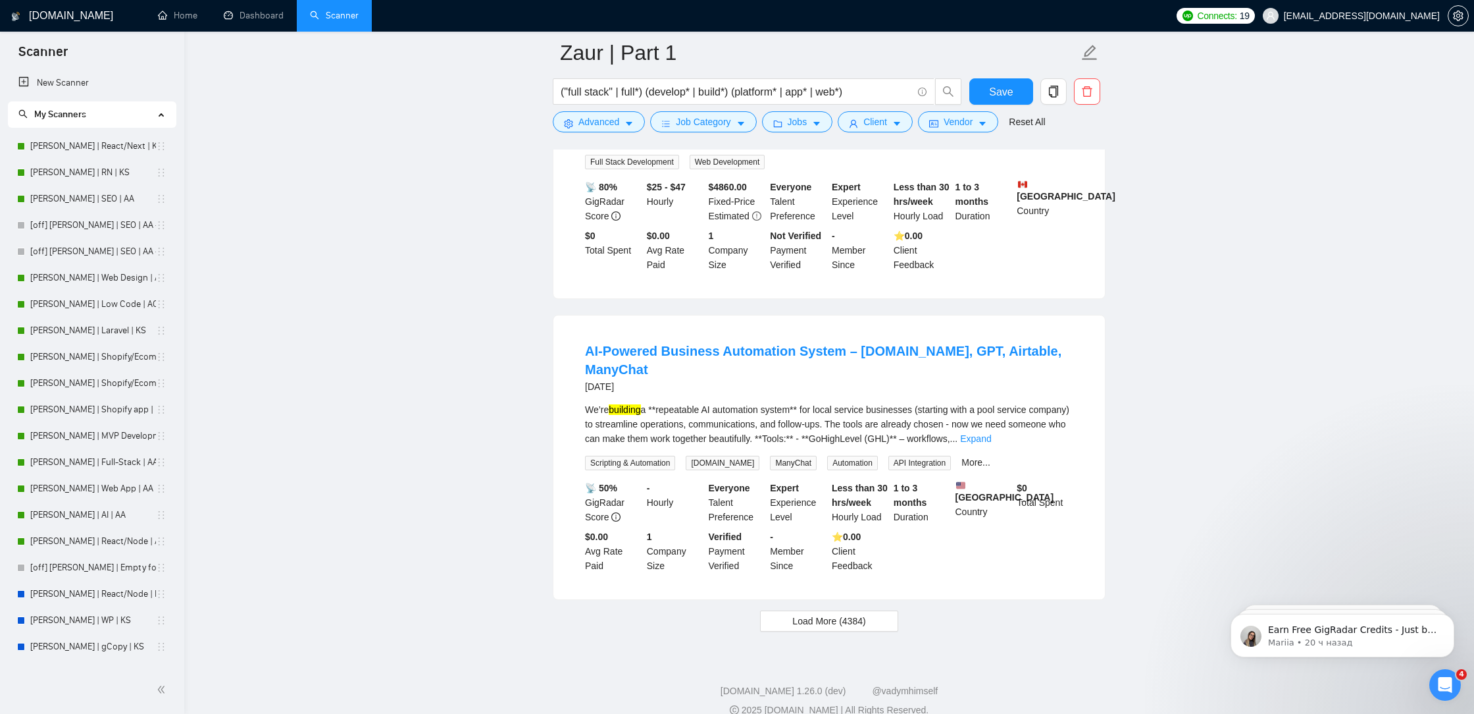
scroll to position [5455, 0]
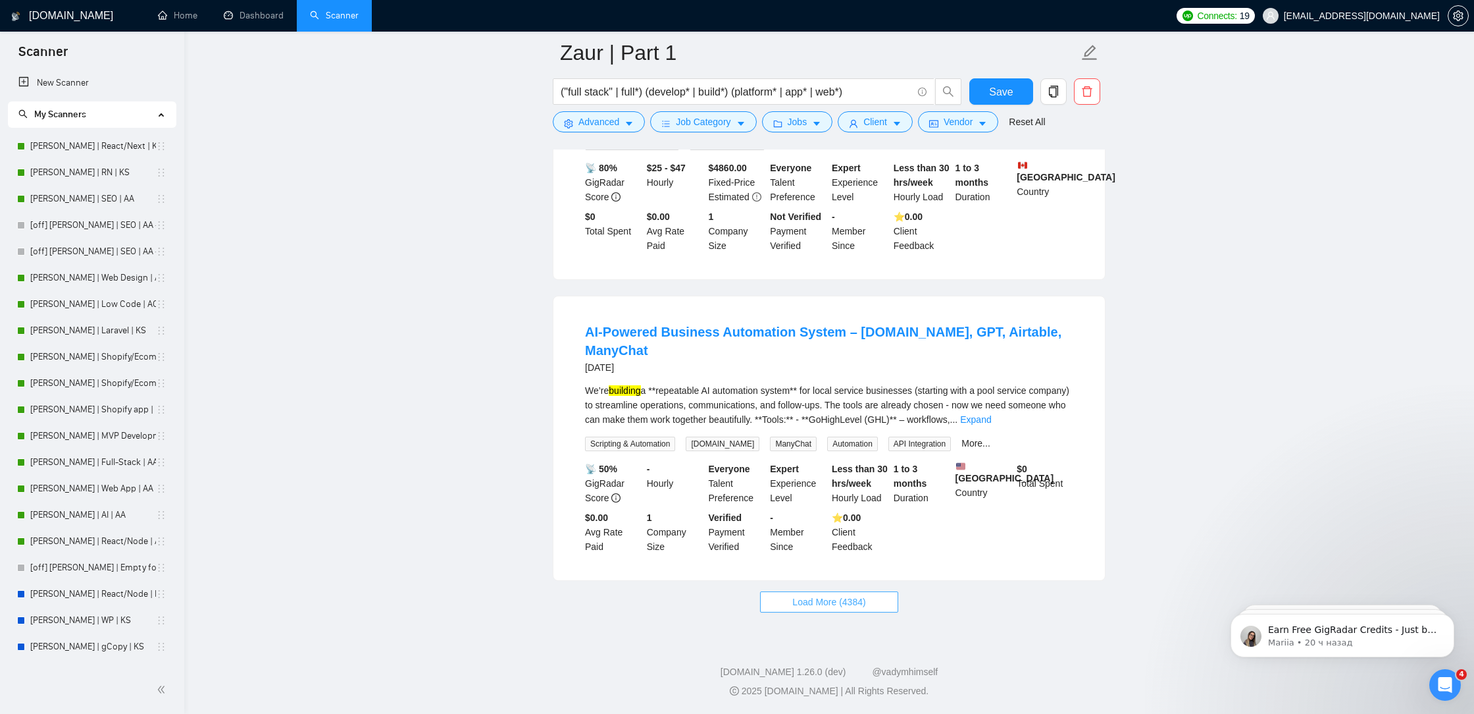
click at [827, 598] on span "Load More (4384)" at bounding box center [829, 601] width 73 height 14
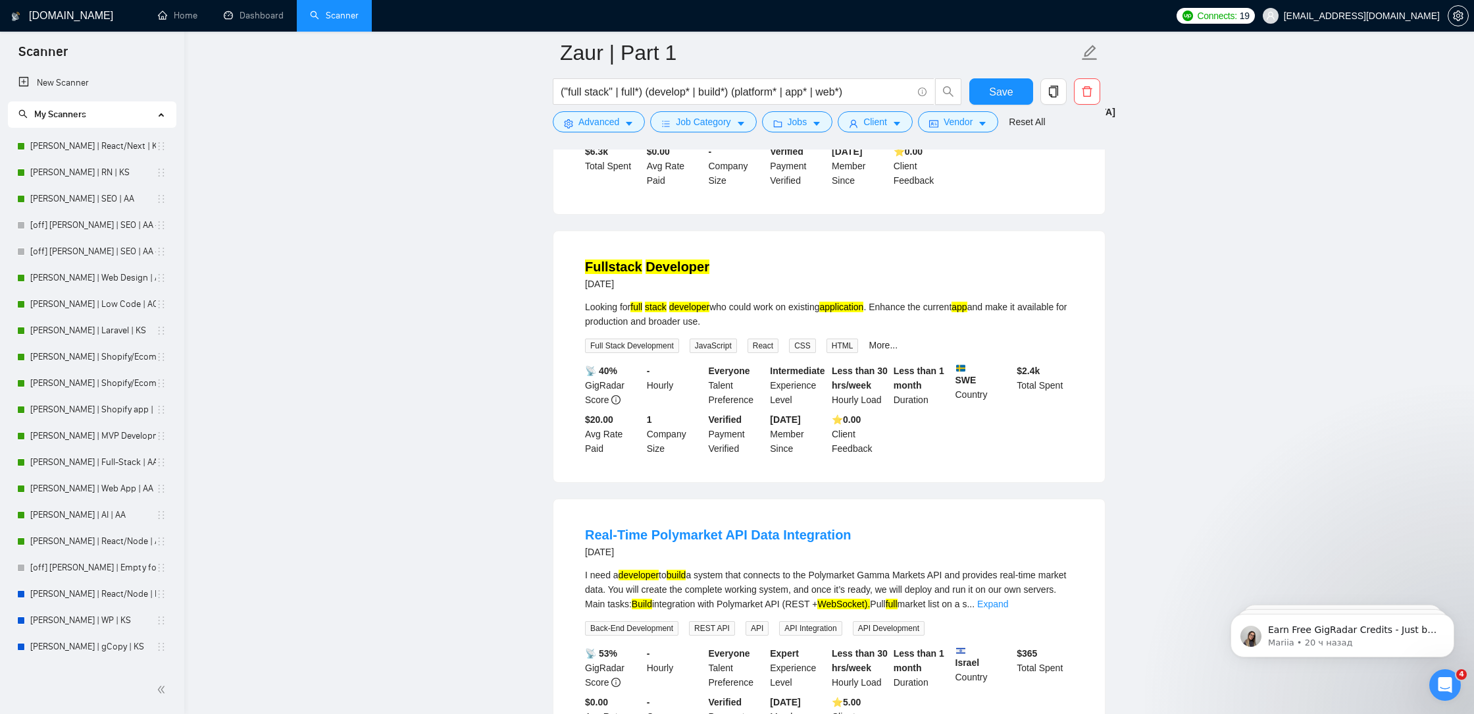
scroll to position [8302, 0]
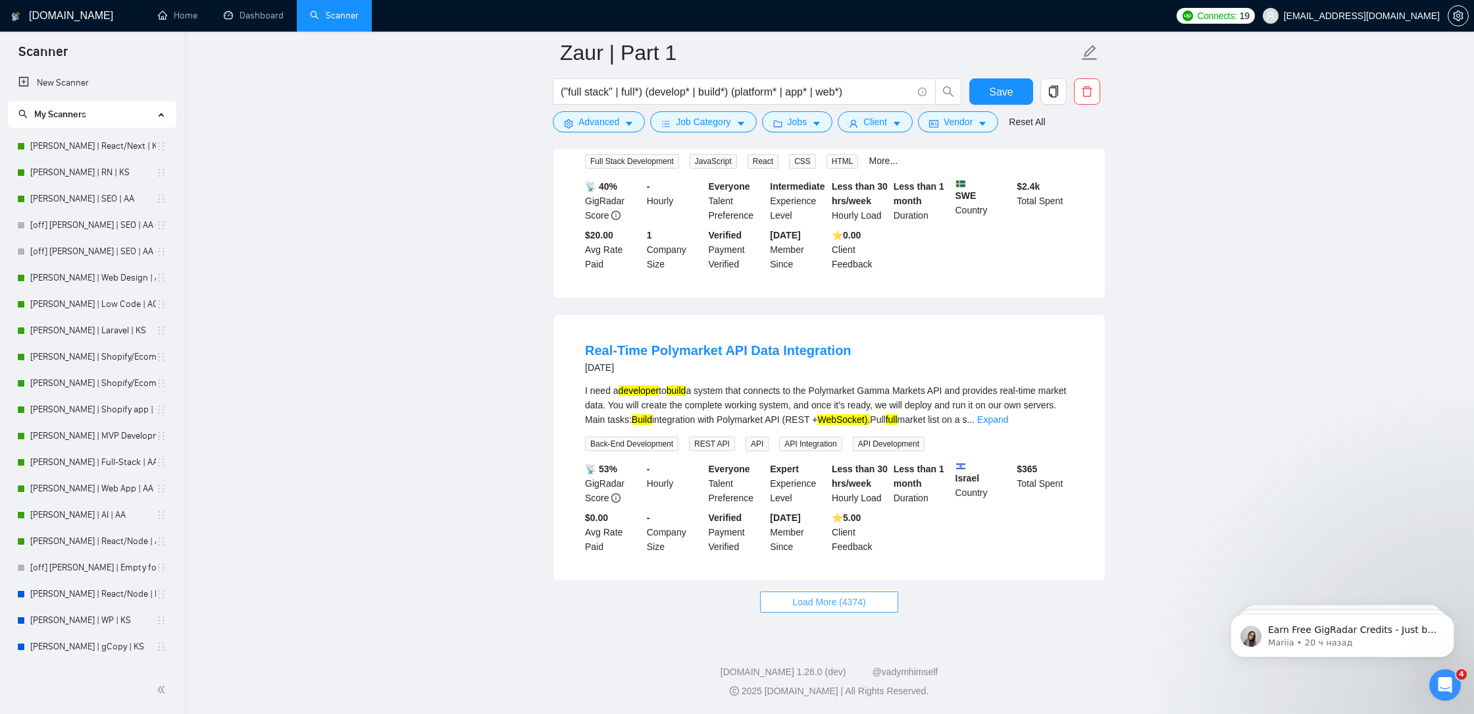
click at [840, 606] on span "Load More (4374)" at bounding box center [829, 601] width 73 height 14
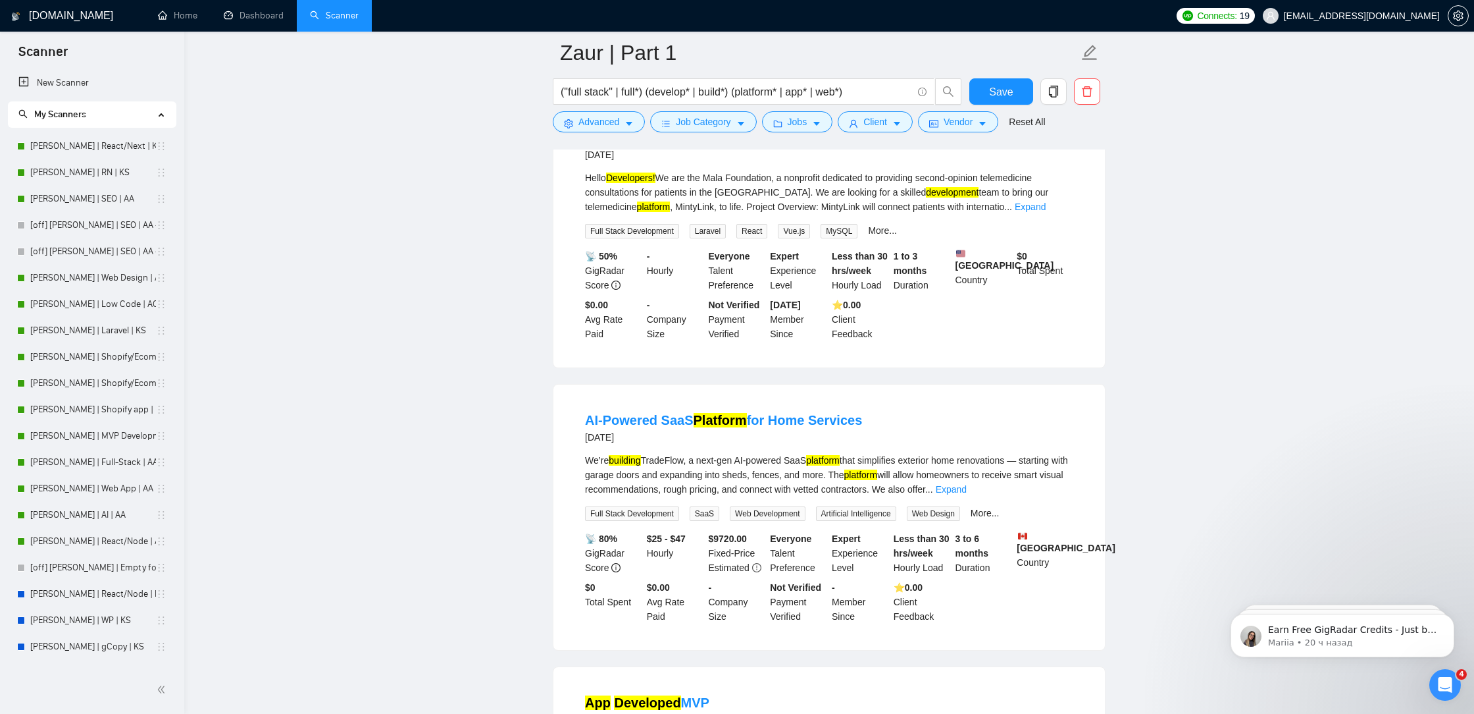
scroll to position [6572, 0]
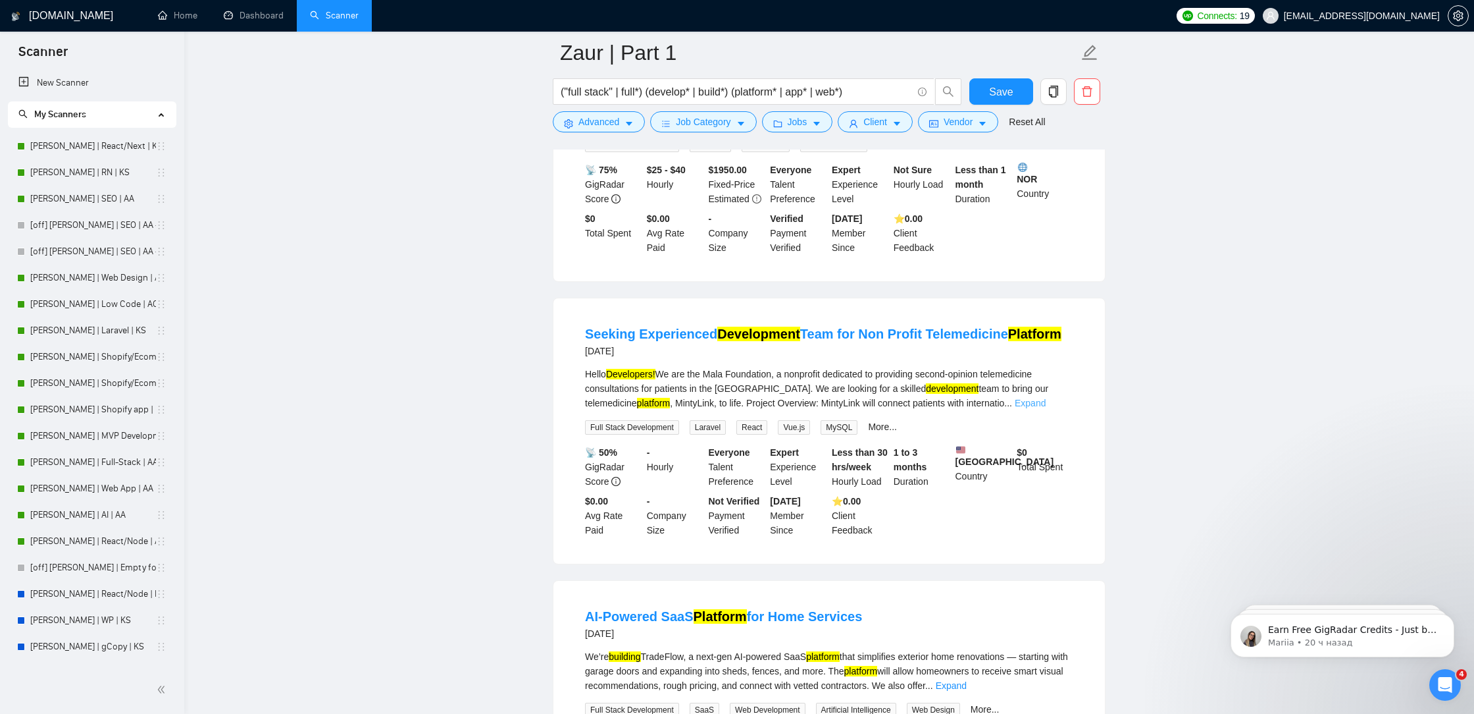
click at [1046, 408] on link "Expand" at bounding box center [1030, 403] width 31 height 11
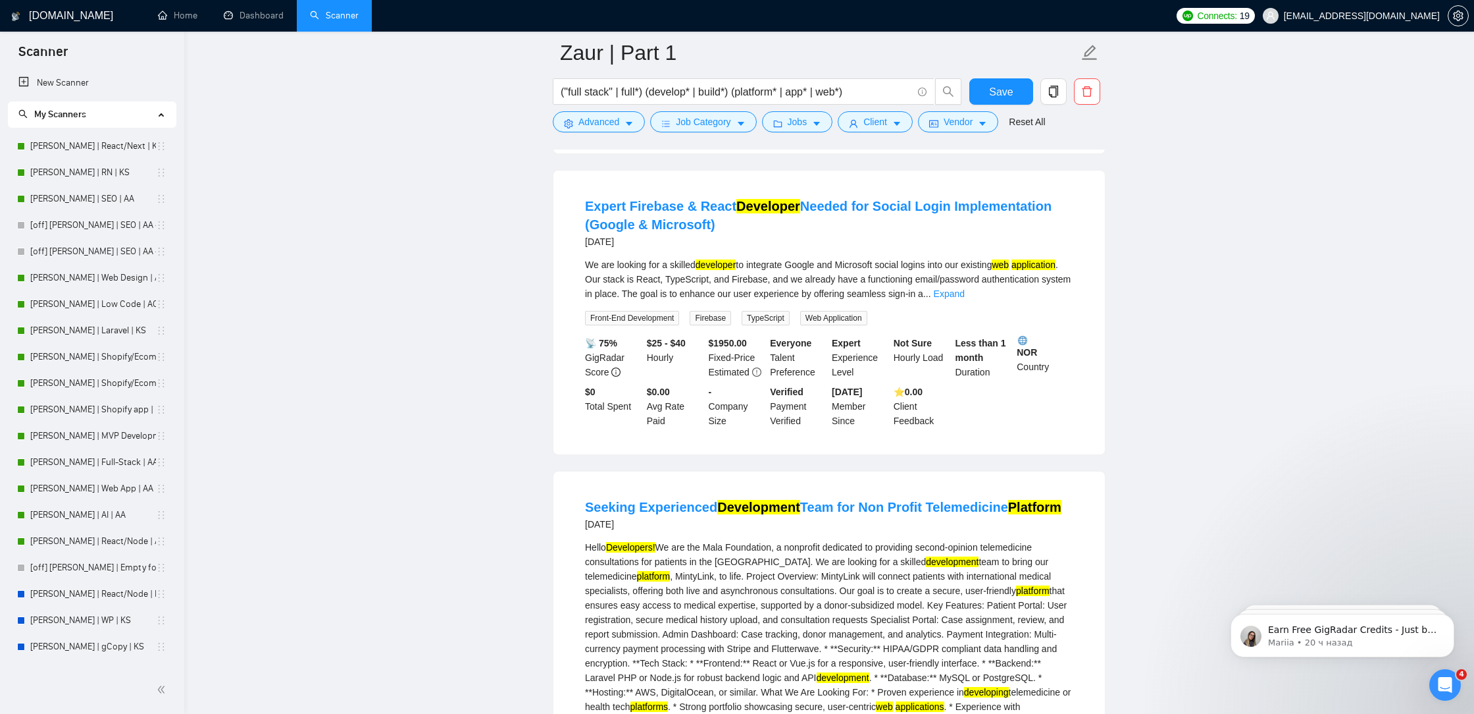
scroll to position [6305, 0]
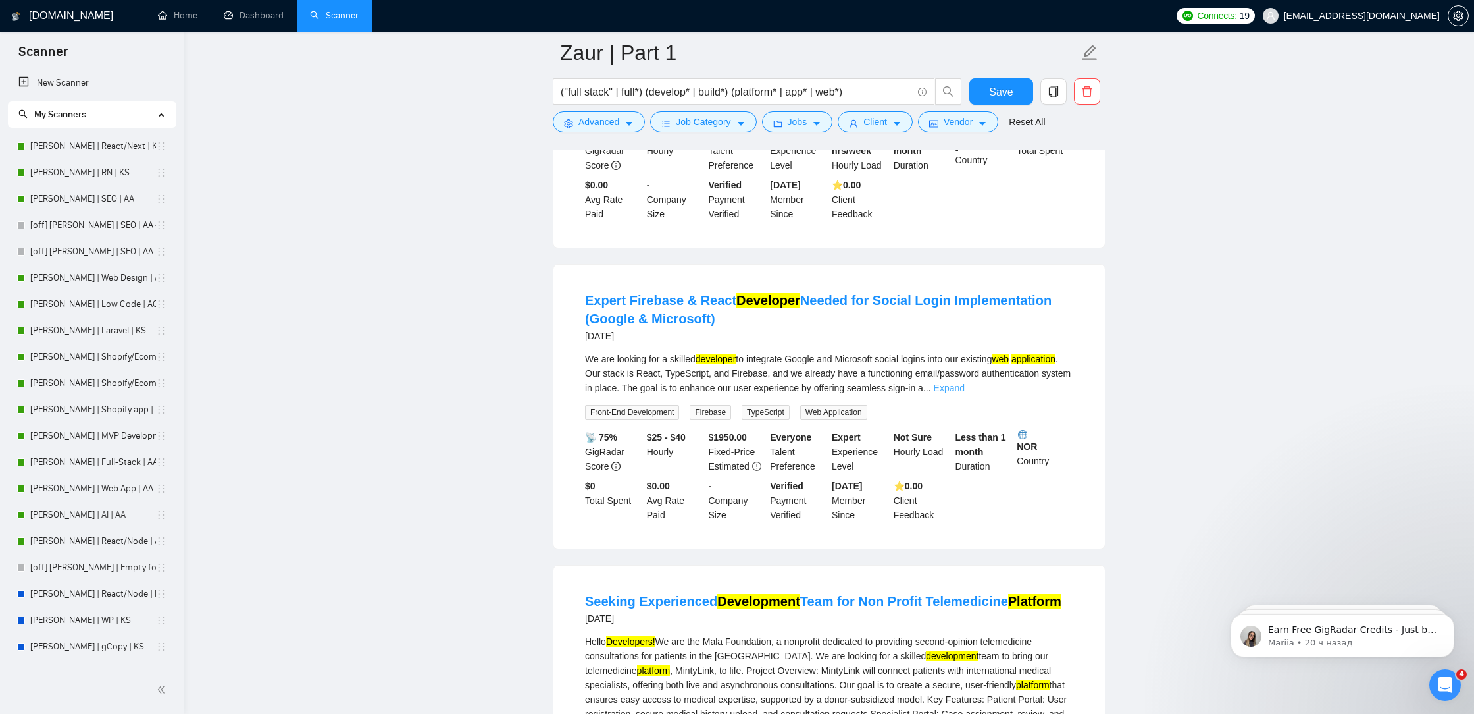
click at [965, 393] on link "Expand" at bounding box center [949, 387] width 31 height 11
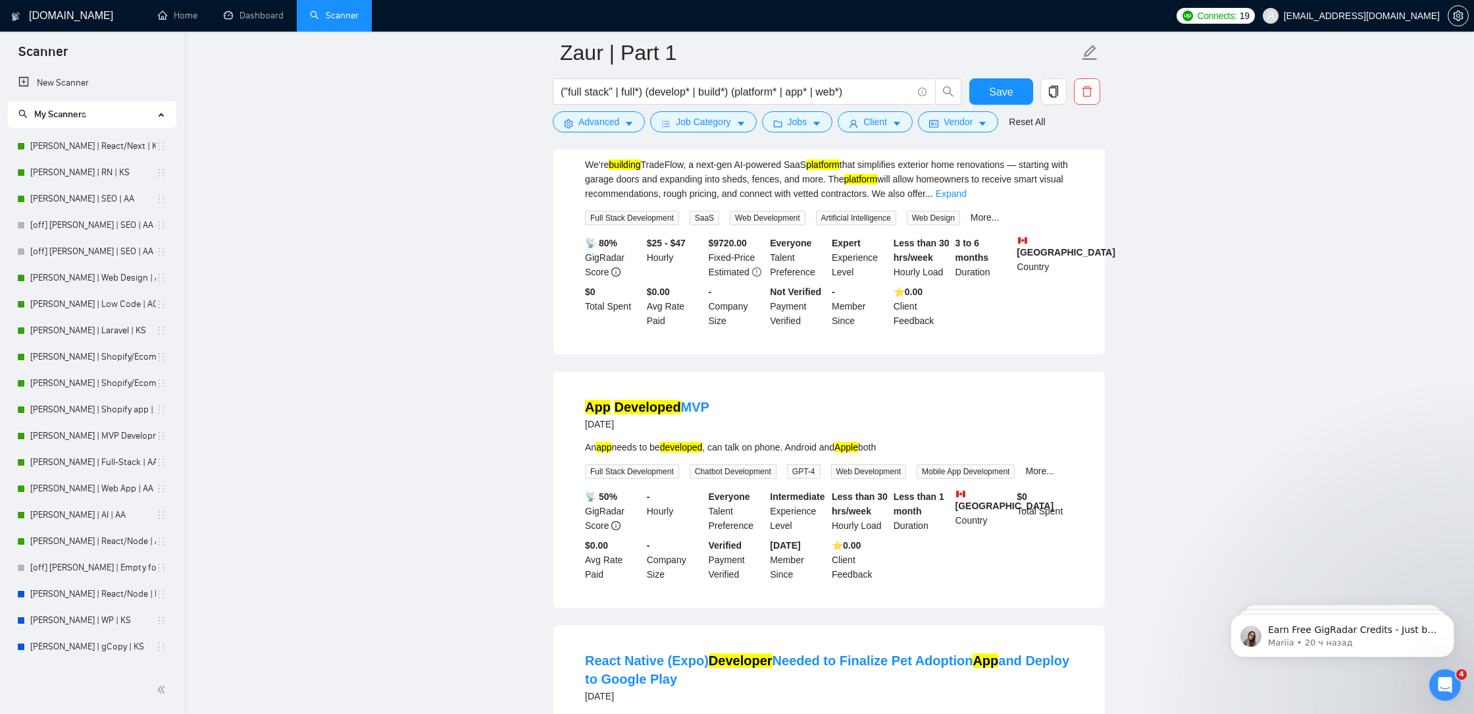
scroll to position [7513, 0]
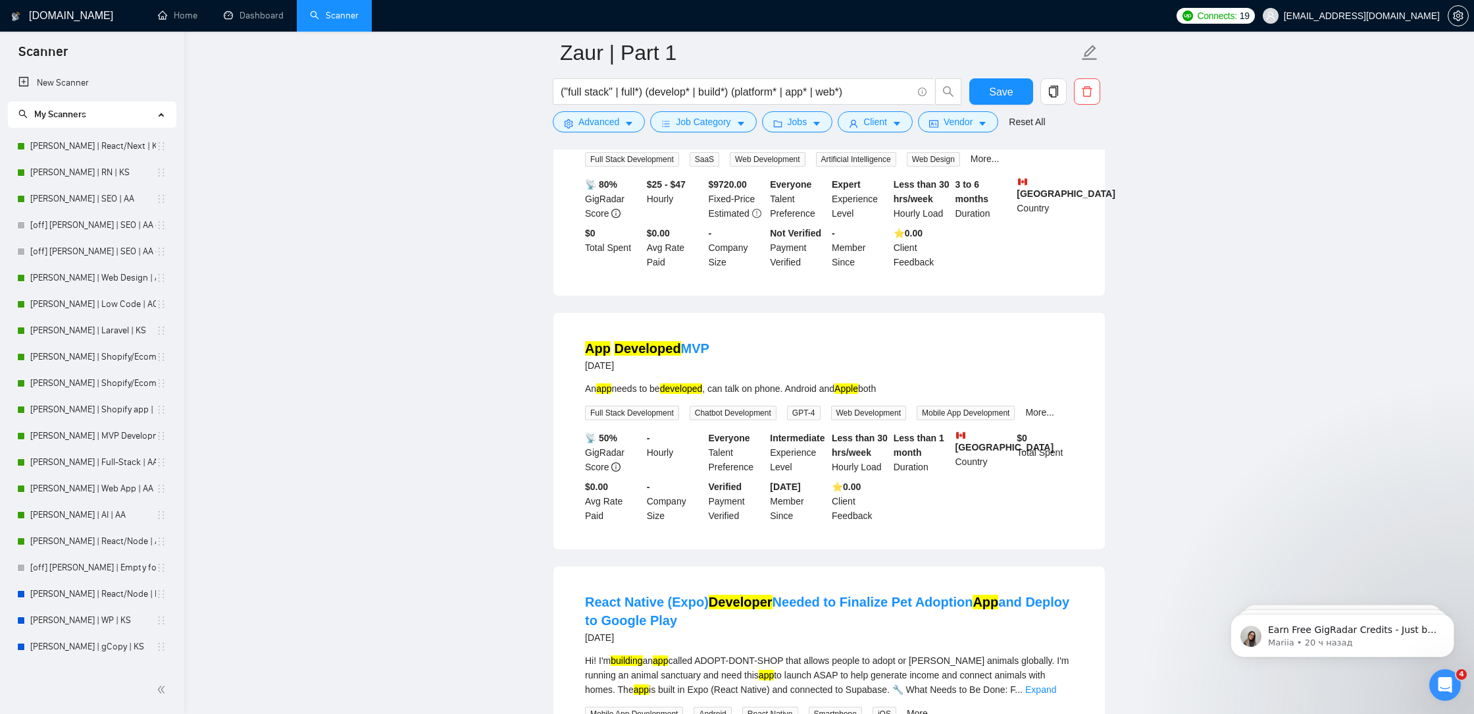
click at [967, 140] on link "Expand" at bounding box center [951, 135] width 31 height 11
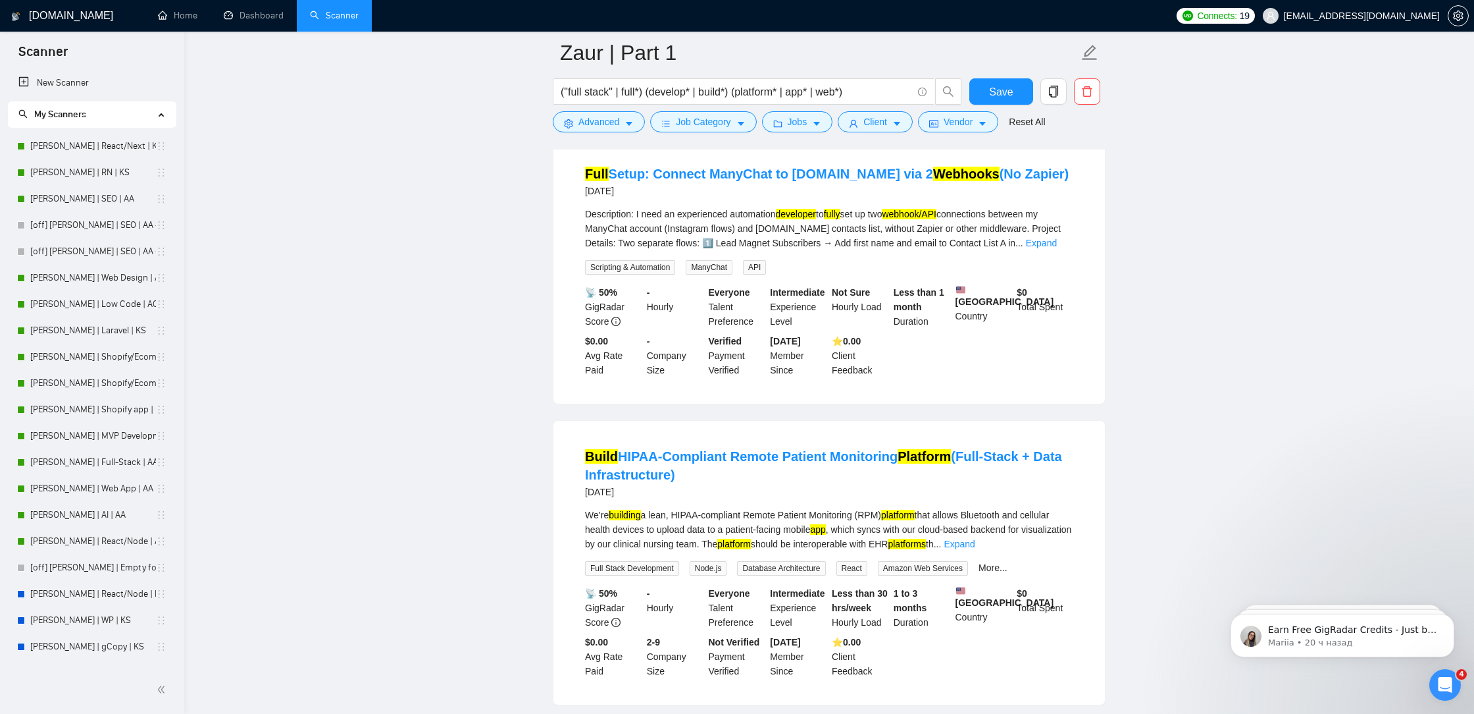
scroll to position [9703, 0]
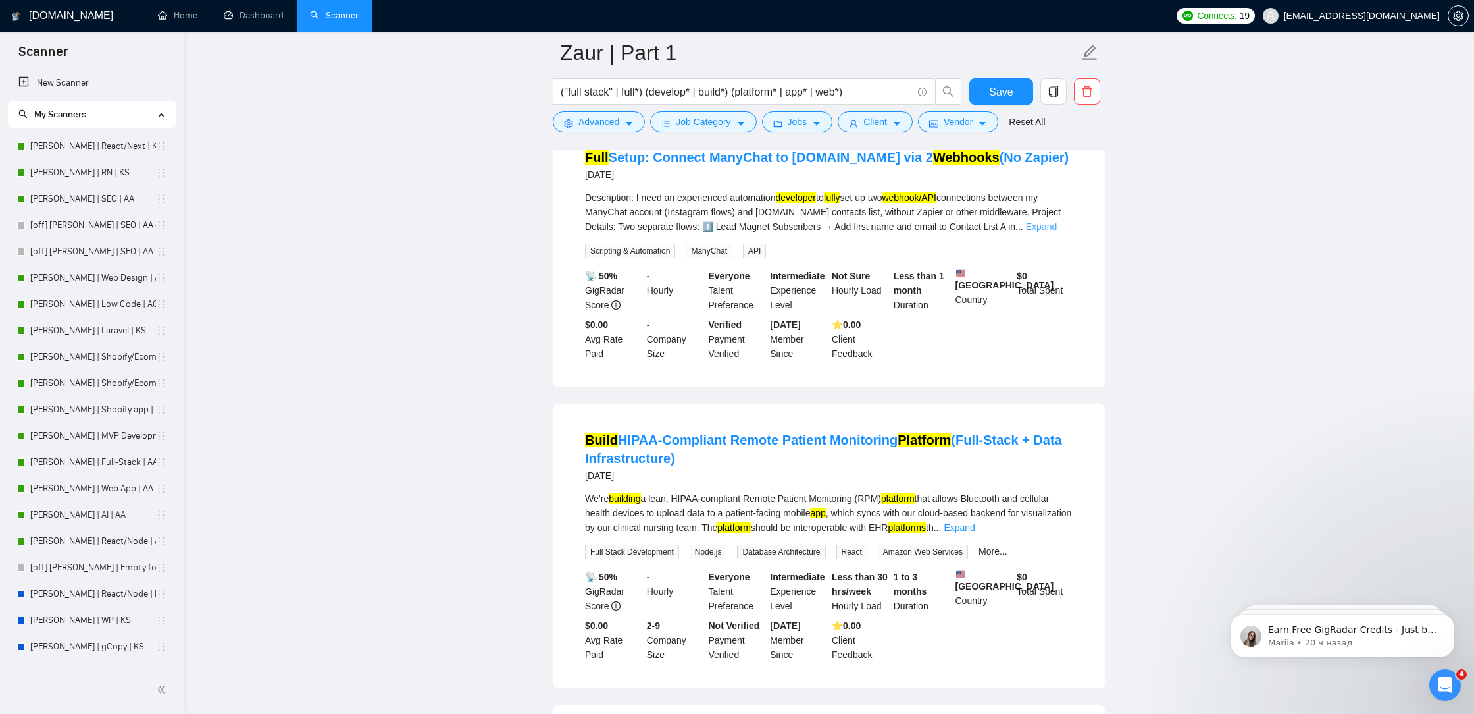
click at [1055, 232] on link "Expand" at bounding box center [1041, 226] width 31 height 11
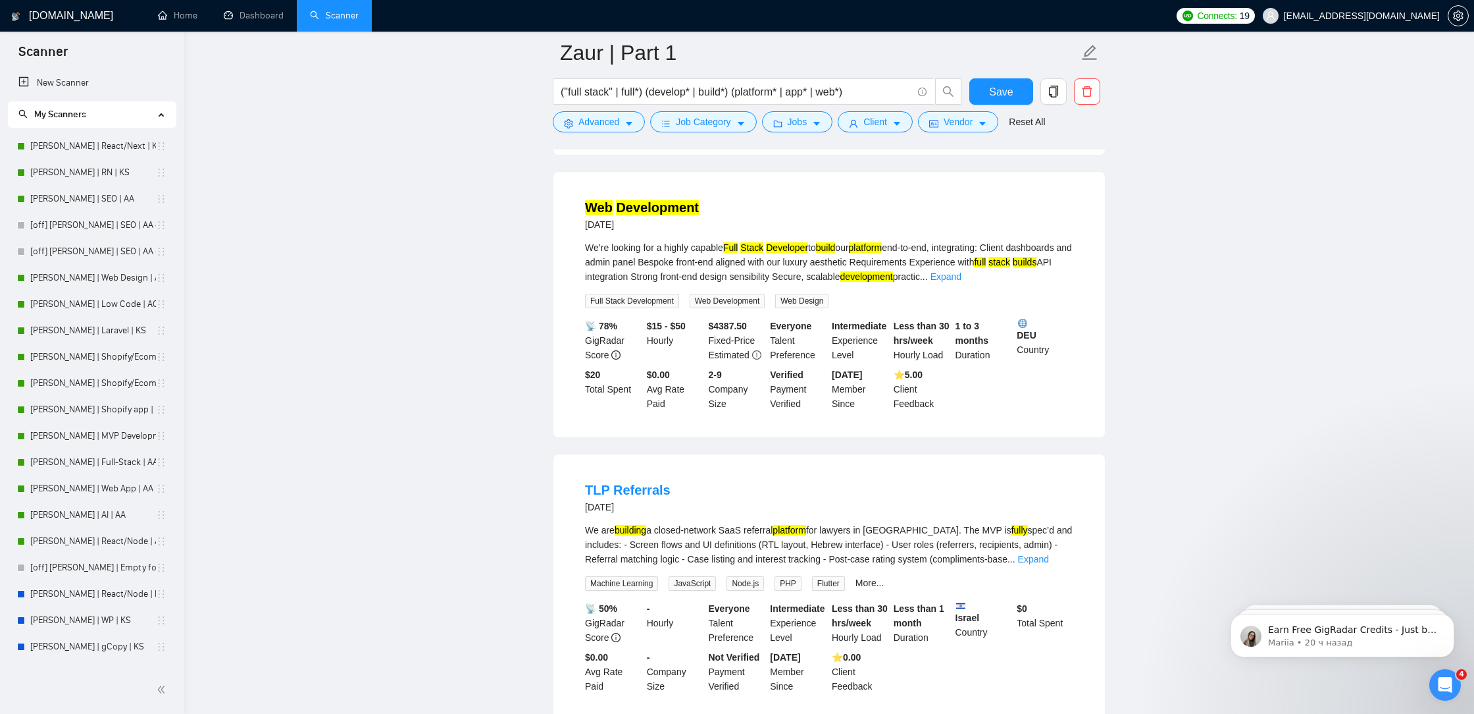
scroll to position [10475, 0]
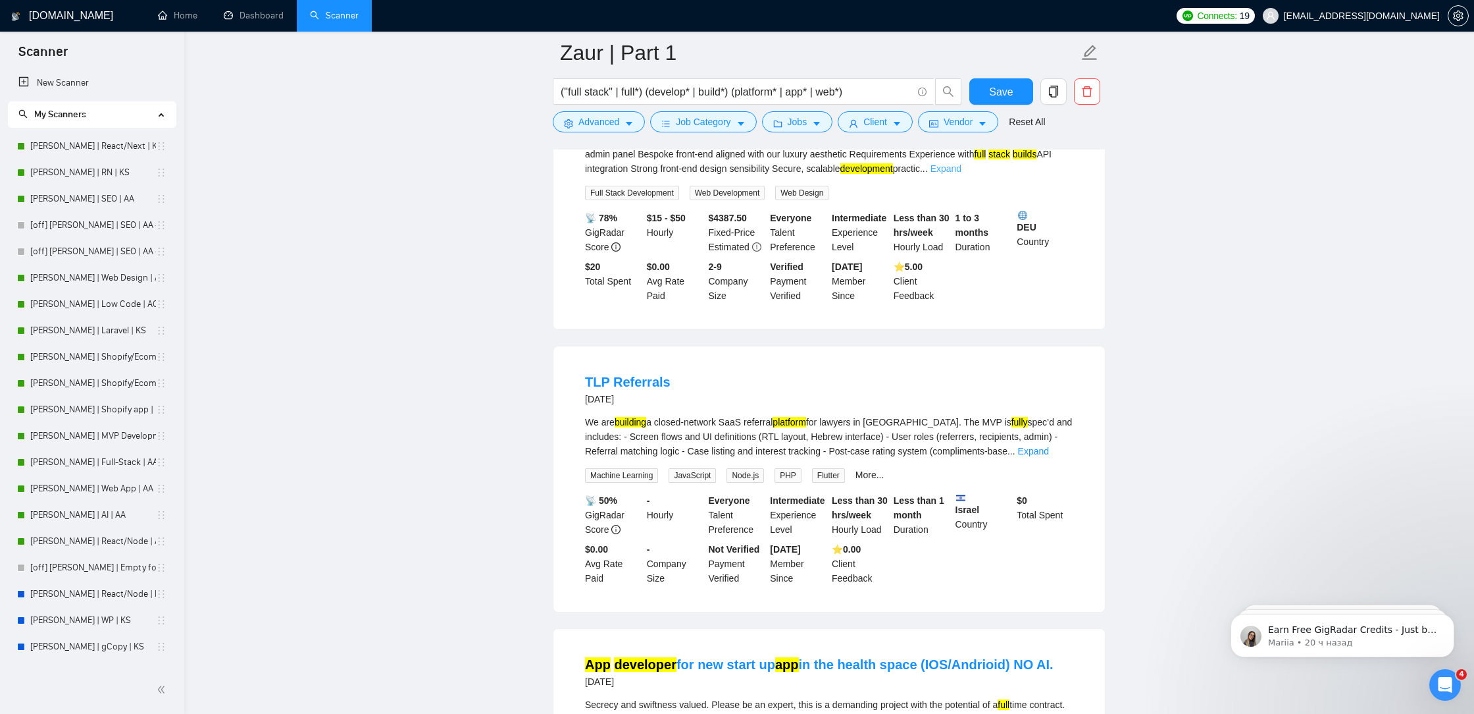
click at [962, 174] on link "Expand" at bounding box center [946, 168] width 31 height 11
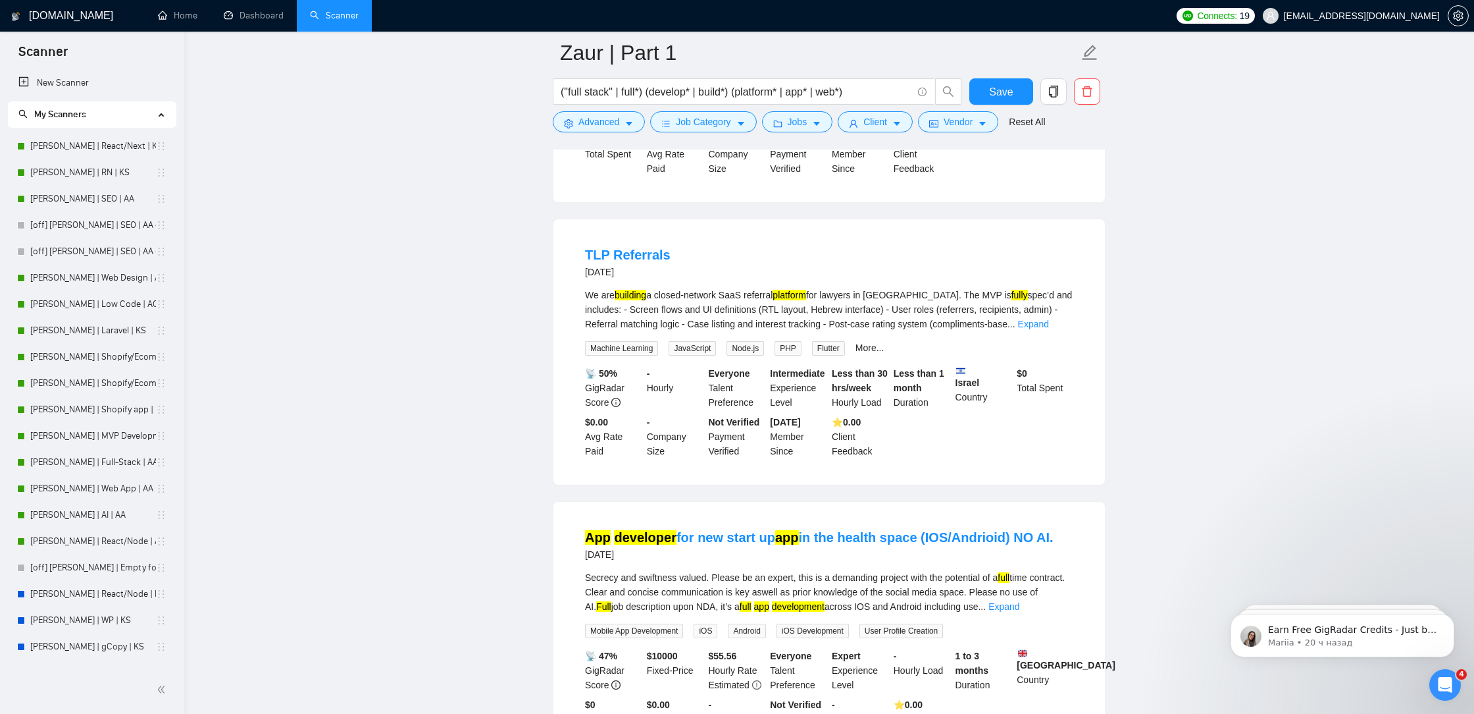
scroll to position [10693, 0]
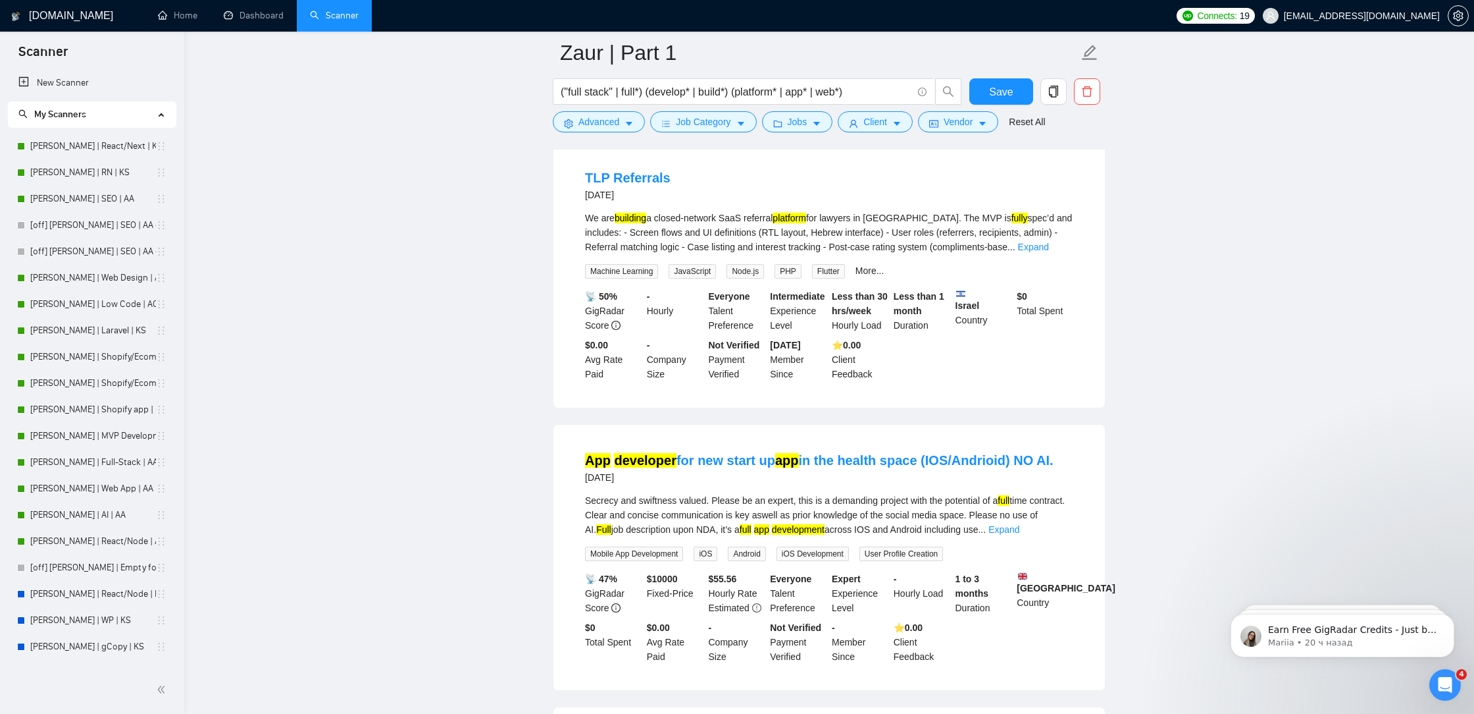
click at [1058, 254] on div "We are building a closed-network SaaS referral platform for lawyers in [GEOGRAP…" at bounding box center [829, 232] width 488 height 43
click at [1049, 252] on link "Expand" at bounding box center [1033, 247] width 31 height 11
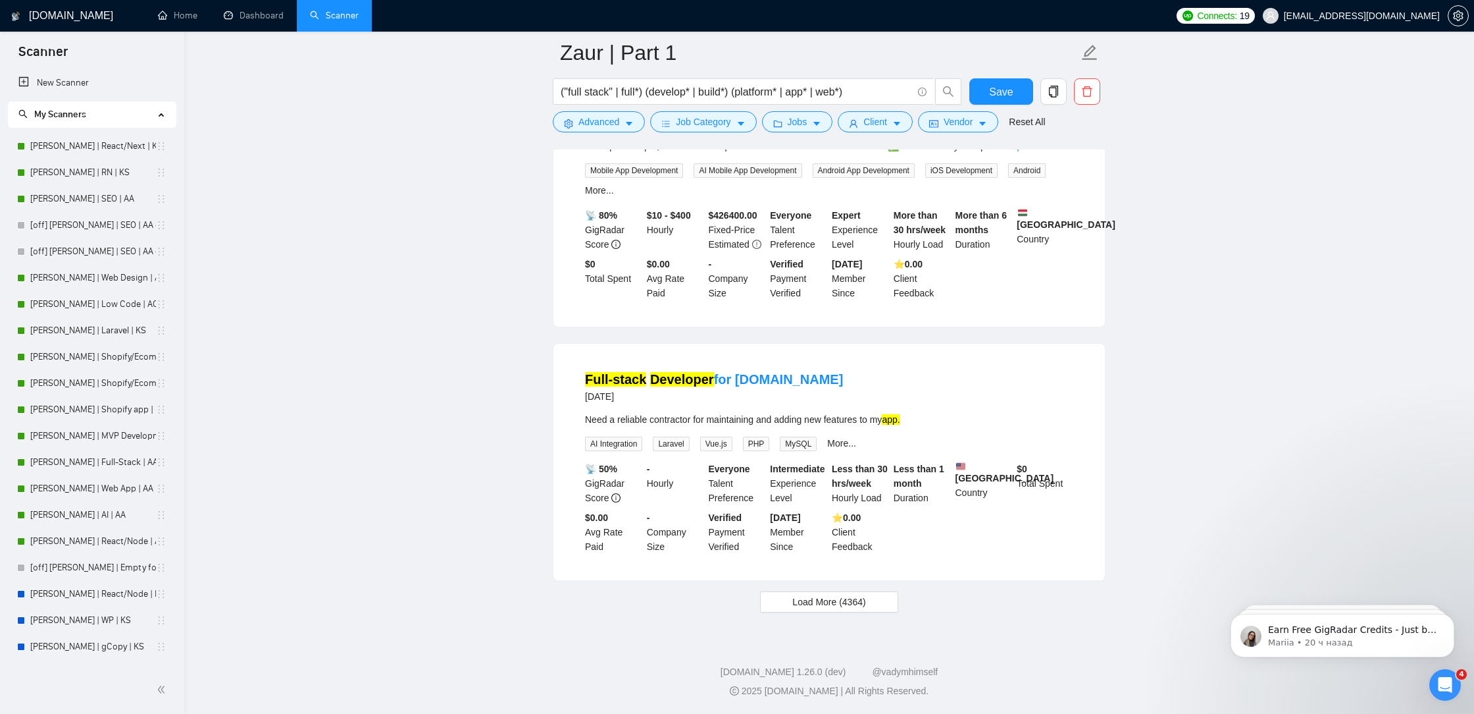
scroll to position [11854, 0]
click at [824, 604] on span "Load More (4364)" at bounding box center [829, 601] width 73 height 14
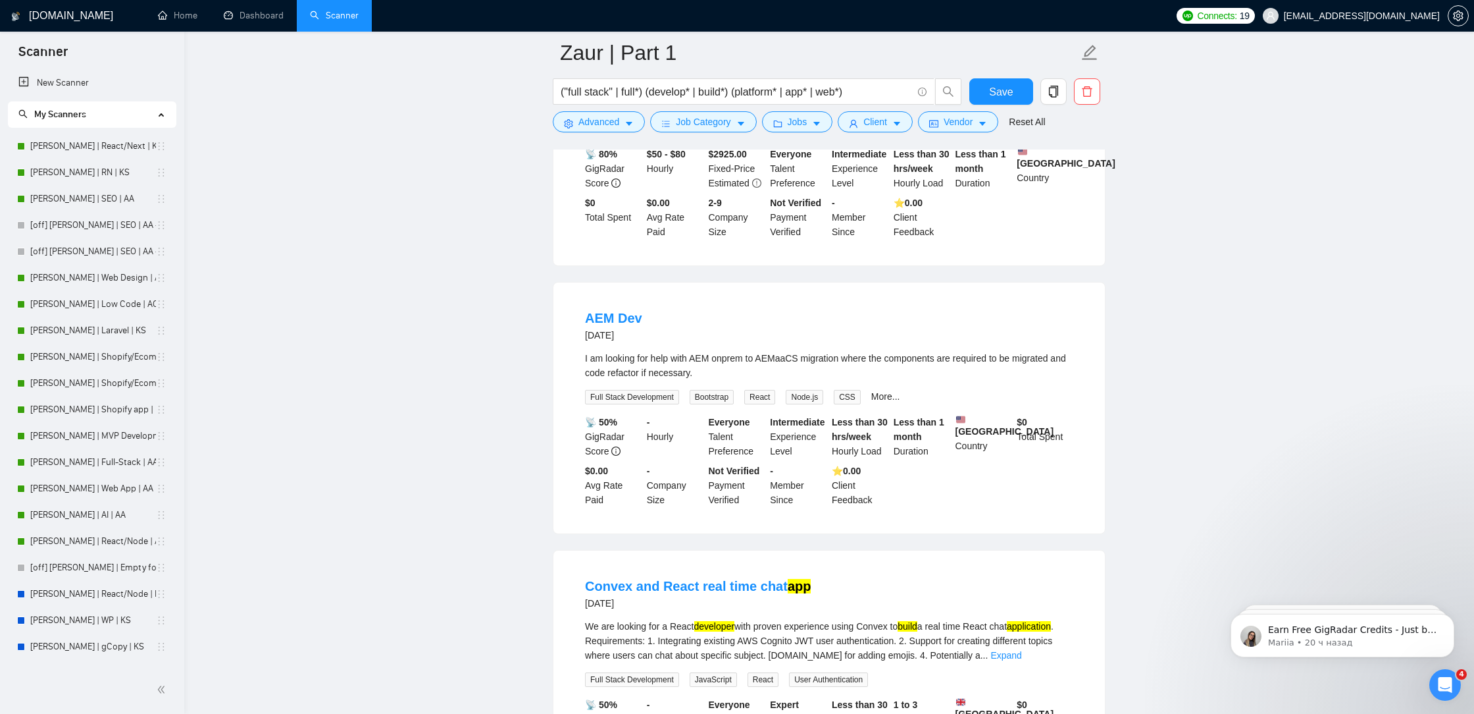
scroll to position [12588, 0]
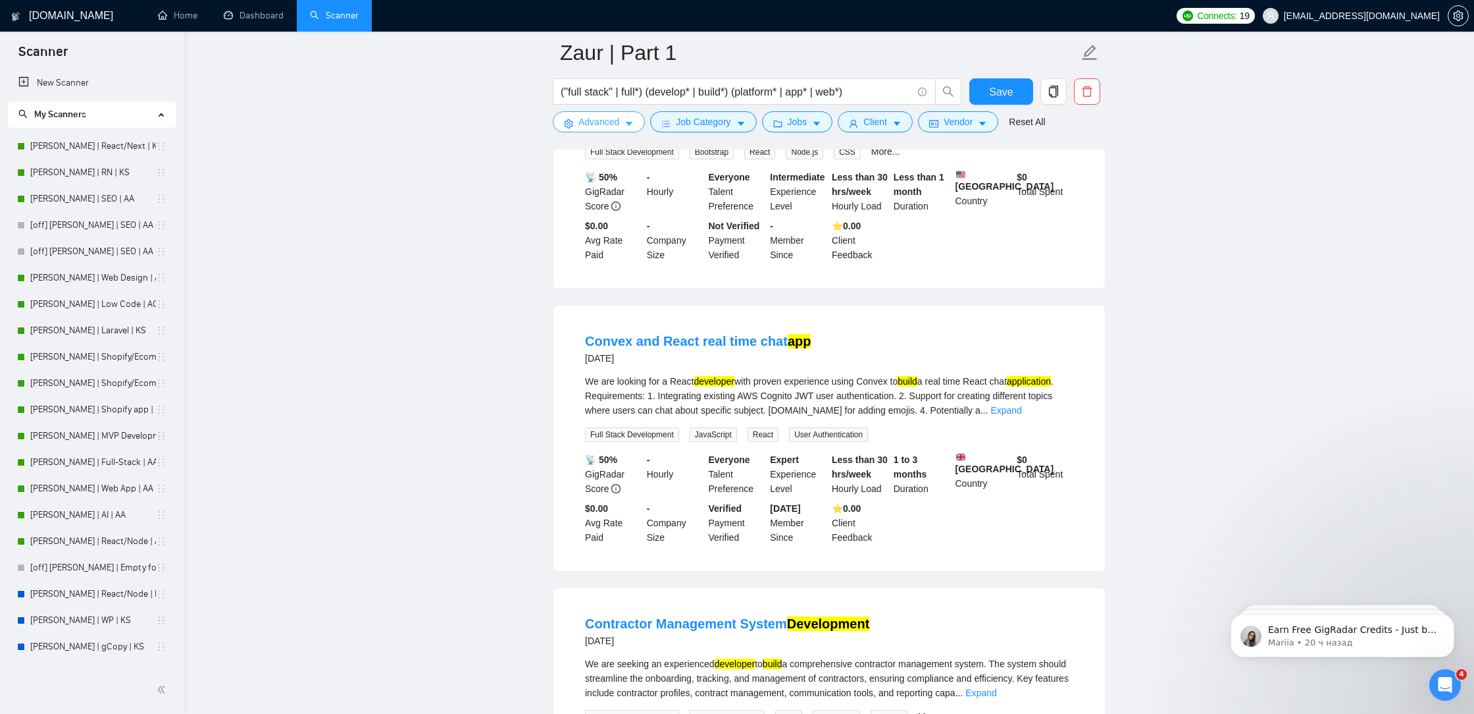
click at [568, 125] on icon "setting" at bounding box center [568, 123] width 9 height 9
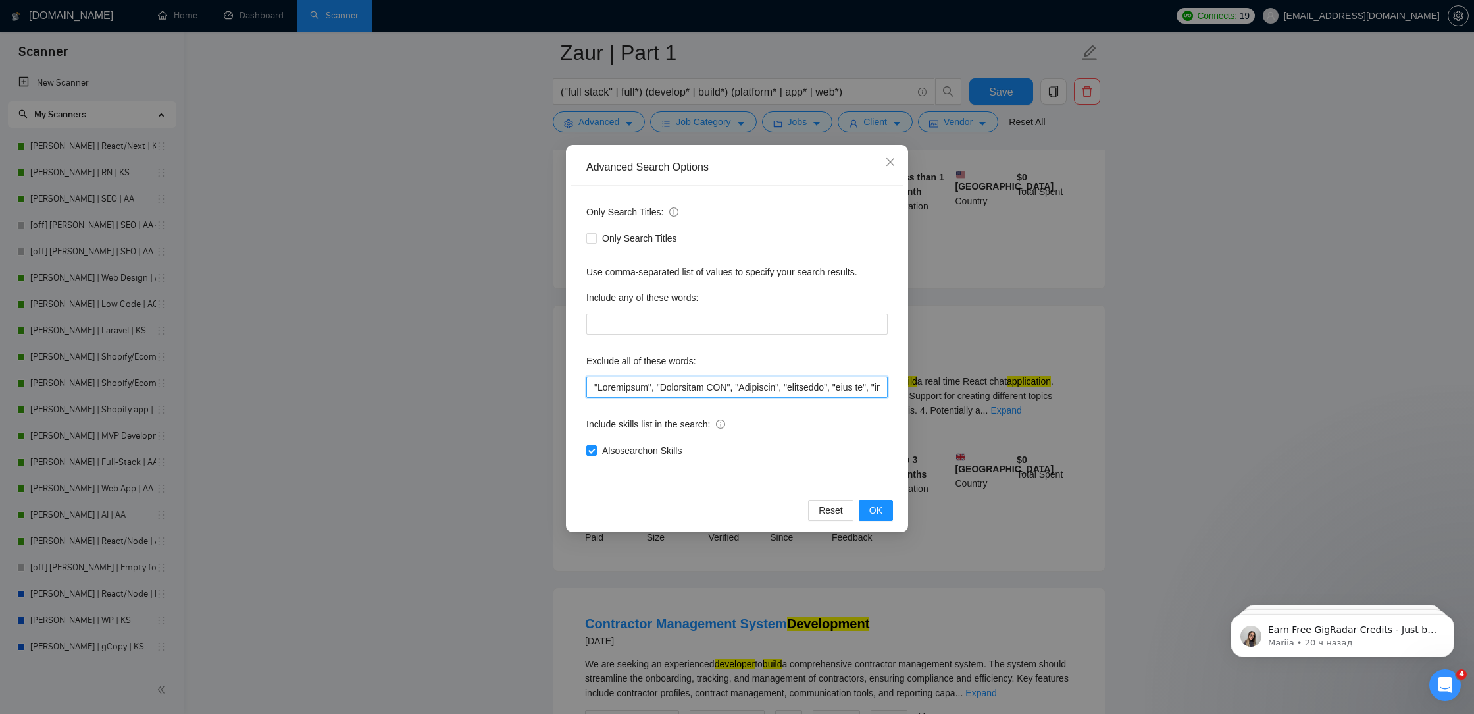
click at [594, 385] on input "text" at bounding box center [736, 387] width 301 height 21
paste input """
click at [591, 392] on input "text" at bounding box center [736, 387] width 301 height 21
paste input """
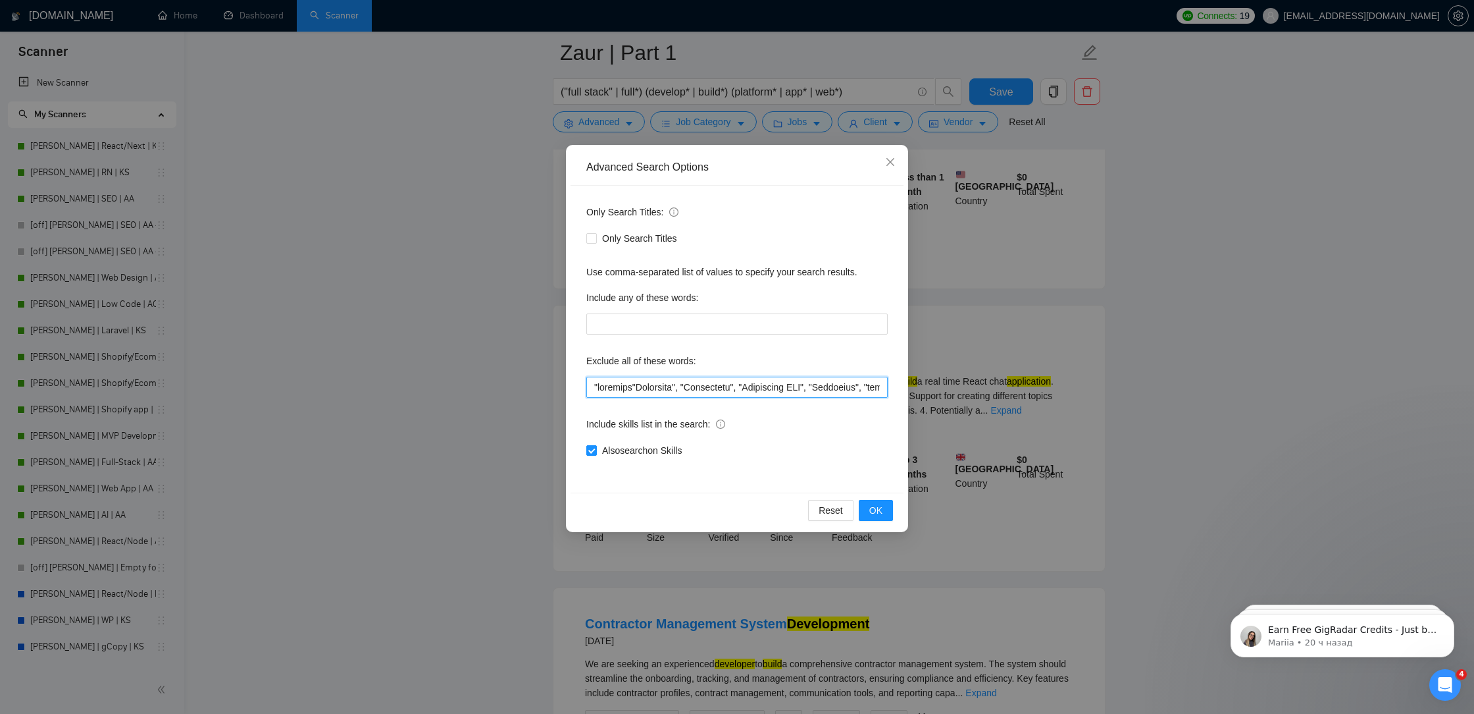
paste input """
click at [588, 386] on input "text" at bounding box center [736, 387] width 301 height 21
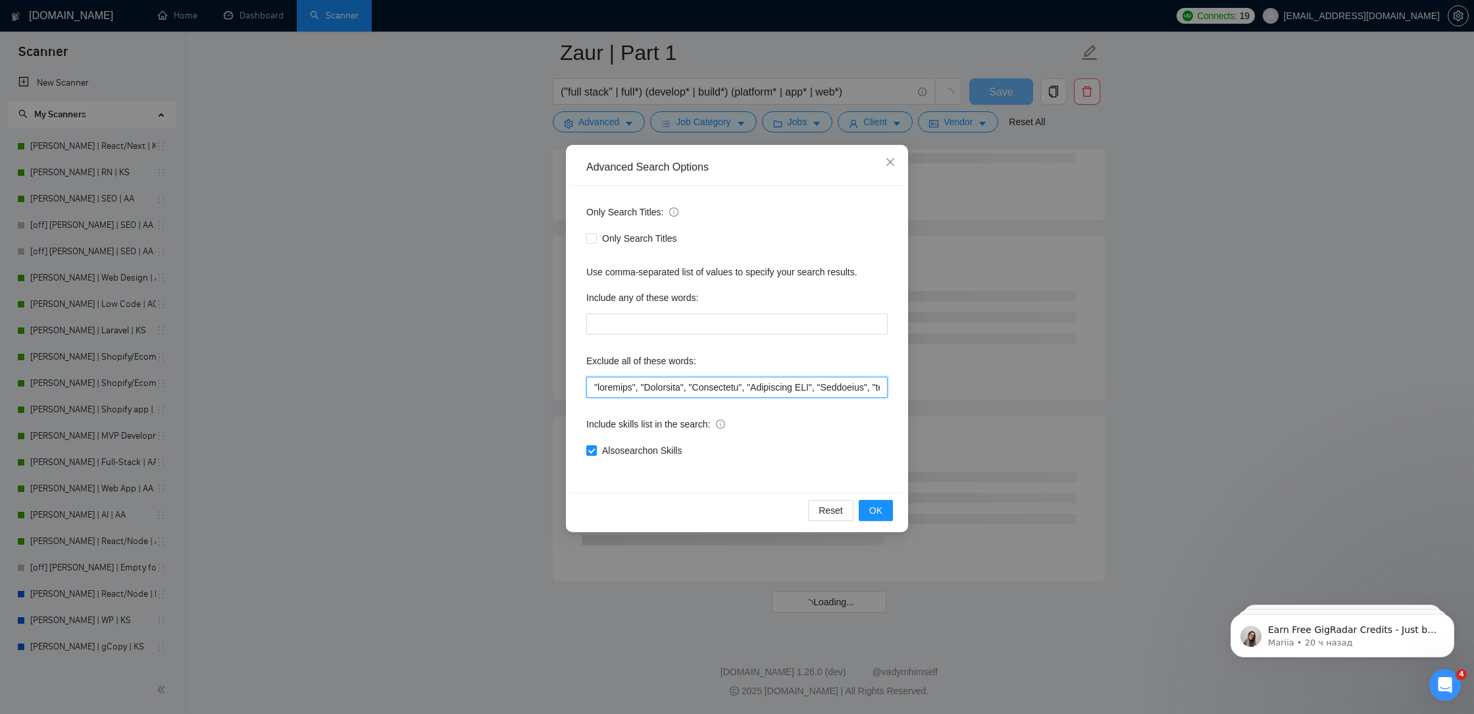
scroll to position [8697, 0]
paste input """
click at [870, 506] on span "OK" at bounding box center [876, 510] width 13 height 14
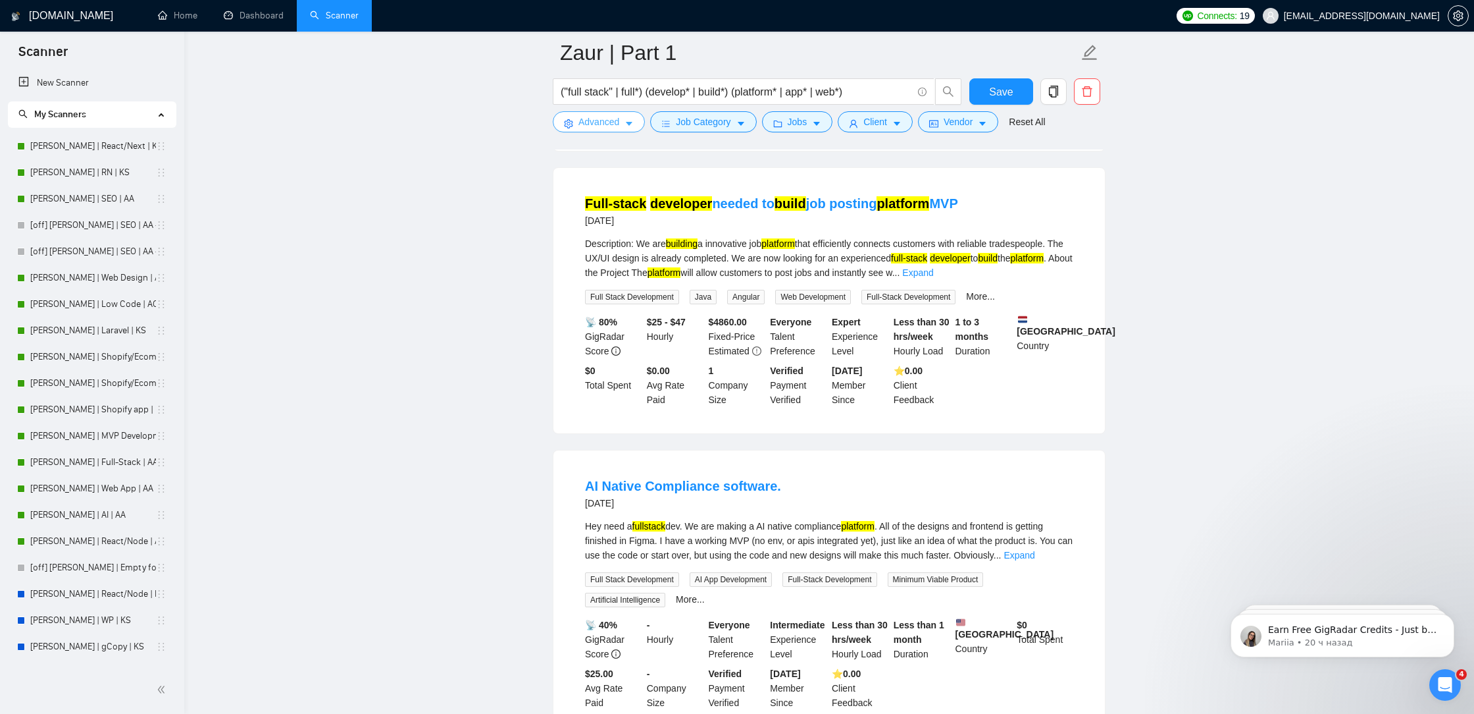
scroll to position [2573, 0]
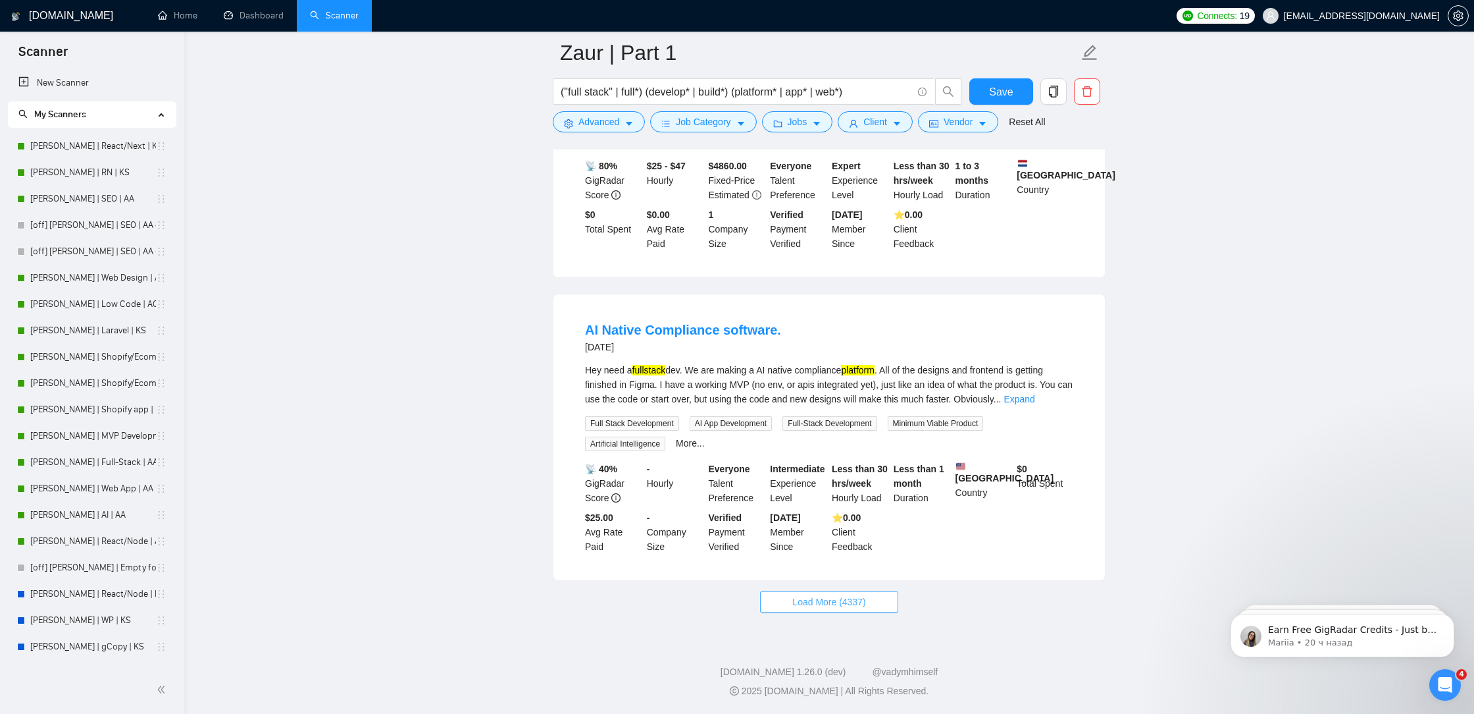
click at [844, 610] on button "Load More (4337)" at bounding box center [829, 601] width 138 height 21
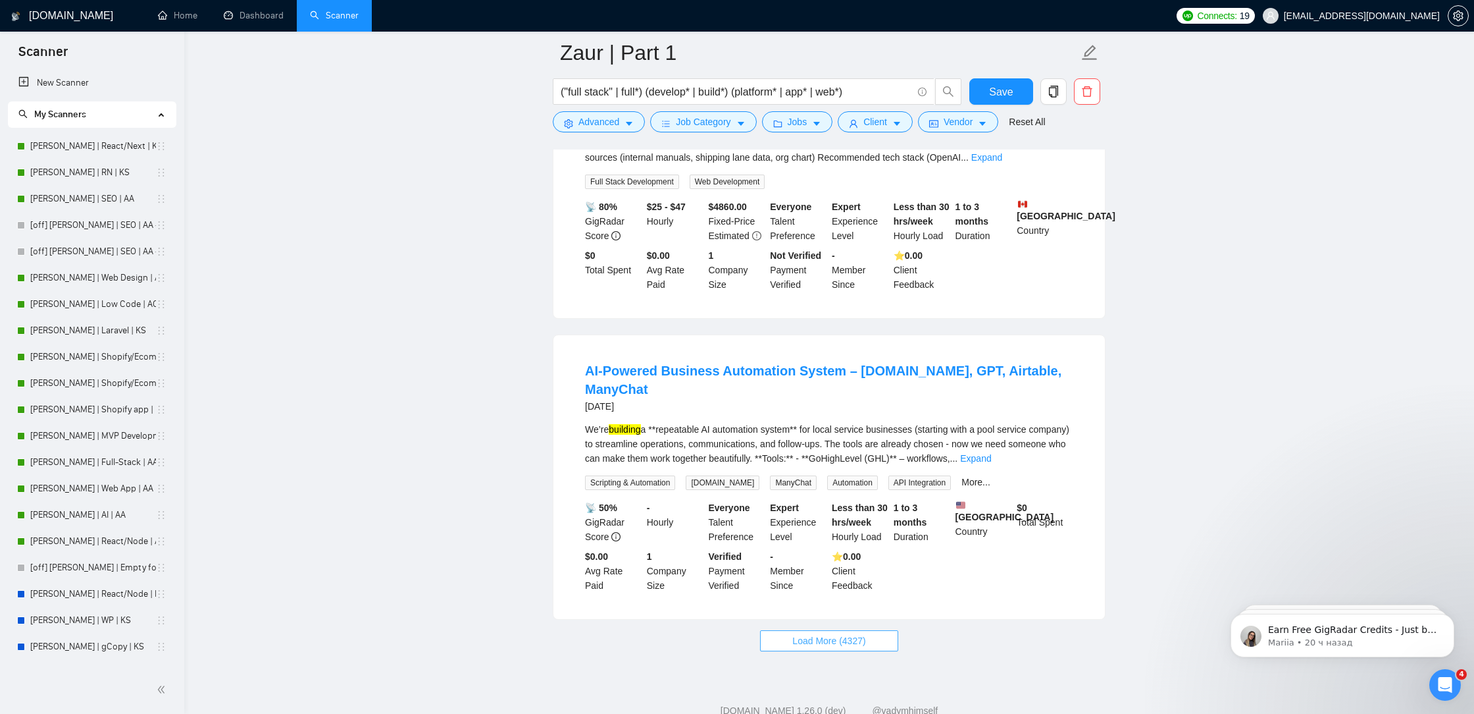
scroll to position [5440, 0]
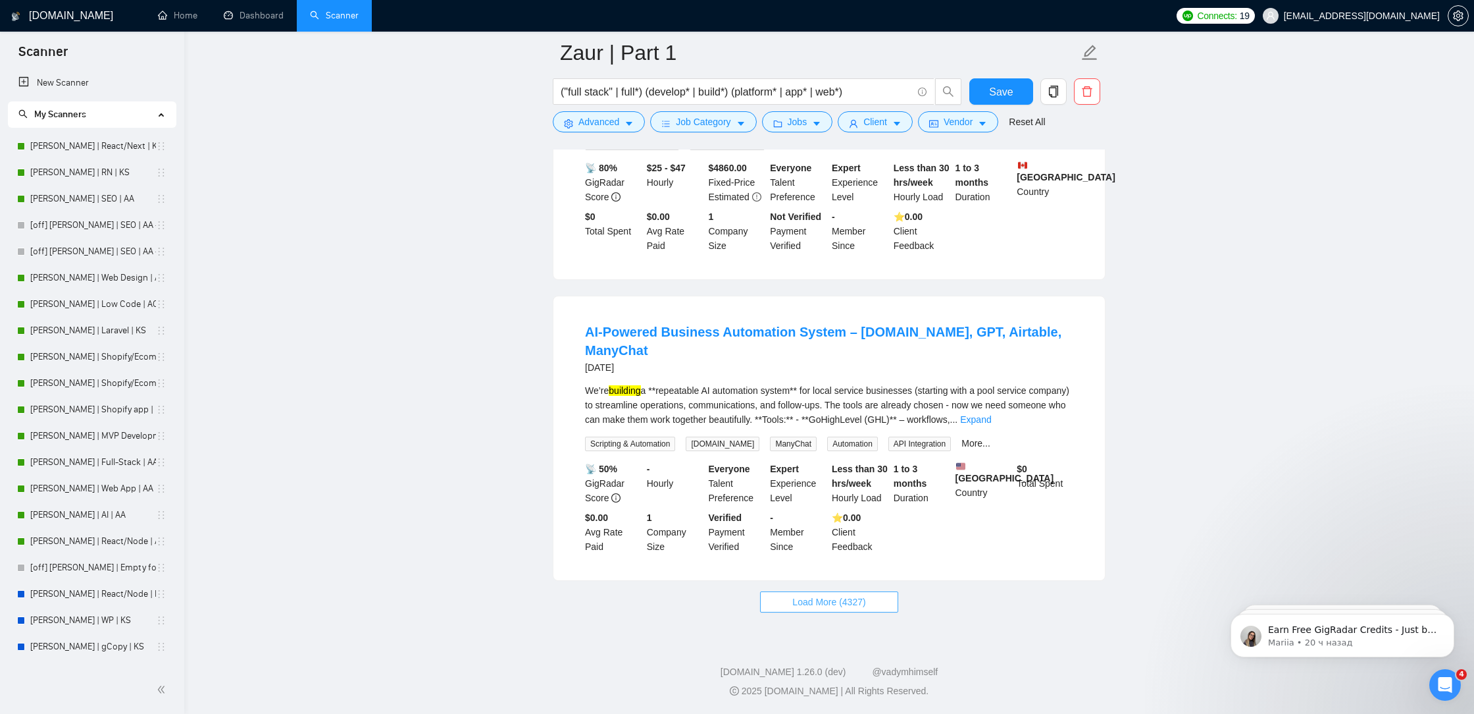
click at [858, 608] on span "Load More (4327)" at bounding box center [829, 601] width 73 height 14
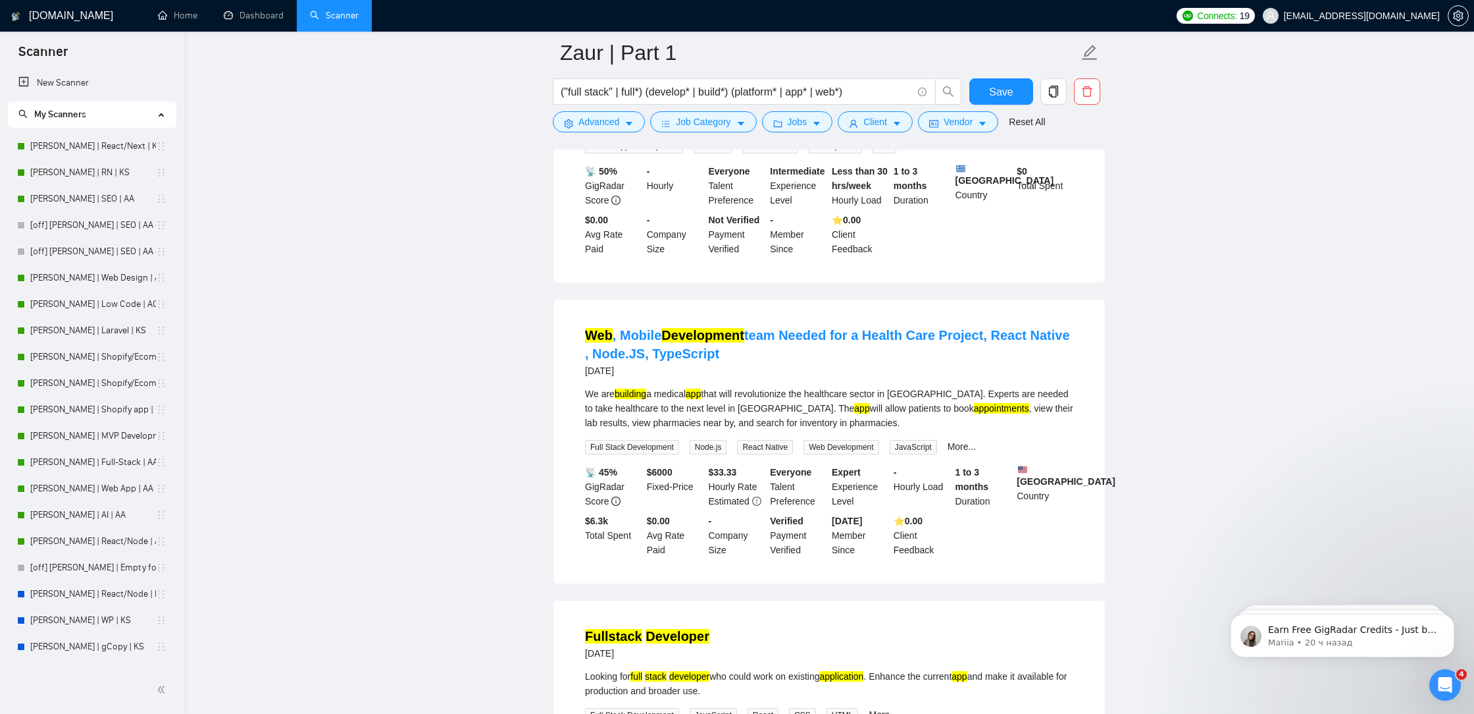
scroll to position [8288, 0]
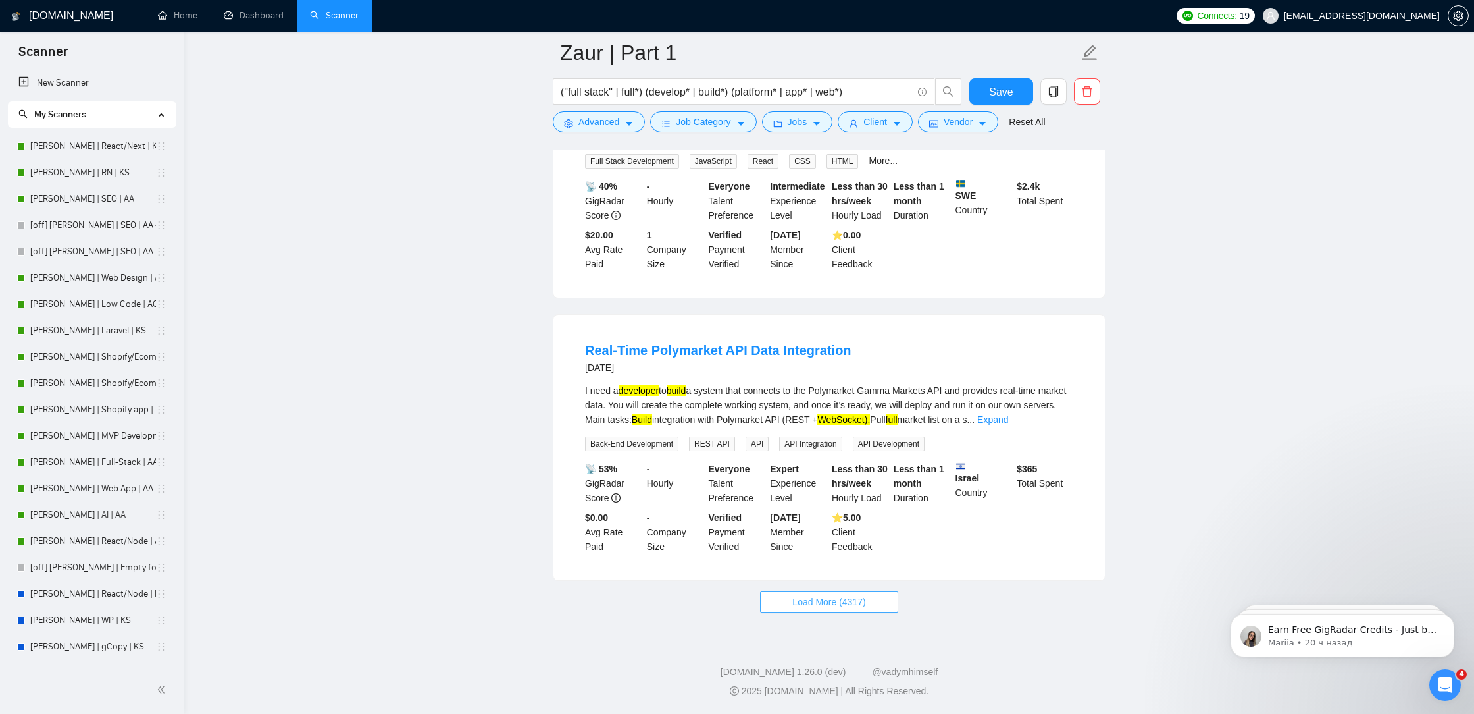
click at [804, 599] on span "Load More (4317)" at bounding box center [829, 601] width 73 height 14
click at [598, 130] on button "Advanced" at bounding box center [599, 121] width 92 height 21
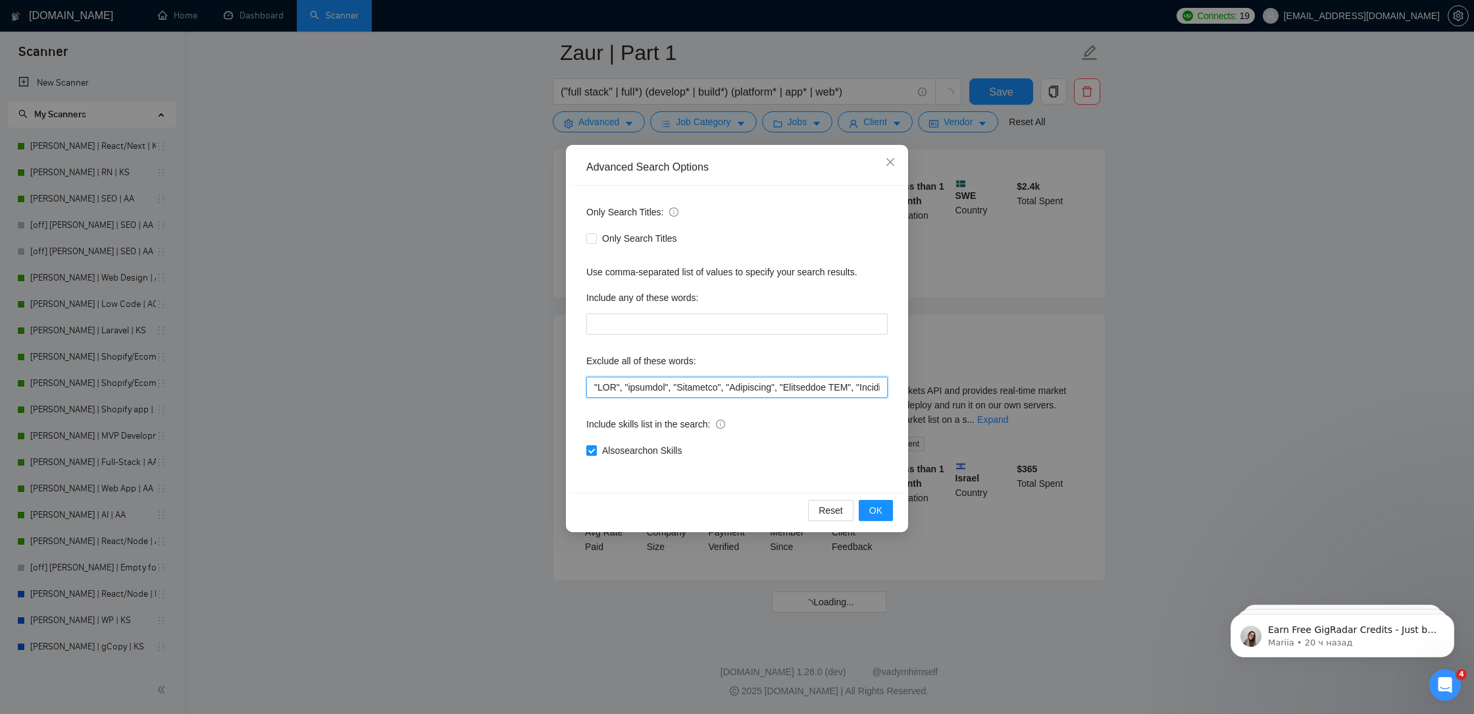
click at [592, 388] on input "text" at bounding box center [736, 387] width 301 height 21
paste input """
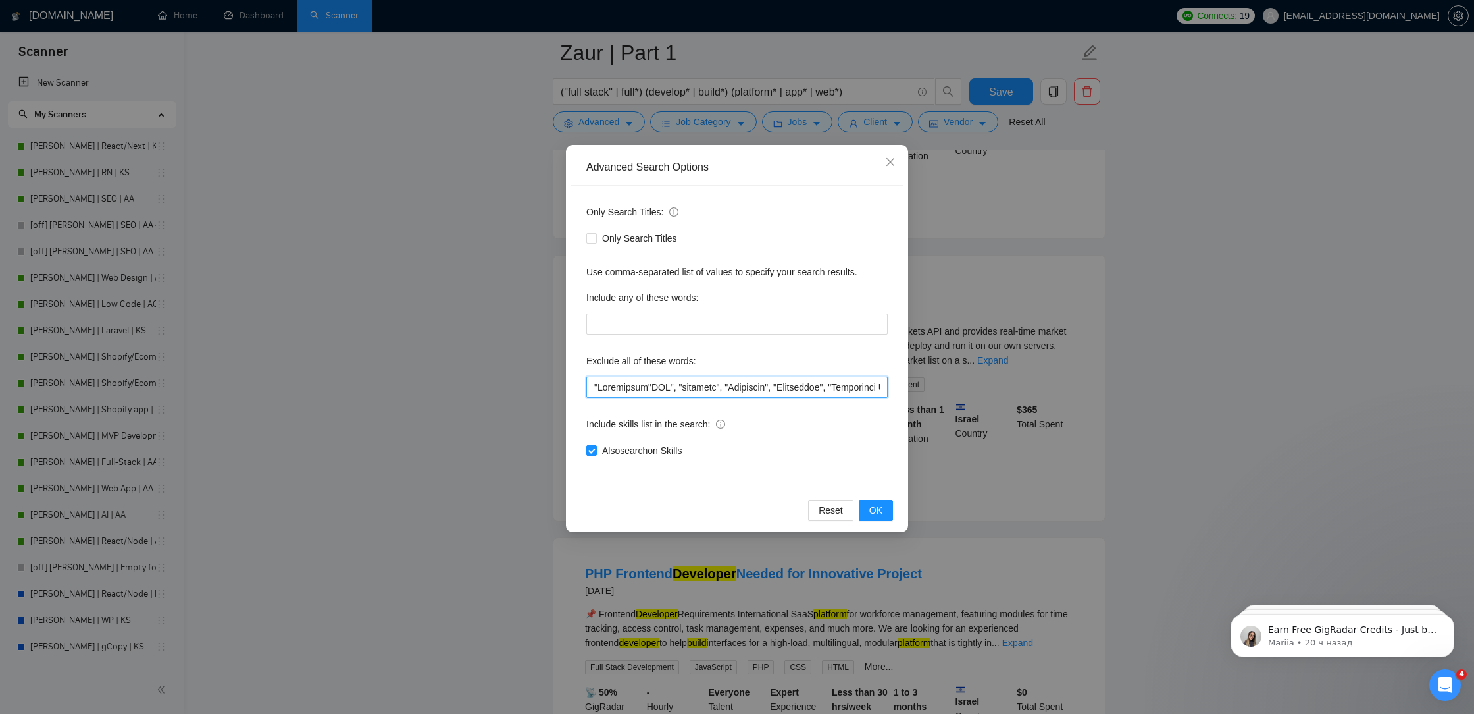
paste input """
click at [589, 382] on input "text" at bounding box center [736, 387] width 301 height 21
paste input """
type input ""loremipsum", "Dolorsitam", "CON", "adipisci", "Elitseddo", "Eiusmodtem", "Inci…"
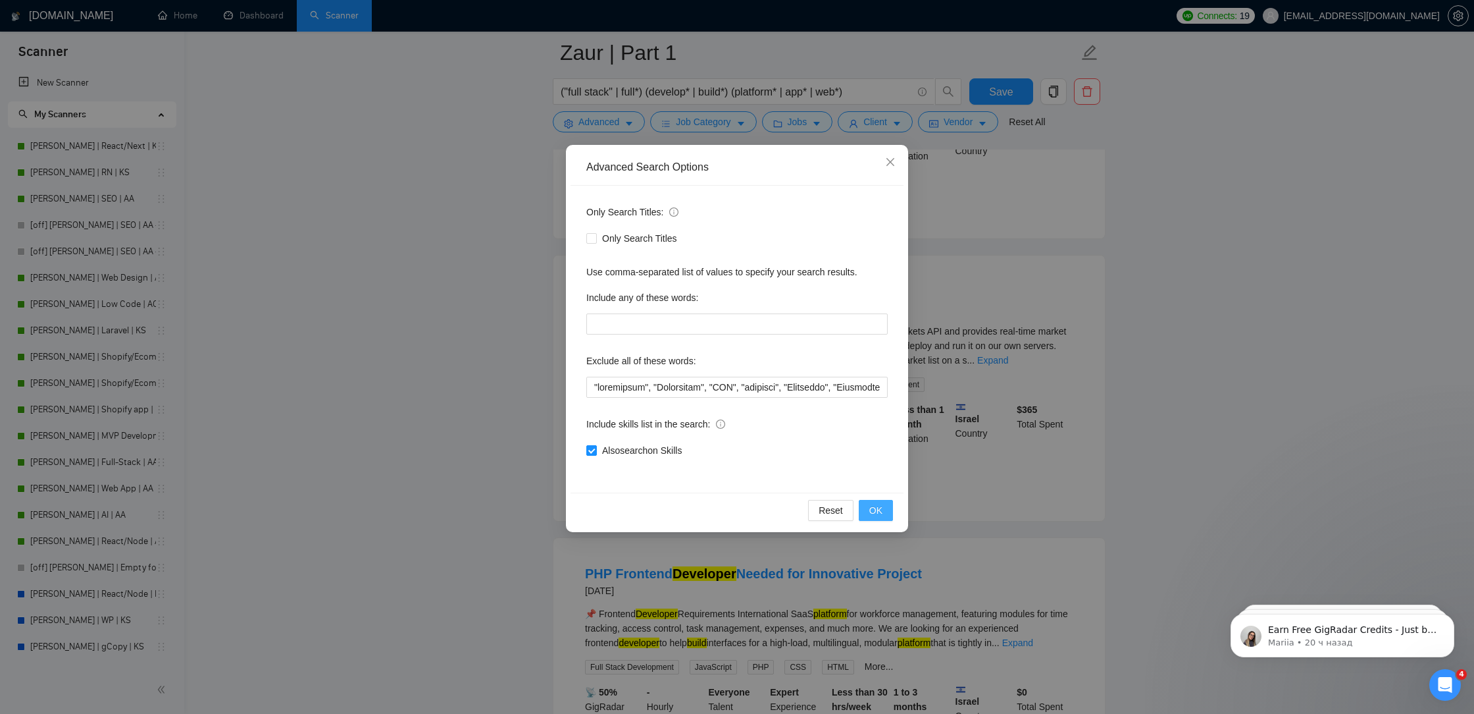
click at [883, 504] on button "OK" at bounding box center [876, 510] width 34 height 21
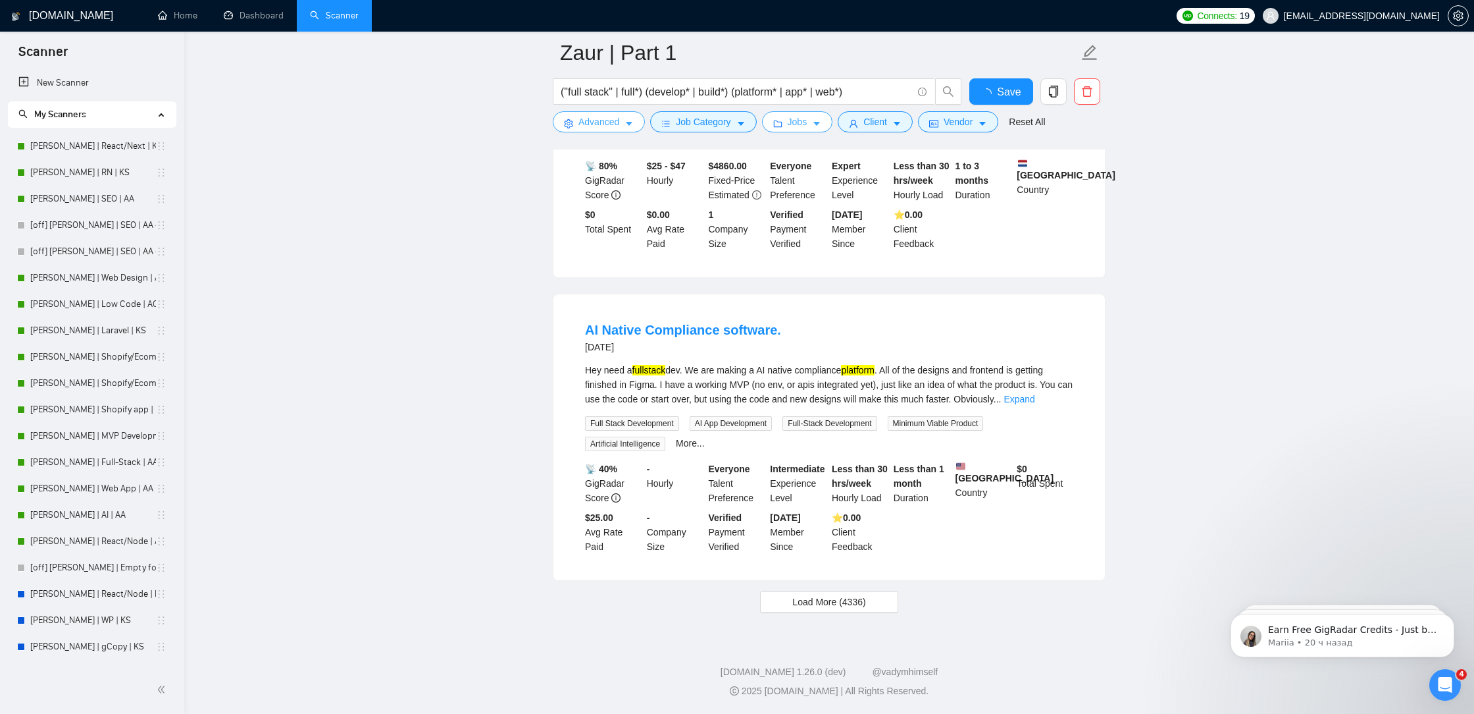
scroll to position [2573, 0]
click at [988, 99] on button "Save" at bounding box center [1002, 91] width 64 height 26
click at [852, 607] on span "Load More (4336)" at bounding box center [829, 601] width 73 height 14
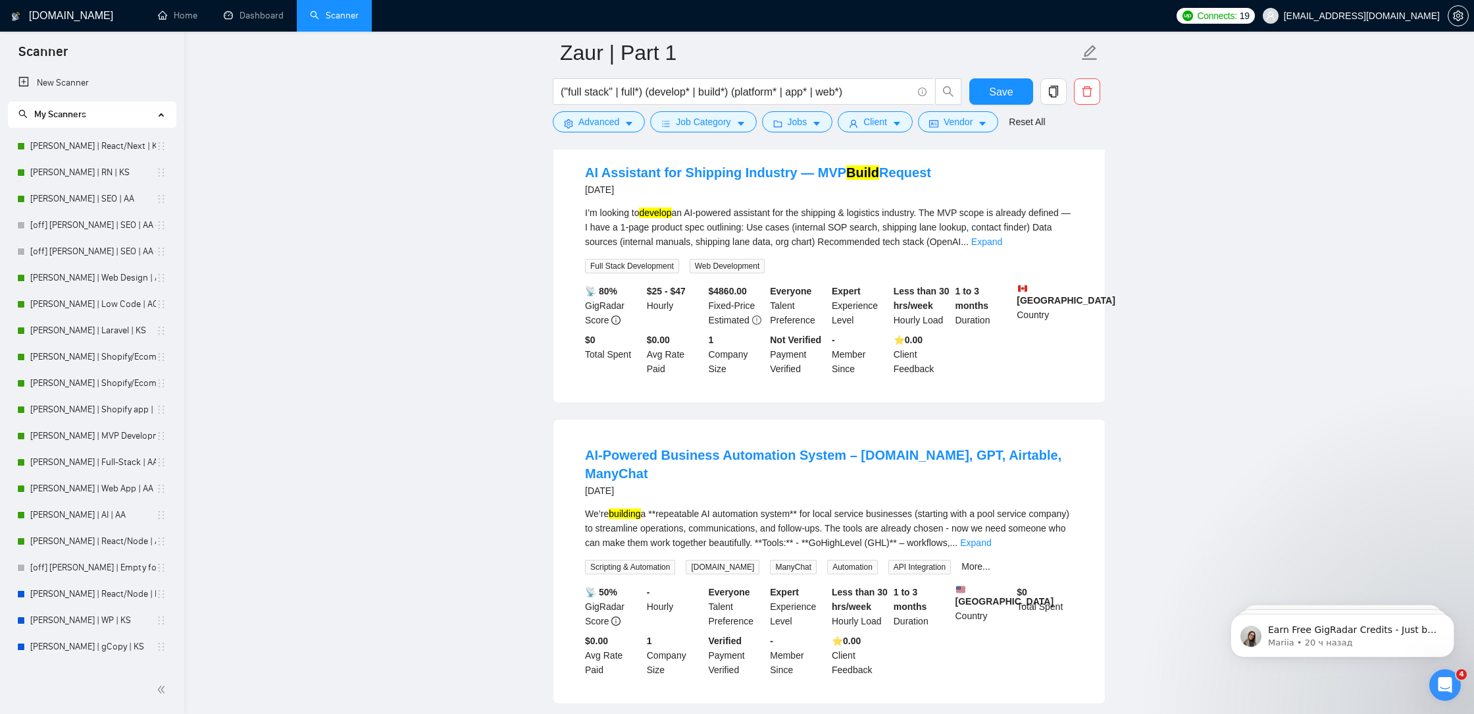
scroll to position [5440, 0]
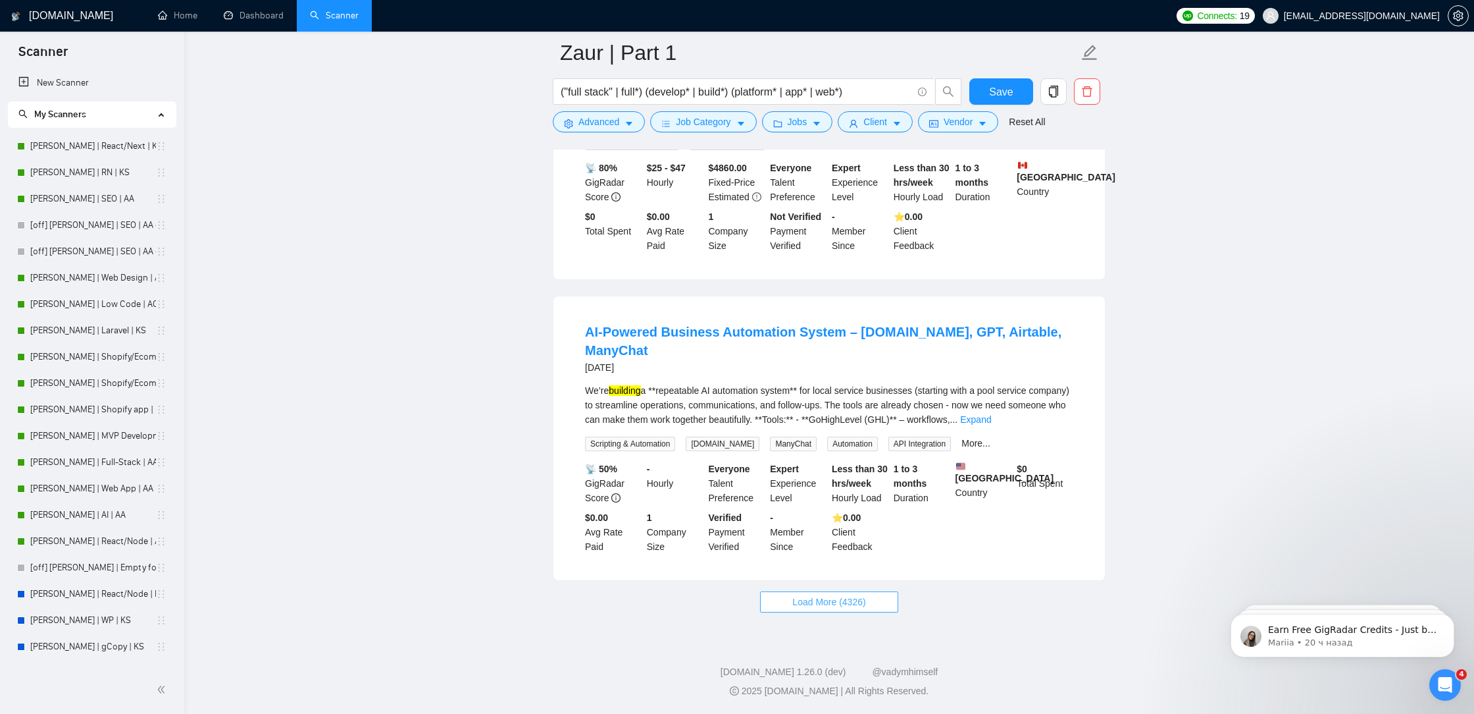
click at [818, 600] on span "Load More (4326)" at bounding box center [829, 601] width 73 height 14
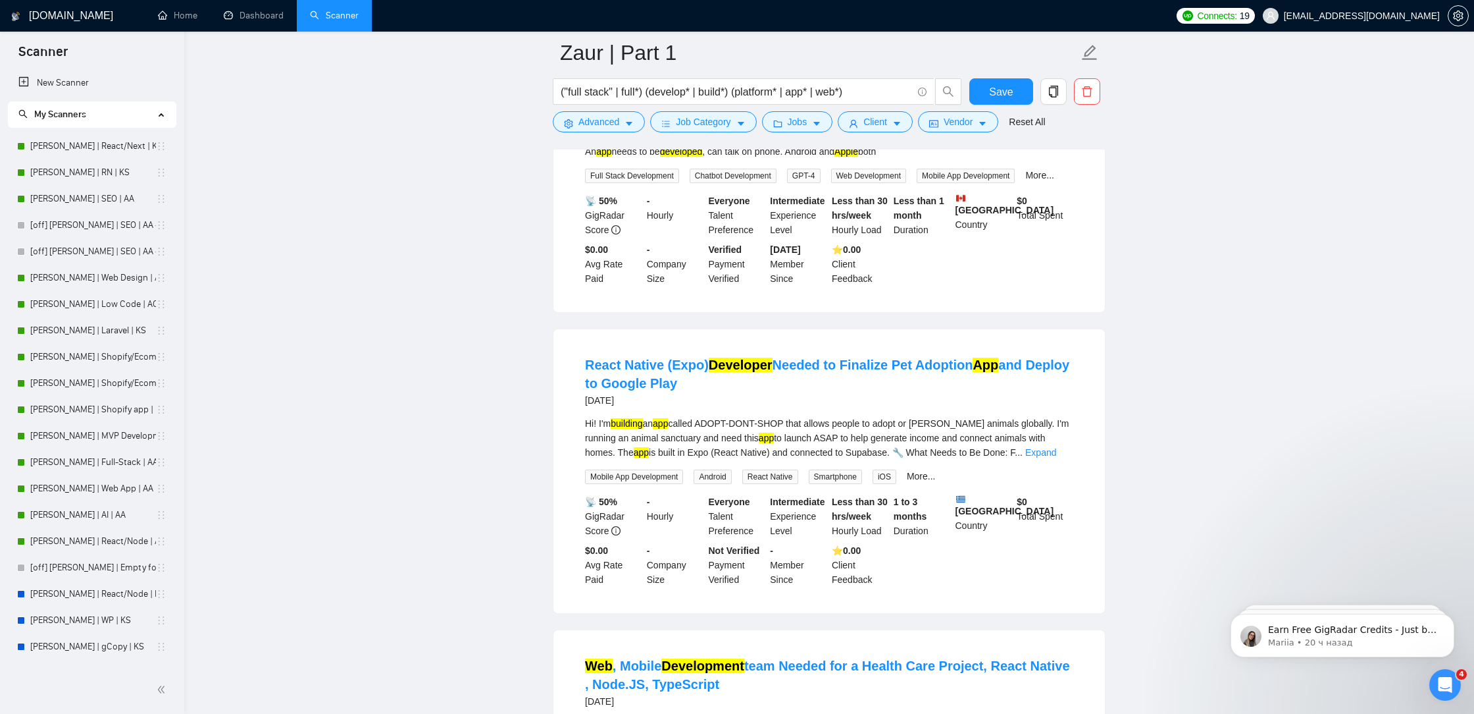
scroll to position [8288, 0]
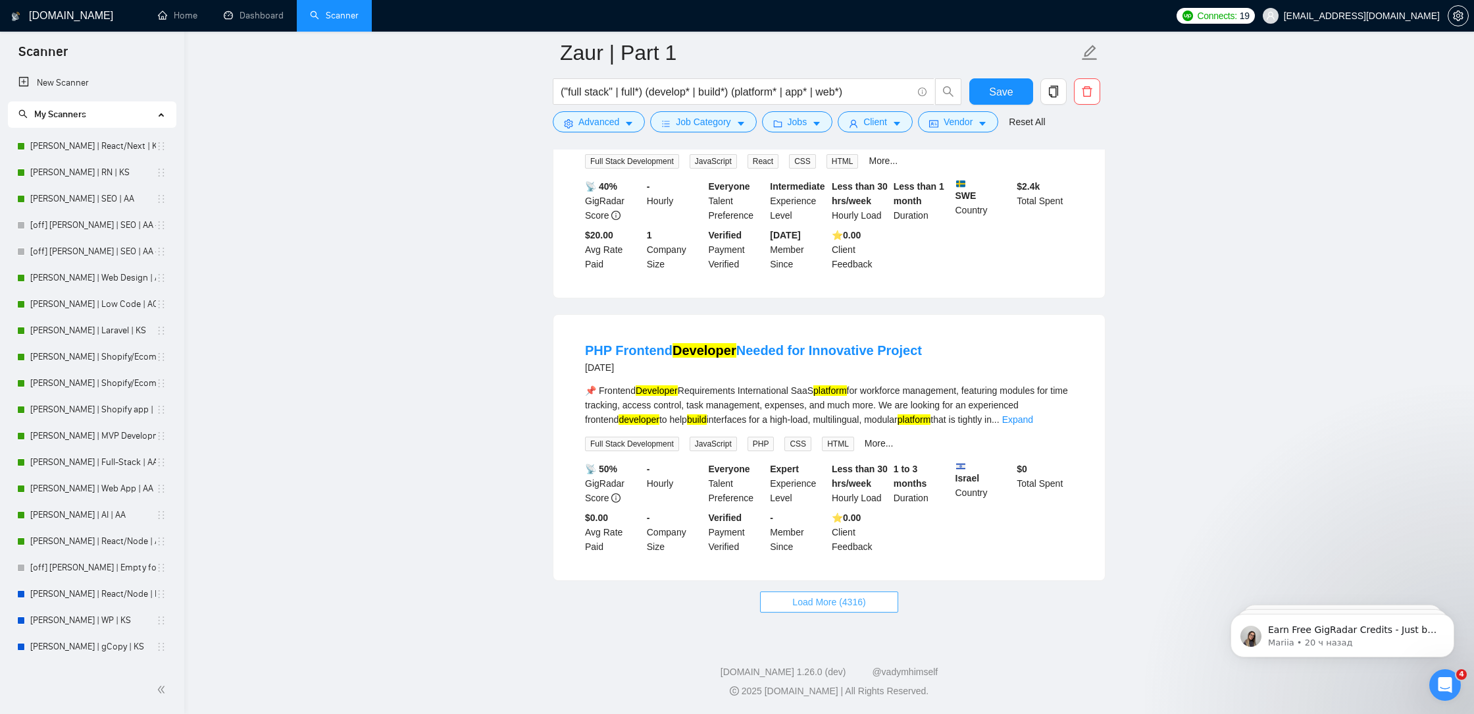
click at [844, 606] on span "Load More (4316)" at bounding box center [829, 601] width 73 height 14
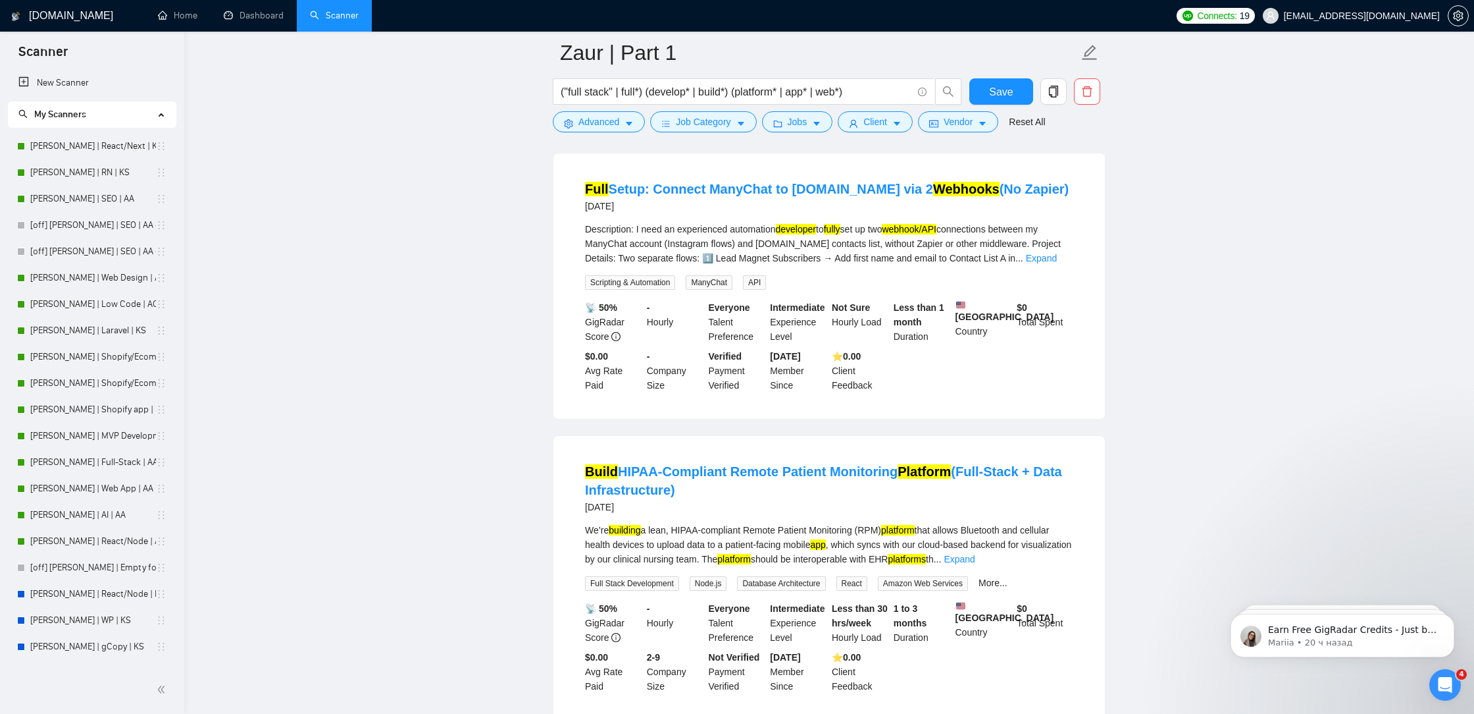
scroll to position [8956, 0]
click at [598, 117] on span "Advanced" at bounding box center [599, 122] width 41 height 14
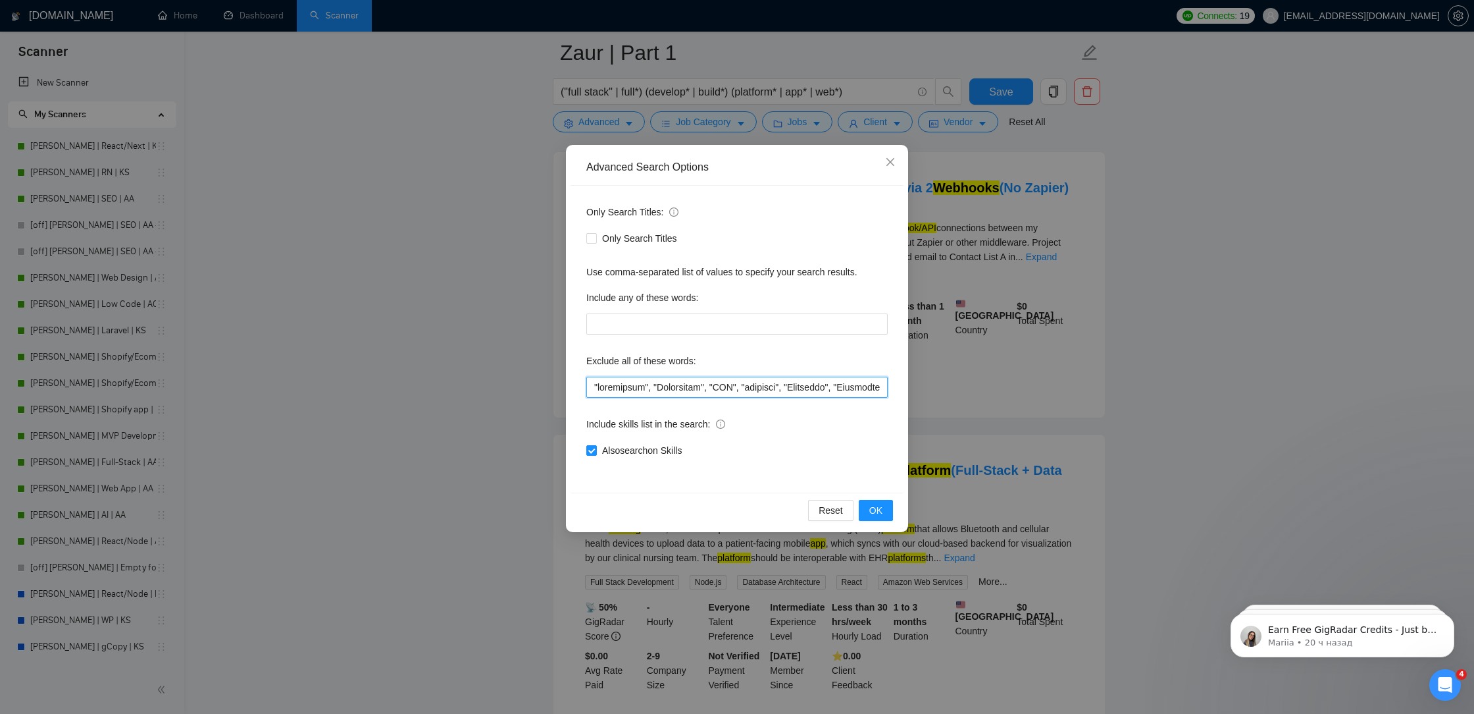
click at [592, 391] on input "text" at bounding box center [736, 387] width 301 height 21
paste input """
click at [591, 384] on input "text" at bounding box center [736, 387] width 301 height 21
paste input """
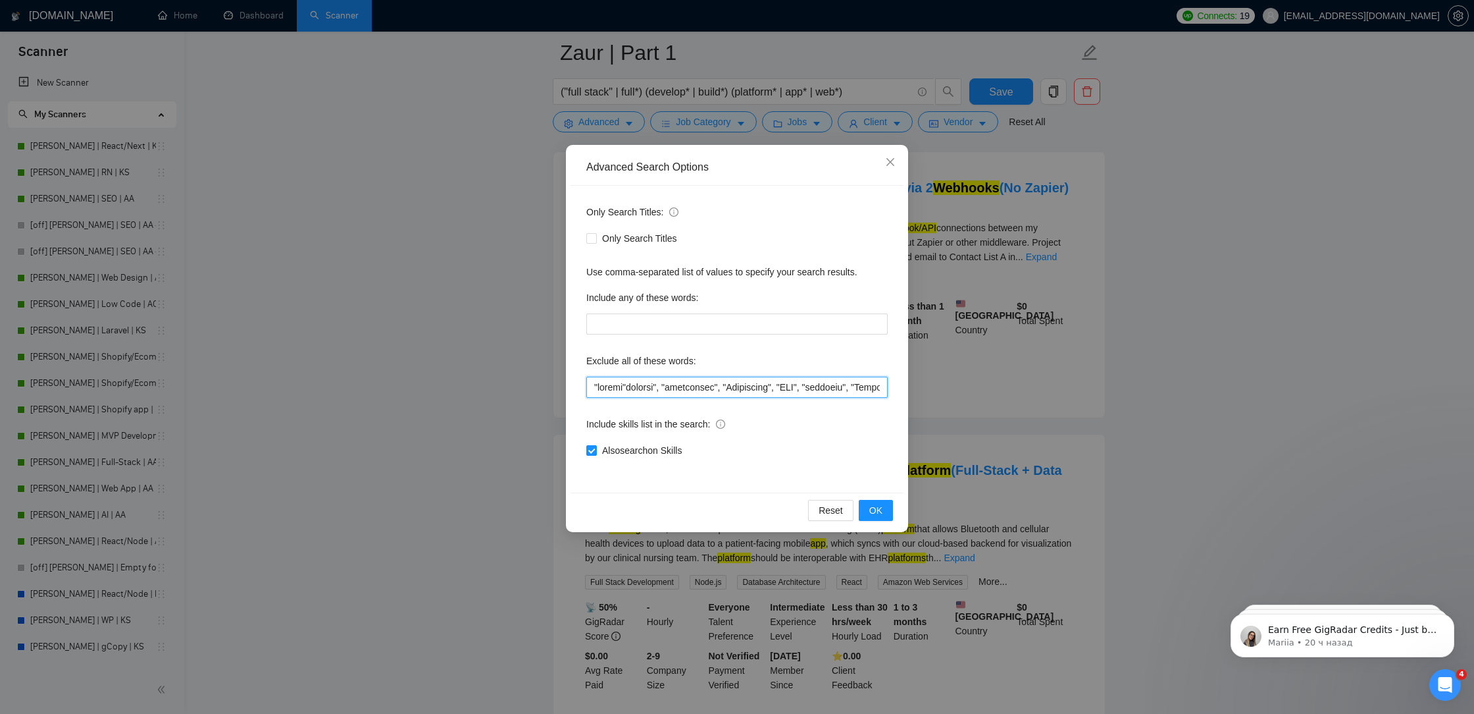
paste input """
click at [870, 509] on span "OK" at bounding box center [876, 510] width 13 height 14
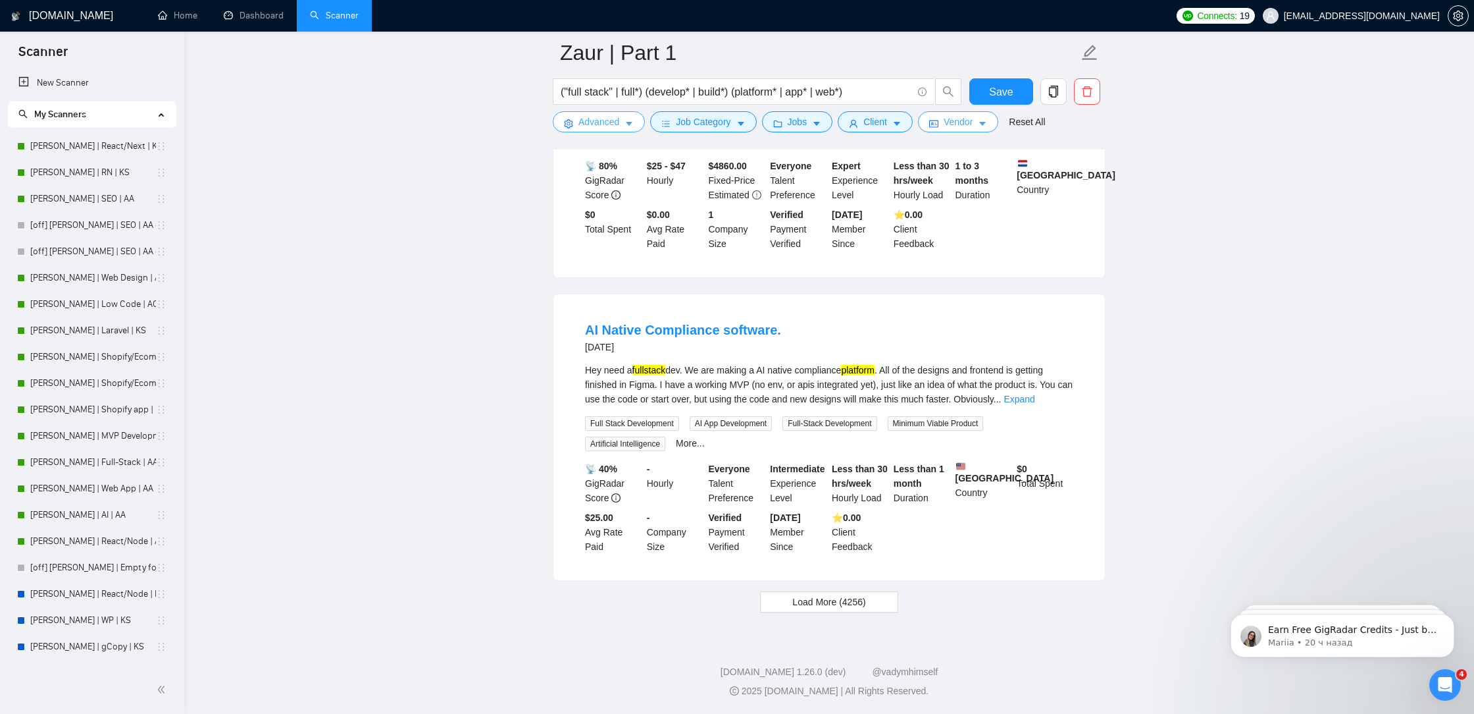
scroll to position [2573, 0]
click at [989, 90] on button "Save" at bounding box center [1002, 91] width 64 height 26
click at [848, 595] on span "Load More (4256)" at bounding box center [829, 601] width 73 height 14
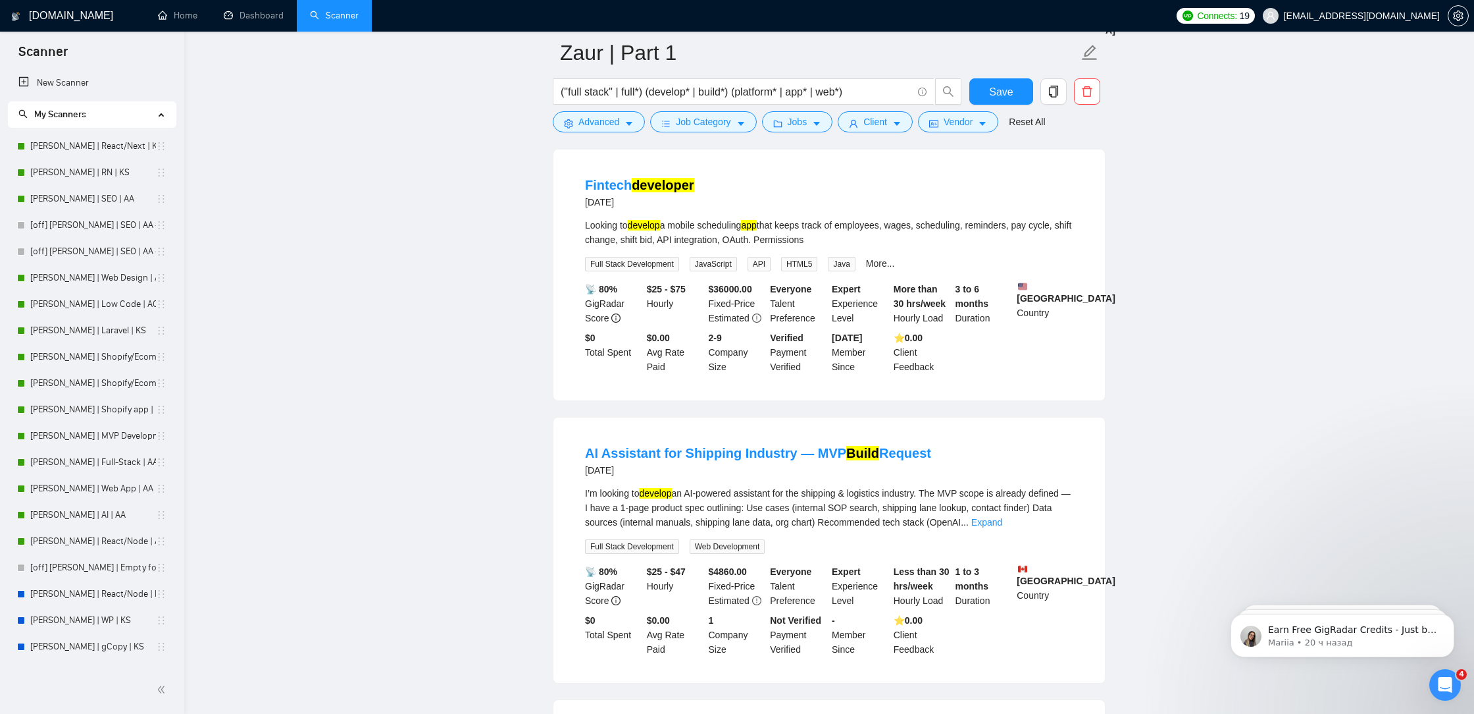
scroll to position [5440, 0]
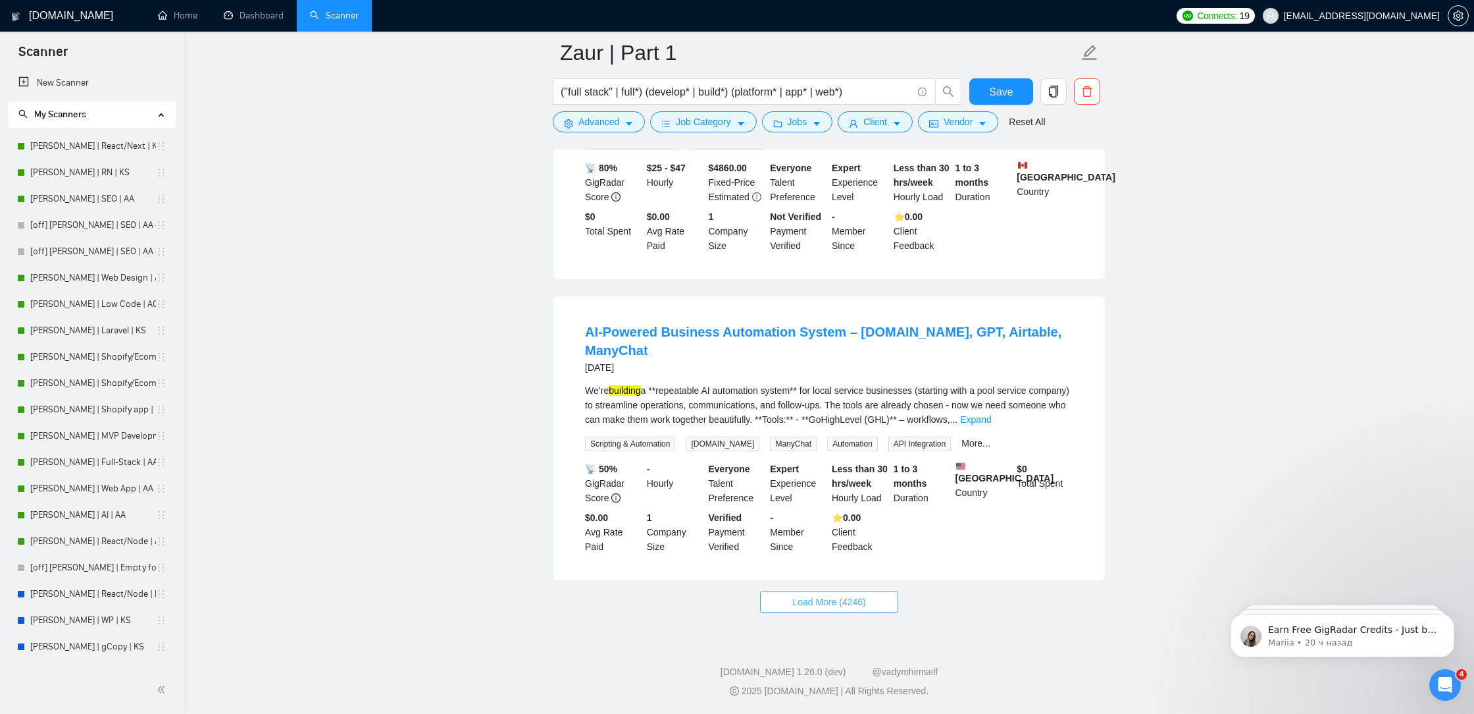
click at [837, 594] on span "Load More (4246)" at bounding box center [829, 601] width 73 height 14
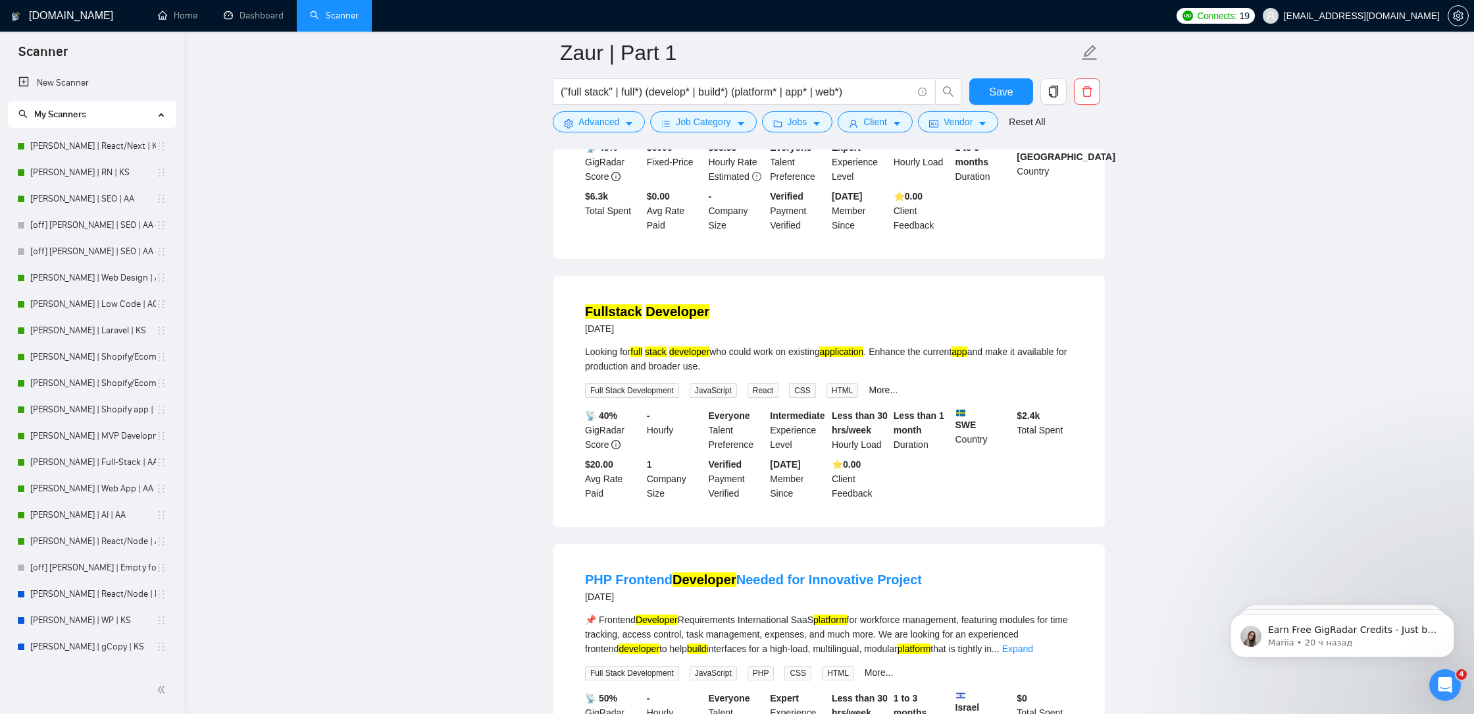
scroll to position [8288, 0]
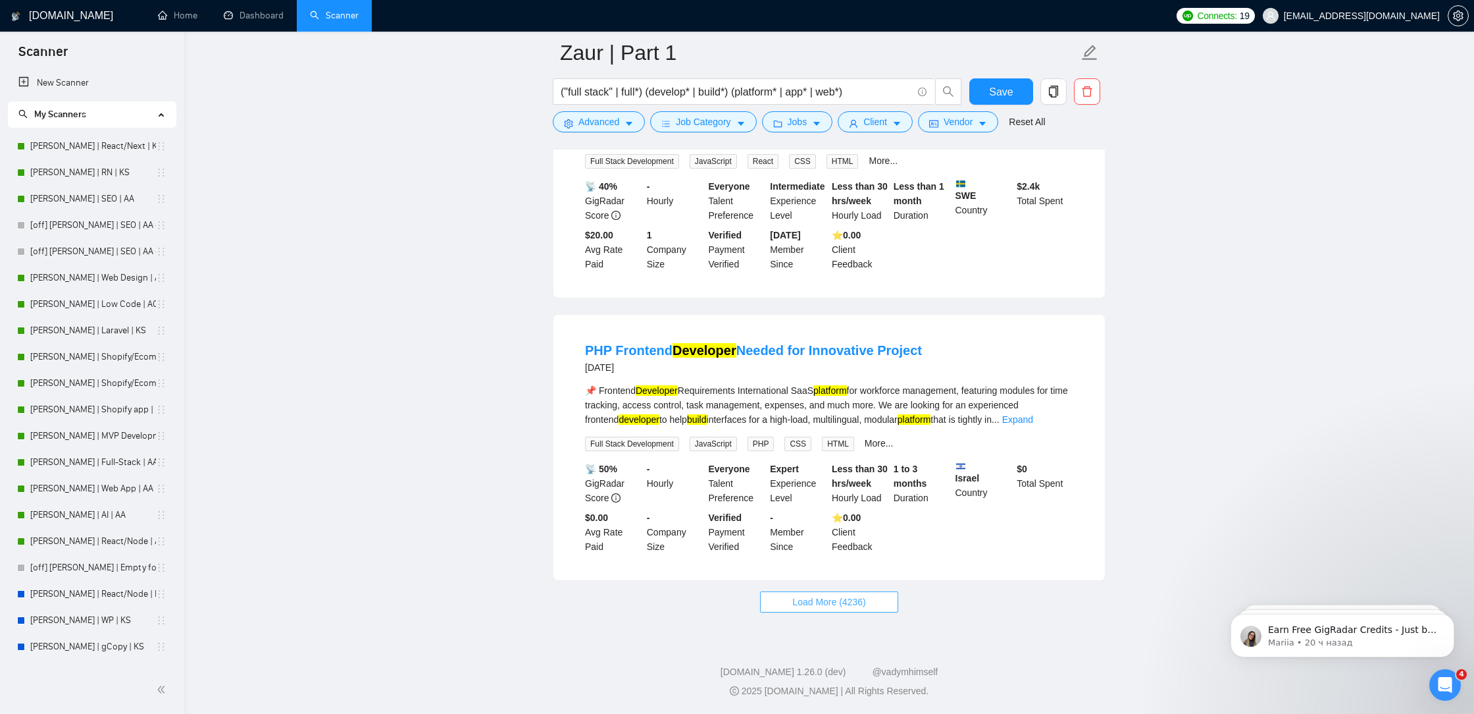
click at [818, 610] on button "Load More (4236)" at bounding box center [829, 601] width 138 height 21
click at [1033, 423] on link "Expand" at bounding box center [1018, 419] width 31 height 11
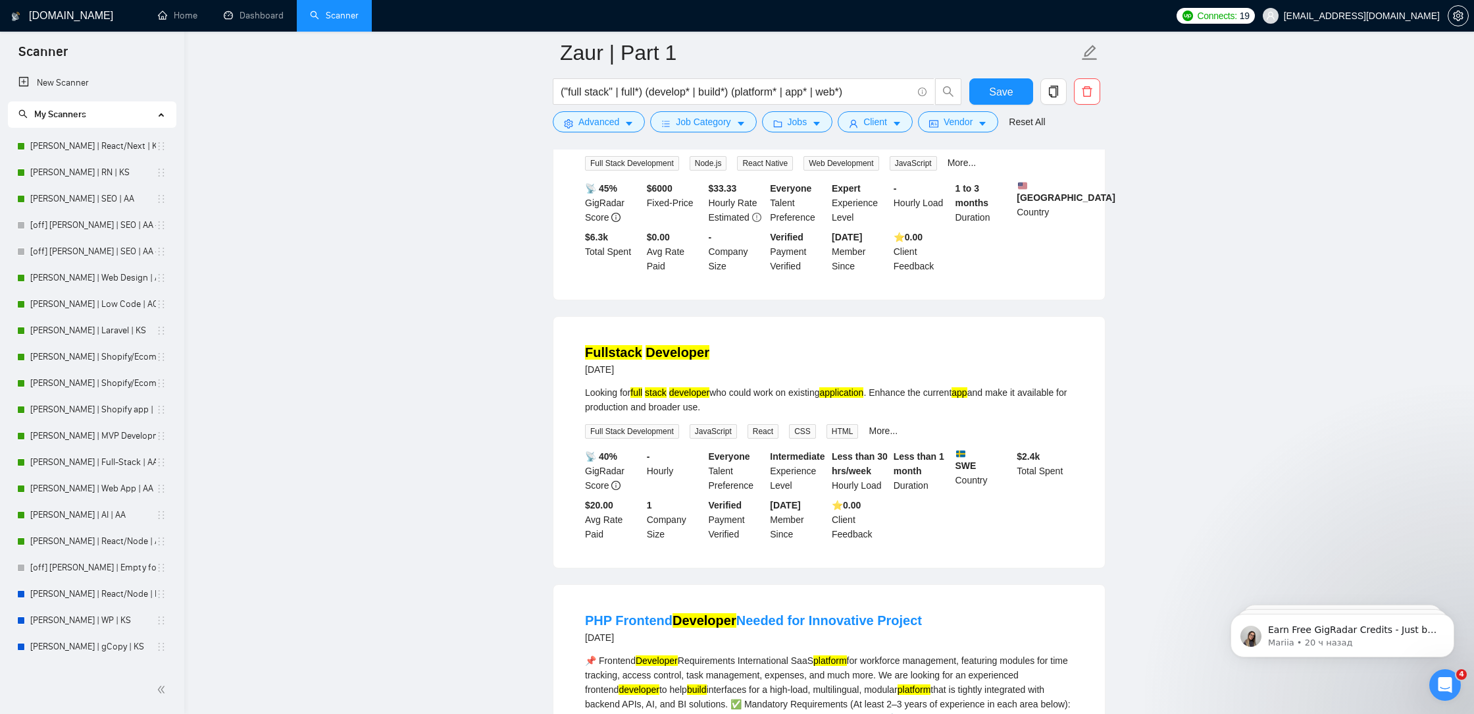
scroll to position [7838, 0]
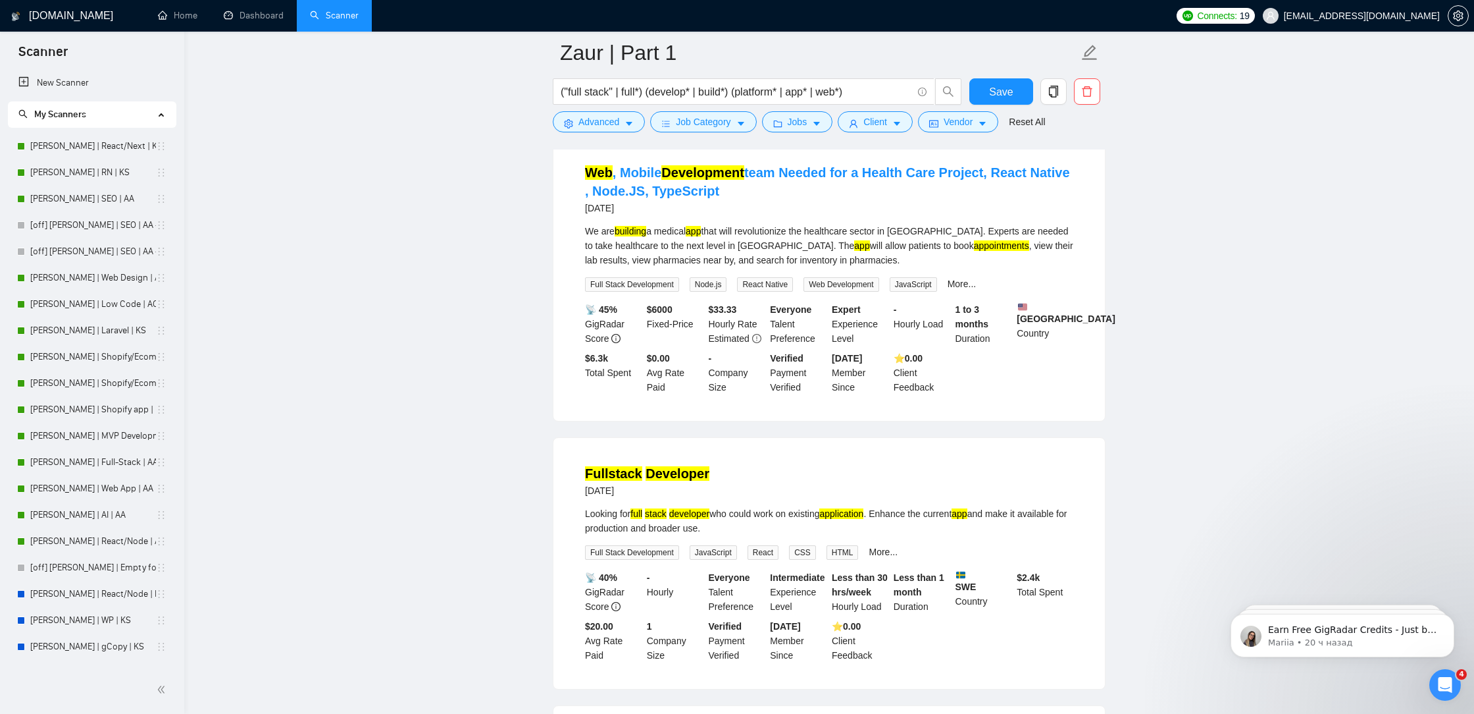
click at [598, 107] on div "("full stack" | full*) (develop* | build*) (platform* | app* | web*)" at bounding box center [757, 94] width 415 height 33
click at [598, 123] on span "Advanced" at bounding box center [599, 122] width 41 height 14
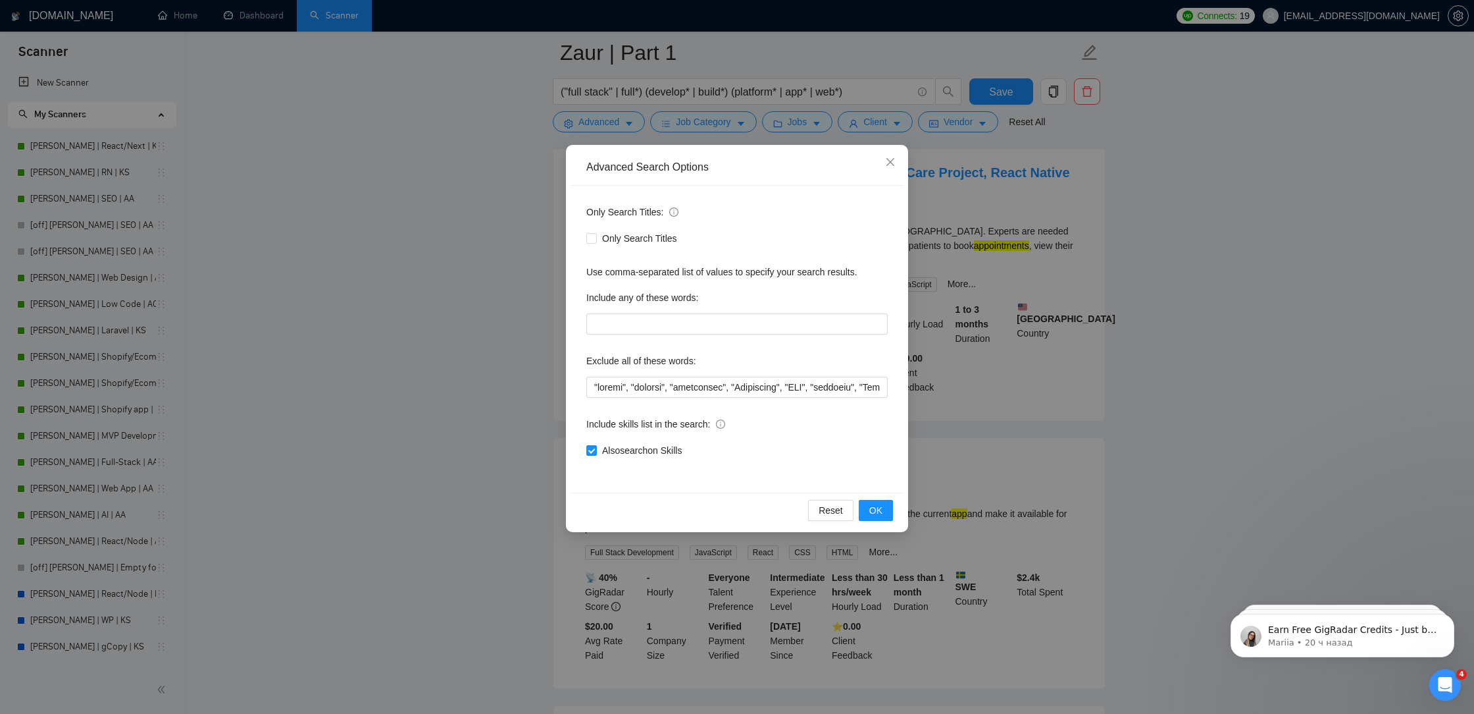
click at [585, 388] on div "Only Search Titles: Only Search Titles Use comma-separated list of values to sp…" at bounding box center [737, 339] width 333 height 307
click at [588, 387] on input "text" at bounding box center [736, 387] width 301 height 21
paste input """
click at [590, 384] on input "text" at bounding box center [736, 387] width 301 height 21
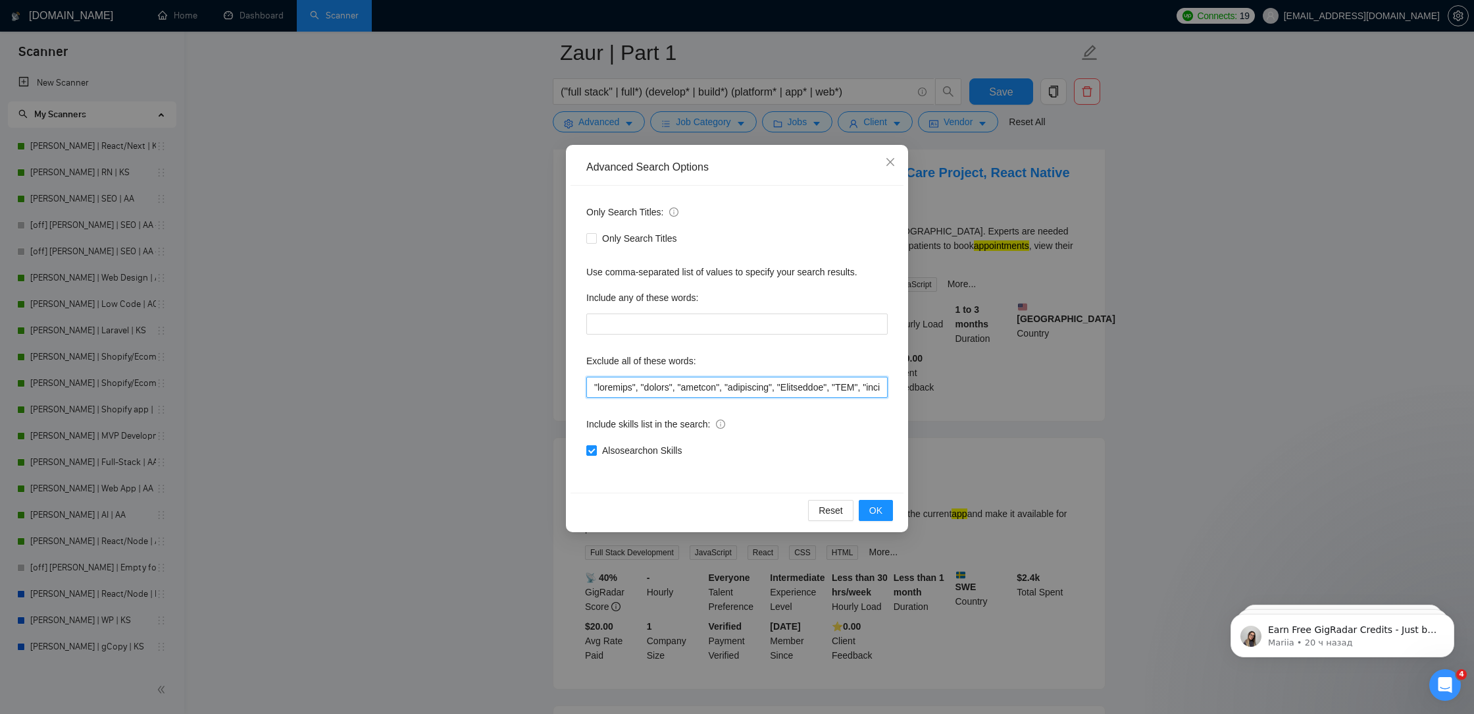
paste input """
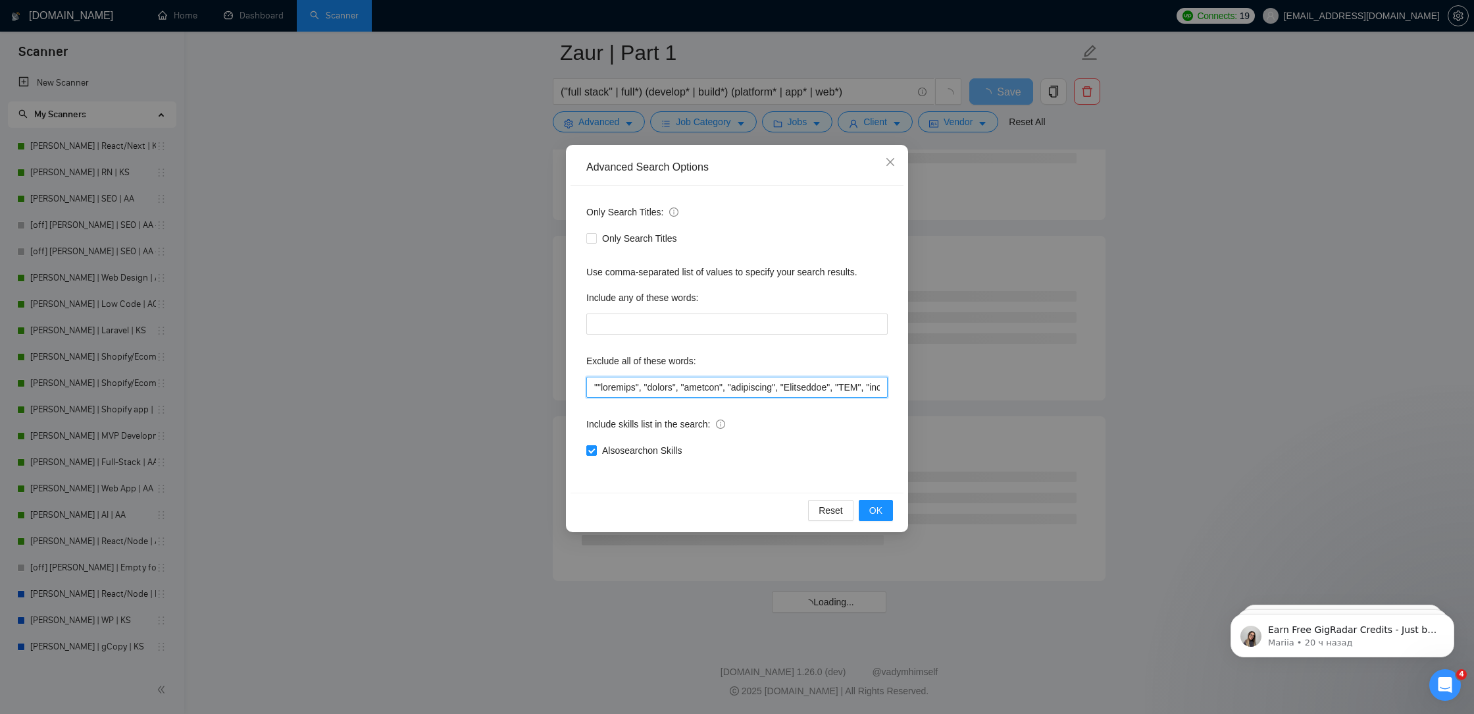
scroll to position [6893, 0]
click at [628, 388] on input "text" at bounding box center [736, 387] width 301 height 21
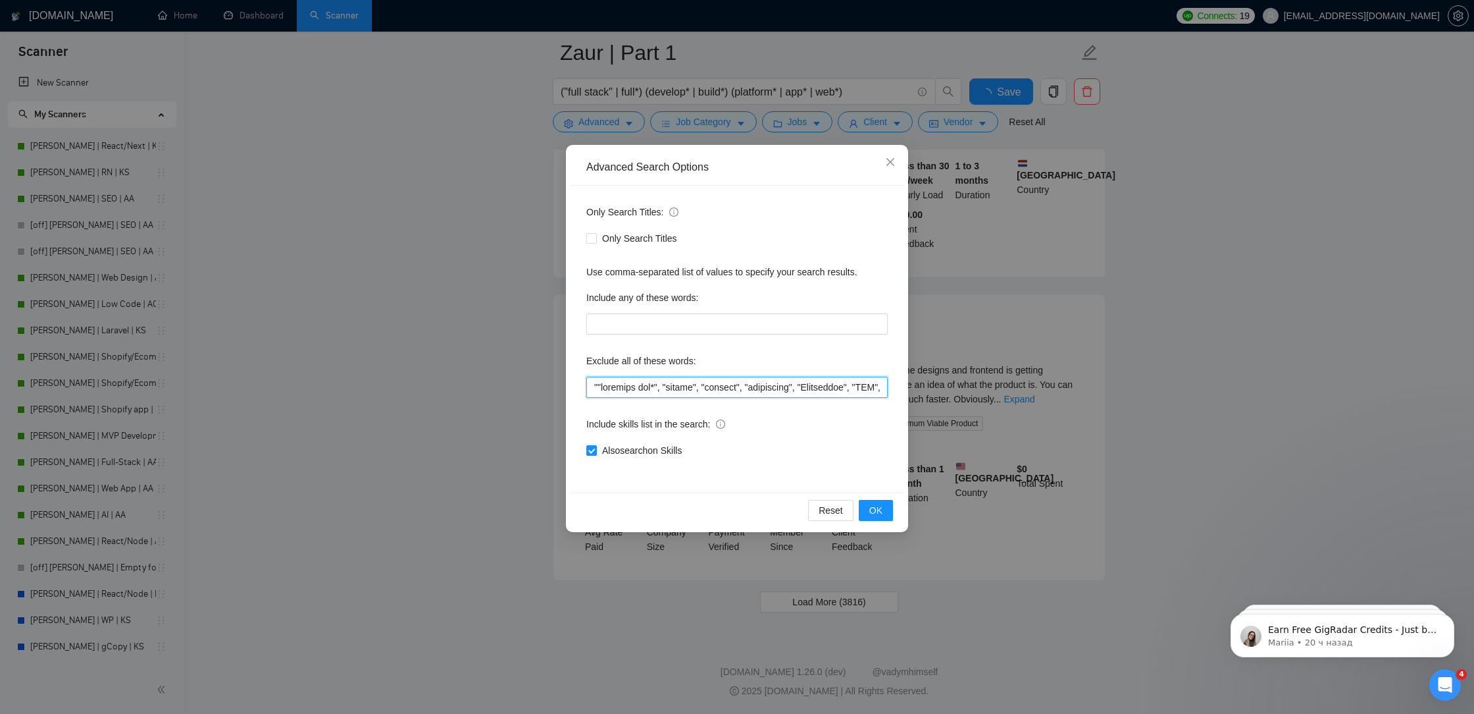
click at [596, 387] on input "text" at bounding box center [736, 387] width 301 height 21
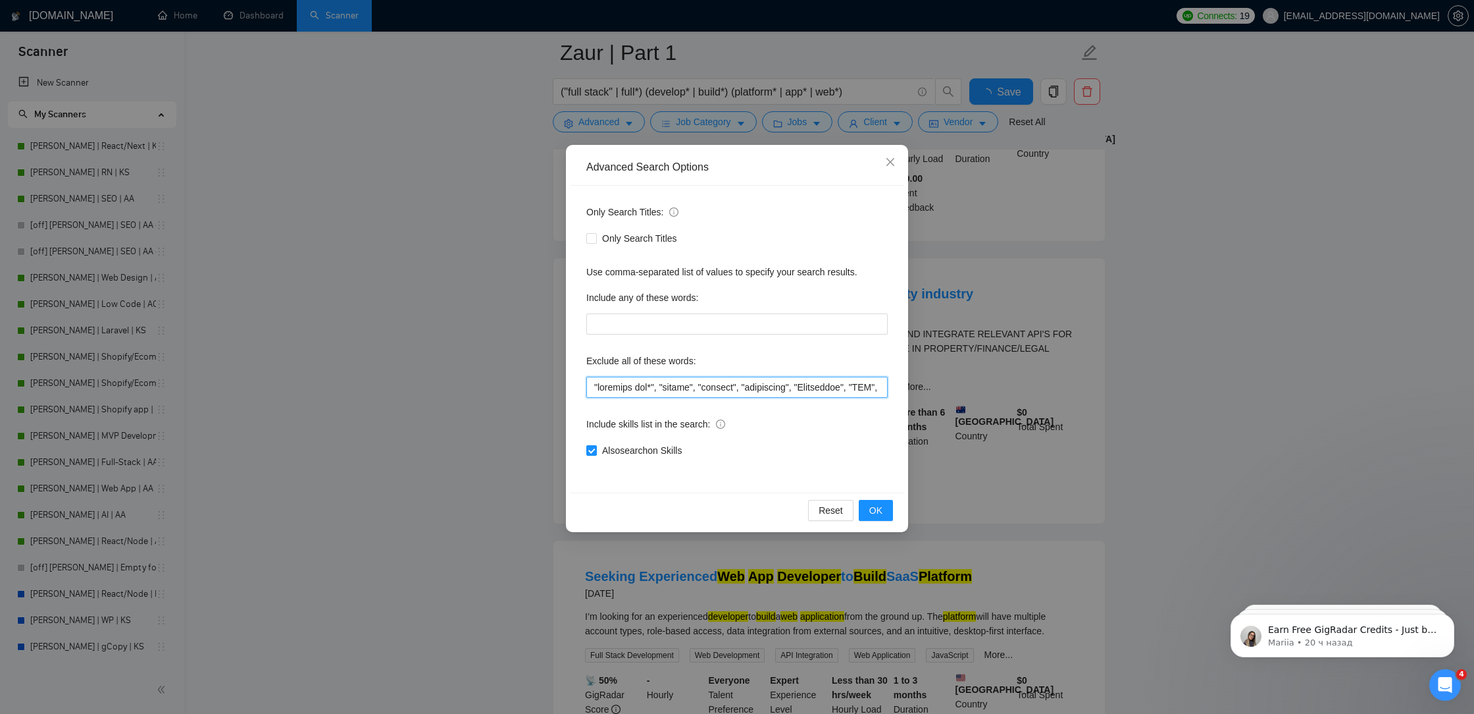
scroll to position [2573, 0]
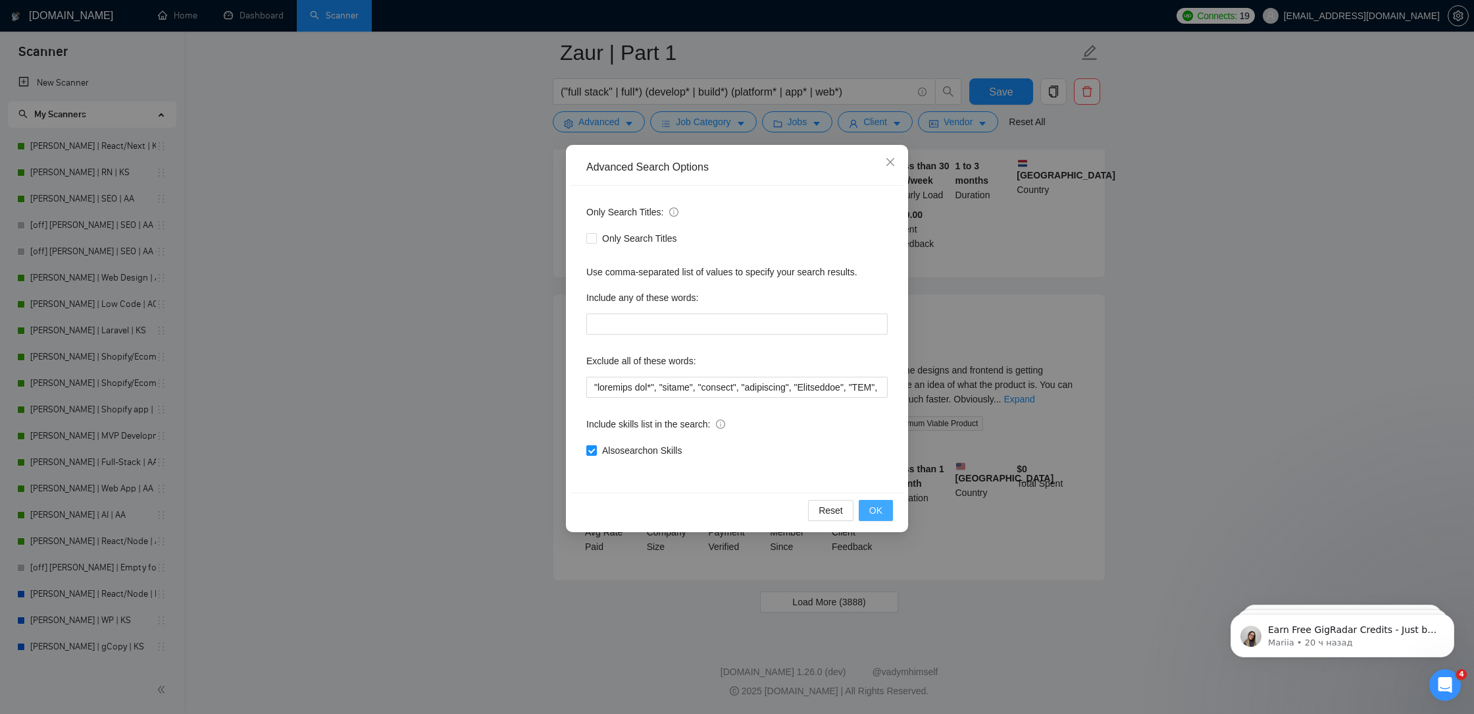
click at [877, 513] on span "OK" at bounding box center [876, 510] width 13 height 14
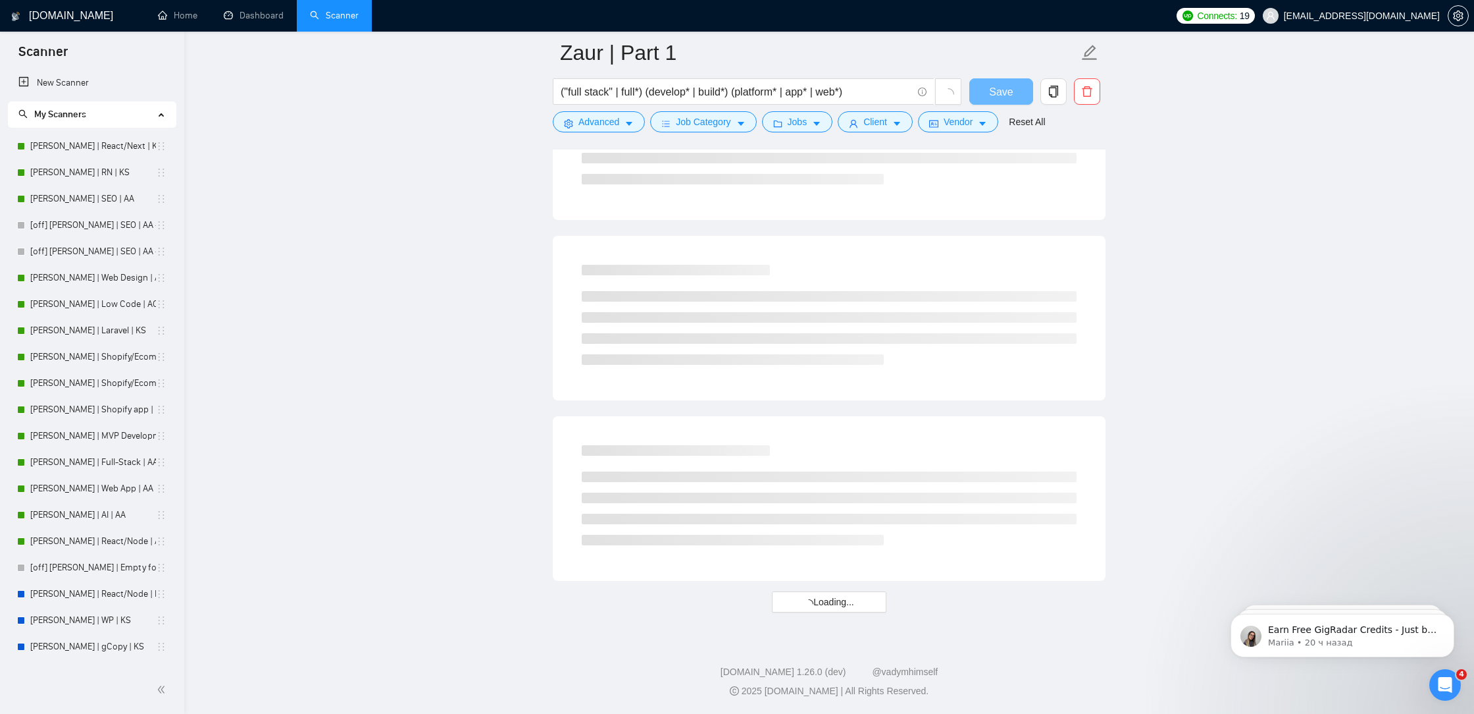
scroll to position [1482, 0]
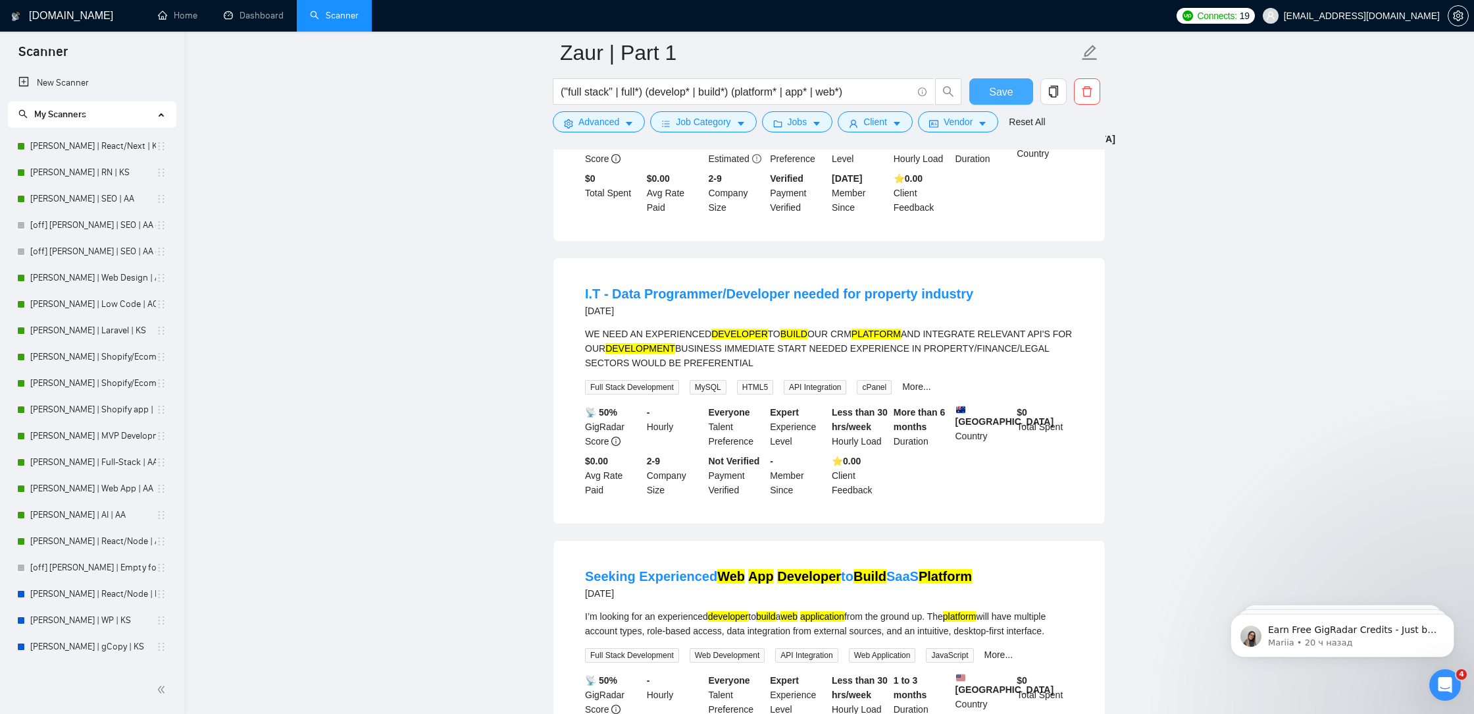
click at [991, 95] on span "Save" at bounding box center [1001, 92] width 24 height 16
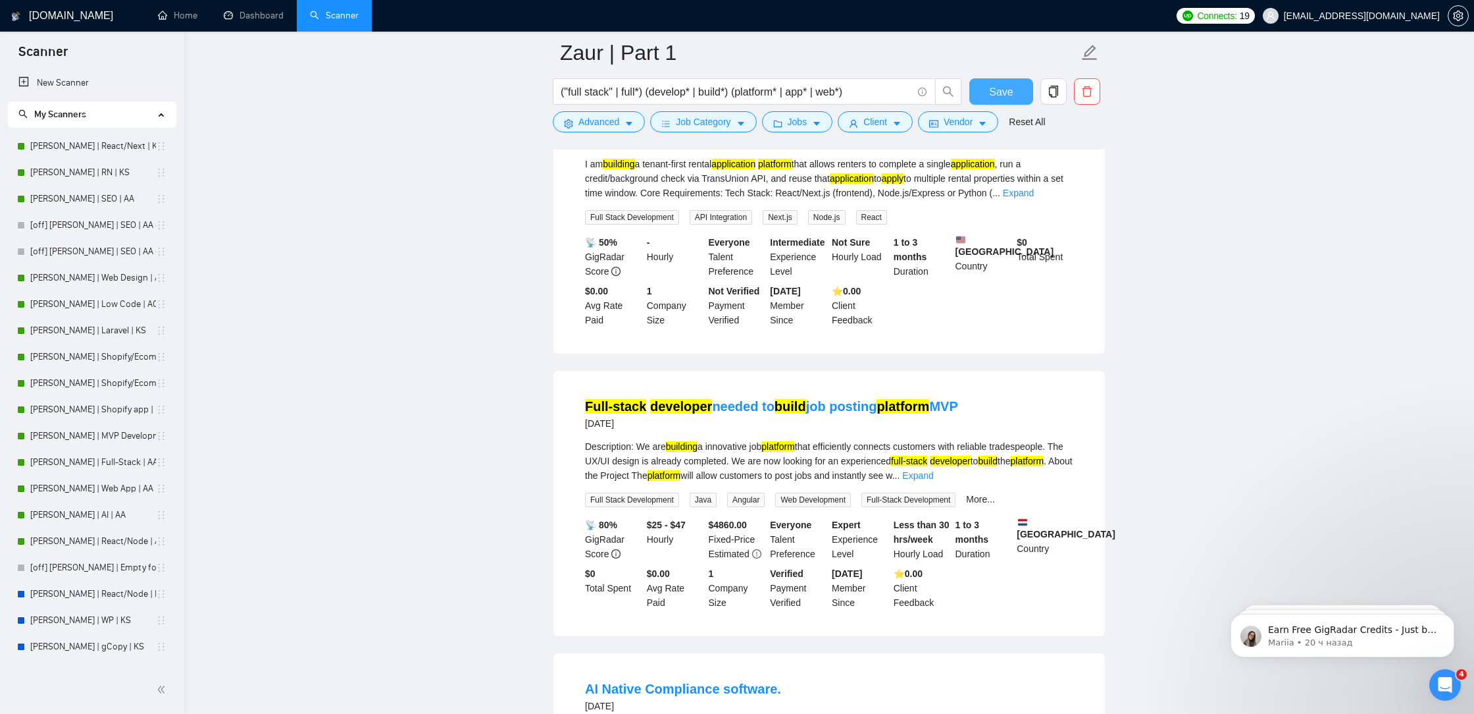
scroll to position [2573, 0]
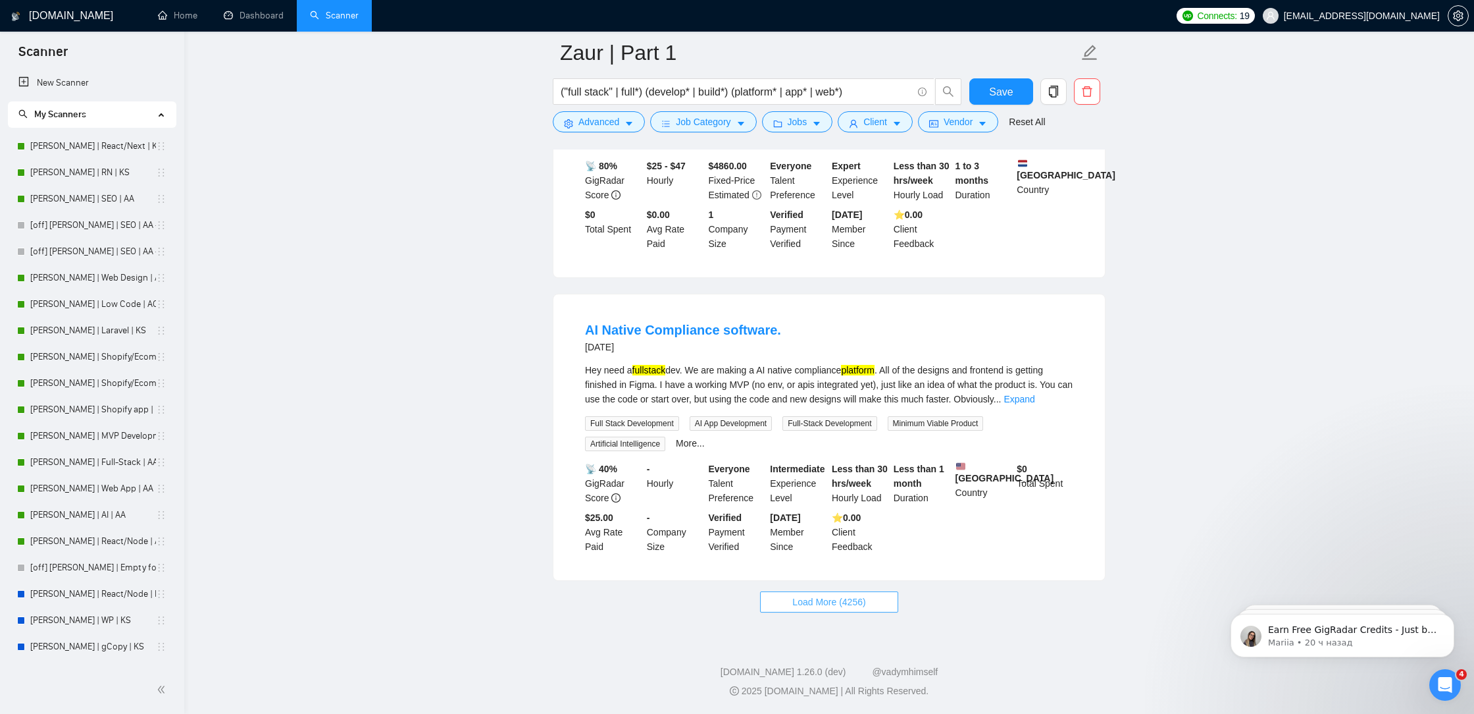
click at [837, 607] on span "Load More (4256)" at bounding box center [829, 601] width 73 height 14
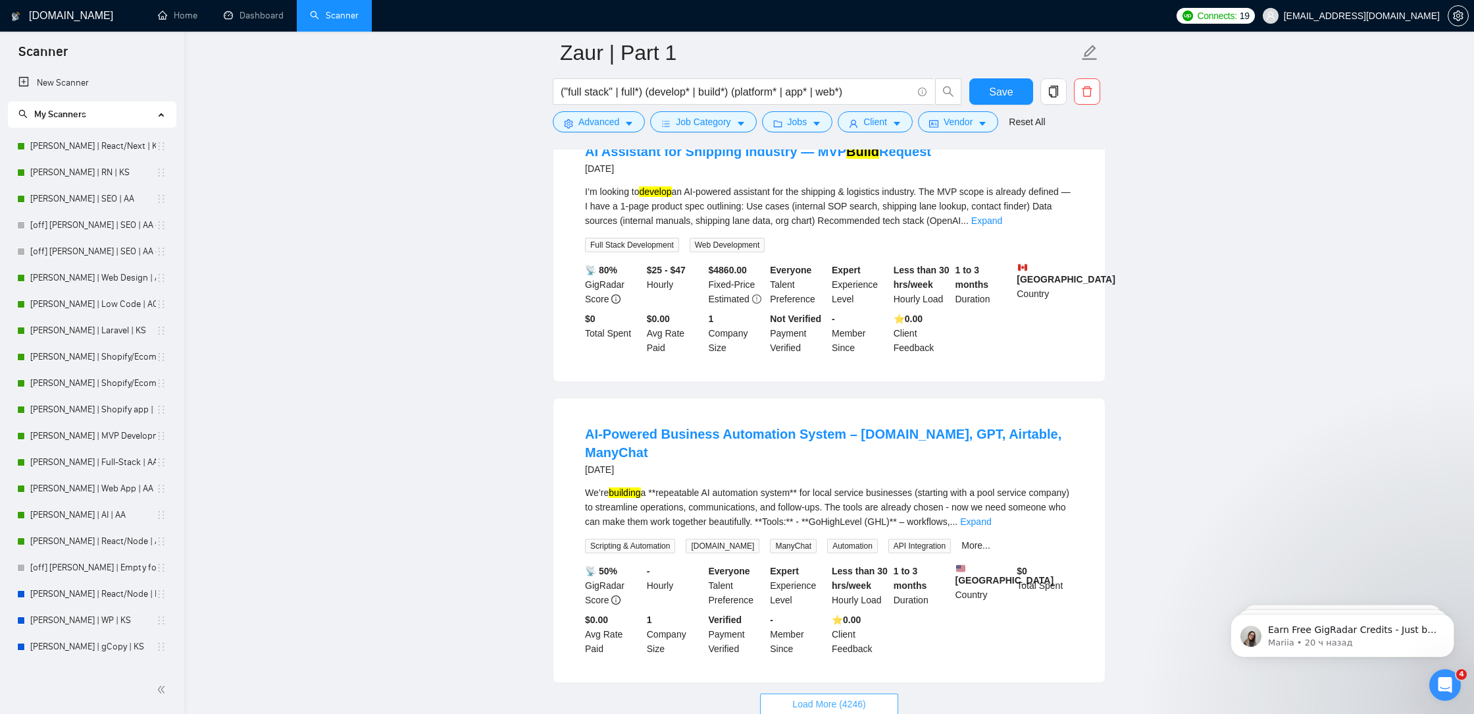
scroll to position [5440, 0]
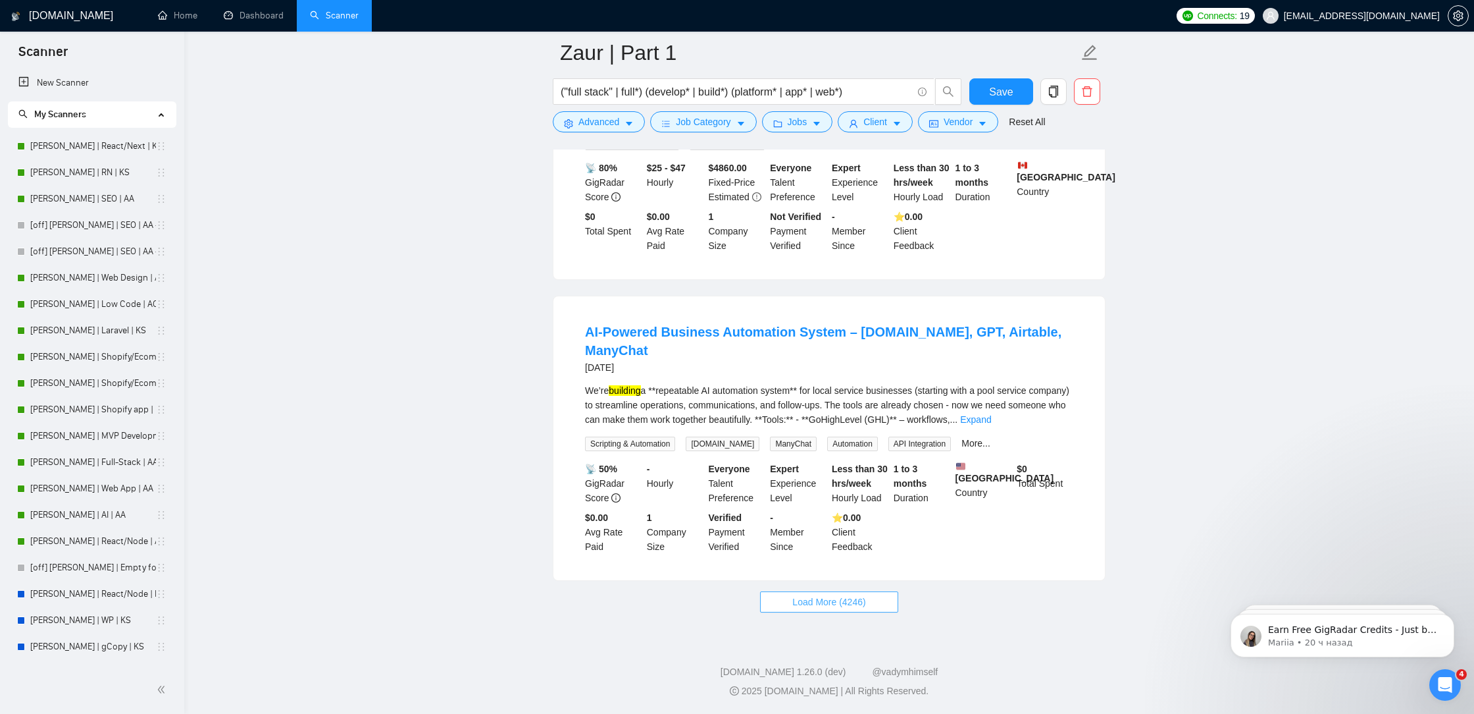
click at [881, 604] on button "Load More (4246)" at bounding box center [829, 601] width 138 height 21
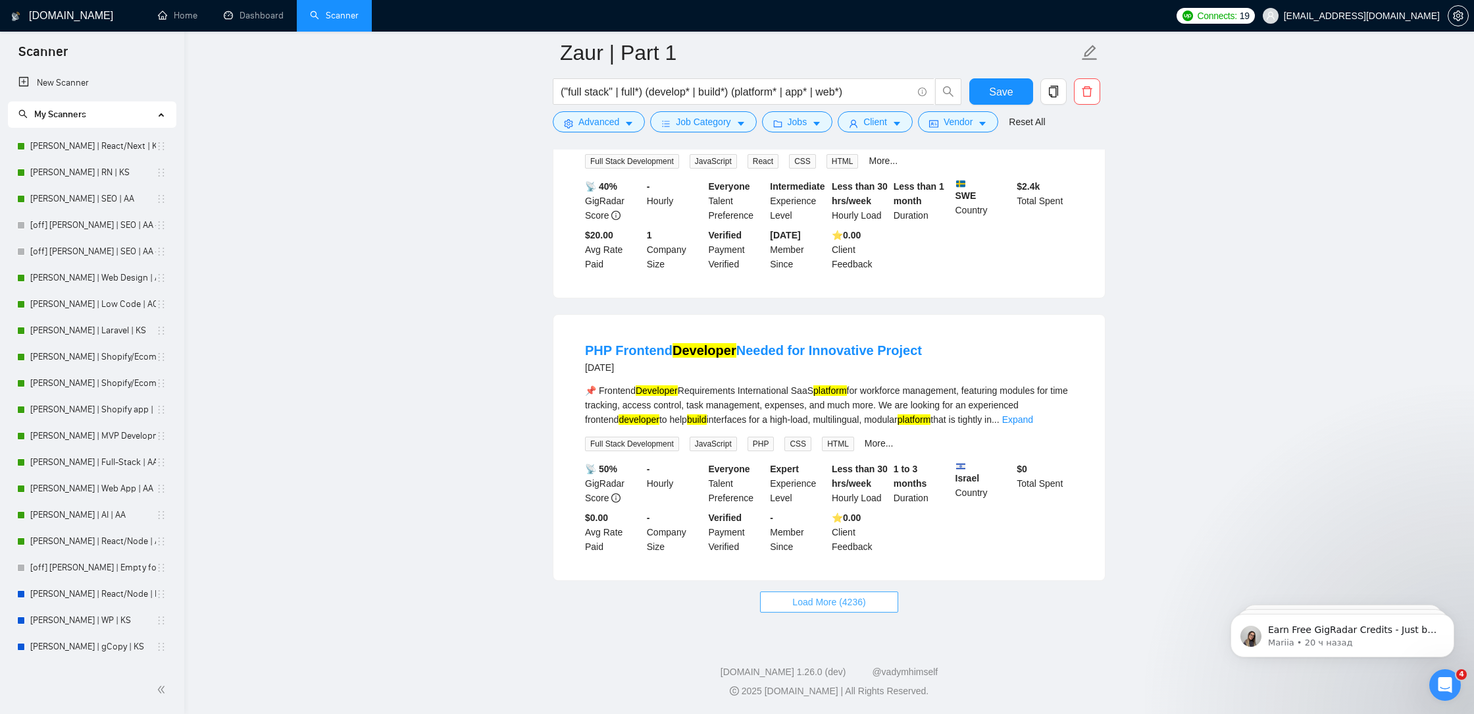
scroll to position [8288, 0]
click at [846, 612] on button "Load More (4236)" at bounding box center [829, 601] width 138 height 21
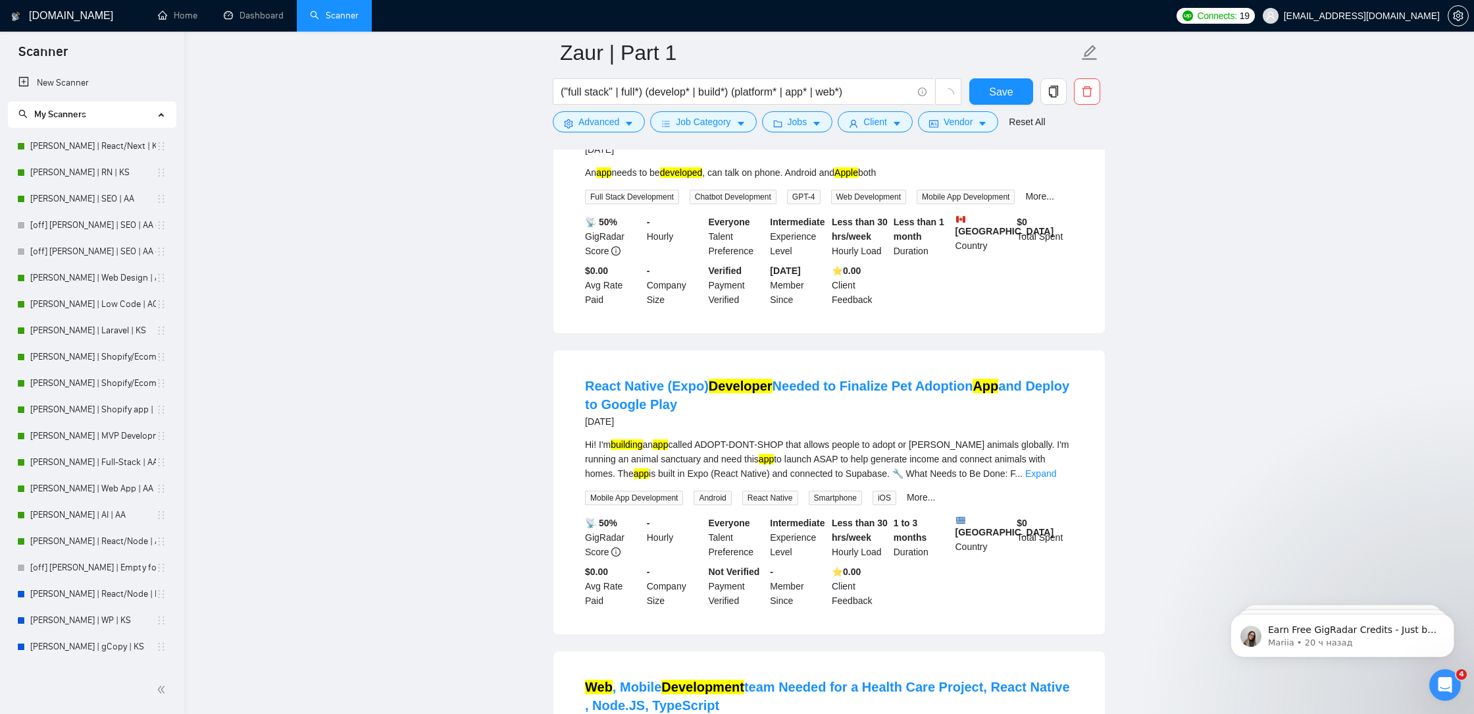
scroll to position [7322, 0]
click at [1056, 480] on link "Expand" at bounding box center [1041, 474] width 31 height 11
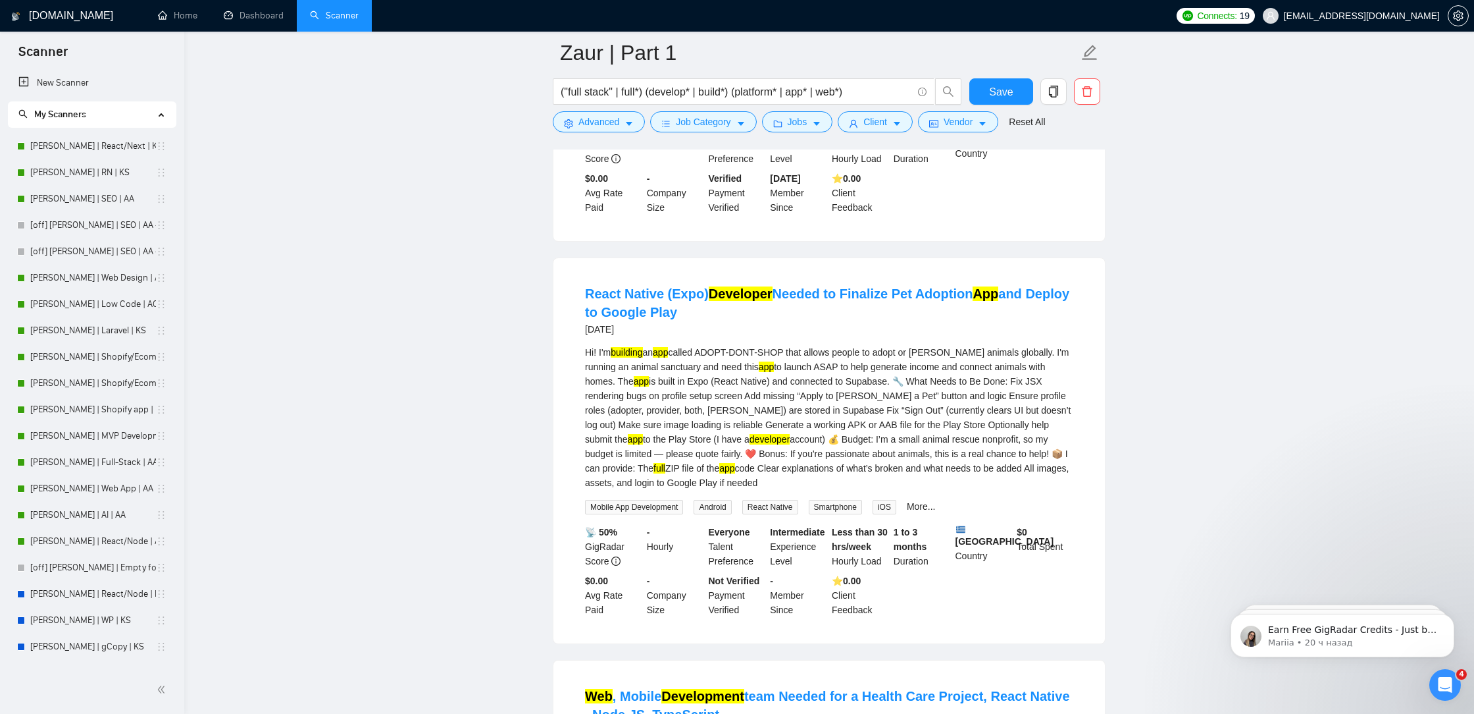
scroll to position [7420, 0]
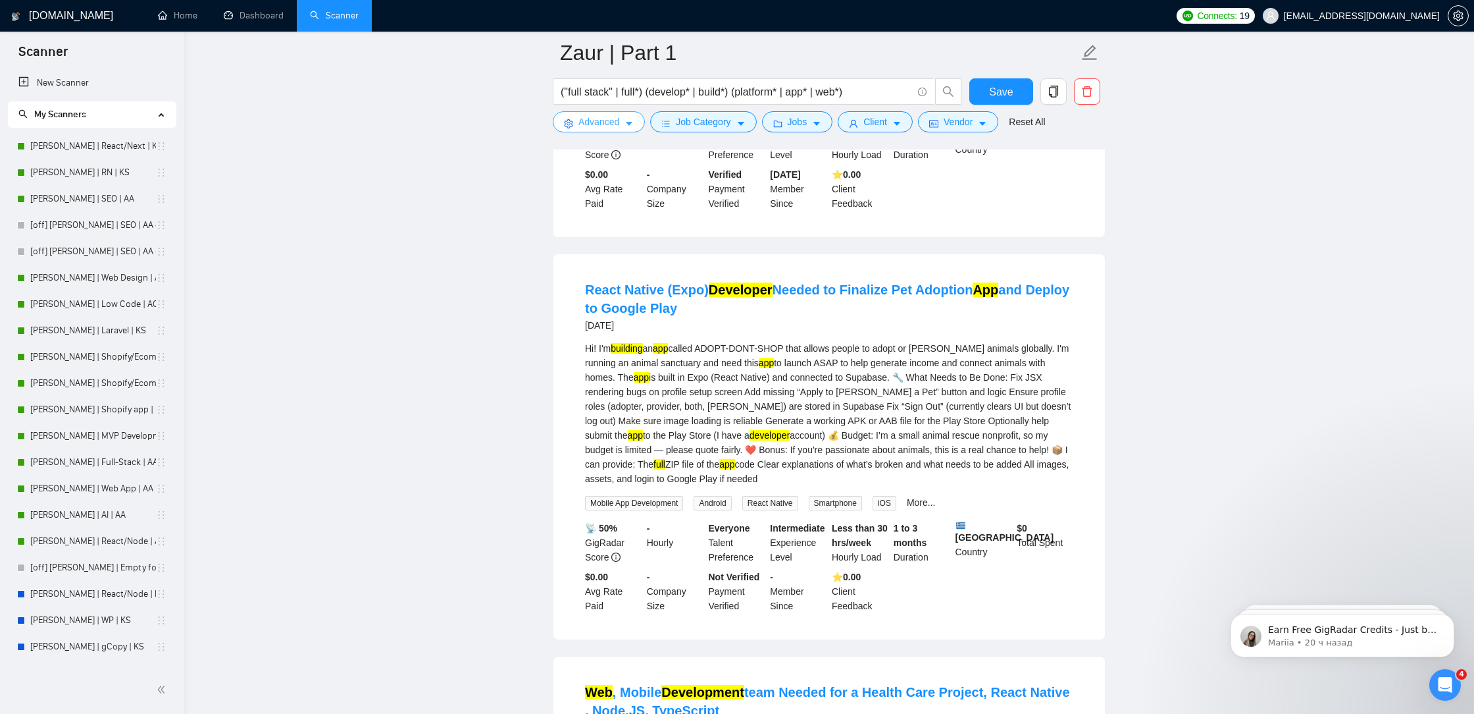
click at [579, 126] on span "Advanced" at bounding box center [599, 122] width 41 height 14
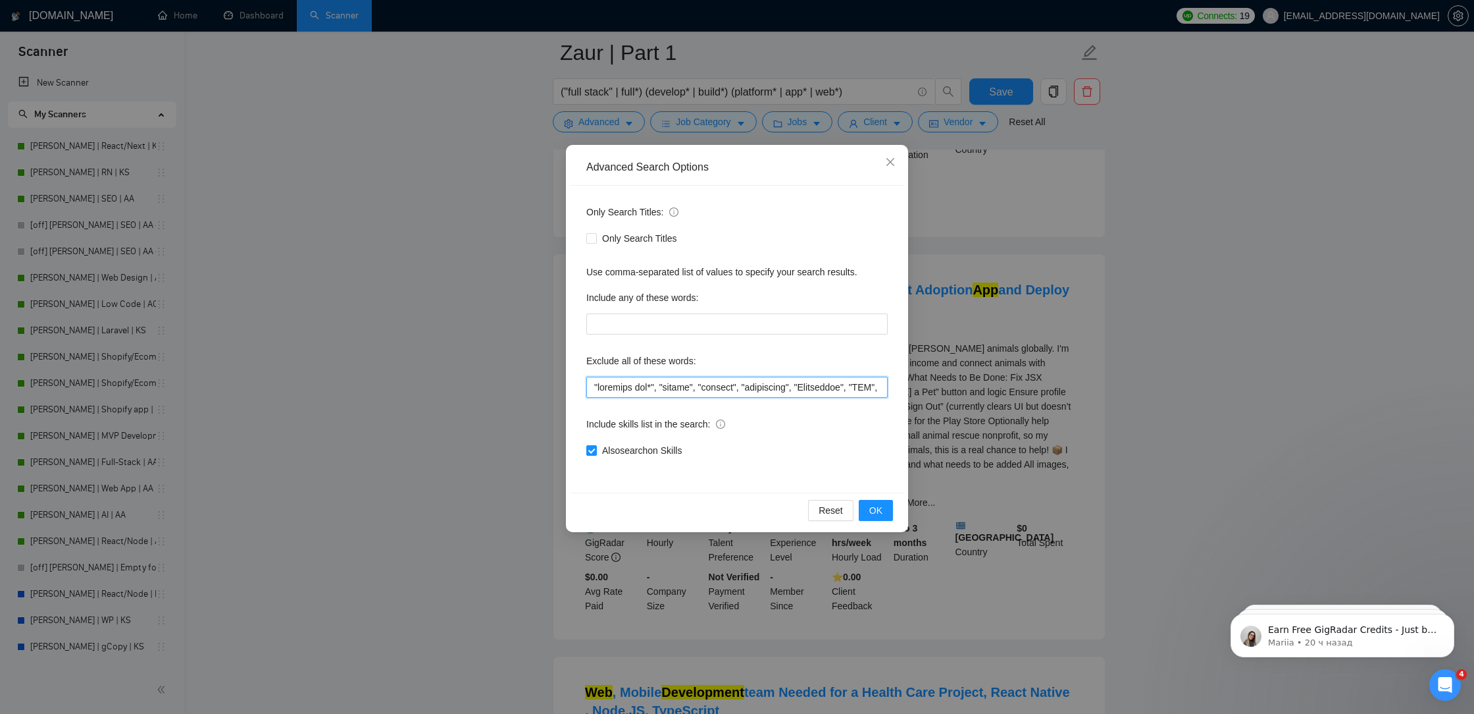
click at [592, 384] on input "text" at bounding box center [736, 387] width 301 height 21
paste input """
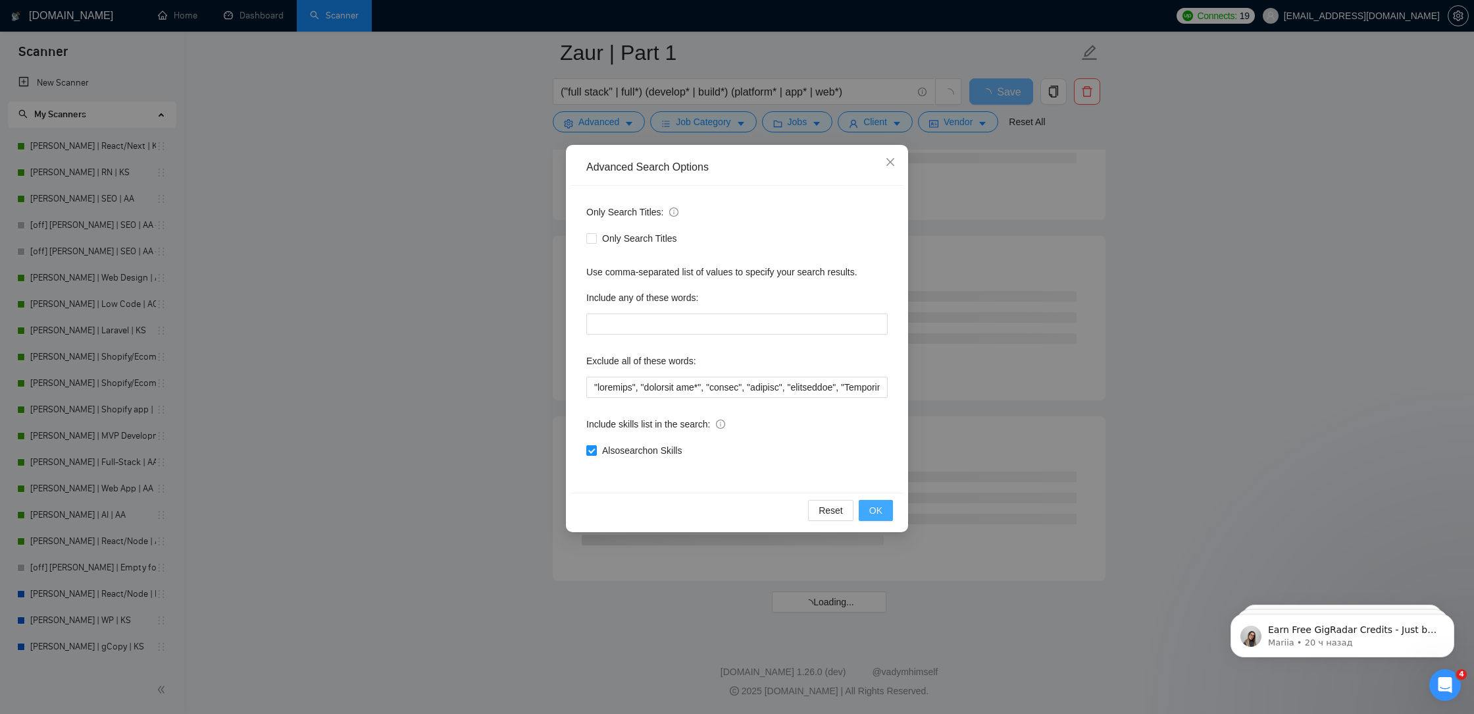
click at [885, 507] on button "OK" at bounding box center [876, 510] width 34 height 21
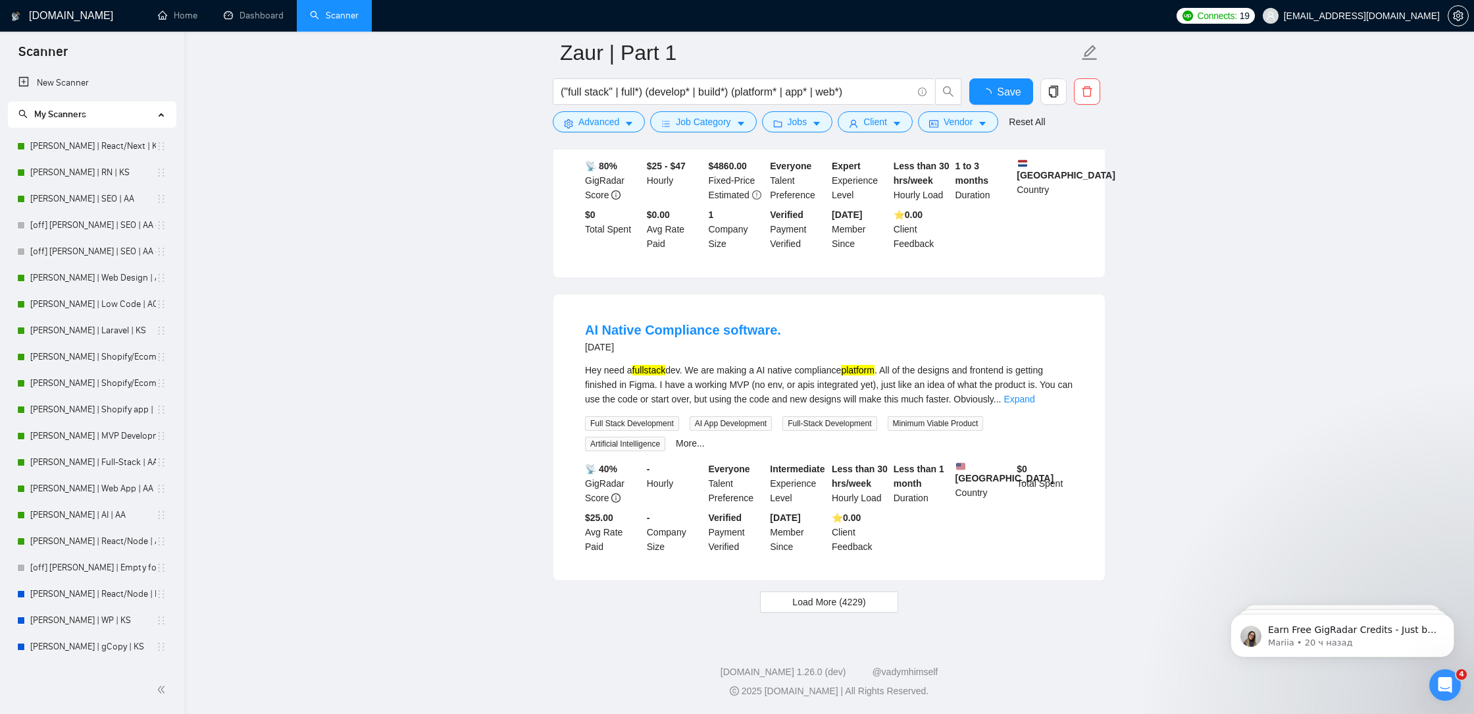
scroll to position [2573, 0]
click at [842, 602] on span "Load More (4229)" at bounding box center [829, 601] width 73 height 14
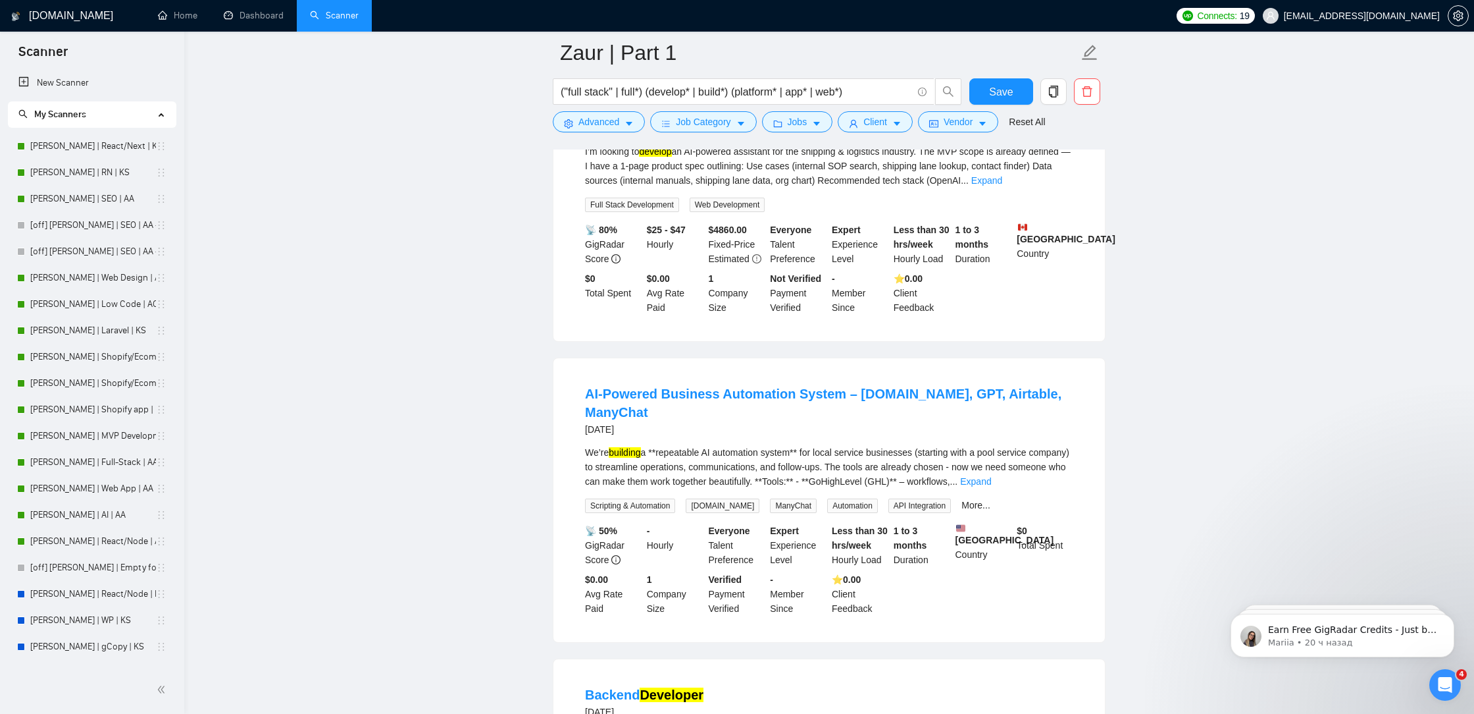
scroll to position [5431, 0]
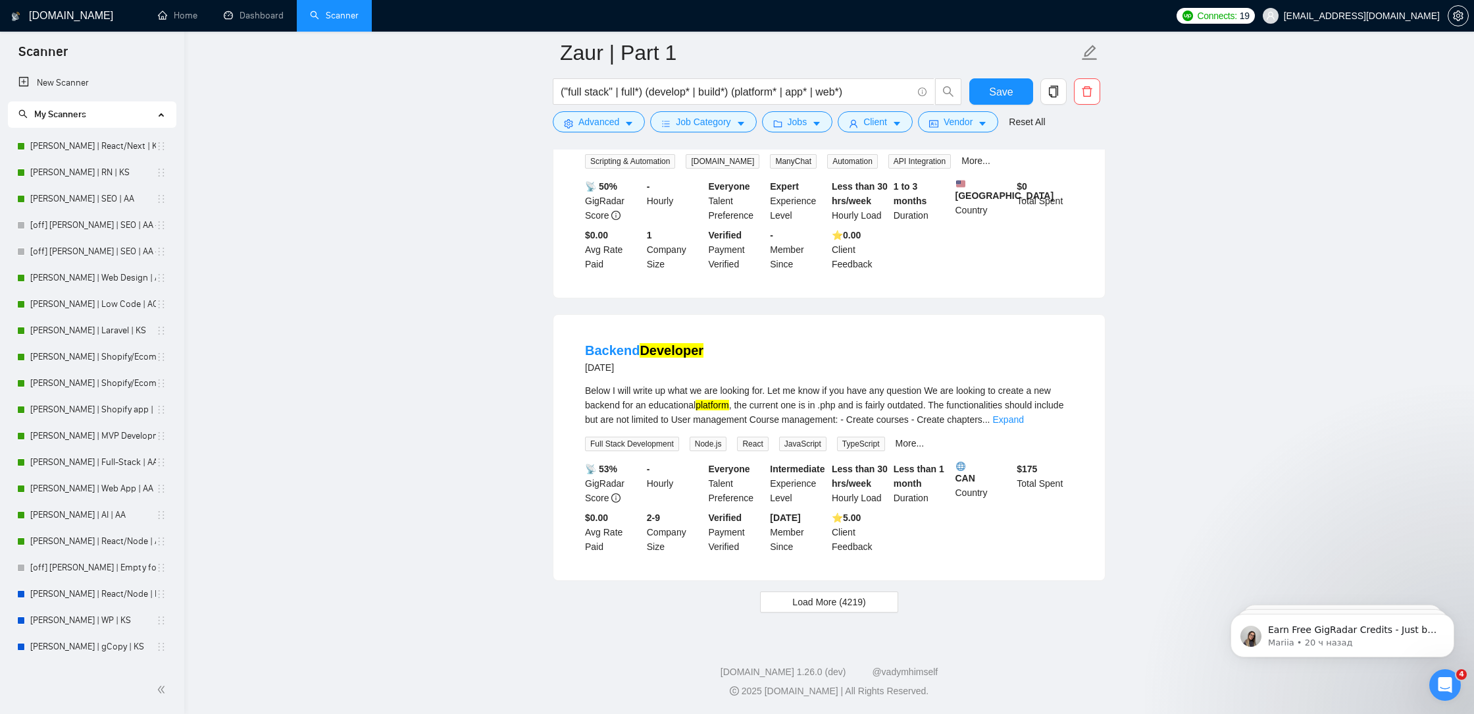
click at [847, 596] on span "Load More (4219)" at bounding box center [829, 601] width 73 height 14
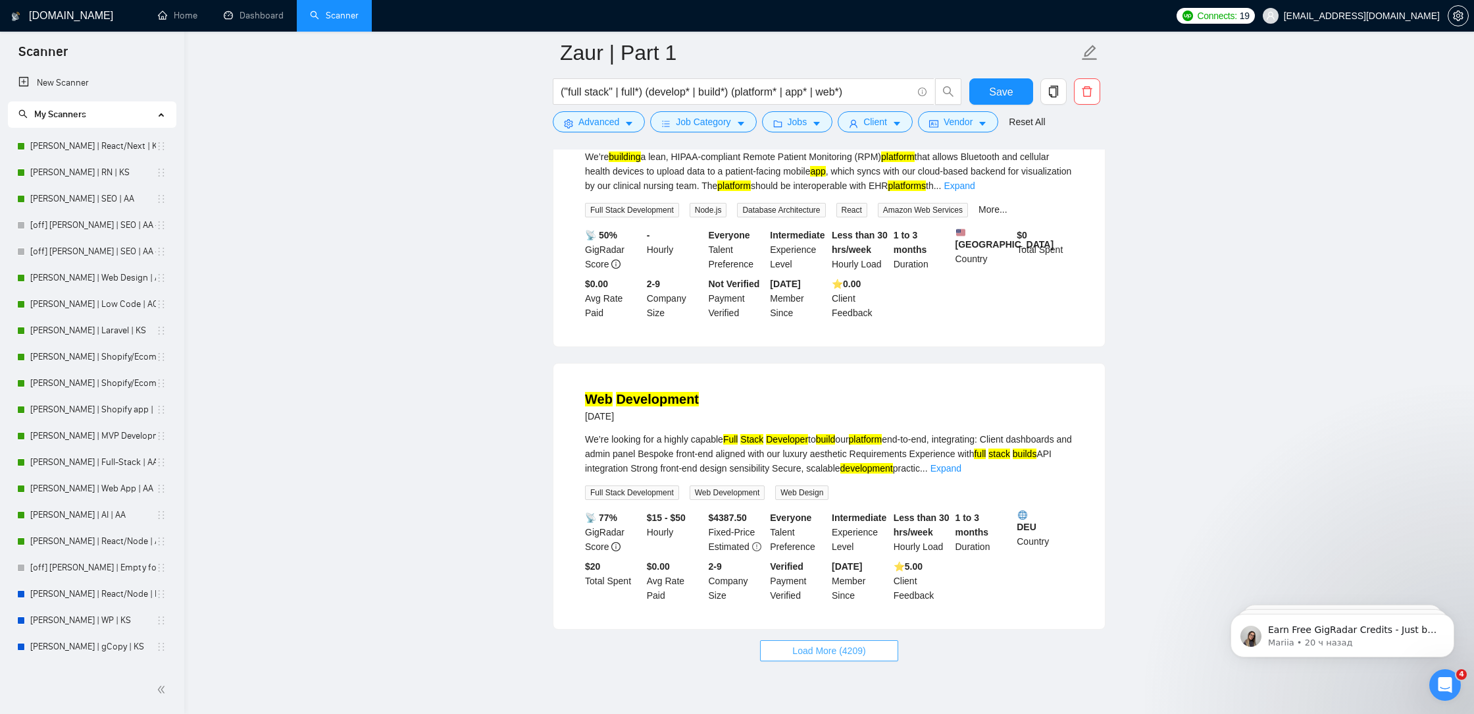
scroll to position [8279, 0]
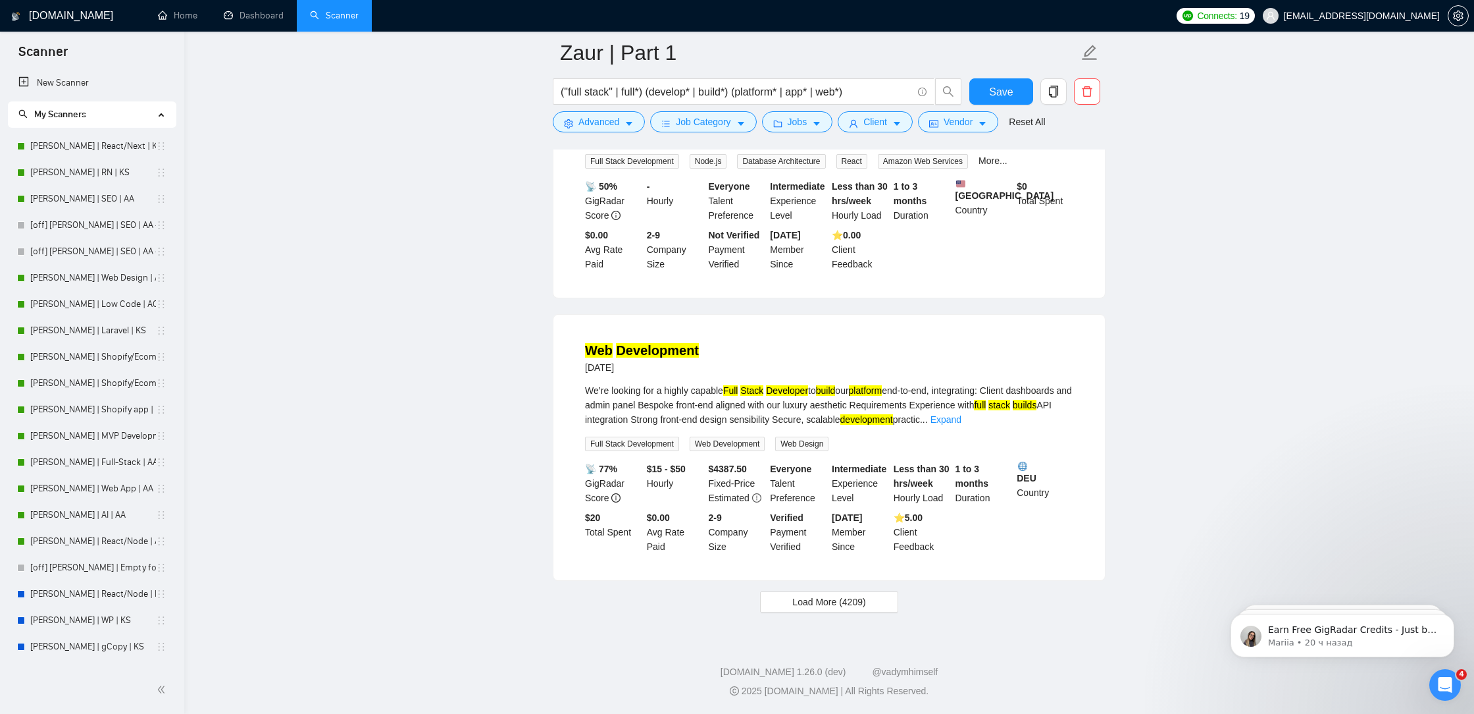
click at [854, 594] on span "Load More (4209)" at bounding box center [829, 601] width 73 height 14
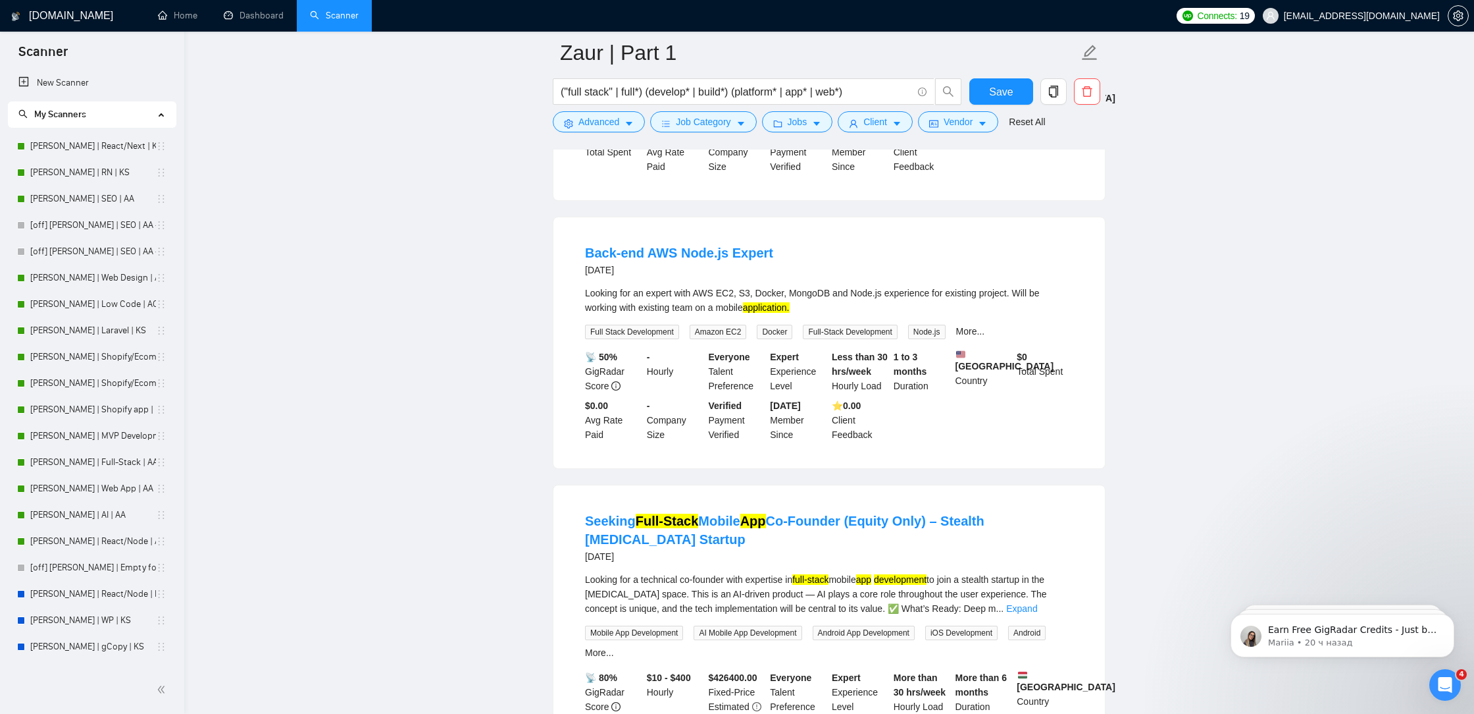
scroll to position [9208, 0]
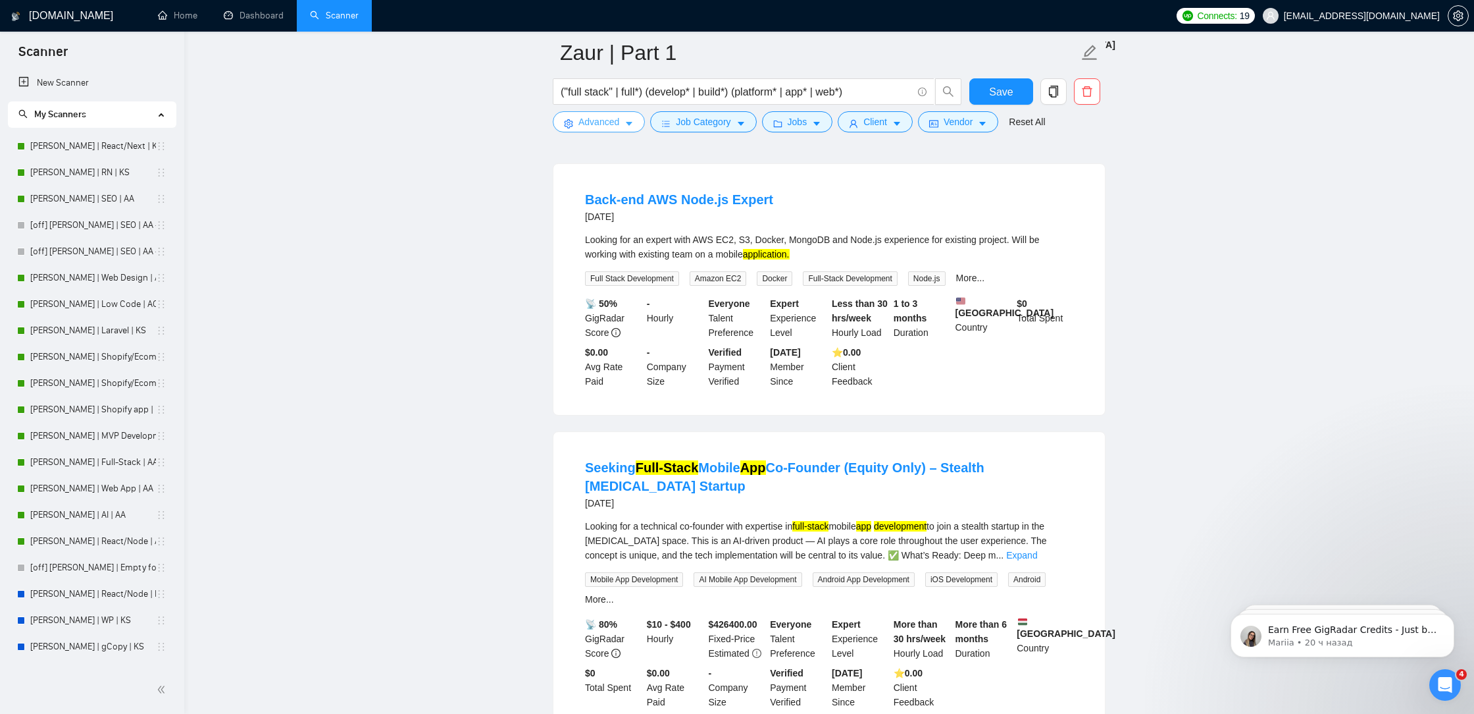
click at [594, 130] on button "Advanced" at bounding box center [599, 121] width 92 height 21
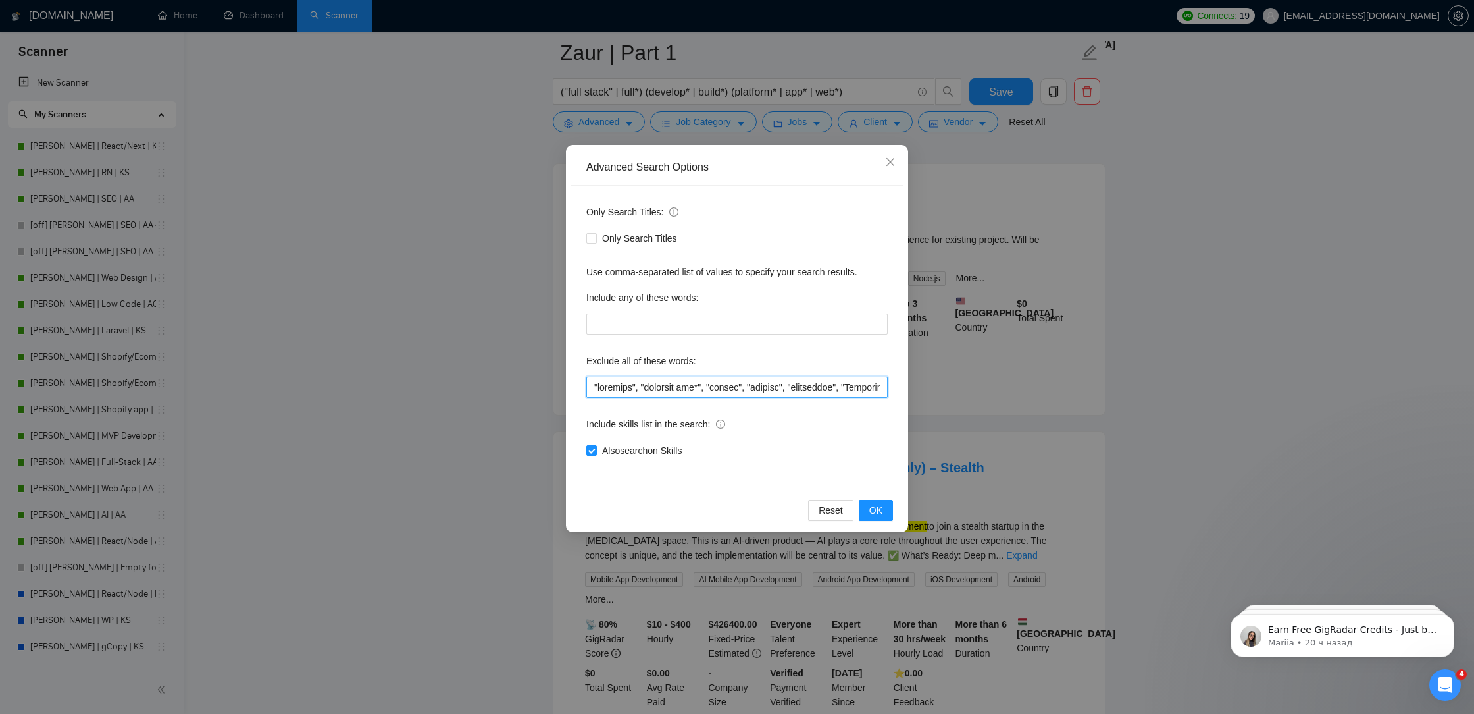
click at [592, 390] on input "text" at bounding box center [736, 387] width 301 height 21
paste input """
click at [588, 386] on input "text" at bounding box center [736, 387] width 301 height 21
paste input """
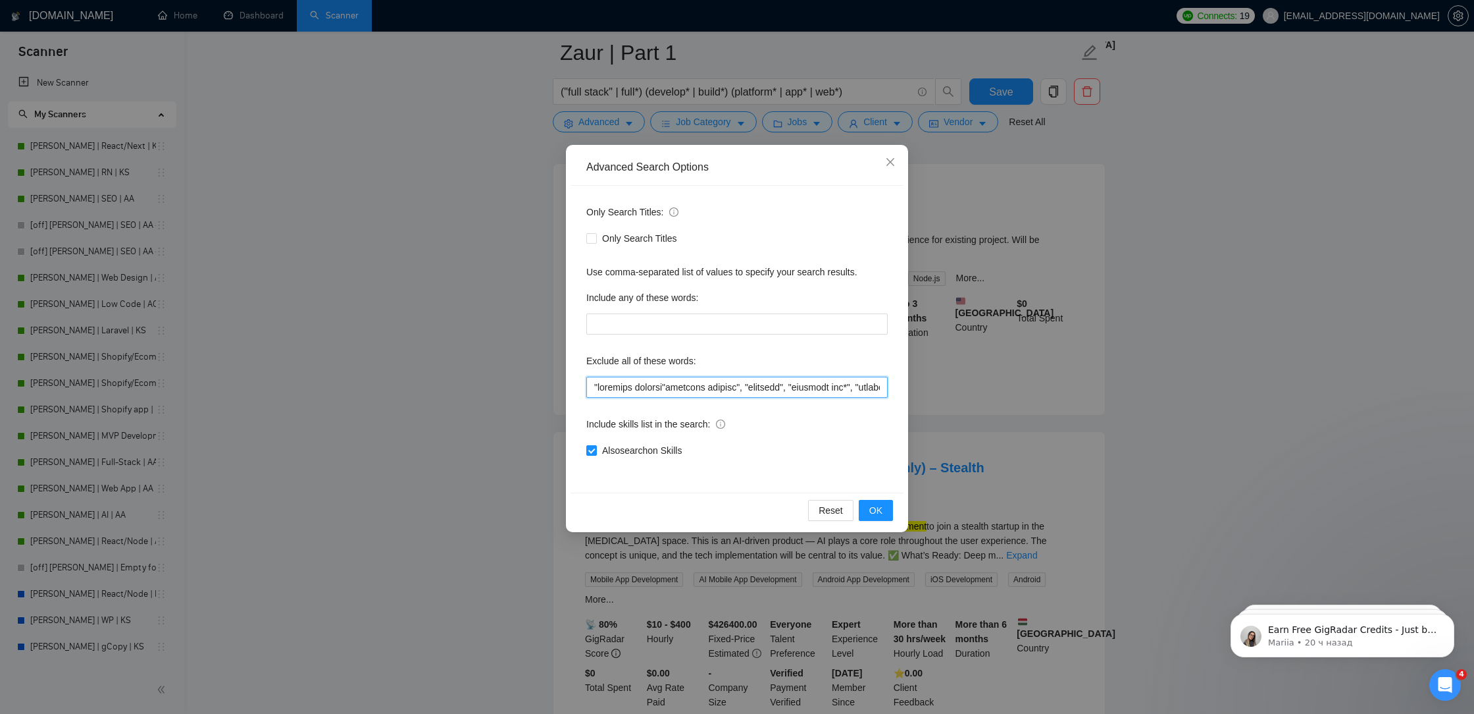
paste input """
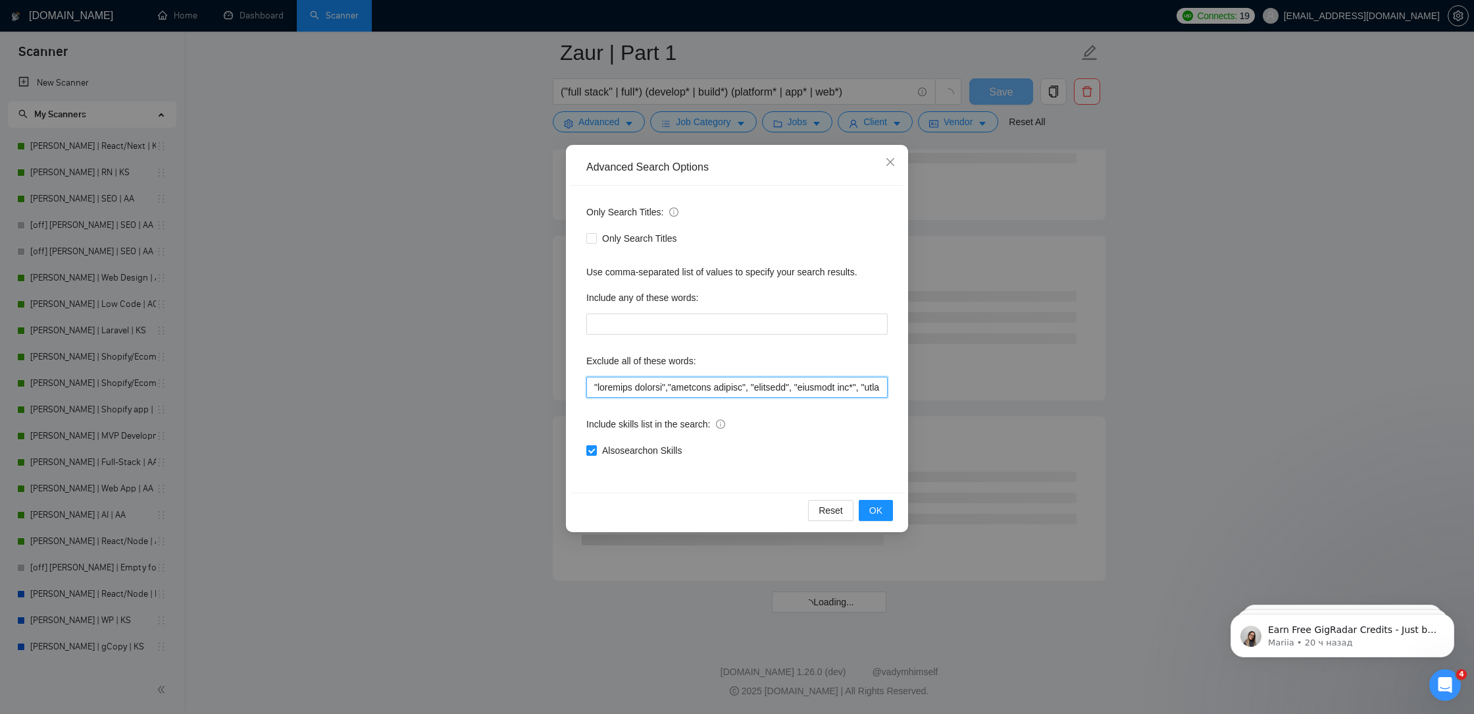
scroll to position [6893, 0]
click at [882, 506] on span "OK" at bounding box center [876, 510] width 13 height 14
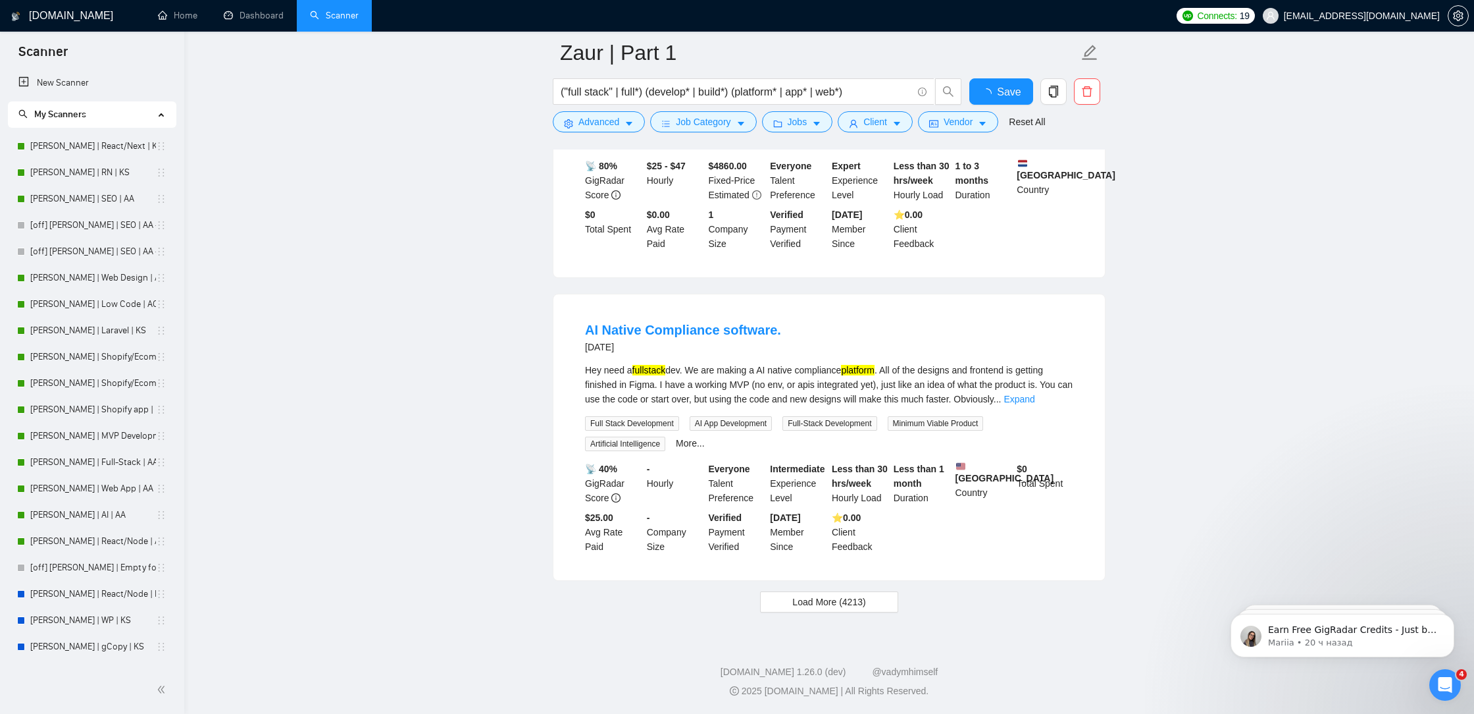
scroll to position [2573, 0]
click at [990, 86] on span "Save" at bounding box center [1001, 92] width 24 height 16
click at [835, 596] on span "Load More (4213)" at bounding box center [829, 601] width 73 height 14
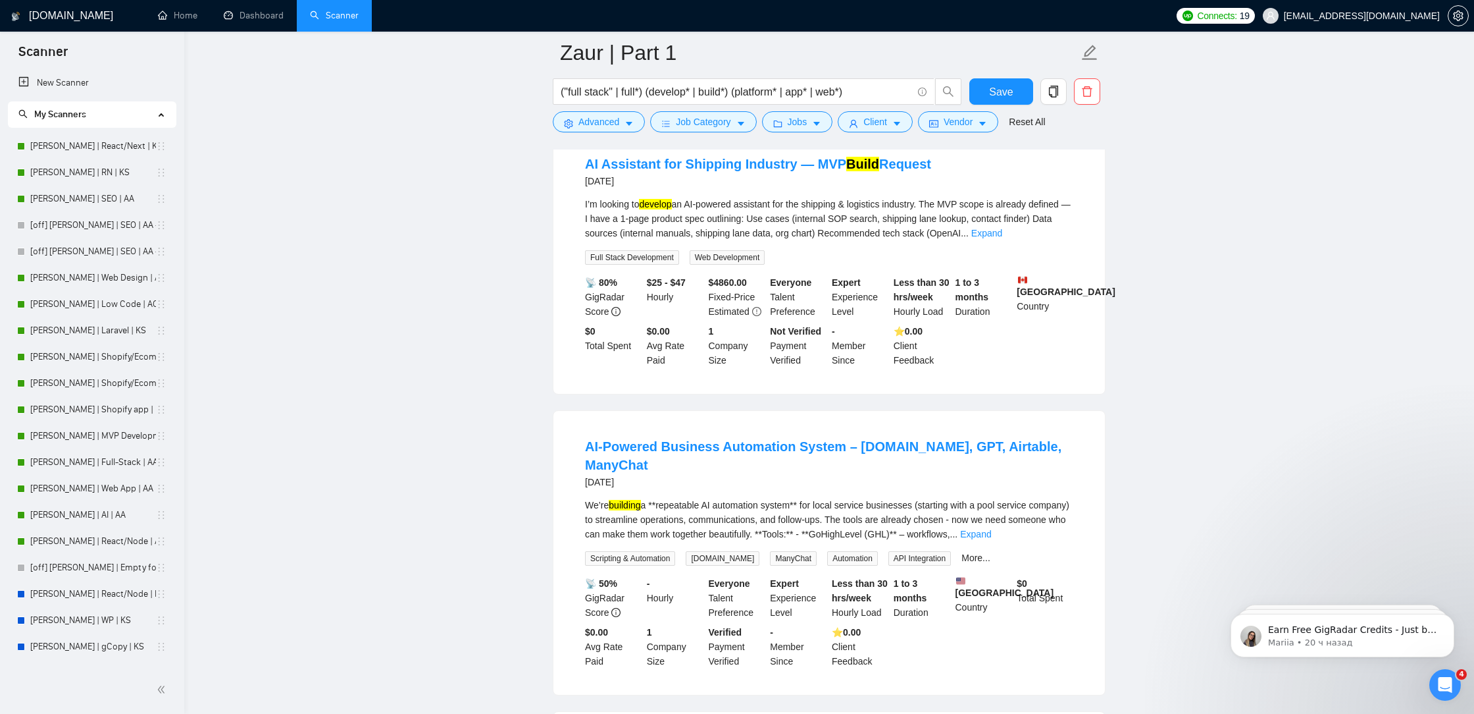
scroll to position [5431, 0]
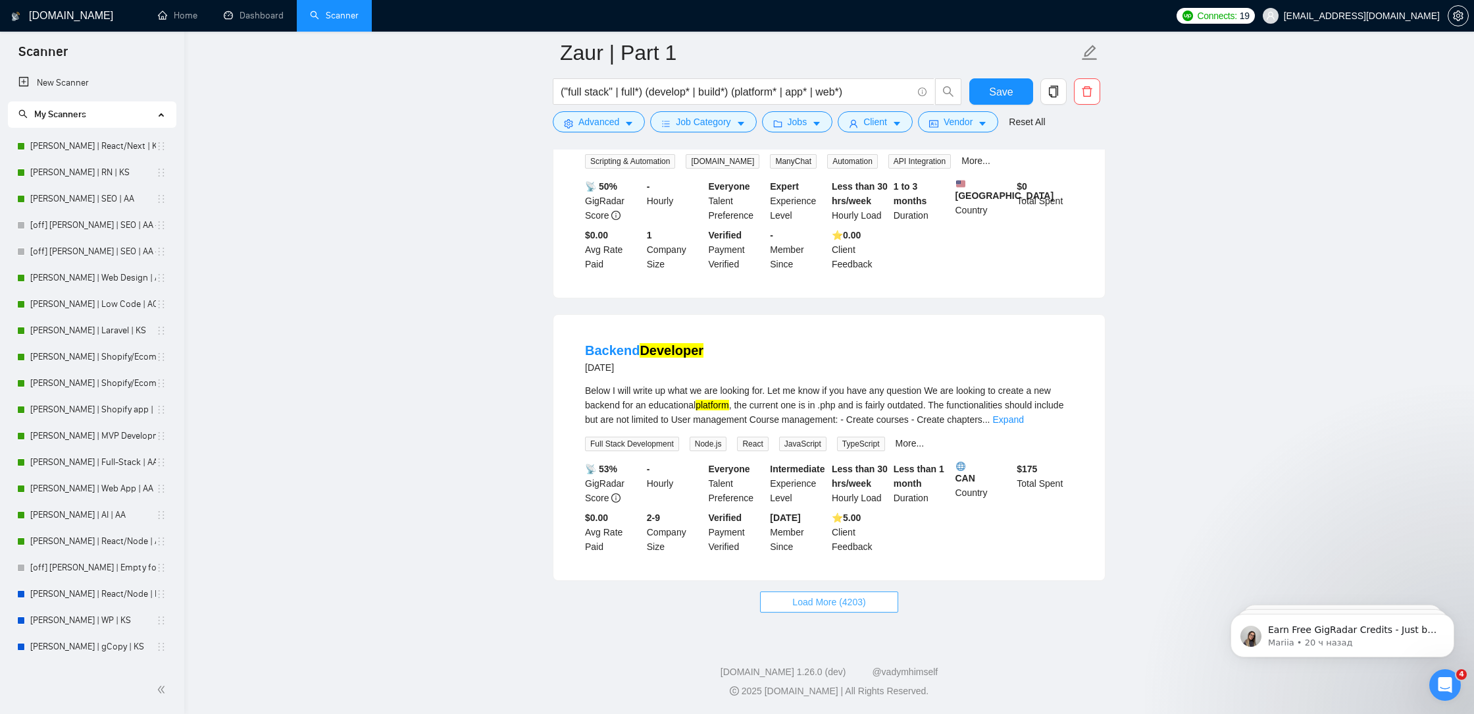
click at [816, 605] on span "Load More (4203)" at bounding box center [829, 601] width 73 height 14
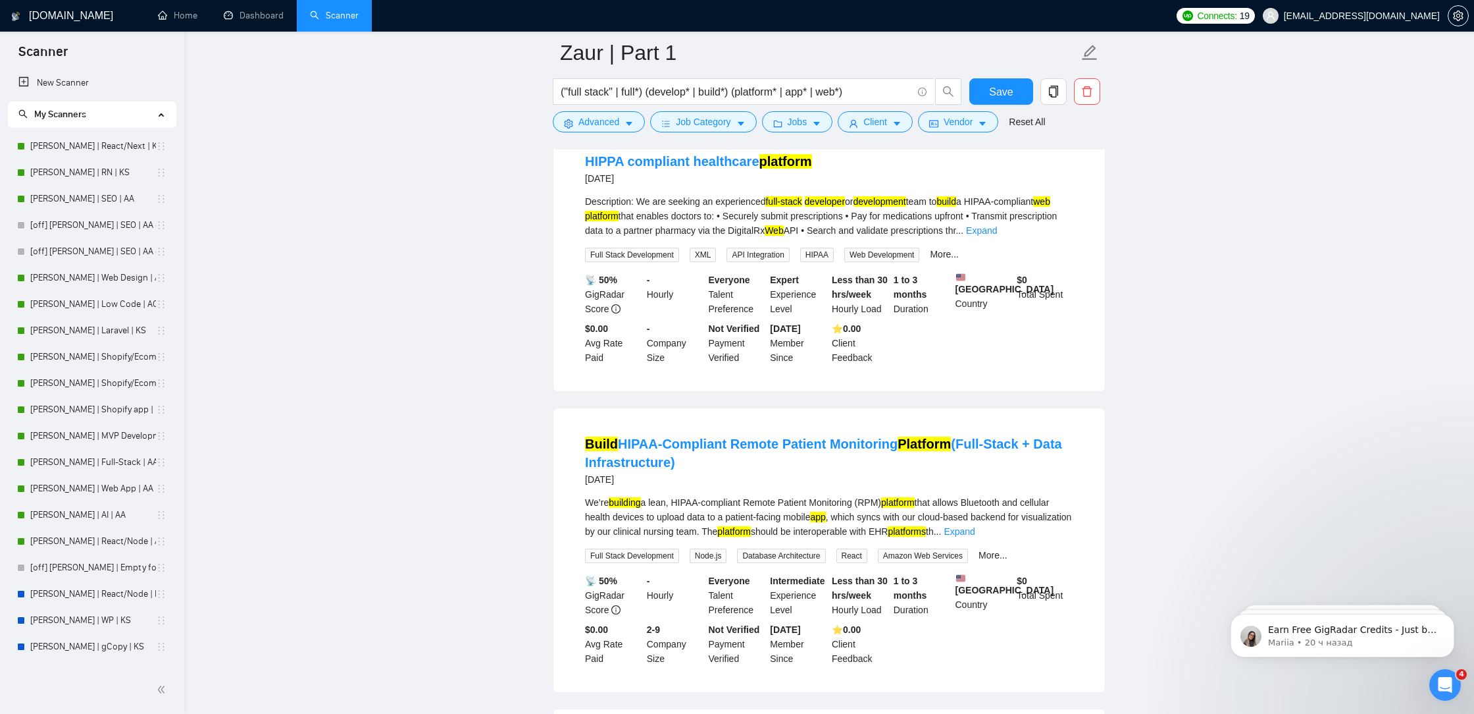
scroll to position [8279, 0]
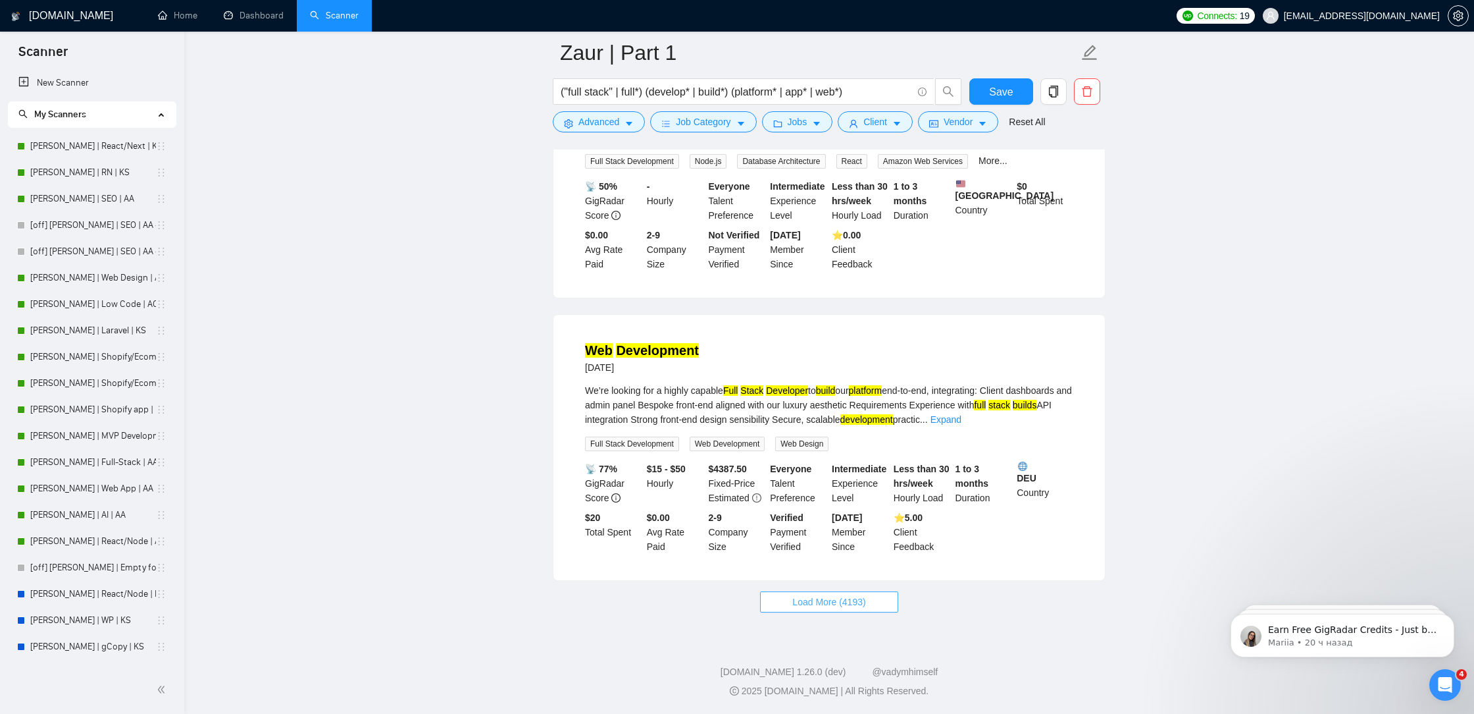
drag, startPoint x: 861, startPoint y: 604, endPoint x: 862, endPoint y: 586, distance: 18.4
click at [862, 604] on span "Load More (4193)" at bounding box center [829, 601] width 73 height 14
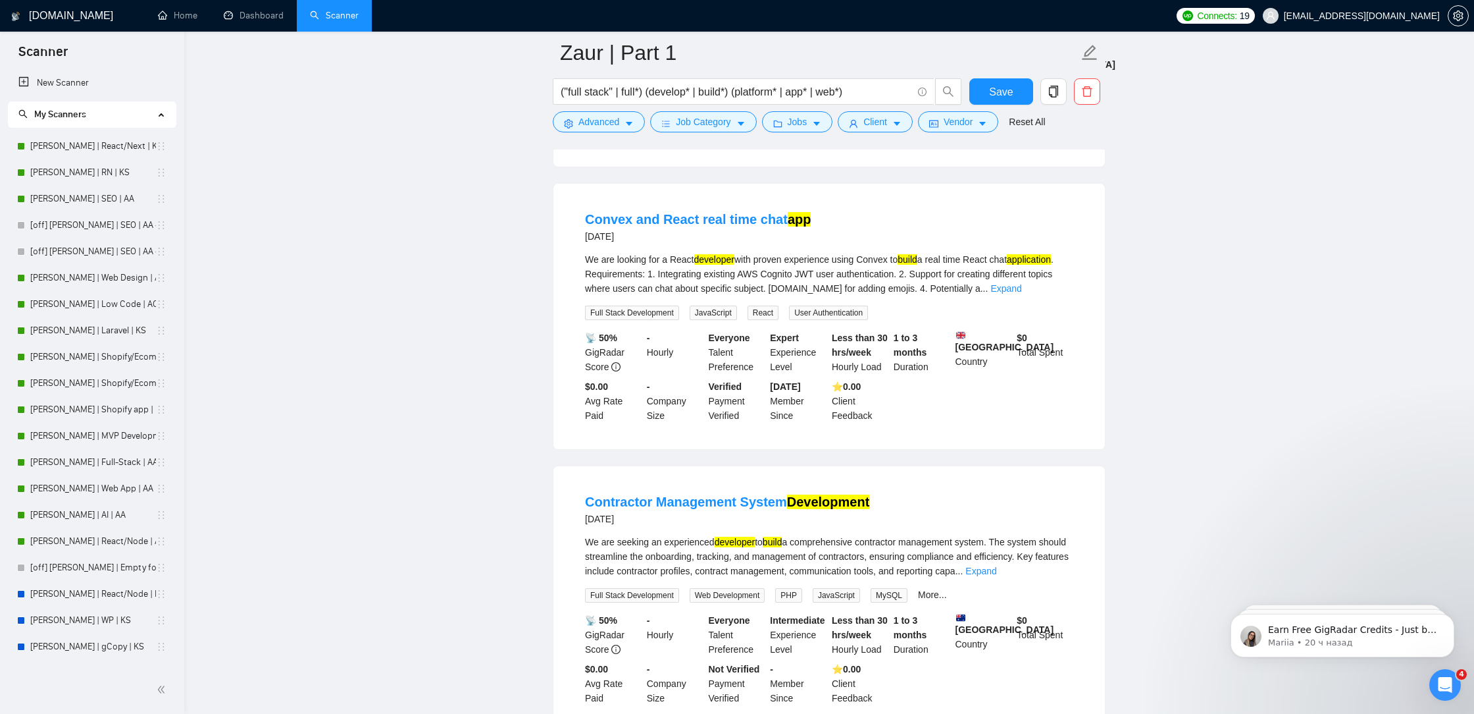
scroll to position [9953, 0]
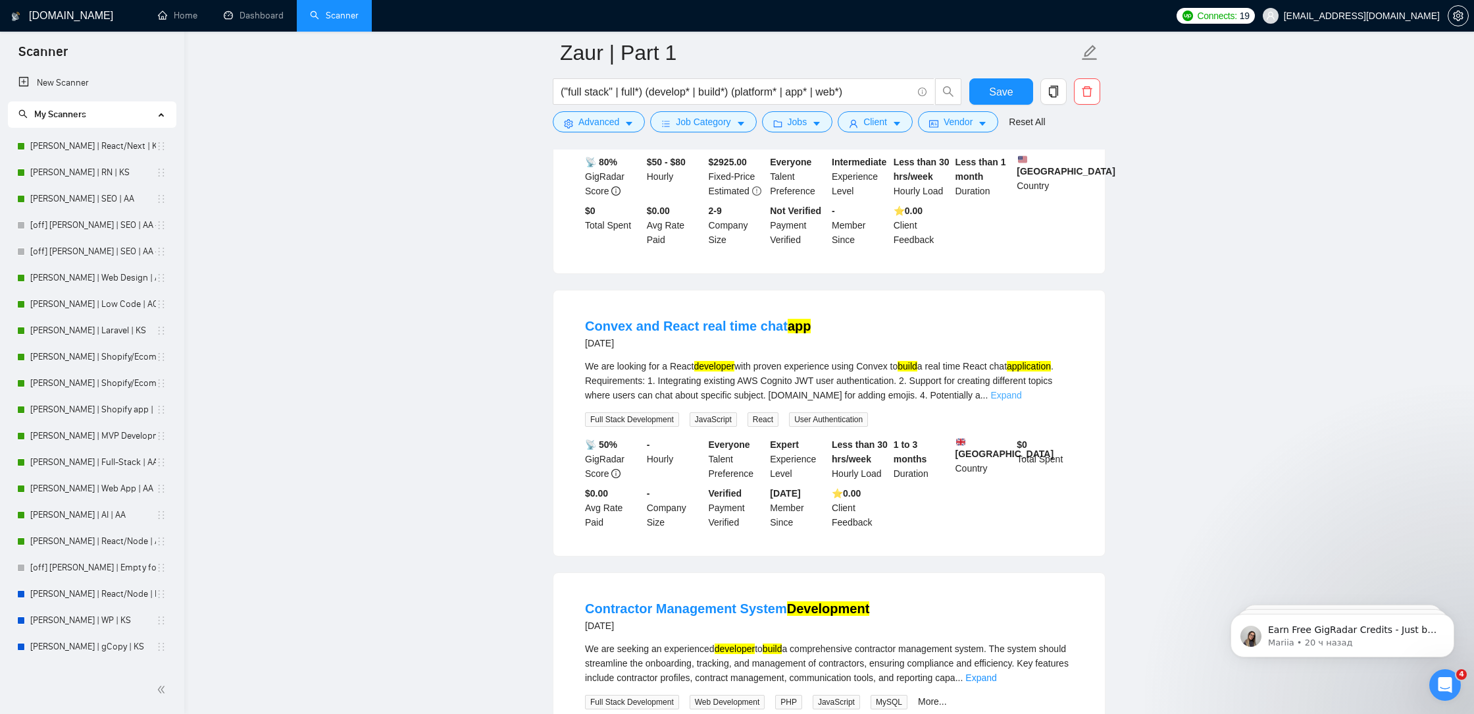
click at [1022, 400] on link "Expand" at bounding box center [1006, 395] width 31 height 11
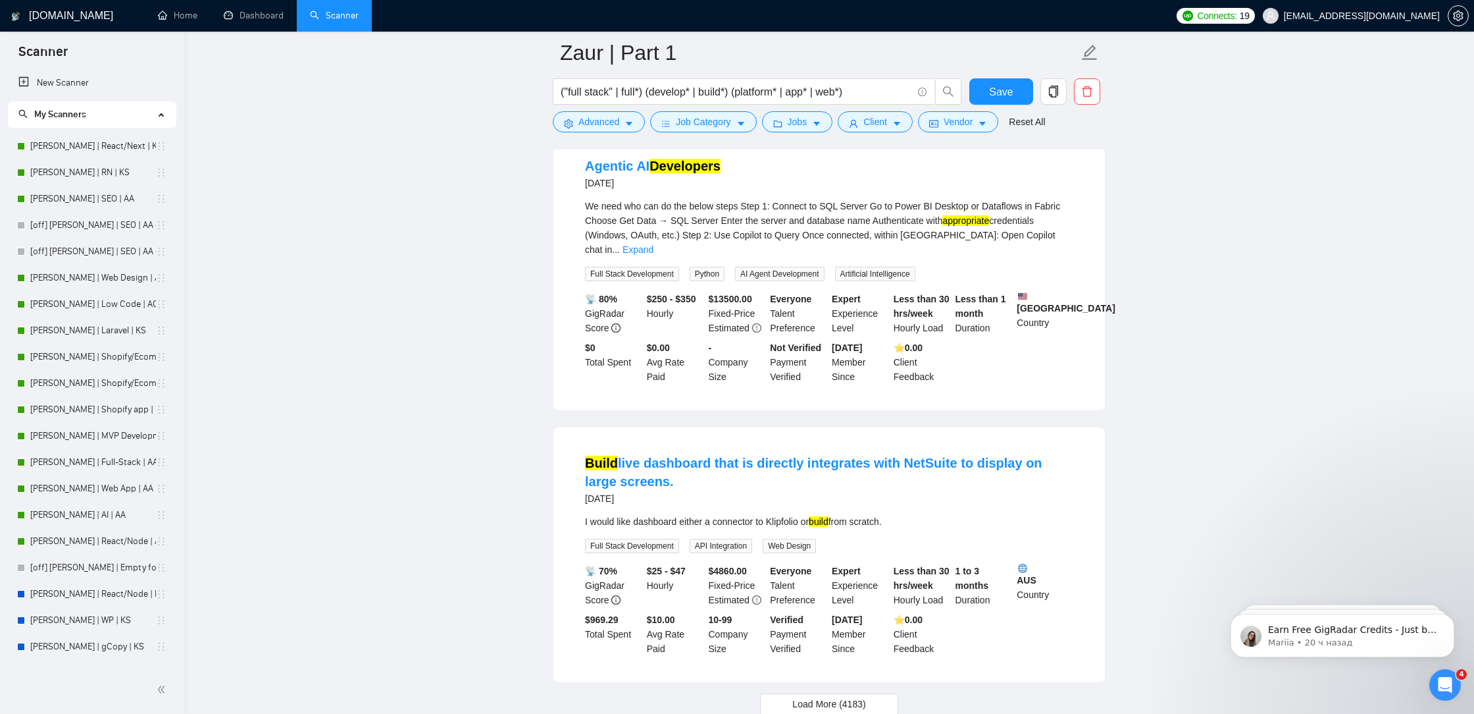
scroll to position [11164, 0]
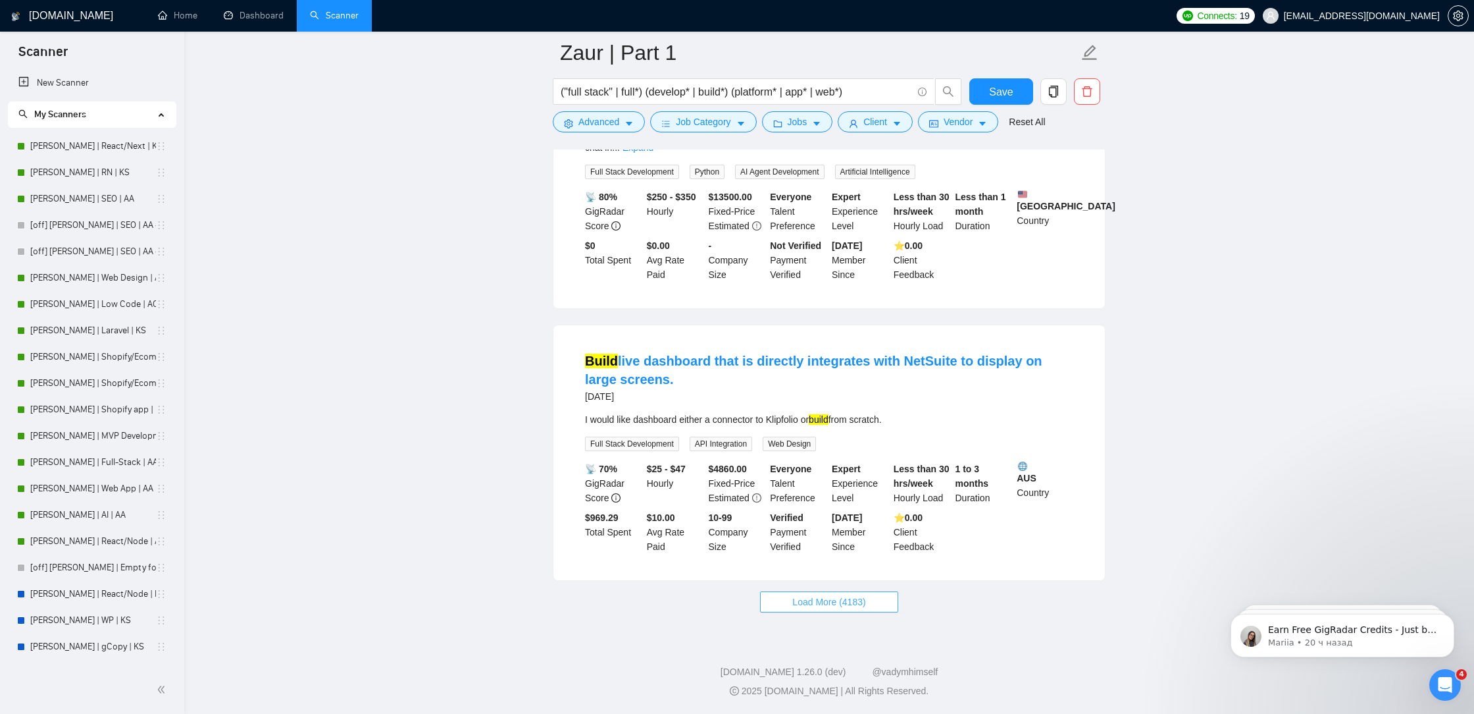
click at [864, 591] on button "Load More (4183)" at bounding box center [829, 601] width 138 height 21
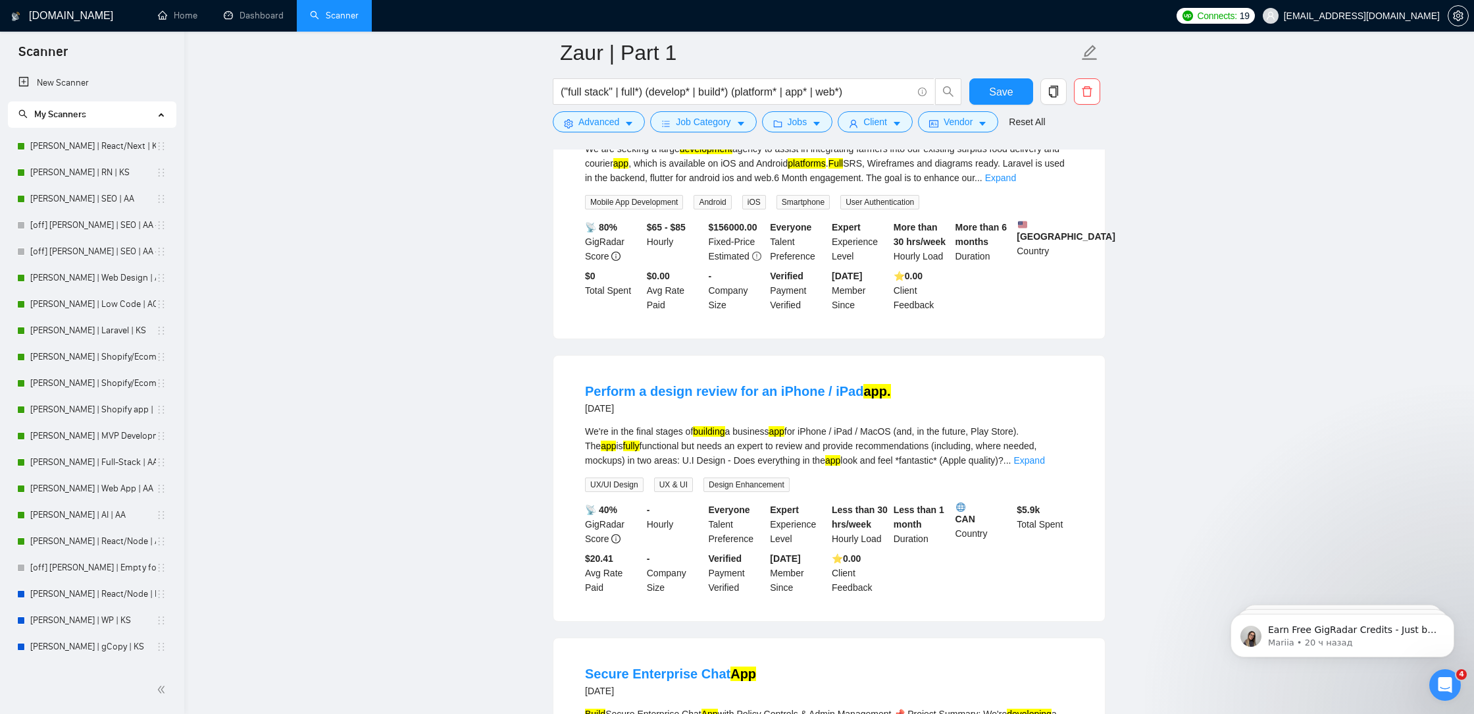
scroll to position [11717, 0]
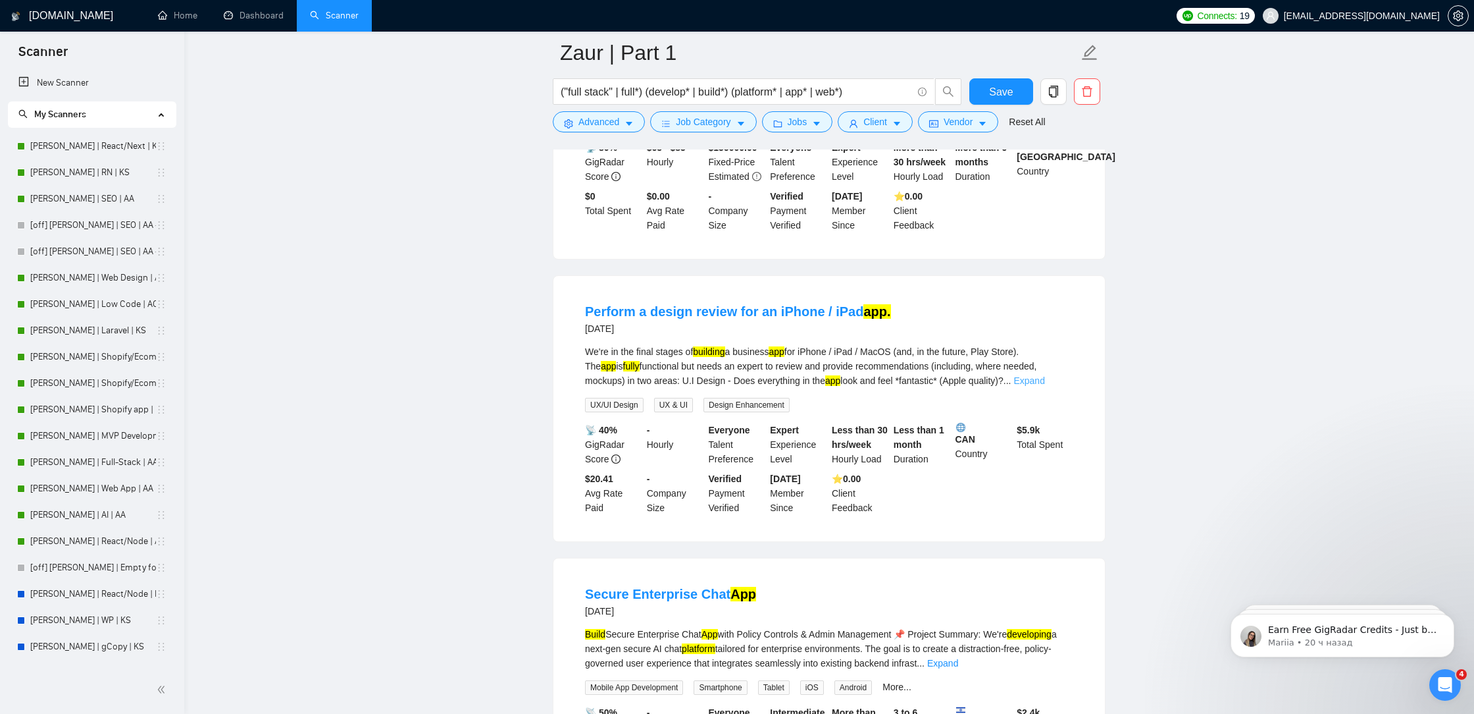
click at [1045, 386] on link "Expand" at bounding box center [1029, 380] width 31 height 11
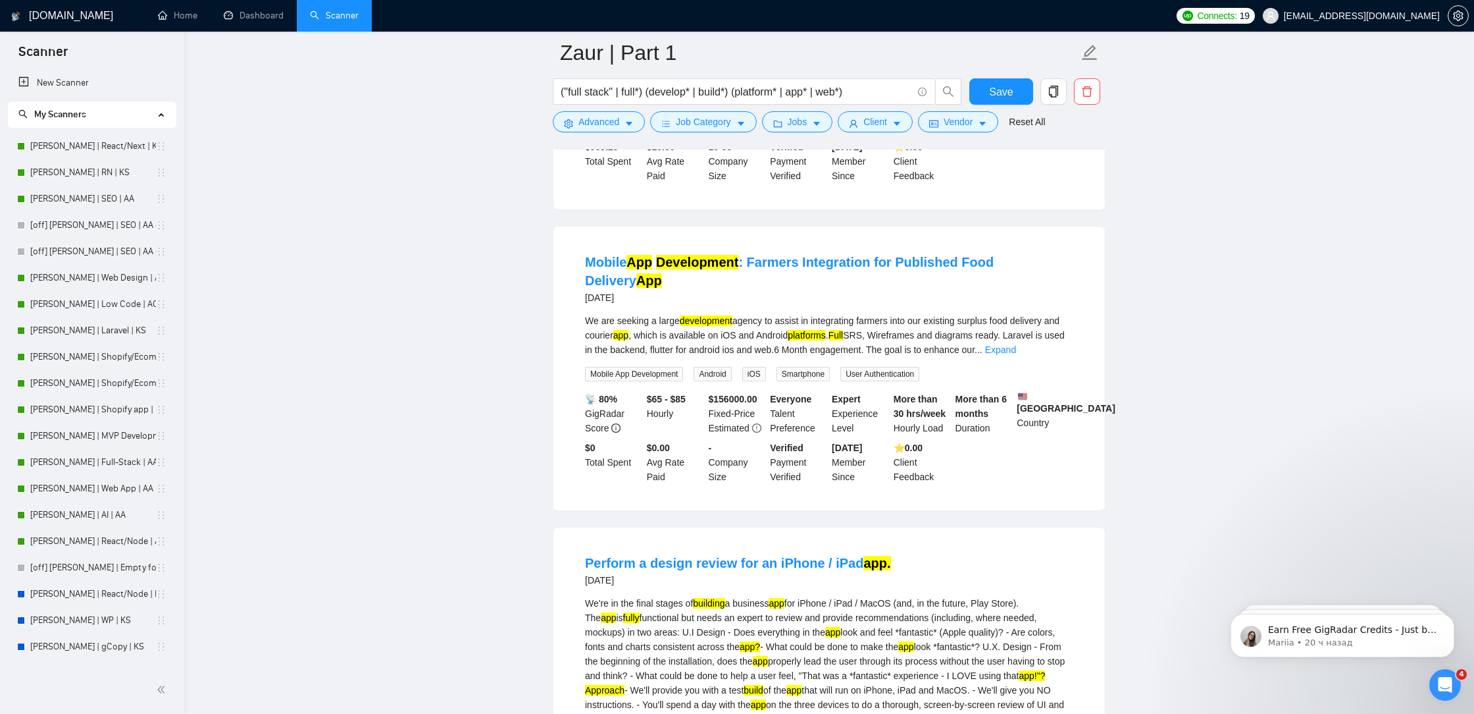
scroll to position [11509, 0]
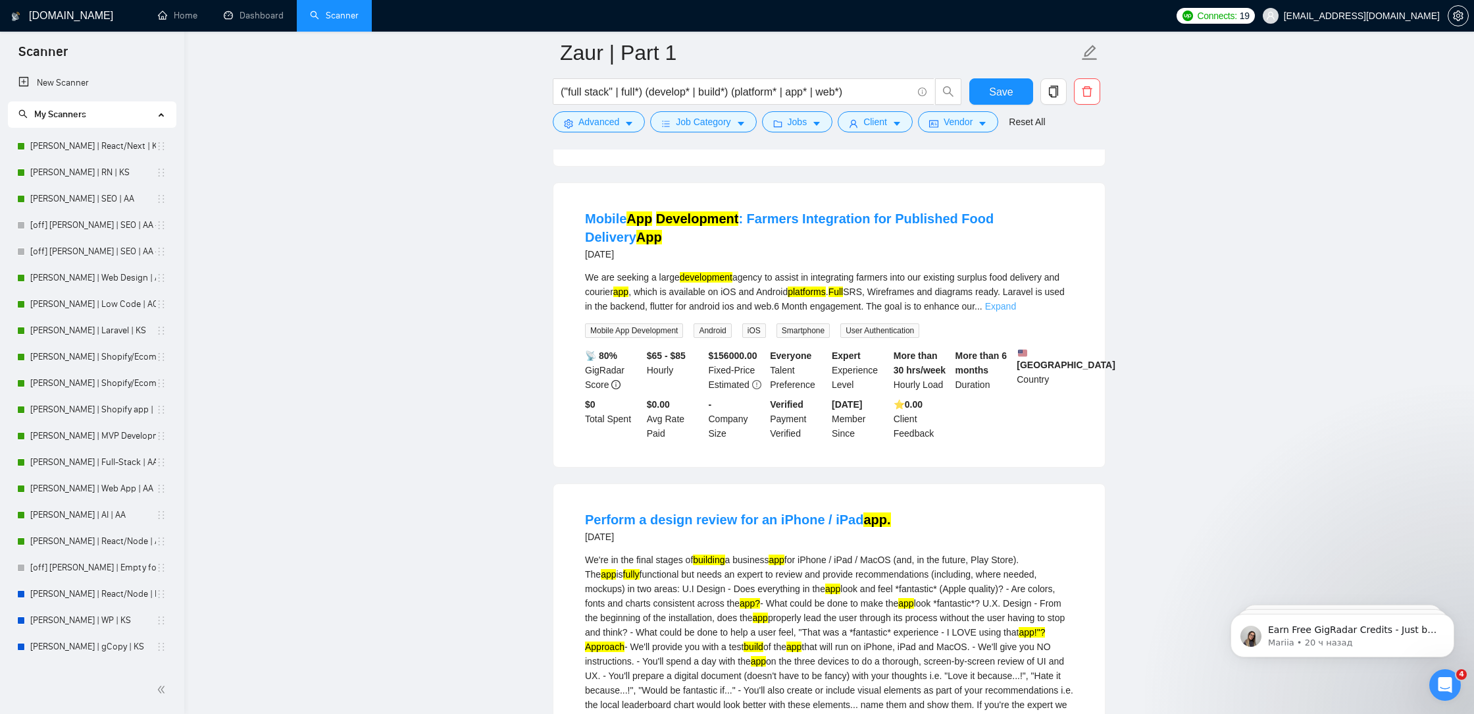
click at [1016, 311] on link "Expand" at bounding box center [1000, 306] width 31 height 11
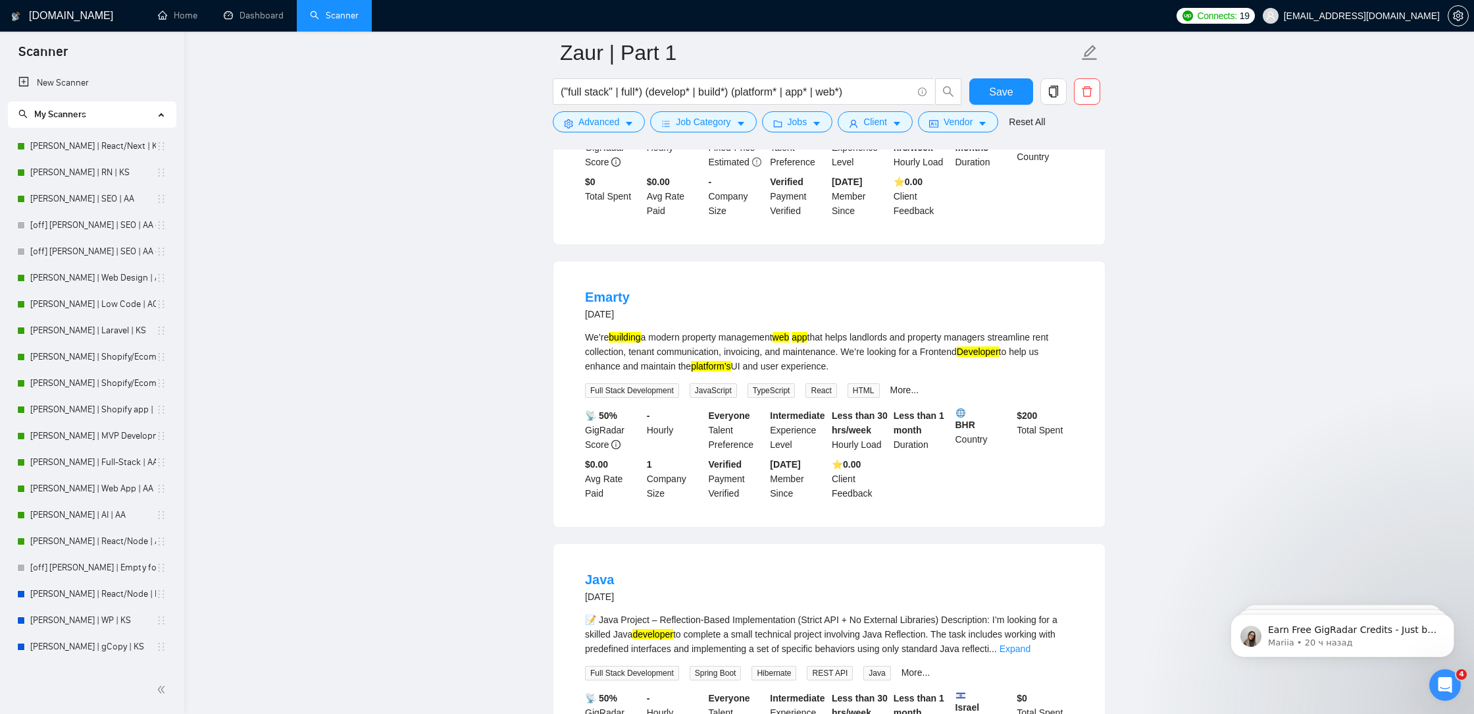
scroll to position [13177, 0]
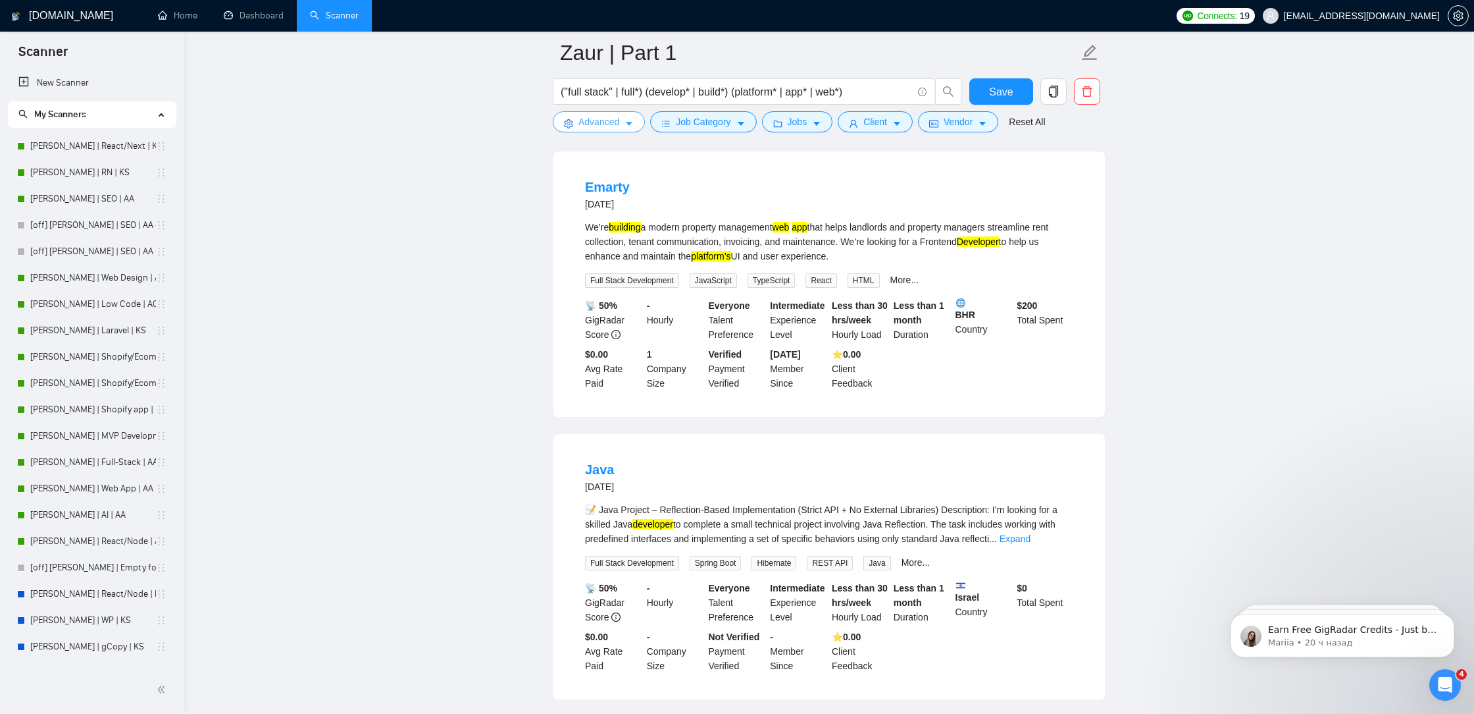
click at [588, 124] on span "Advanced" at bounding box center [599, 122] width 41 height 14
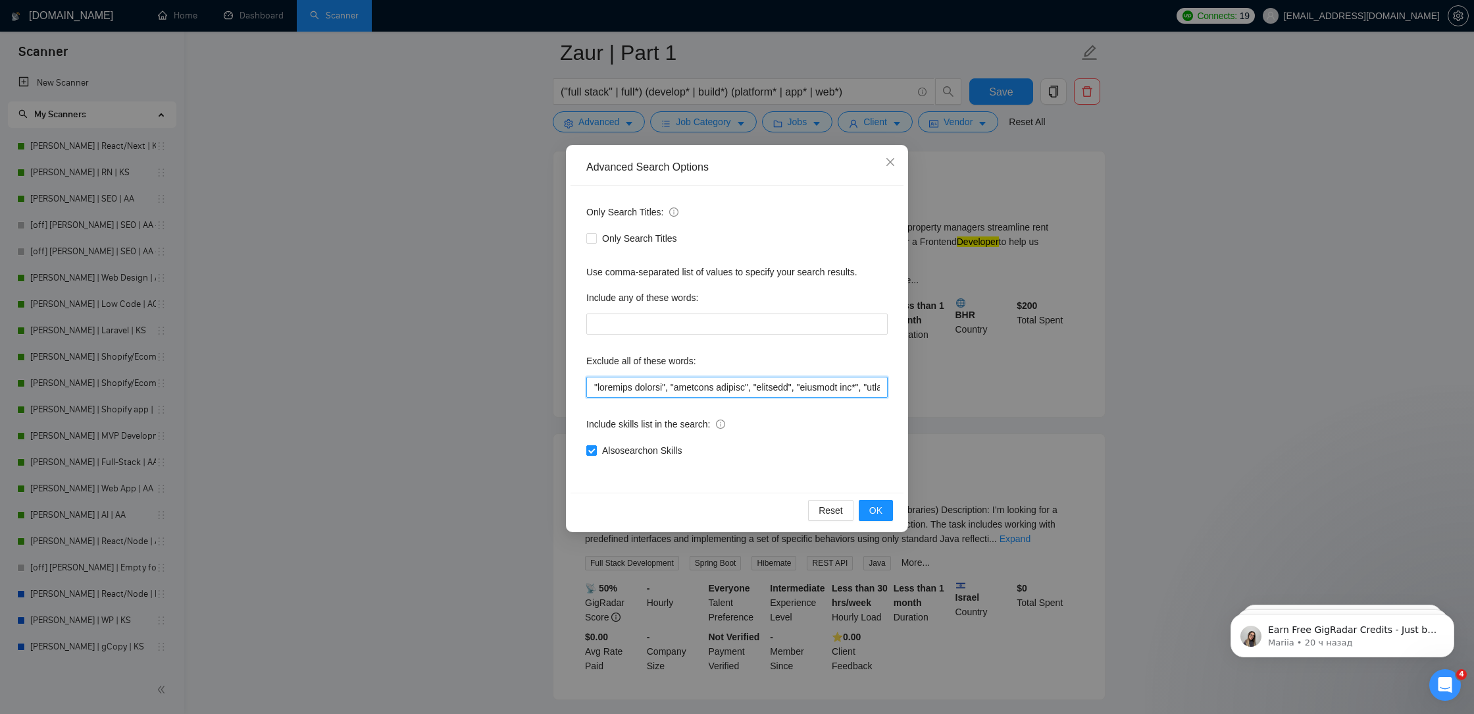
click at [594, 382] on input "text" at bounding box center [736, 387] width 301 height 21
paste input """
type input ""loremip", "dolorsit ametcon", "adipisci elitsed", "doeiusmo", "temporin utl*",…"
click at [873, 515] on span "OK" at bounding box center [876, 510] width 13 height 14
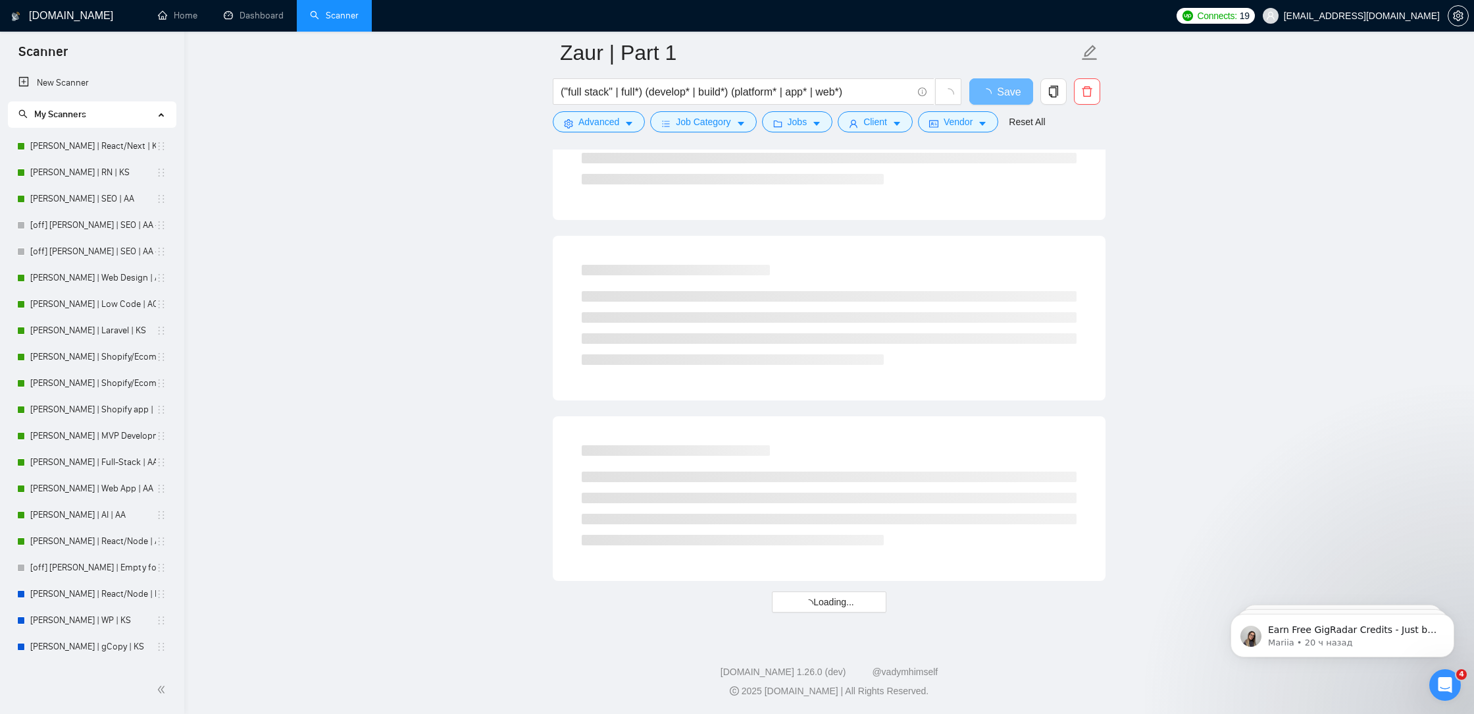
scroll to position [8697, 0]
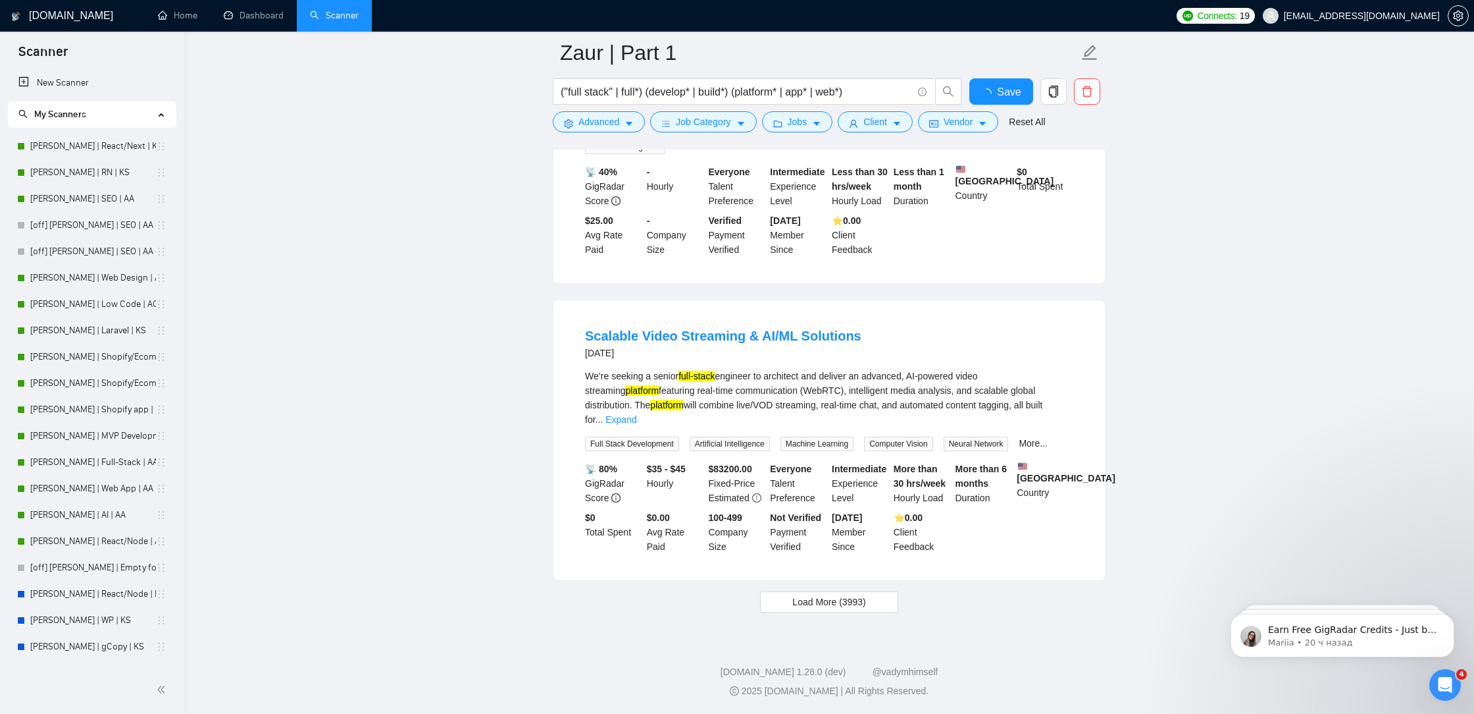
scroll to position [2582, 0]
click at [1000, 84] on span "Save" at bounding box center [1001, 92] width 24 height 16
click at [829, 603] on span "Load More (3993)" at bounding box center [829, 601] width 73 height 14
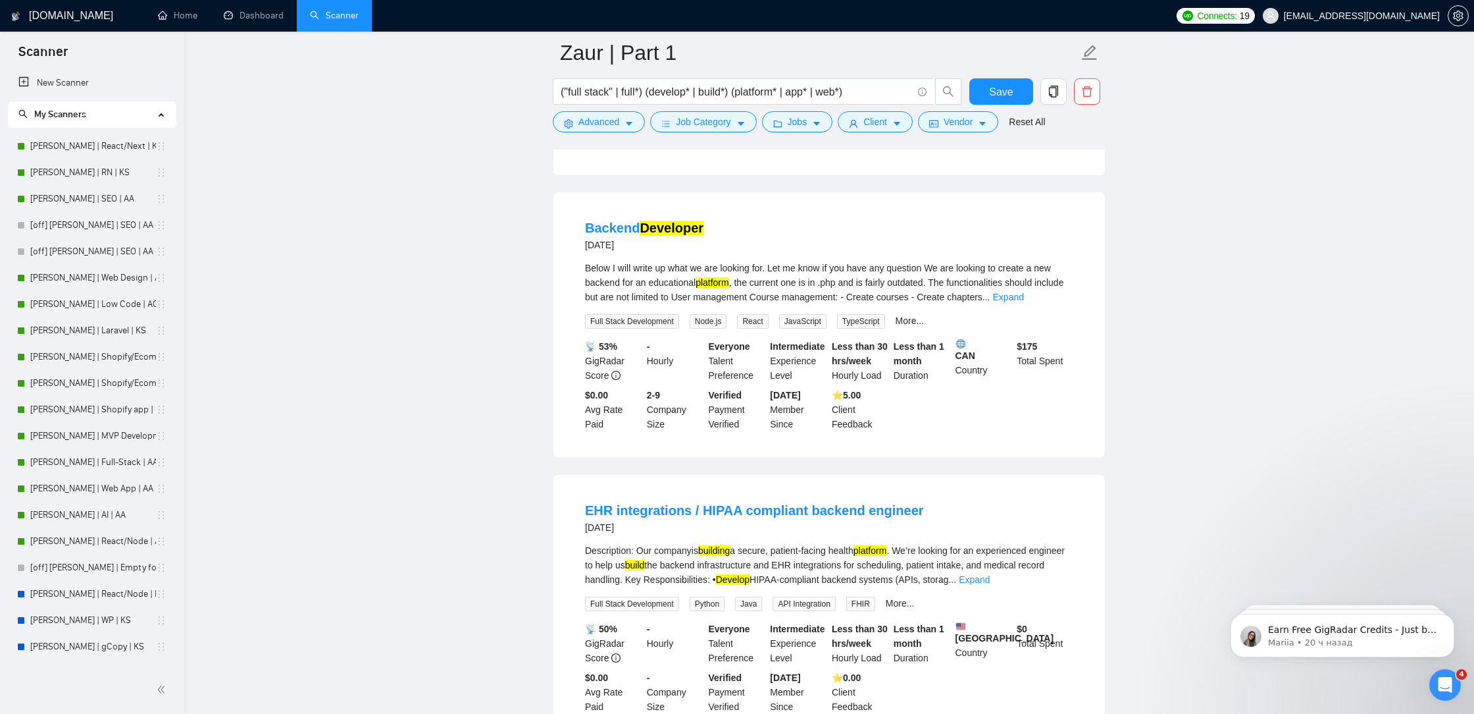
scroll to position [5440, 0]
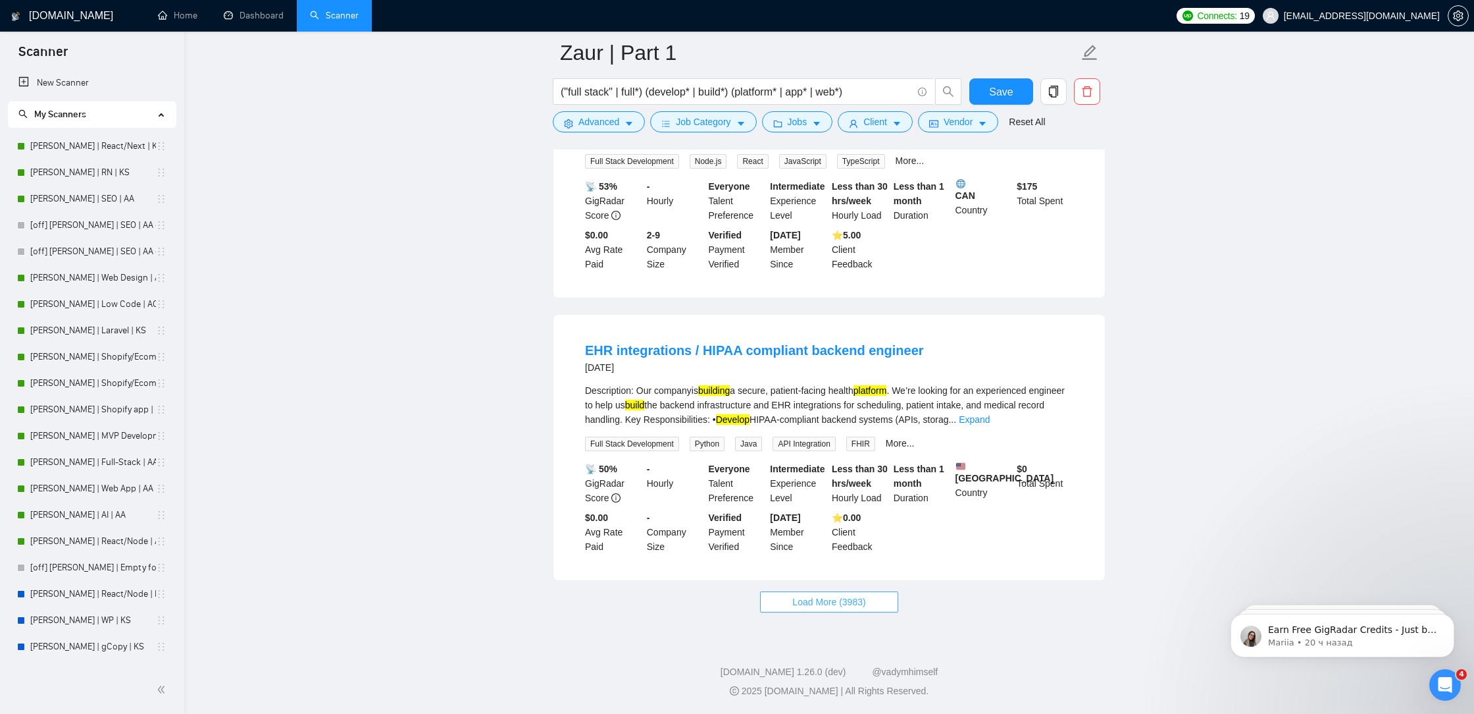
click at [848, 596] on span "Load More (3983)" at bounding box center [829, 601] width 73 height 14
click at [990, 414] on link "Expand" at bounding box center [974, 419] width 31 height 11
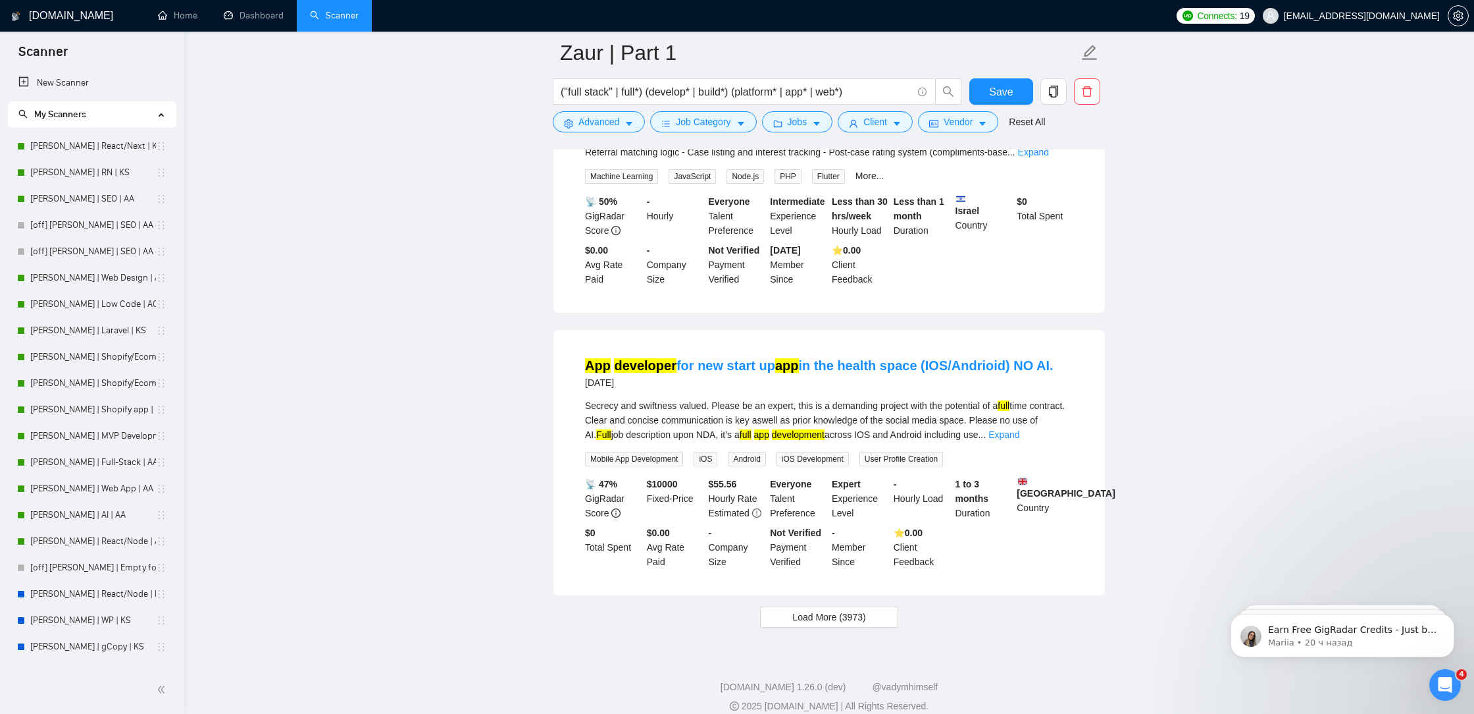
scroll to position [8375, 0]
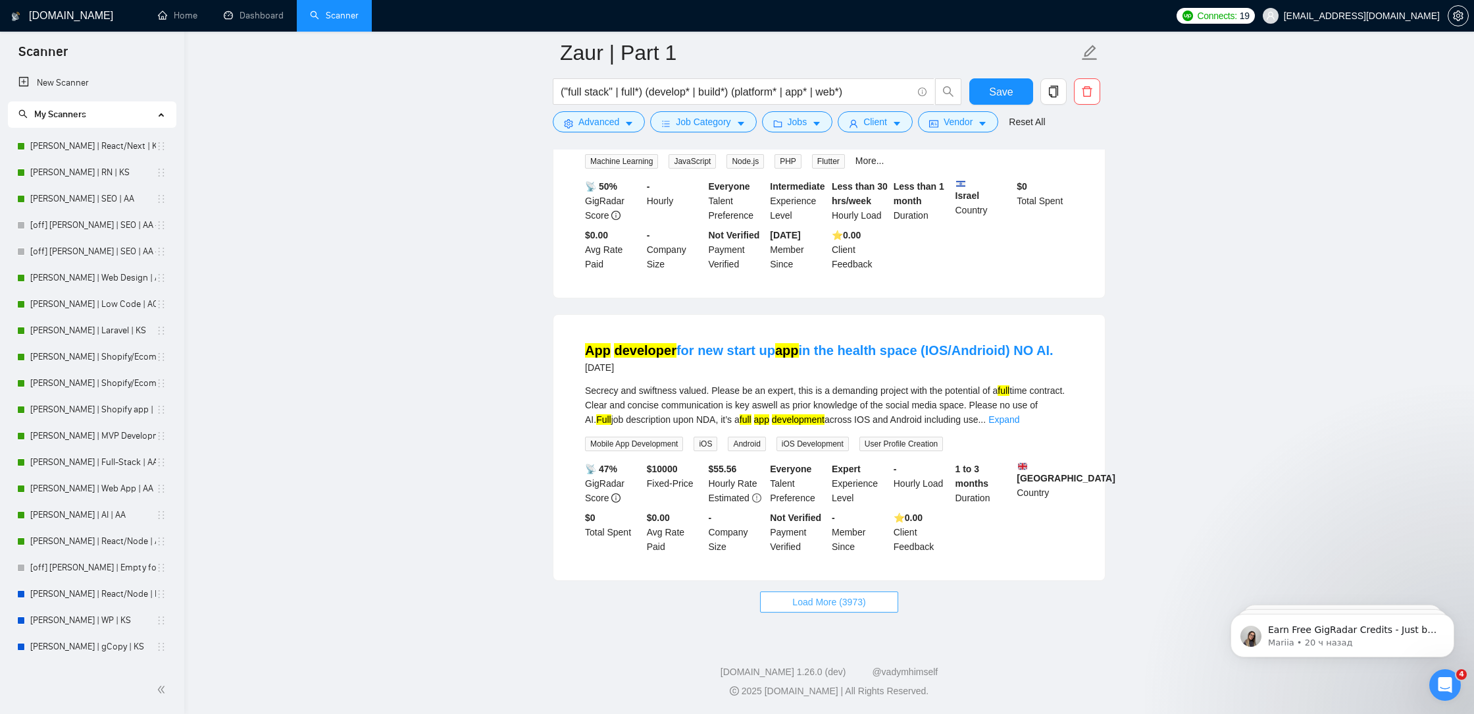
click at [848, 601] on span "Load More (3973)" at bounding box center [829, 601] width 73 height 14
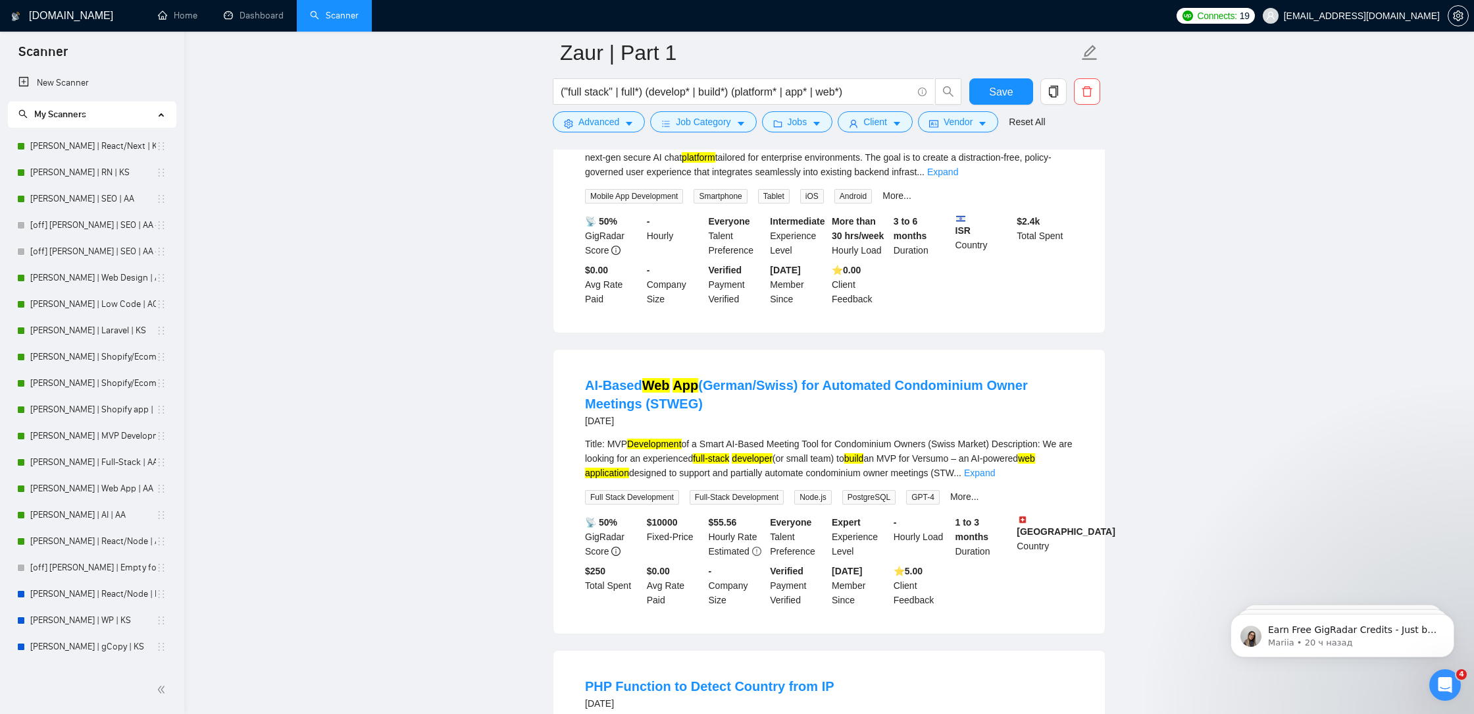
scroll to position [10815, 0]
click at [958, 179] on link "Expand" at bounding box center [942, 174] width 31 height 11
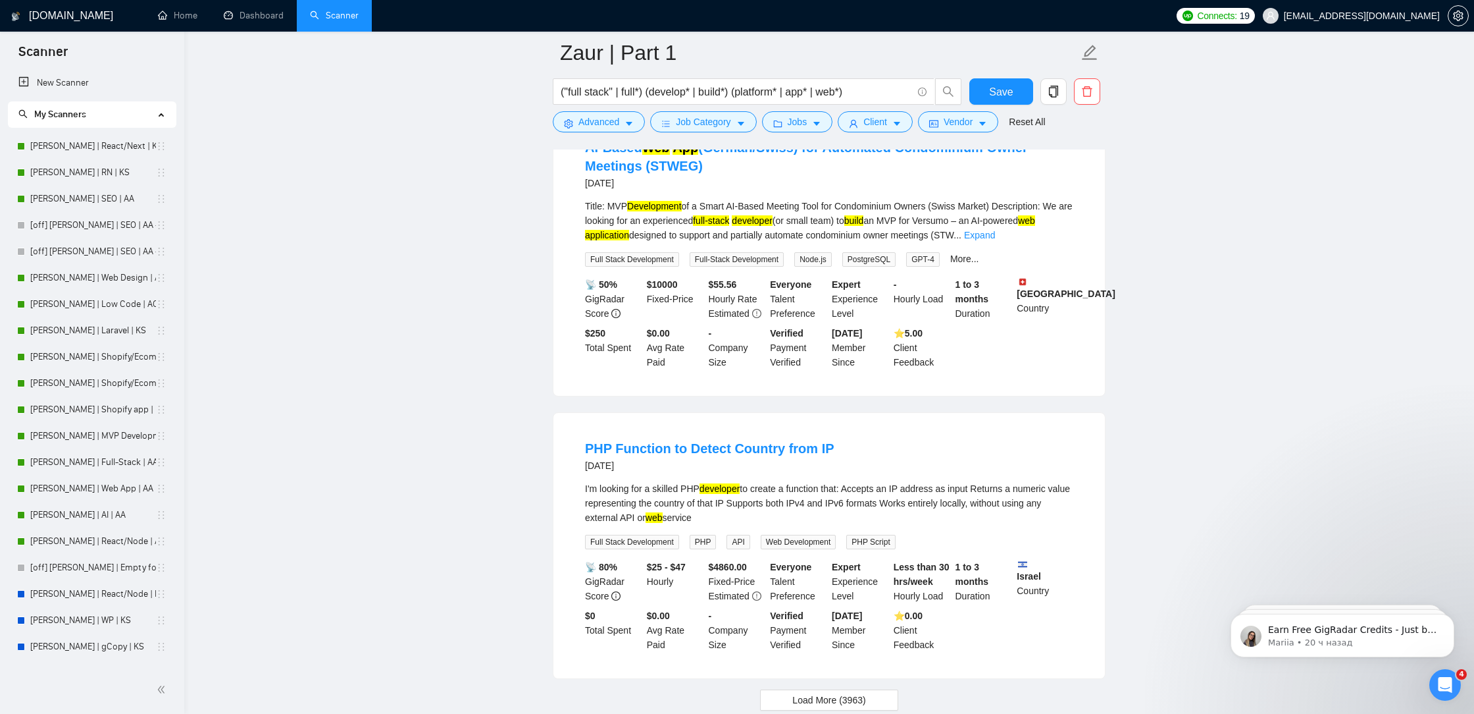
scroll to position [11425, 0]
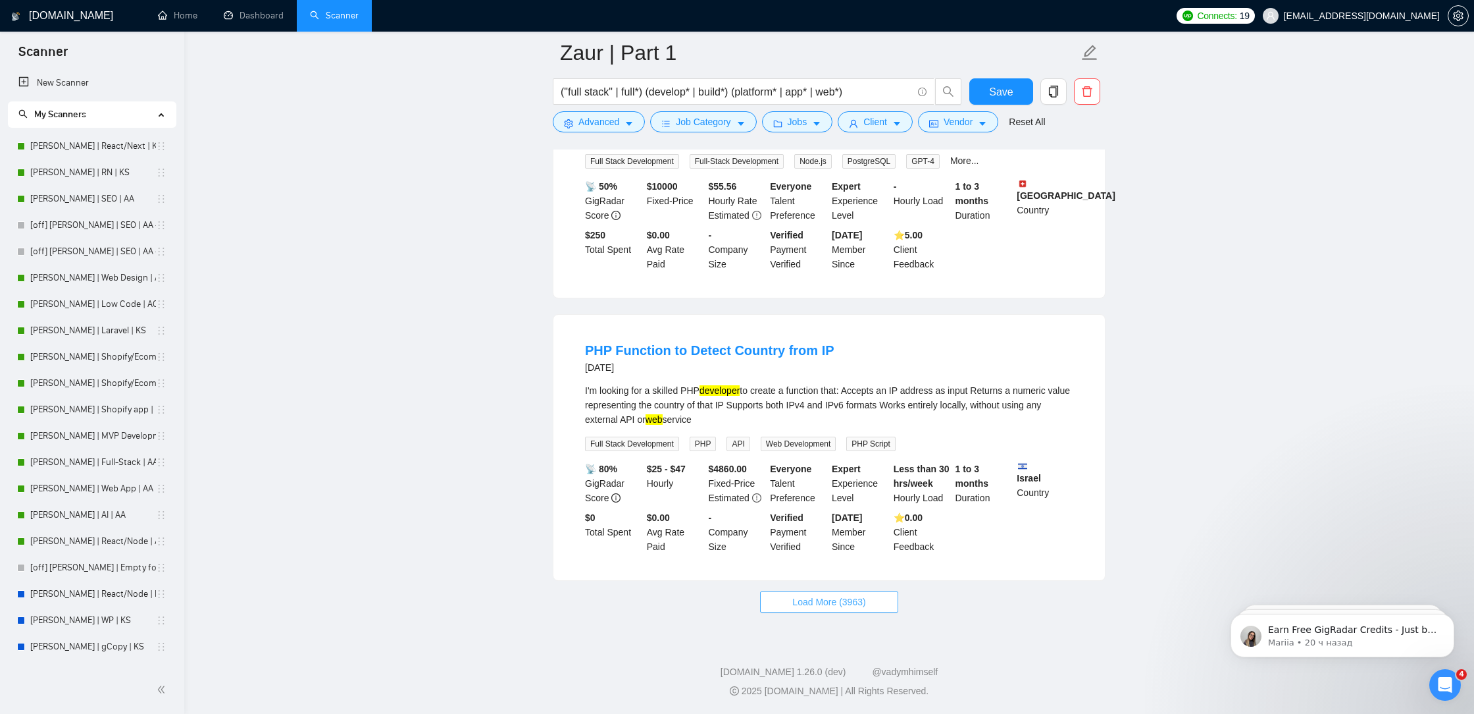
click at [831, 597] on span "Load More (3963)" at bounding box center [829, 601] width 73 height 14
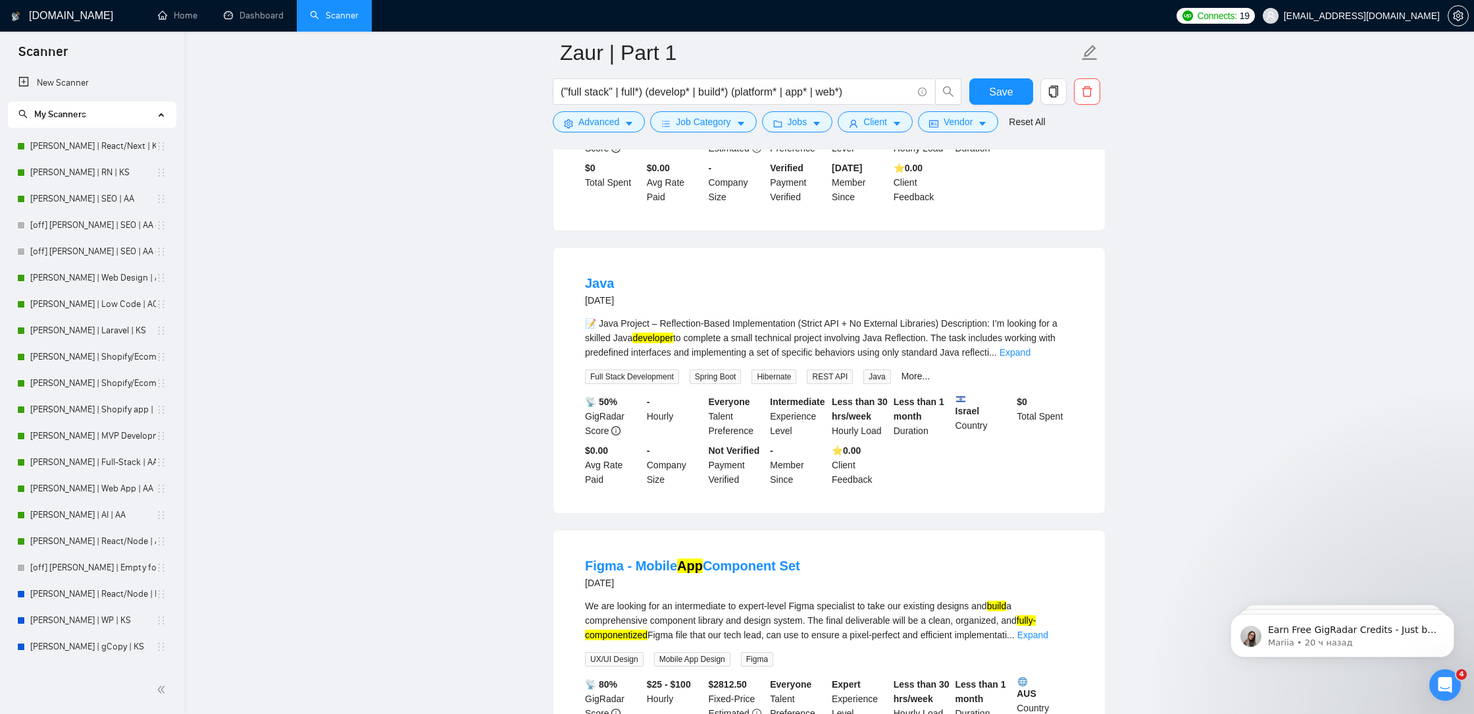
scroll to position [11802, 0]
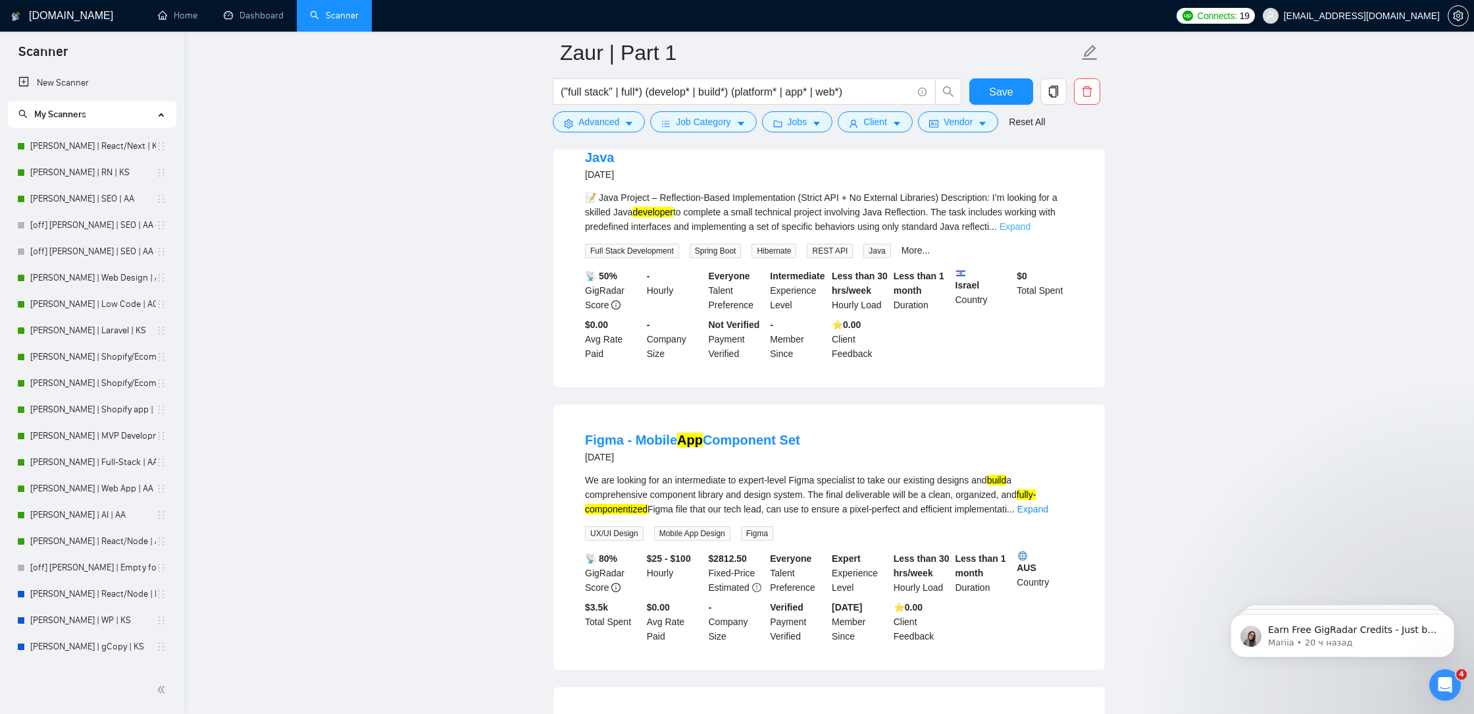
click at [1031, 232] on link "Expand" at bounding box center [1015, 226] width 31 height 11
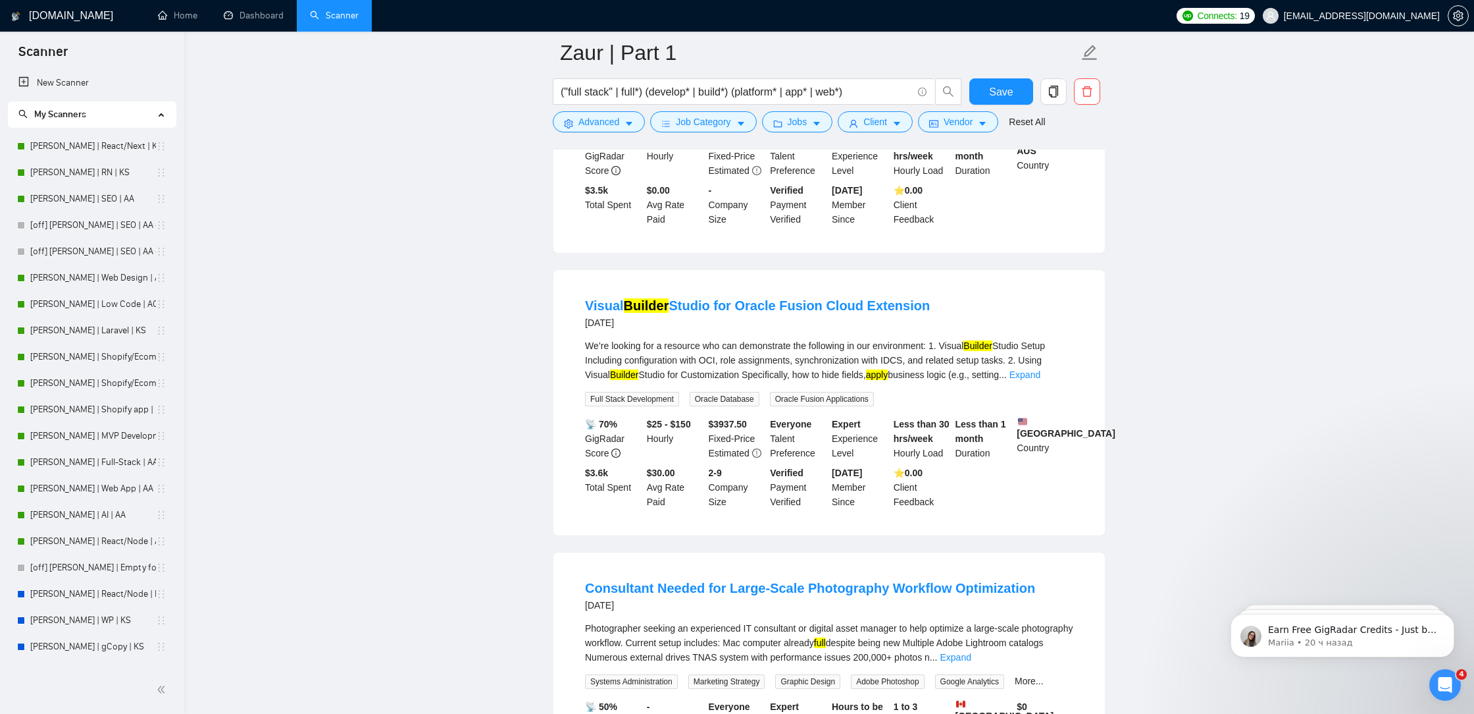
scroll to position [12239, 0]
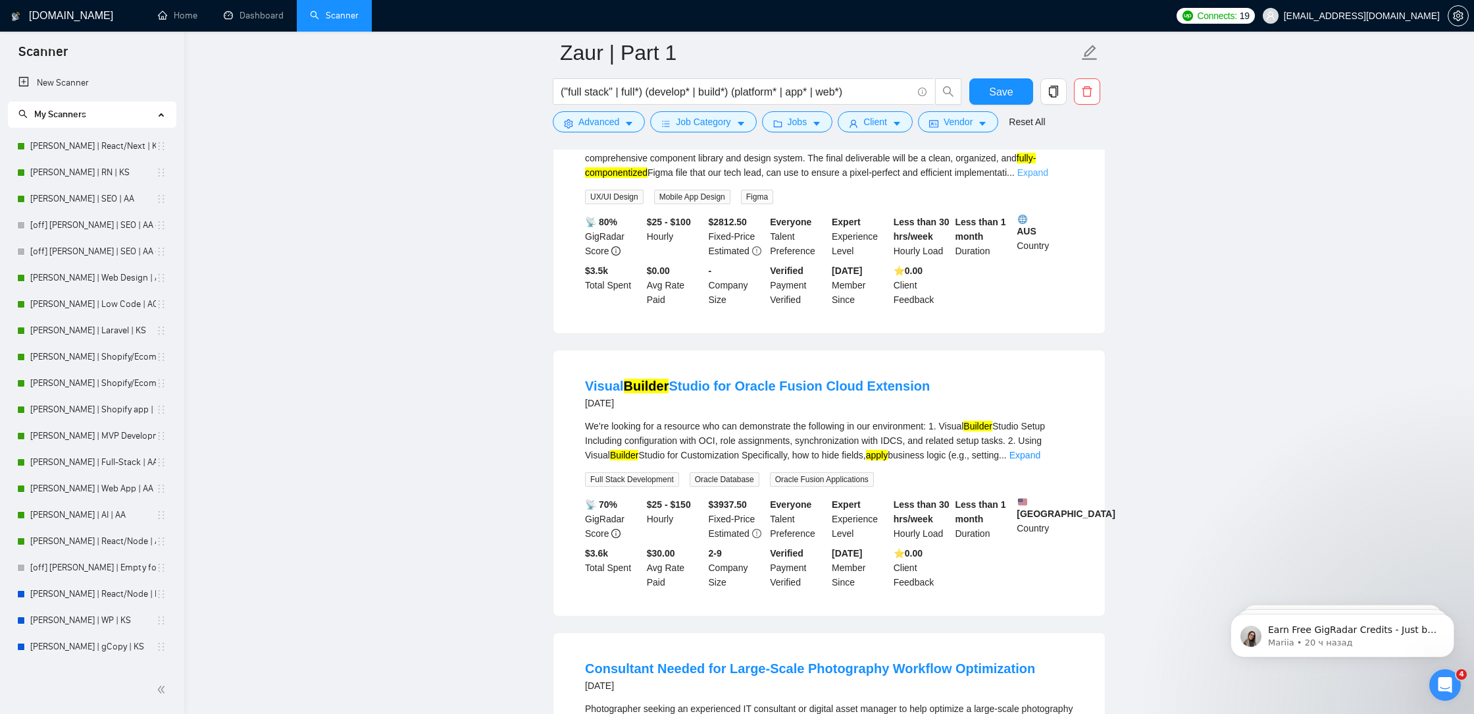
click at [1049, 178] on link "Expand" at bounding box center [1033, 172] width 31 height 11
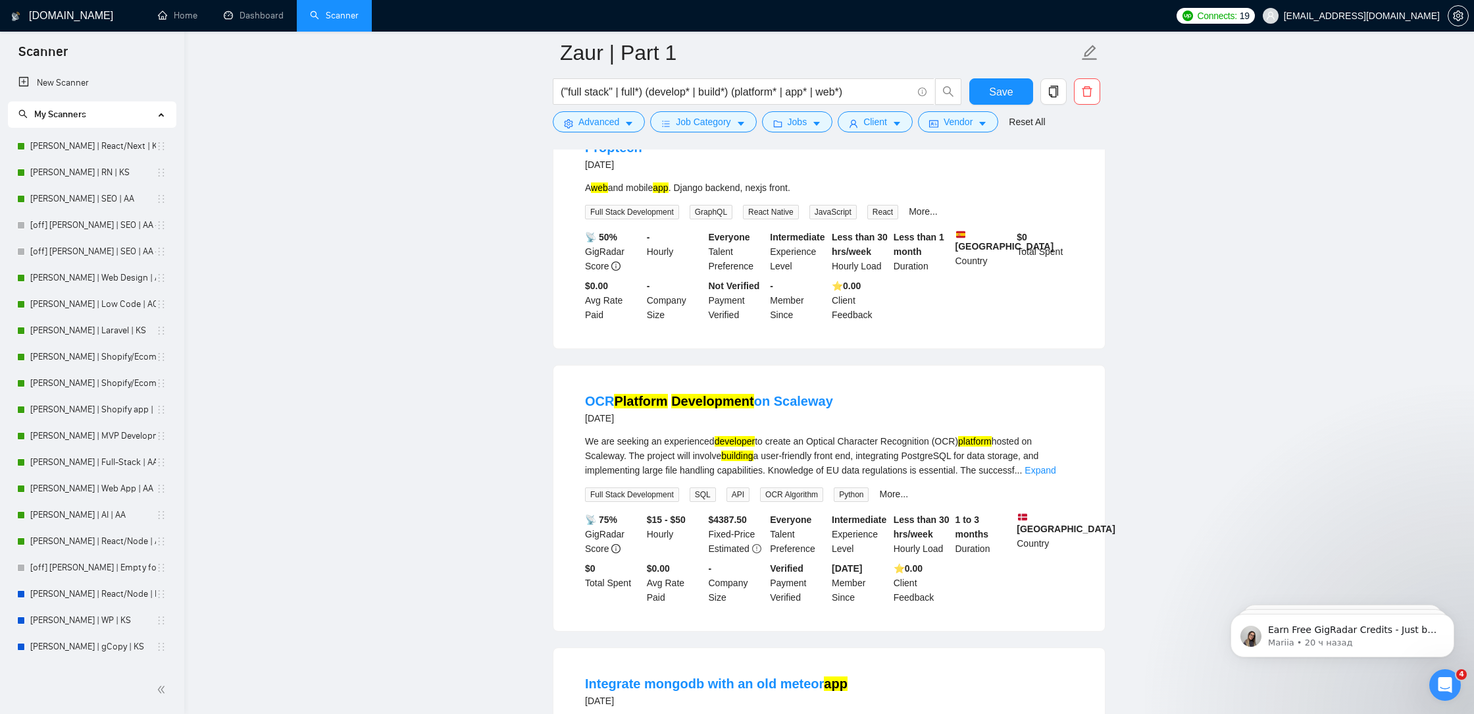
scroll to position [13519, 0]
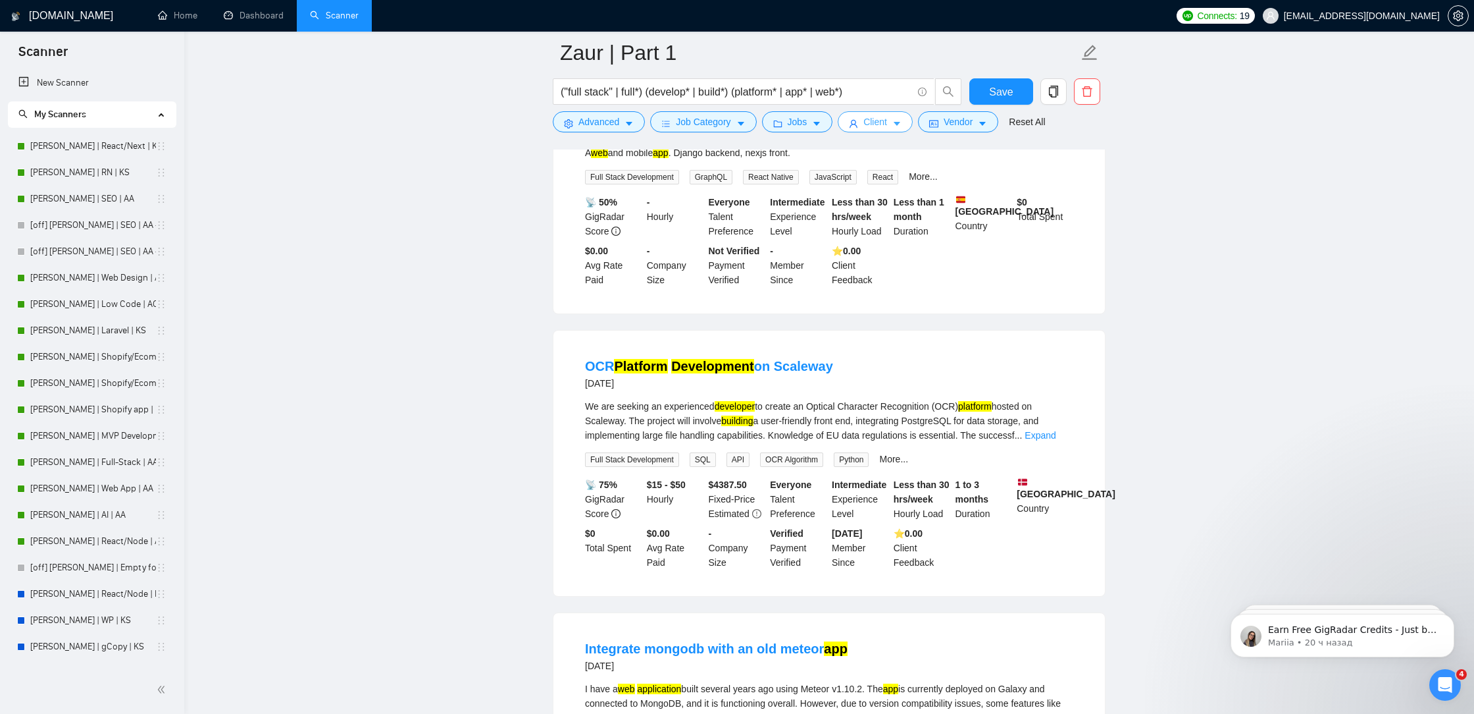
click at [895, 126] on button "Client" at bounding box center [875, 121] width 75 height 21
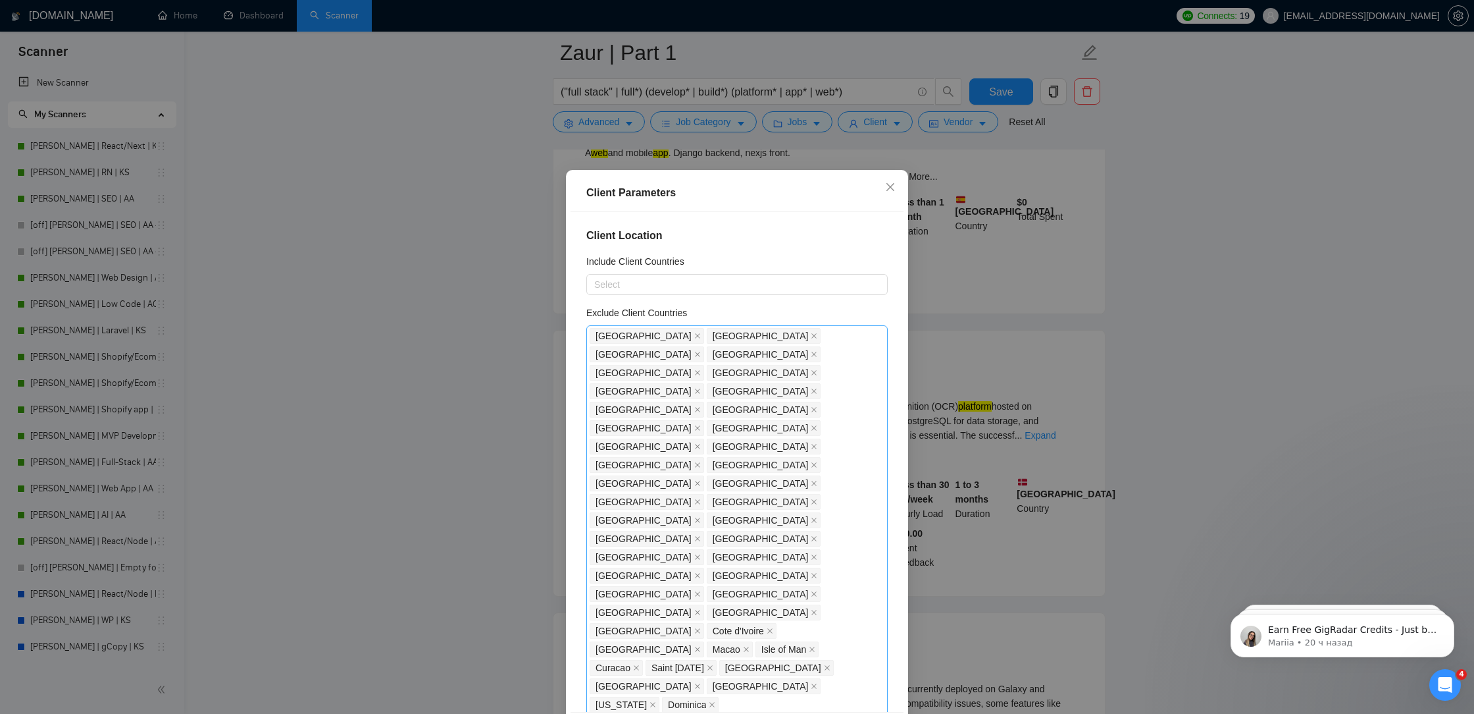
type input "spain"
click at [698, 511] on div "[GEOGRAPHIC_DATA]" at bounding box center [741, 507] width 278 height 14
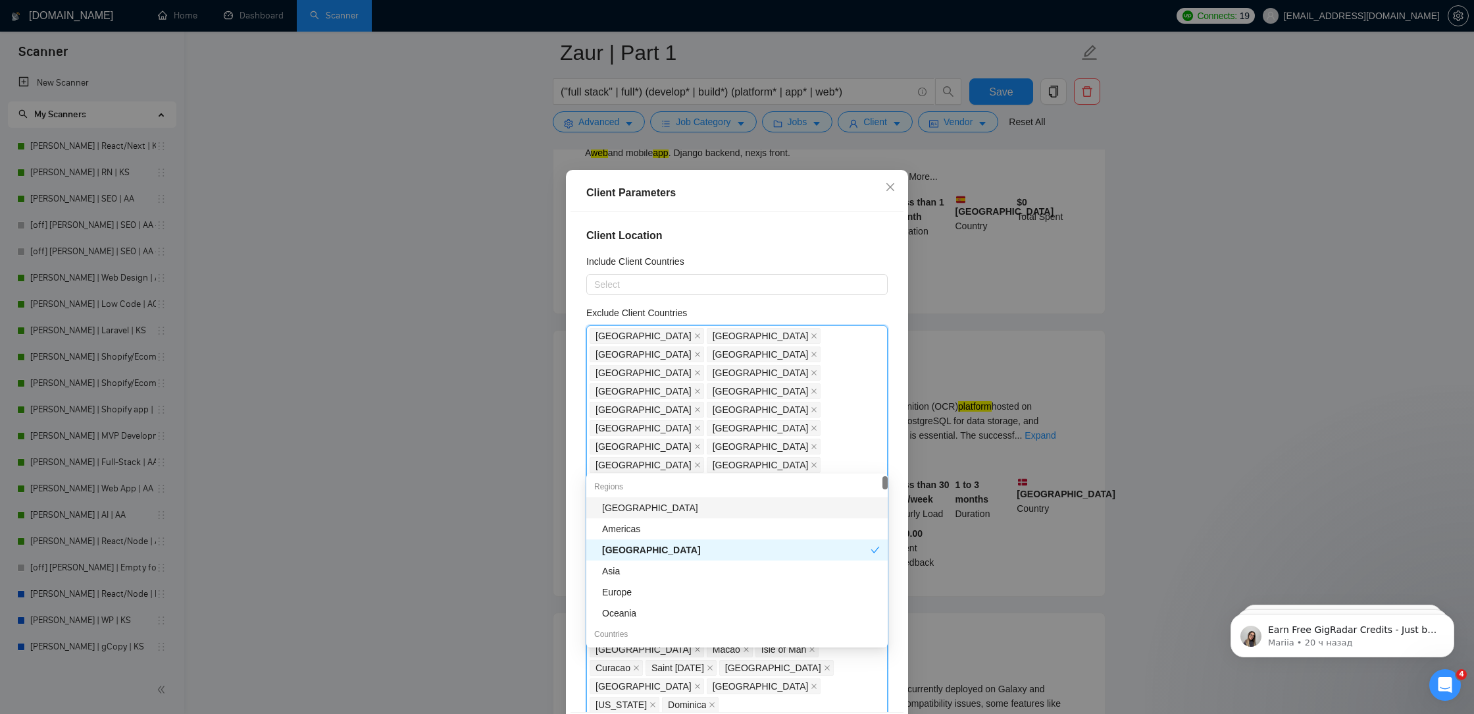
click at [900, 491] on div "Client Location Include Client Countries Select Exclude Client Countries [GEOGR…" at bounding box center [737, 462] width 333 height 500
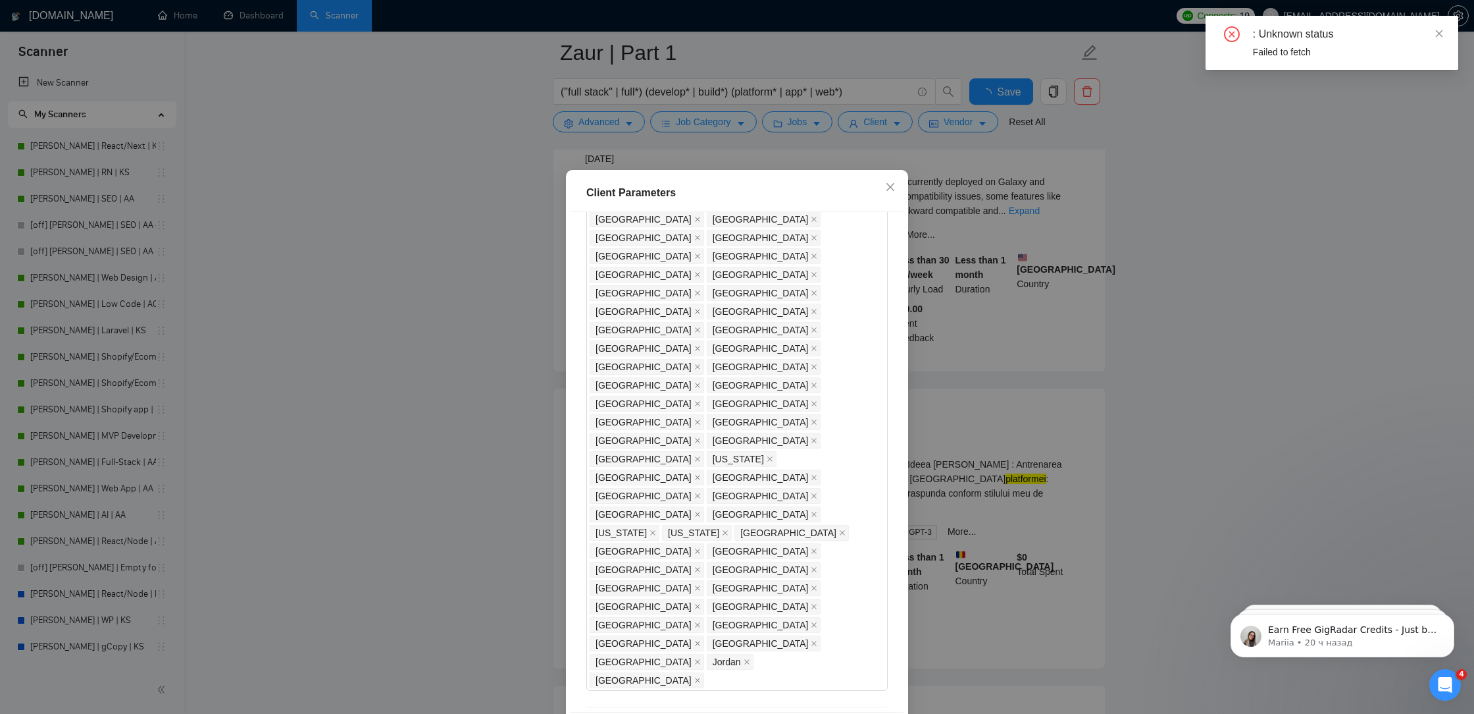
scroll to position [55, 0]
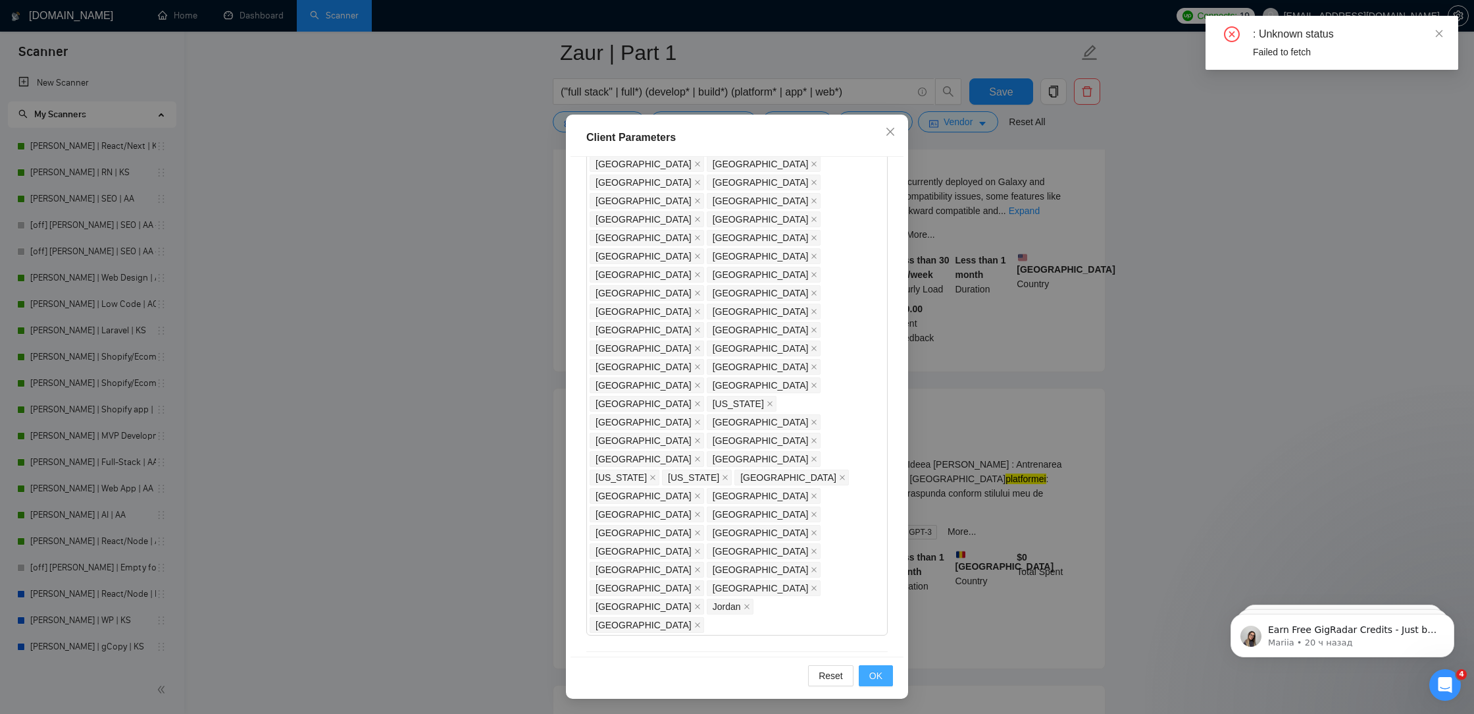
click at [879, 681] on span "OK" at bounding box center [876, 675] width 13 height 14
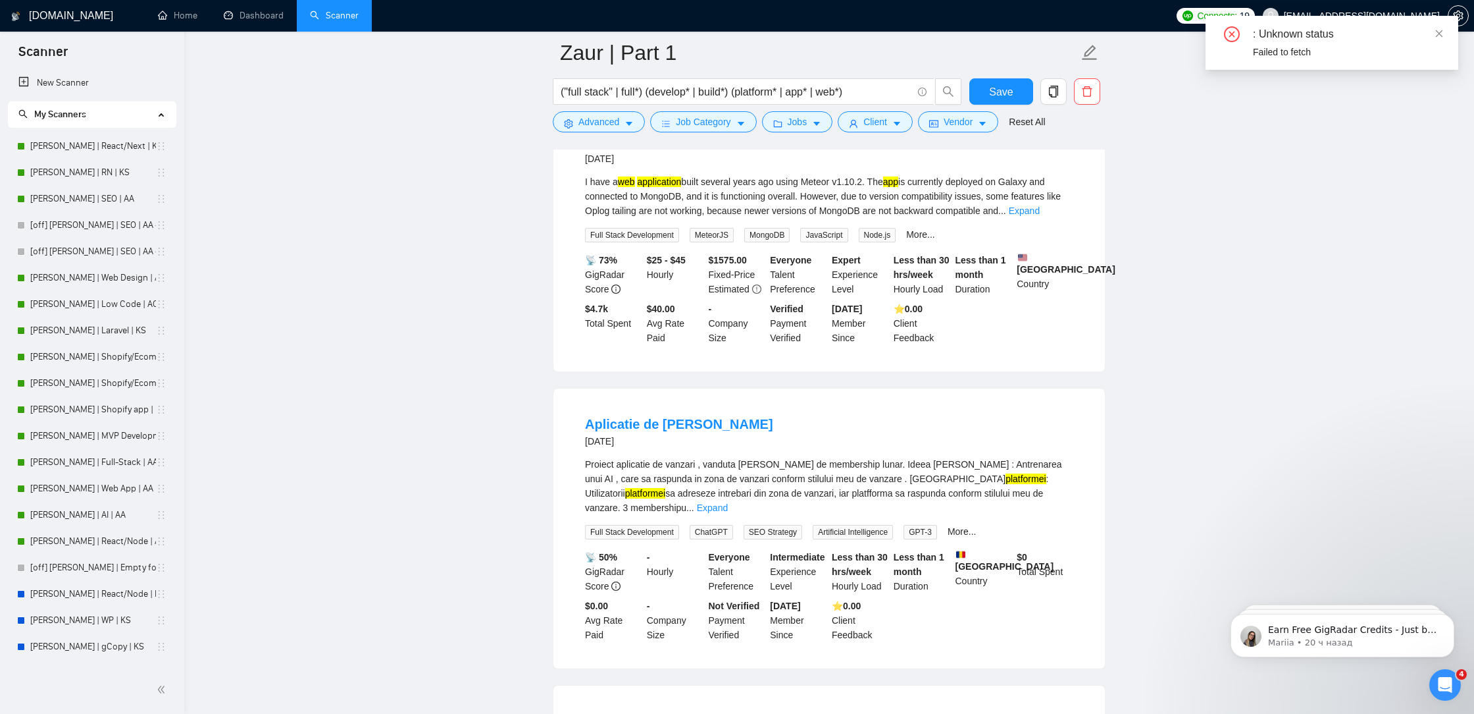
scroll to position [0, 0]
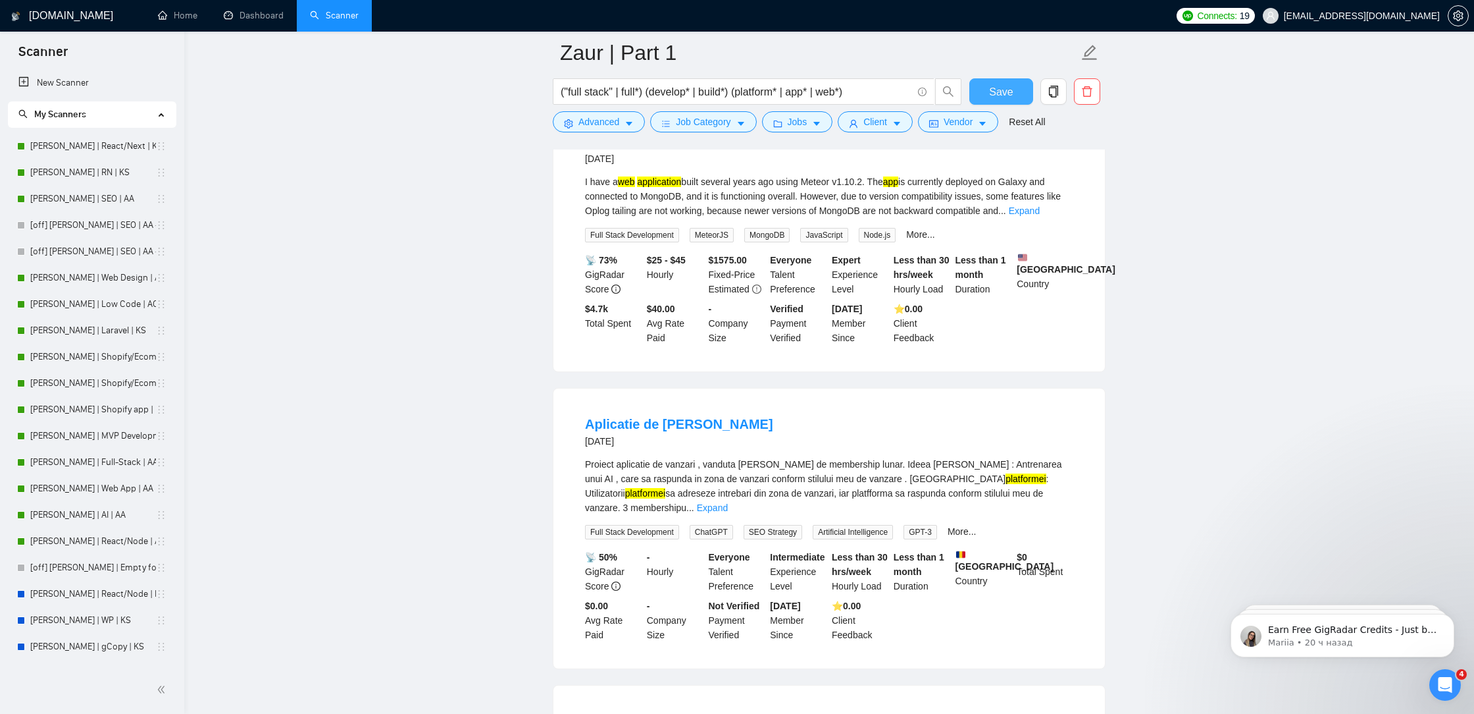
click at [1012, 90] on span "Save" at bounding box center [1001, 92] width 24 height 16
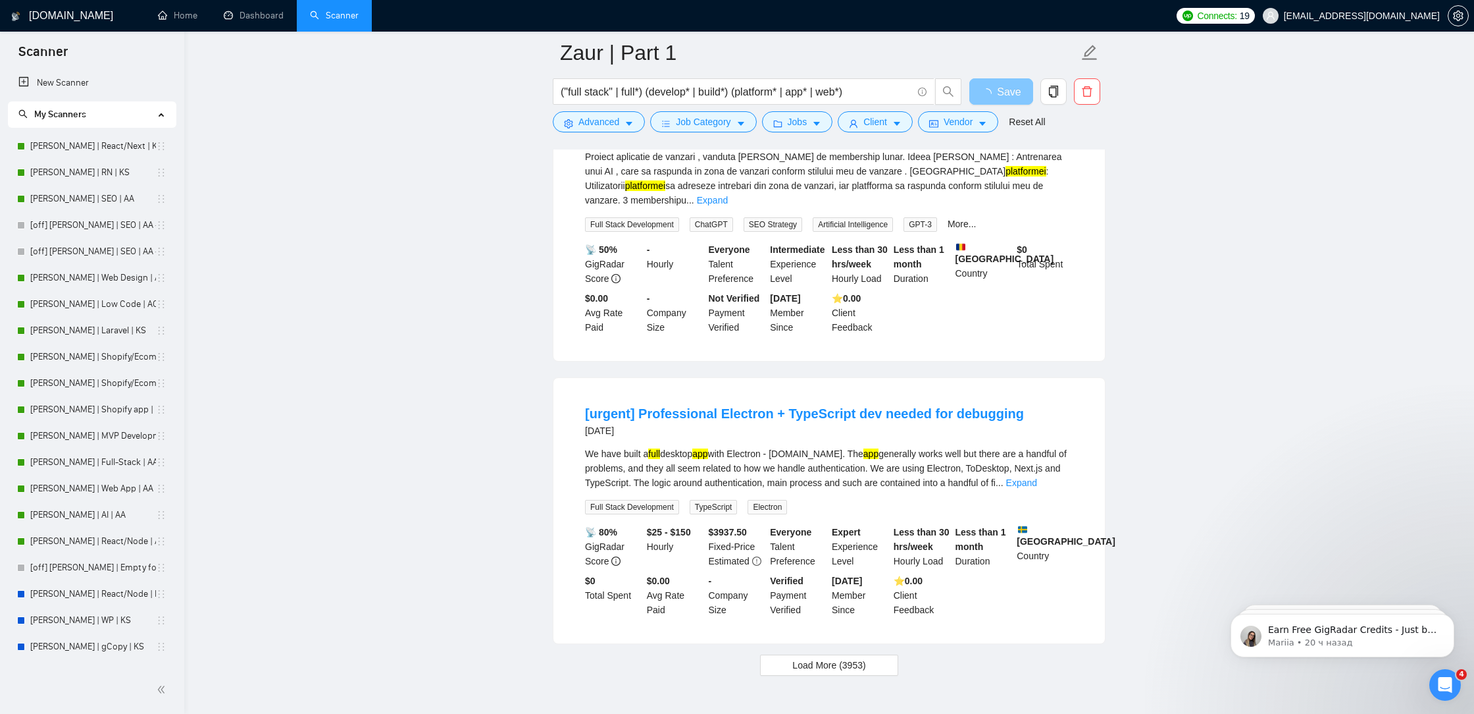
scroll to position [13971, 0]
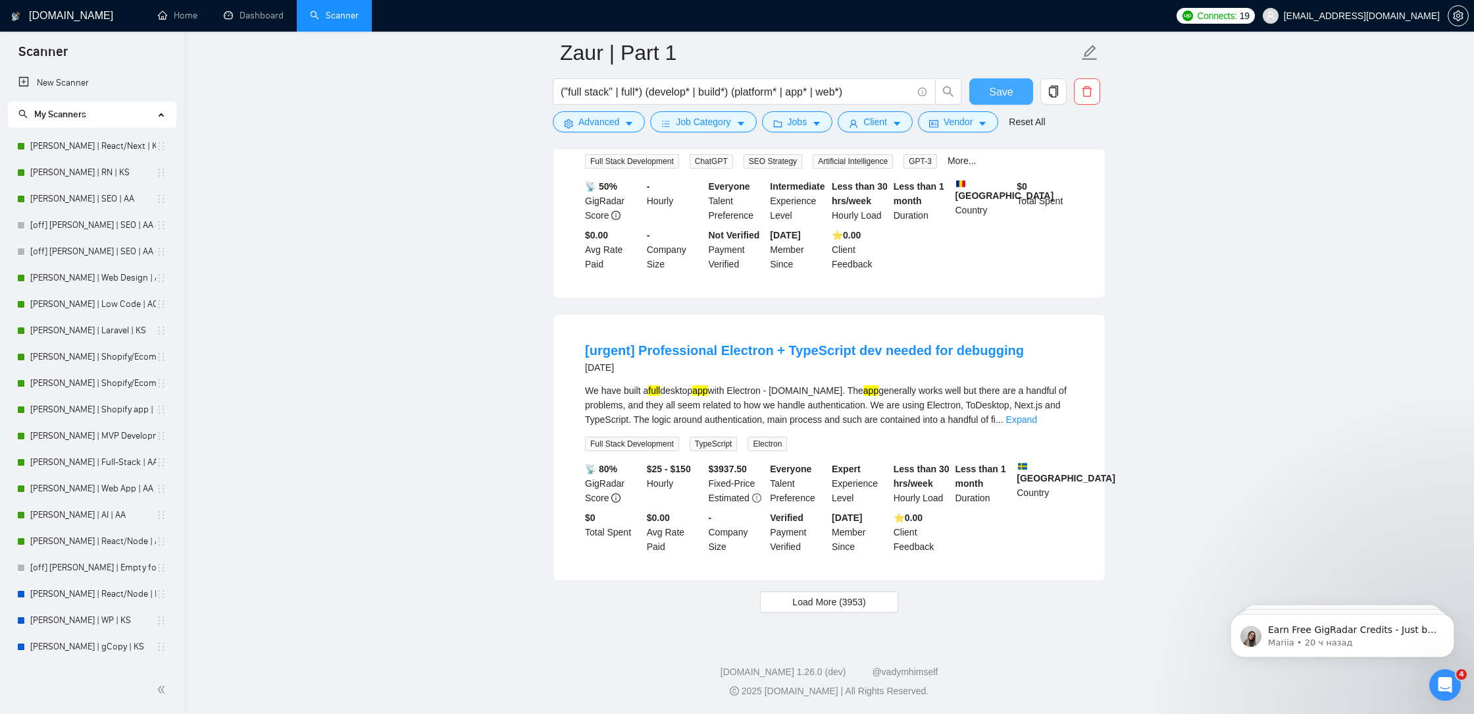
click at [985, 93] on button "Save" at bounding box center [1002, 91] width 64 height 26
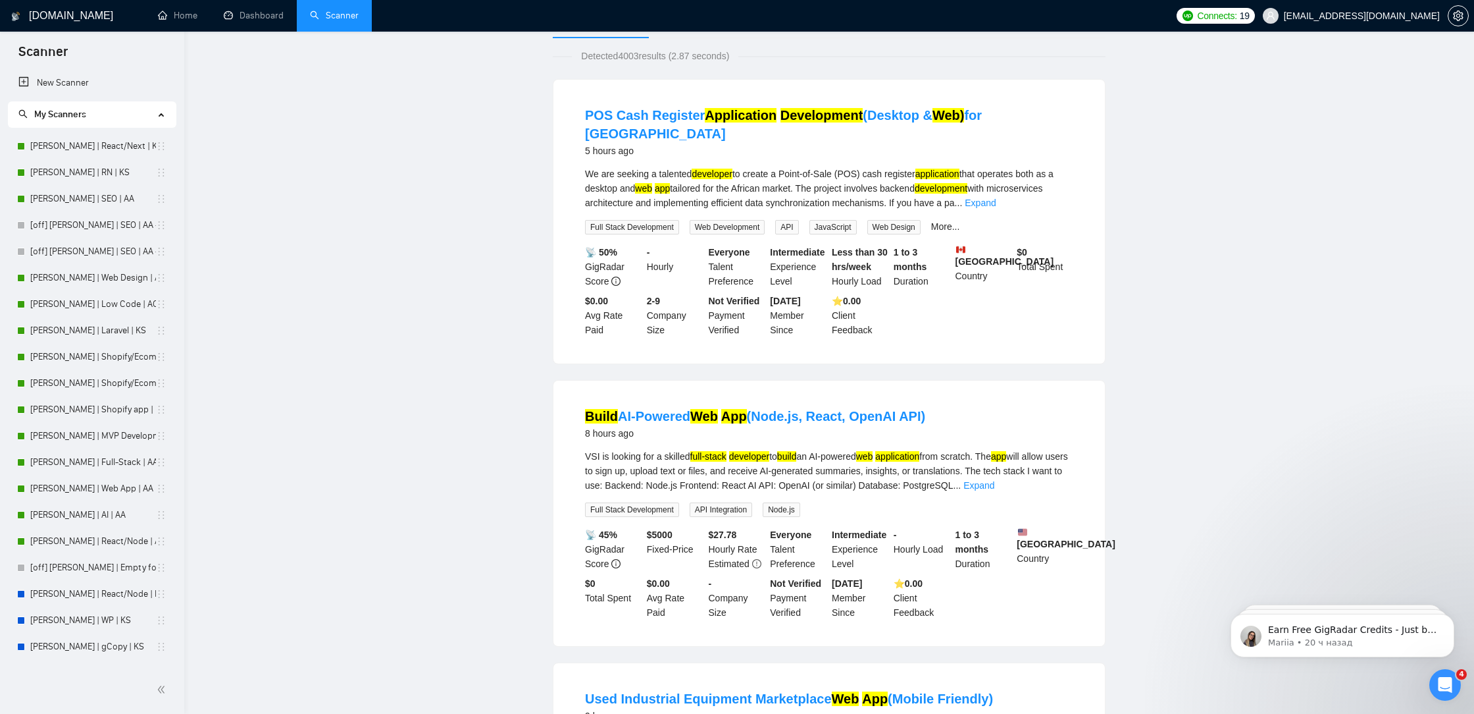
scroll to position [0, 0]
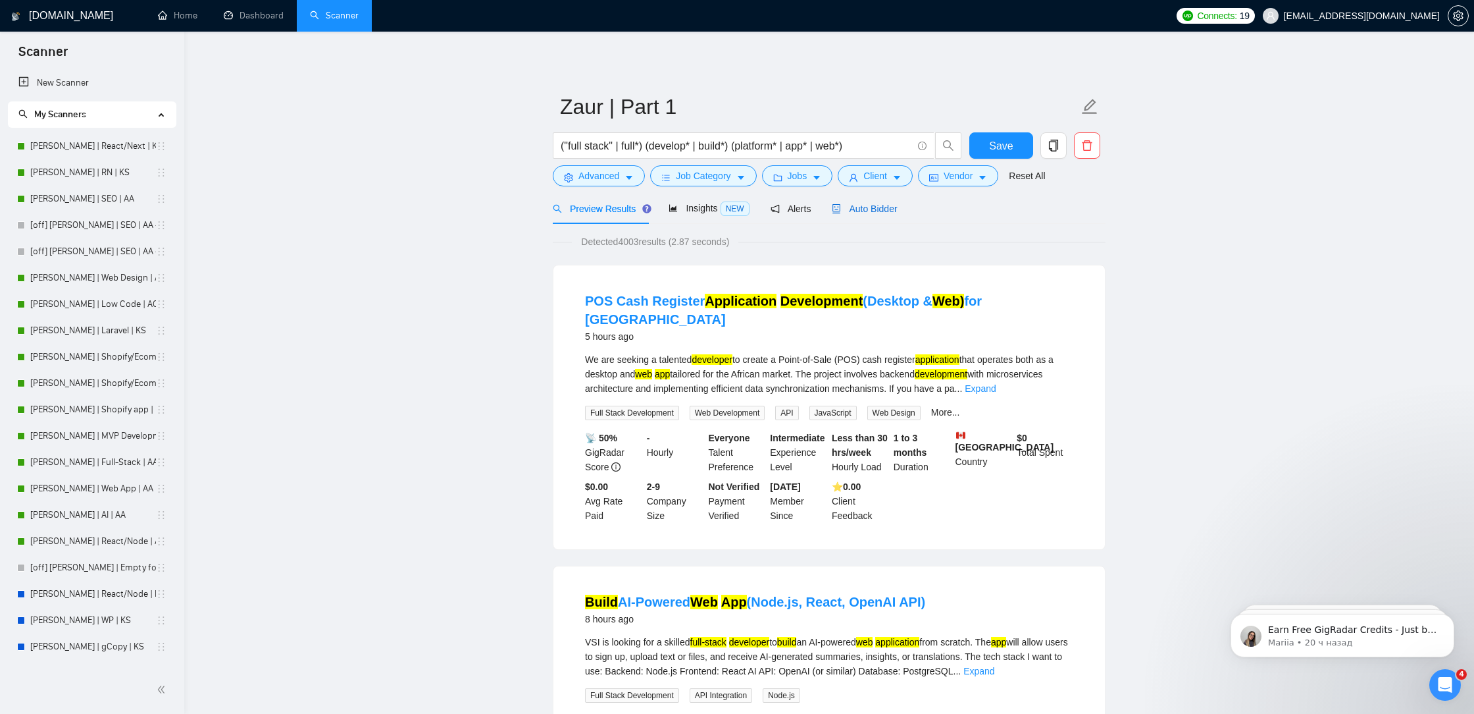
click at [872, 213] on span "Auto Bidder" at bounding box center [864, 208] width 65 height 11
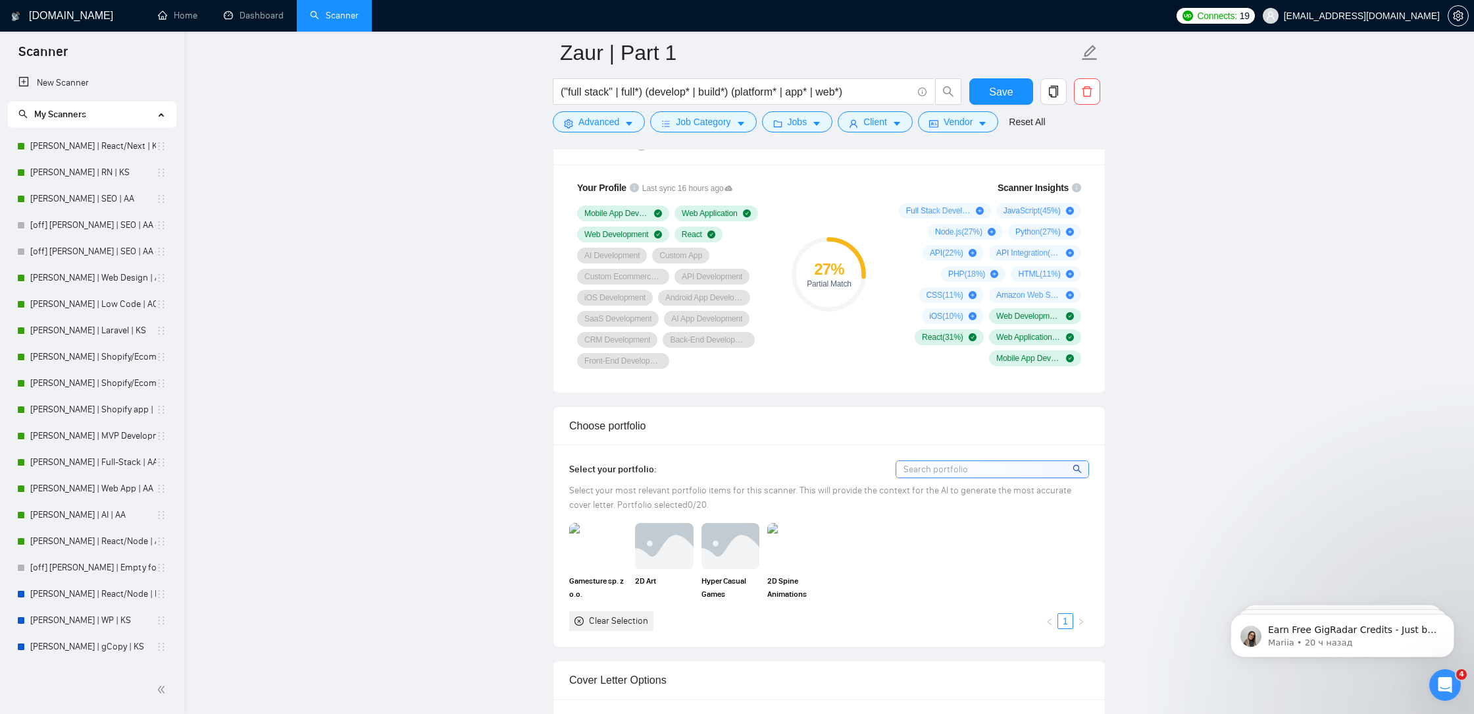
scroll to position [1240, 0]
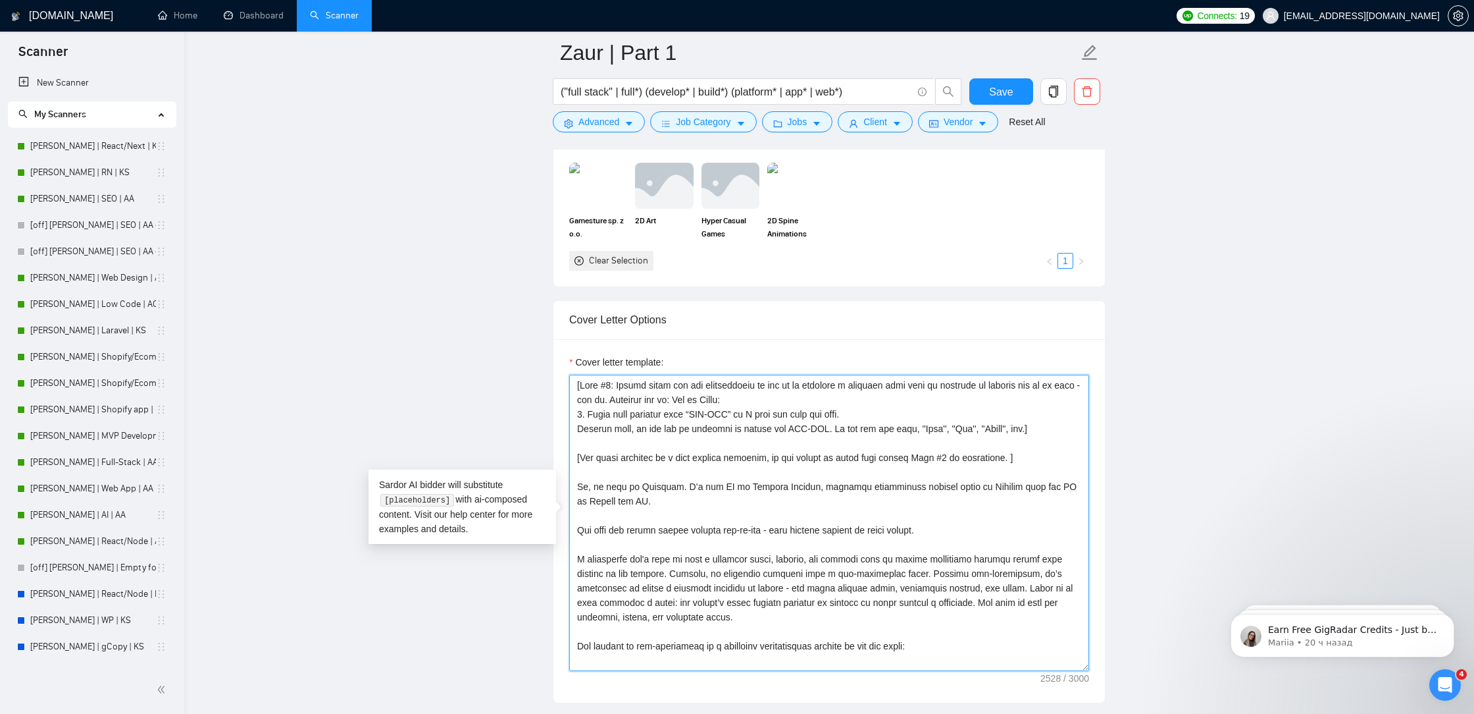
drag, startPoint x: 1019, startPoint y: 484, endPoint x: 994, endPoint y: 479, distance: 25.4
click at [995, 479] on textarea "Cover letter template:" at bounding box center [829, 523] width 520 height 296
click at [1004, 484] on textarea "Cover letter template:" at bounding box center [829, 523] width 520 height 296
click at [879, 460] on textarea "Cover letter template:" at bounding box center [829, 523] width 520 height 296
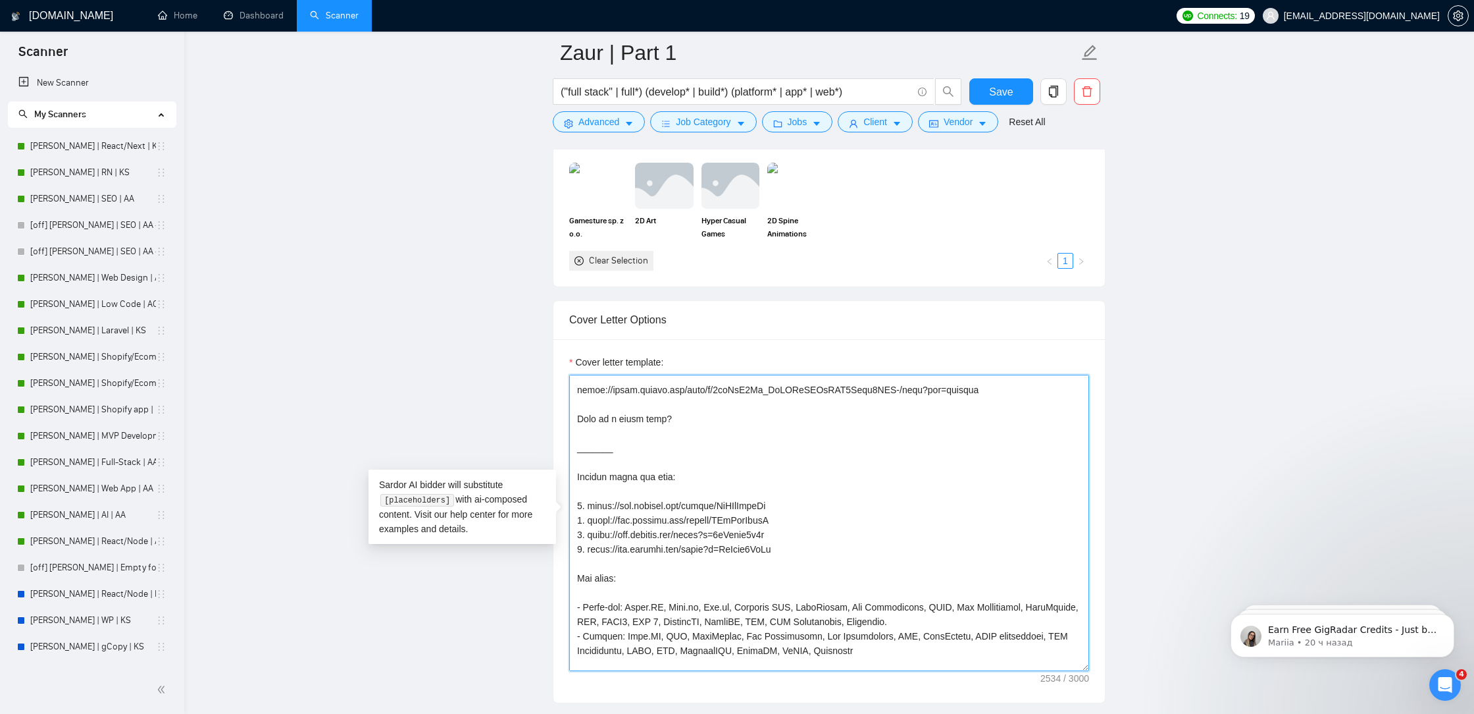
scroll to position [521, 0]
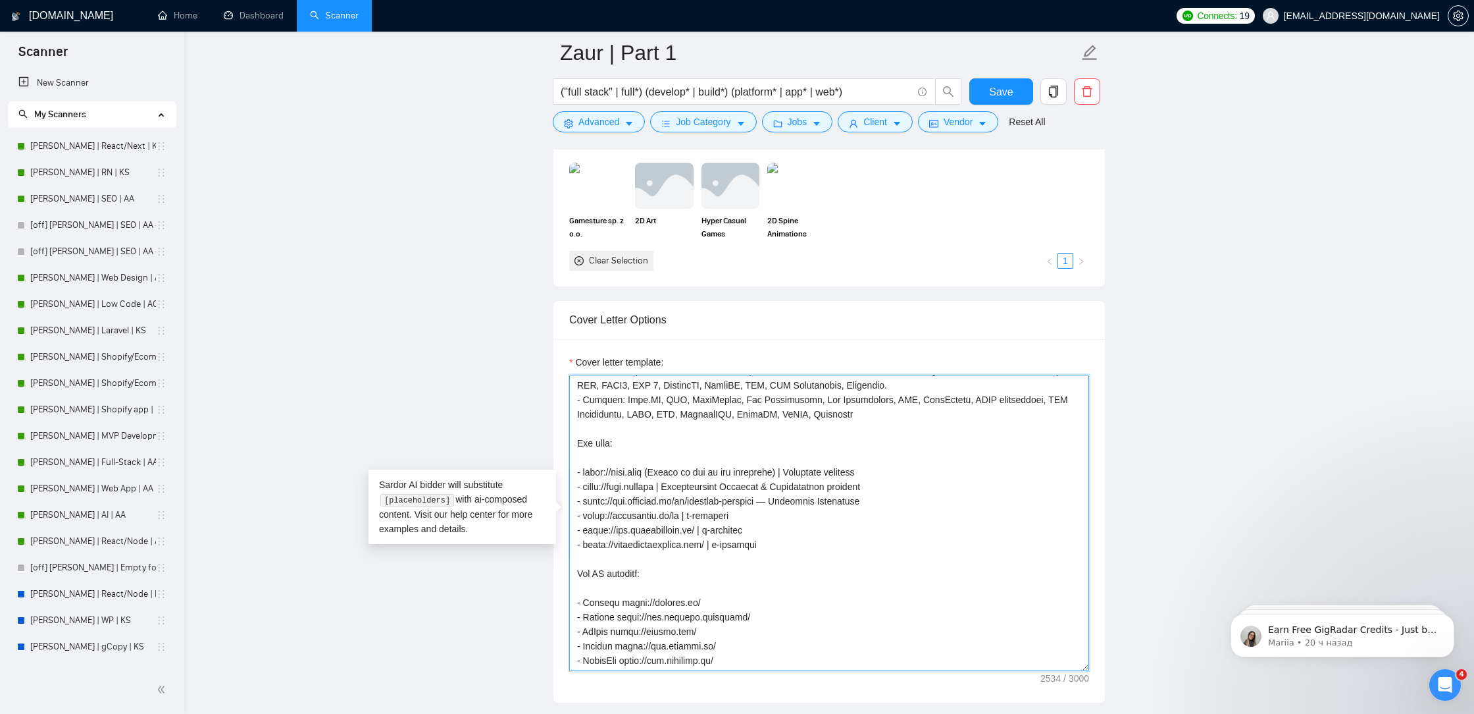
type textarea "[Rule #1: Always check the job requirements to see if it contains a specific wo…"
click at [1179, 424] on main "Zaur | Part 1 ("full stack" | full*) (develop* | build*) (platform* | app* | we…" at bounding box center [829, 598] width 1248 height 3570
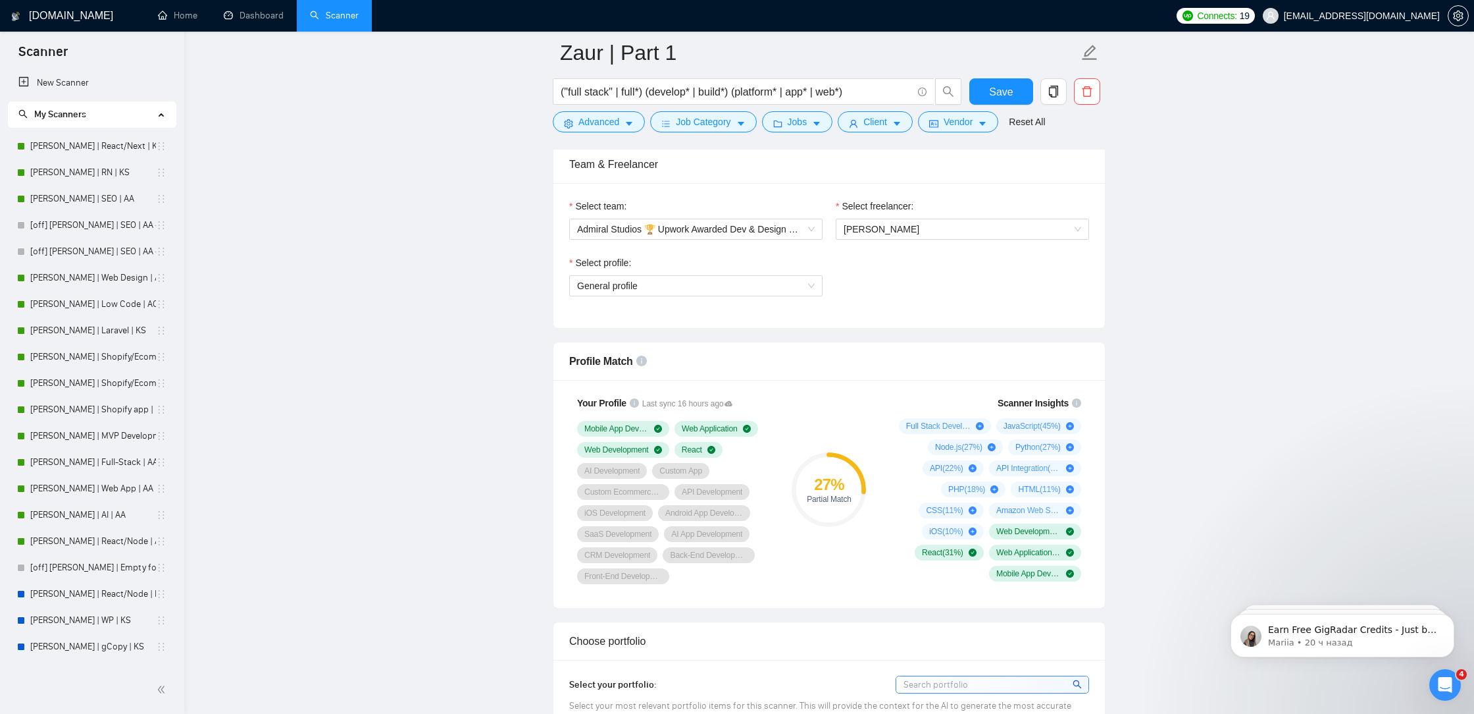
scroll to position [0, 0]
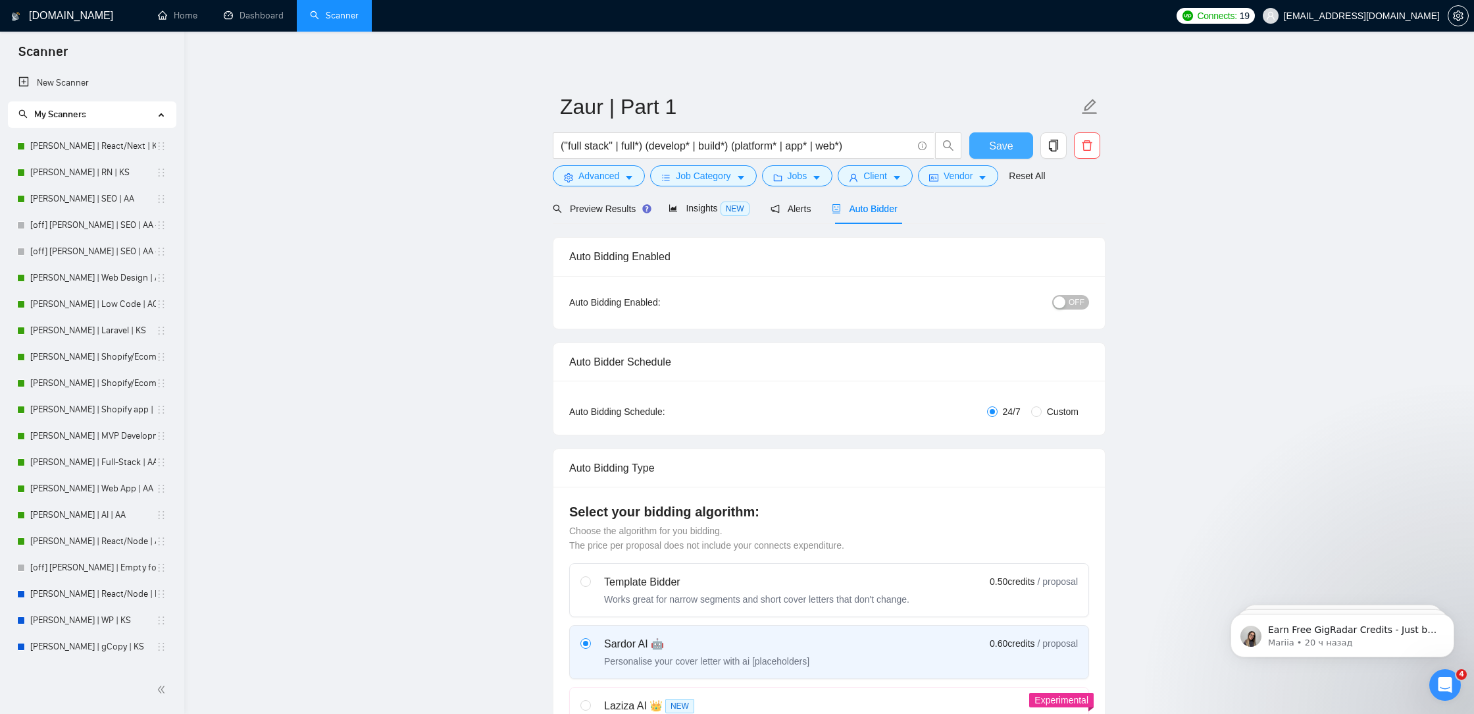
click at [991, 140] on span "Save" at bounding box center [1001, 146] width 24 height 16
drag, startPoint x: 600, startPoint y: 207, endPoint x: 873, endPoint y: 178, distance: 274.7
click at [600, 208] on span "Preview Results" at bounding box center [600, 208] width 95 height 11
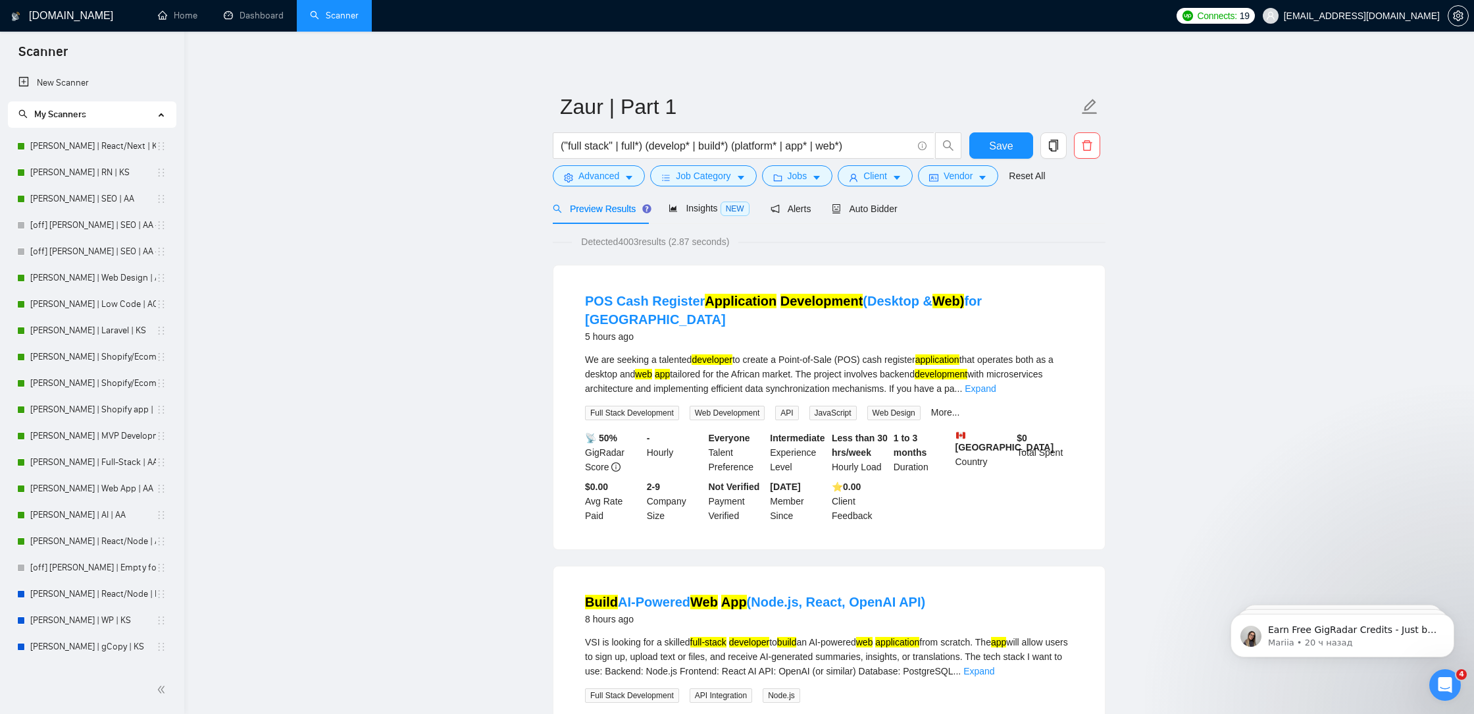
click at [996, 383] on link "Expand" at bounding box center [980, 388] width 31 height 11
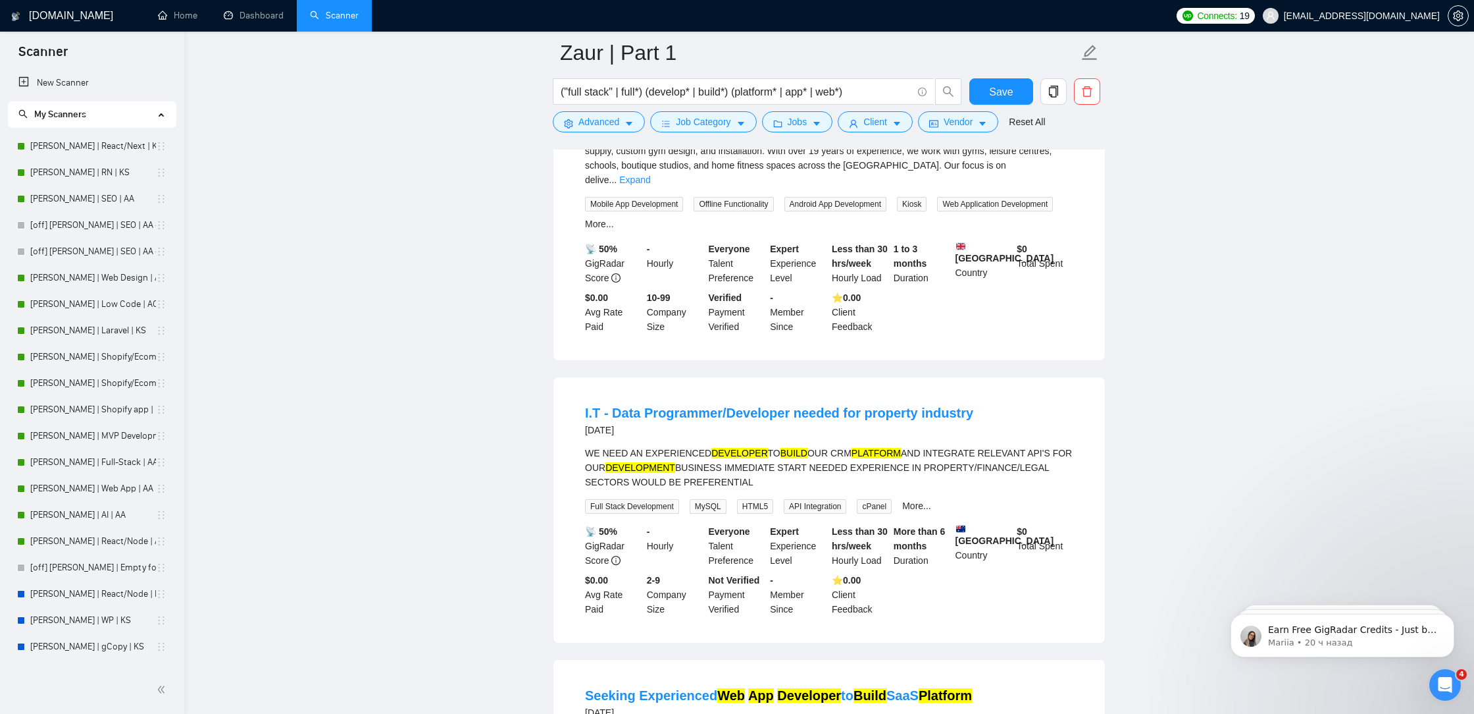
scroll to position [1046, 0]
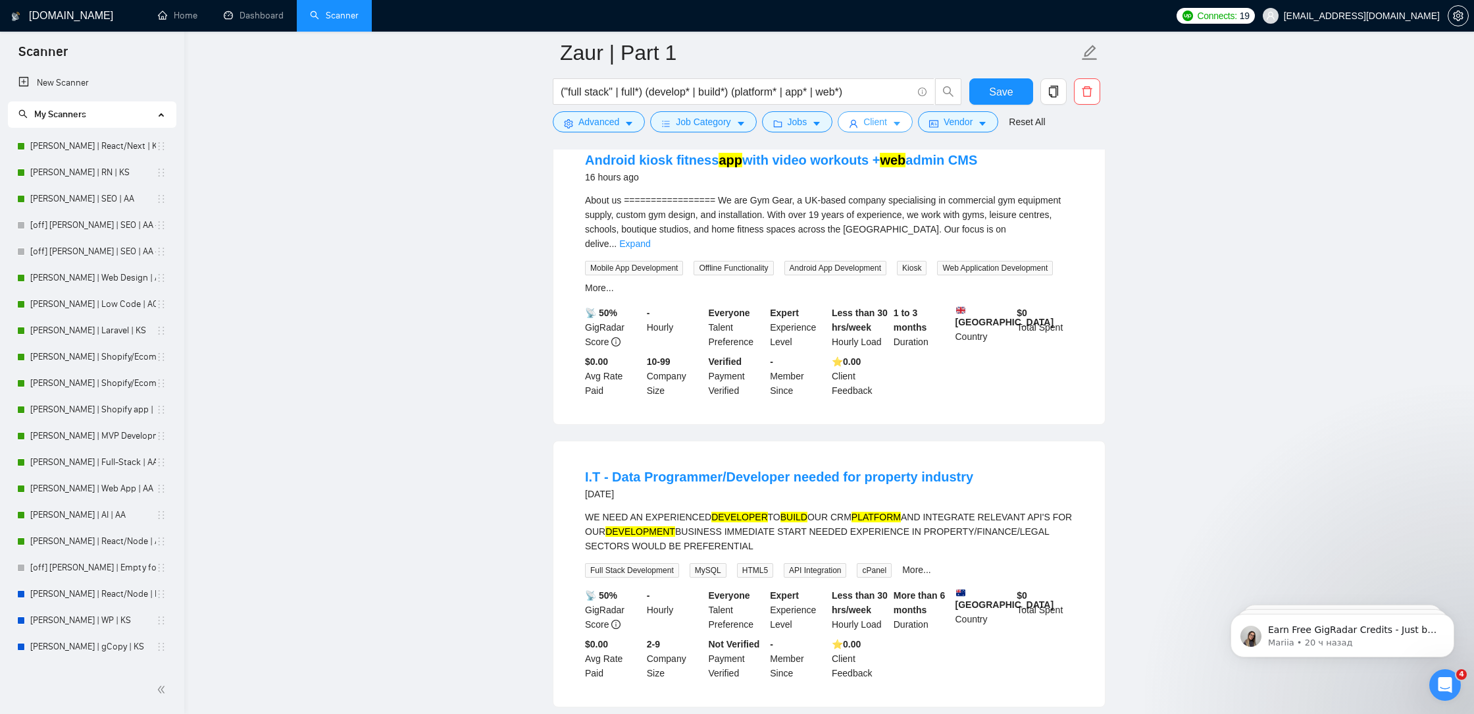
click at [894, 116] on button "Client" at bounding box center [875, 121] width 75 height 21
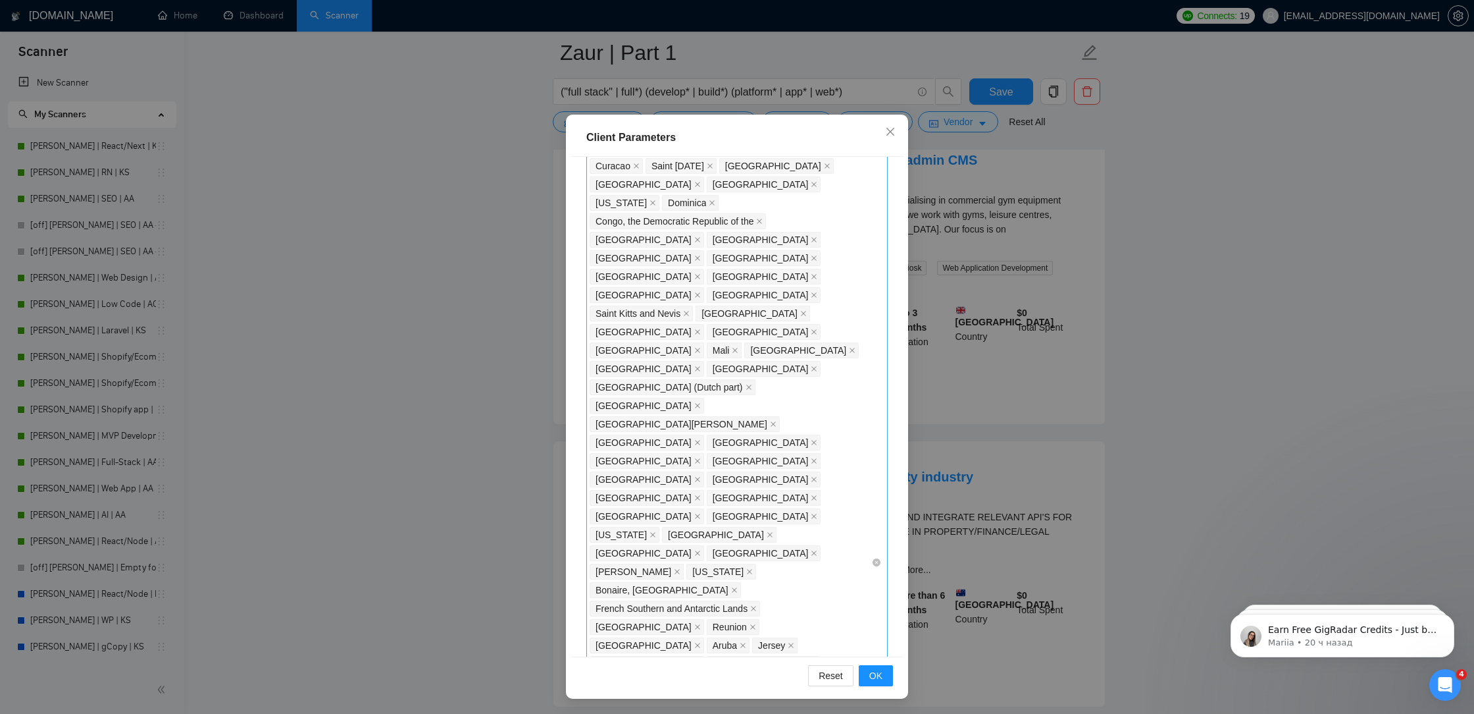
scroll to position [565, 0]
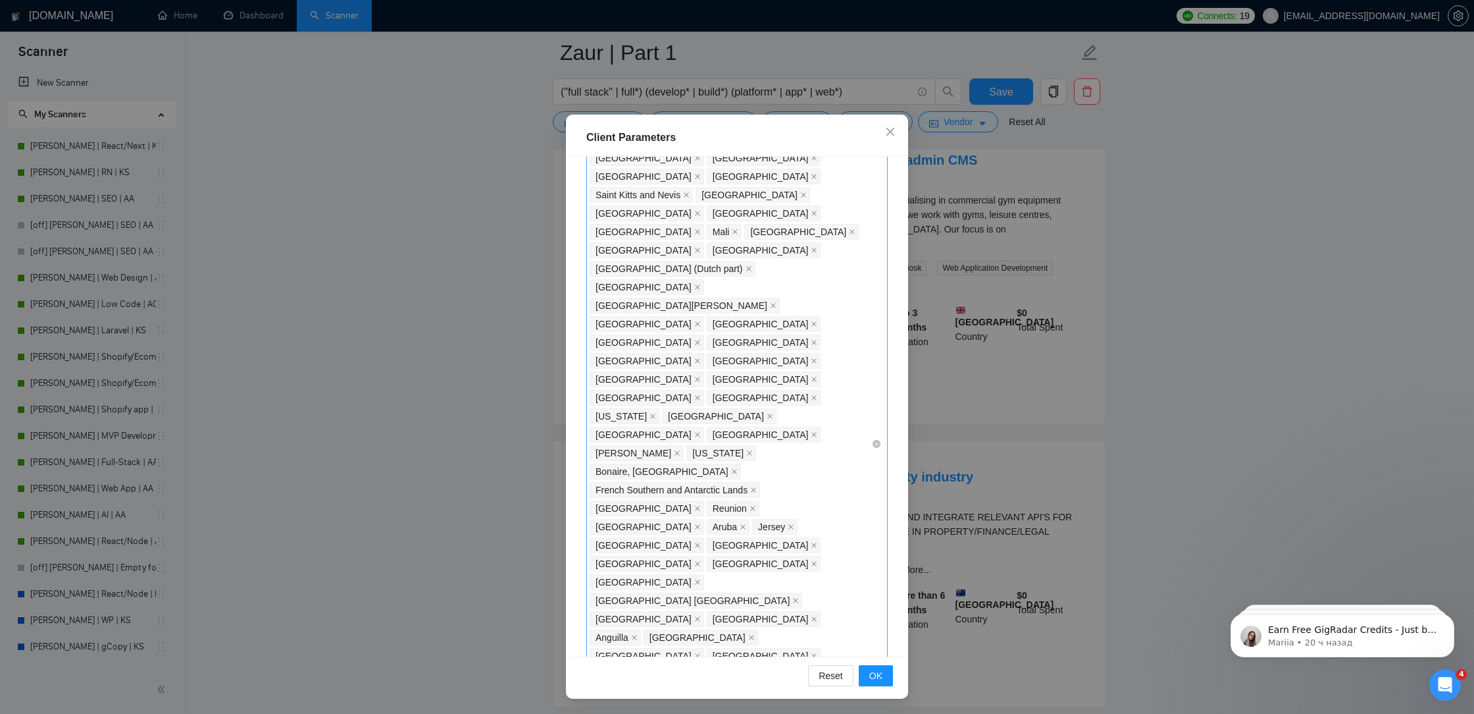
click at [824, 513] on div "[GEOGRAPHIC_DATA] [GEOGRAPHIC_DATA] [GEOGRAPHIC_DATA] [GEOGRAPHIC_DATA] [GEOGRA…" at bounding box center [731, 443] width 282 height 1474
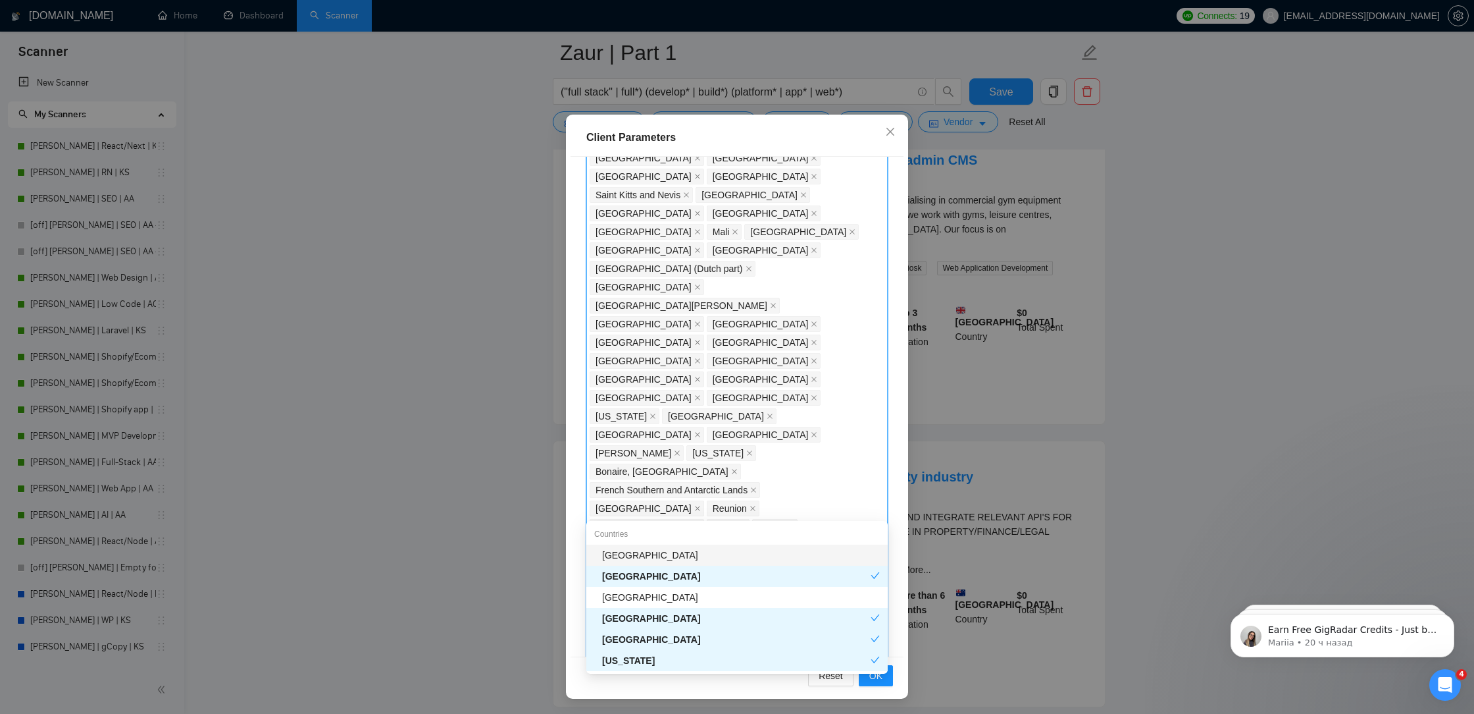
type input "aus"
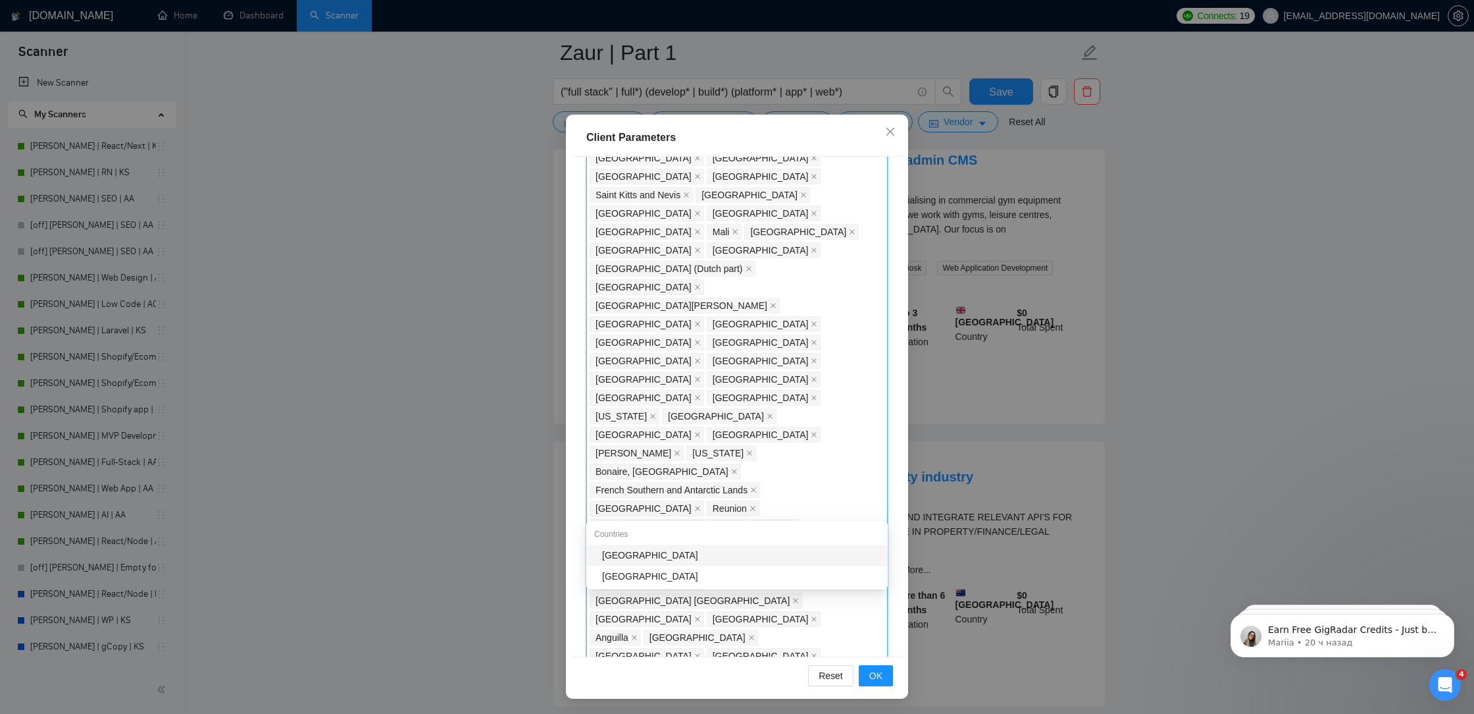
click at [714, 554] on div "[GEOGRAPHIC_DATA]" at bounding box center [741, 555] width 278 height 14
click at [910, 572] on div "Client Parameters Client Location Include Client Countries Select Exclude Clien…" at bounding box center [737, 357] width 1474 height 714
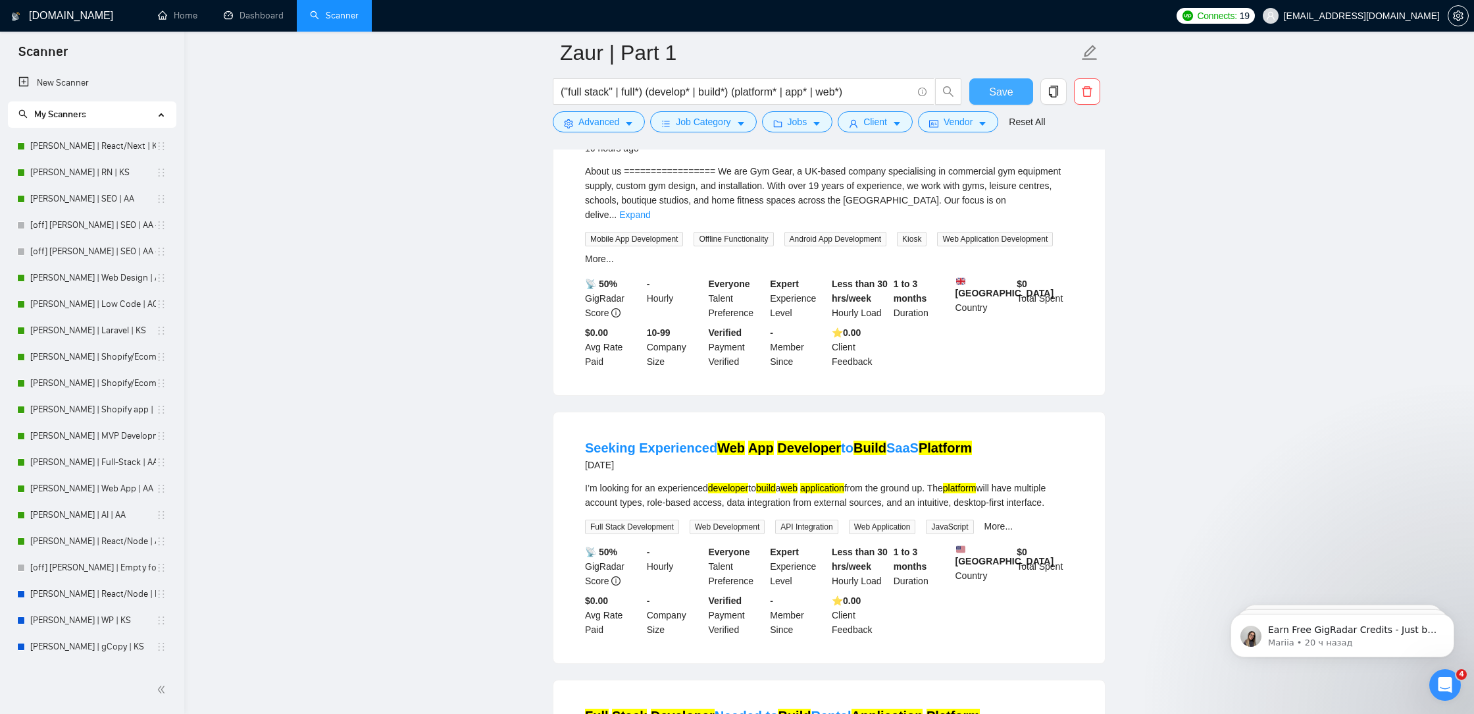
click at [1000, 93] on span "Save" at bounding box center [1001, 92] width 24 height 16
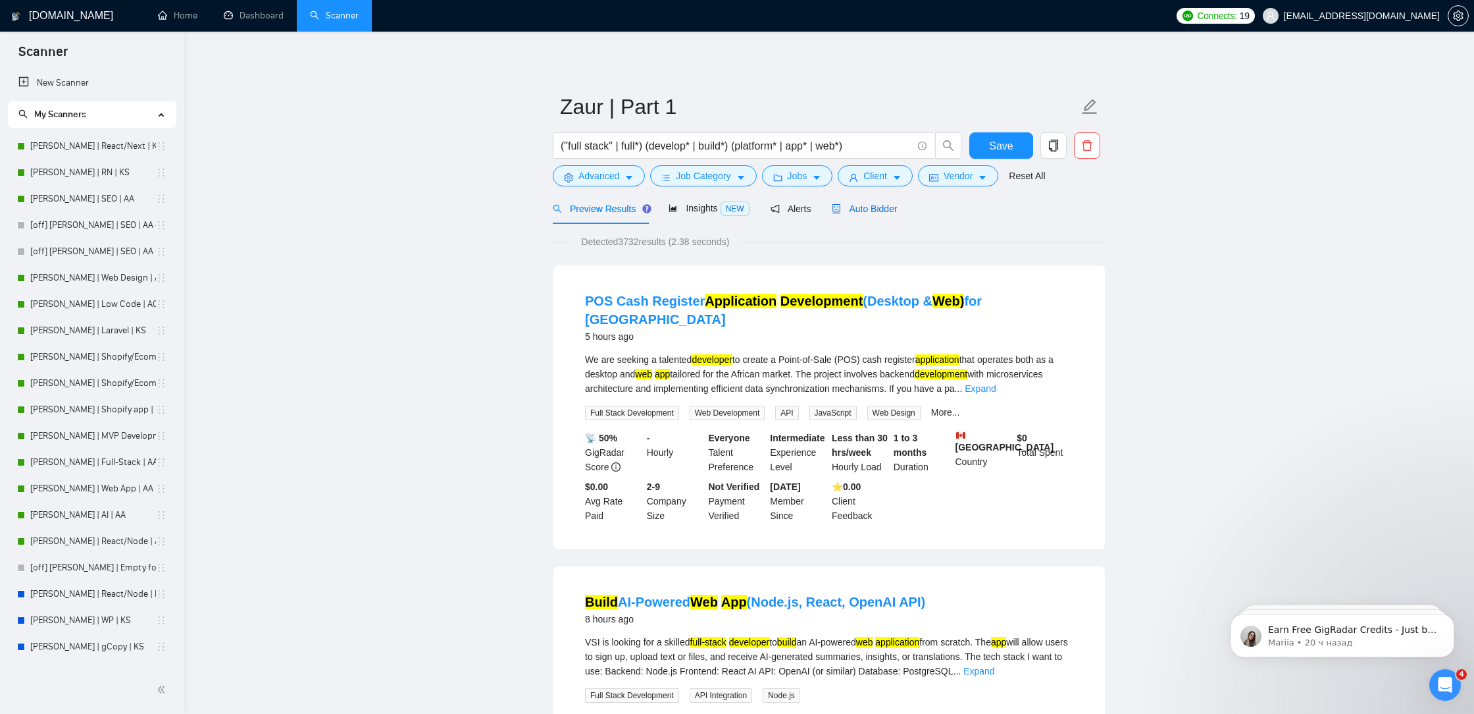
click at [885, 211] on span "Auto Bidder" at bounding box center [864, 208] width 65 height 11
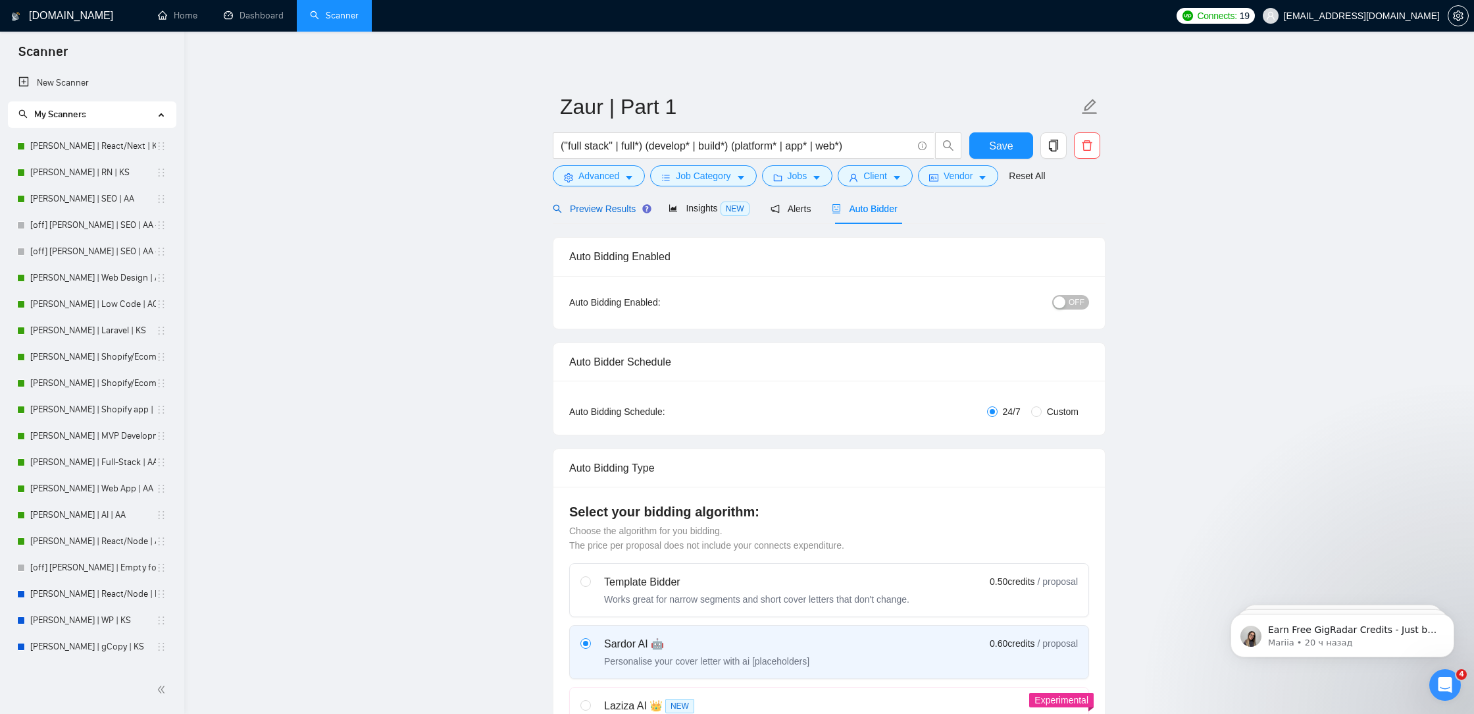
click at [618, 213] on span "Preview Results" at bounding box center [600, 208] width 95 height 11
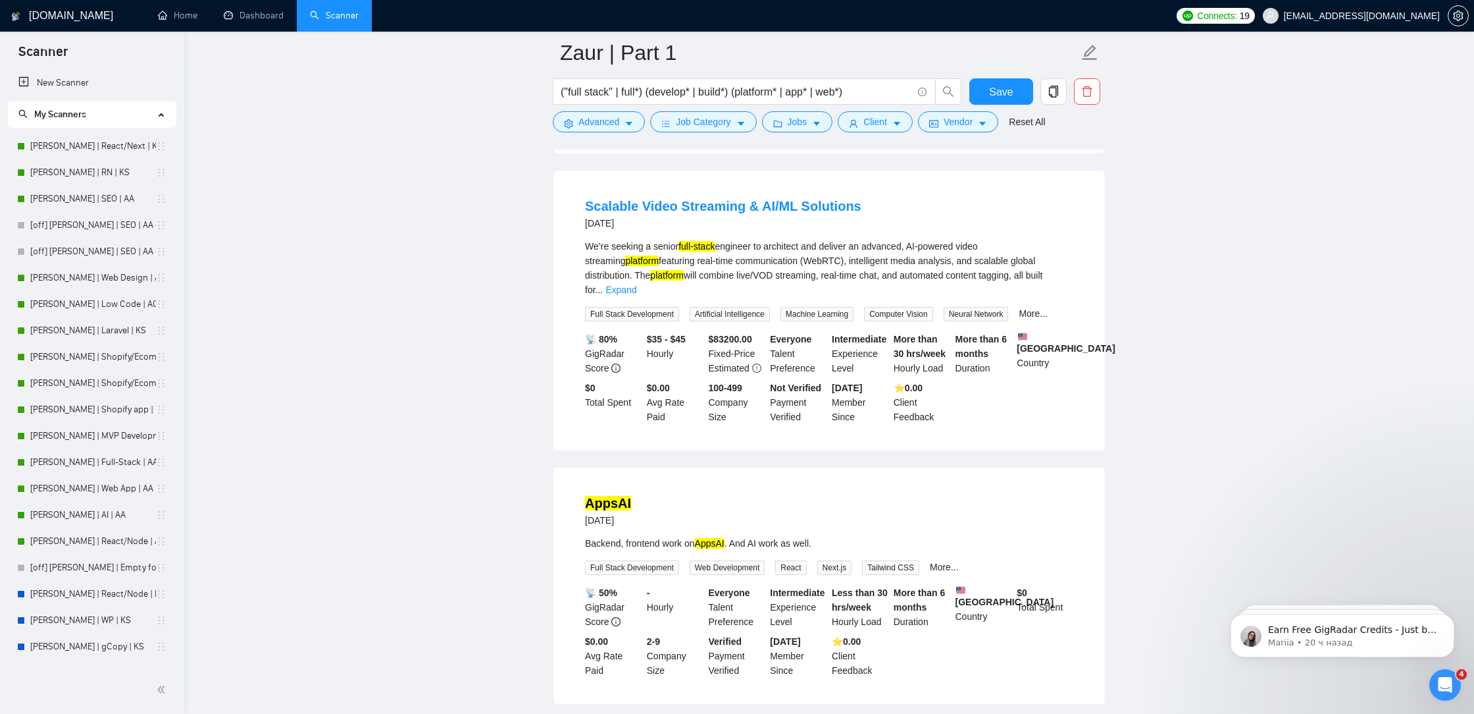
scroll to position [2563, 0]
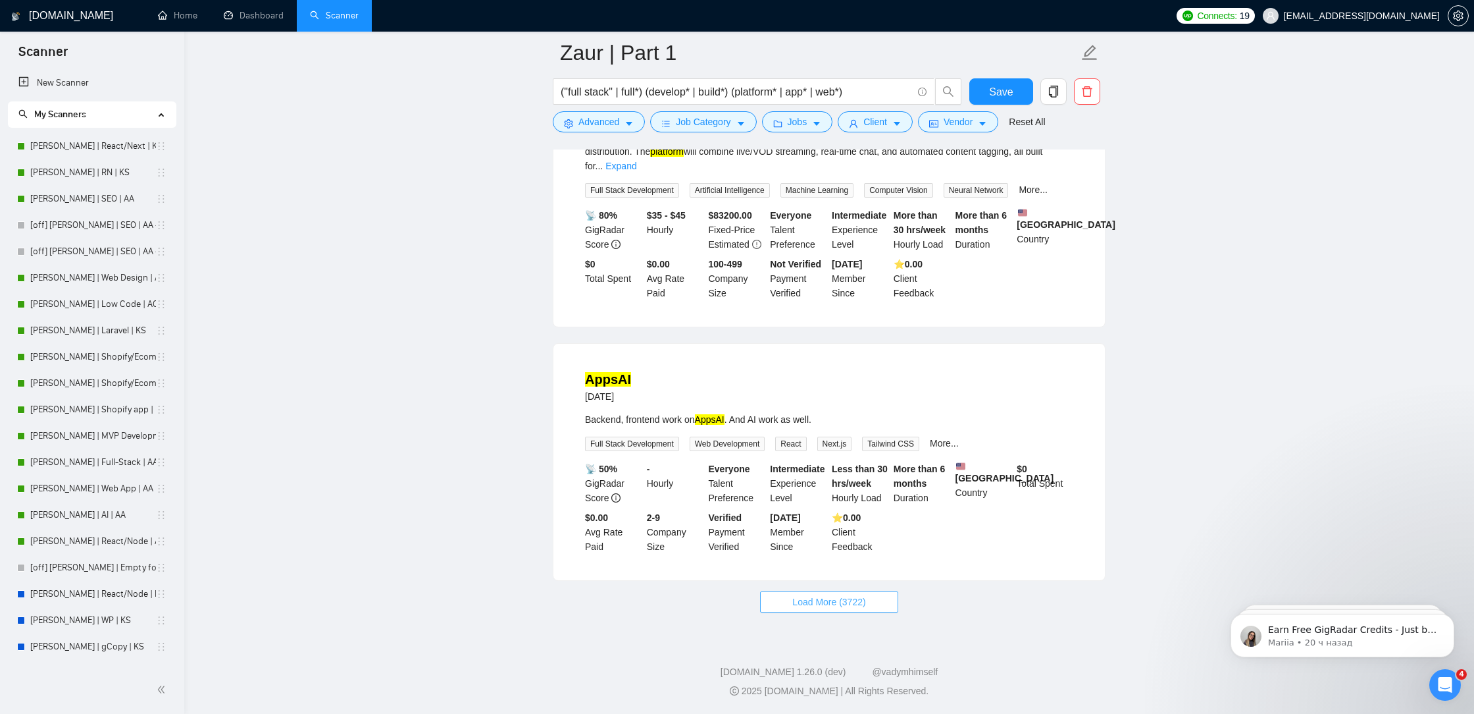
click at [836, 606] on span "Load More (3722)" at bounding box center [829, 601] width 73 height 14
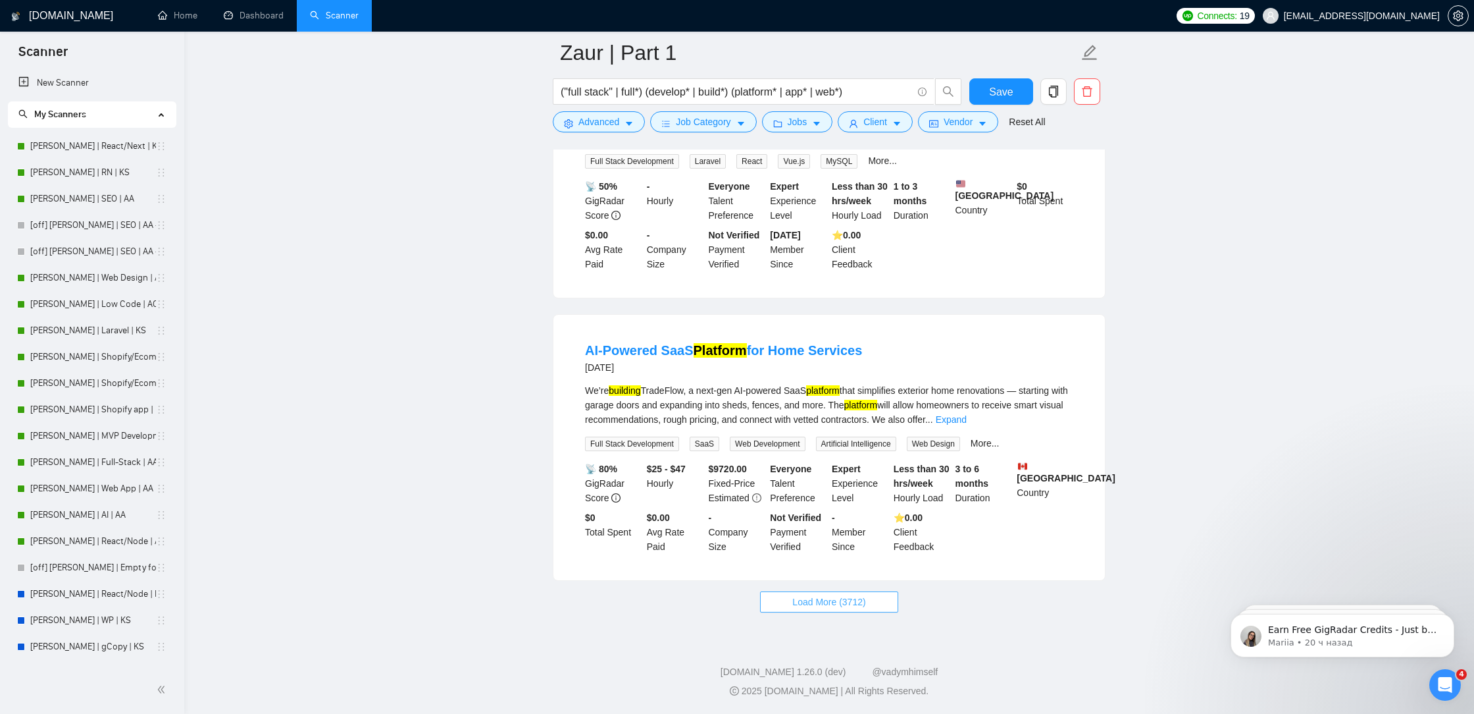
scroll to position [5450, 0]
click at [834, 607] on span "Load More (3712)" at bounding box center [829, 601] width 73 height 14
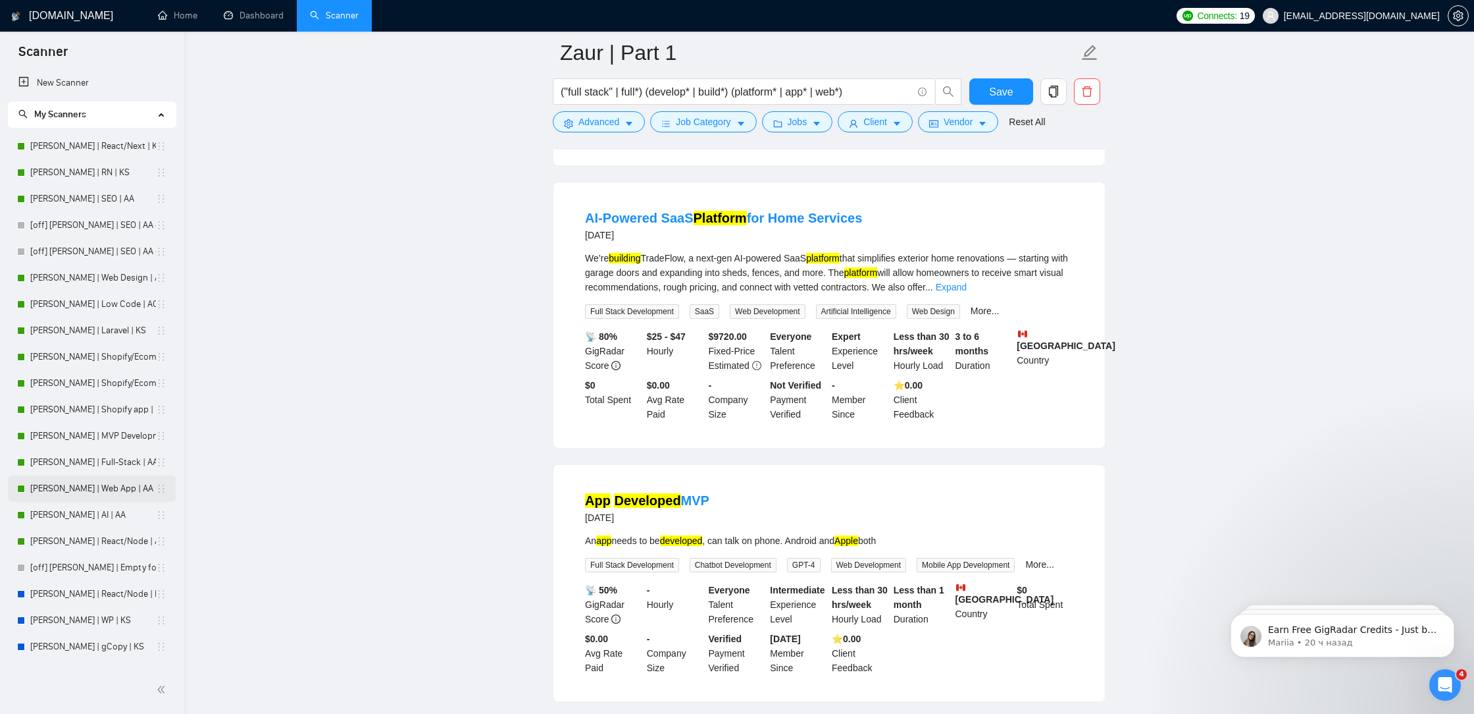
scroll to position [5496, 0]
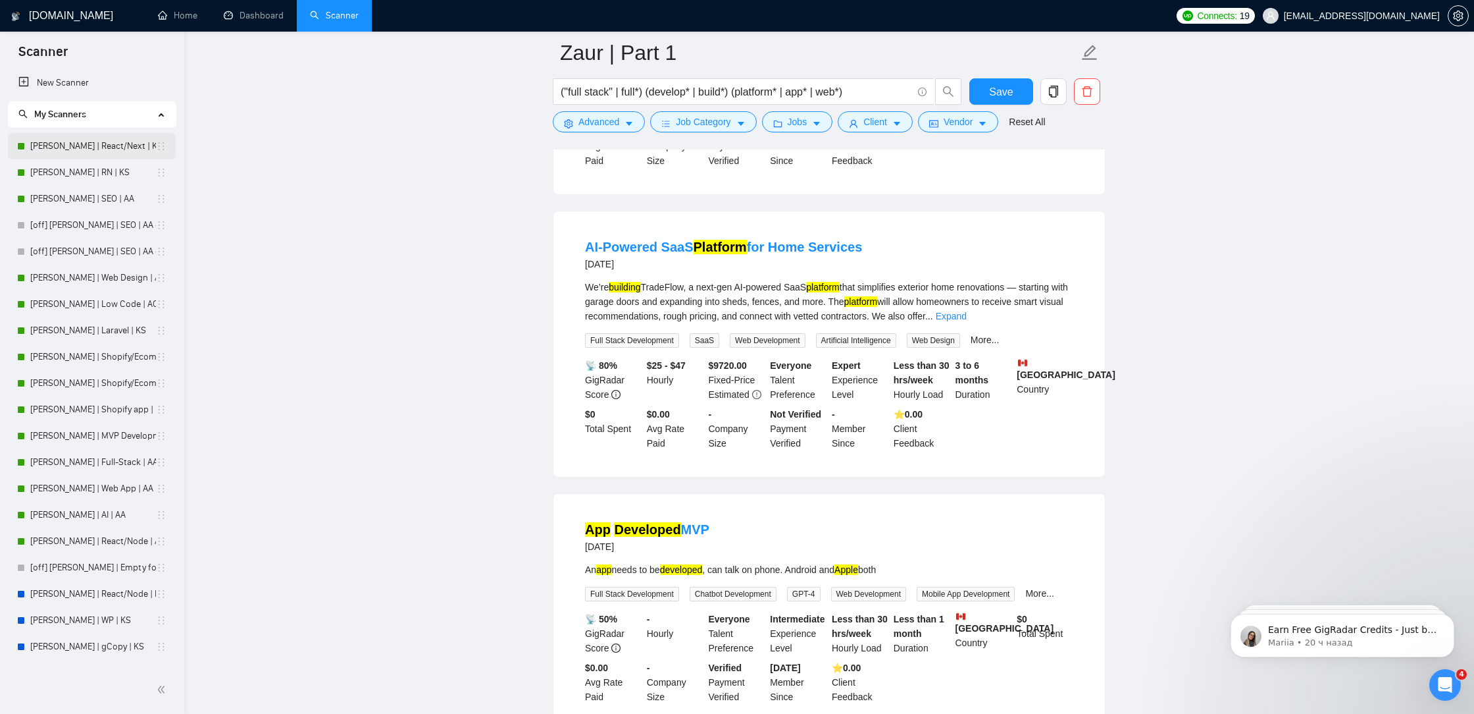
click at [97, 150] on link "[PERSON_NAME] | React/Next | KS" at bounding box center [93, 146] width 126 height 26
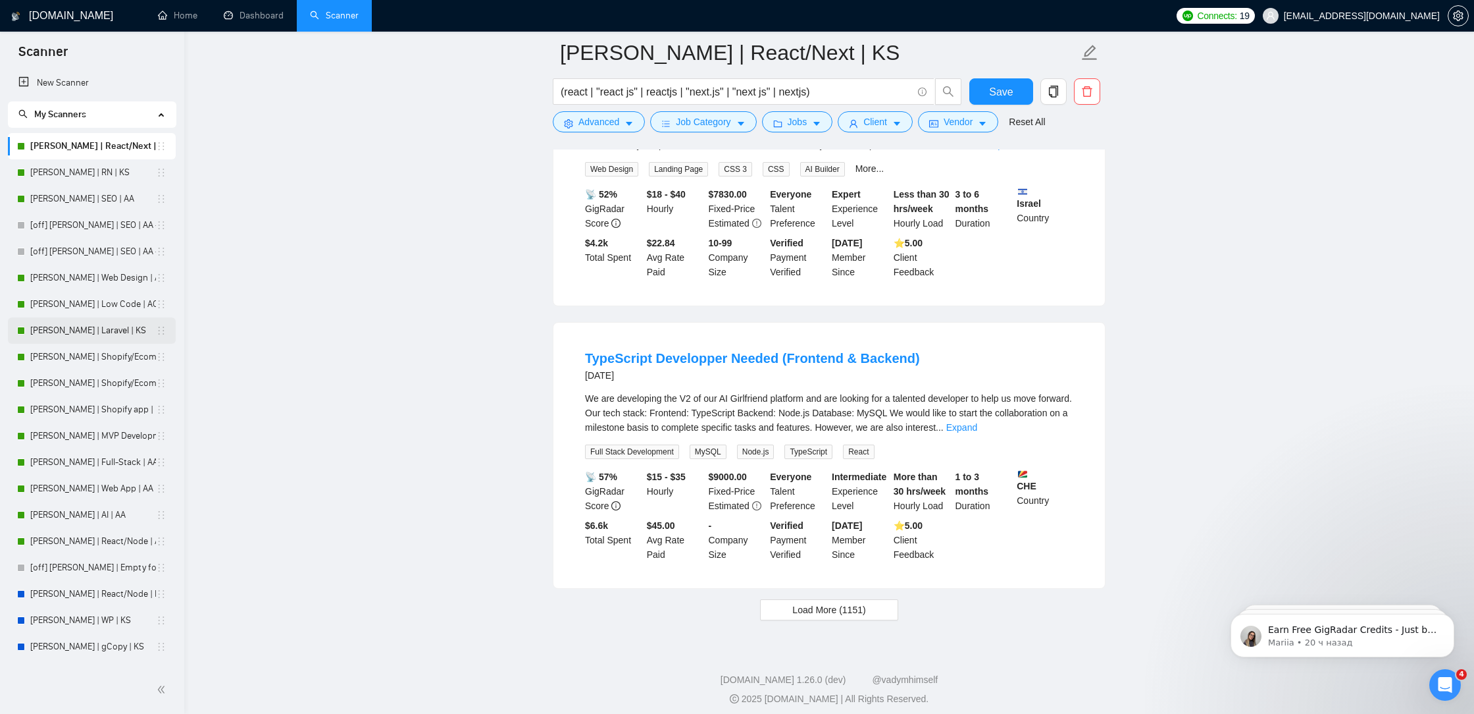
scroll to position [415, 0]
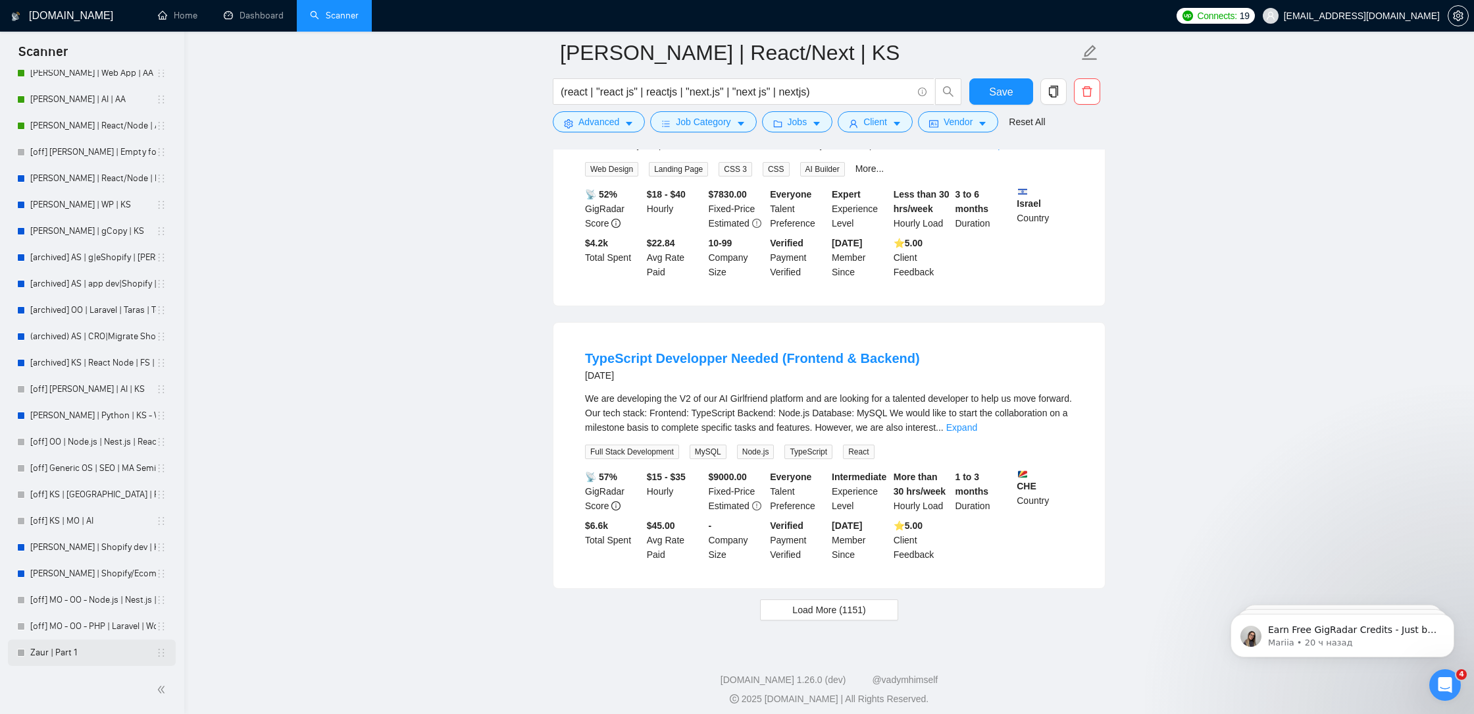
click at [55, 660] on link "Zaur | Part 1" at bounding box center [93, 652] width 126 height 26
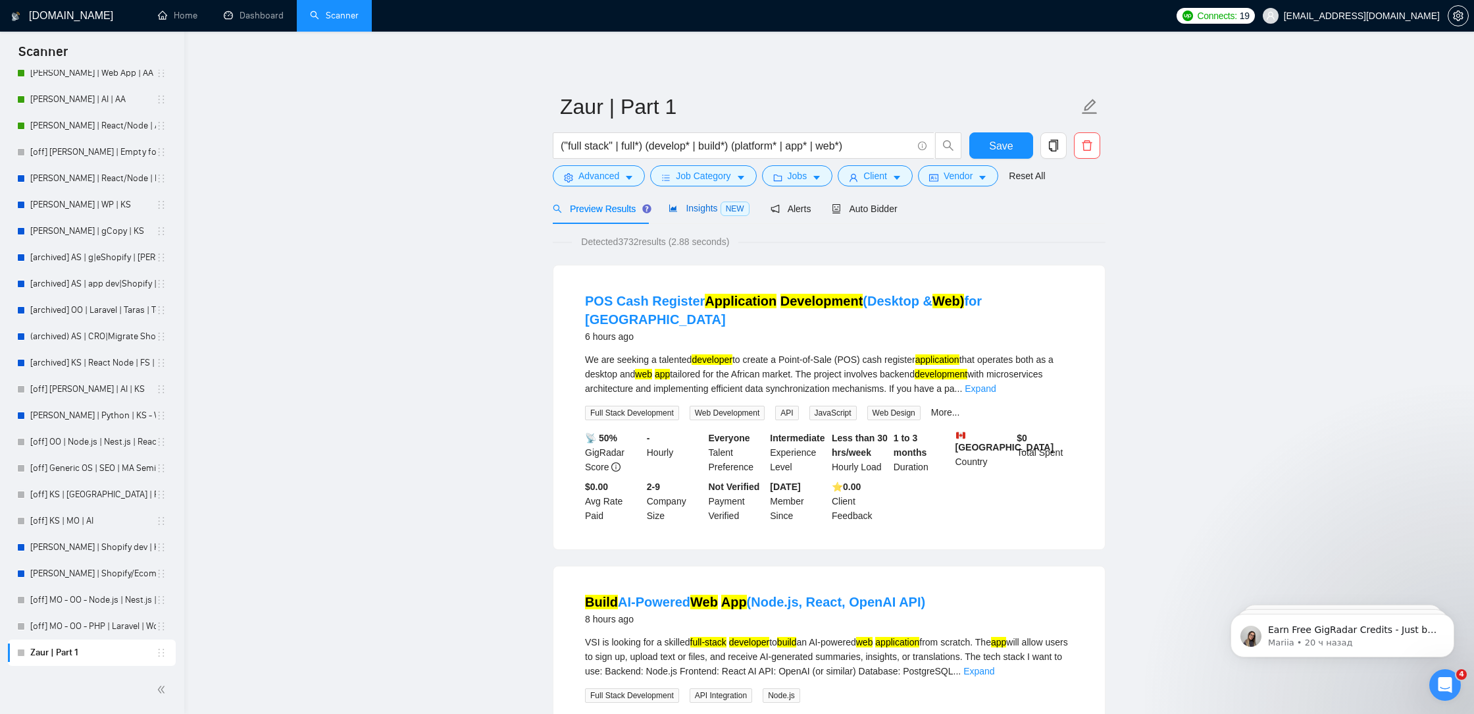
click at [707, 211] on span "Insights NEW" at bounding box center [709, 208] width 80 height 11
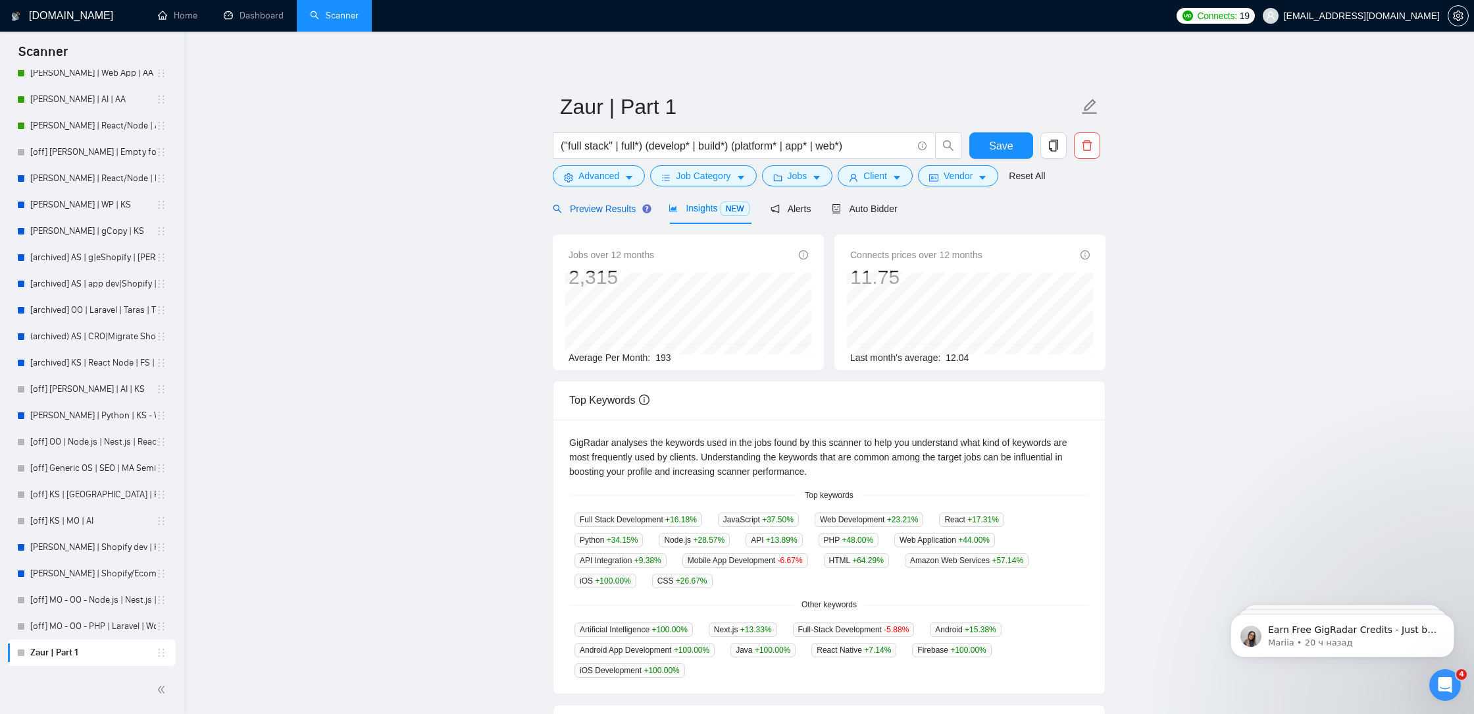
click at [610, 211] on span "Preview Results" at bounding box center [600, 208] width 95 height 11
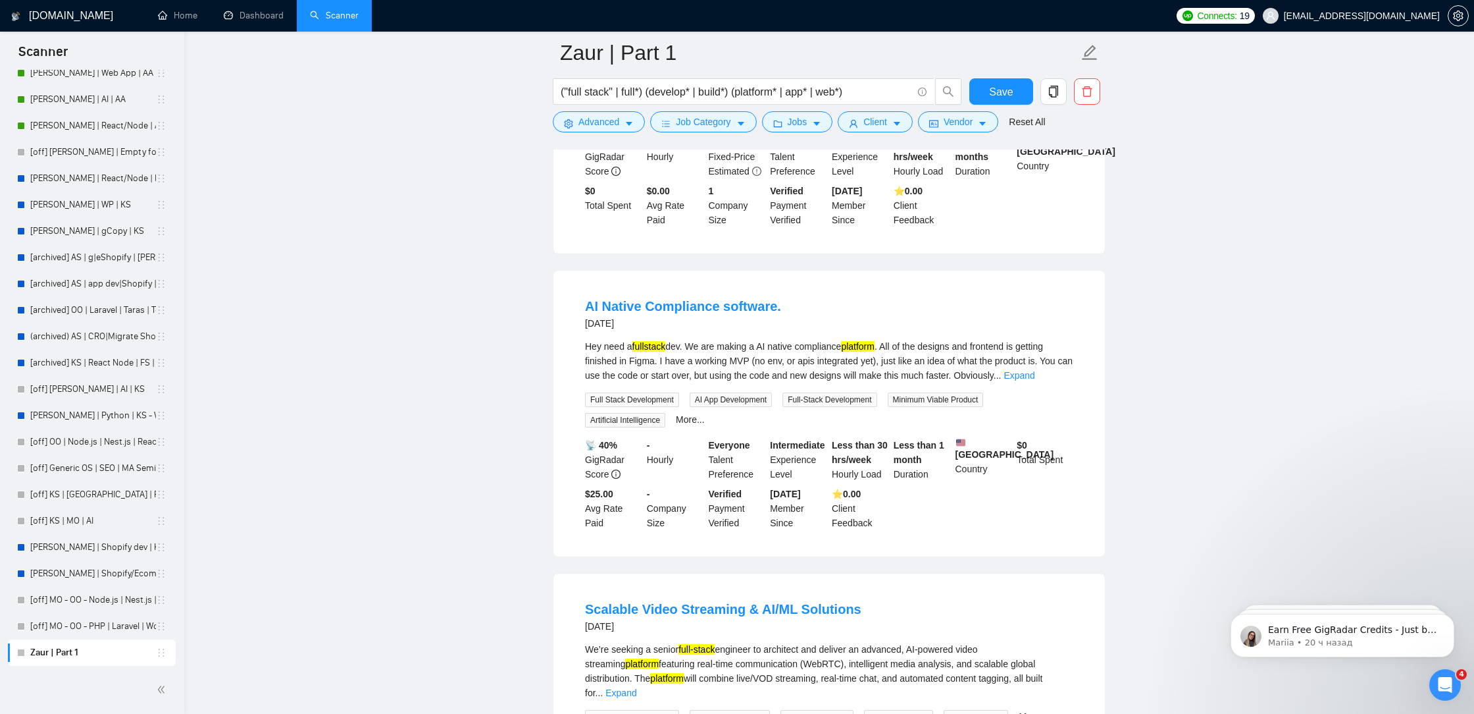
scroll to position [2563, 0]
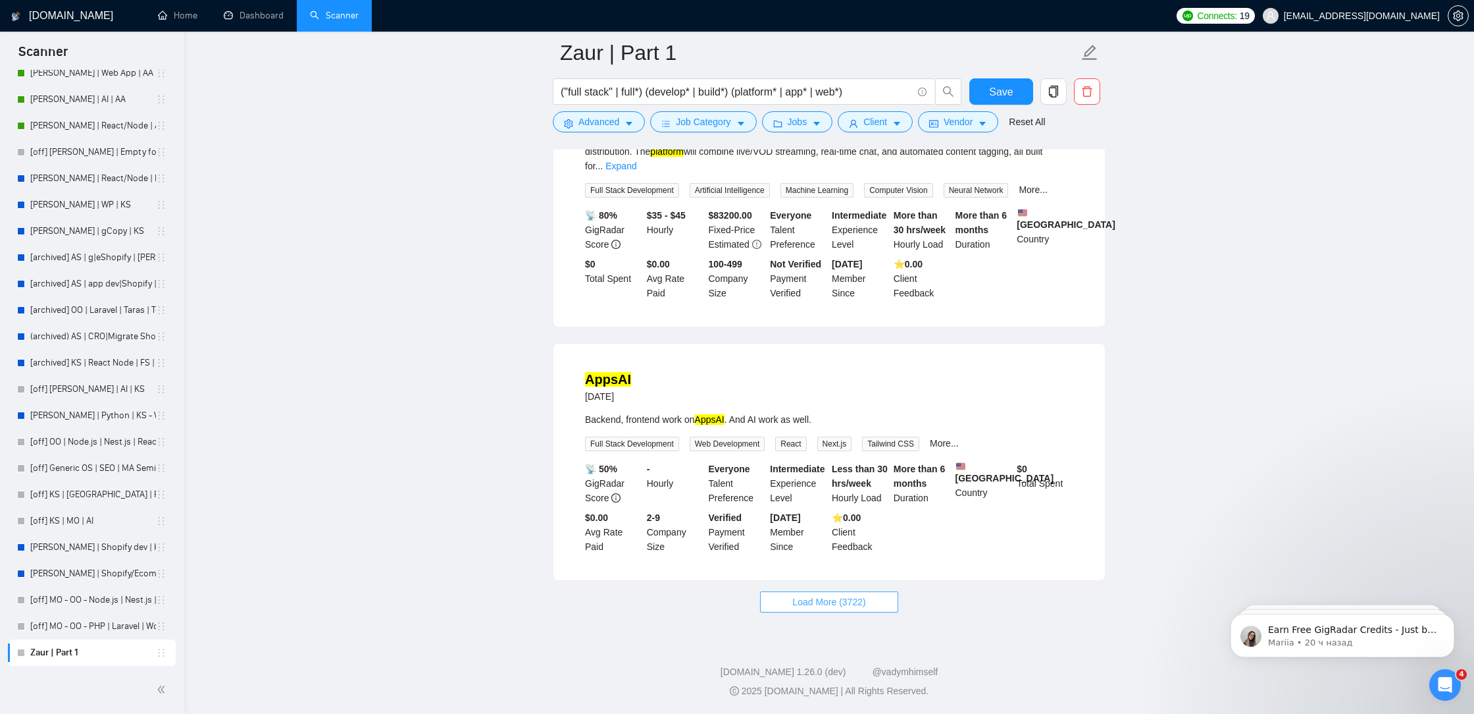
click at [822, 596] on span "Load More (3722)" at bounding box center [829, 601] width 73 height 14
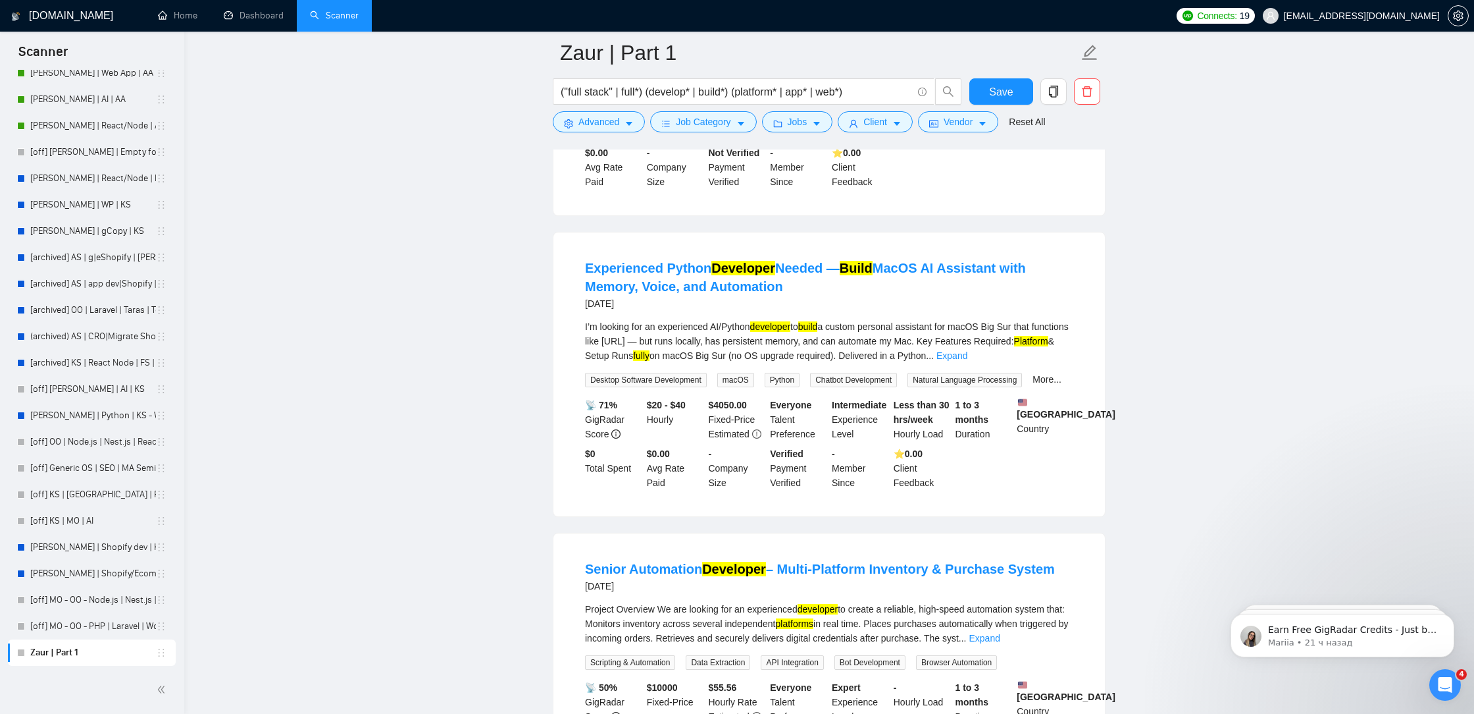
scroll to position [3231, 0]
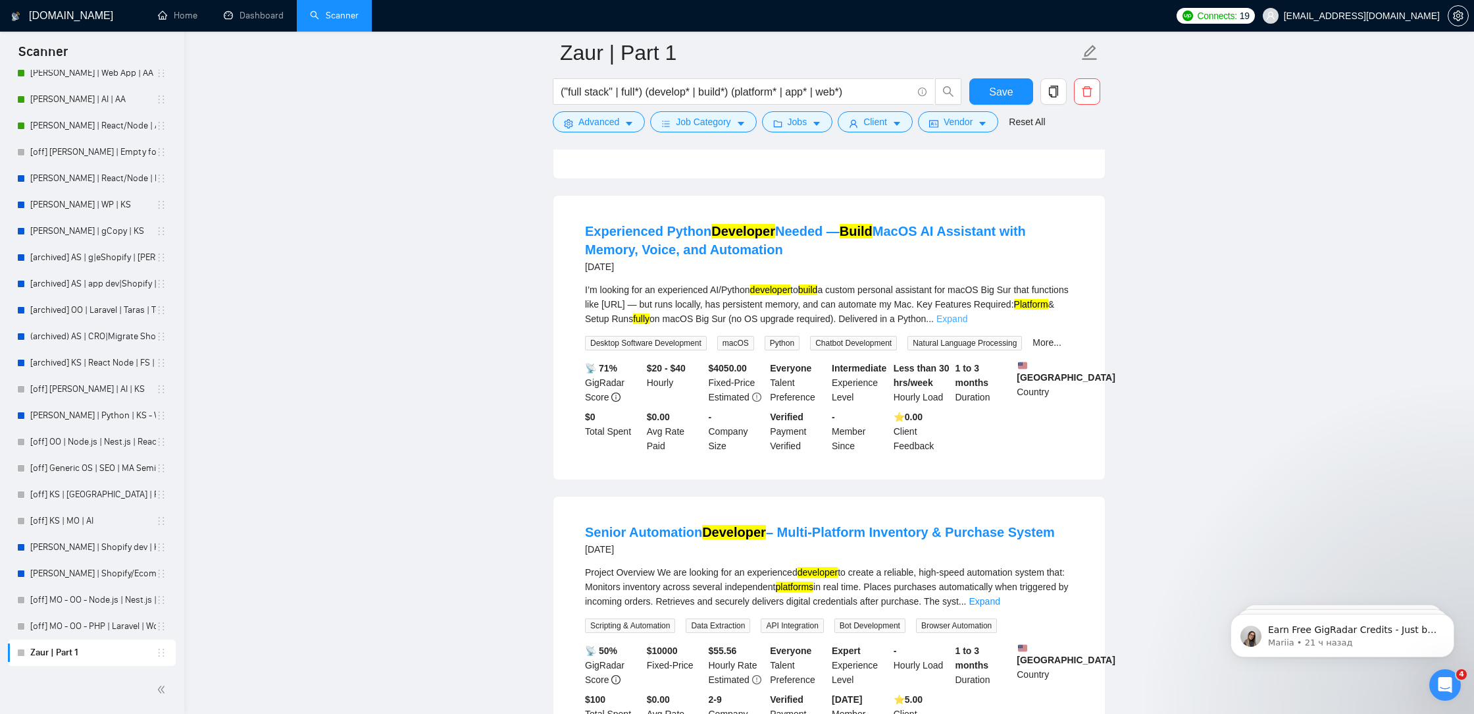
click at [968, 324] on link "Expand" at bounding box center [952, 318] width 31 height 11
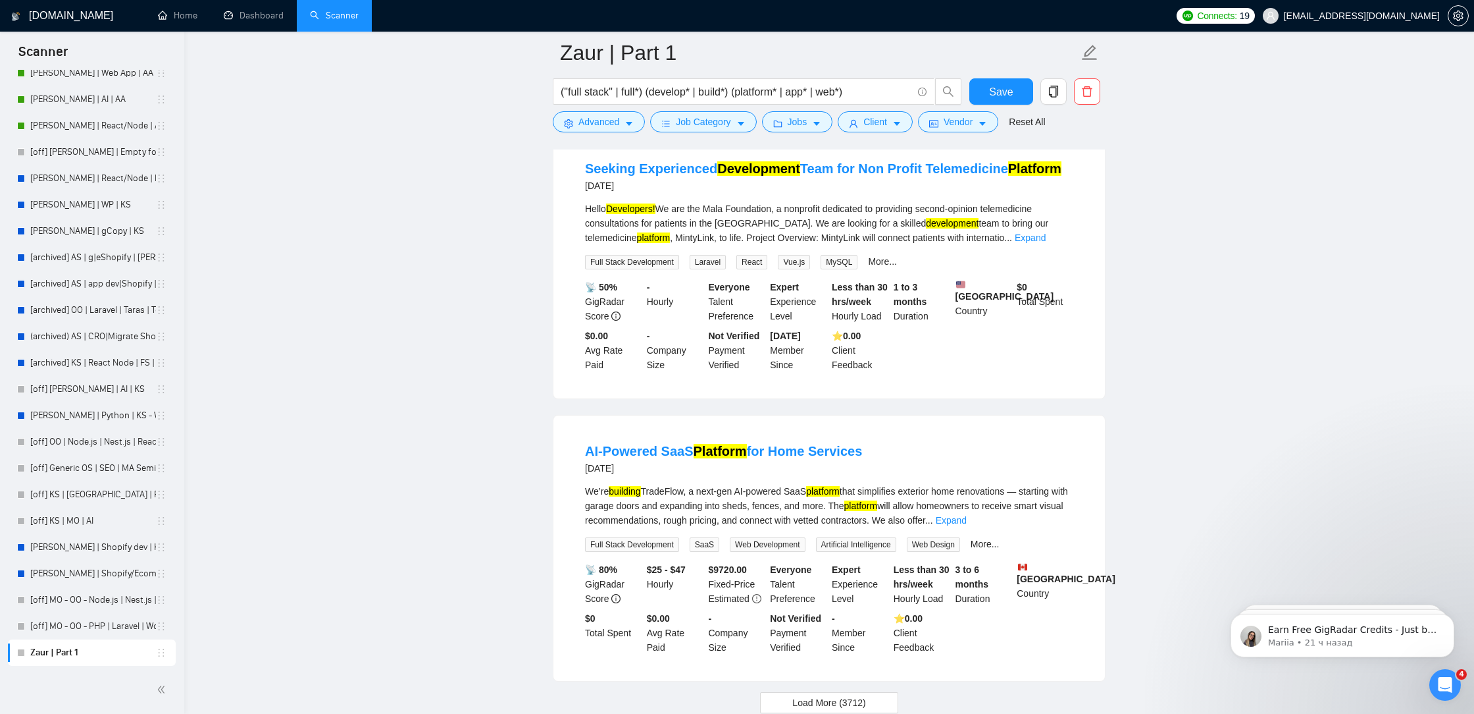
scroll to position [5667, 0]
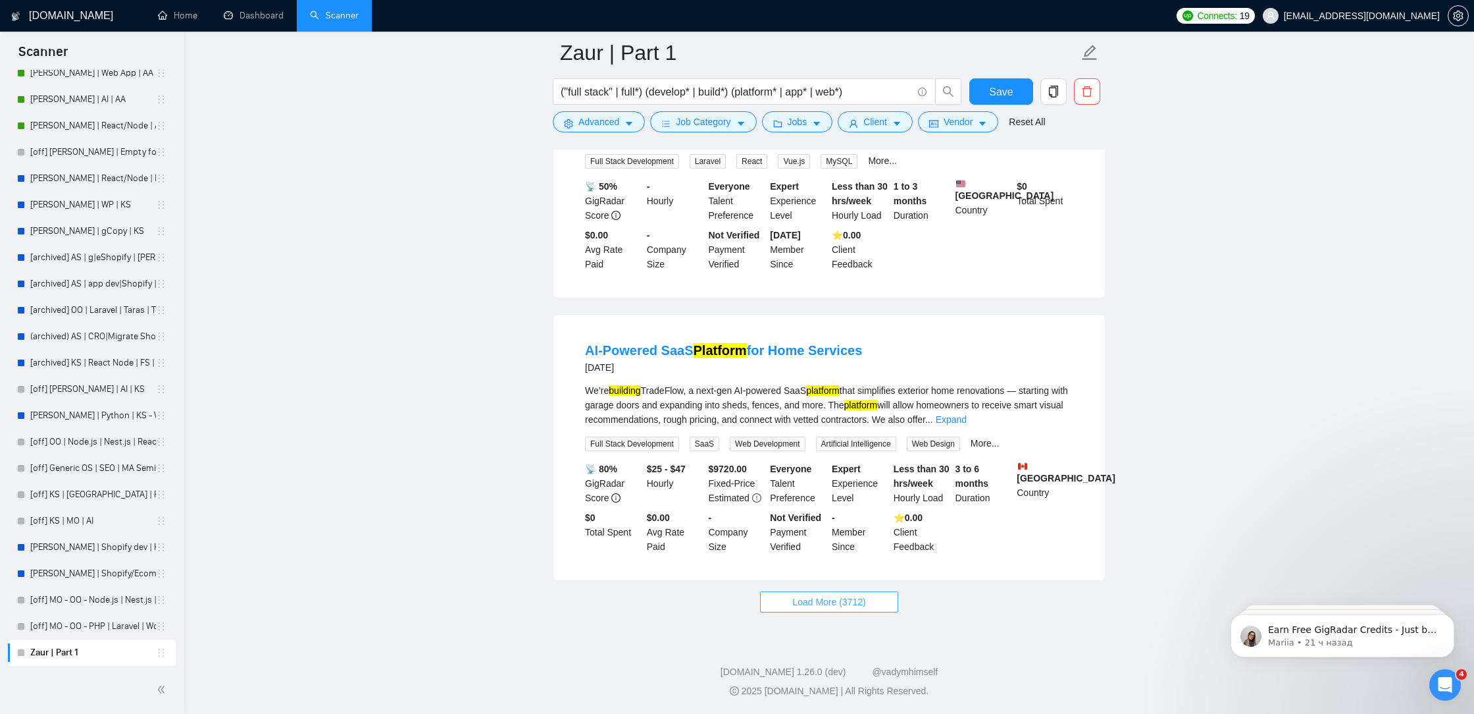
click at [807, 606] on span "Load More (3712)" at bounding box center [829, 601] width 73 height 14
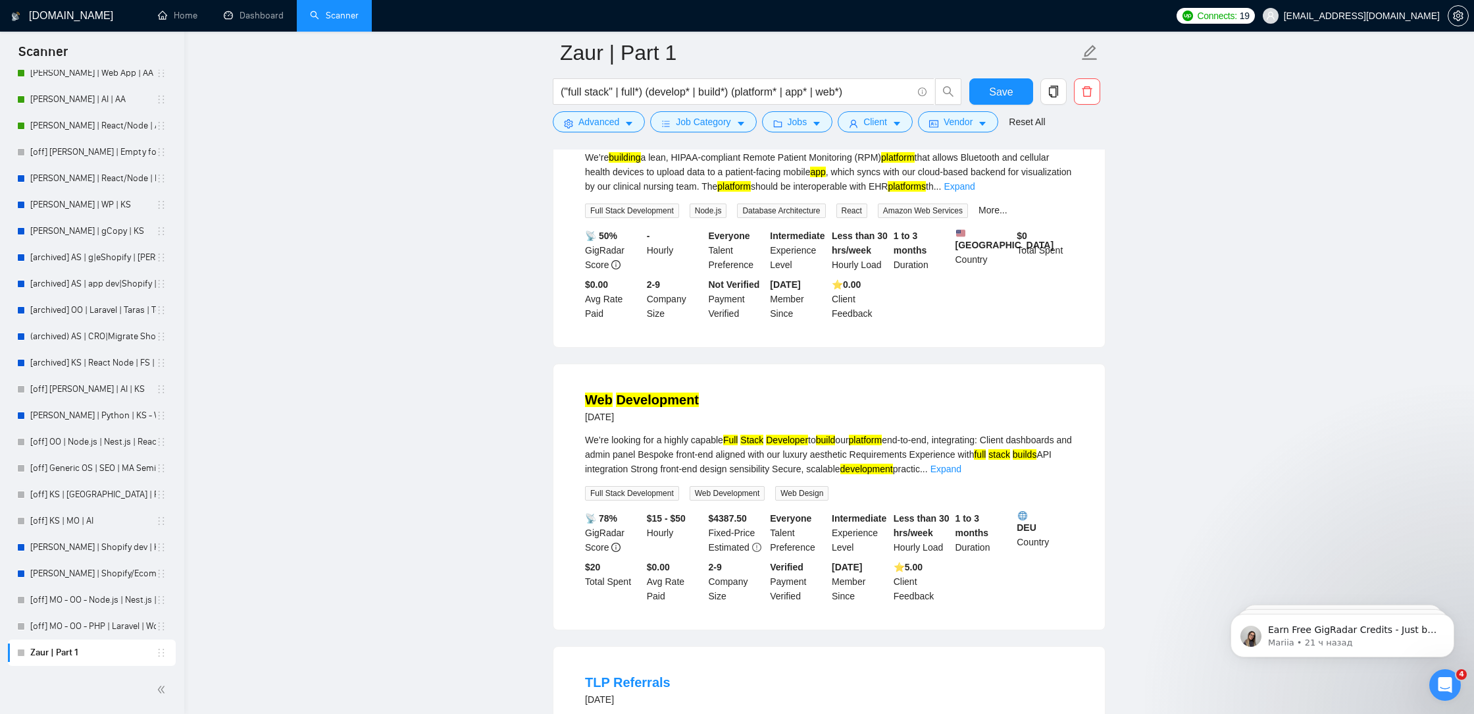
scroll to position [7124, 0]
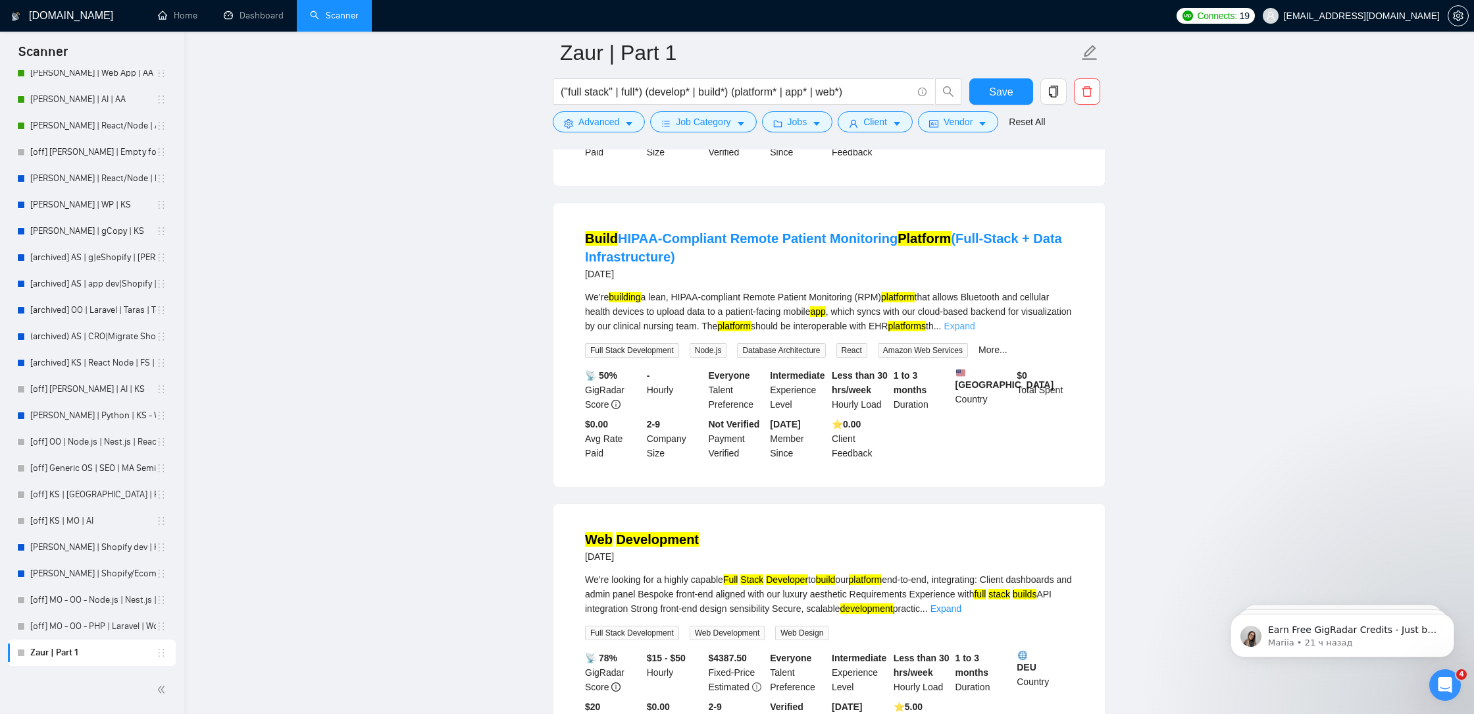
click at [975, 331] on link "Expand" at bounding box center [959, 326] width 31 height 11
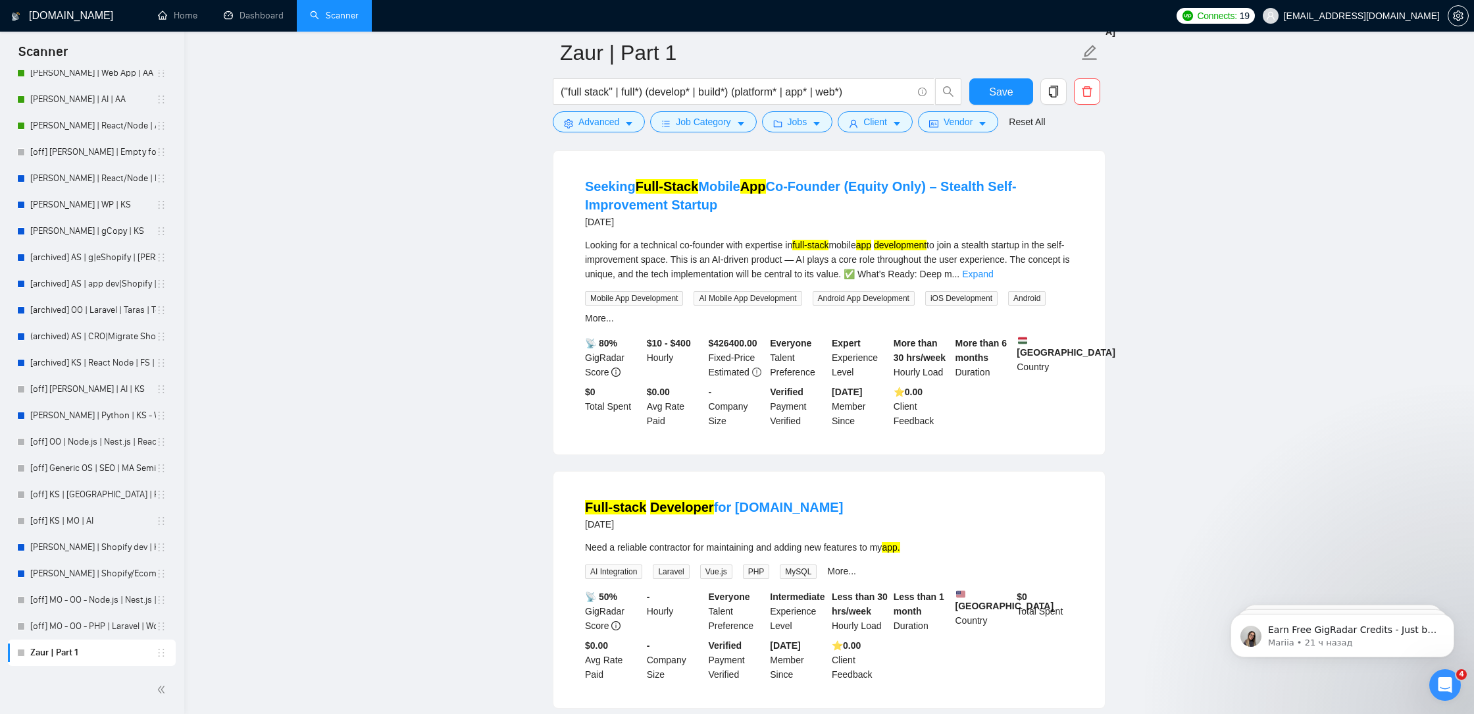
scroll to position [8408, 0]
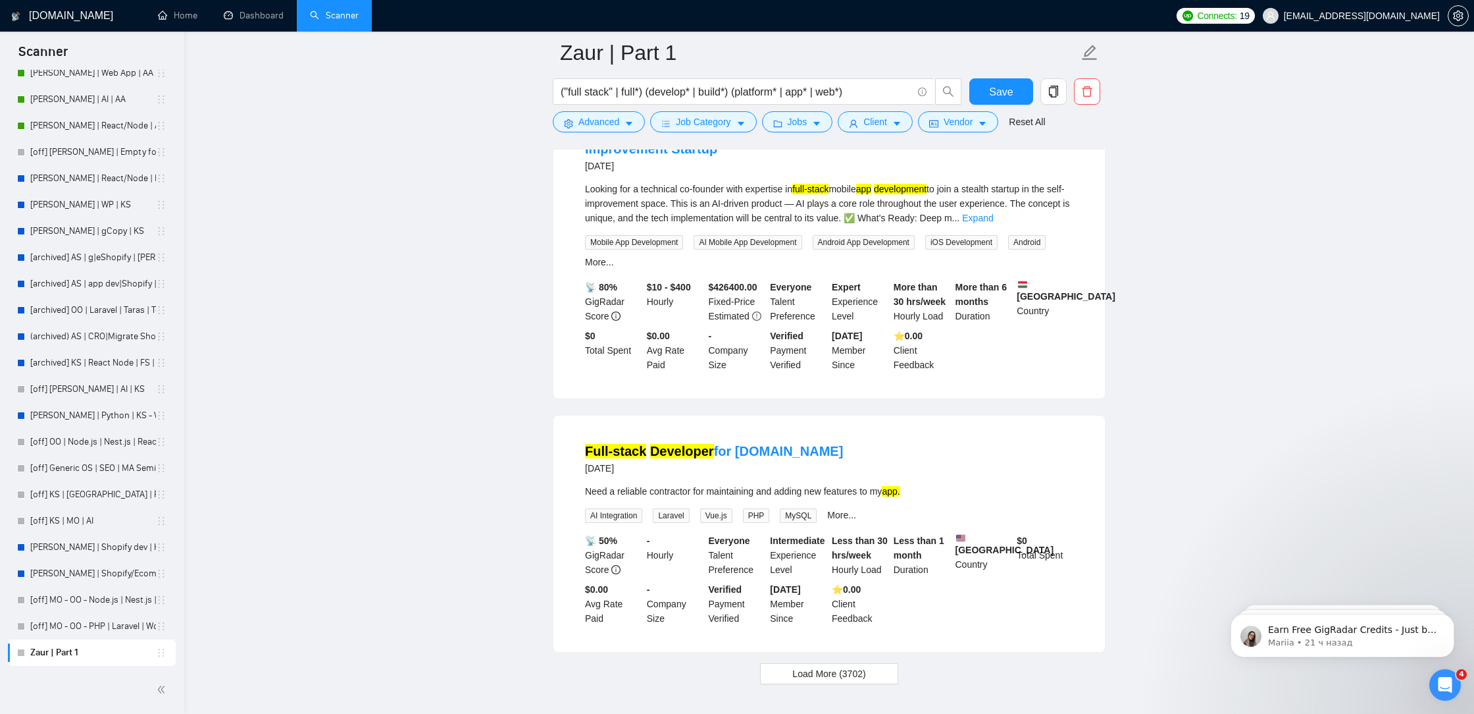
click at [1062, 225] on div "Looking for a technical co-founder with expertise in full-stack mobile app deve…" at bounding box center [829, 203] width 488 height 43
click at [993, 223] on link "Expand" at bounding box center [977, 218] width 31 height 11
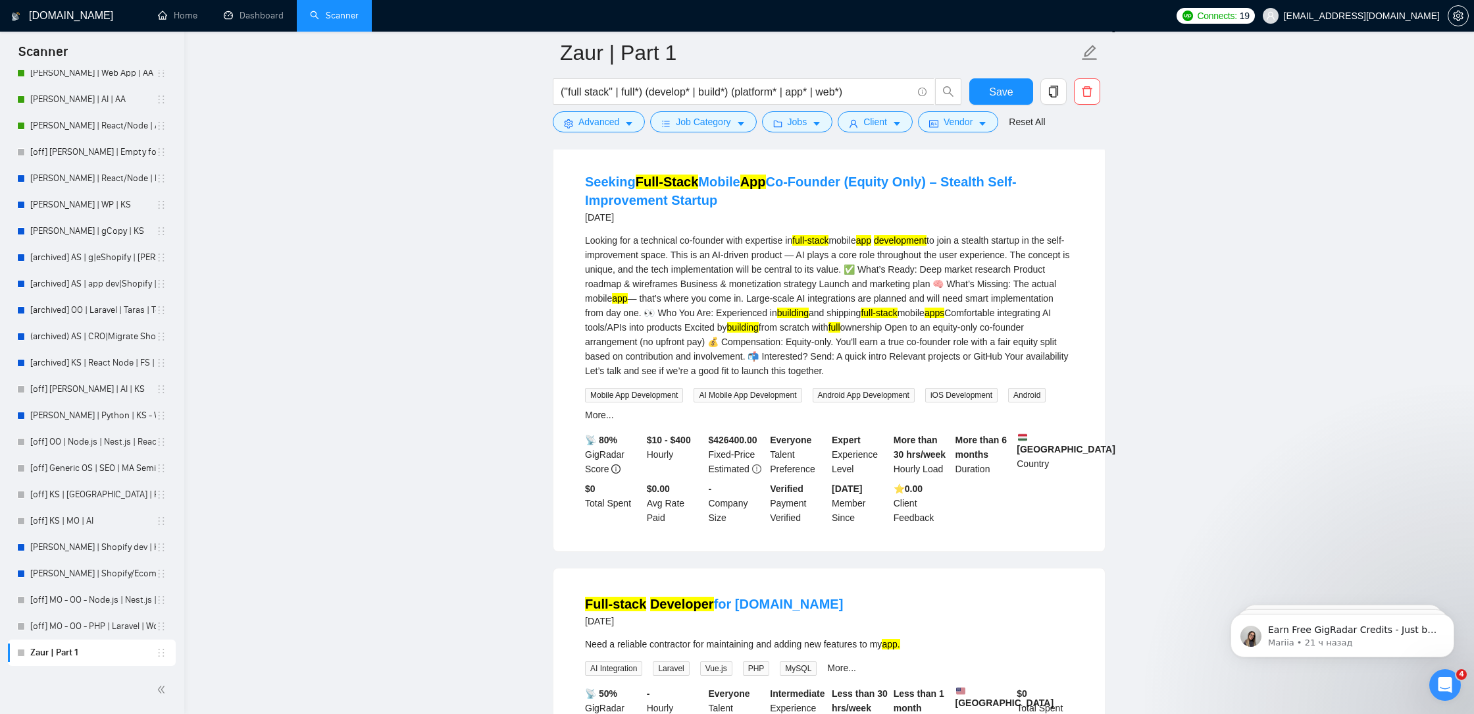
scroll to position [8345, 0]
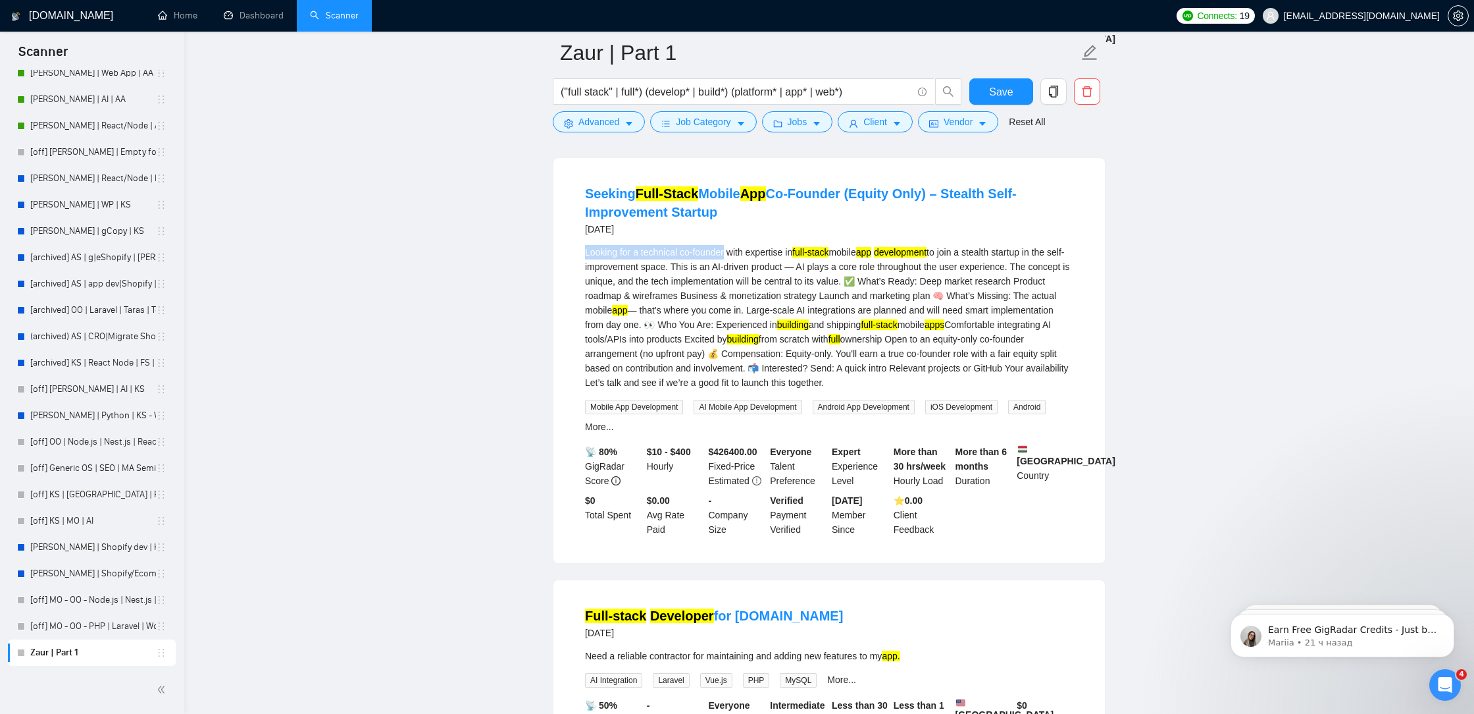
drag, startPoint x: 732, startPoint y: 346, endPoint x: 576, endPoint y: 346, distance: 156.0
click at [576, 346] on li "Seeking Full-Stack Mobile App Co-Founder (Equity Only) – Stealth Self-Improveme…" at bounding box center [829, 360] width 520 height 373
copy div "Looking for a technical co-founder"
click at [596, 119] on span "Advanced" at bounding box center [599, 122] width 41 height 14
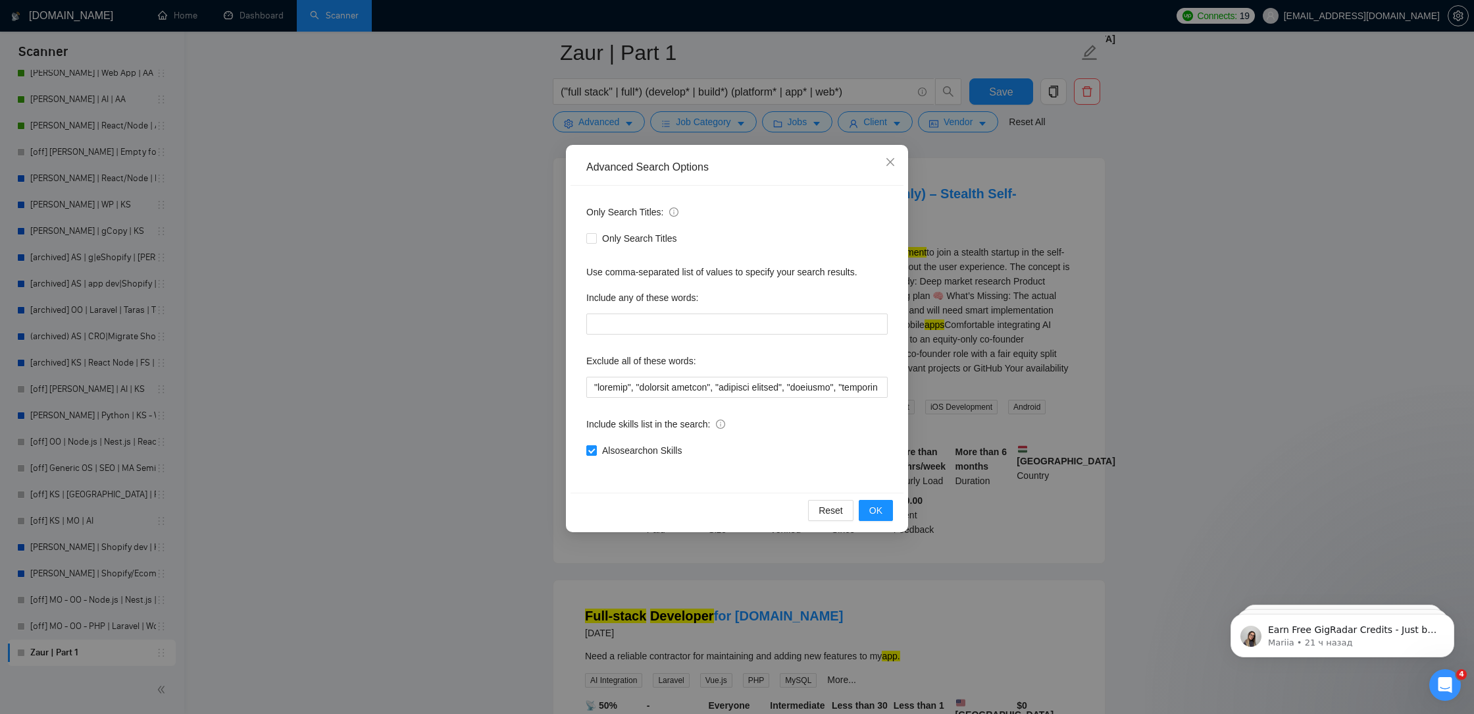
click at [586, 386] on div "Only Search Titles: Only Search Titles Use comma-separated list of values to sp…" at bounding box center [737, 339] width 333 height 307
click at [593, 388] on input "text" at bounding box center [736, 387] width 301 height 21
paste input "Looking for a technical co-founder"
click at [742, 385] on input "text" at bounding box center [736, 387] width 301 height 21
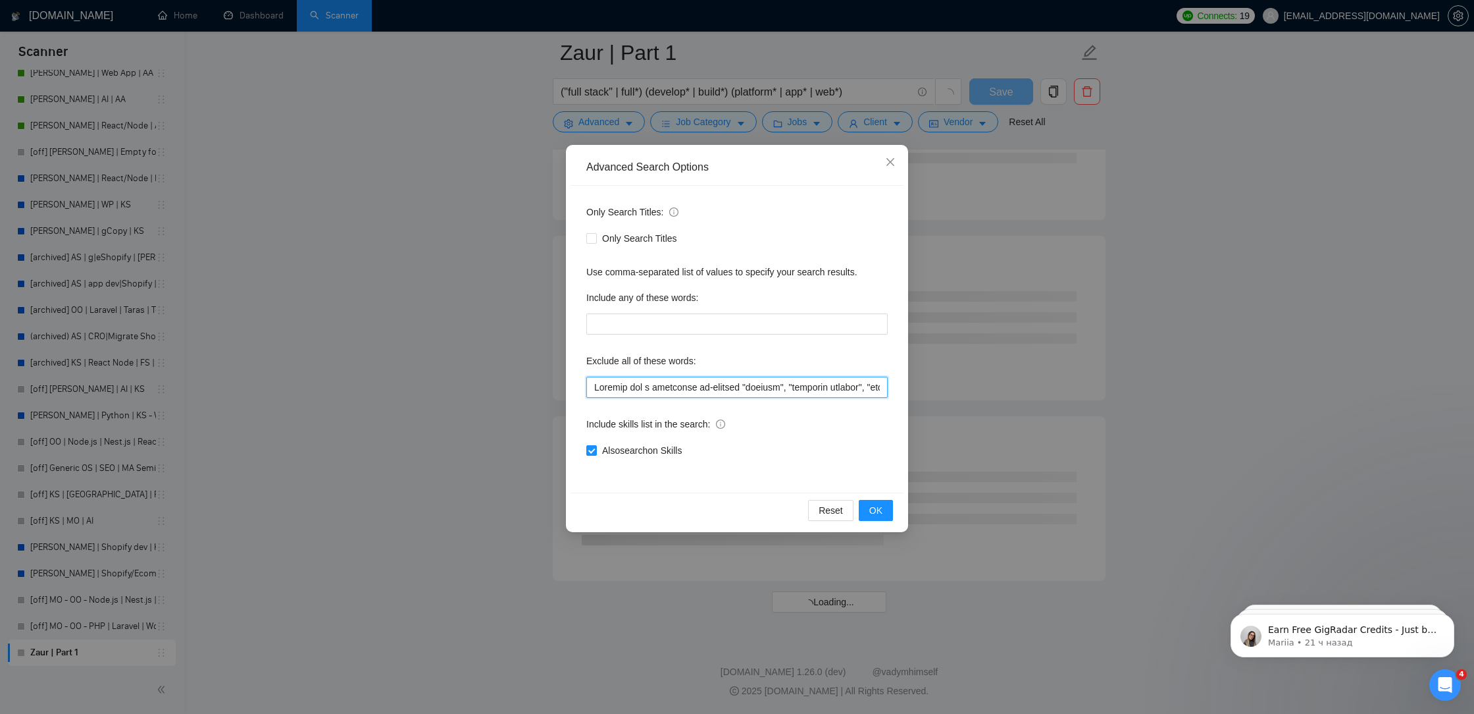
scroll to position [5090, 0]
click at [590, 388] on input "text" at bounding box center [736, 387] width 301 height 21
paste input """
click at [742, 388] on input "text" at bounding box center [736, 387] width 301 height 21
paste input """
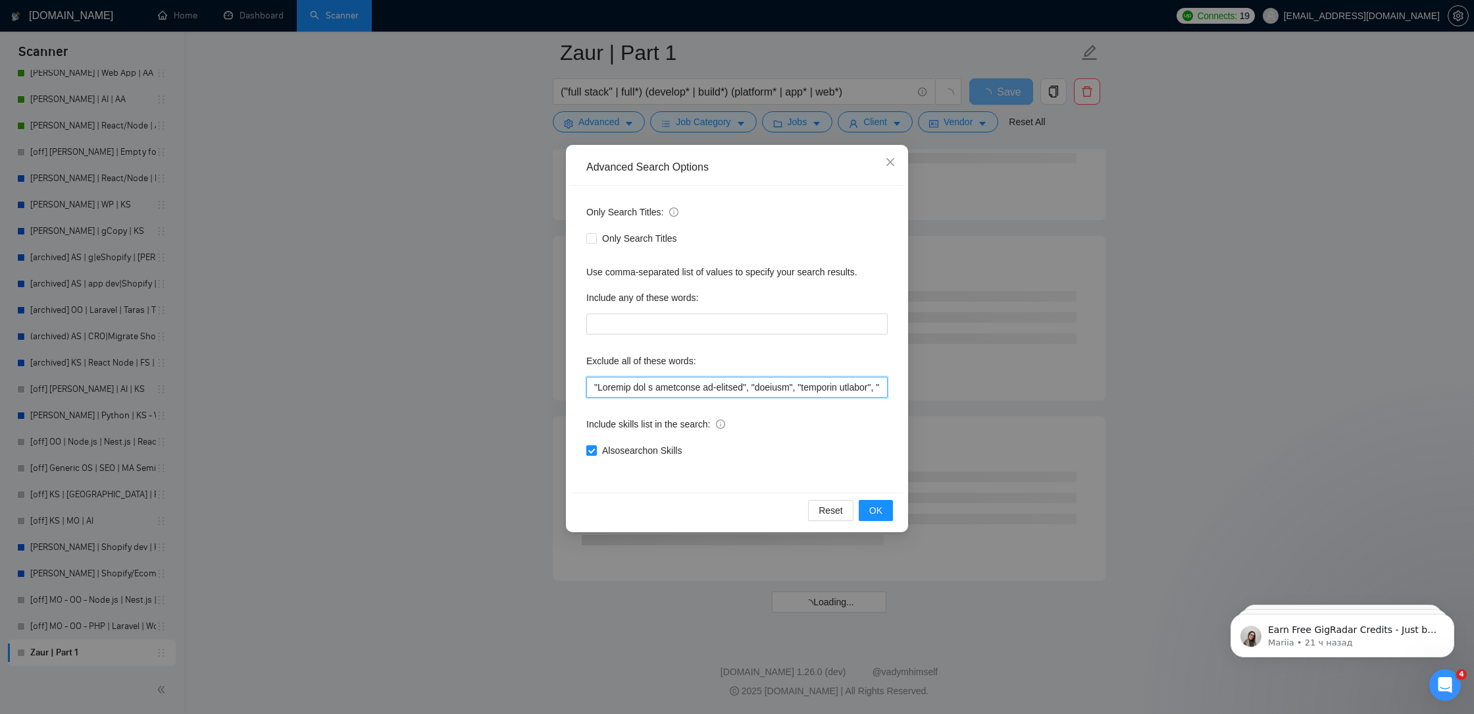
click at [591, 390] on input "text" at bounding box center [736, 387] width 301 height 21
paste input """
click at [593, 384] on input "text" at bounding box center [736, 387] width 301 height 21
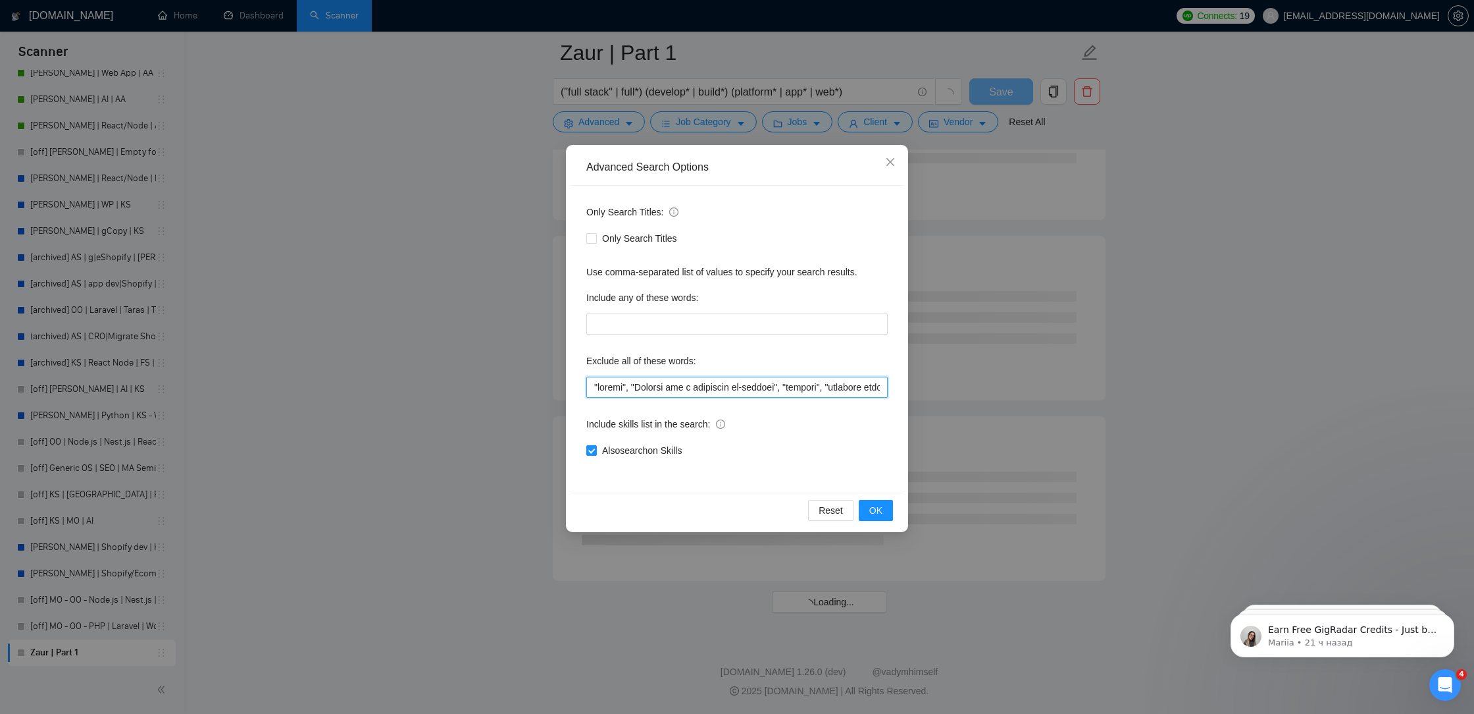
scroll to position [1482, 0]
paste input """
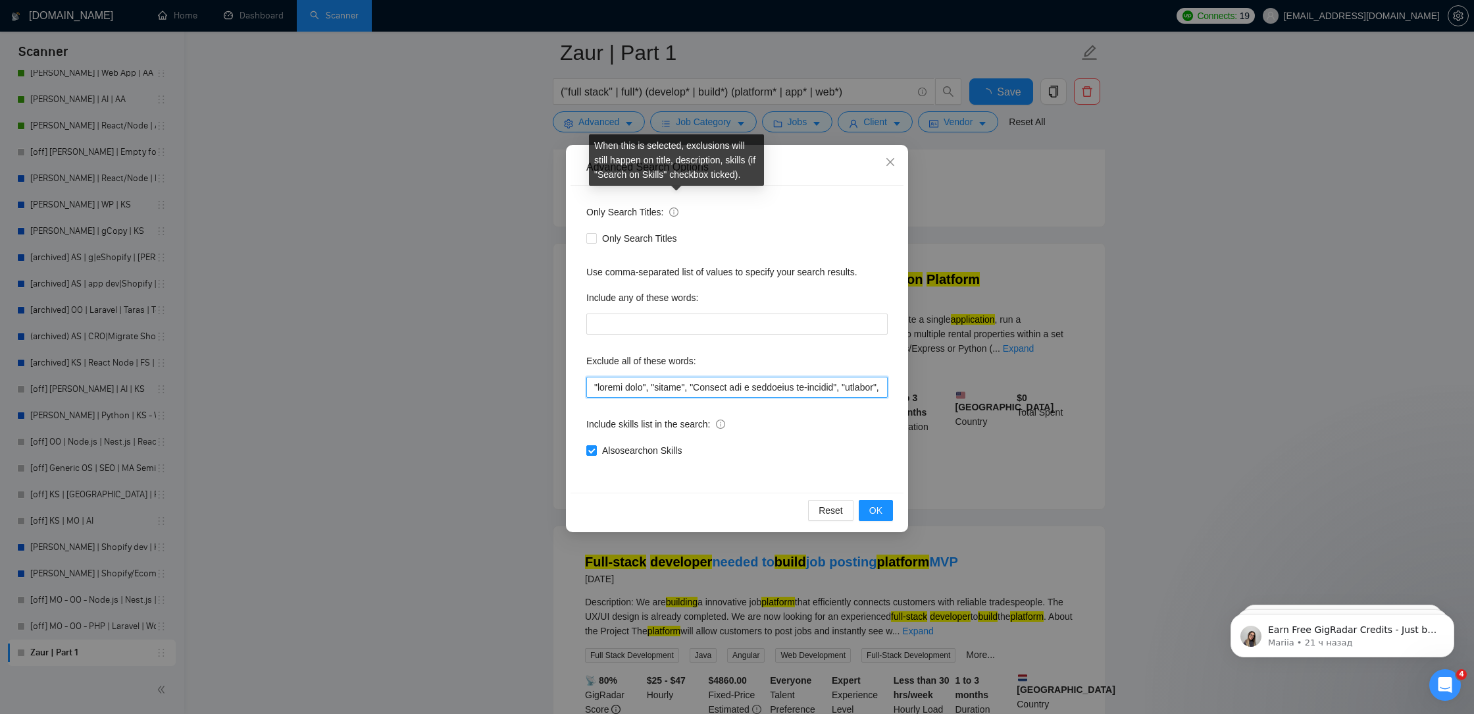
scroll to position [2563, 0]
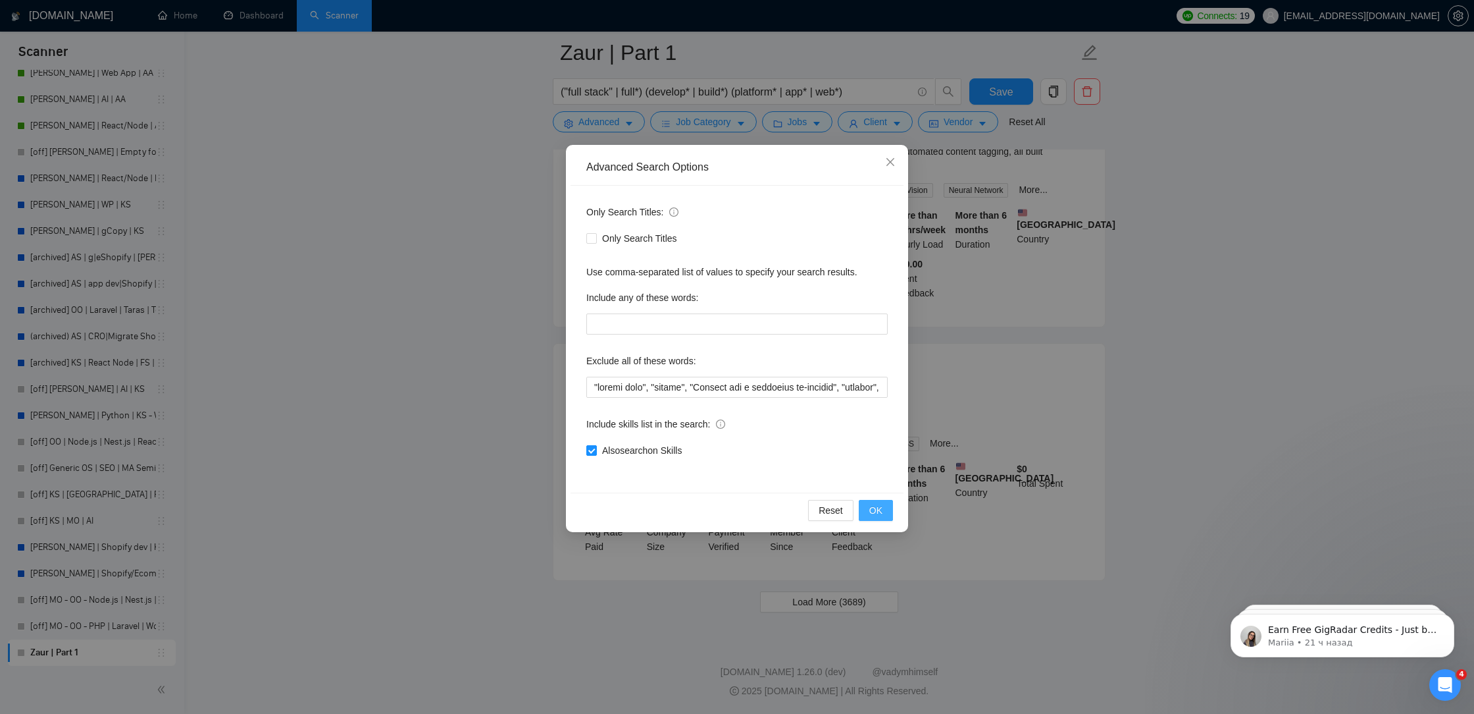
click at [881, 510] on span "OK" at bounding box center [876, 510] width 13 height 14
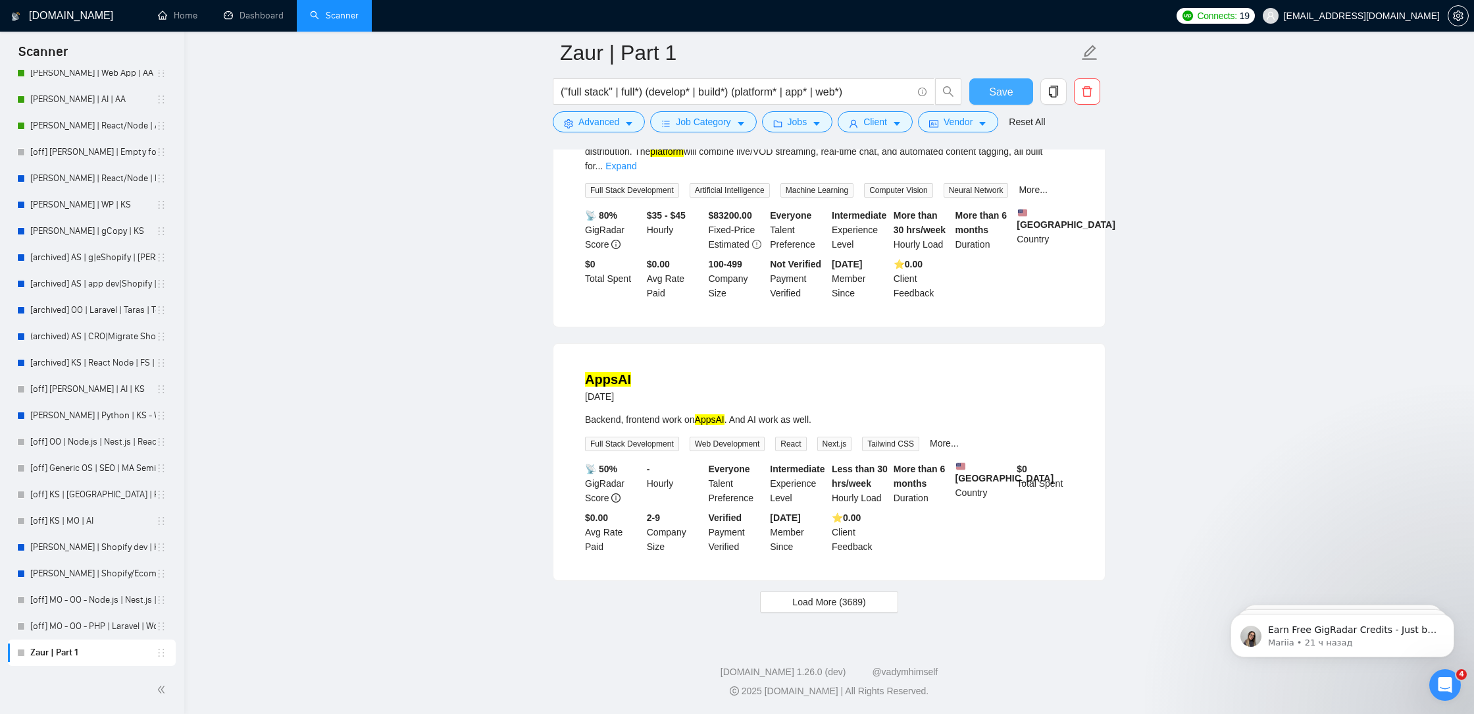
click at [1018, 87] on button "Save" at bounding box center [1002, 91] width 64 height 26
click at [780, 610] on button "Load More (3689)" at bounding box center [829, 601] width 138 height 21
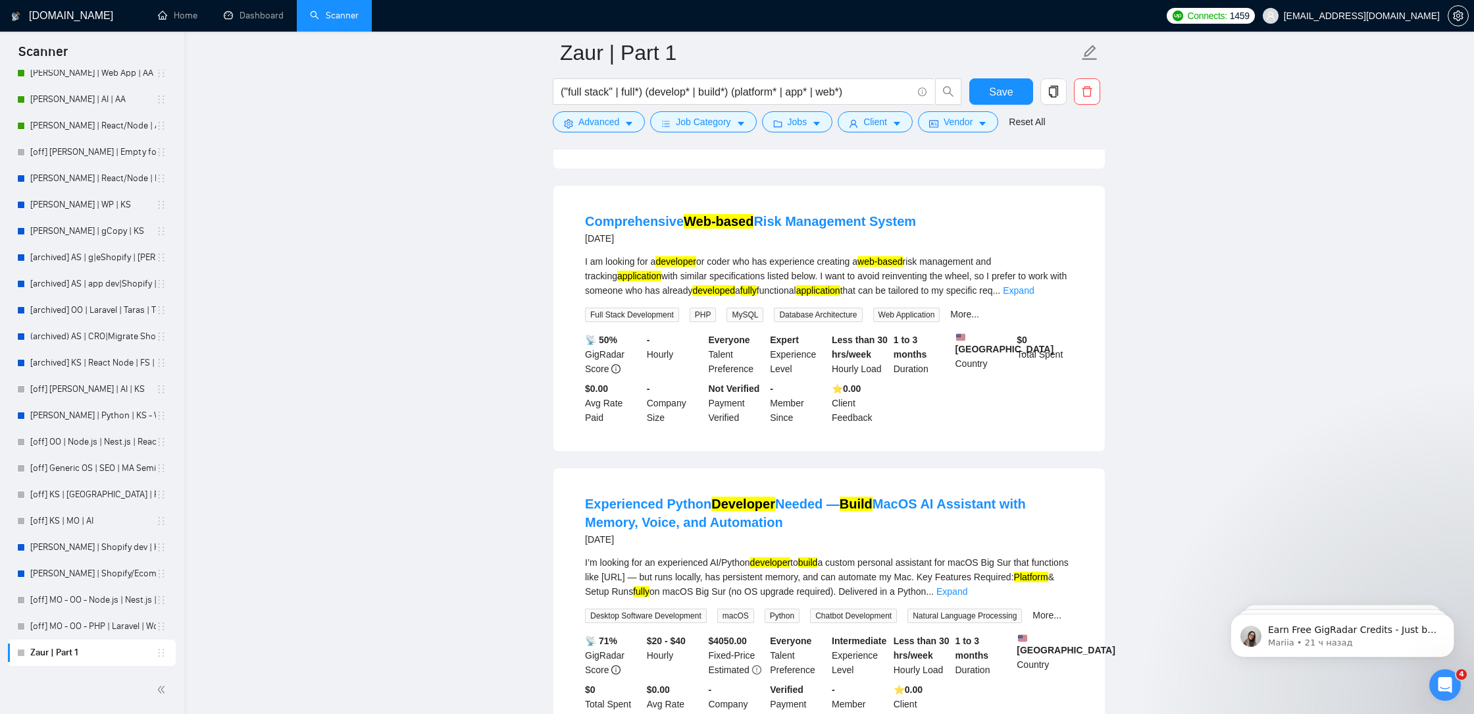
scroll to position [3291, 0]
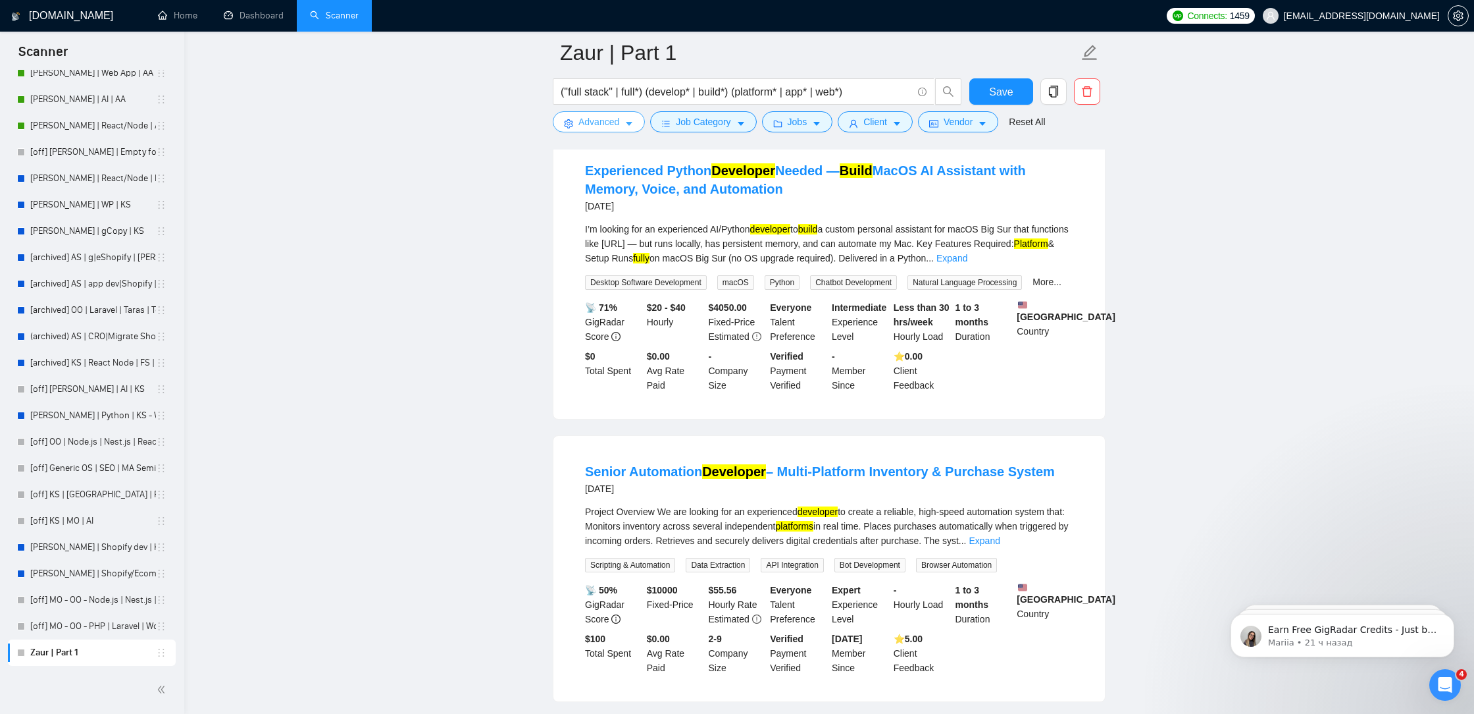
click at [615, 121] on span "Advanced" at bounding box center [599, 122] width 41 height 14
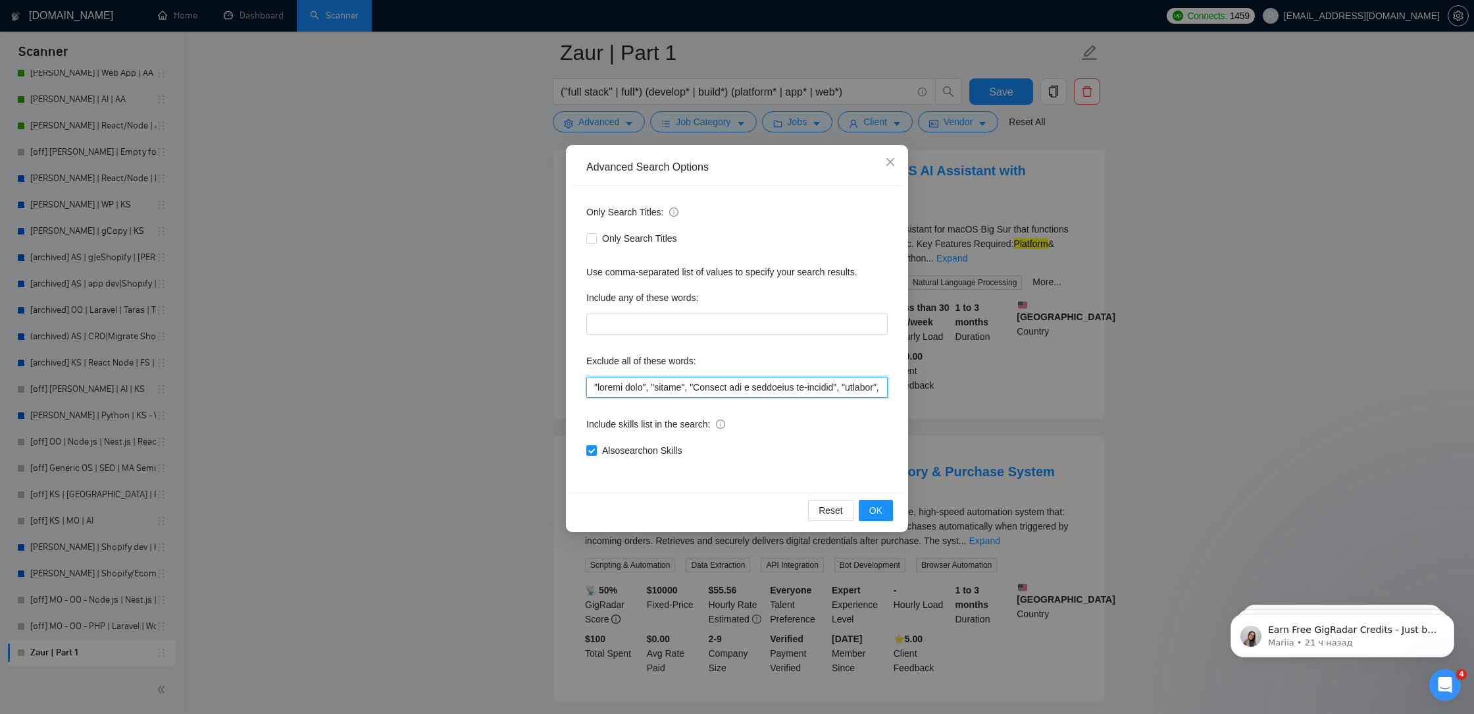
click at [590, 380] on input "text" at bounding box center [736, 387] width 301 height 21
paste input """
click at [875, 500] on button "OK" at bounding box center [876, 510] width 34 height 21
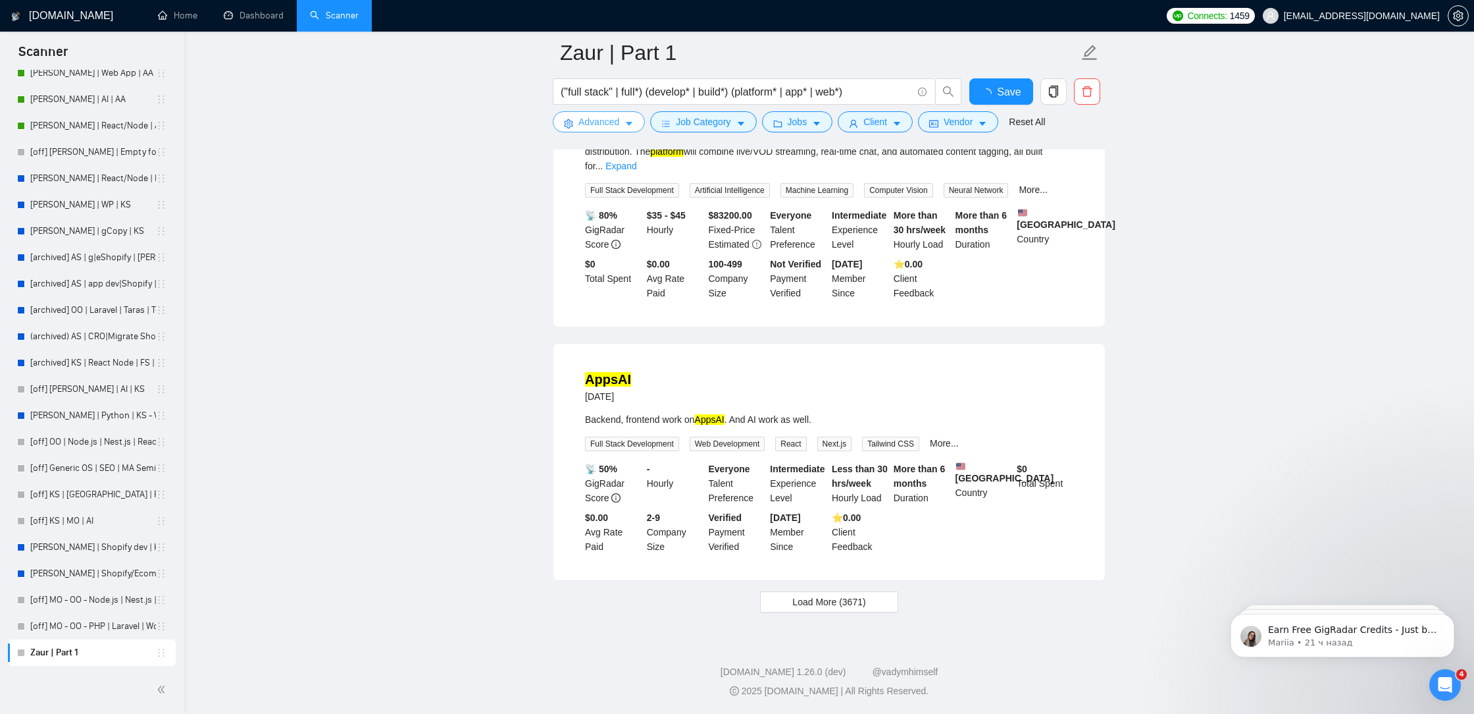
scroll to position [2563, 0]
drag, startPoint x: 1001, startPoint y: 90, endPoint x: 974, endPoint y: 126, distance: 45.0
click at [1001, 90] on span "Save" at bounding box center [1001, 92] width 24 height 16
click at [790, 602] on button "Load More (3671)" at bounding box center [829, 601] width 138 height 21
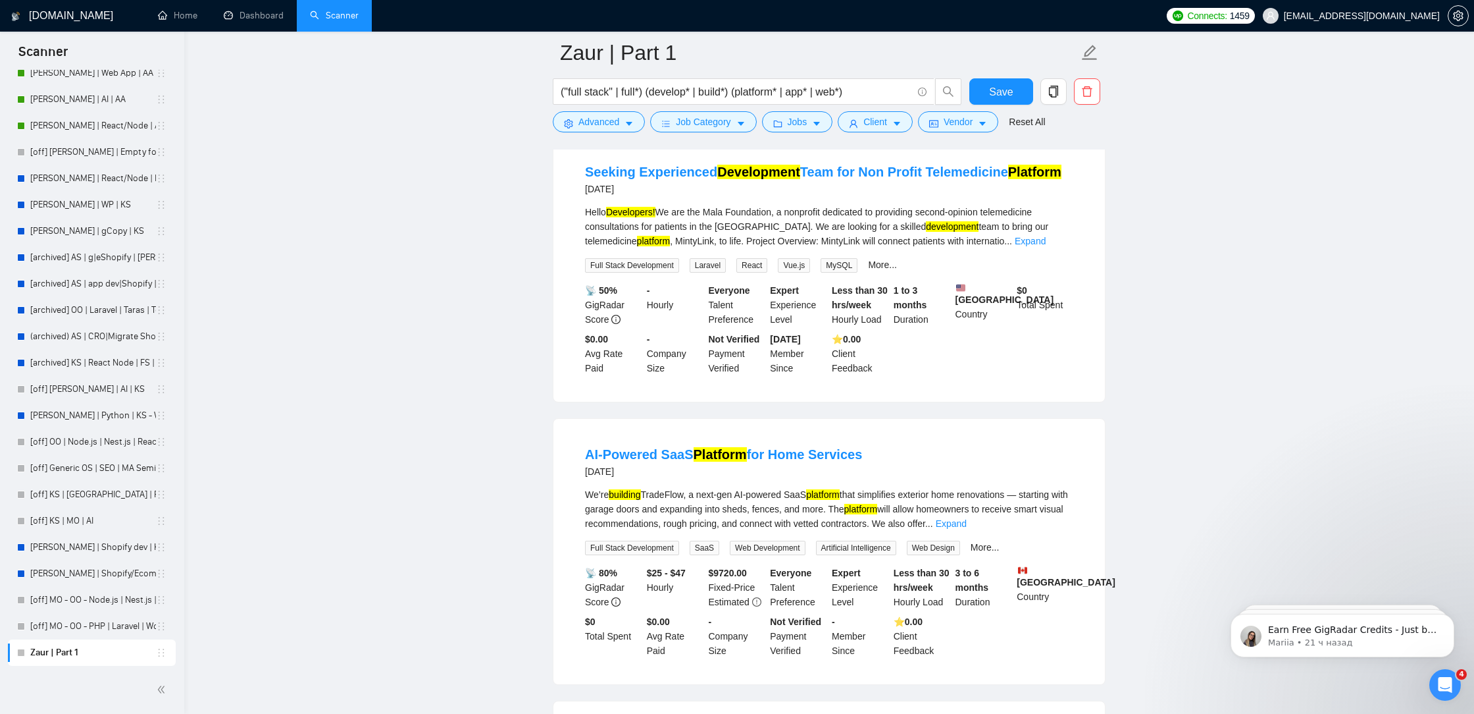
scroll to position [5373, 0]
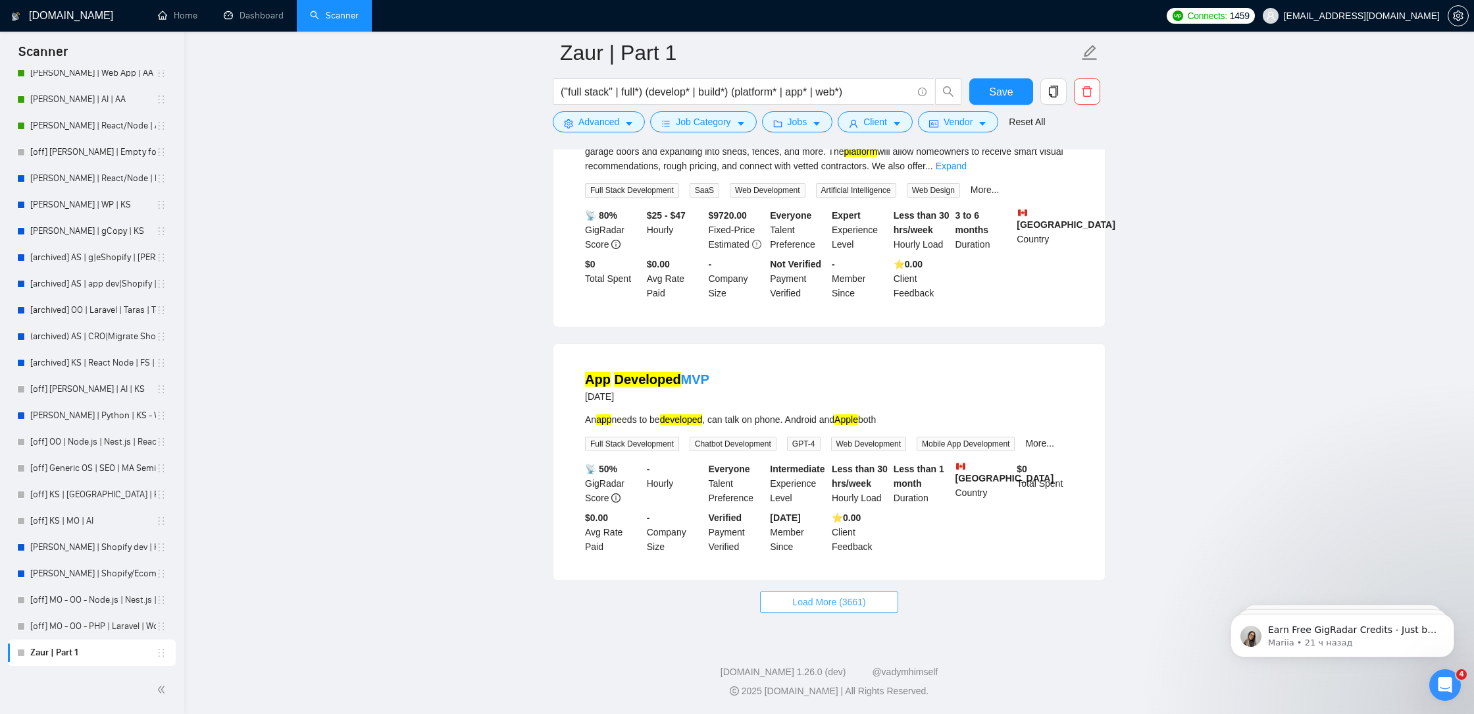
click at [820, 594] on button "Load More (3661)" at bounding box center [829, 601] width 138 height 21
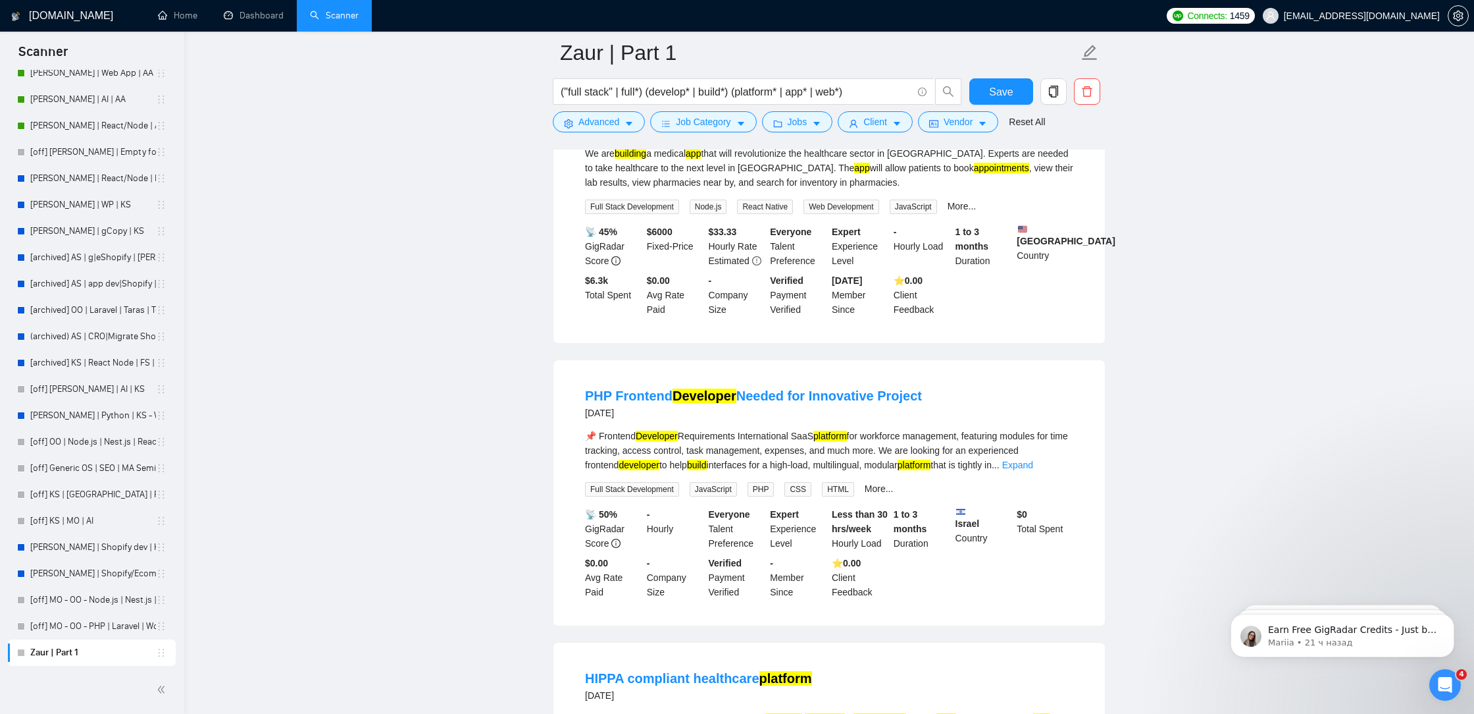
scroll to position [6094, 0]
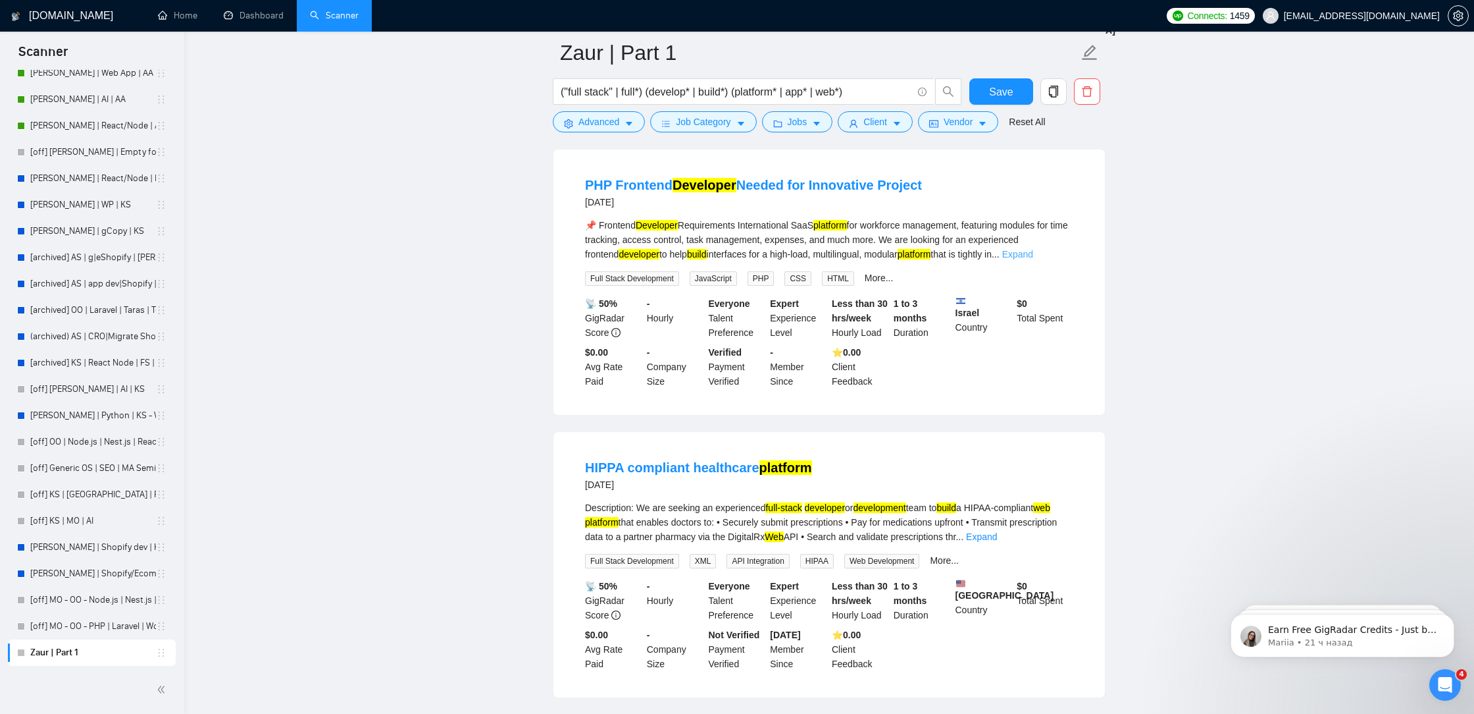
click at [1033, 259] on link "Expand" at bounding box center [1018, 254] width 31 height 11
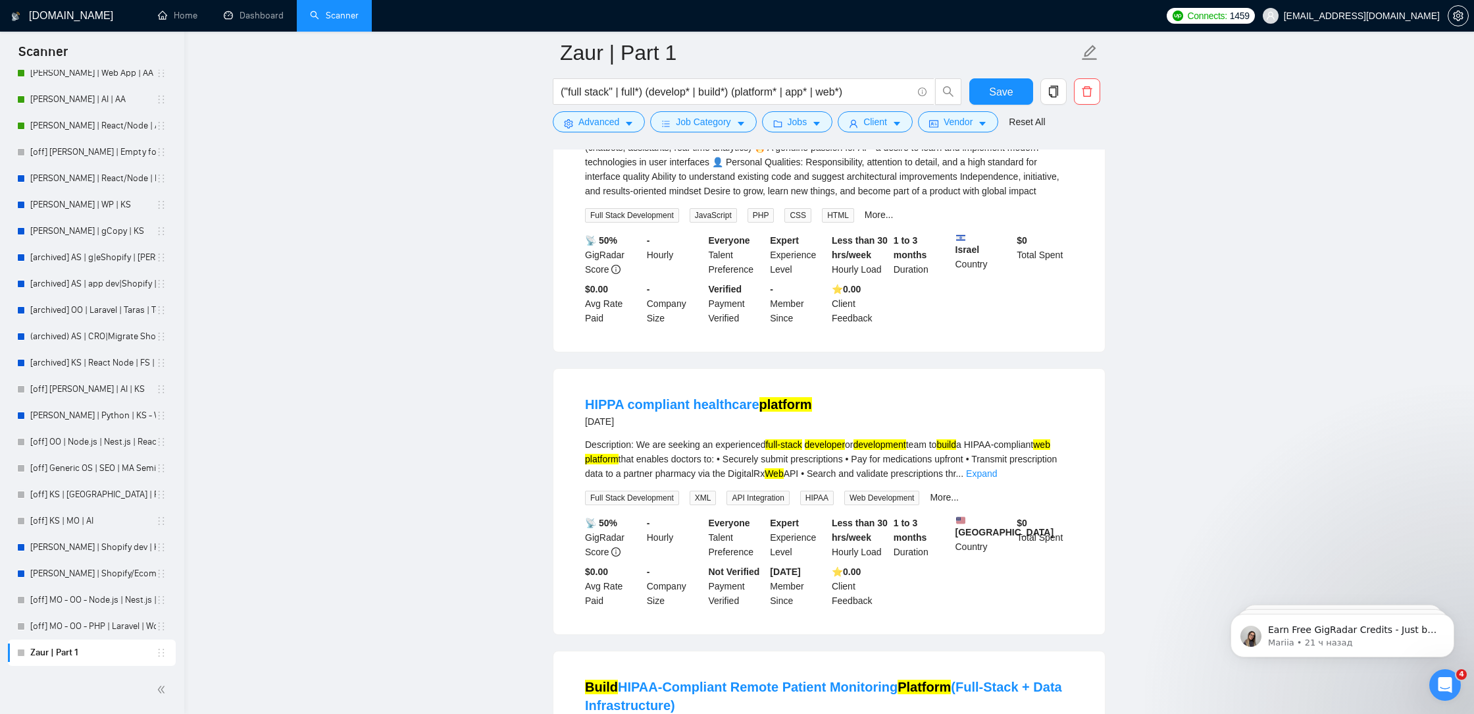
scroll to position [6456, 0]
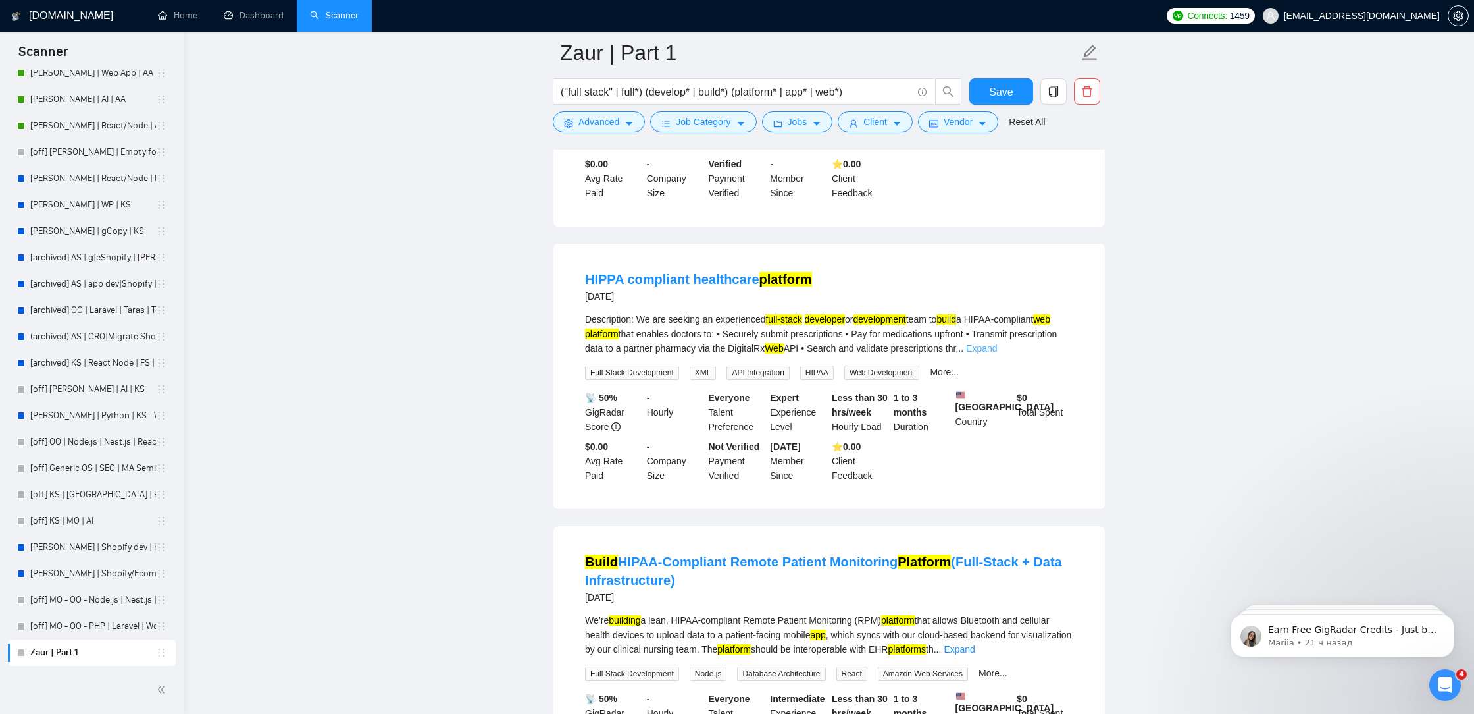
click at [997, 353] on link "Expand" at bounding box center [981, 348] width 31 height 11
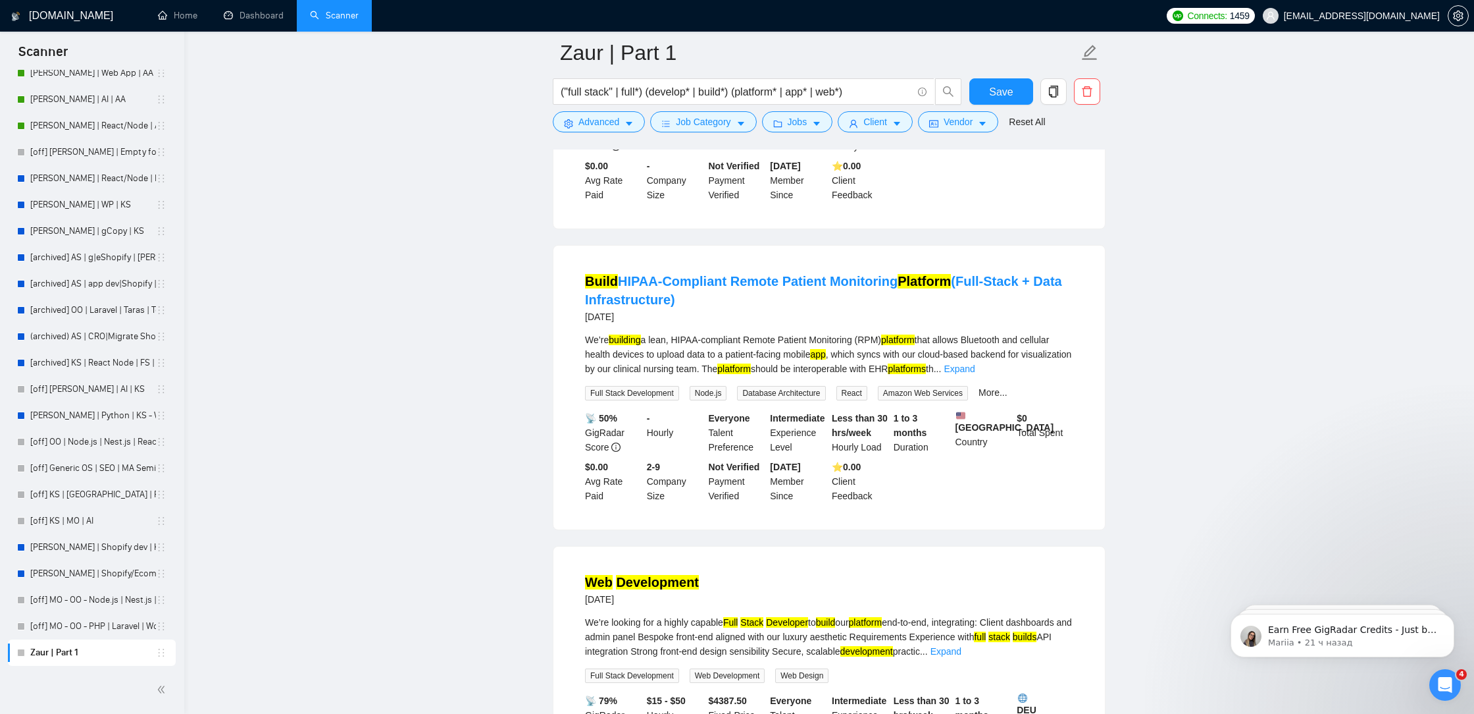
scroll to position [7053, 0]
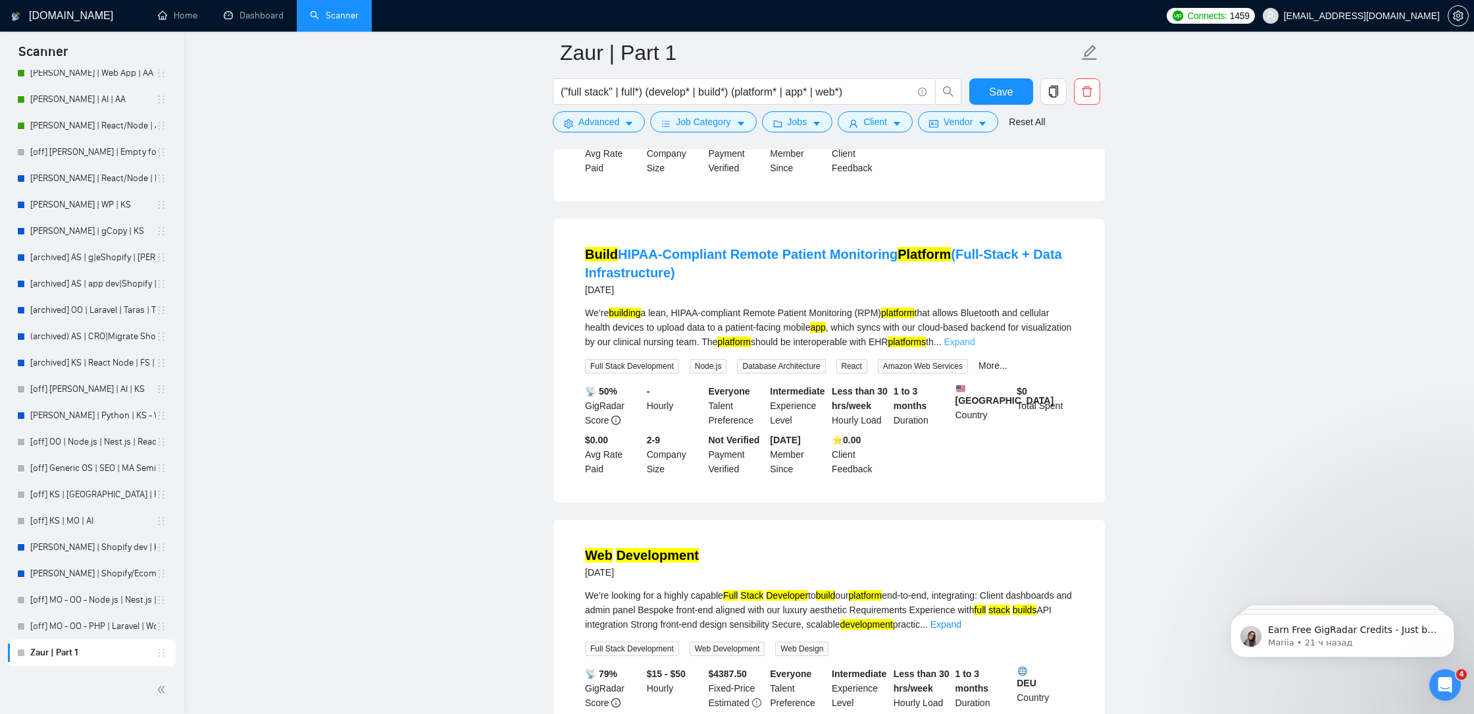
click at [975, 347] on link "Expand" at bounding box center [959, 341] width 31 height 11
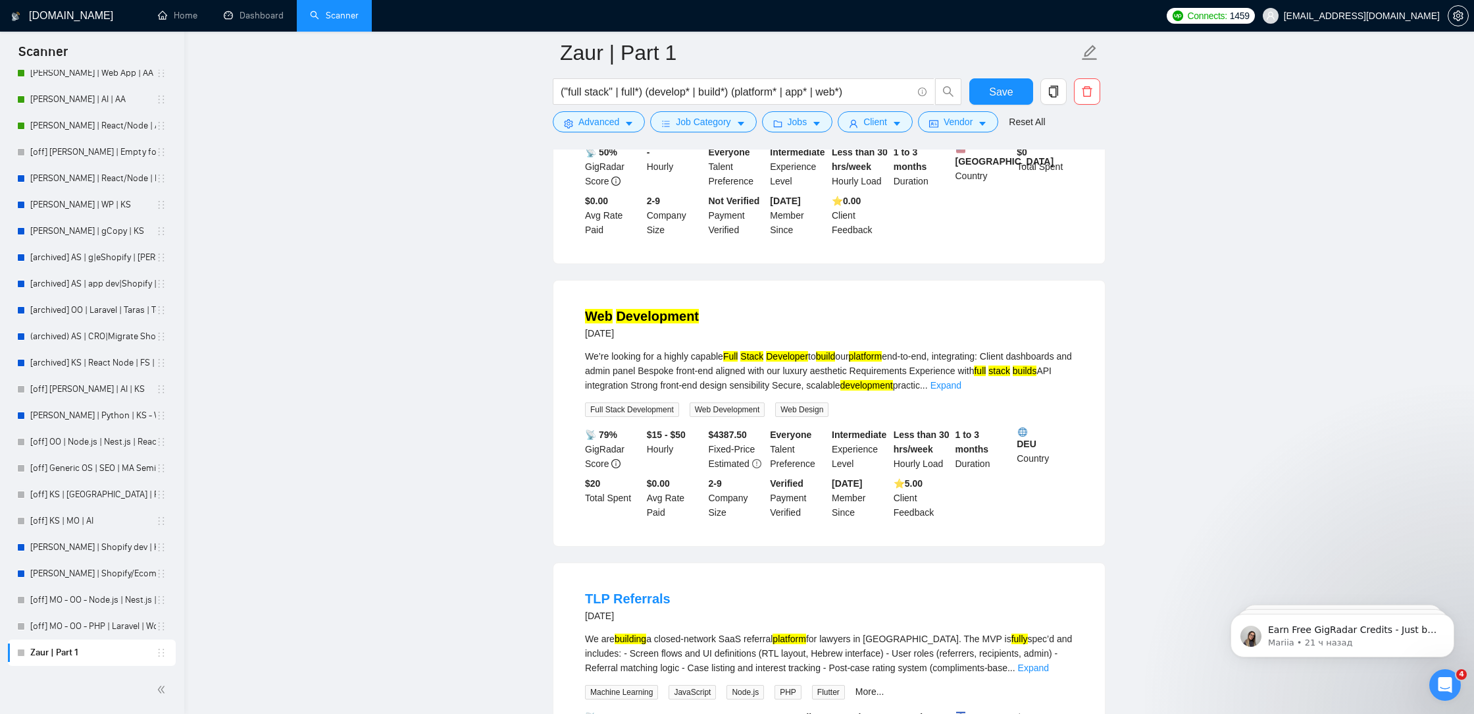
scroll to position [7379, 0]
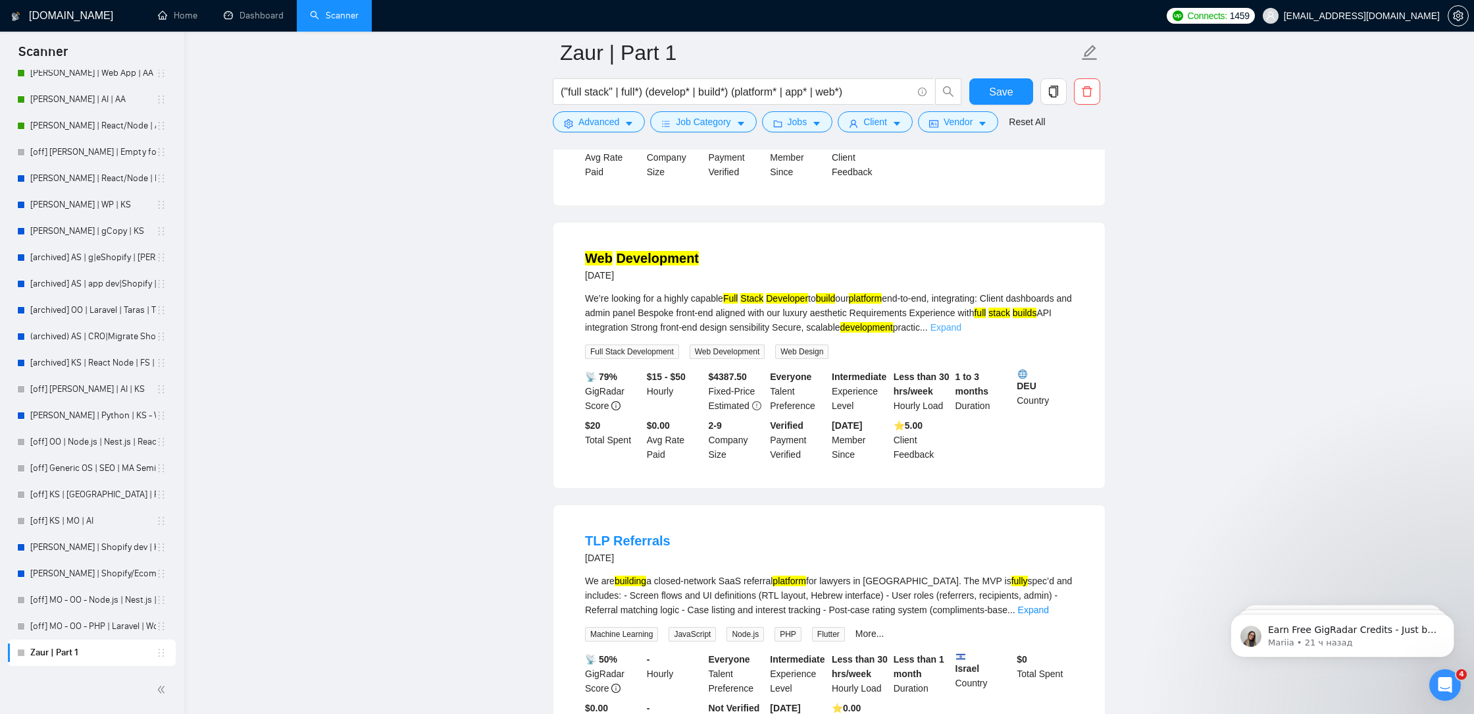
click at [962, 332] on link "Expand" at bounding box center [946, 327] width 31 height 11
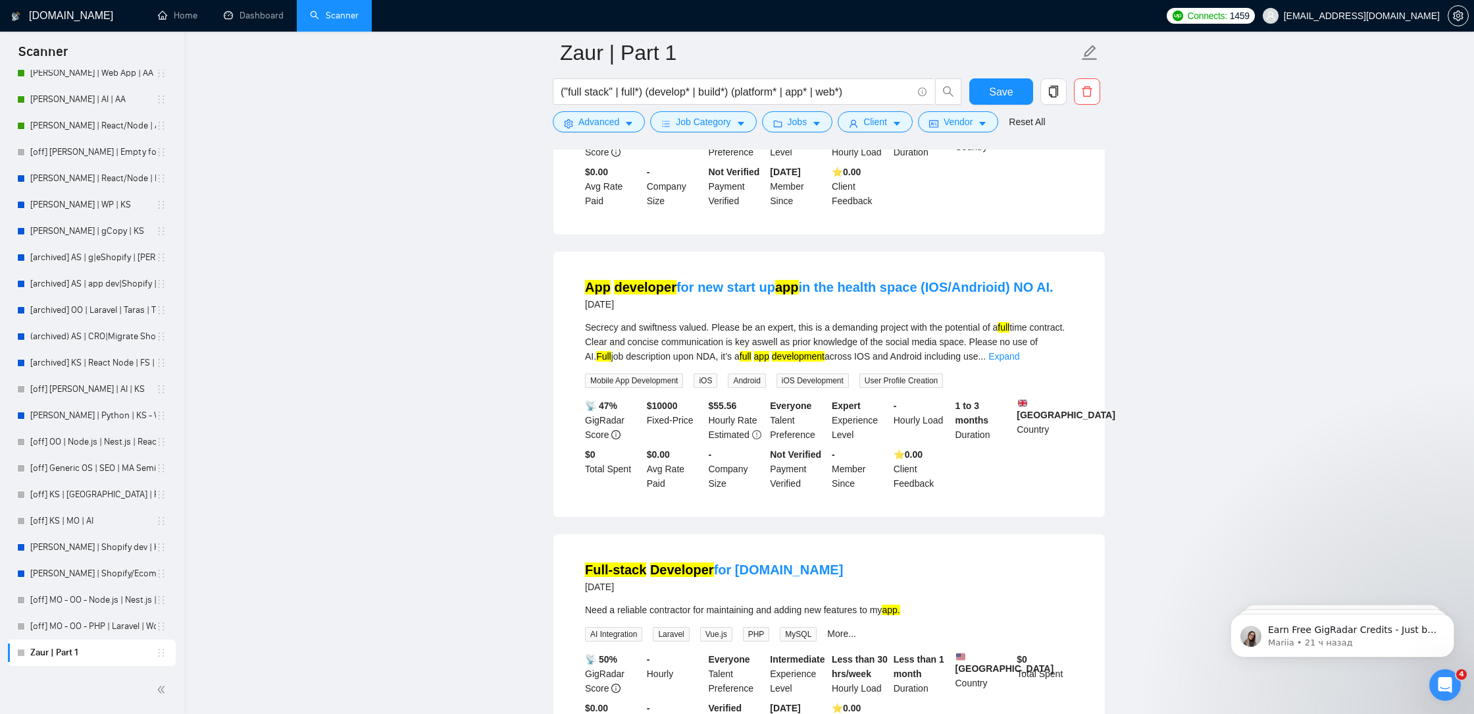
scroll to position [7978, 0]
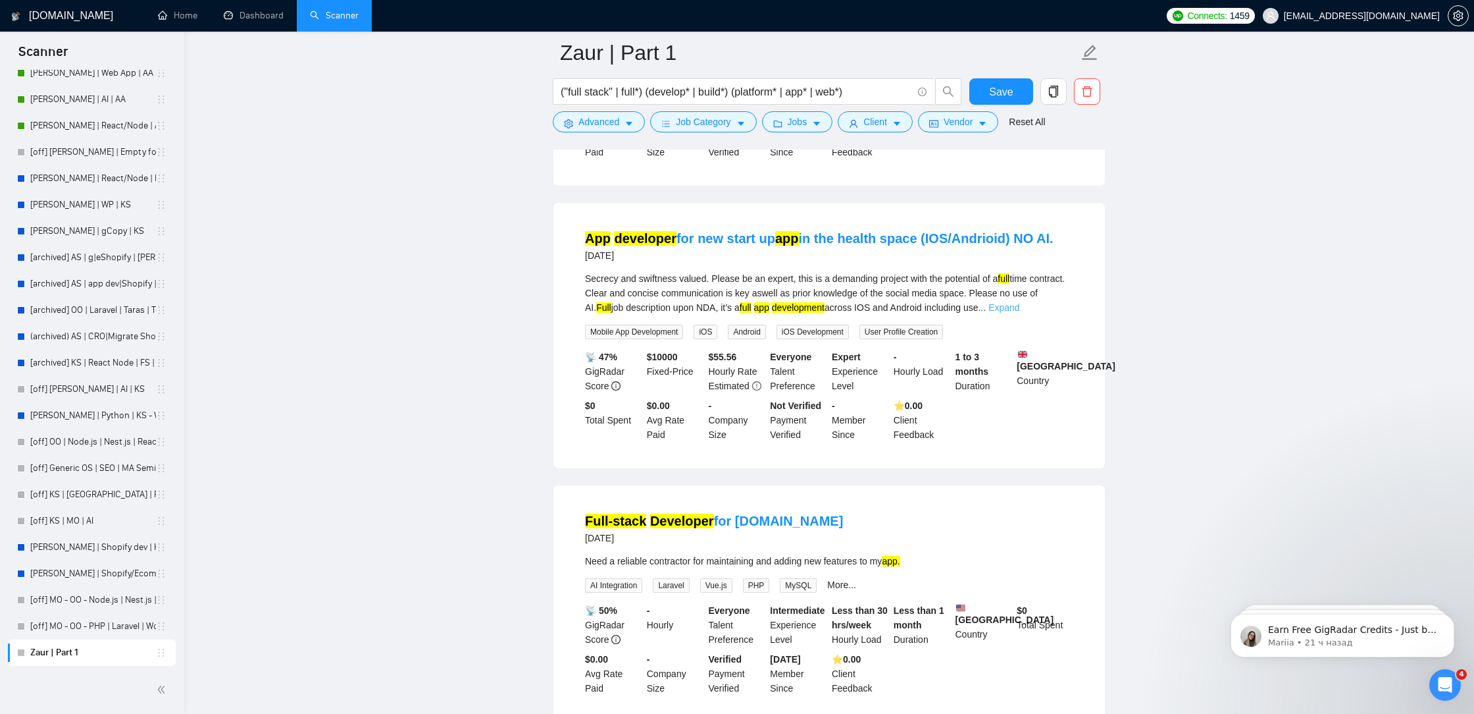
click at [1020, 313] on link "Expand" at bounding box center [1004, 307] width 31 height 11
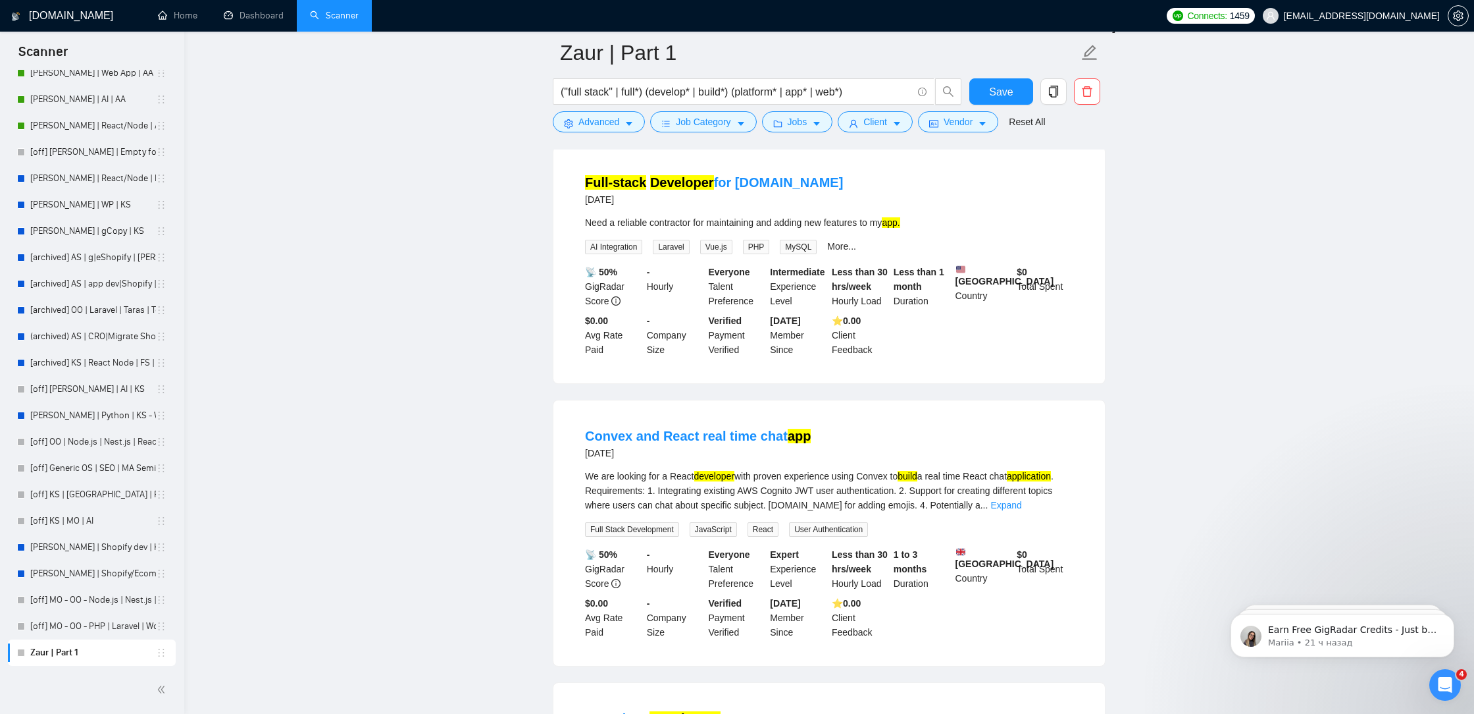
scroll to position [8396, 0]
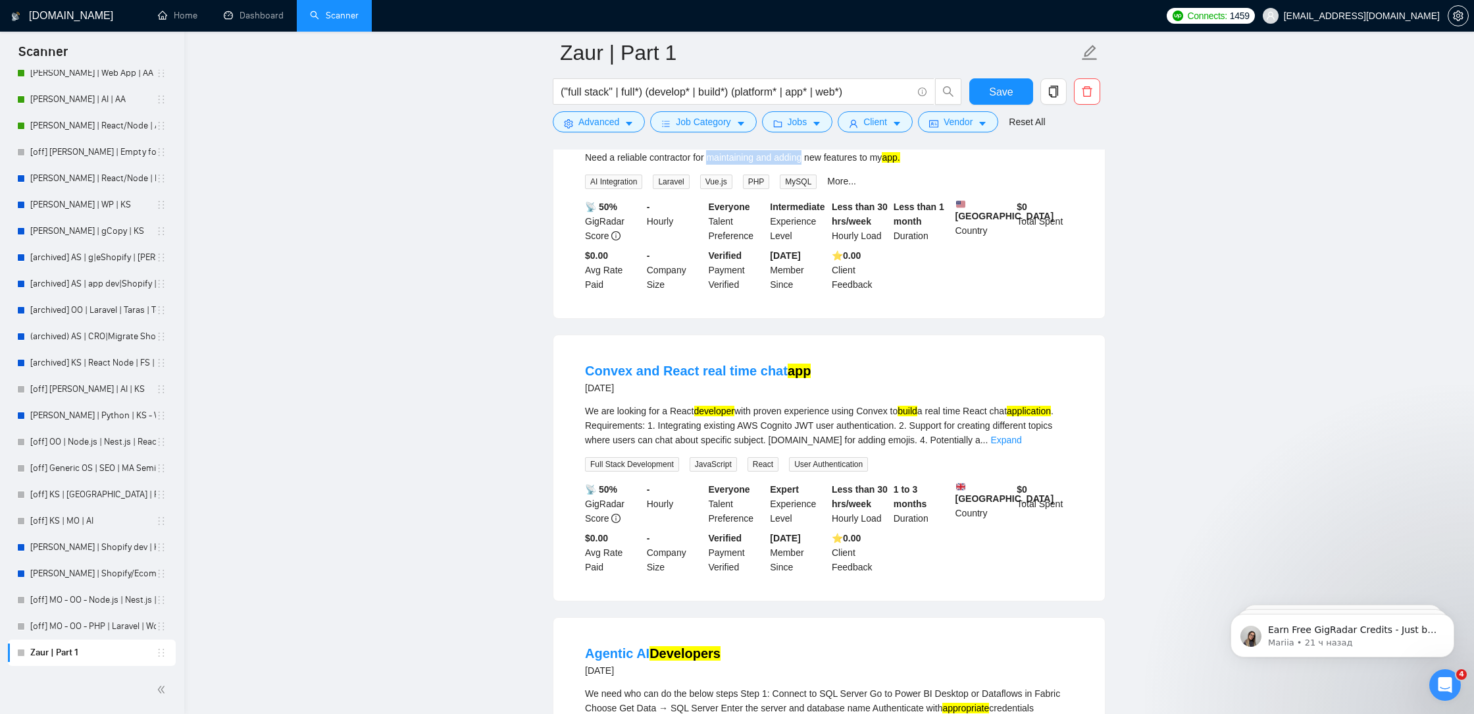
drag, startPoint x: 712, startPoint y: 234, endPoint x: 812, endPoint y: 240, distance: 100.2
click at [812, 165] on div "Need a reliable contractor for maintaining and adding new features to my app." at bounding box center [829, 157] width 488 height 14
copy div "maintaining and adding"
click at [594, 120] on span "Advanced" at bounding box center [599, 122] width 41 height 14
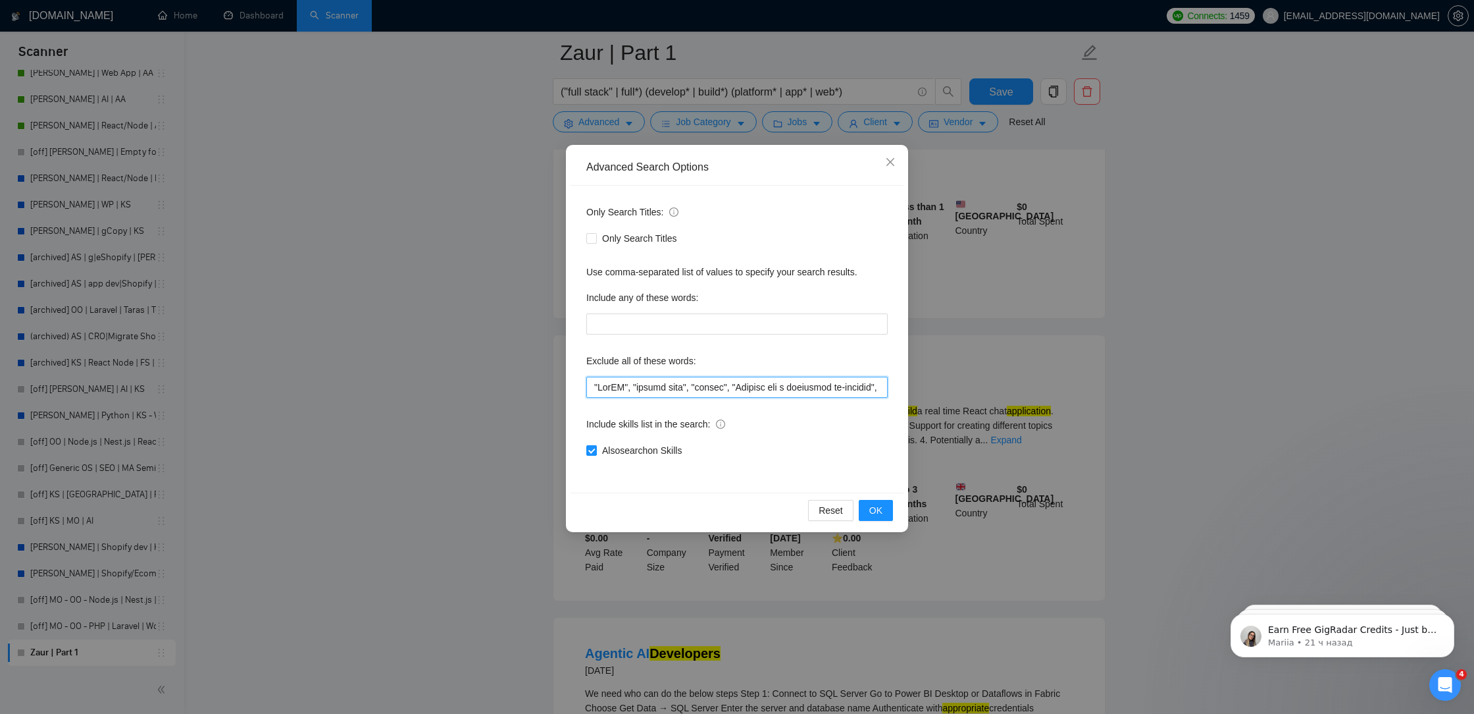
click at [594, 386] on input "text" at bounding box center [736, 387] width 301 height 21
paste input "maintaining and adding"
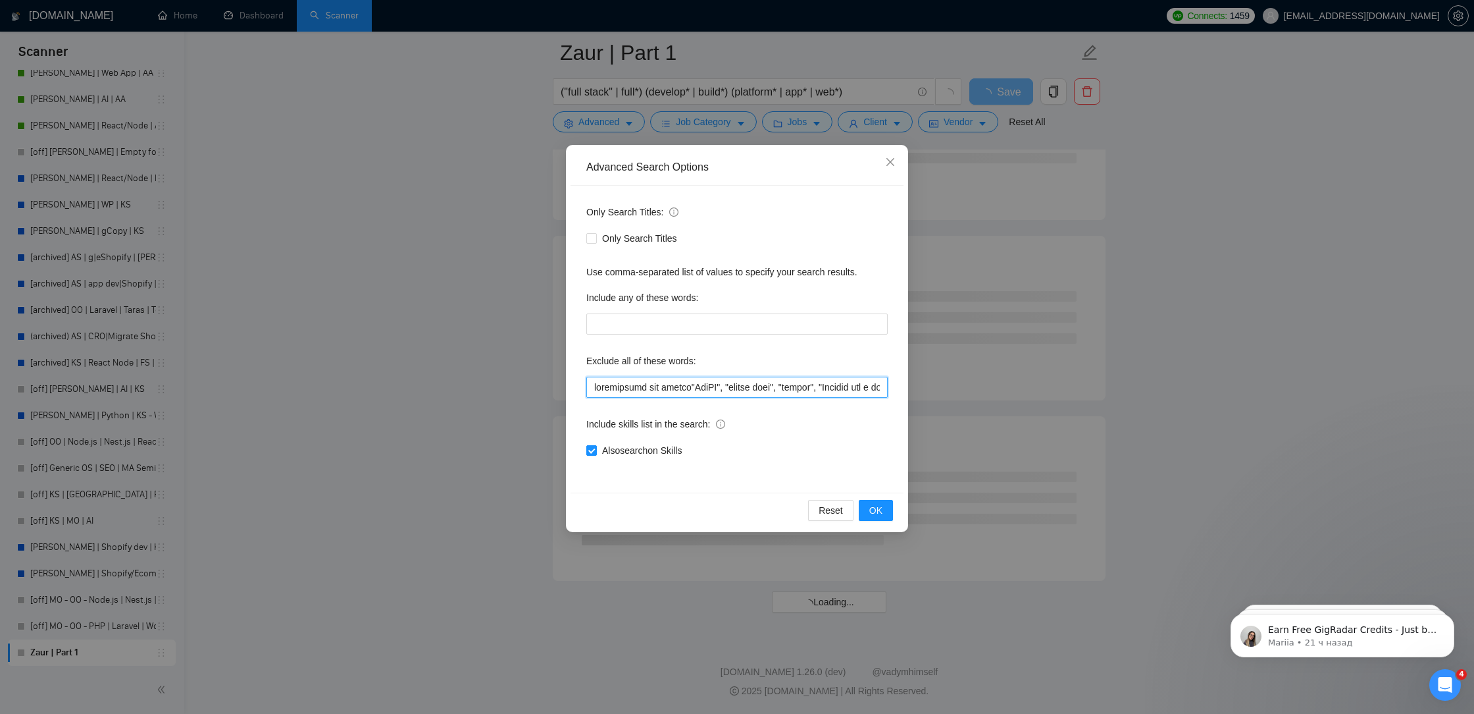
scroll to position [5090, 0]
drag, startPoint x: 700, startPoint y: 384, endPoint x: 694, endPoint y: 382, distance: 6.9
click at [694, 382] on input "text" at bounding box center [736, 387] width 301 height 21
click at [590, 389] on input "text" at bounding box center [736, 387] width 301 height 21
paste input """
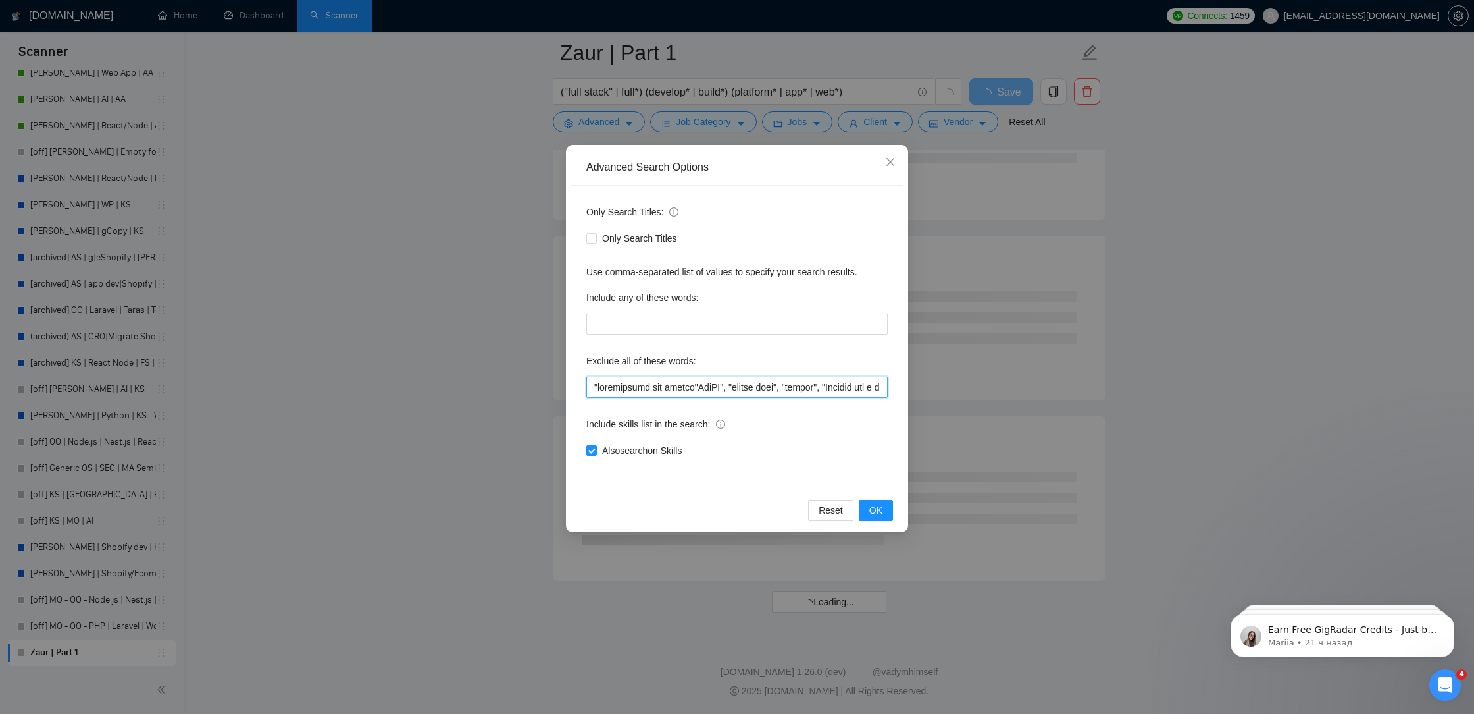
click at [697, 388] on input "text" at bounding box center [736, 387] width 301 height 21
paste input """
click at [881, 513] on span "OK" at bounding box center [876, 510] width 13 height 14
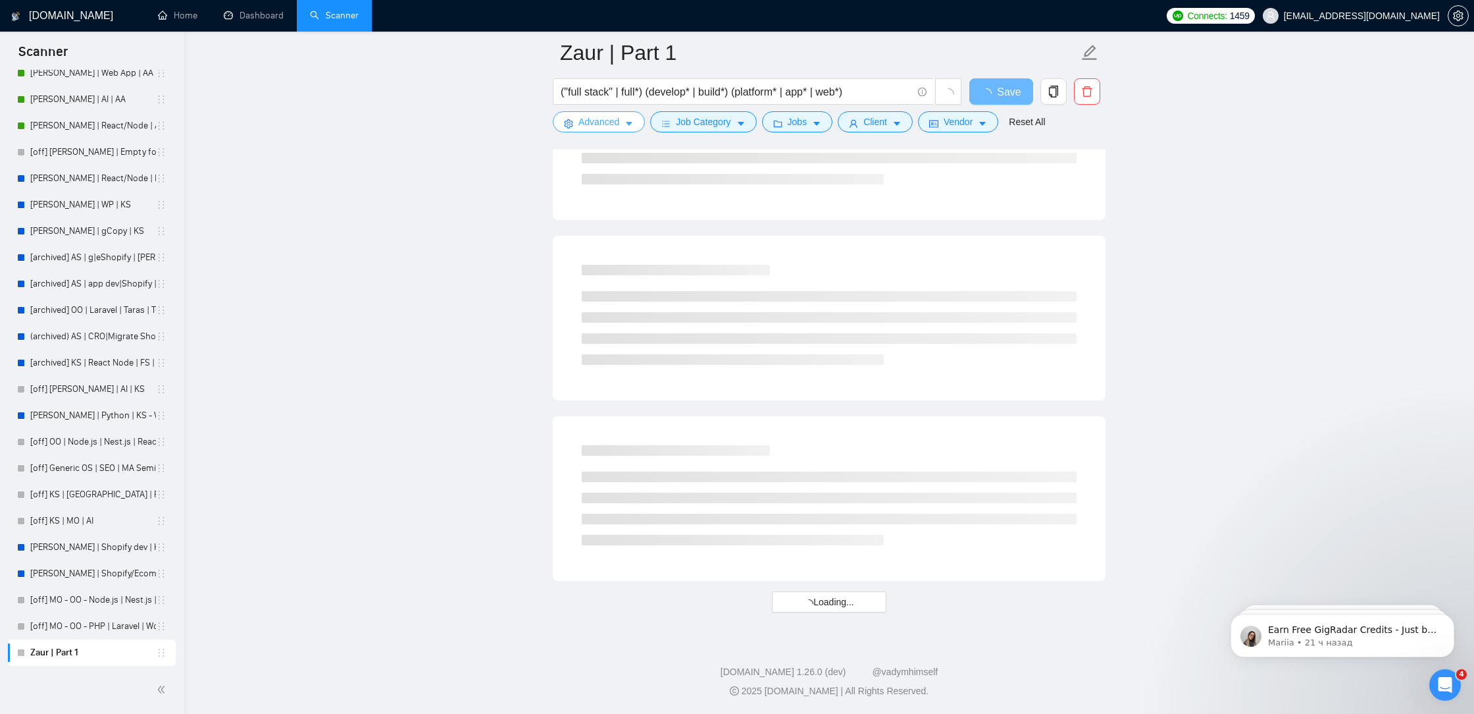
click at [604, 124] on span "Advanced" at bounding box center [599, 122] width 41 height 14
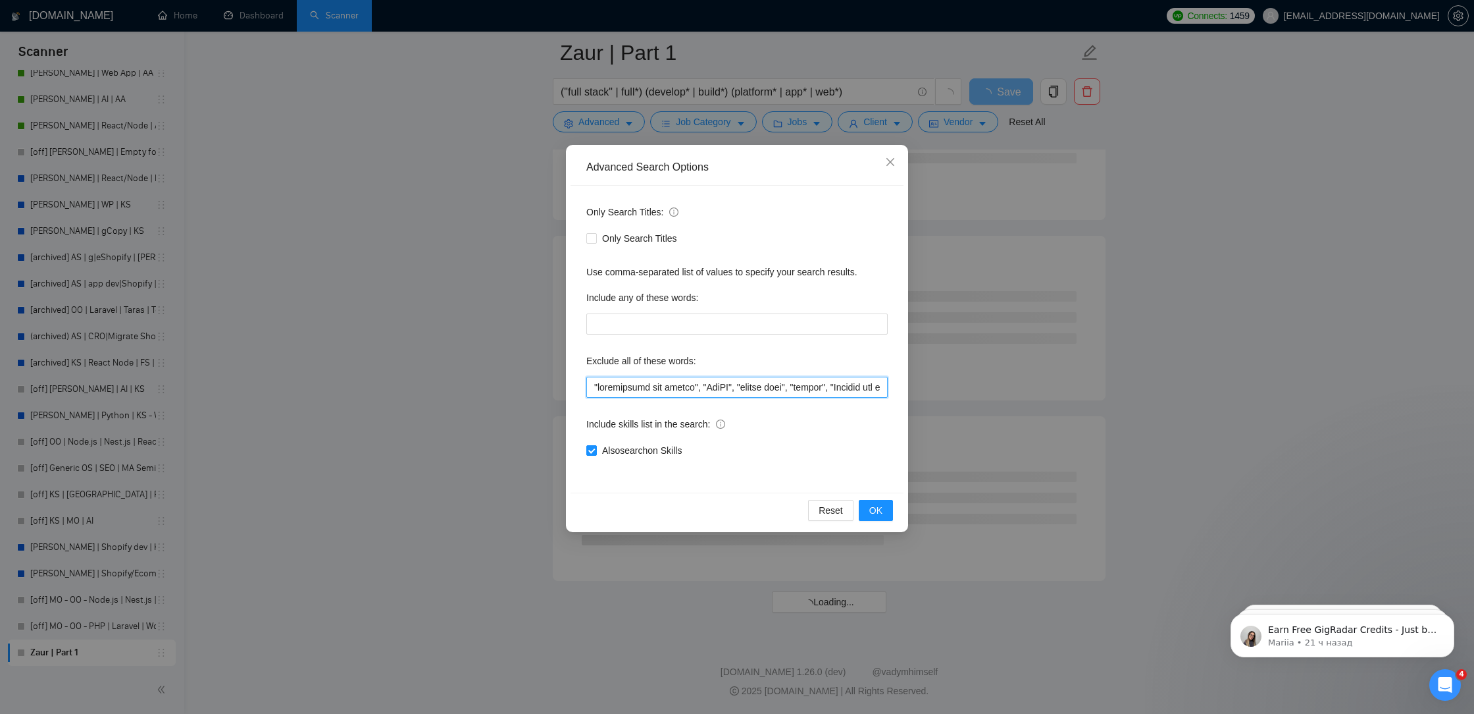
click at [593, 386] on input "text" at bounding box center [736, 387] width 301 height 21
paste input """
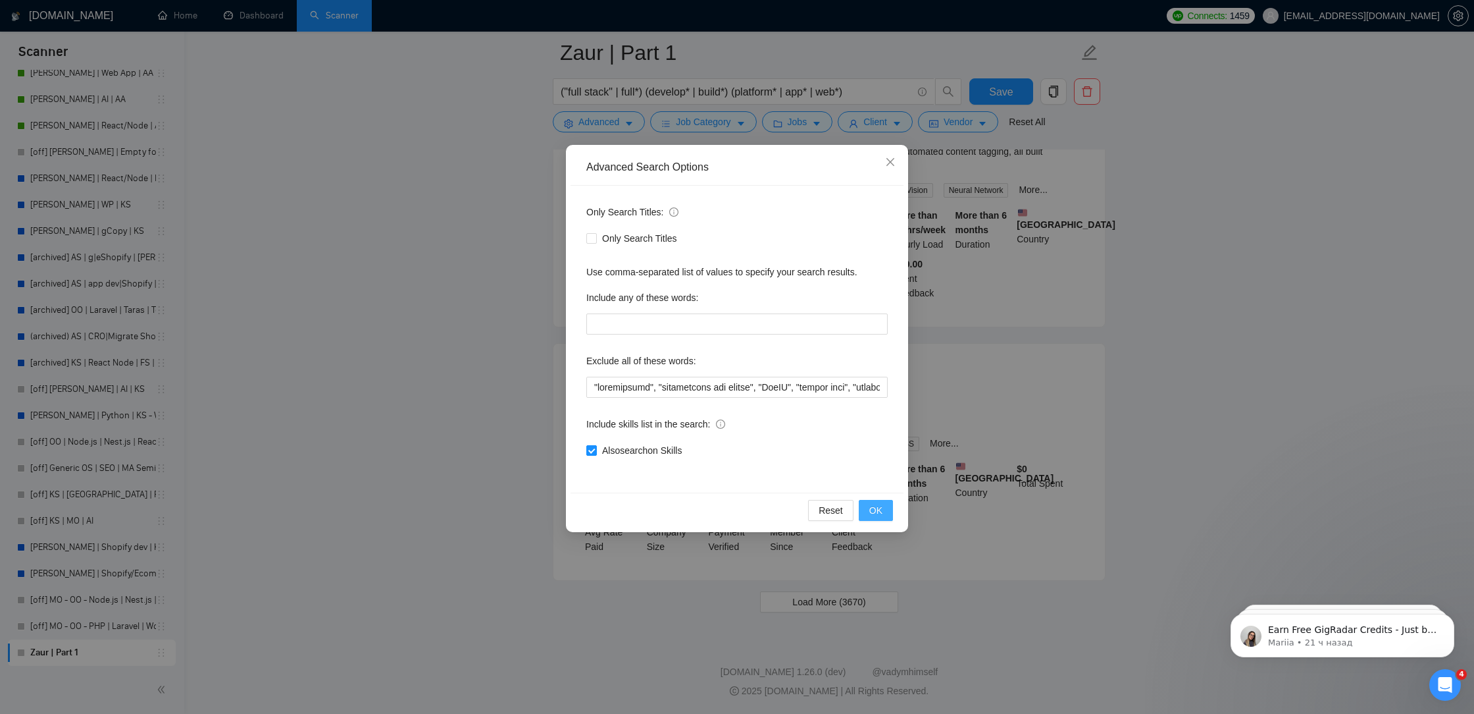
click at [886, 512] on button "OK" at bounding box center [876, 510] width 34 height 21
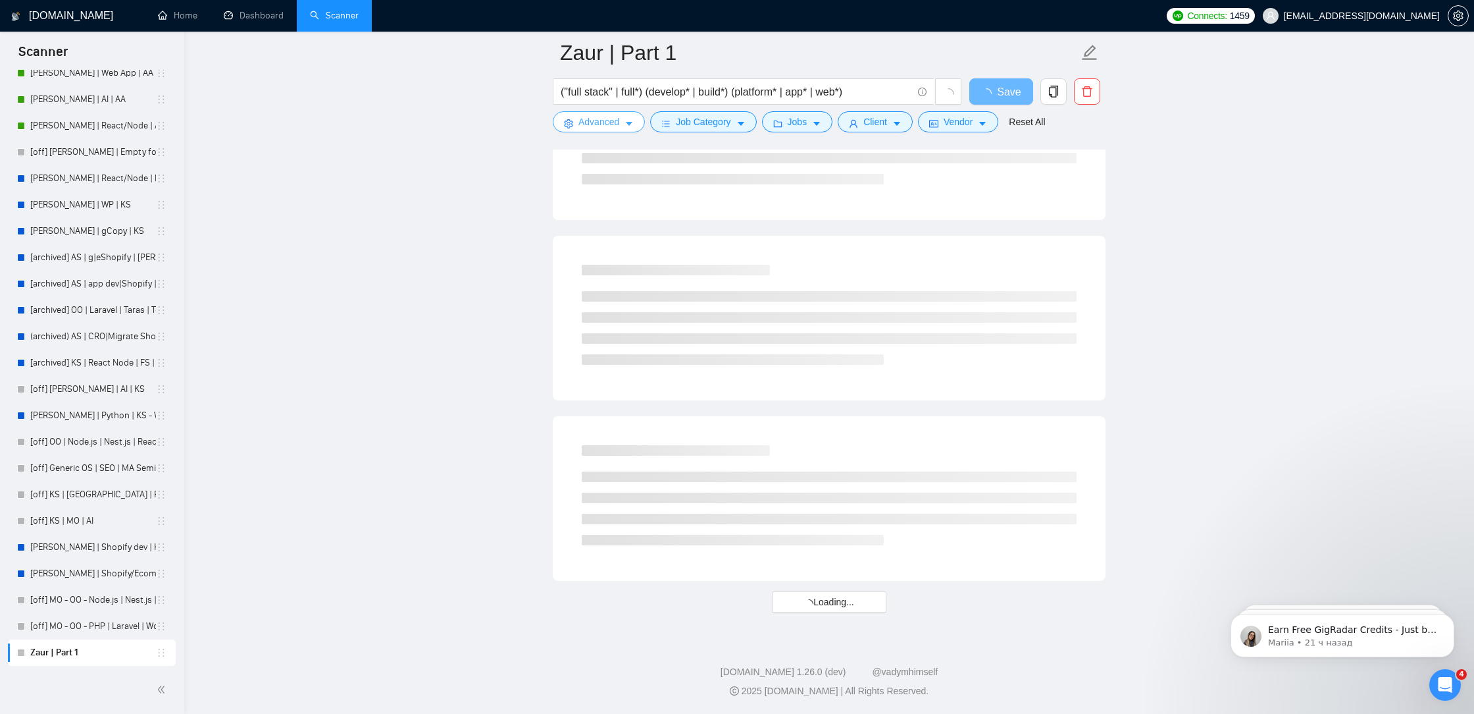
scroll to position [1482, 0]
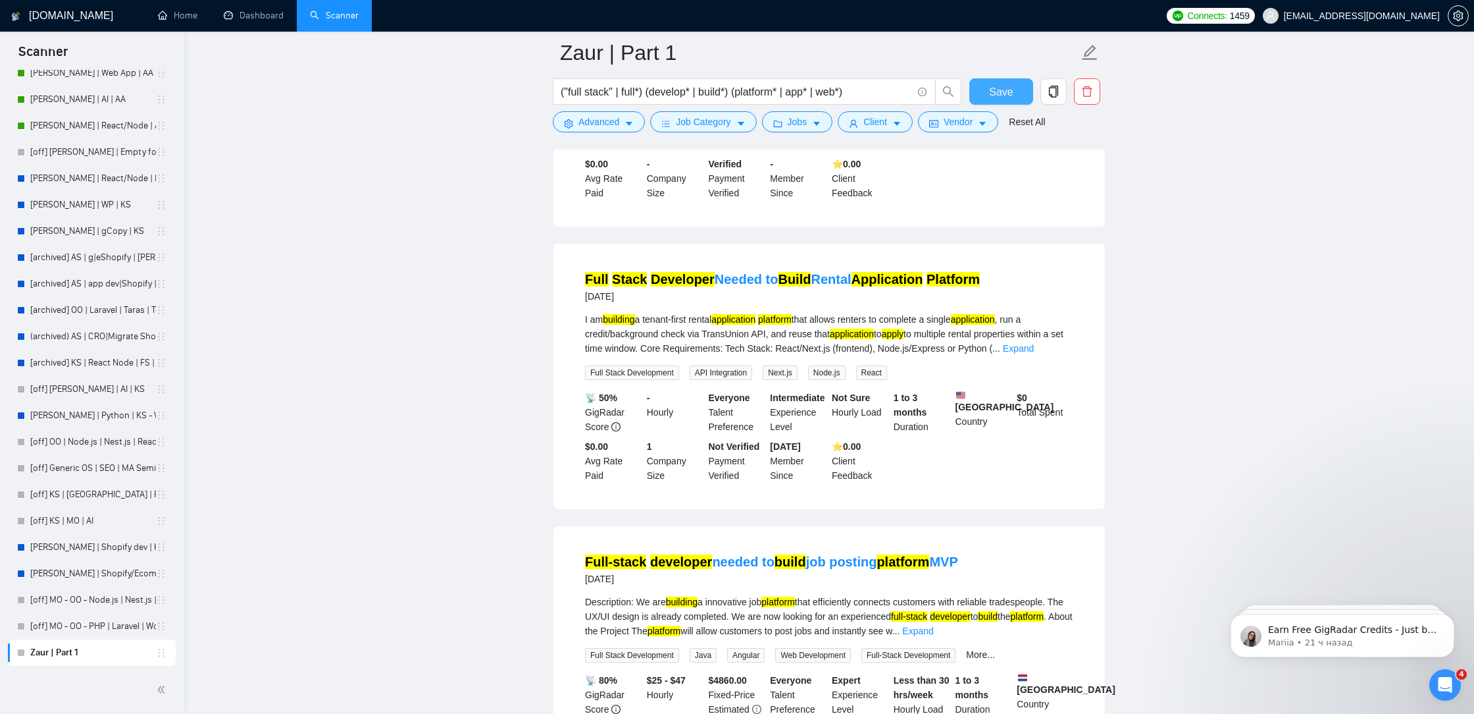
click at [1006, 95] on span "Save" at bounding box center [1001, 92] width 24 height 16
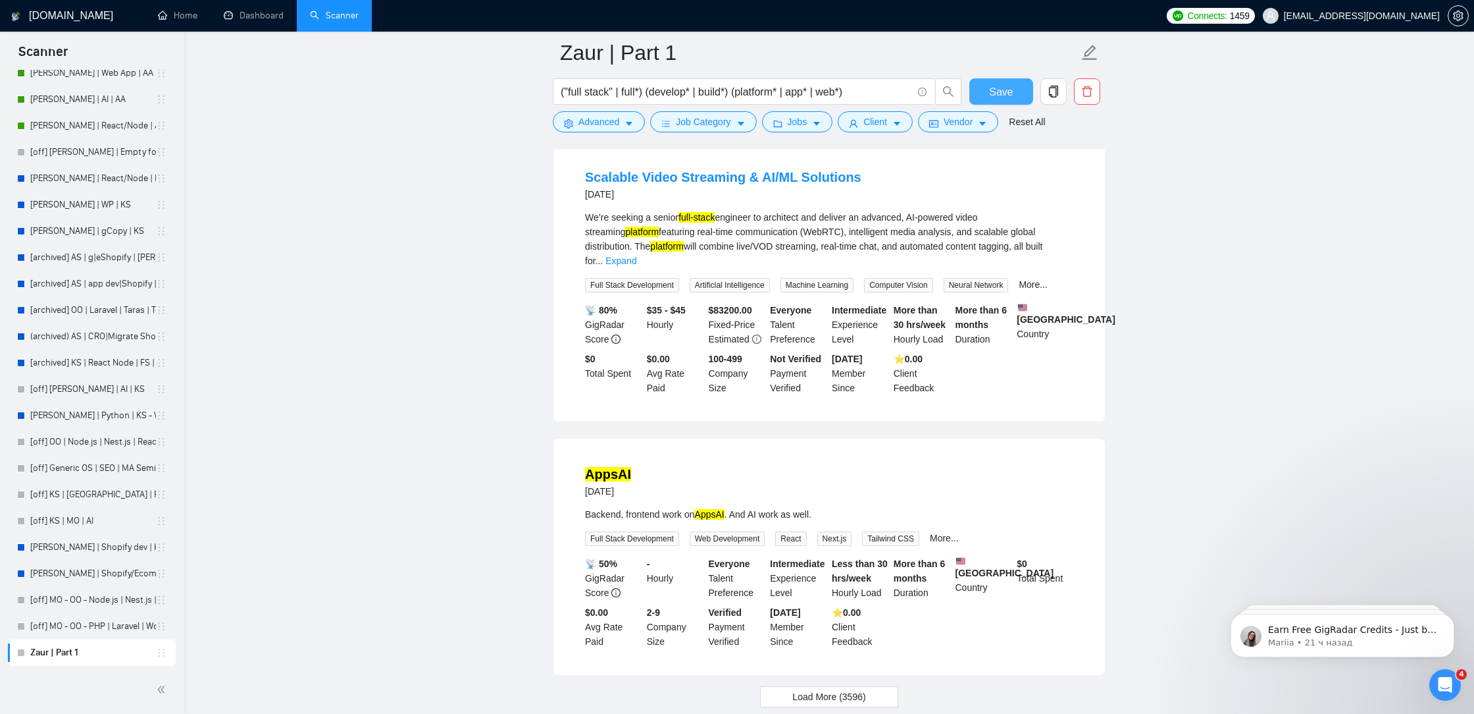
scroll to position [2563, 0]
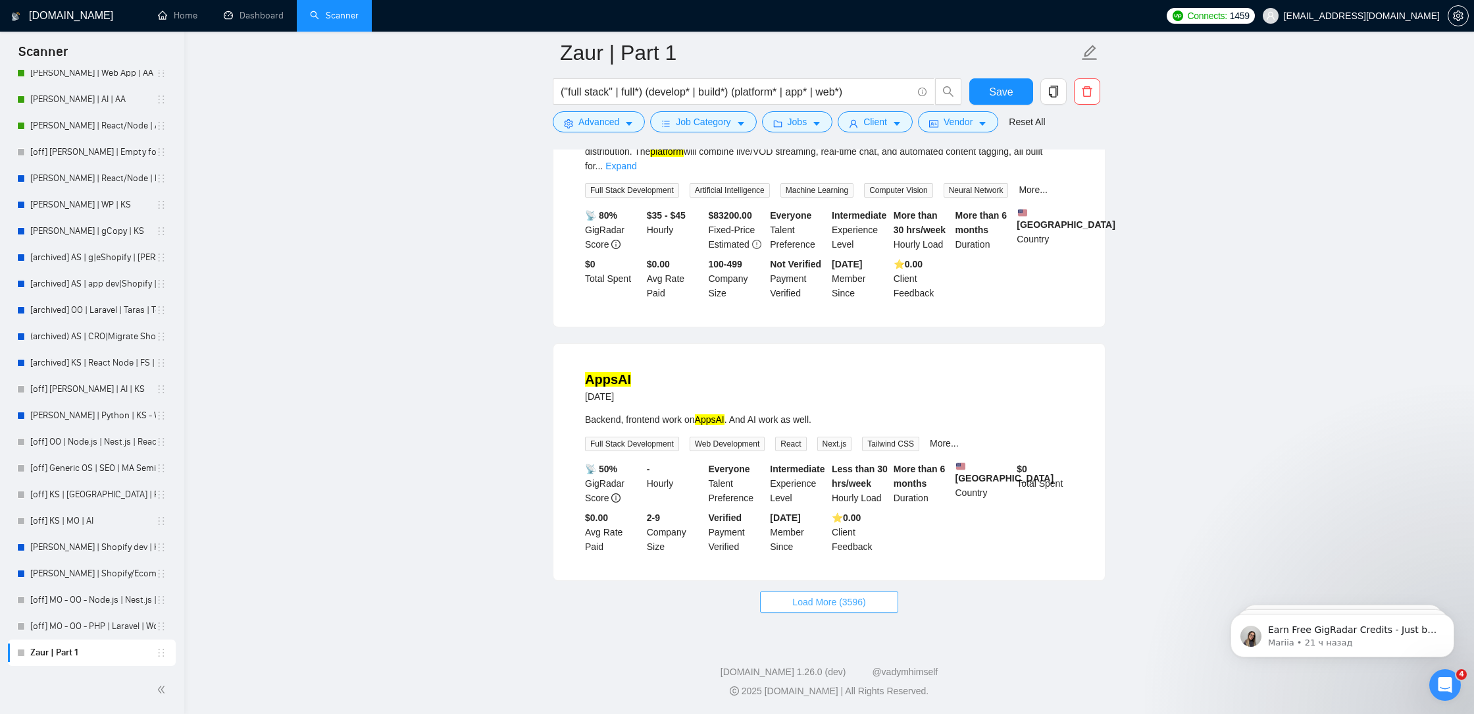
click at [844, 593] on button "Load More (3596)" at bounding box center [829, 601] width 138 height 21
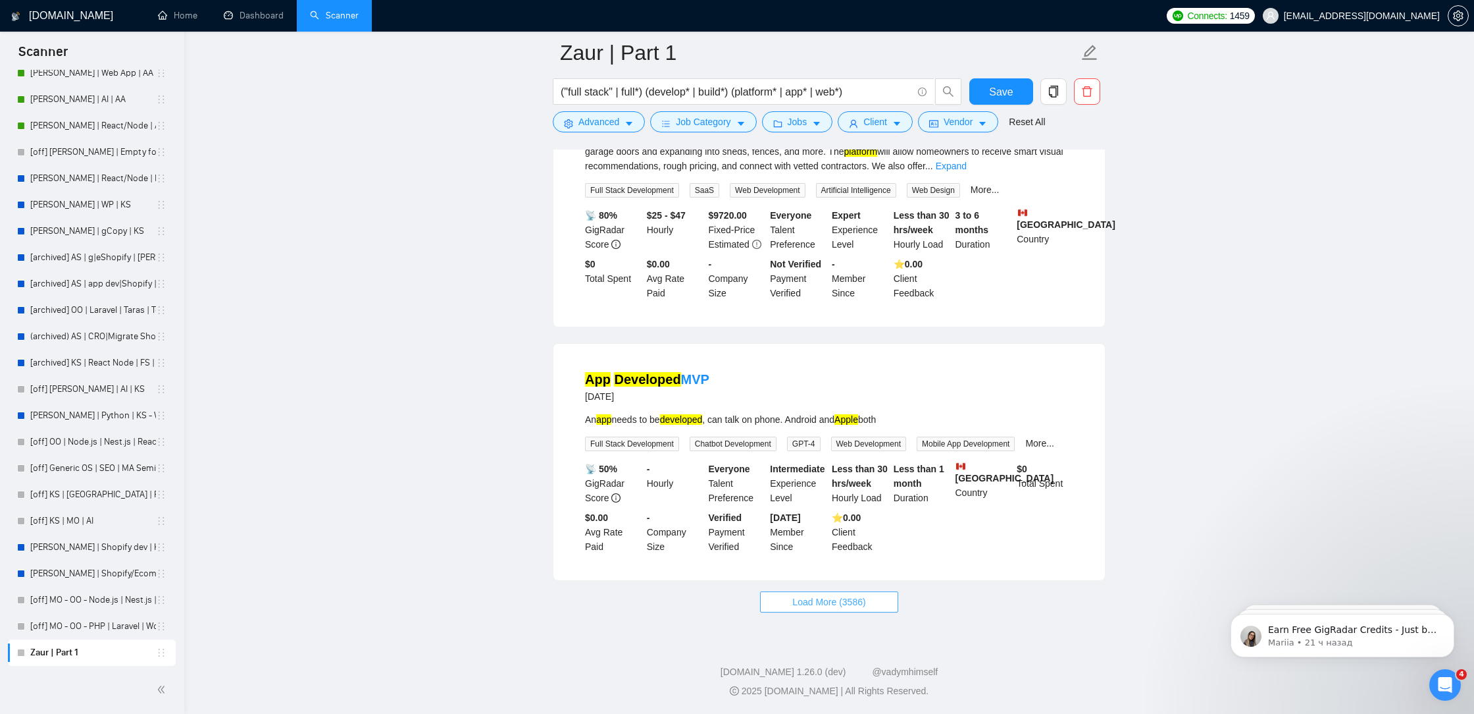
scroll to position [5373, 0]
click at [821, 600] on span "Load More (3586)" at bounding box center [829, 601] width 73 height 14
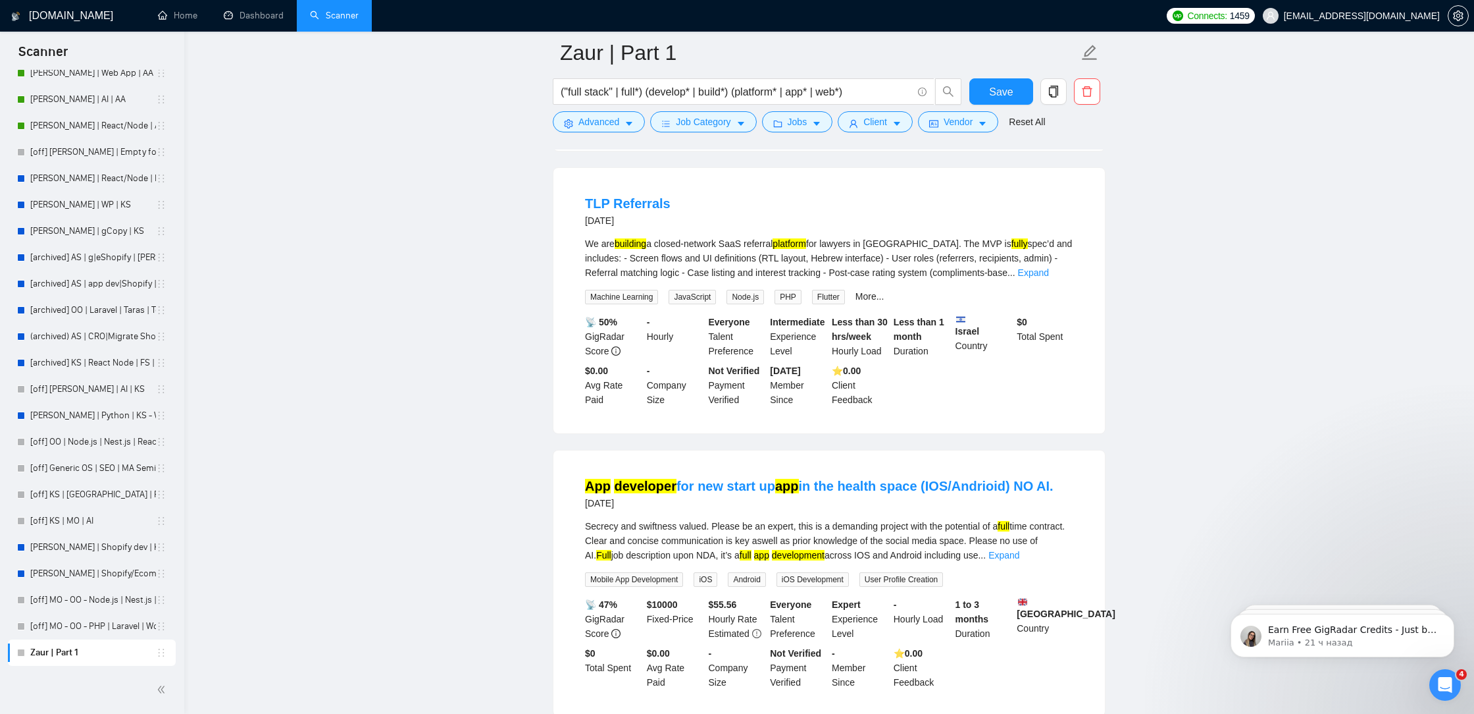
scroll to position [8273, 0]
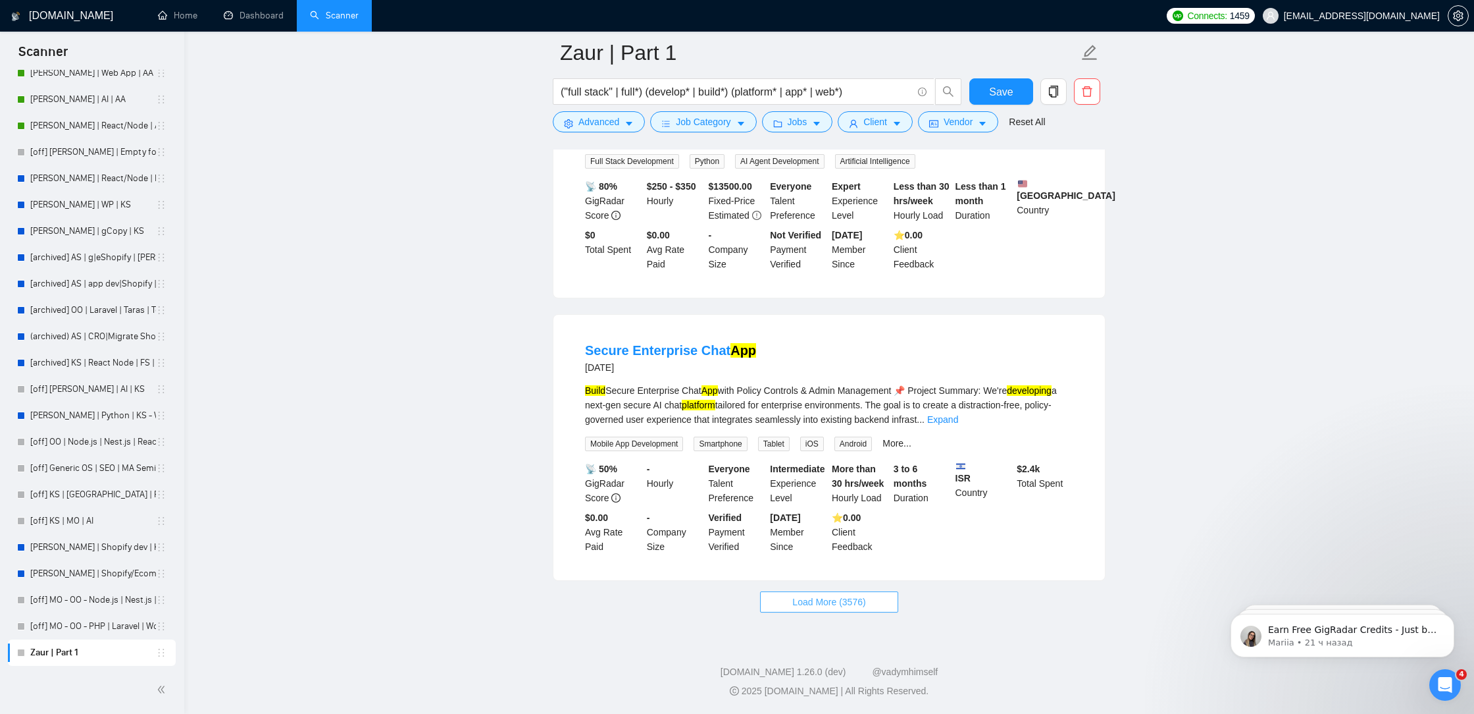
click at [822, 609] on button "Load More (3576)" at bounding box center [829, 601] width 138 height 21
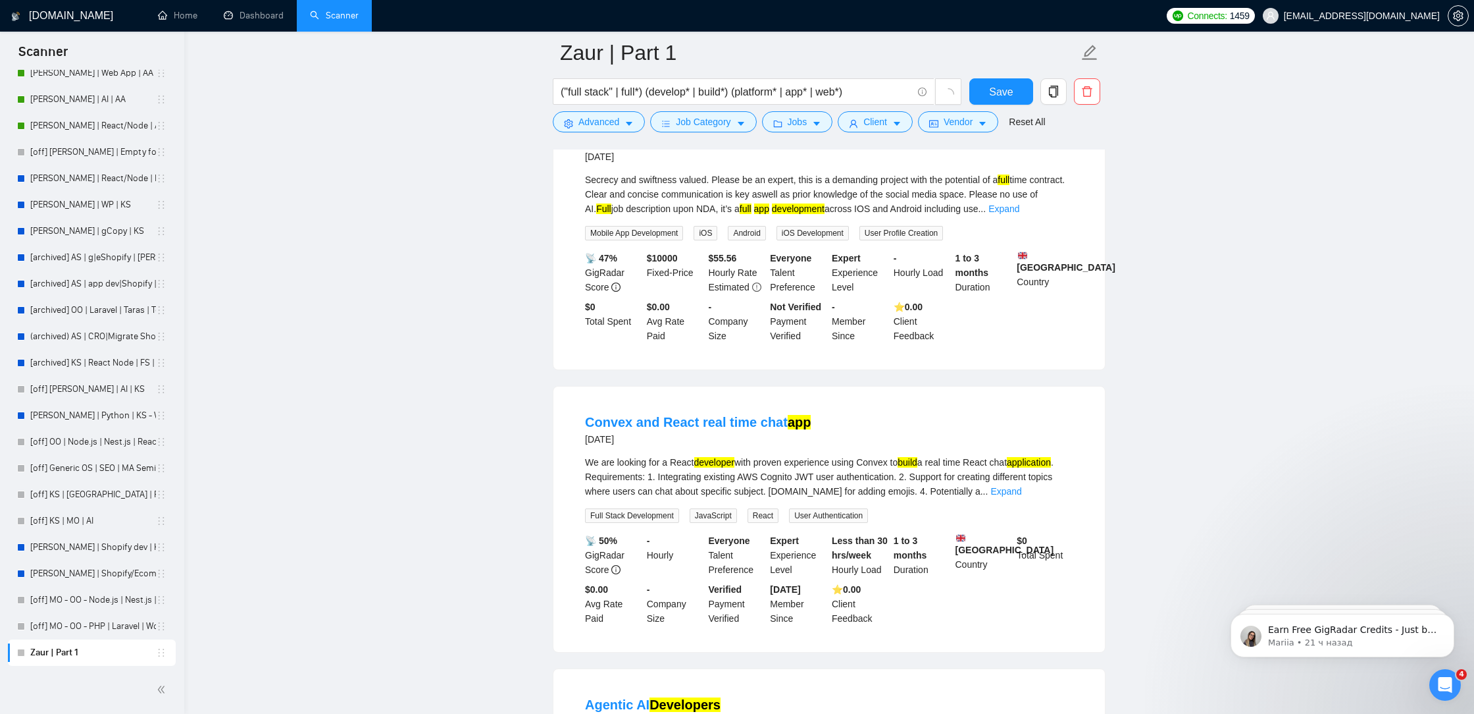
scroll to position [7646, 0]
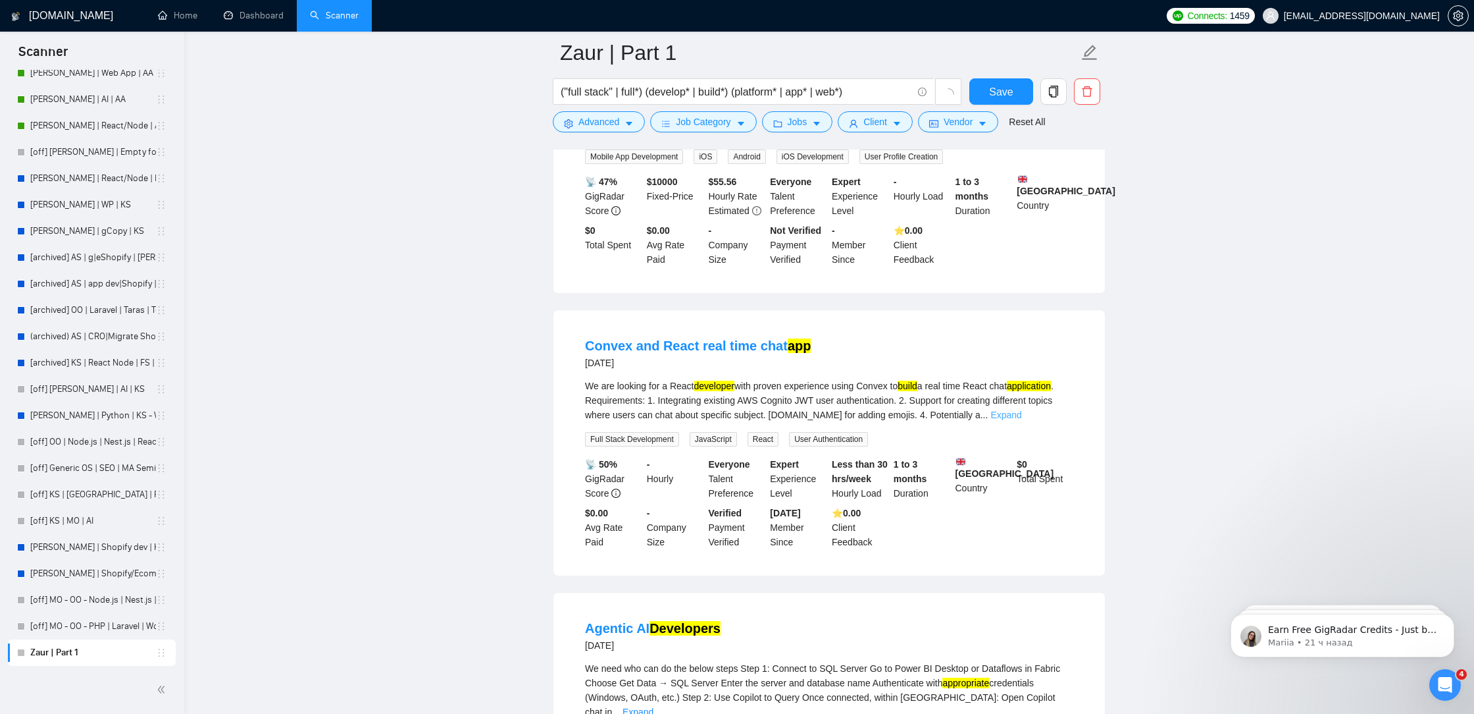
click at [1022, 420] on link "Expand" at bounding box center [1006, 414] width 31 height 11
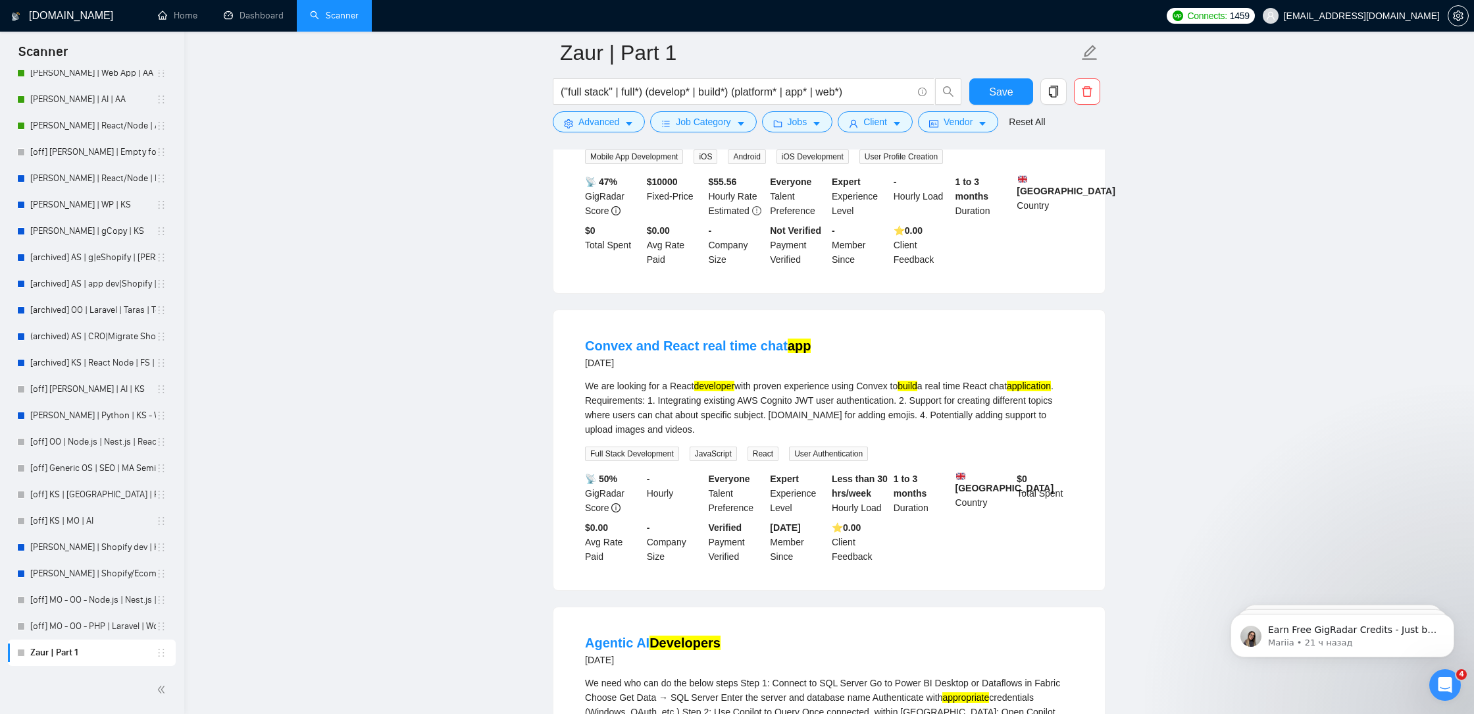
scroll to position [7668, 0]
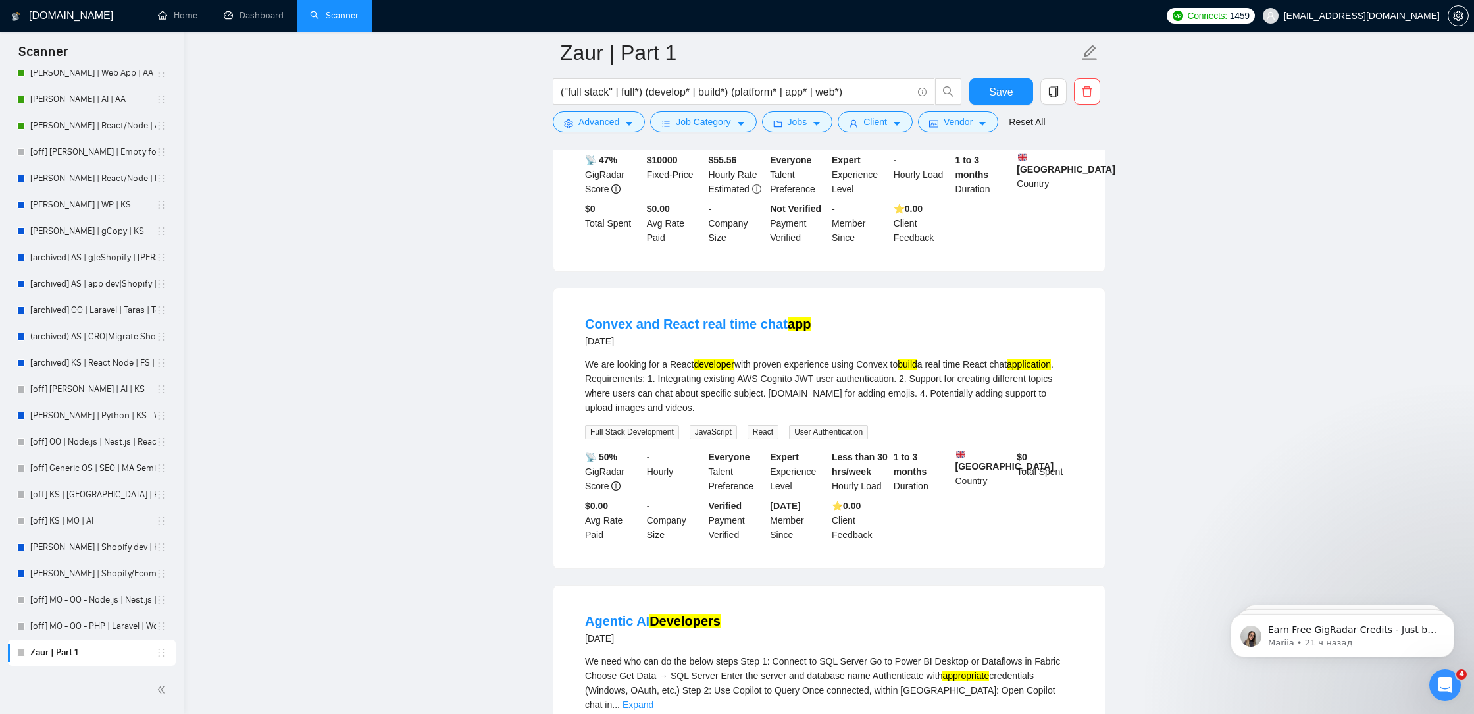
click at [600, 106] on div "("full stack" | full*) (develop* | build*) (platform* | app* | web*)" at bounding box center [757, 94] width 415 height 33
click at [581, 115] on span "Advanced" at bounding box center [599, 122] width 41 height 14
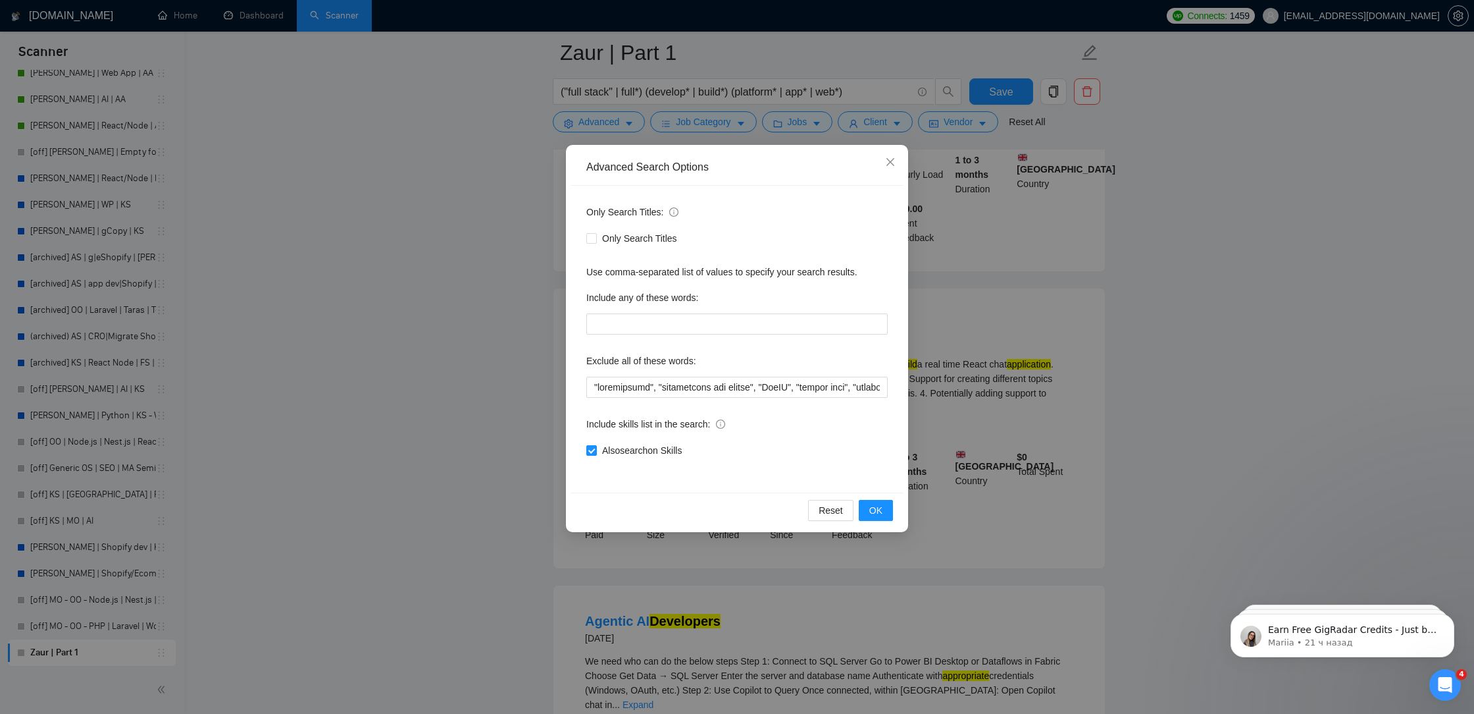
click at [583, 386] on div "Only Search Titles: Only Search Titles Use comma-separated list of values to sp…" at bounding box center [737, 339] width 333 height 307
click at [598, 386] on input "text" at bounding box center [736, 387] width 301 height 21
paste input """
click at [591, 384] on input "text" at bounding box center [736, 387] width 301 height 21
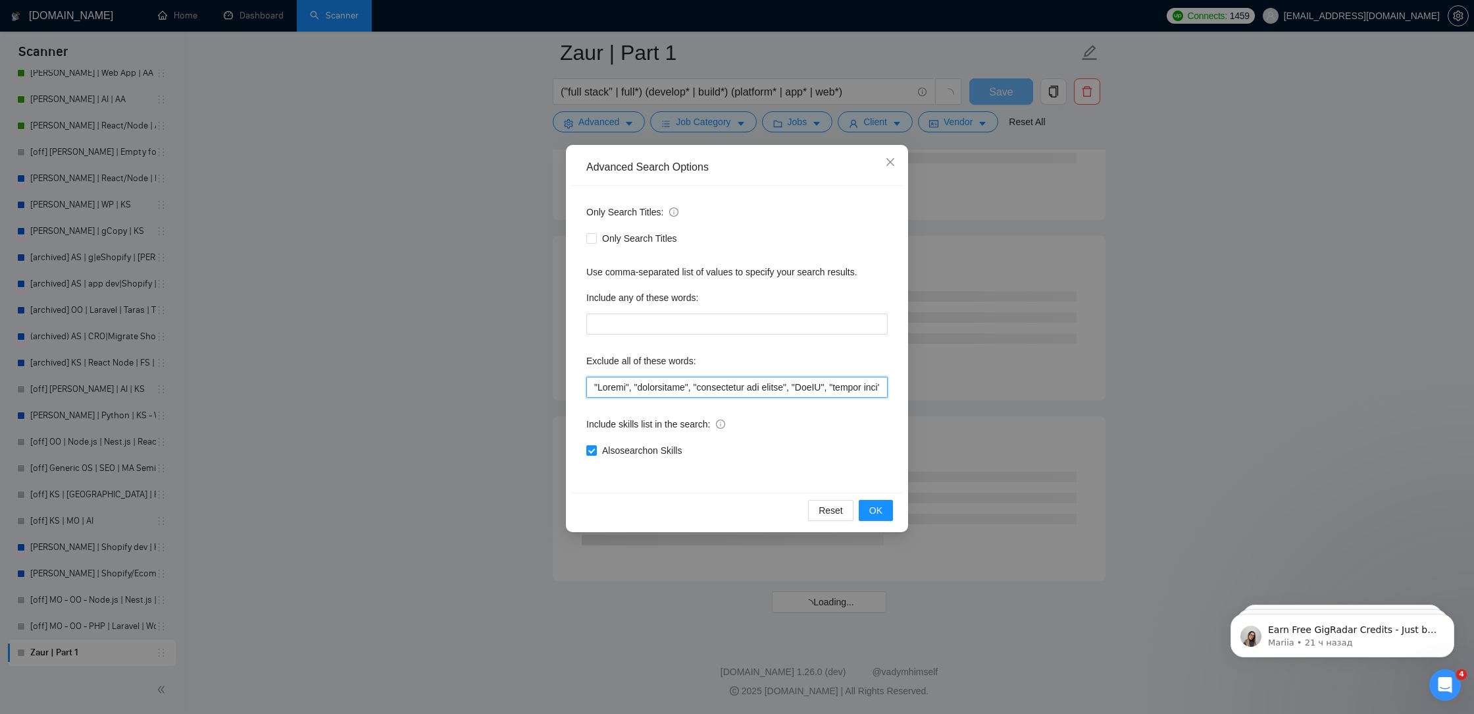
scroll to position [6893, 0]
paste input """
click at [881, 508] on span "OK" at bounding box center [876, 510] width 13 height 14
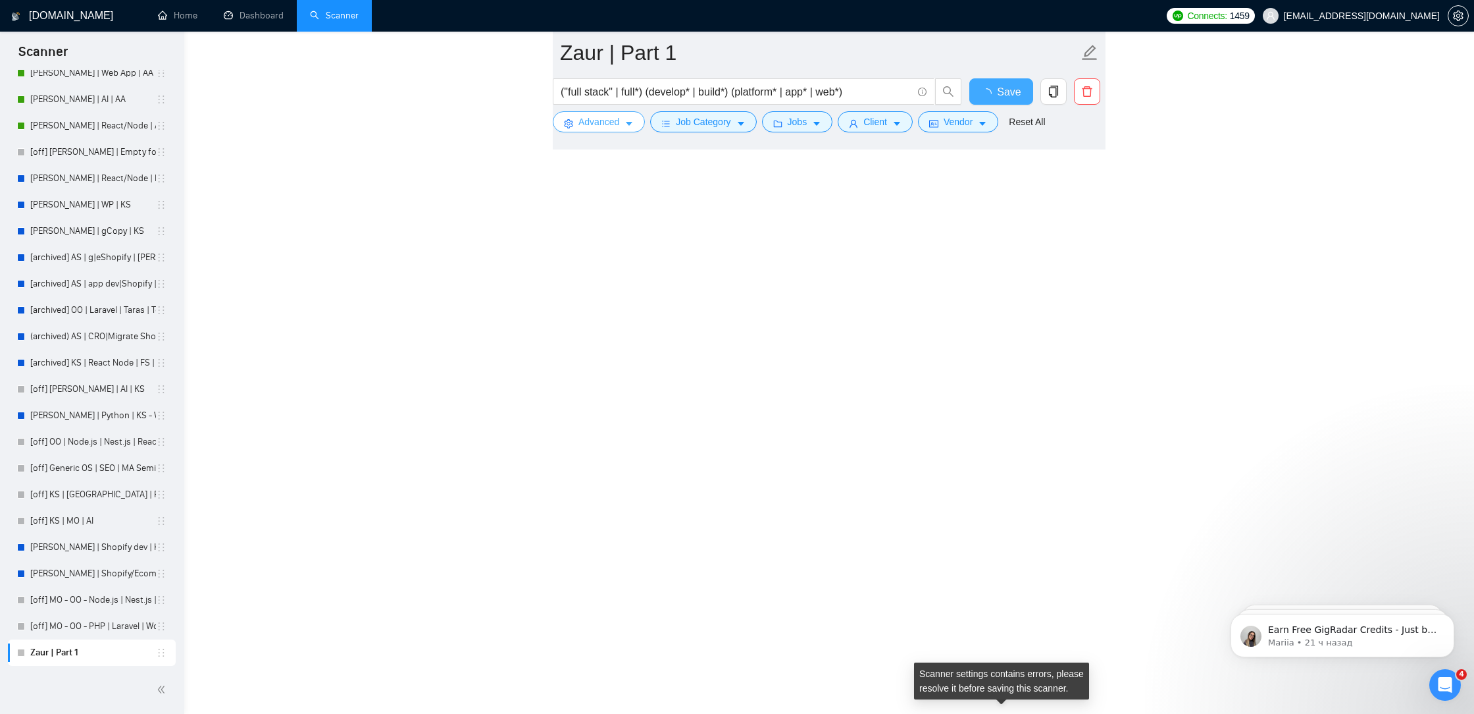
scroll to position [6266, 0]
click at [997, 91] on span "Save" at bounding box center [1001, 92] width 24 height 16
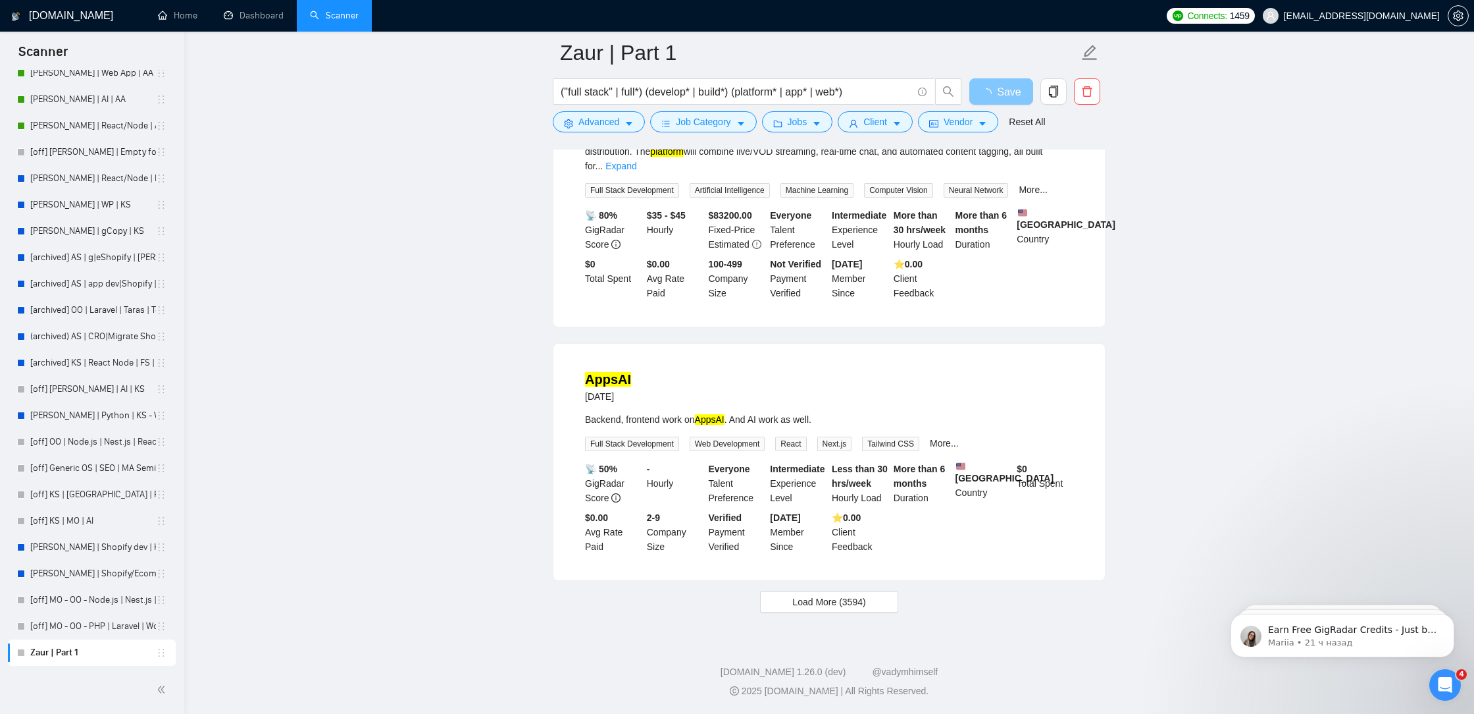
scroll to position [2563, 0]
click at [815, 591] on button "Load More (3594)" at bounding box center [829, 601] width 138 height 21
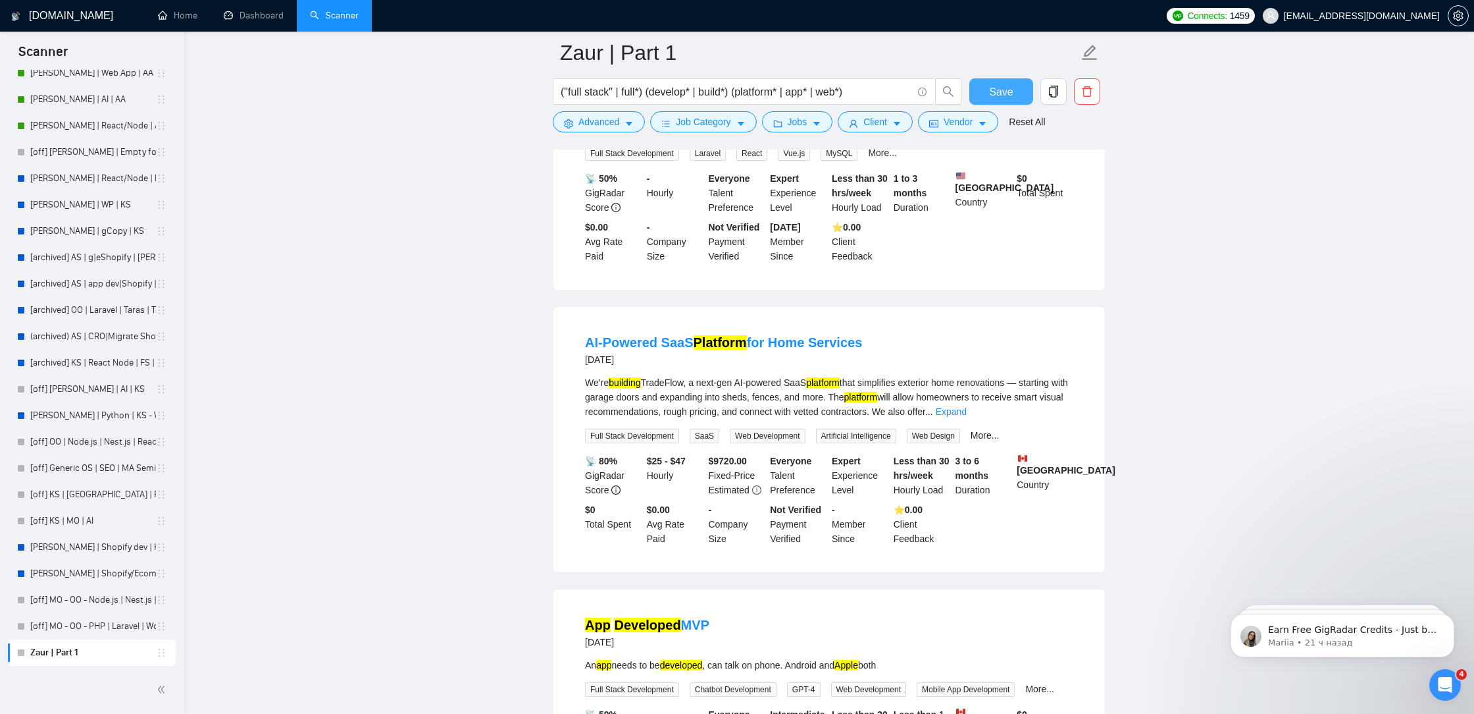
scroll to position [5373, 0]
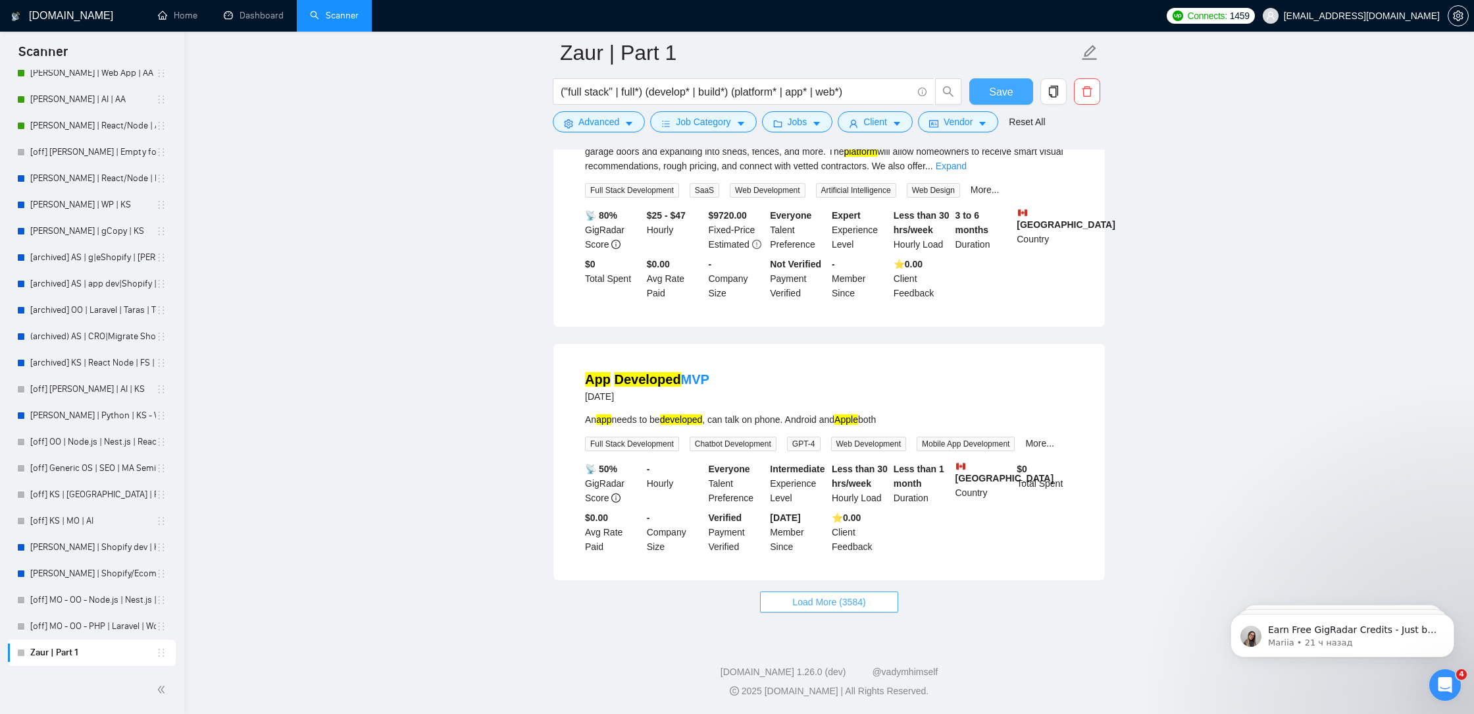
click at [816, 602] on span "Load More (3584)" at bounding box center [829, 601] width 73 height 14
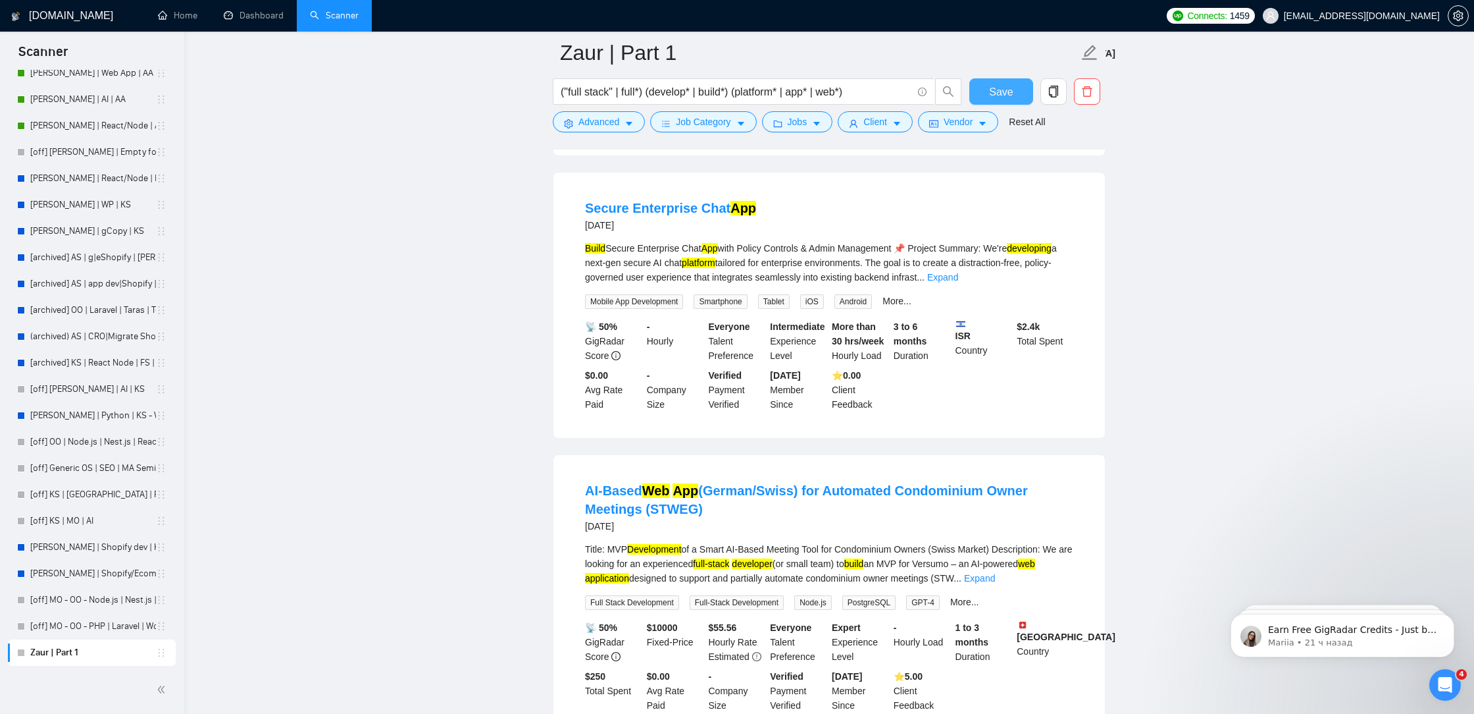
scroll to position [8283, 0]
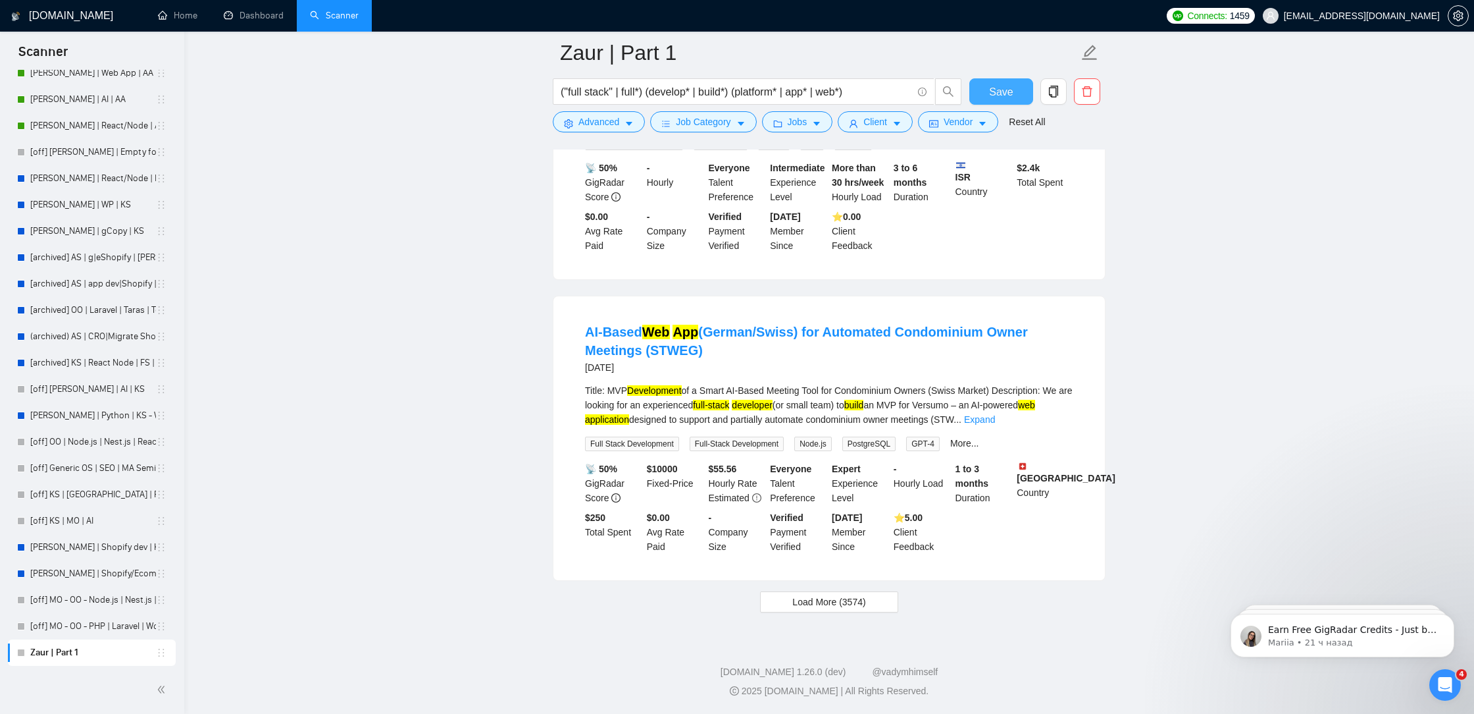
click at [825, 600] on span "Load More (3574)" at bounding box center [829, 601] width 73 height 14
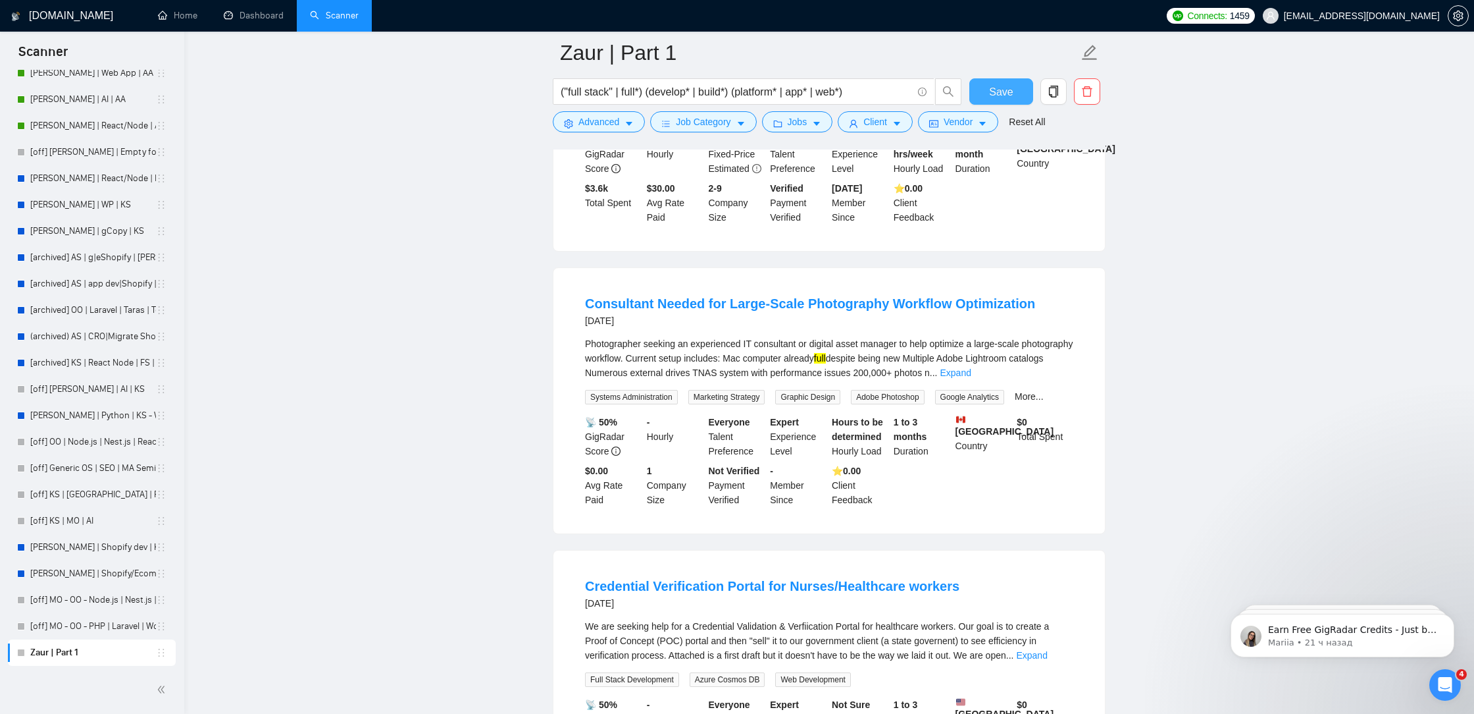
scroll to position [9495, 0]
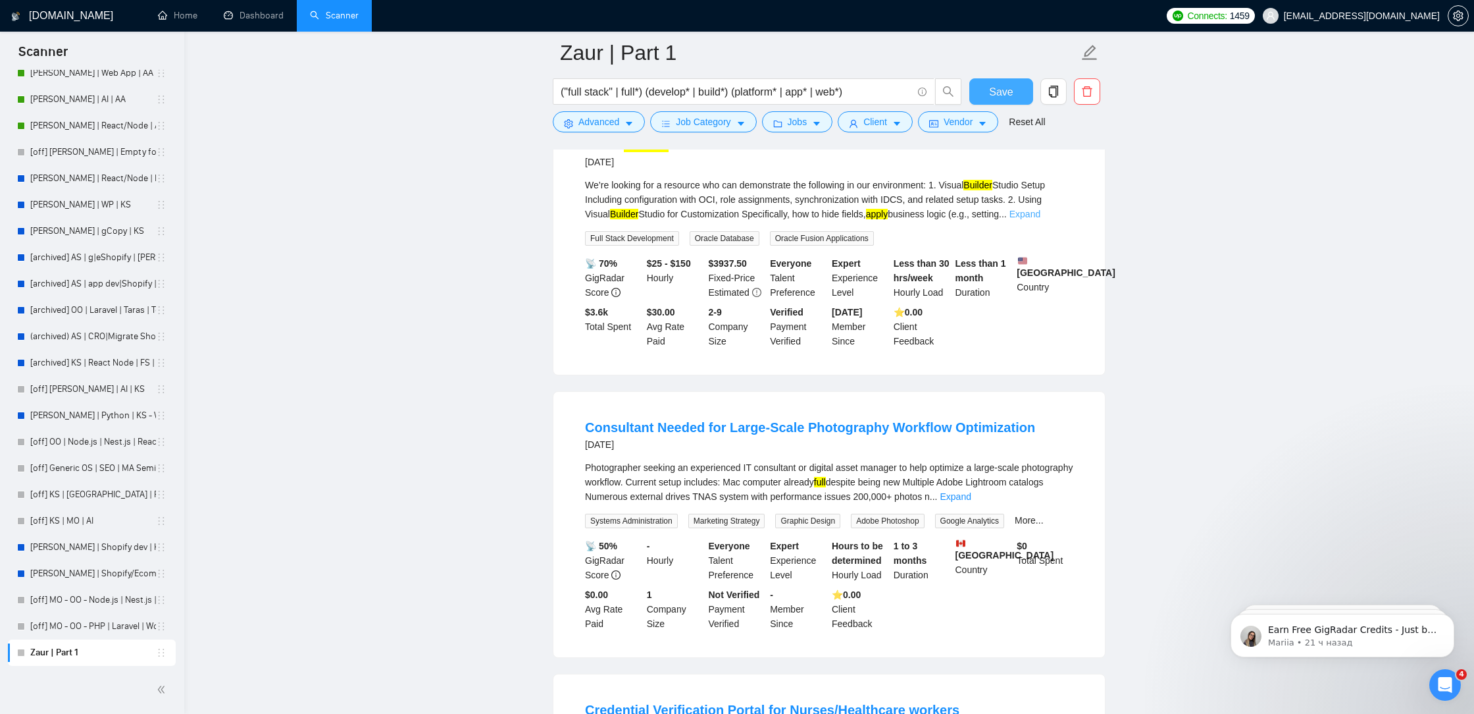
click at [1041, 219] on link "Expand" at bounding box center [1025, 214] width 31 height 11
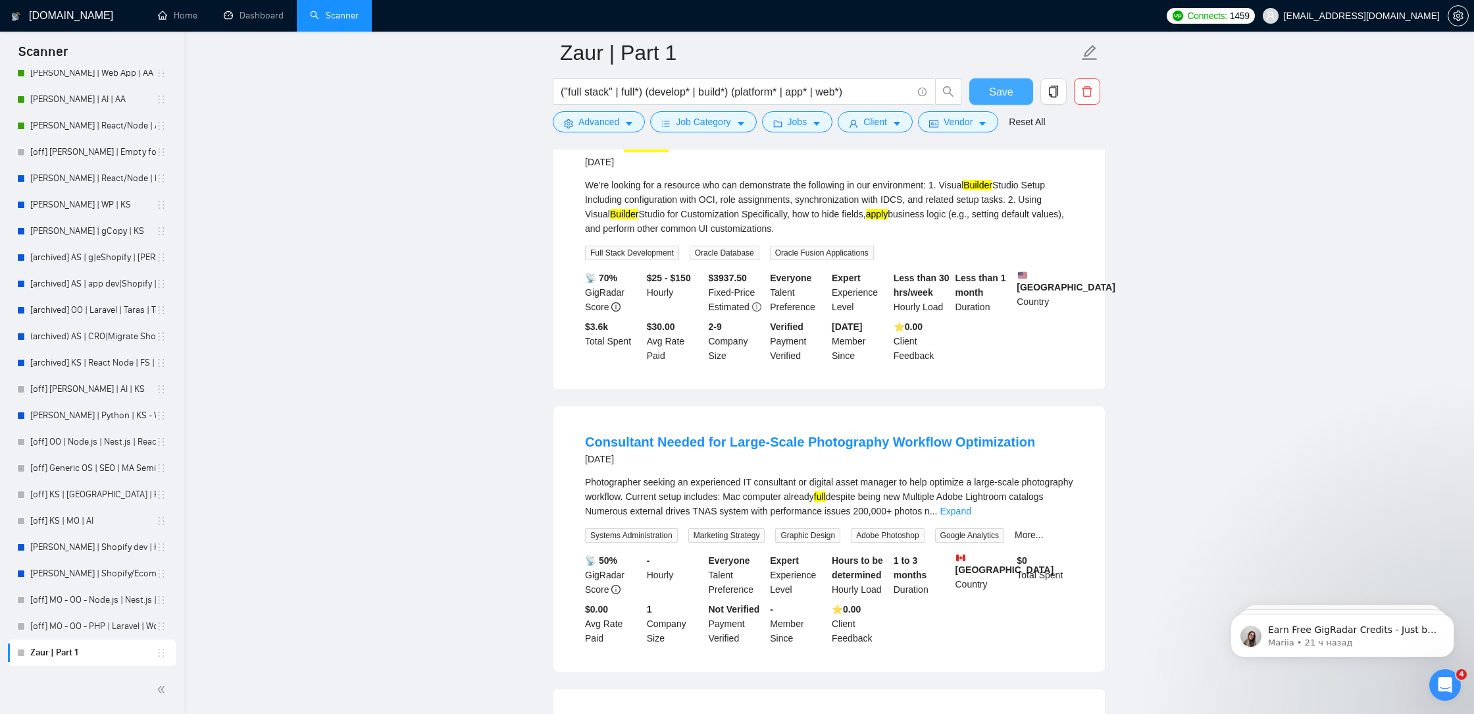
scroll to position [9359, 0]
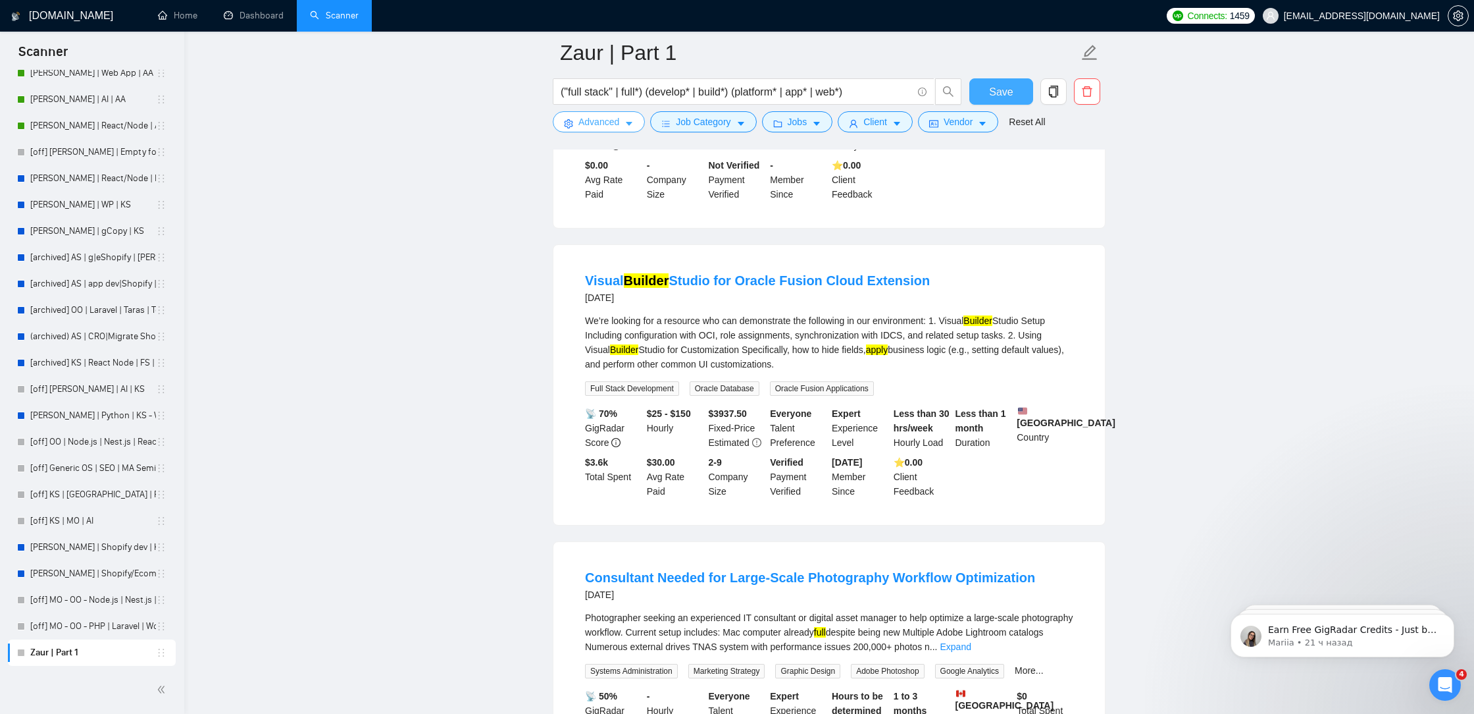
click at [581, 118] on span "Advanced" at bounding box center [599, 122] width 41 height 14
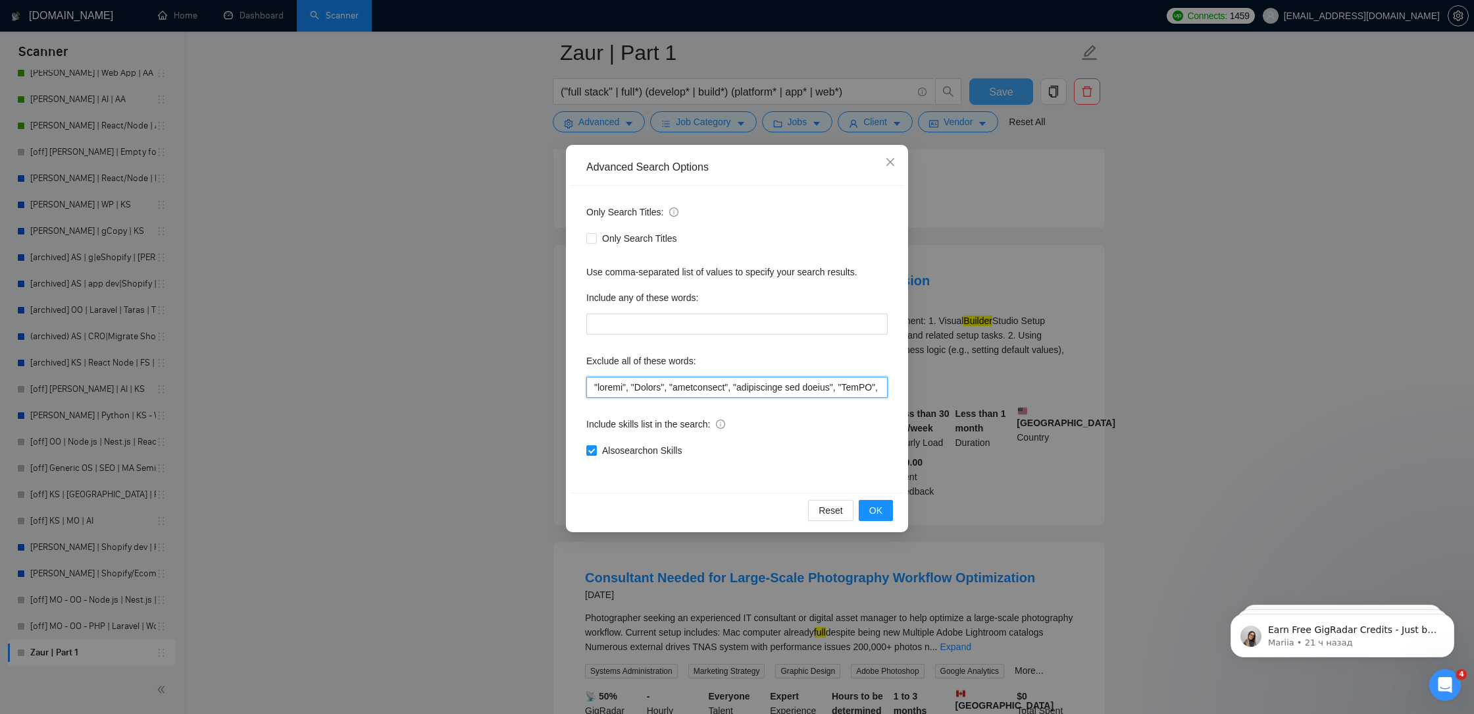
click at [590, 384] on input "text" at bounding box center [736, 387] width 301 height 21
paste input """
click at [593, 388] on input "text" at bounding box center [736, 387] width 301 height 21
paste input """
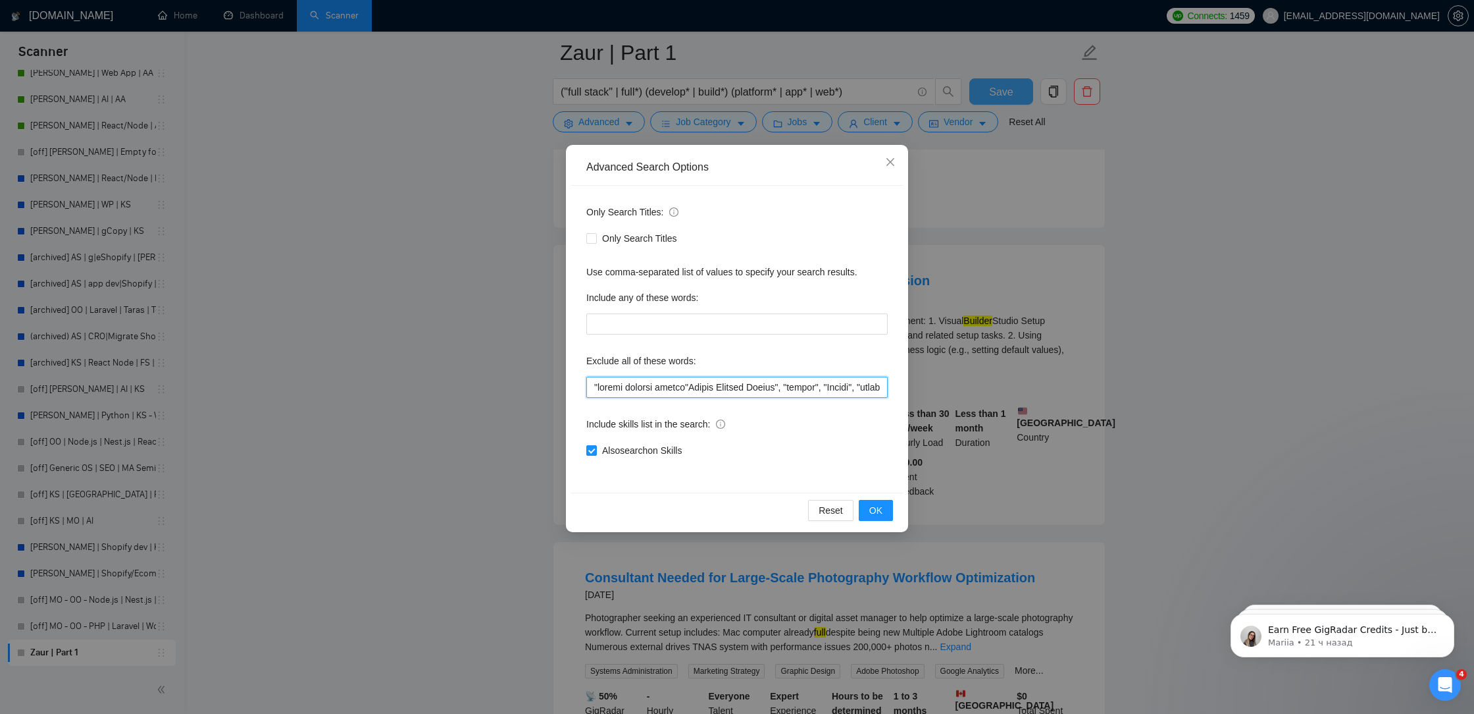
paste input """
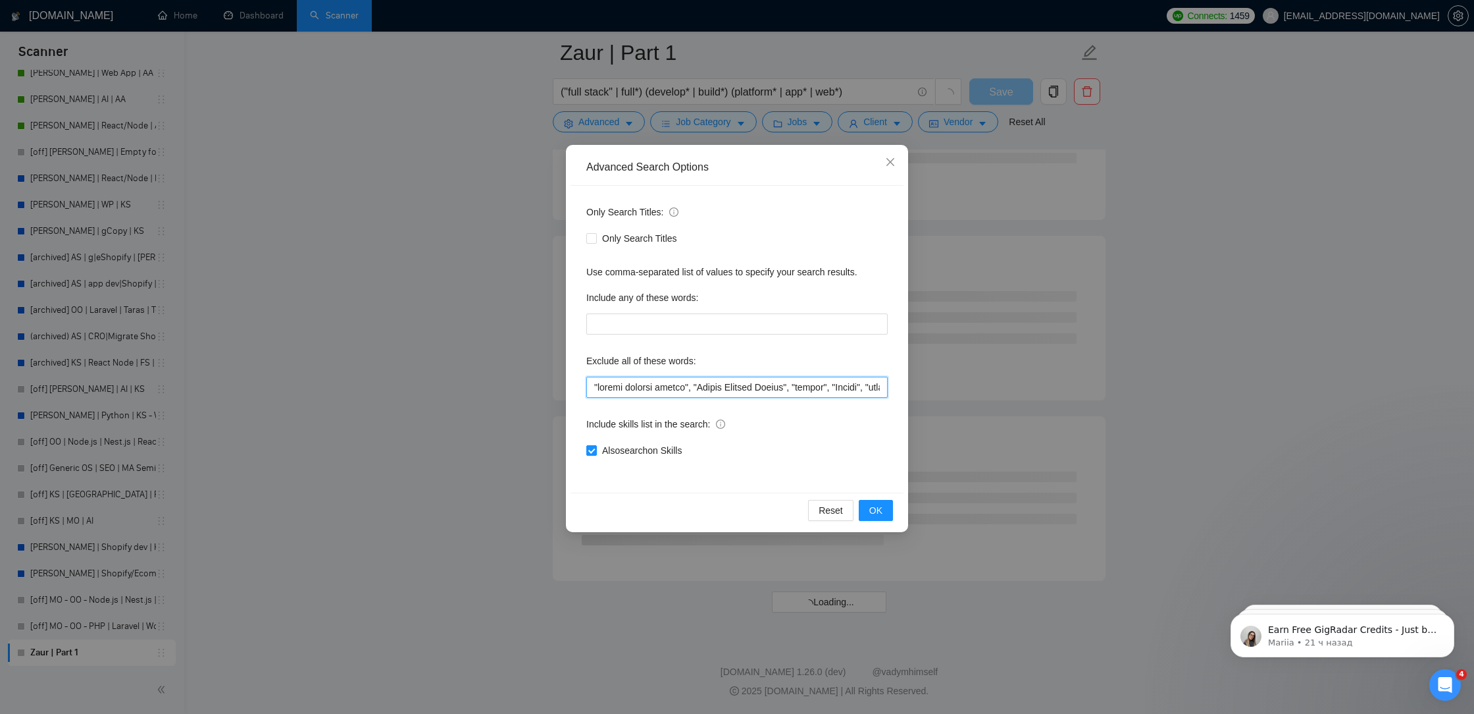
scroll to position [6893, 0]
type input ""visual builder studio", "Visual Builder Studio", "convex", "Convex", "maintain…"
click at [870, 503] on span "OK" at bounding box center [876, 510] width 13 height 14
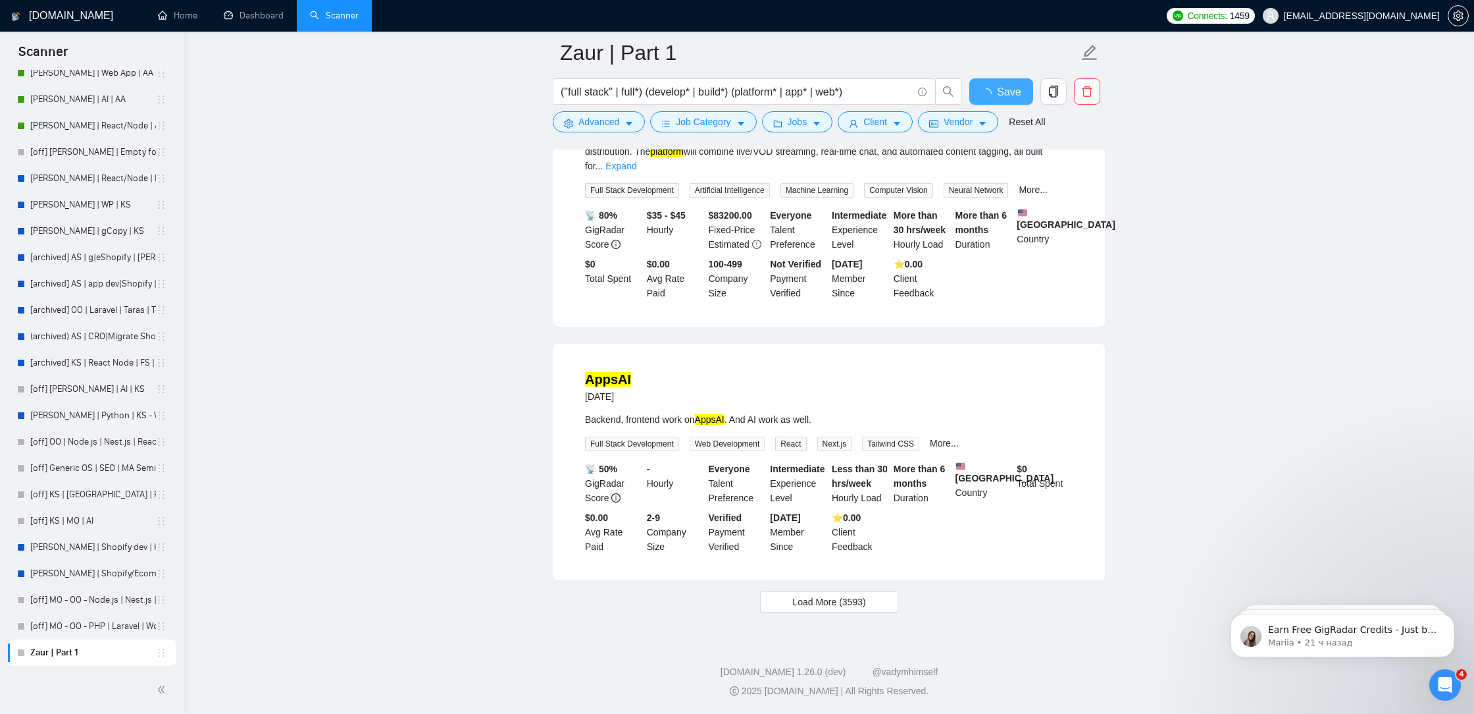
scroll to position [2563, 0]
click at [798, 610] on button "Load More (3593)" at bounding box center [829, 601] width 138 height 21
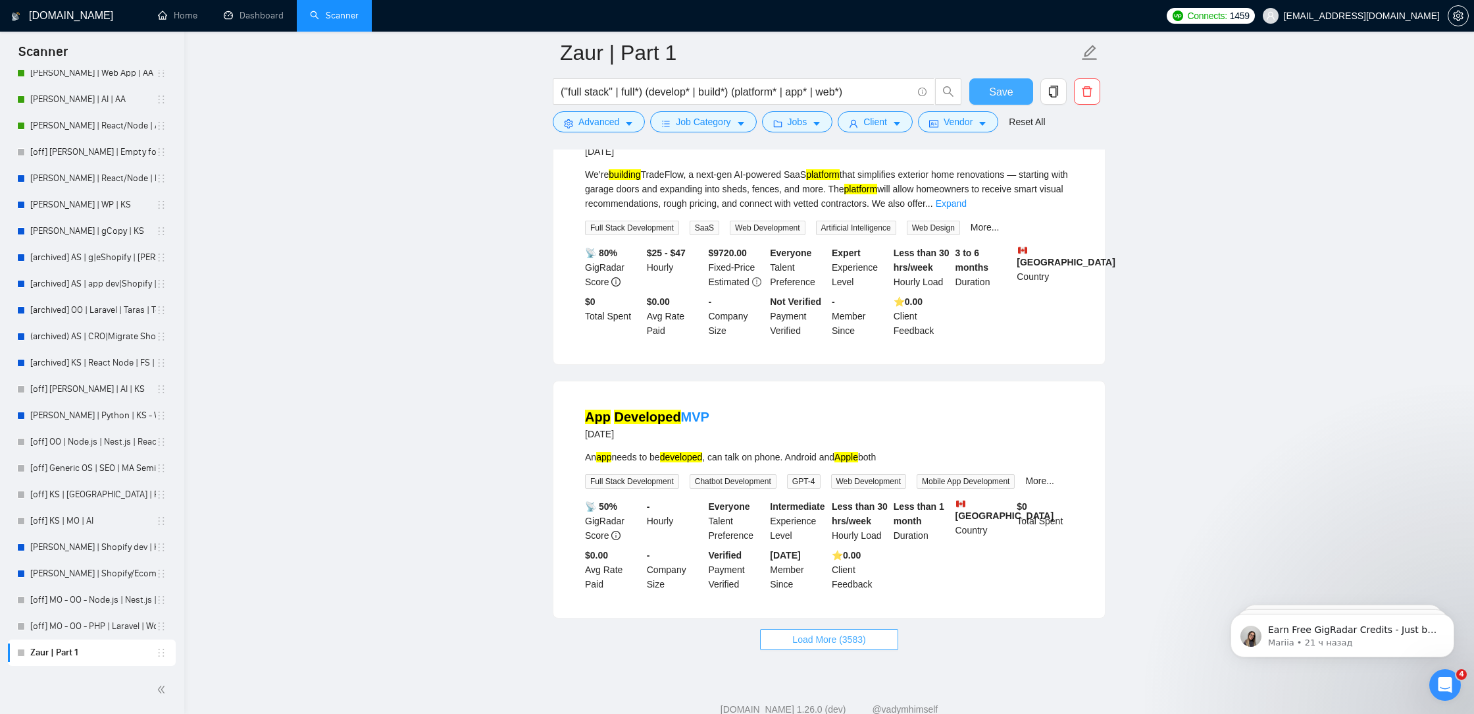
scroll to position [5373, 0]
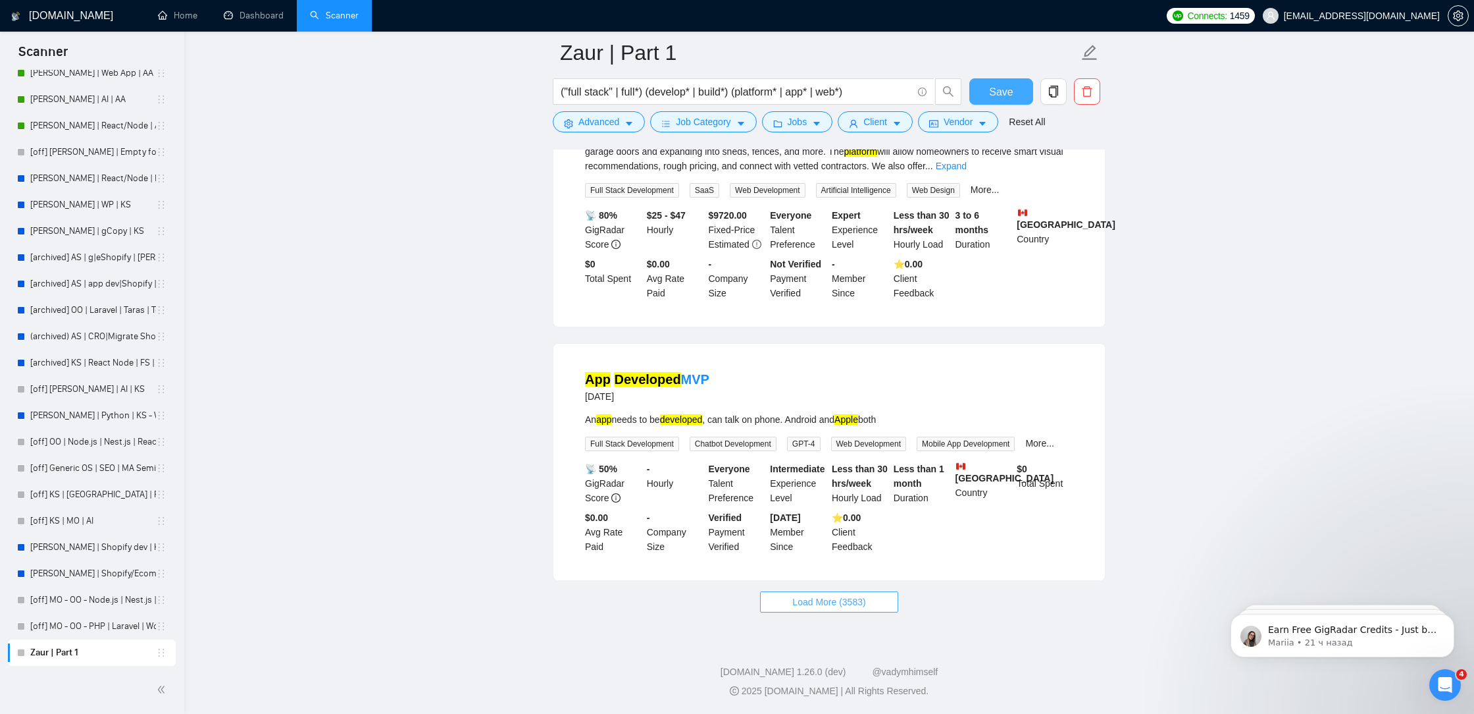
click at [783, 598] on button "Load More (3583)" at bounding box center [829, 601] width 138 height 21
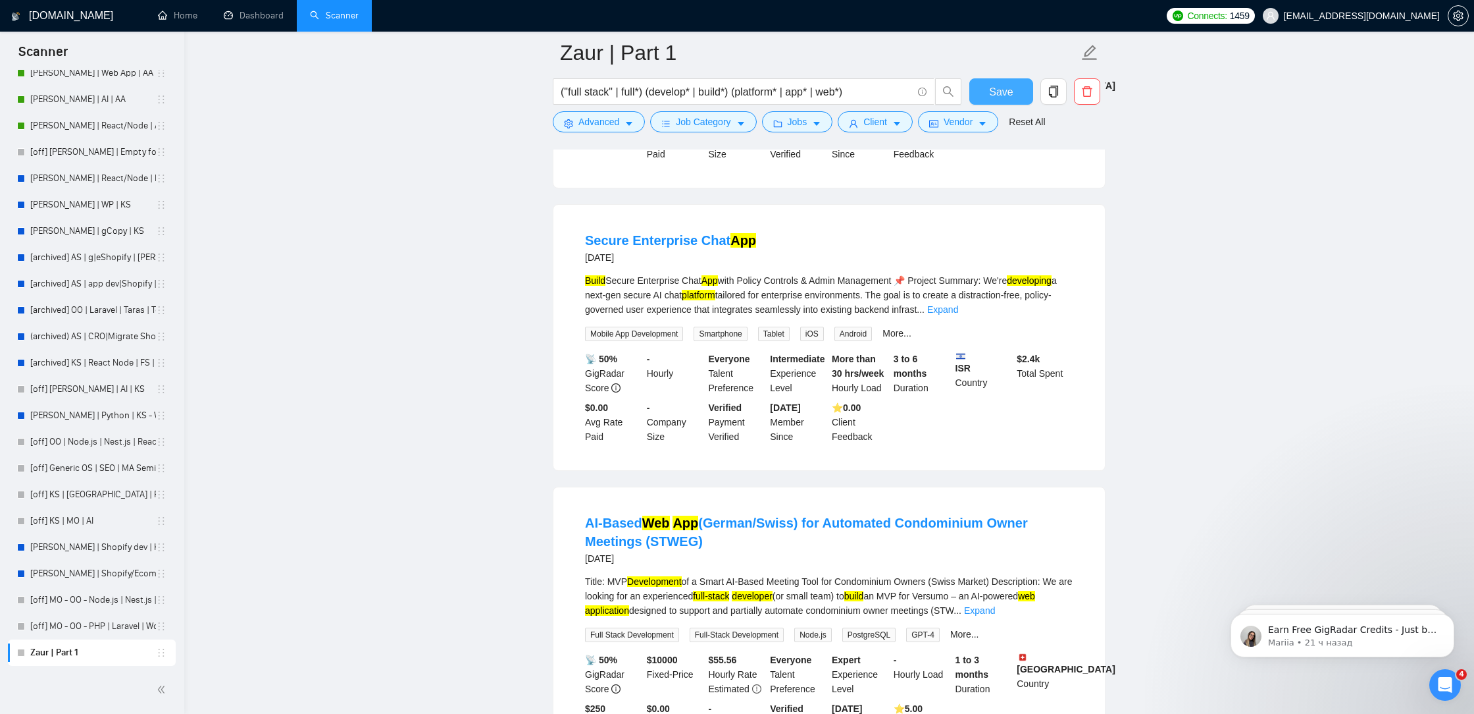
scroll to position [8283, 0]
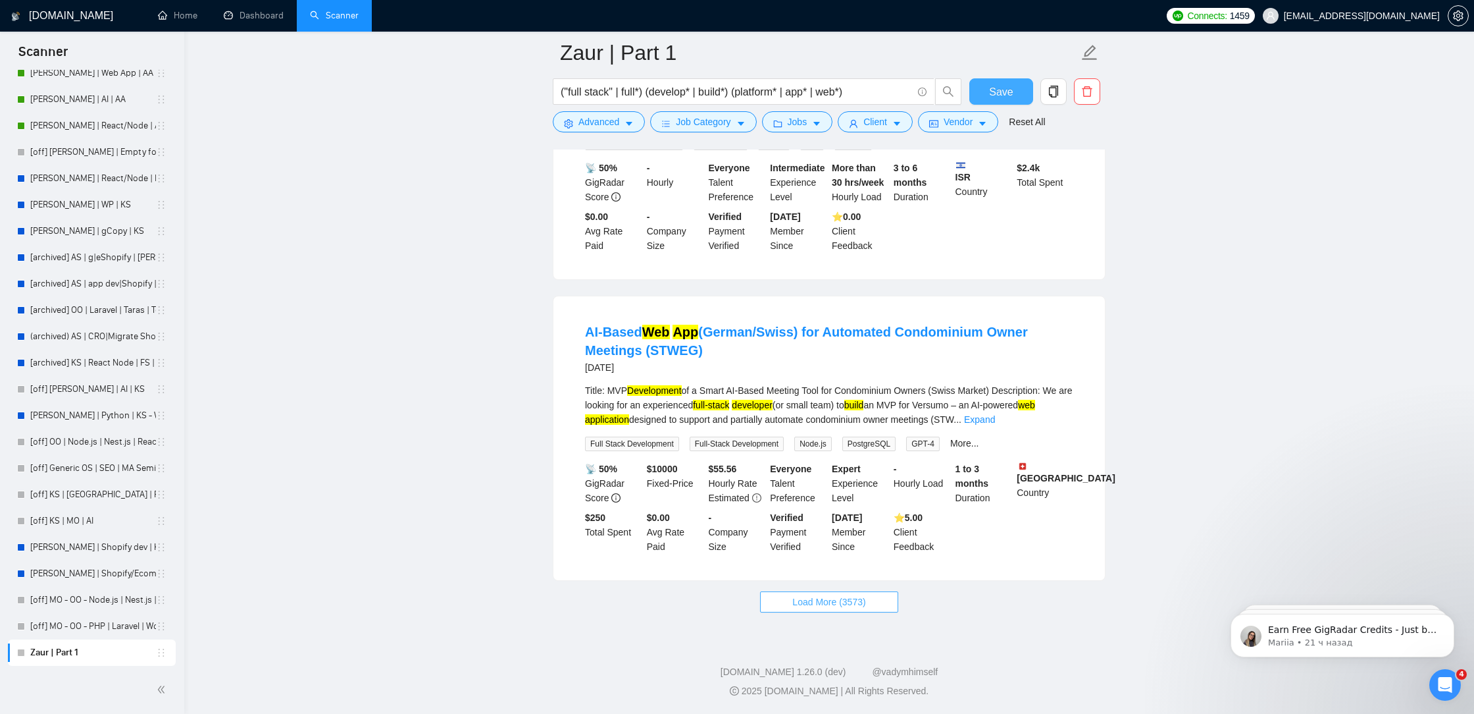
click at [797, 600] on span "Load More (3573)" at bounding box center [829, 601] width 73 height 14
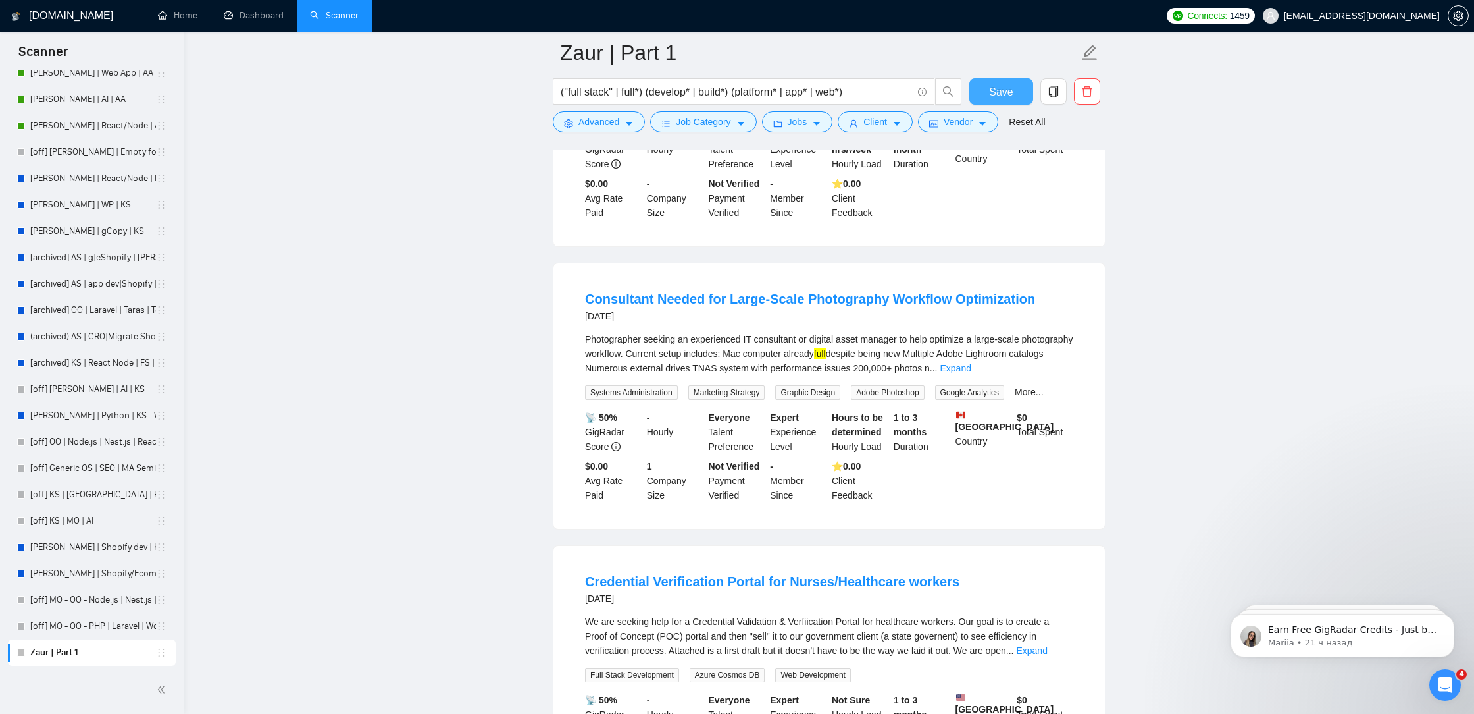
scroll to position [9150, 0]
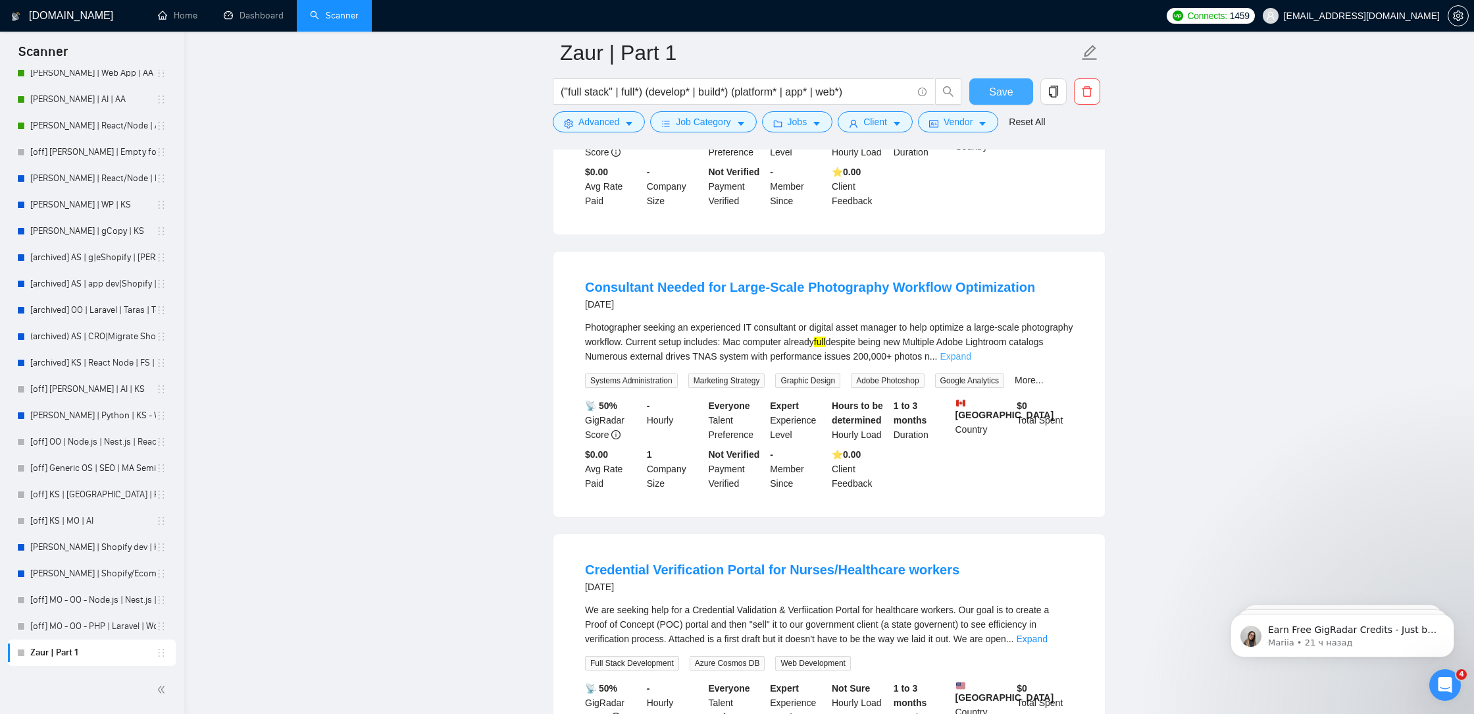
click at [972, 361] on link "Expand" at bounding box center [956, 356] width 31 height 11
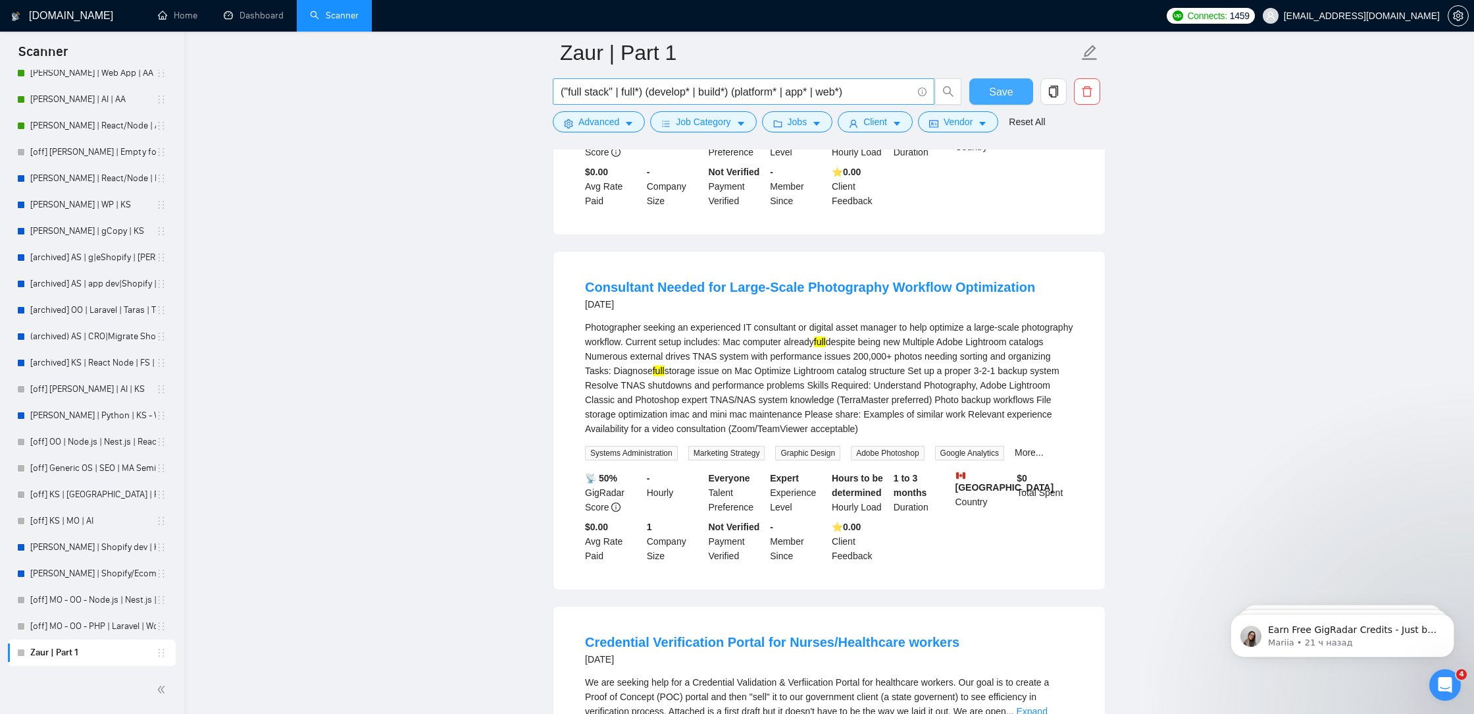
click at [643, 91] on input "("full stack" | full*) (develop* | build*) (platform* | app* | web*)" at bounding box center [737, 92] width 352 height 16
type input "("full stack" | full-stack) (develop* | build*) (platform* | app* | web*)"
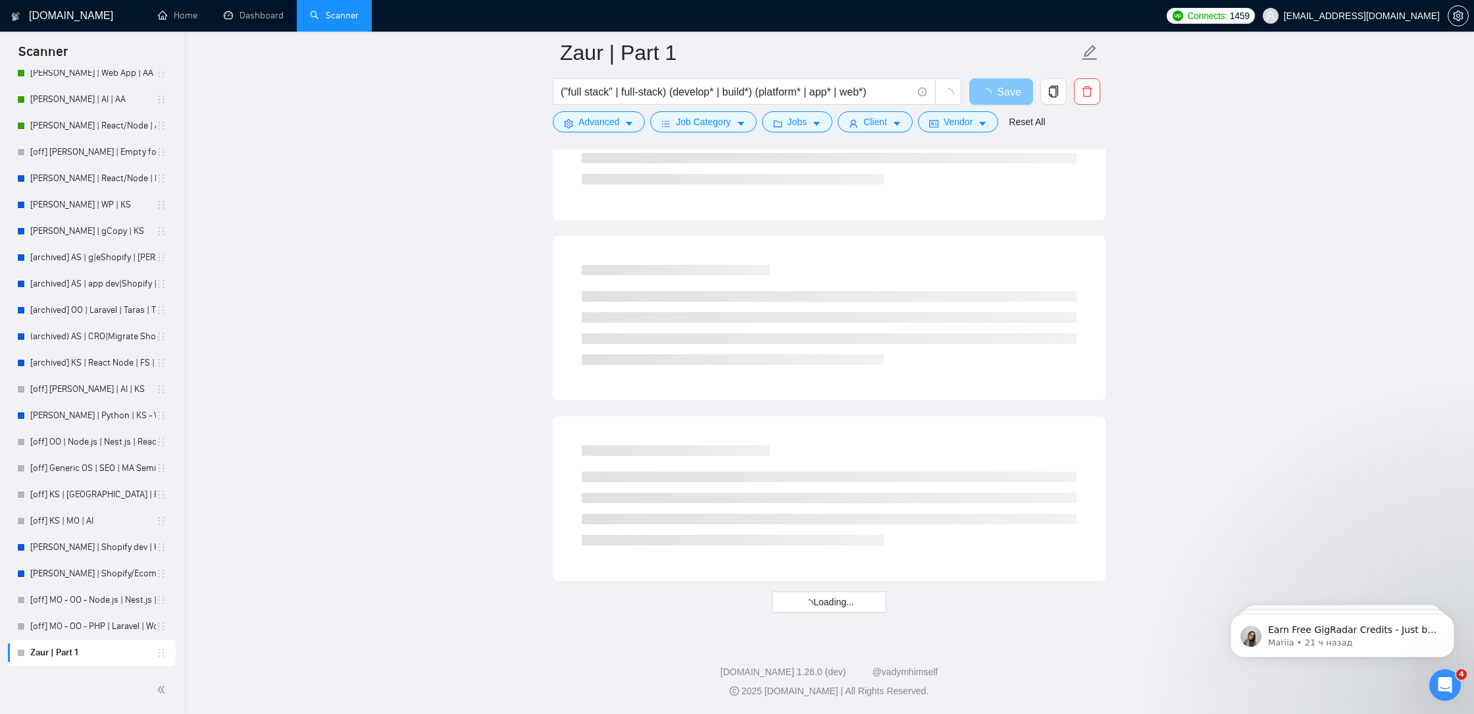
scroll to position [6266, 0]
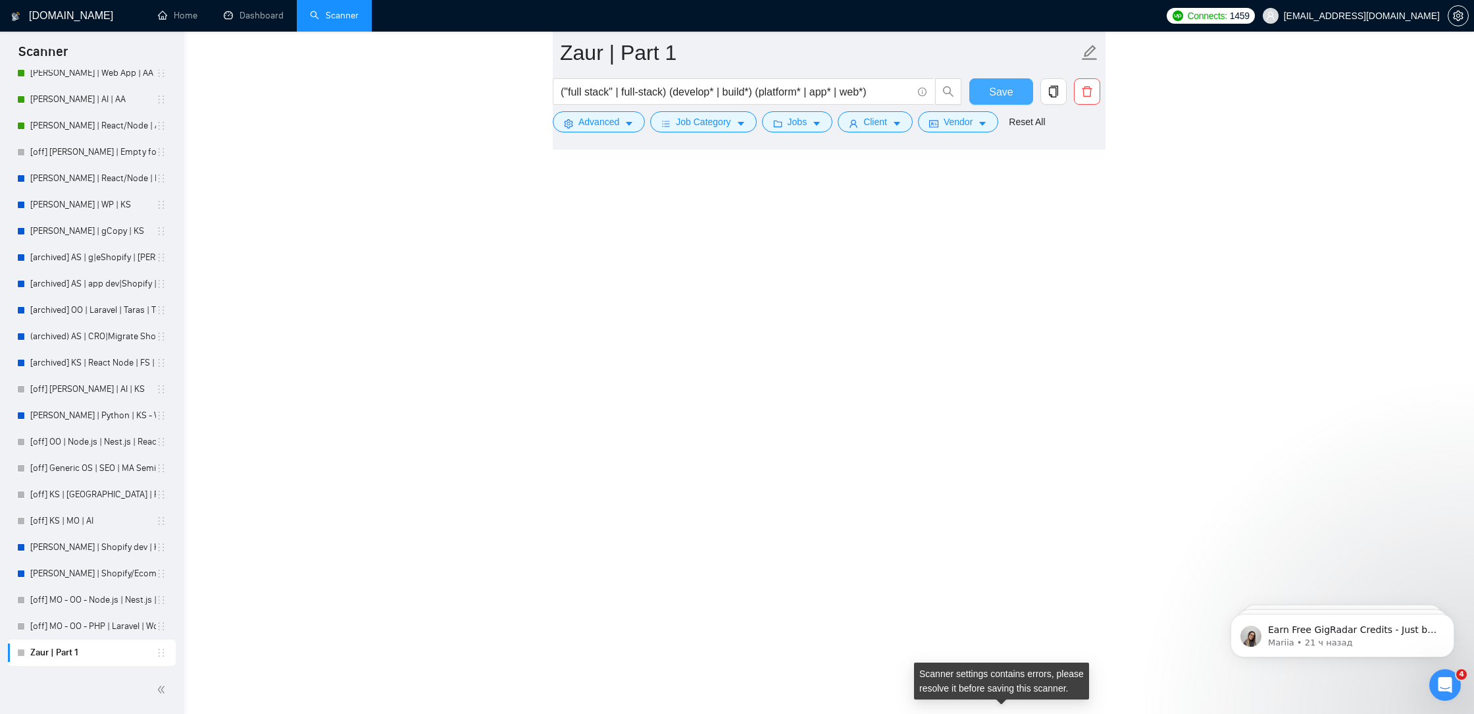
click at [1014, 94] on button "Save" at bounding box center [1002, 91] width 64 height 26
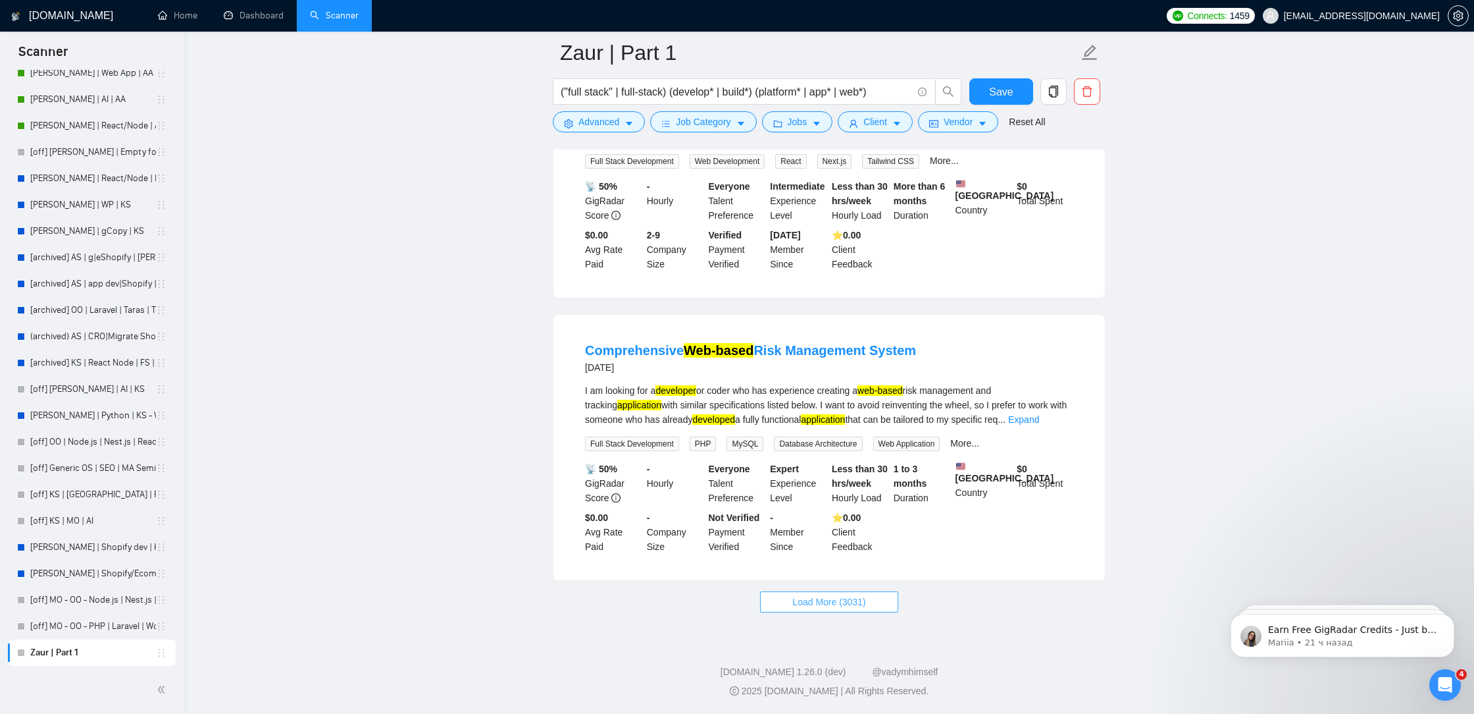
click at [832, 604] on span "Load More (3031)" at bounding box center [829, 601] width 73 height 14
